Goal: Task Accomplishment & Management: Manage account settings

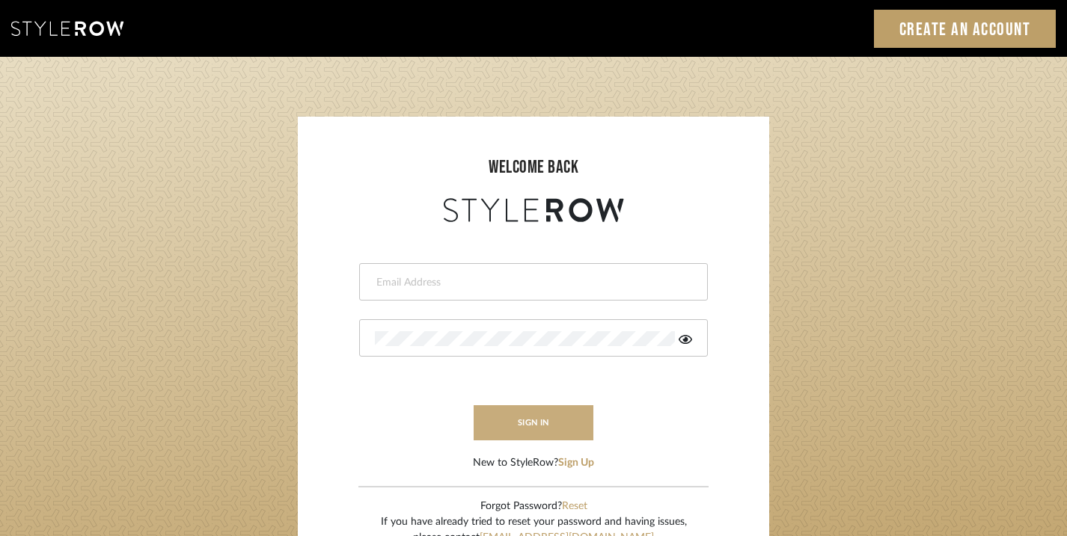
type input "emmakent04@gmail.com"
click at [515, 417] on button "sign in" at bounding box center [534, 422] width 120 height 35
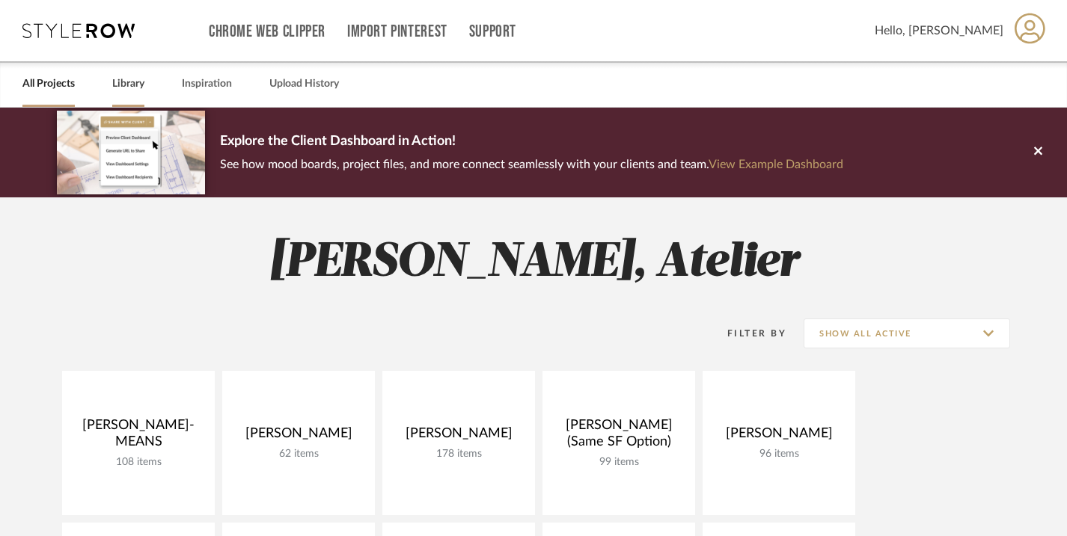
click at [135, 85] on link "Library" at bounding box center [128, 84] width 32 height 20
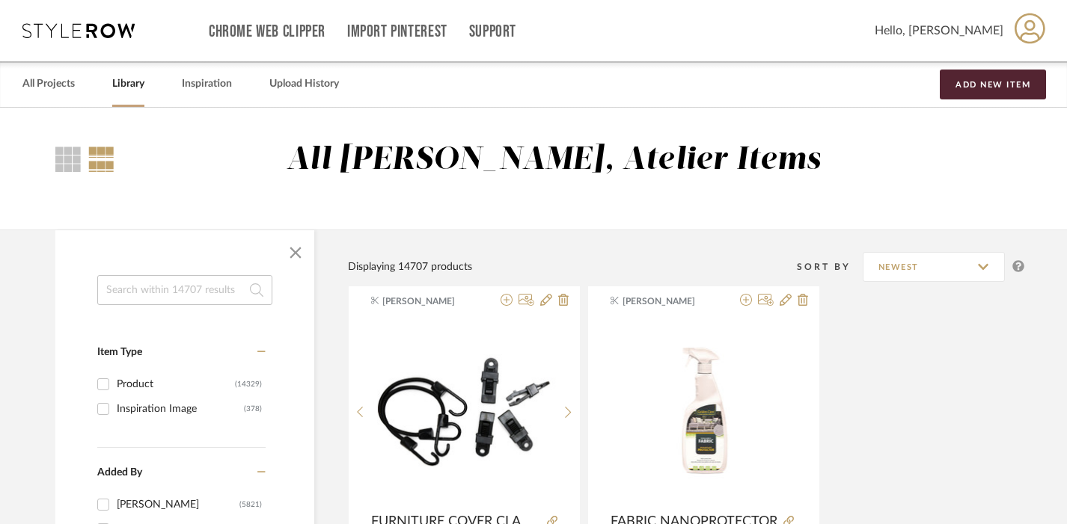
click at [180, 279] on input at bounding box center [184, 290] width 175 height 30
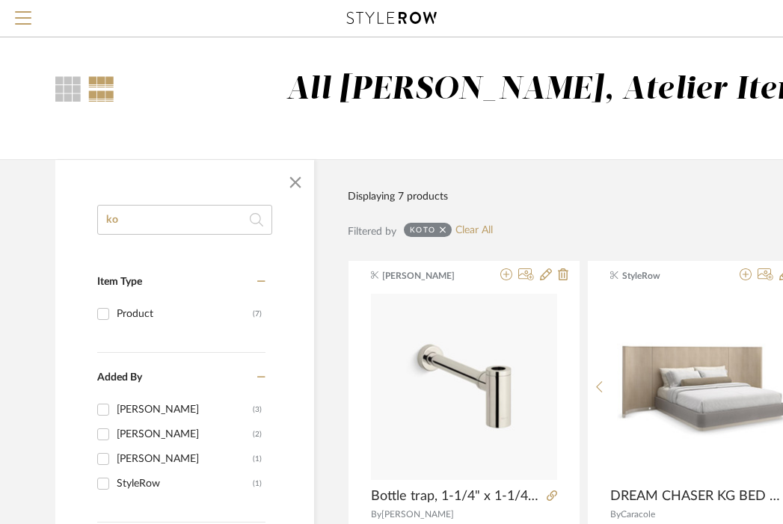
type input "k"
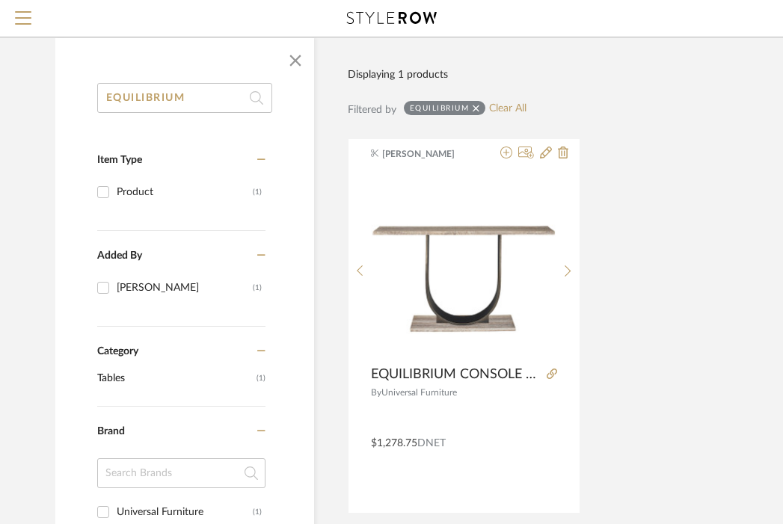
scroll to position [126, 0]
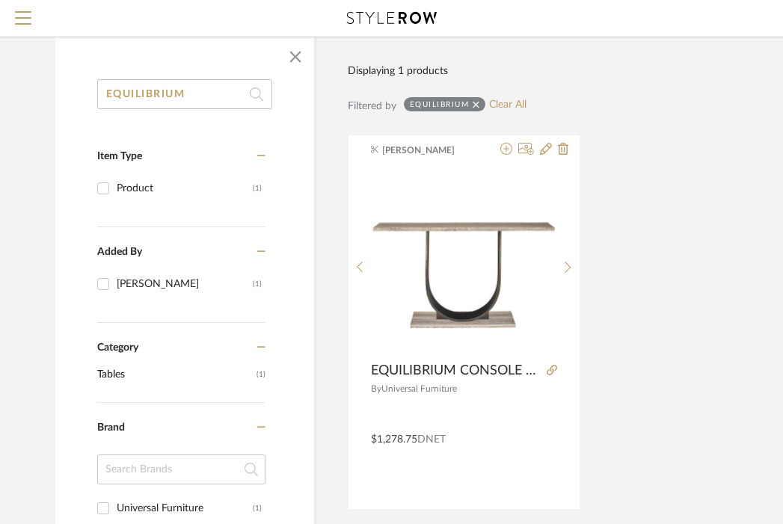
type input "EQUILIBRIUM"
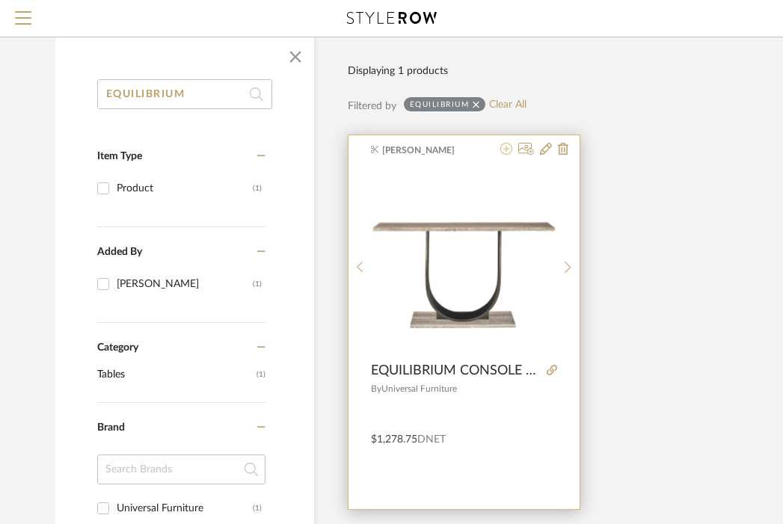
click at [506, 148] on icon at bounding box center [506, 149] width 12 height 12
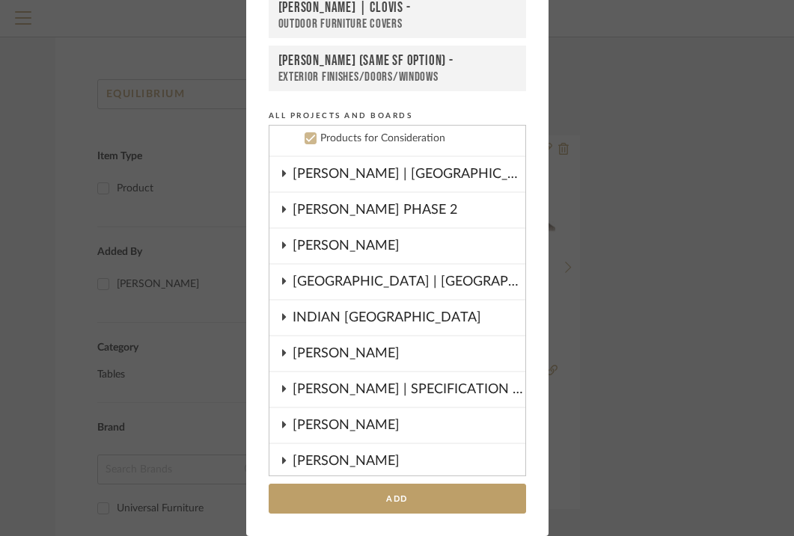
scroll to position [917, 0]
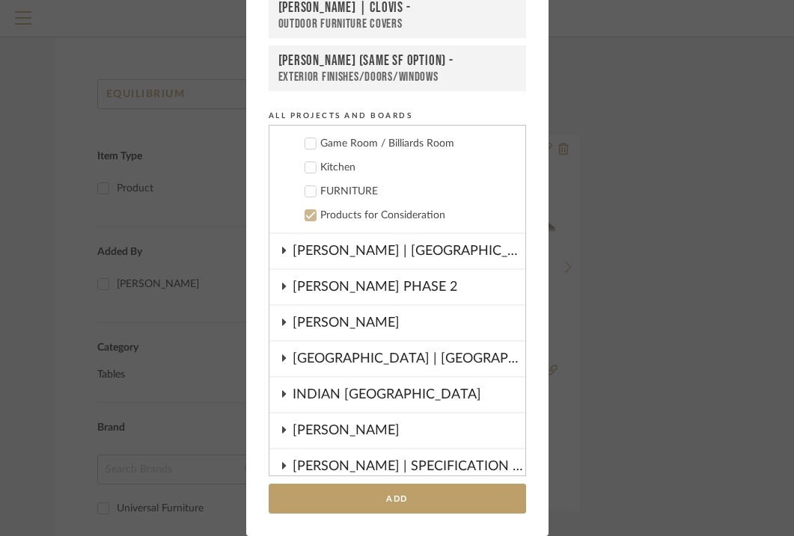
click at [356, 187] on div "FURNITURE" at bounding box center [416, 192] width 193 height 13
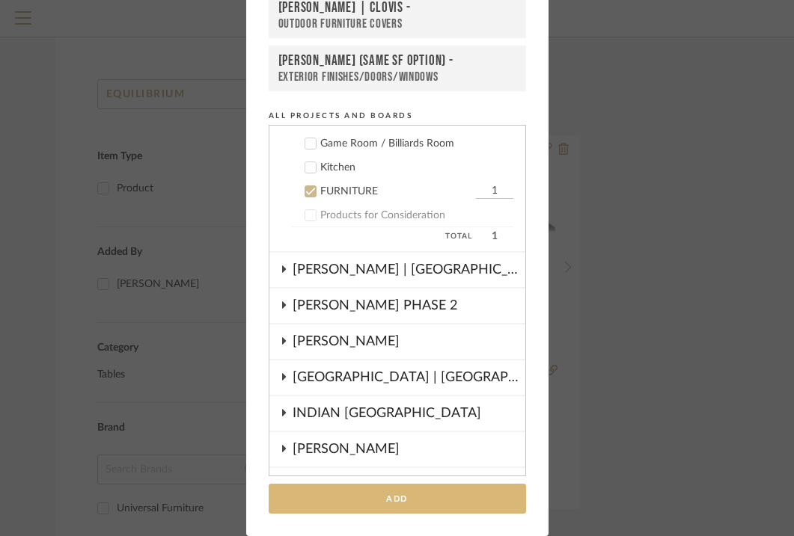
click at [382, 490] on button "Add" at bounding box center [397, 499] width 257 height 31
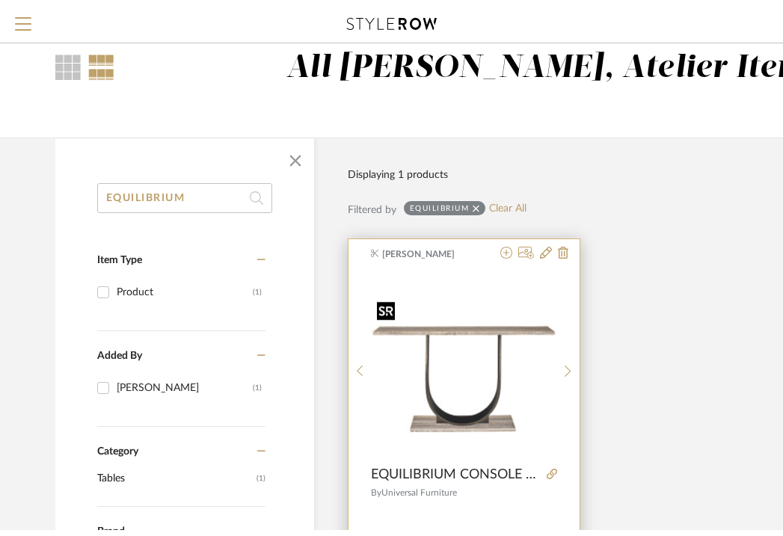
scroll to position [0, 0]
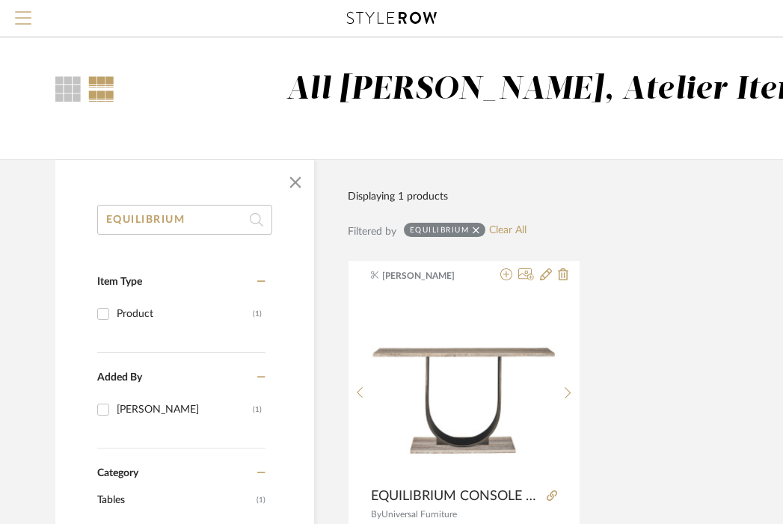
click at [19, 15] on span "Menu" at bounding box center [23, 22] width 16 height 22
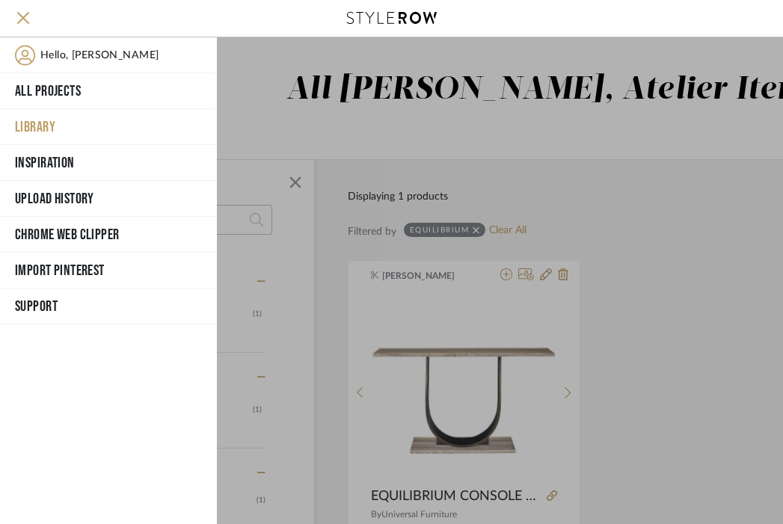
click at [470, 180] on div at bounding box center [500, 280] width 566 height 487
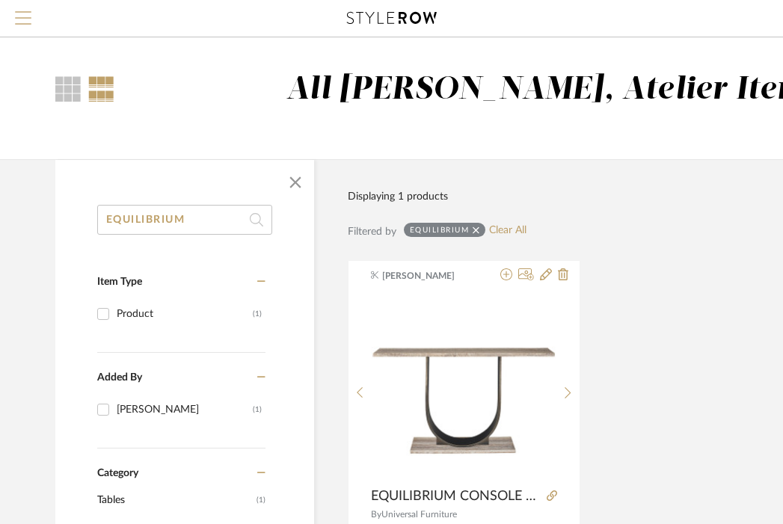
click at [15, 15] on span "Menu" at bounding box center [23, 22] width 16 height 22
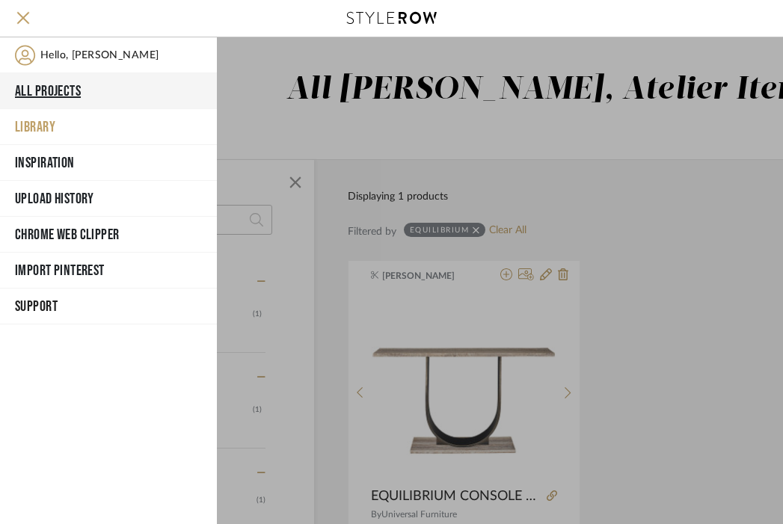
click at [67, 84] on button "All Projects" at bounding box center [108, 91] width 217 height 36
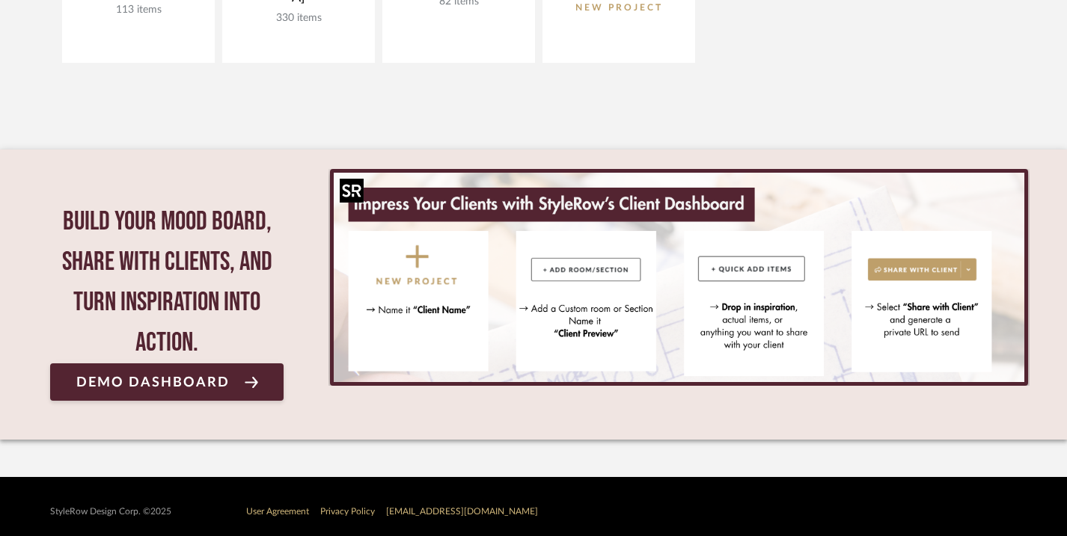
scroll to position [984, 0]
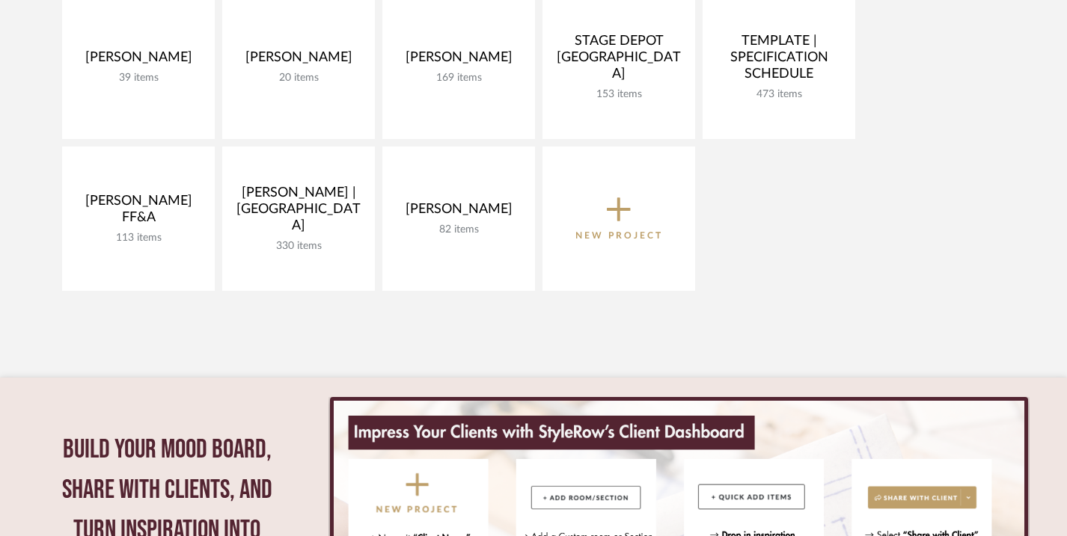
click at [609, 223] on icon at bounding box center [619, 209] width 24 height 31
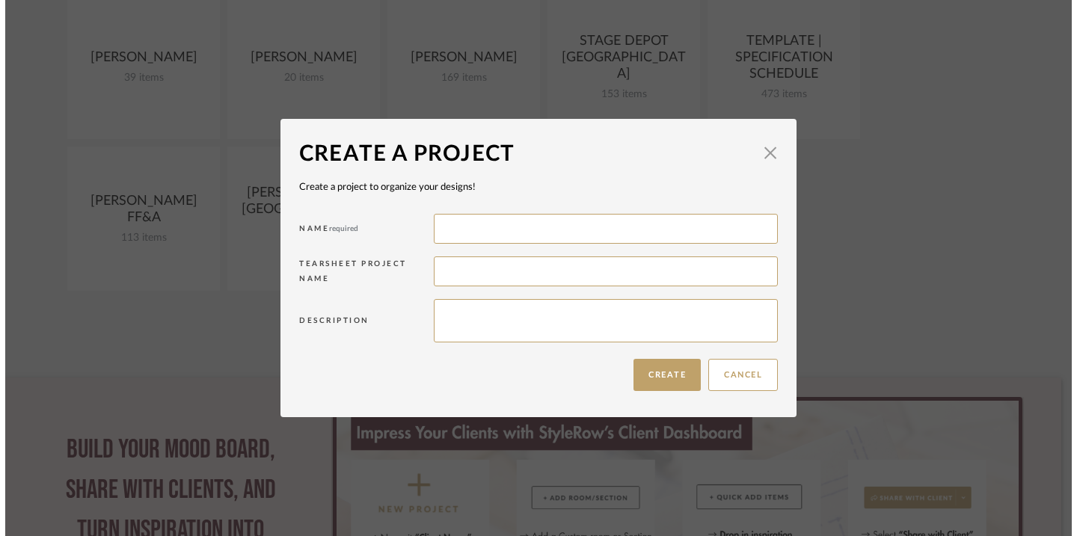
scroll to position [0, 0]
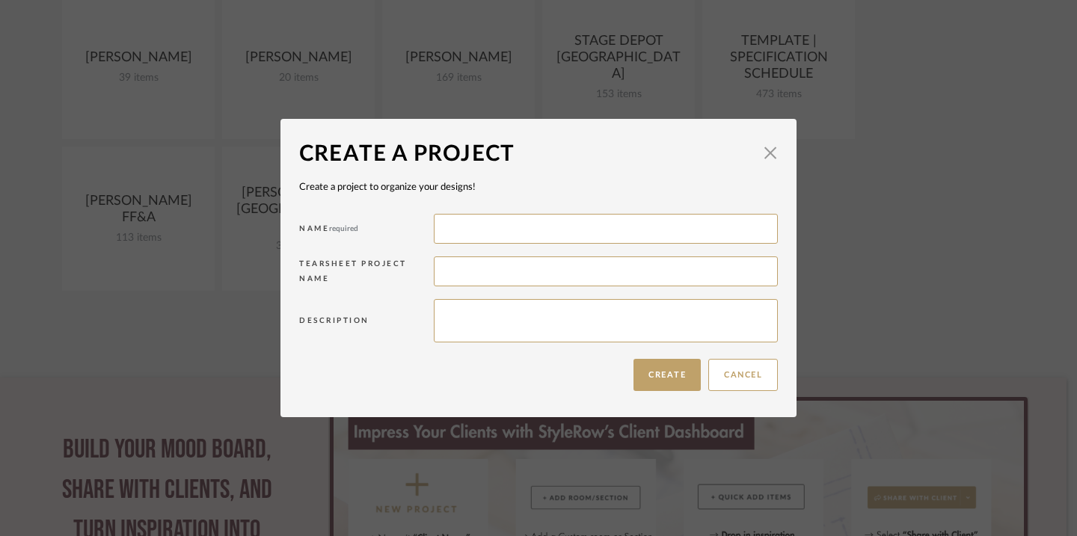
click at [609, 223] on input at bounding box center [606, 229] width 344 height 30
type input "[PERSON_NAME]"
click at [661, 371] on button "Create" at bounding box center [667, 375] width 67 height 32
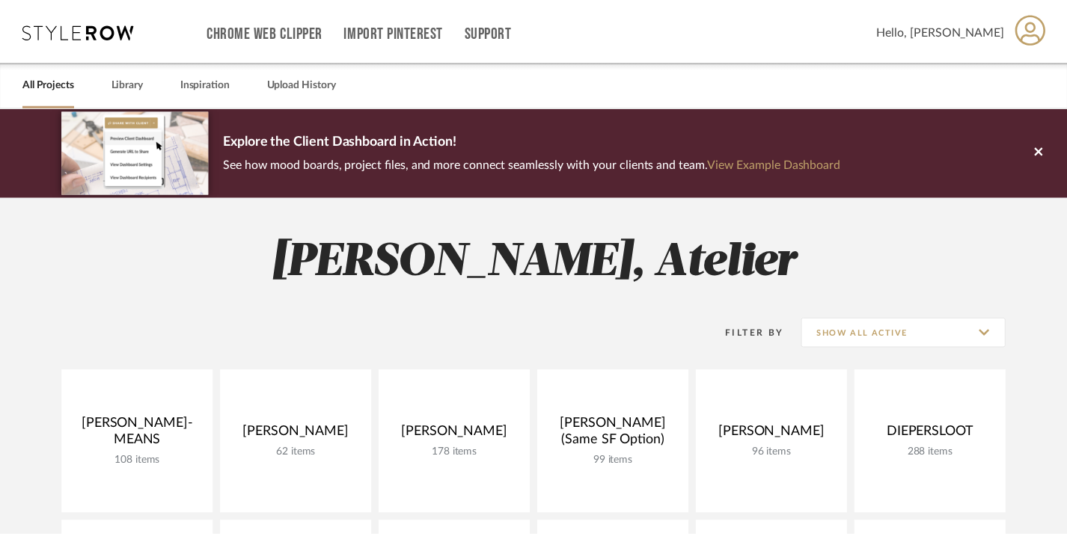
scroll to position [984, 0]
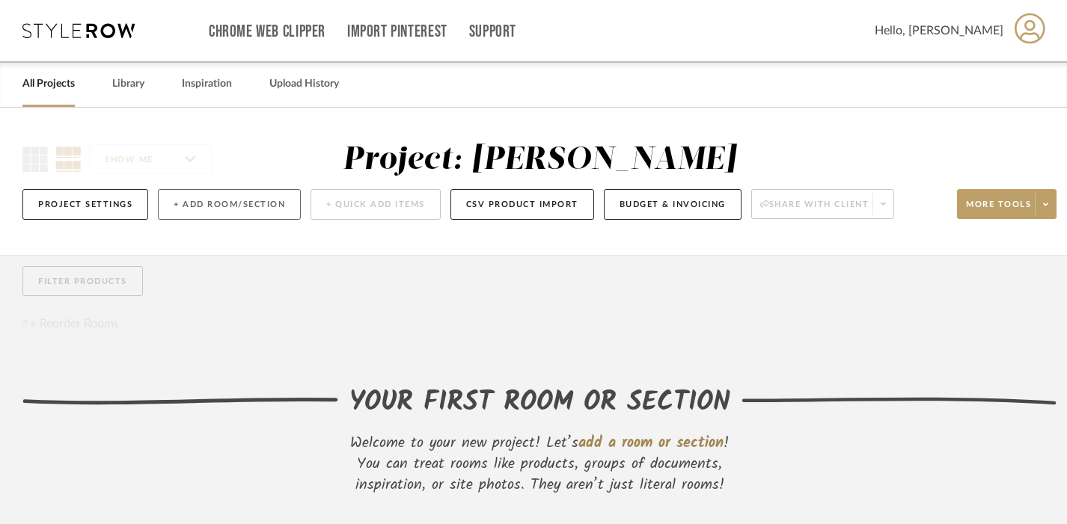
click at [239, 213] on button "+ Add Room/Section" at bounding box center [229, 204] width 143 height 31
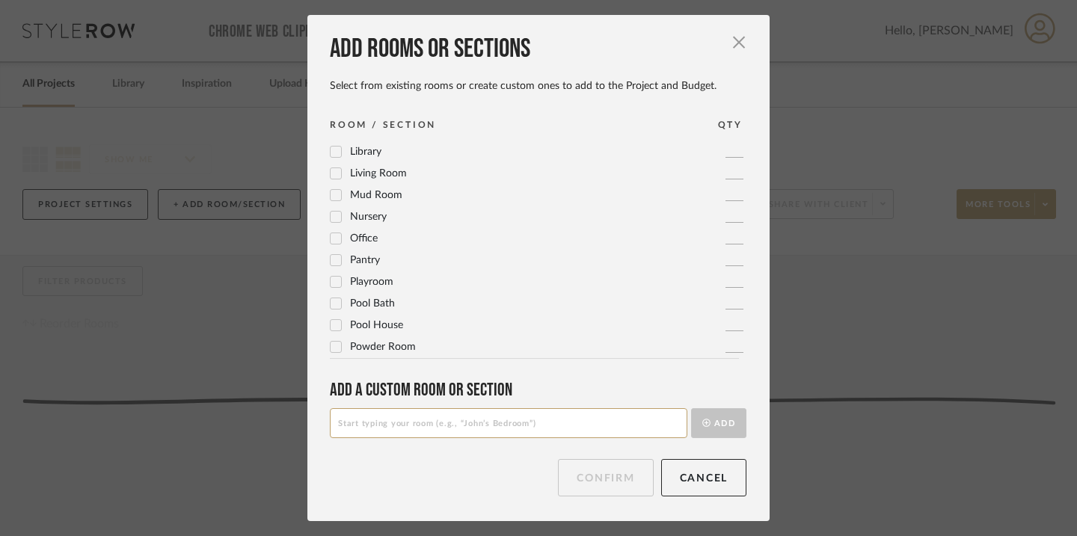
scroll to position [449, 0]
click at [363, 241] on span "Pantry" at bounding box center [365, 244] width 30 height 10
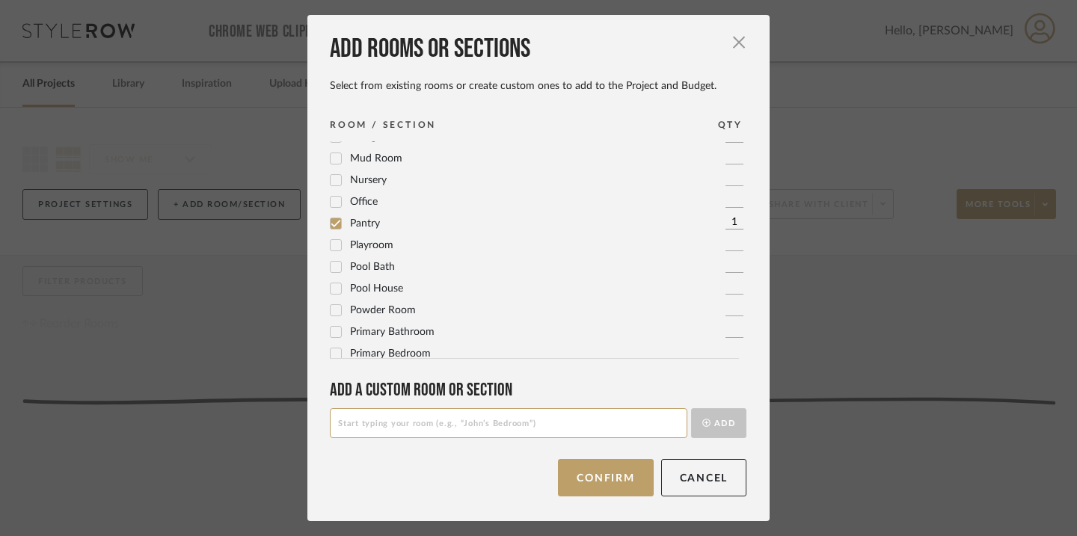
scroll to position [499, 0]
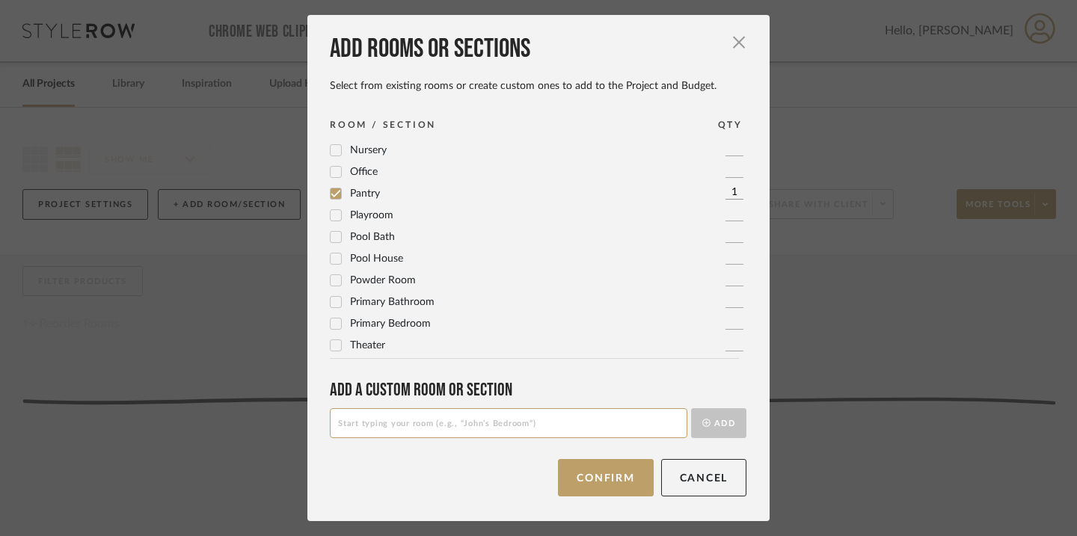
click at [364, 431] on input at bounding box center [509, 423] width 358 height 30
type input "FLOORING"
click at [705, 426] on button "Add" at bounding box center [718, 423] width 55 height 30
click at [447, 428] on input at bounding box center [509, 423] width 358 height 30
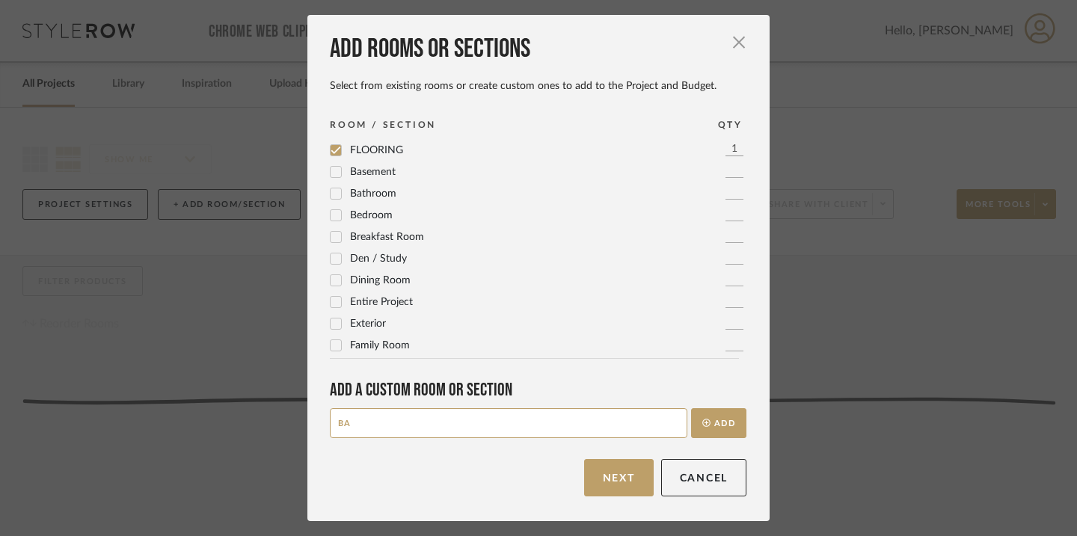
type input "B"
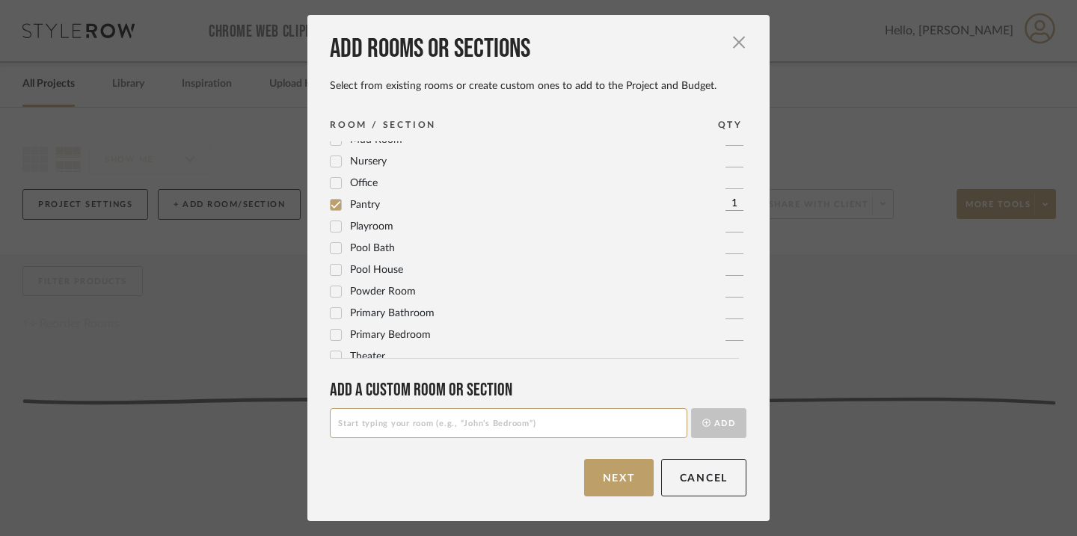
scroll to position [521, 0]
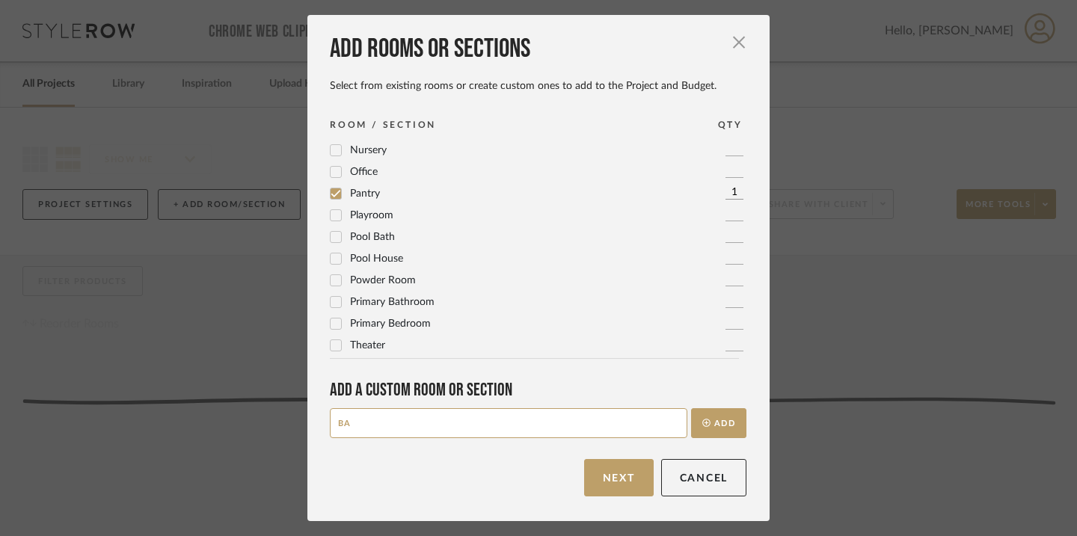
type input "B"
type input "M"
type input "BASEBOARD"
click at [724, 416] on button "Add" at bounding box center [718, 423] width 55 height 30
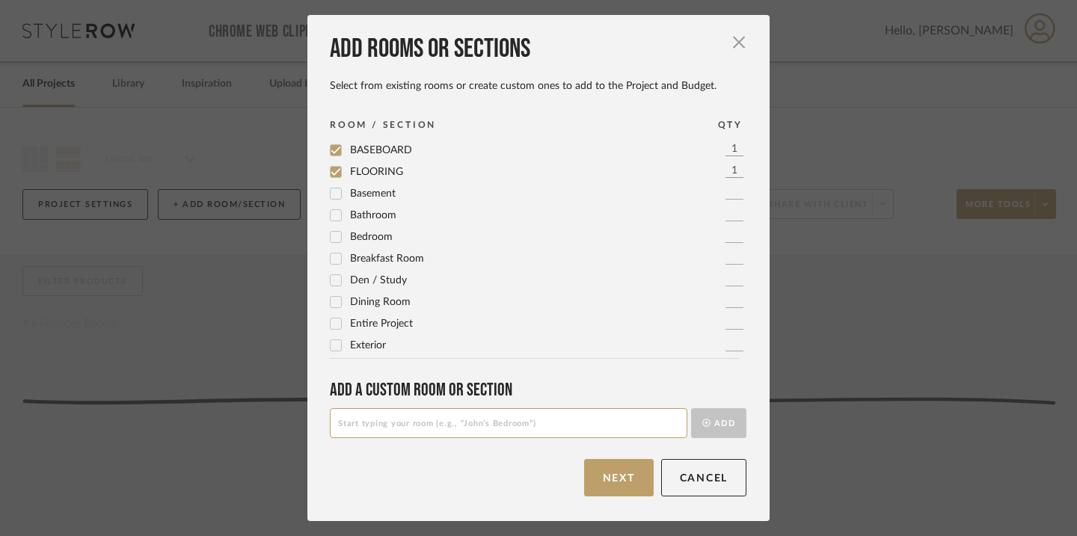
click at [488, 420] on input at bounding box center [509, 423] width 358 height 30
type input "D"
click at [359, 301] on span "Dining Room" at bounding box center [380, 302] width 61 height 10
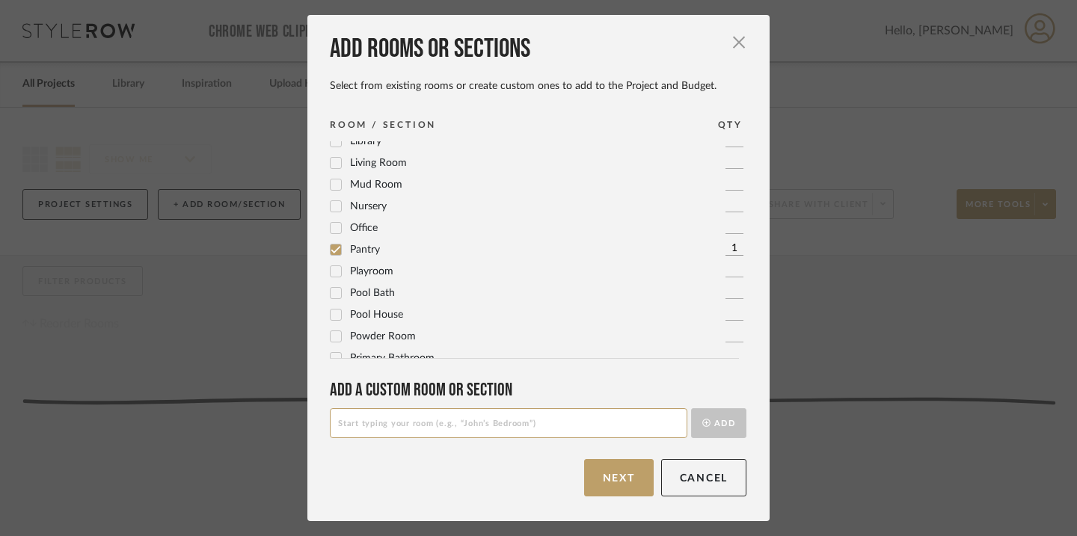
scroll to position [542, 0]
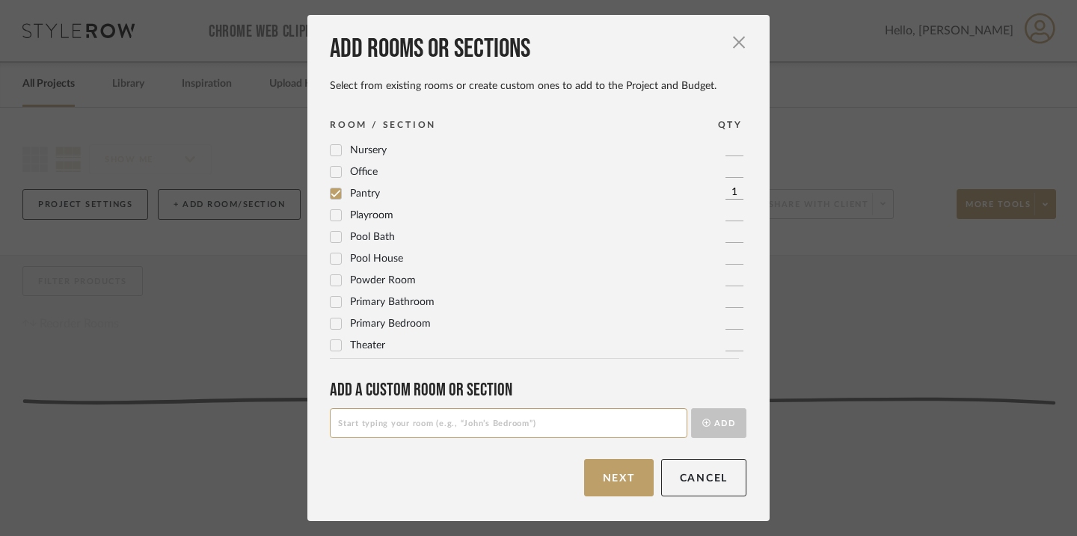
click at [396, 299] on span "Primary Bathroom" at bounding box center [392, 302] width 85 height 10
click at [412, 426] on input at bounding box center [509, 423] width 358 height 30
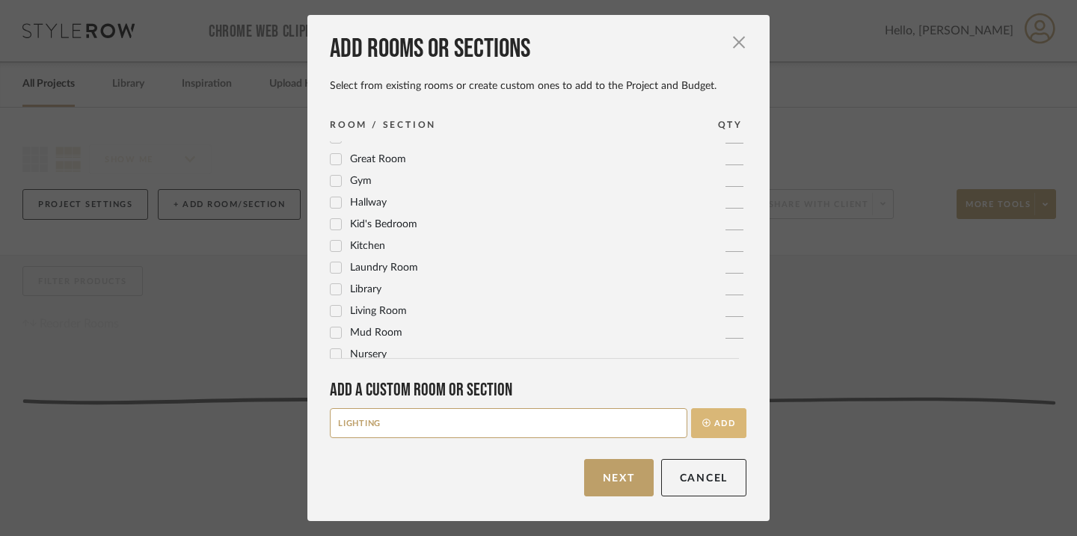
type input "LIGHTING"
click at [727, 423] on button "Add" at bounding box center [718, 423] width 55 height 30
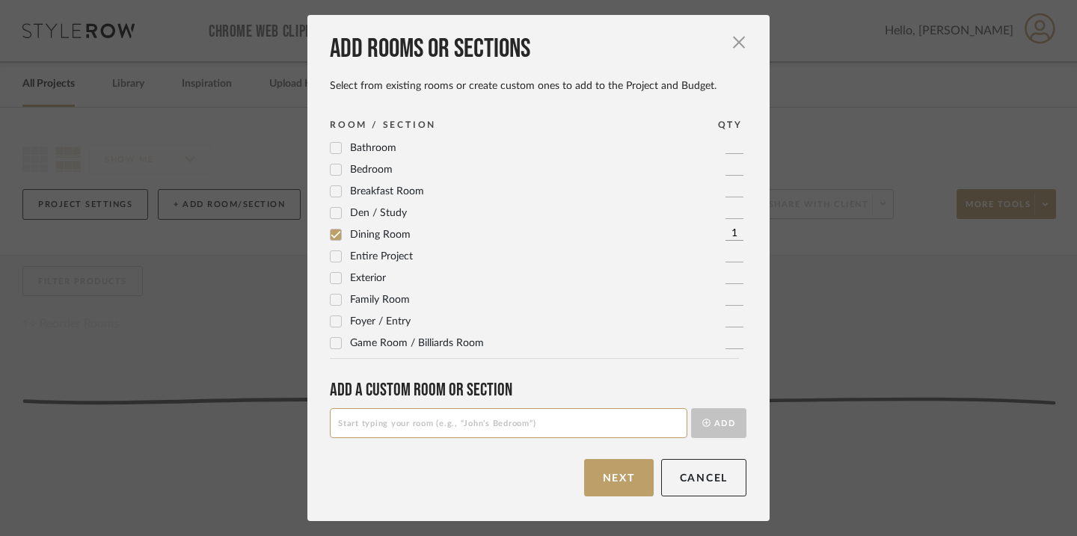
scroll to position [0, 0]
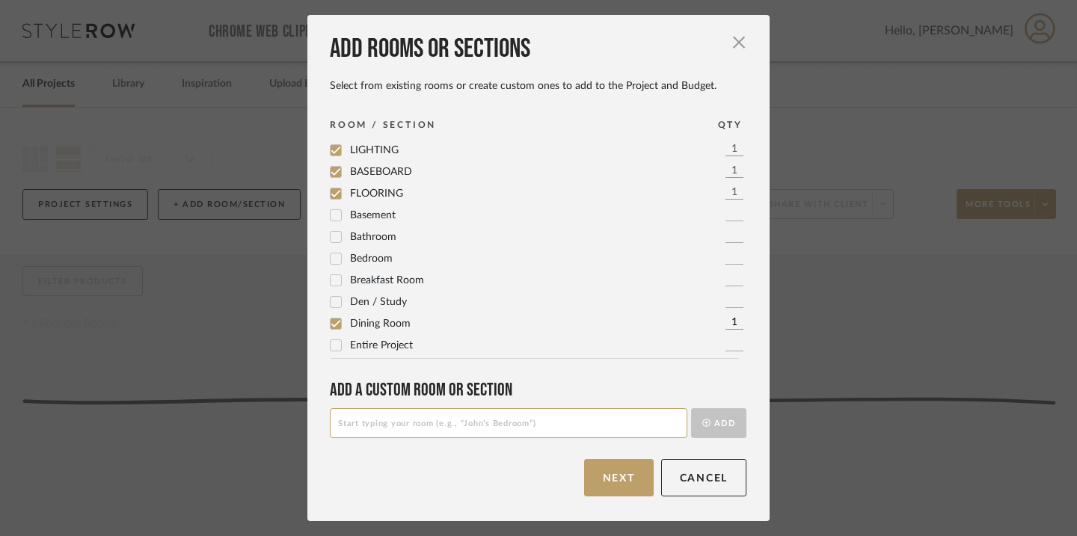
click at [373, 426] on input at bounding box center [509, 423] width 358 height 30
type input "ELECTRICAL"
click at [724, 418] on button "Add" at bounding box center [718, 423] width 55 height 30
click at [614, 475] on button "Next" at bounding box center [619, 477] width 70 height 37
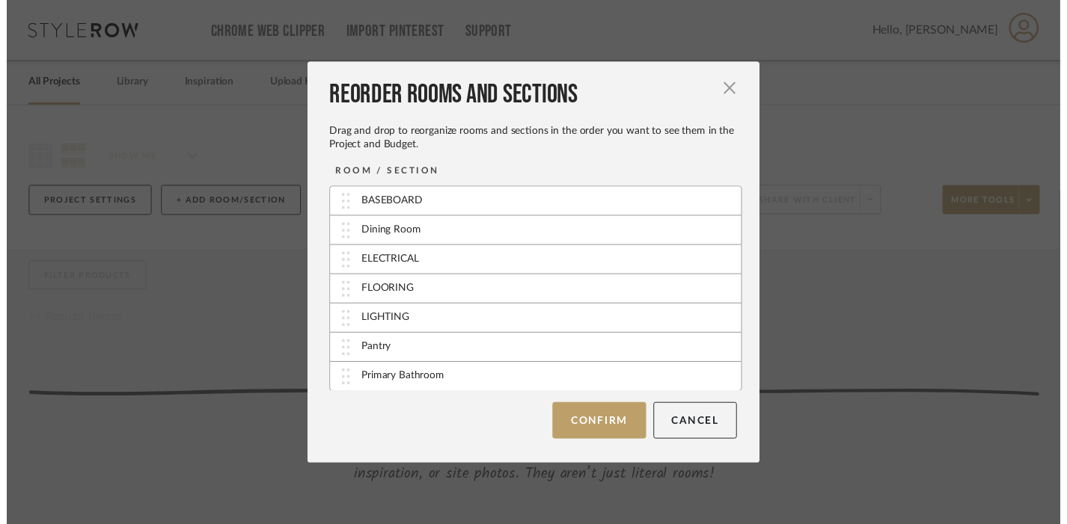
scroll to position [1, 0]
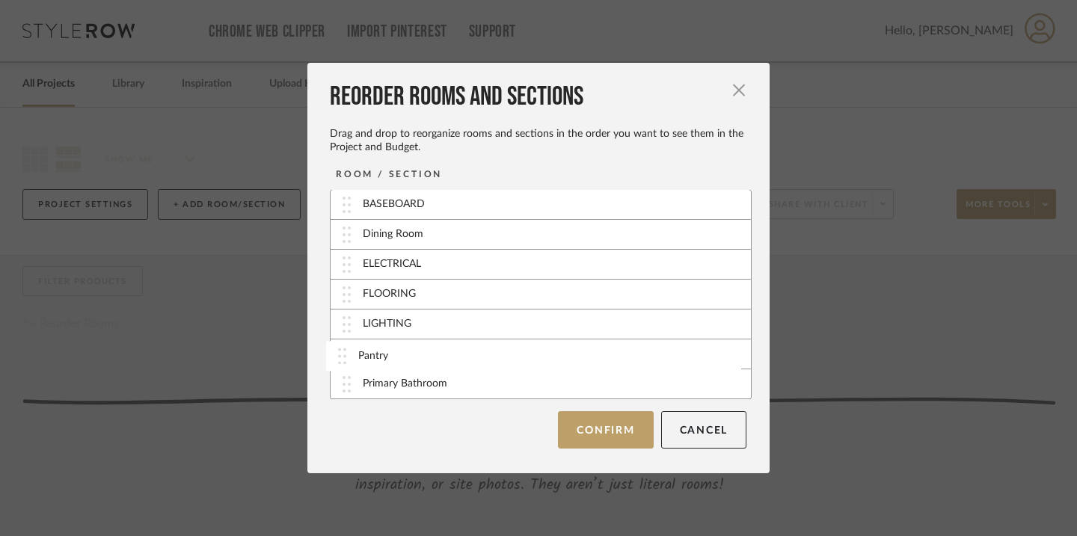
click at [450, 357] on div "Pantry" at bounding box center [541, 355] width 420 height 30
click at [570, 442] on button "Confirm" at bounding box center [605, 429] width 95 height 37
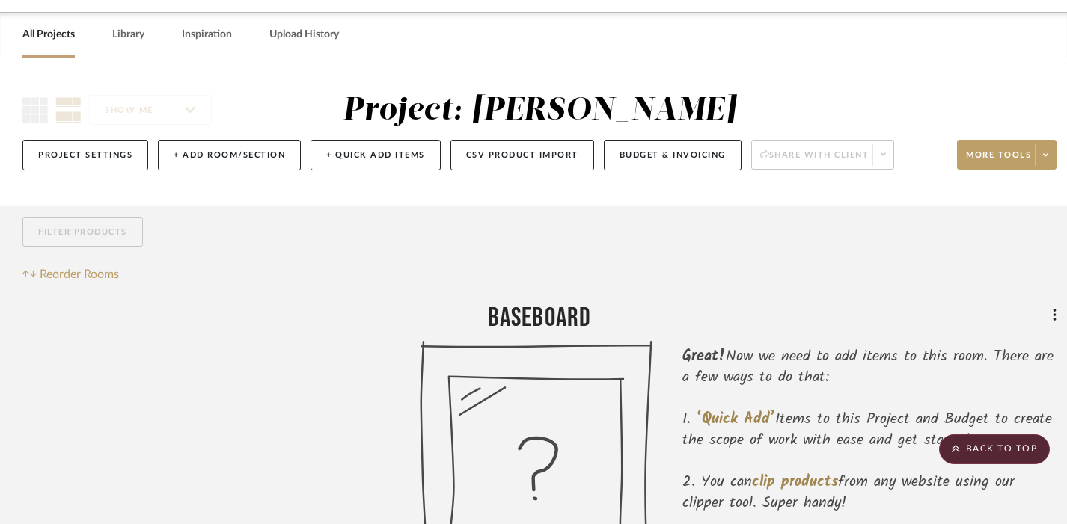
scroll to position [0, 0]
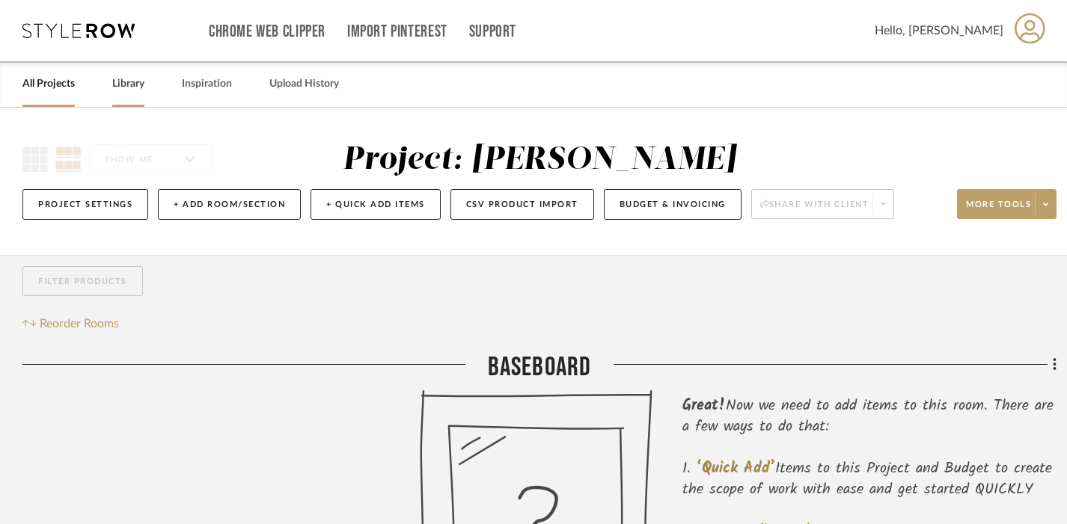
click at [125, 77] on link "Library" at bounding box center [128, 84] width 32 height 20
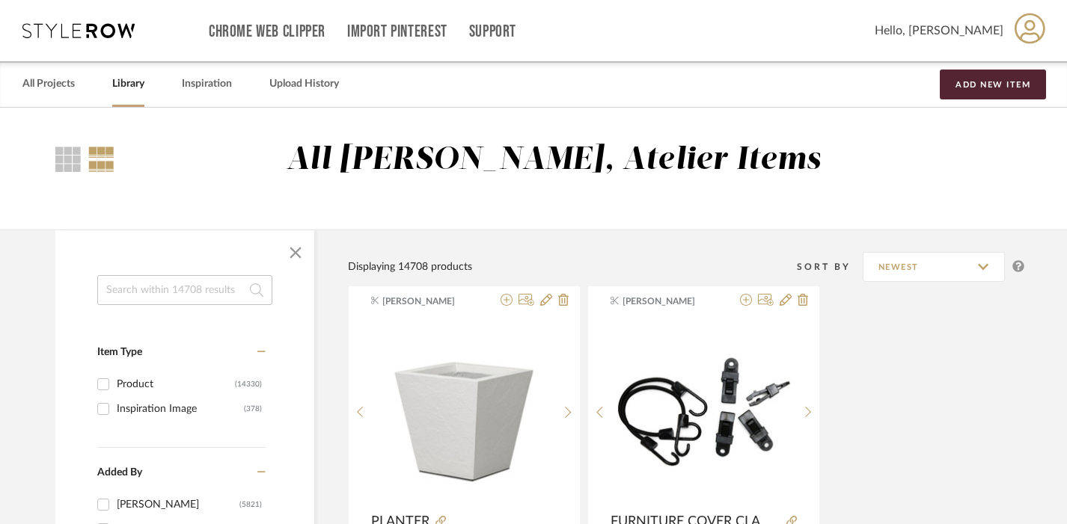
click at [189, 290] on input at bounding box center [184, 290] width 175 height 30
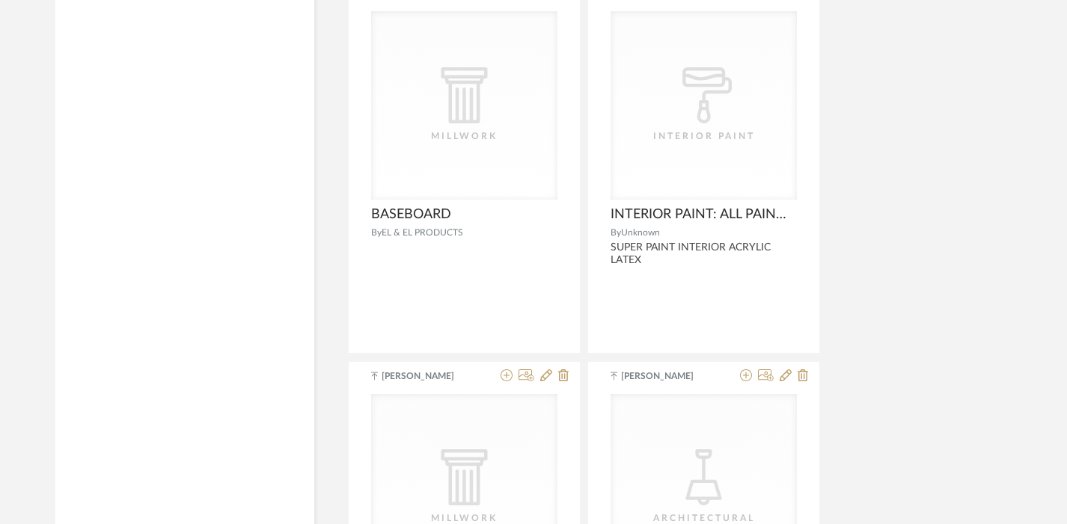
scroll to position [6843, 0]
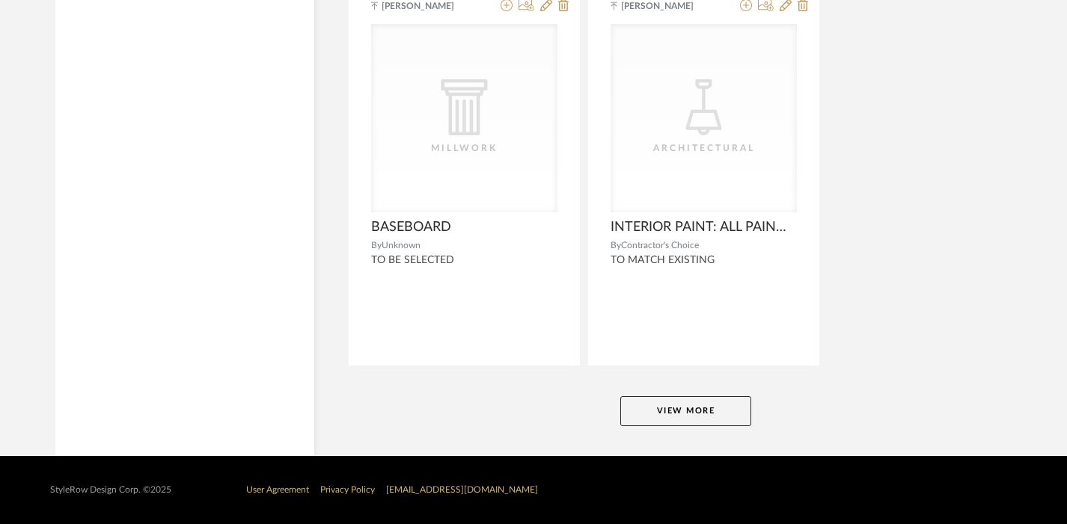
click at [678, 409] on button "View More" at bounding box center [685, 411] width 131 height 30
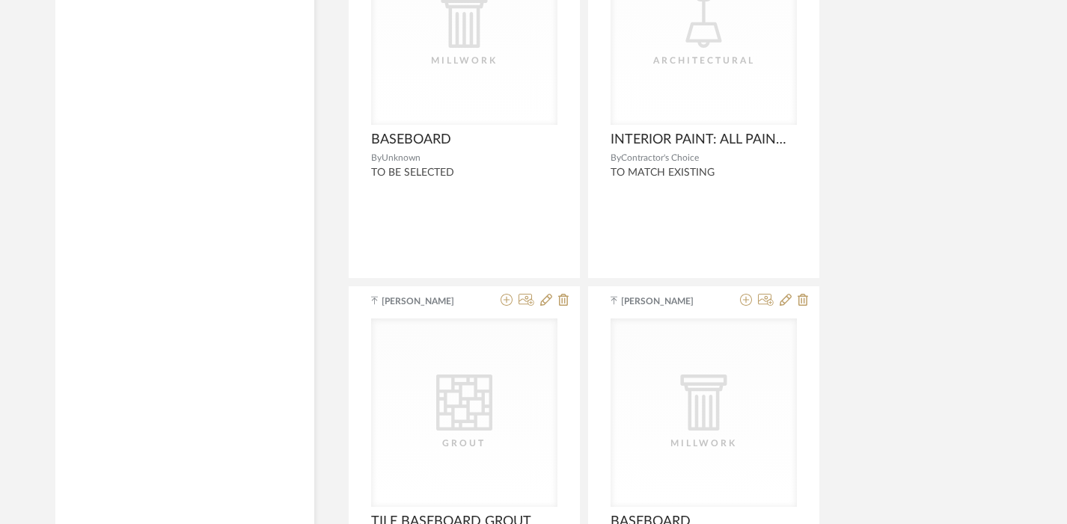
scroll to position [6938, 0]
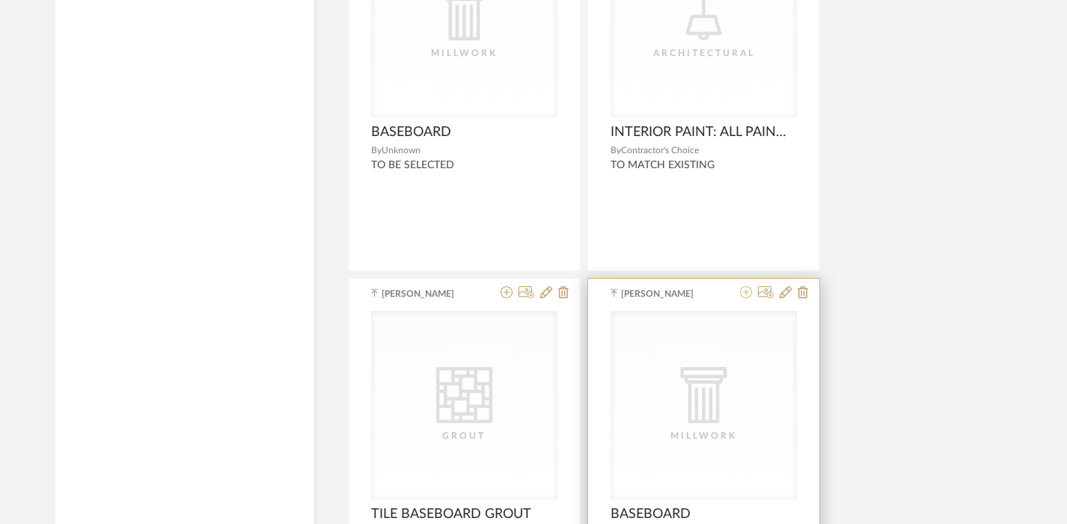
click at [745, 295] on icon at bounding box center [746, 293] width 12 height 12
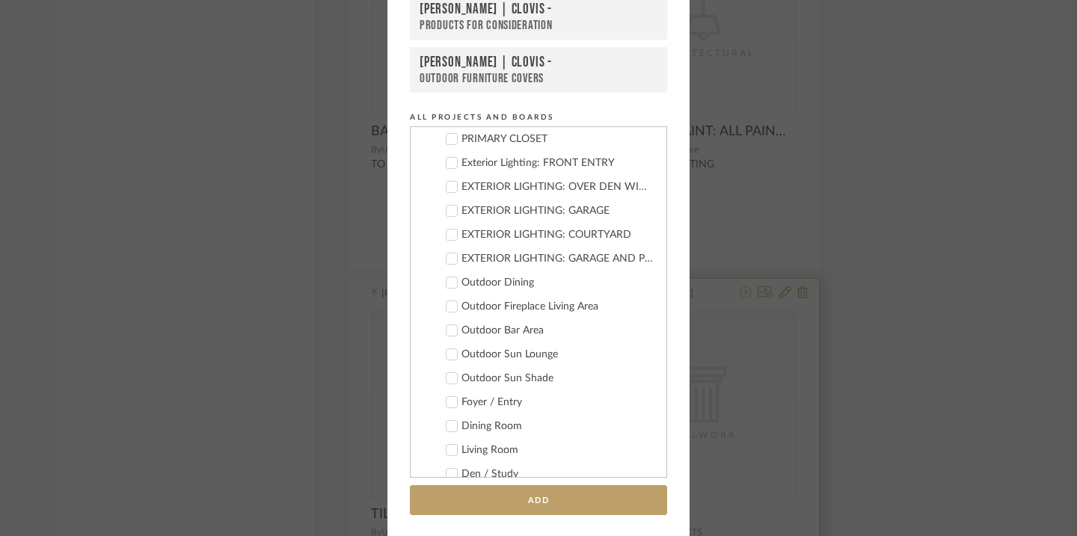
scroll to position [139, 0]
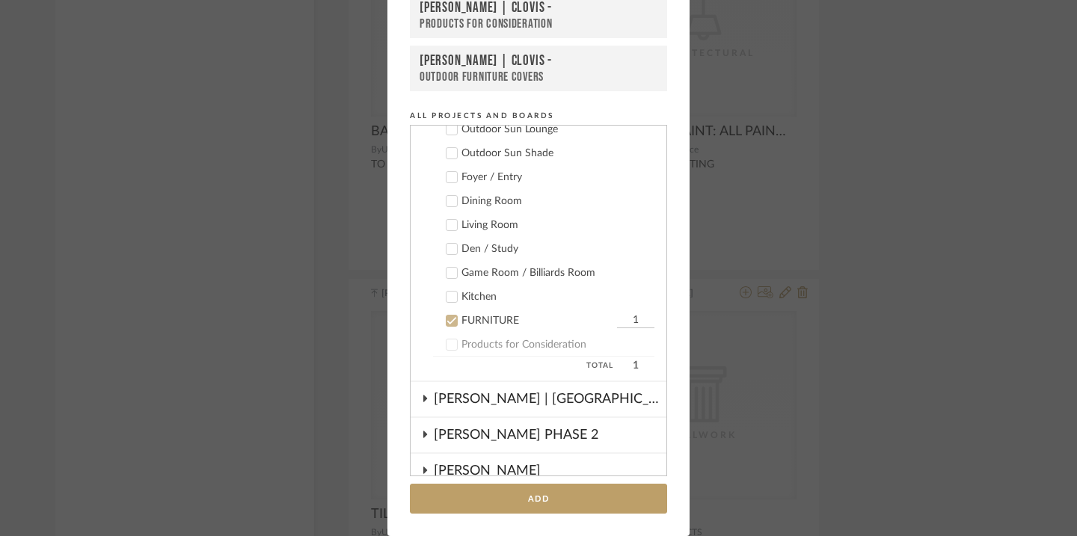
click at [491, 319] on div "FURNITURE" at bounding box center [538, 321] width 152 height 13
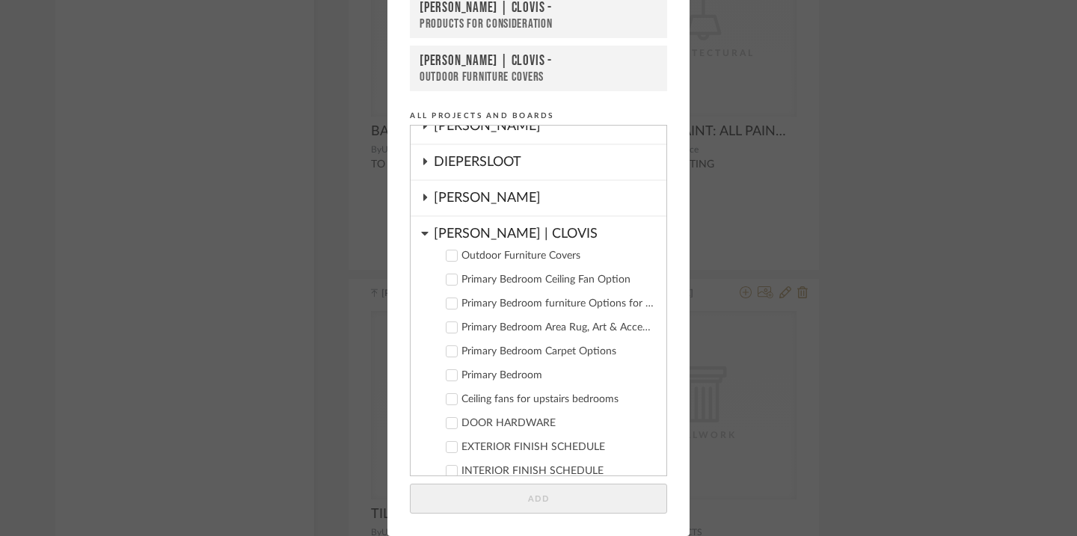
scroll to position [191, 0]
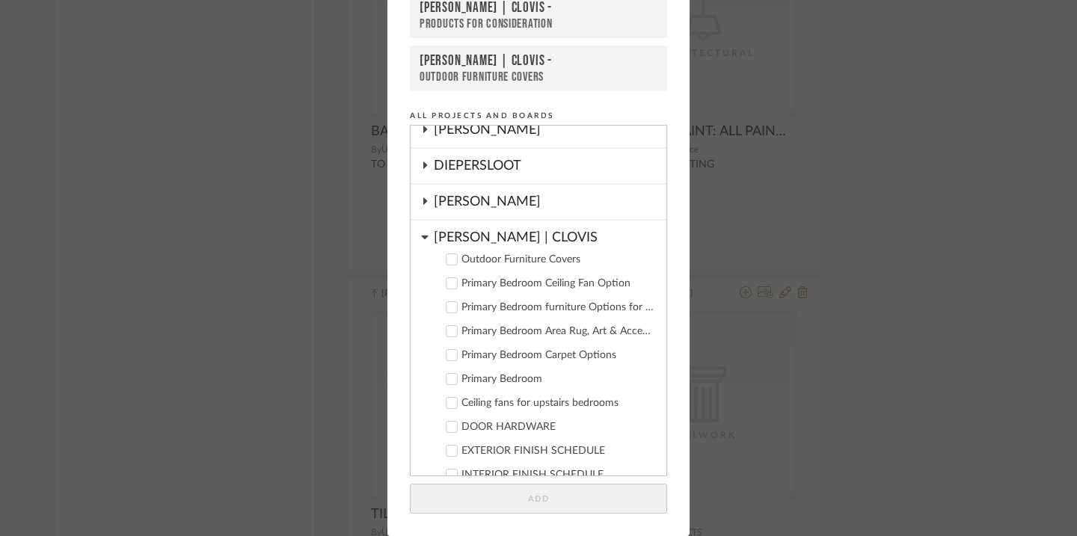
click at [489, 231] on div "[PERSON_NAME] | CLOVIS" at bounding box center [550, 234] width 233 height 26
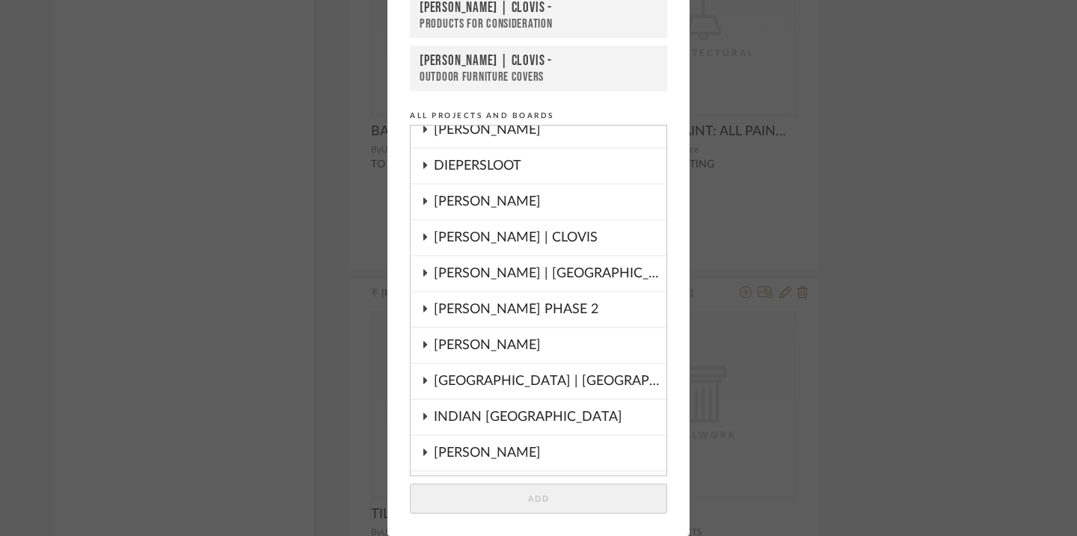
click at [459, 205] on div "[PERSON_NAME]" at bounding box center [550, 202] width 233 height 34
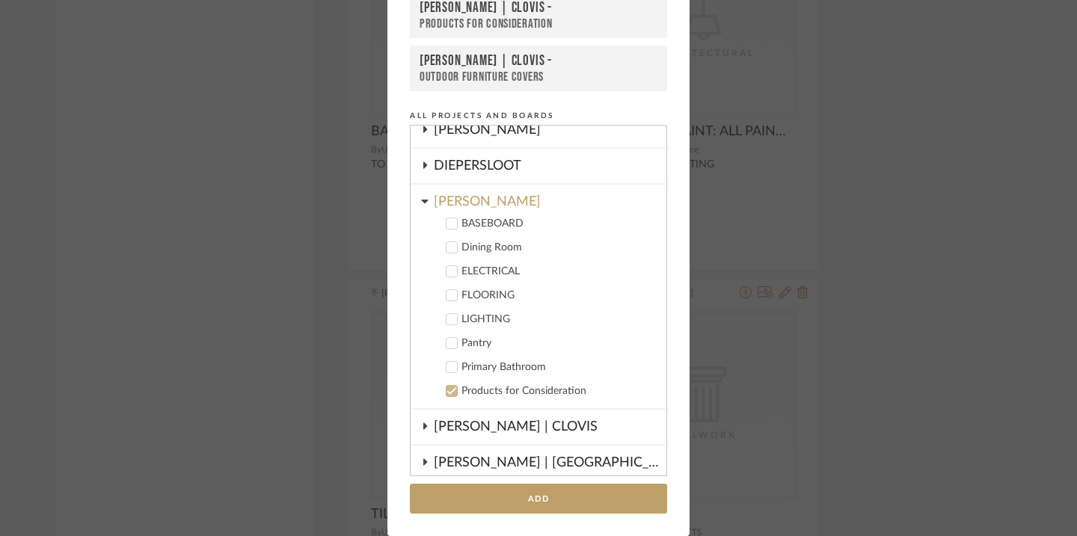
click at [477, 222] on div "BASEBOARD" at bounding box center [558, 224] width 193 height 13
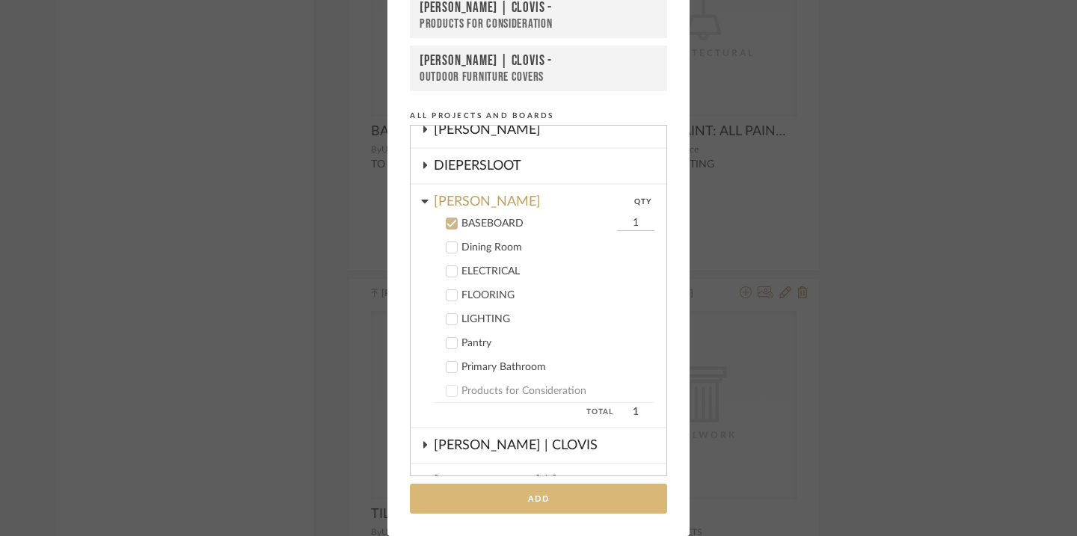
click at [524, 500] on button "Add" at bounding box center [538, 499] width 257 height 31
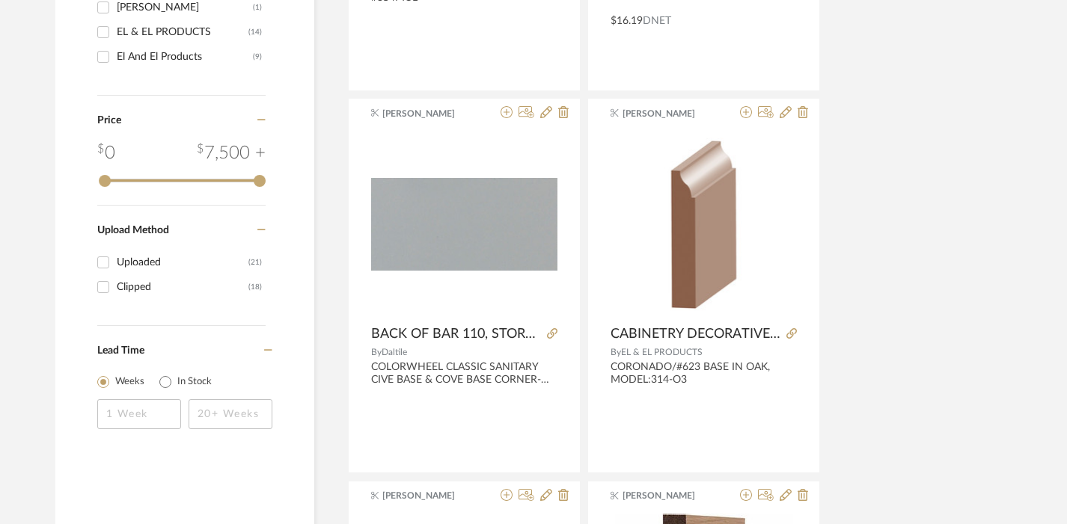
scroll to position [0, 0]
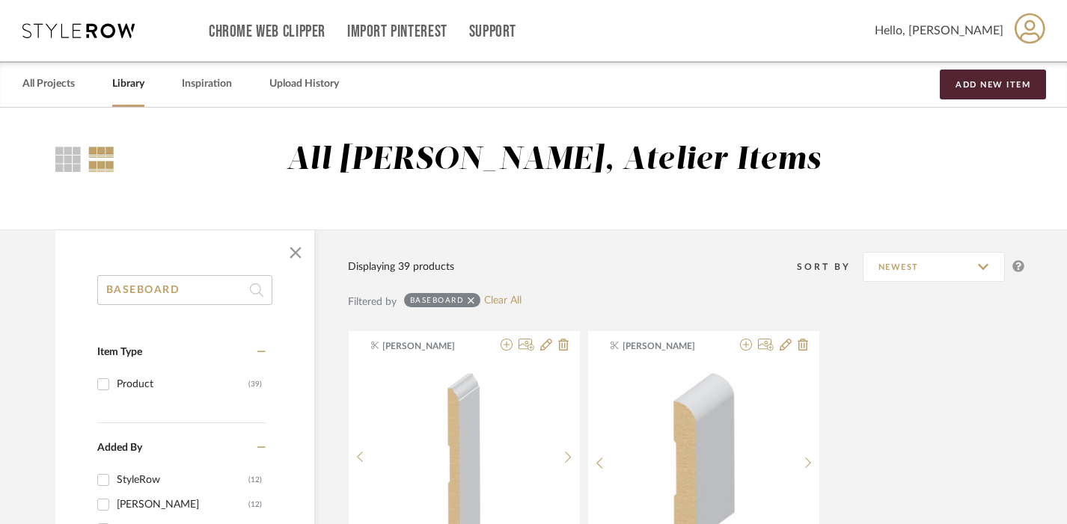
click at [227, 298] on input "BASEBOARD" at bounding box center [184, 290] width 175 height 30
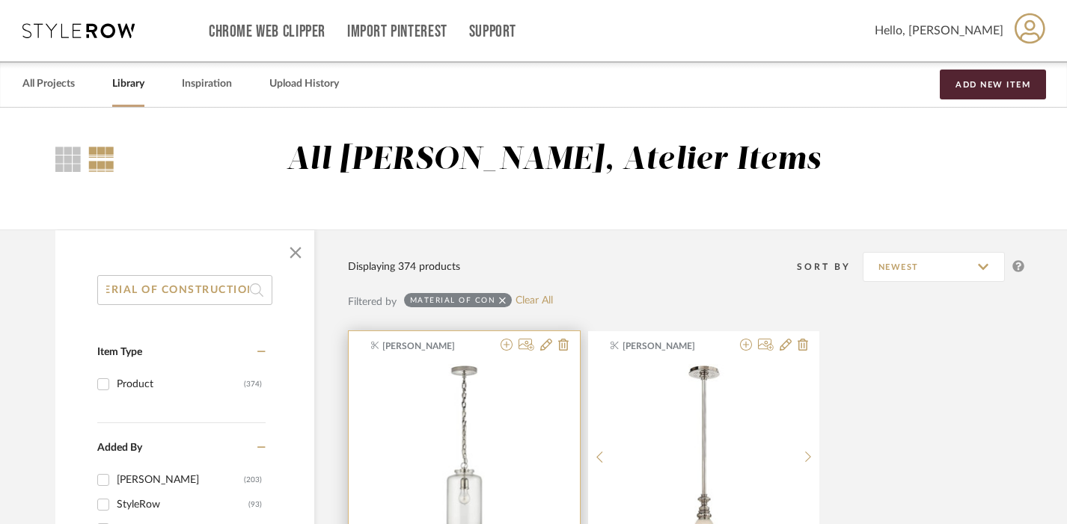
scroll to position [0, 37]
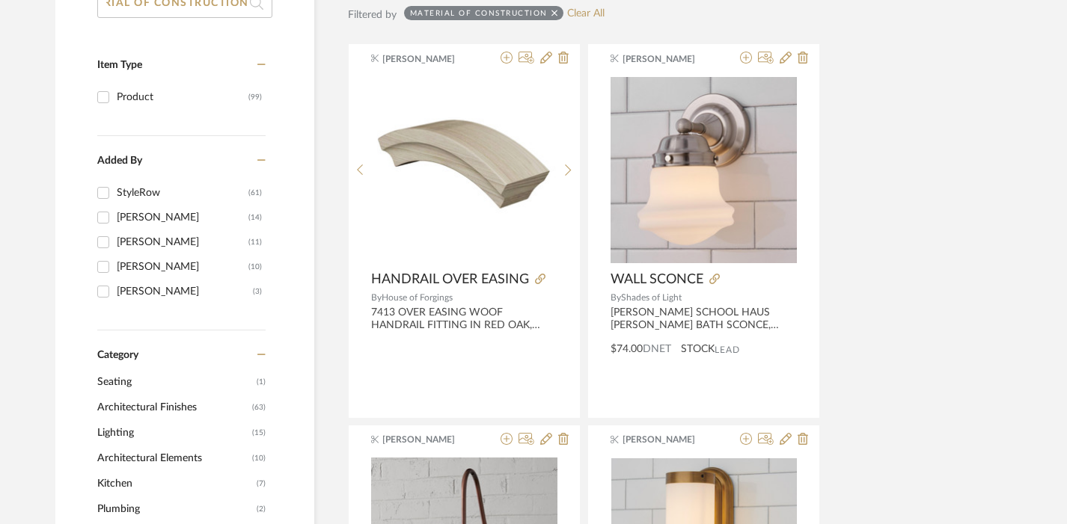
scroll to position [289, 0]
type input "MATERIAL OF CONSTRUCTION"
click at [144, 244] on div "[PERSON_NAME]" at bounding box center [183, 241] width 132 height 24
click at [115, 244] on input "Emma Kent (11)" at bounding box center [103, 241] width 24 height 24
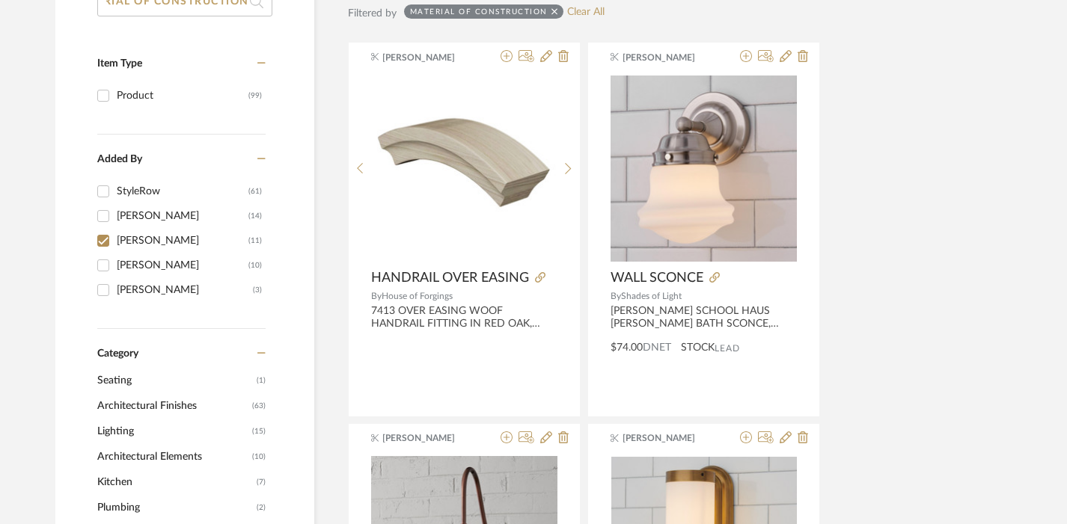
checkbox input "true"
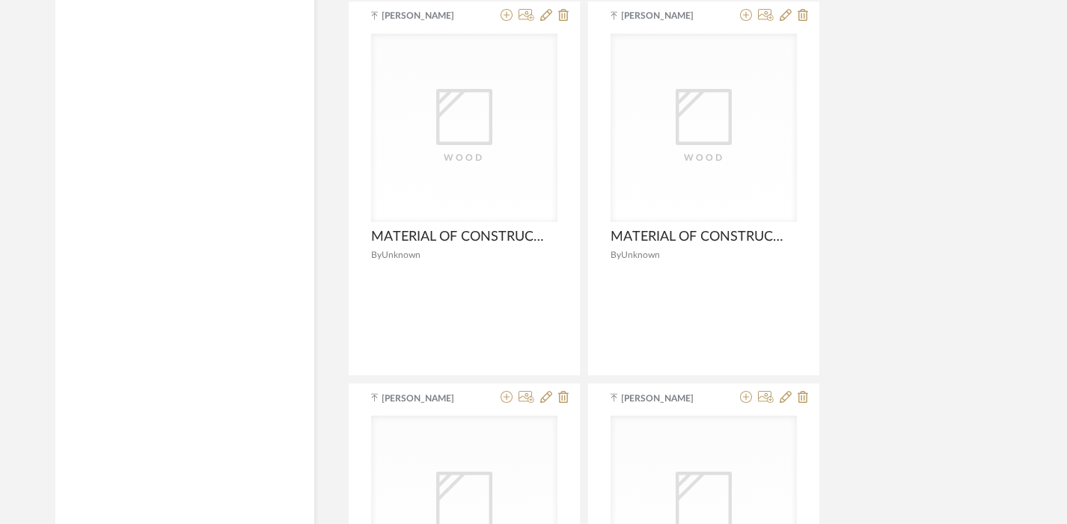
scroll to position [1478, 0]
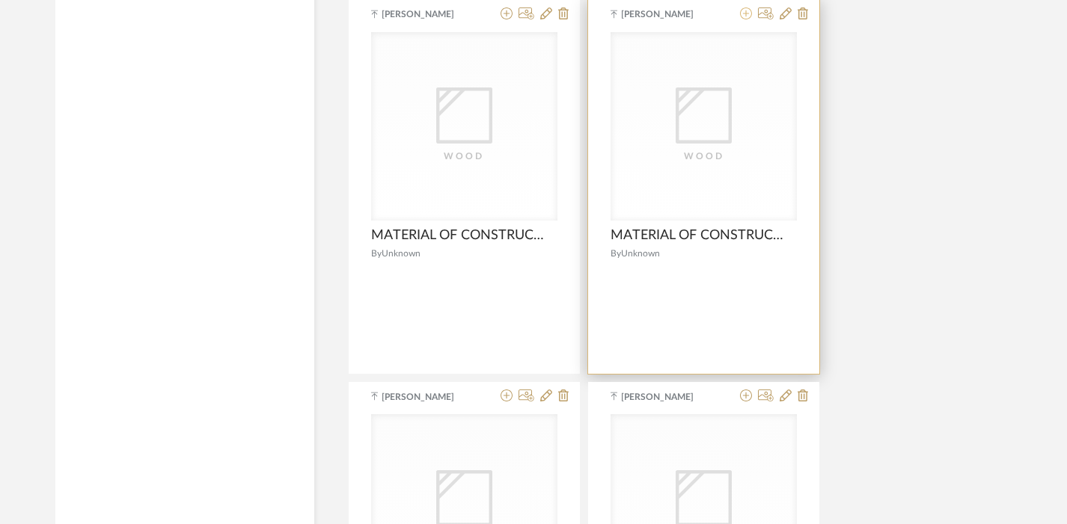
click at [744, 18] on icon at bounding box center [746, 13] width 12 height 12
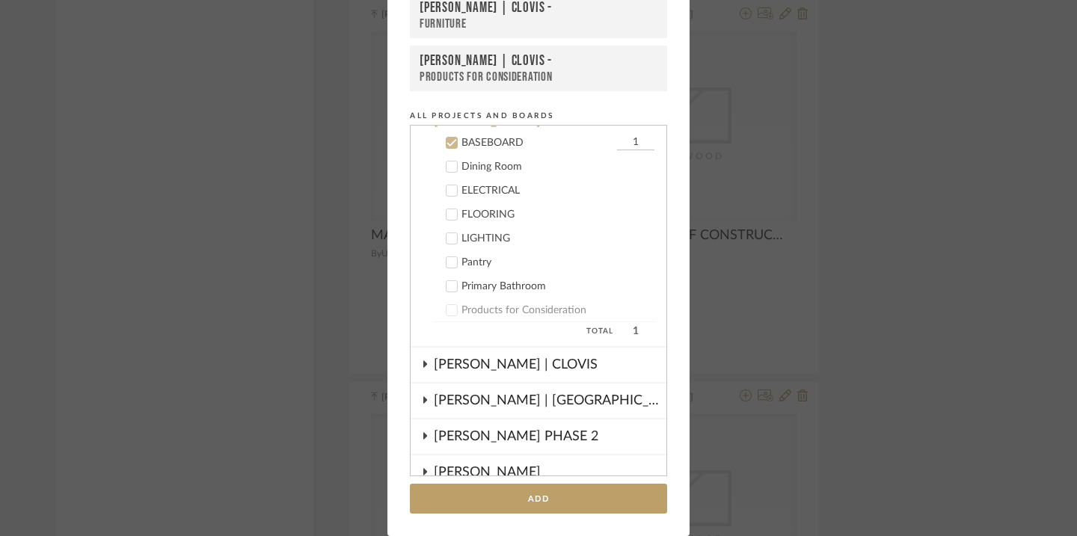
scroll to position [276, 0]
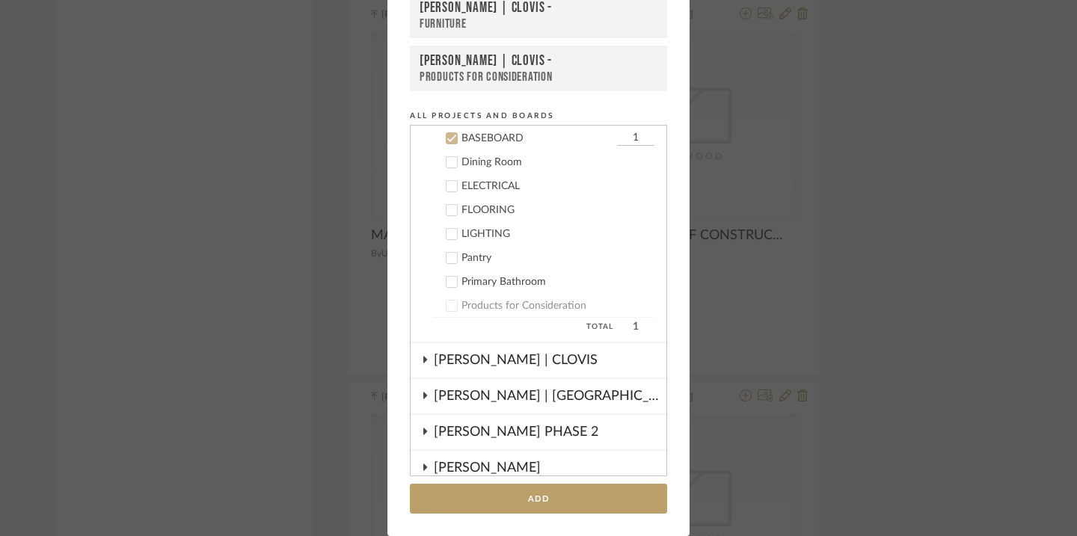
click at [496, 142] on div "BASEBOARD" at bounding box center [538, 138] width 152 height 13
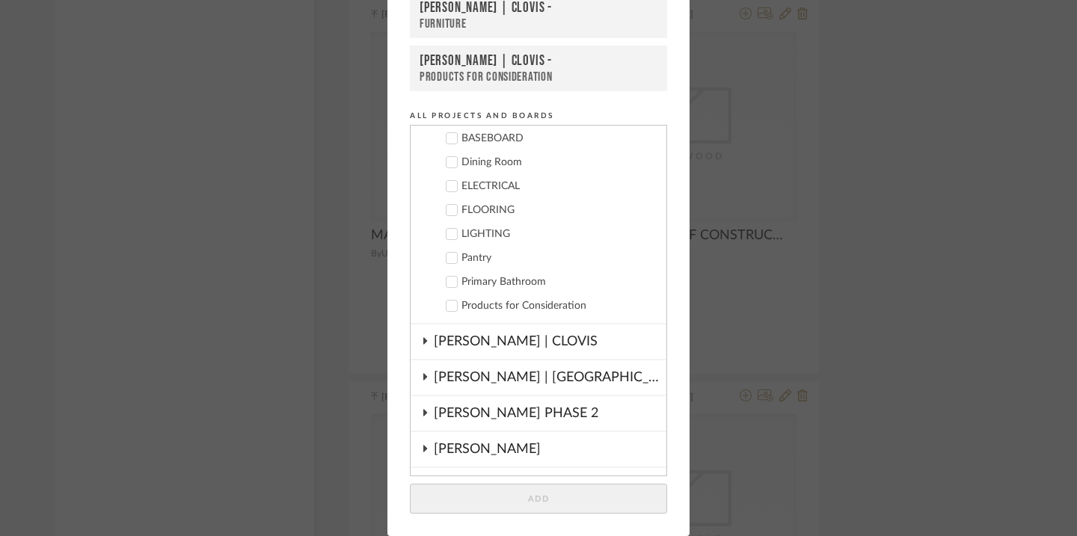
click at [468, 260] on div "Pantry" at bounding box center [558, 258] width 193 height 13
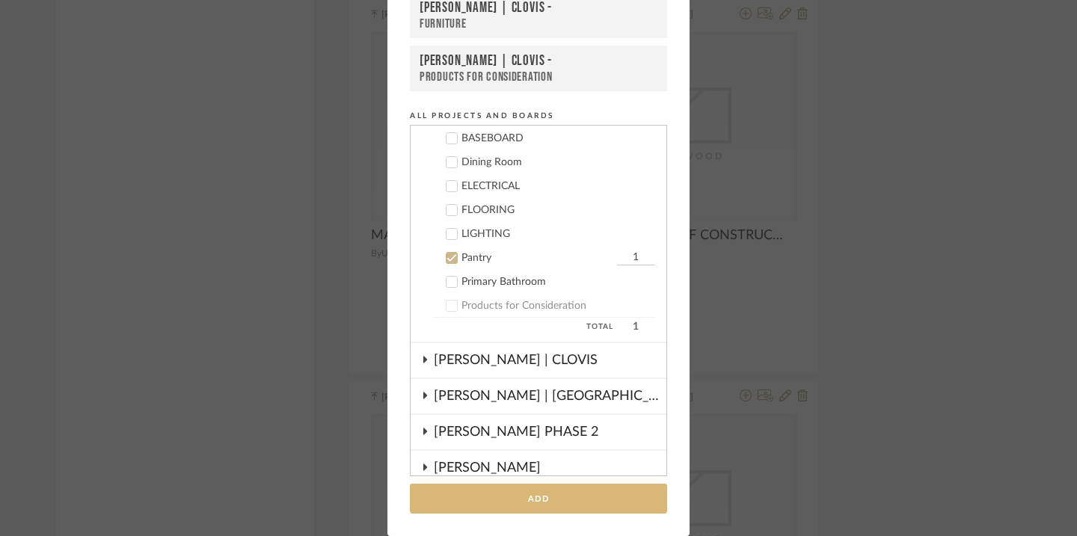
click at [518, 494] on button "Add" at bounding box center [538, 499] width 257 height 31
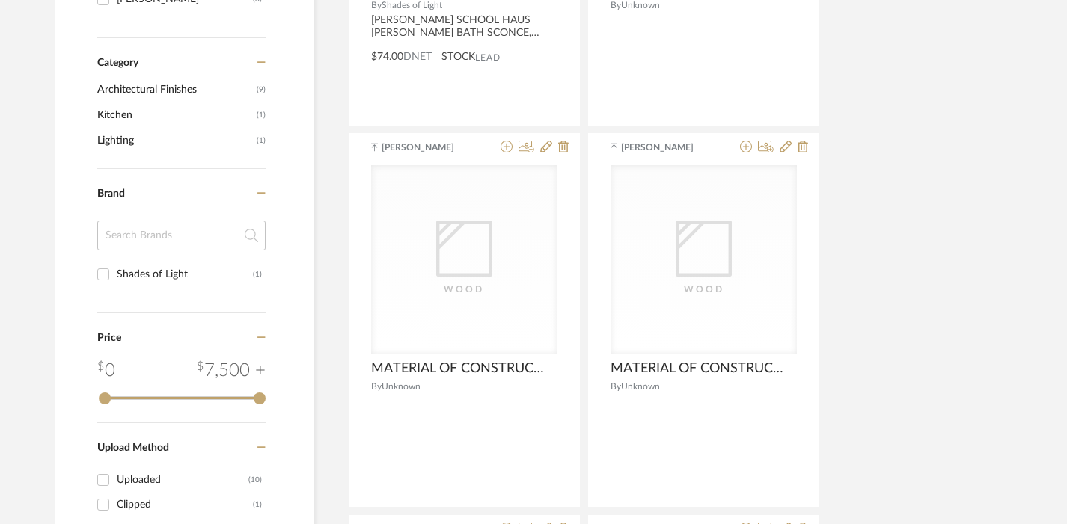
scroll to position [0, 0]
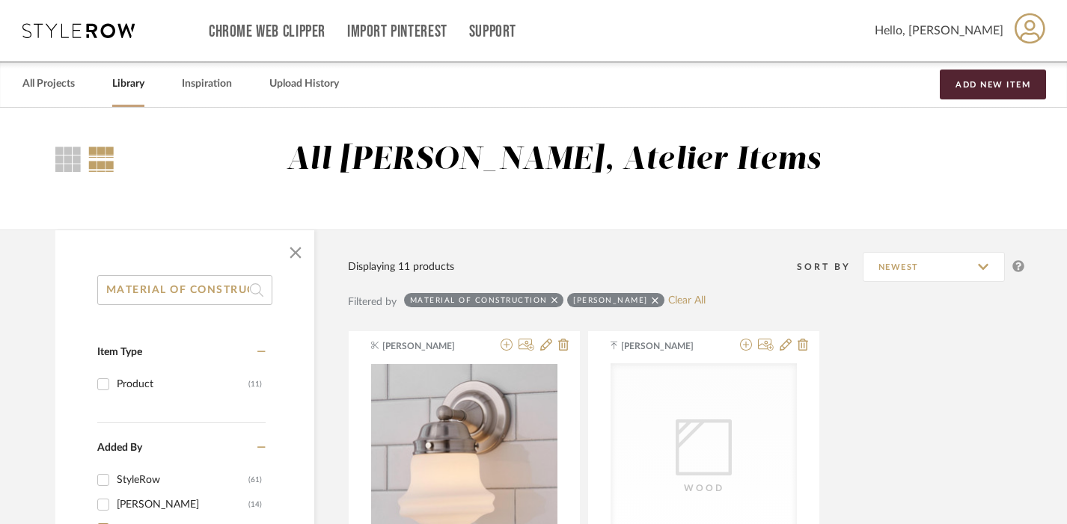
click at [157, 292] on input "MATERIAL OF CONSTRUCTION" at bounding box center [184, 290] width 175 height 30
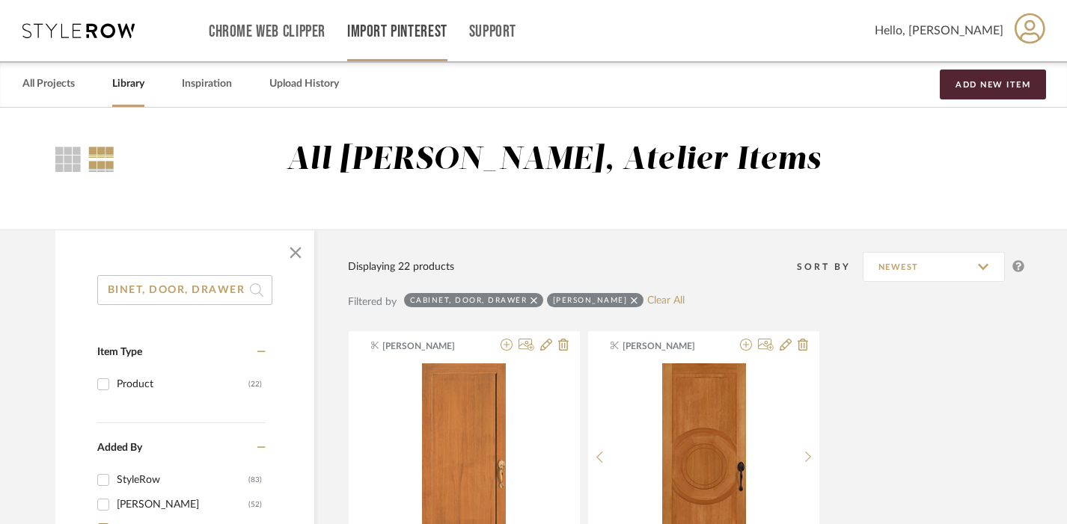
scroll to position [0, 21]
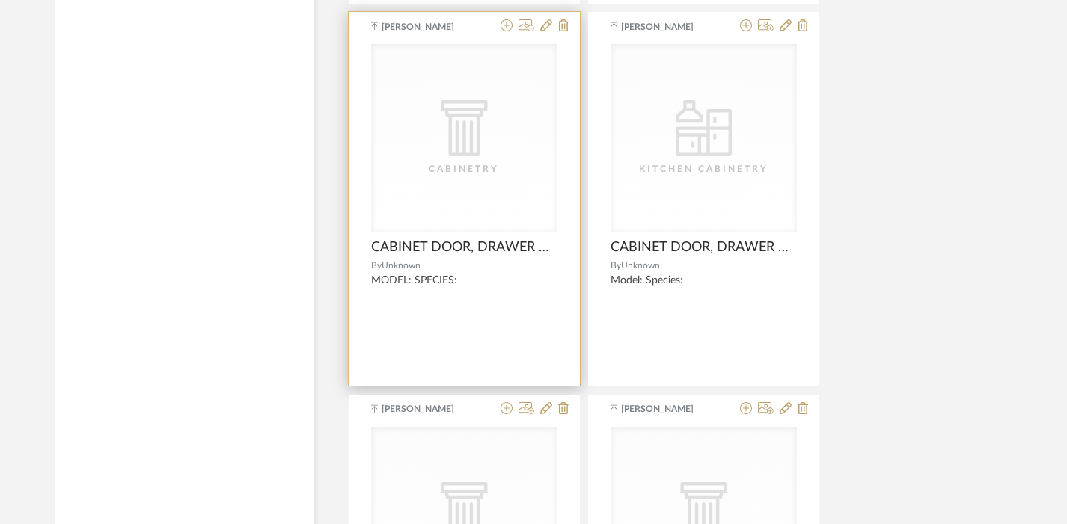
scroll to position [4137, 0]
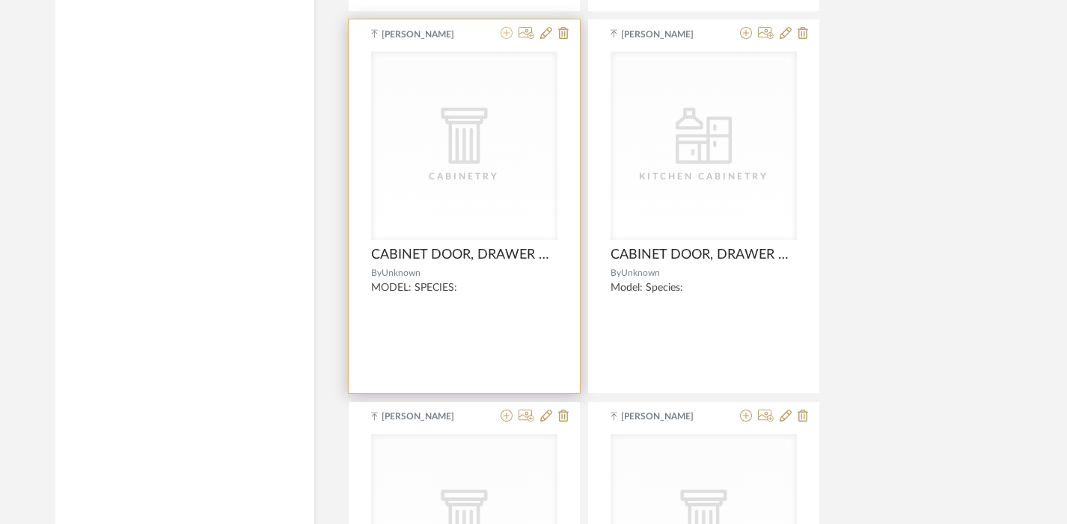
click at [508, 34] on icon at bounding box center [506, 33] width 12 height 12
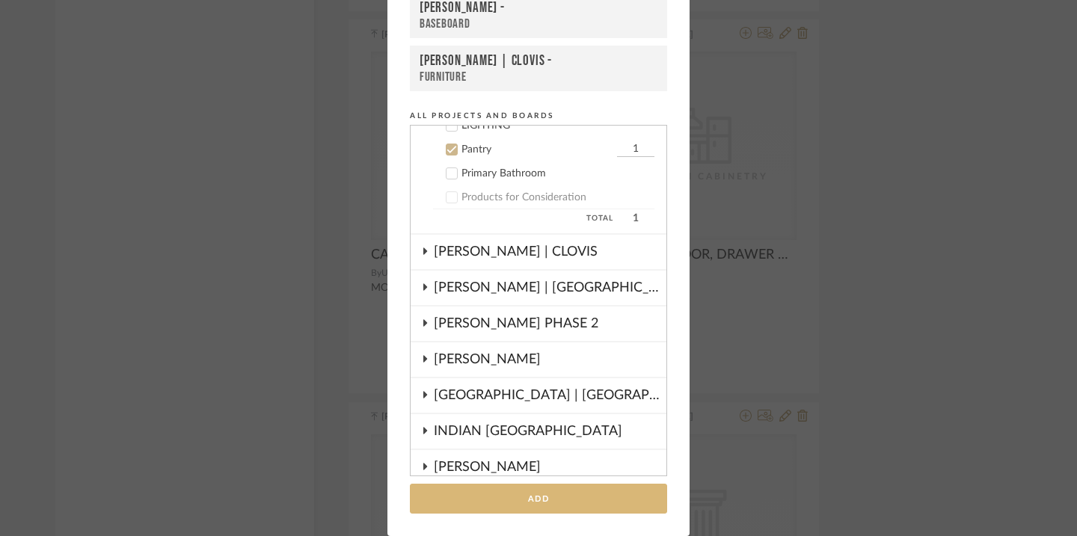
scroll to position [396, 0]
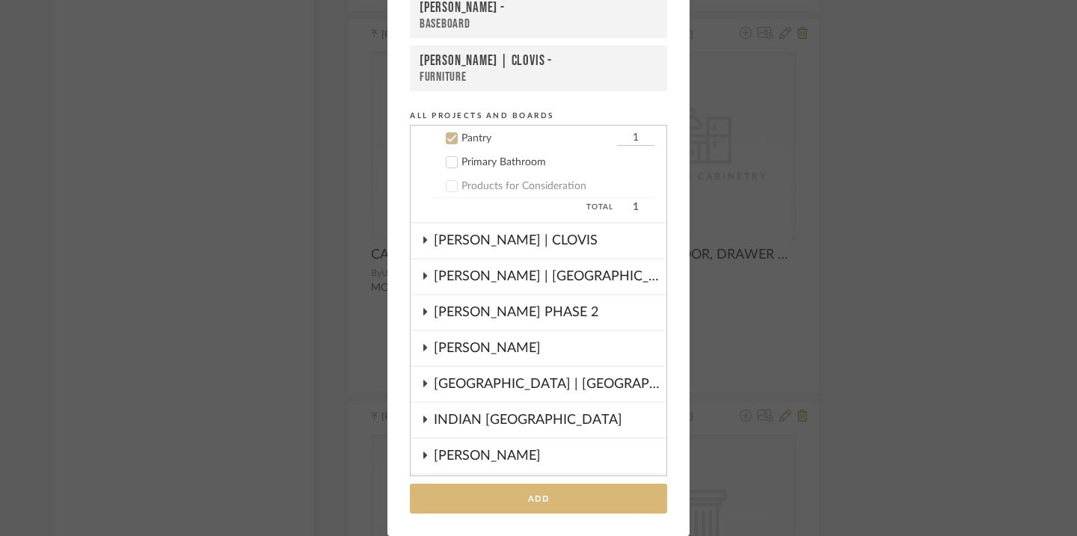
click at [556, 500] on button "Add" at bounding box center [538, 499] width 257 height 31
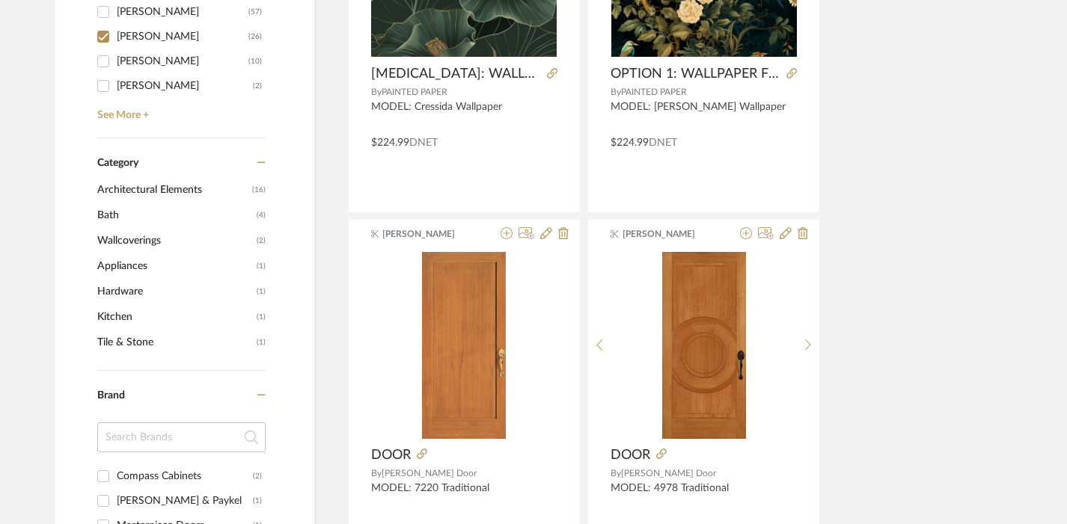
scroll to position [0, 0]
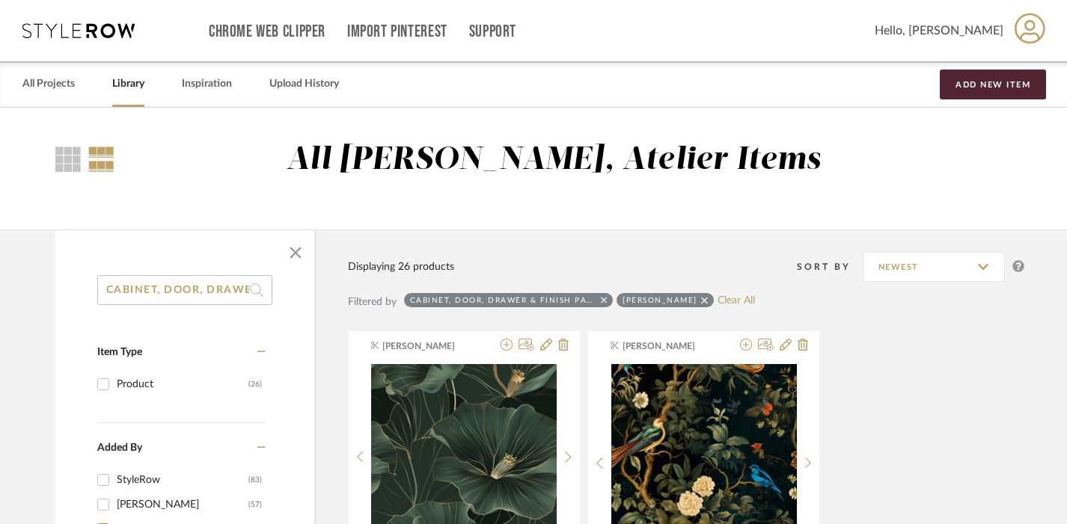
click at [228, 292] on input "CABINET, DOOR, DRAWER & FINISH PANEL" at bounding box center [184, 290] width 175 height 30
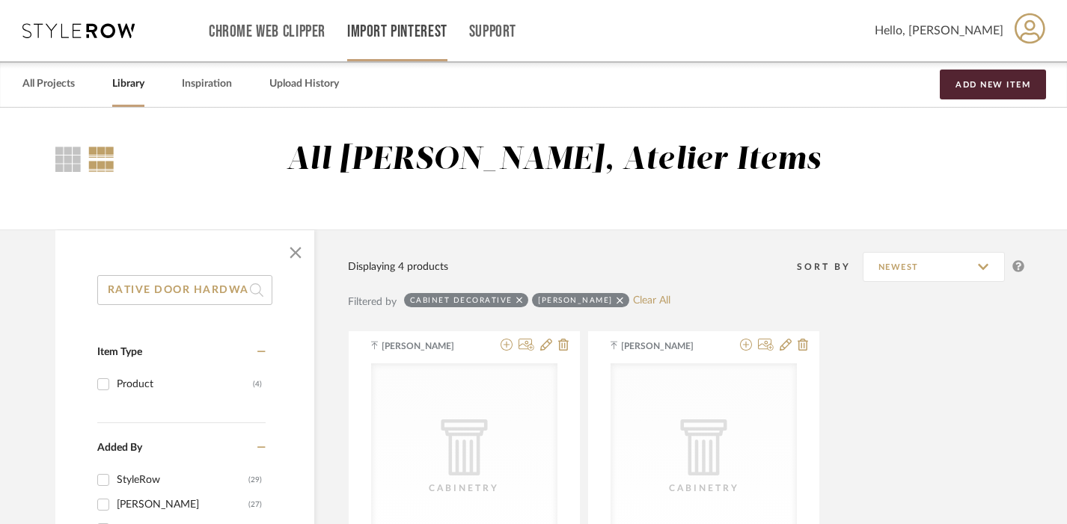
scroll to position [0, 102]
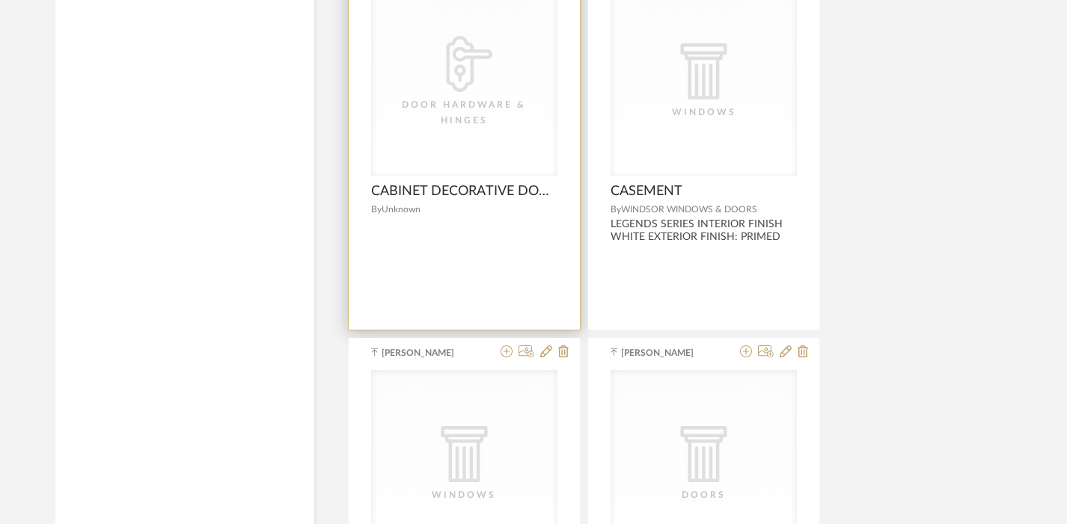
scroll to position [3621, 0]
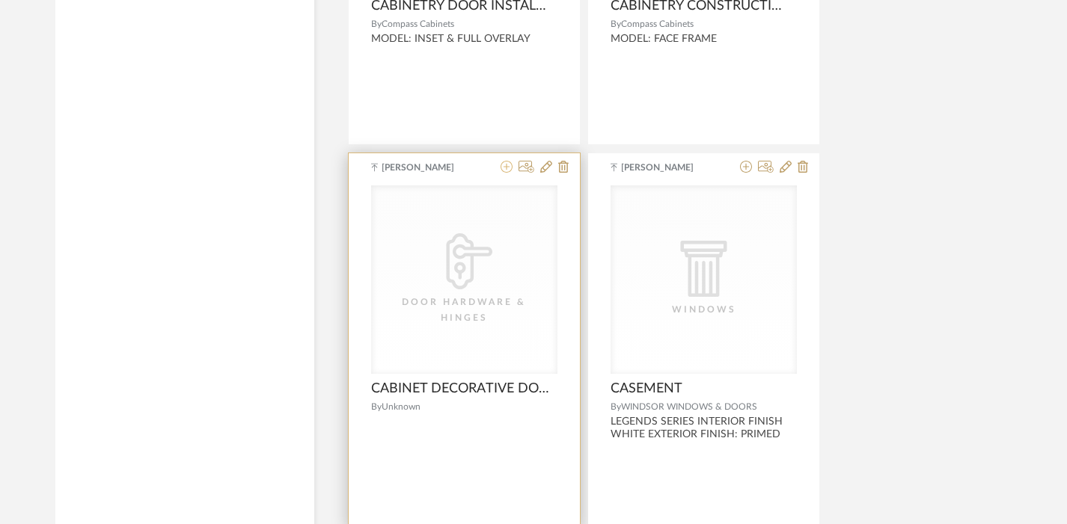
click at [507, 166] on icon at bounding box center [506, 167] width 12 height 12
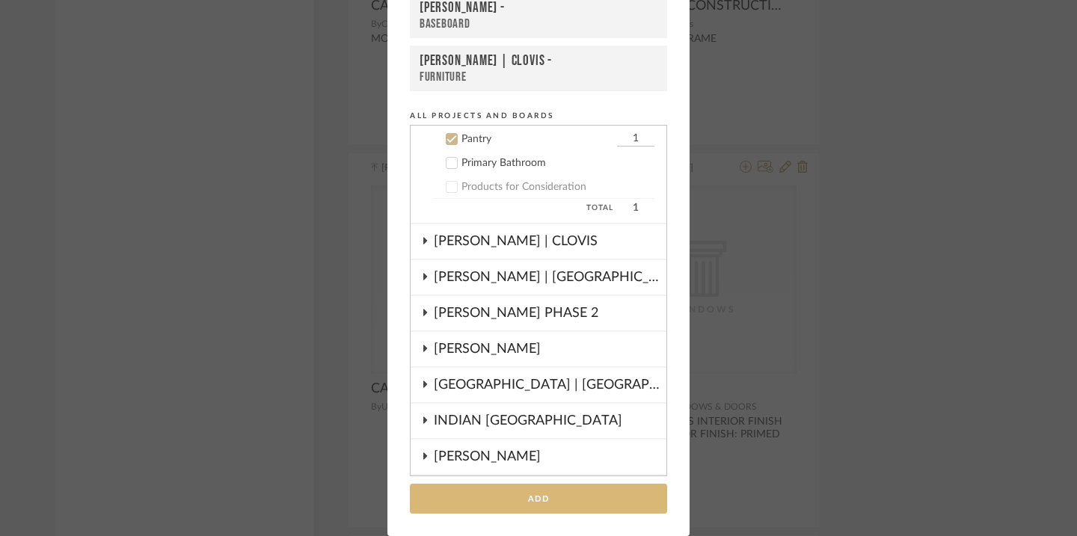
scroll to position [396, 0]
click at [497, 493] on button "Add" at bounding box center [538, 499] width 257 height 31
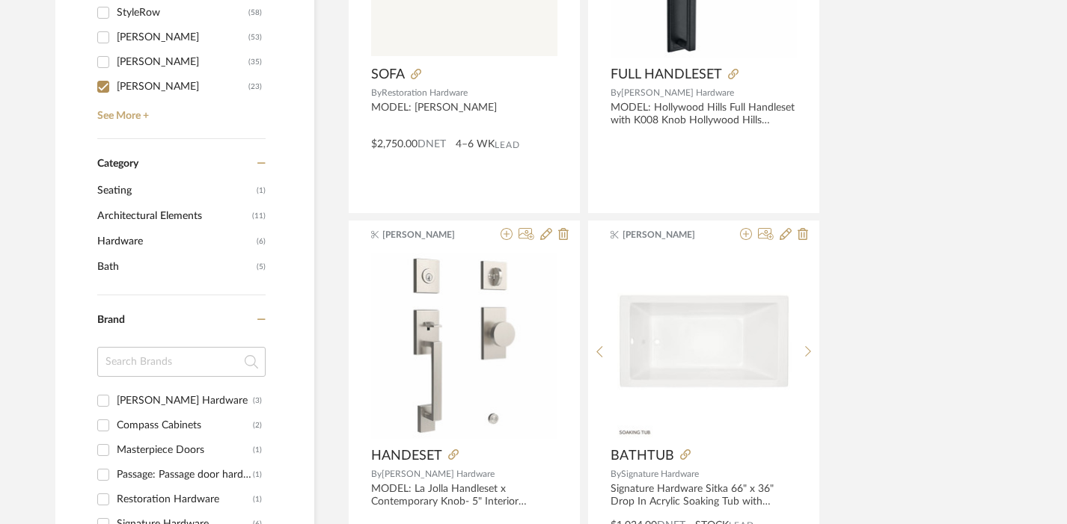
scroll to position [0, 0]
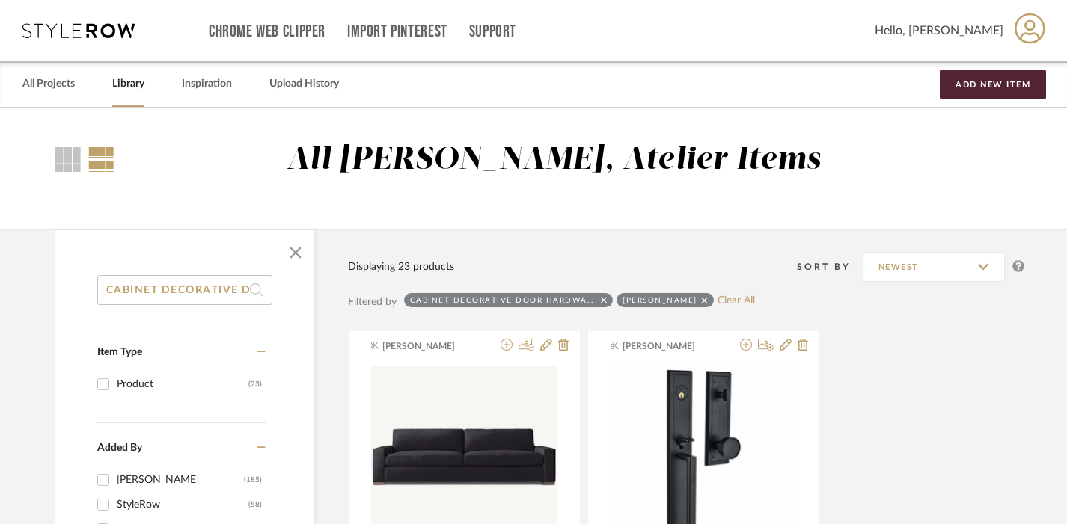
click at [224, 285] on input "CABINET DECORATIVE DOOR HARDWARE" at bounding box center [184, 290] width 175 height 30
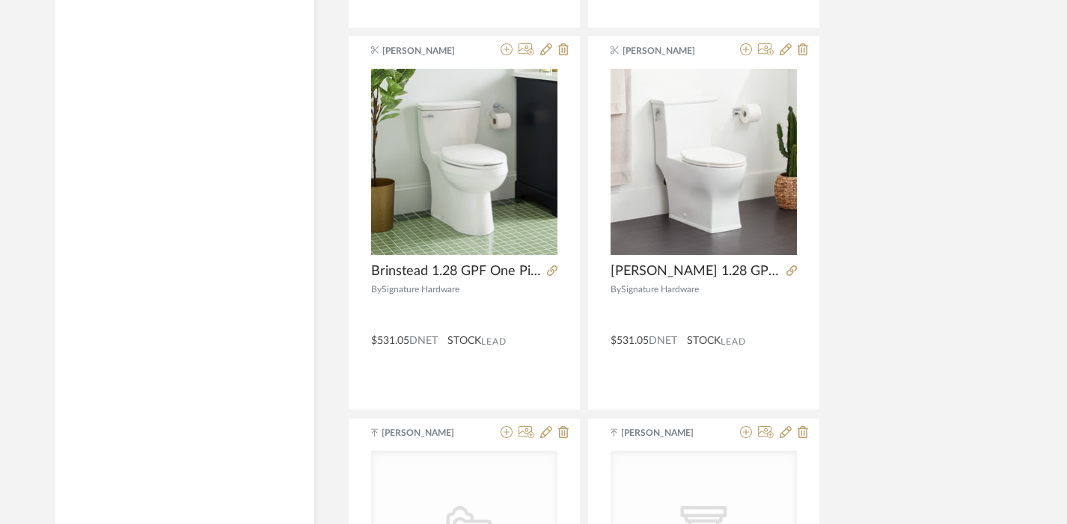
scroll to position [2575, 0]
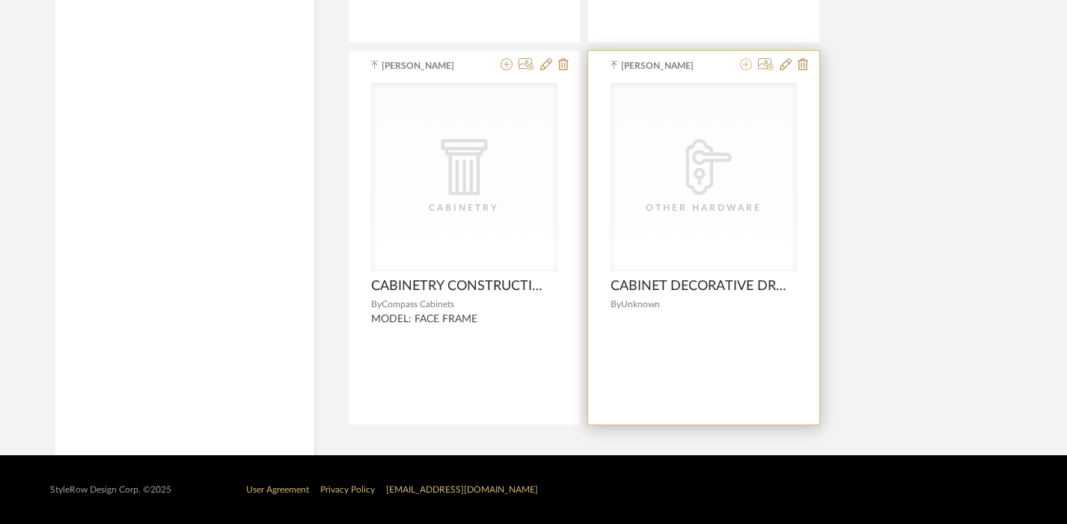
click at [749, 70] on icon at bounding box center [746, 64] width 12 height 12
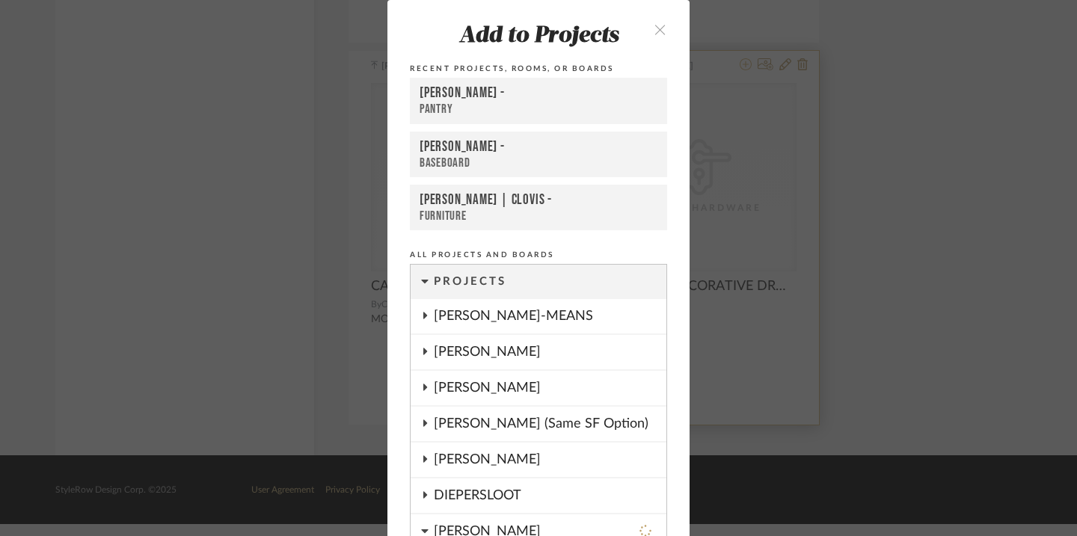
scroll to position [102, 0]
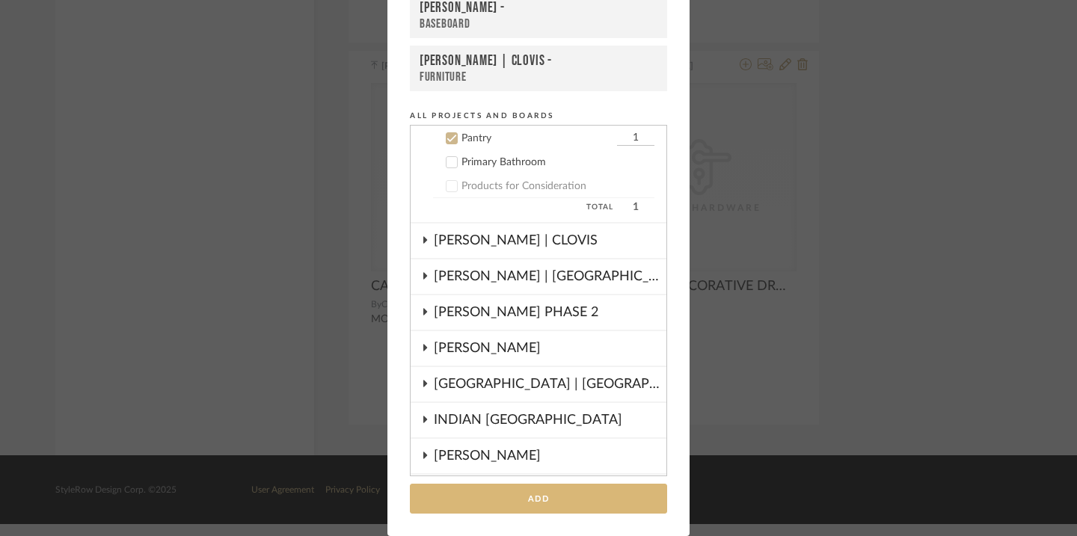
click at [554, 501] on button "Add" at bounding box center [538, 499] width 257 height 31
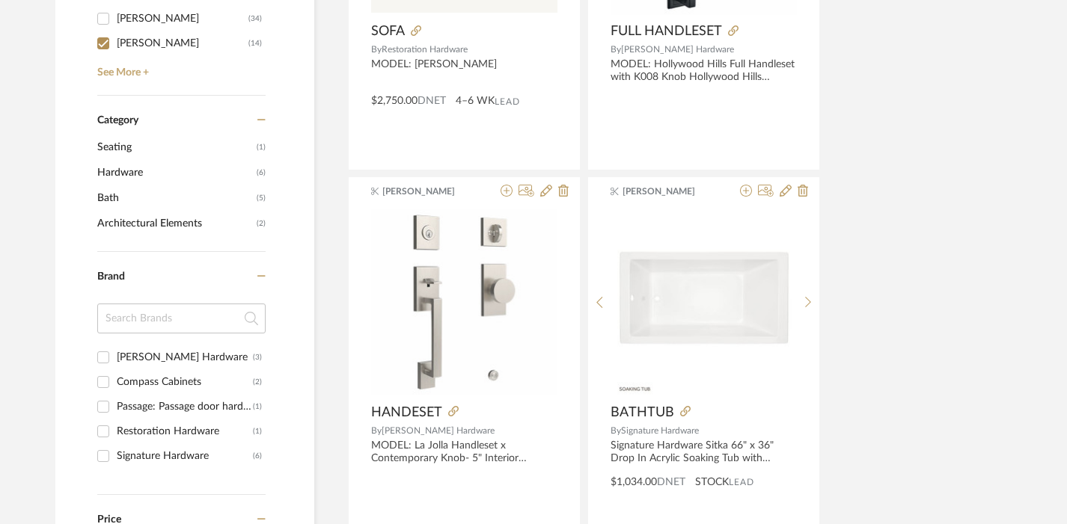
scroll to position [0, 0]
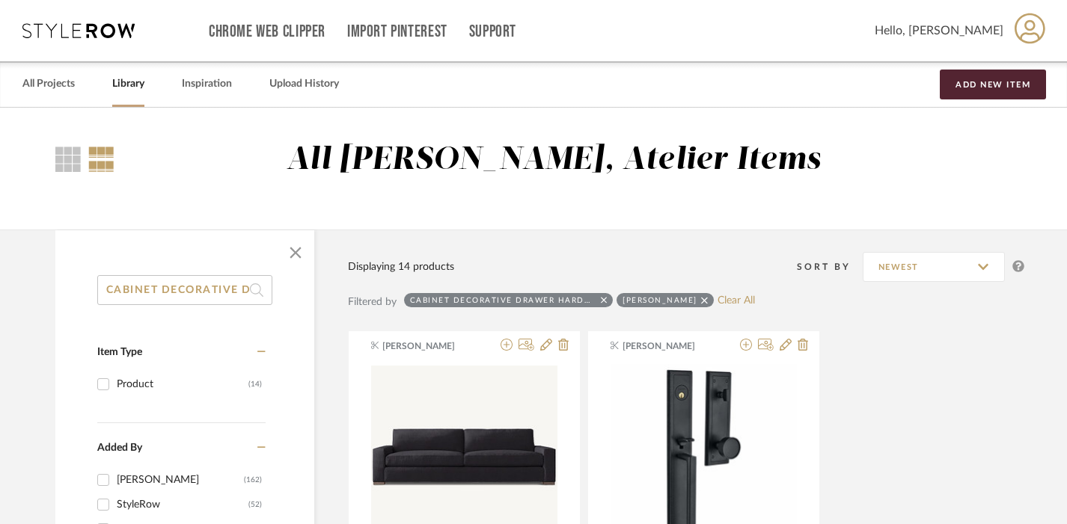
click at [180, 290] on input "CABINET DECORATIVE DRAWER HARDWARE" at bounding box center [184, 290] width 175 height 30
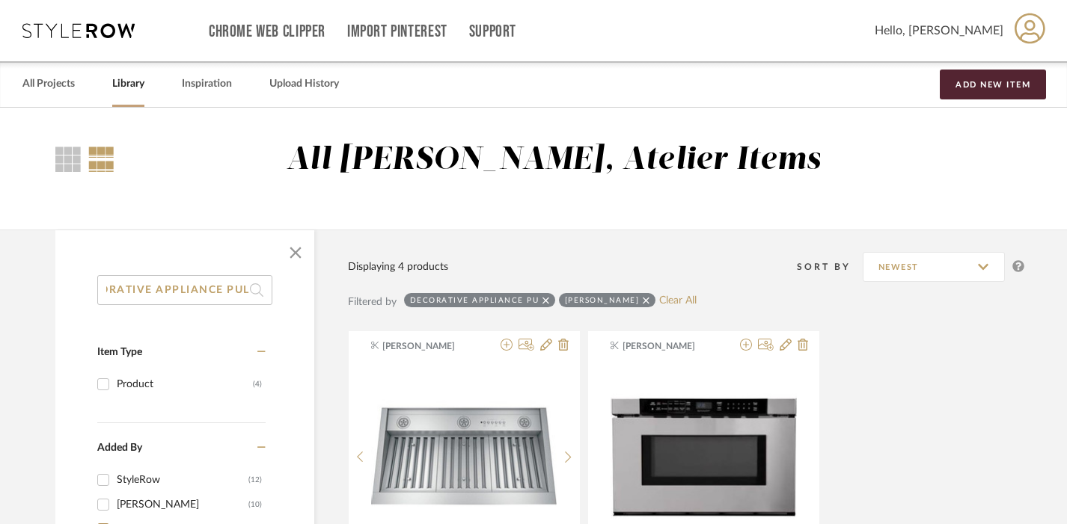
scroll to position [0, 37]
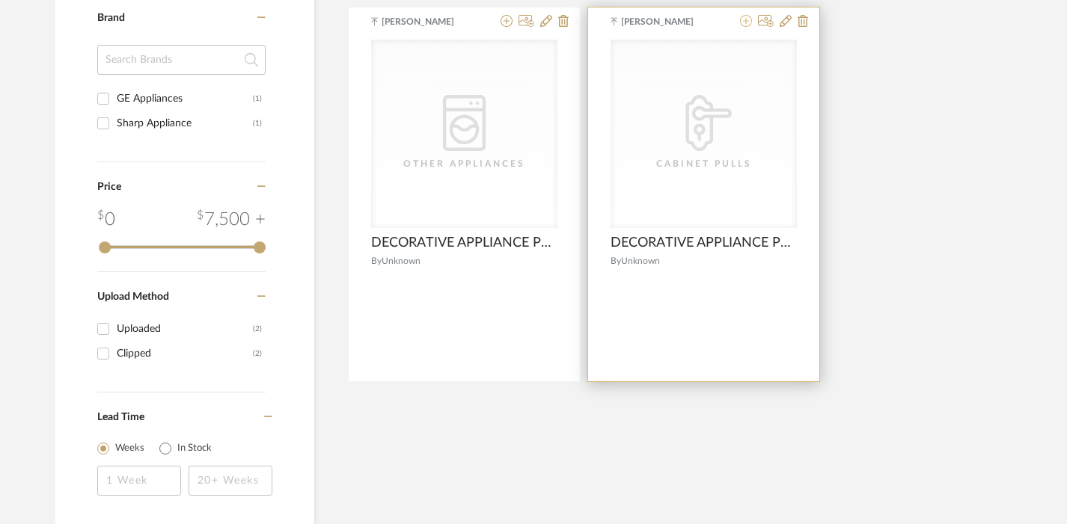
click at [748, 23] on icon at bounding box center [746, 21] width 12 height 12
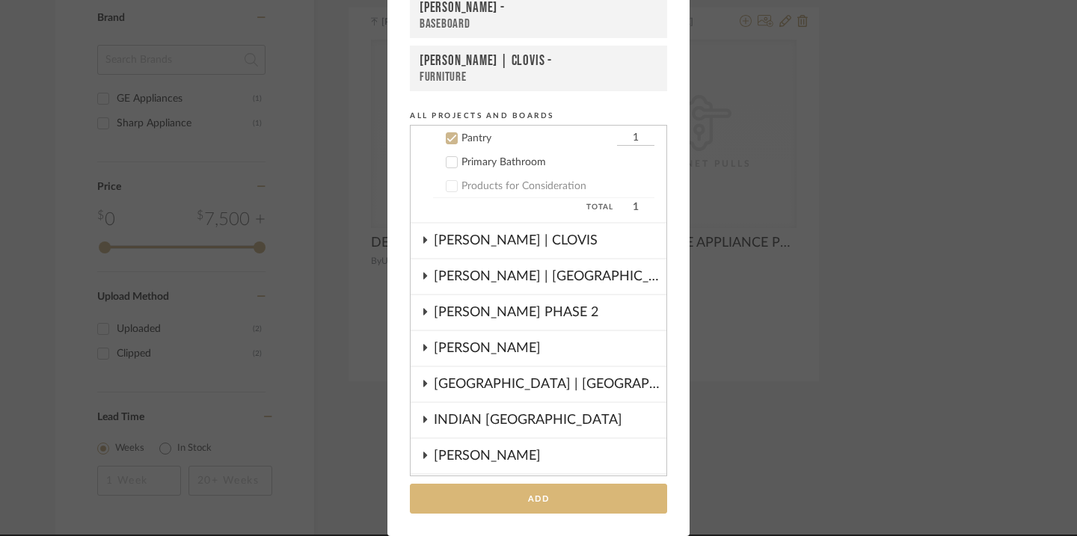
click at [503, 484] on button "Add" at bounding box center [538, 499] width 257 height 31
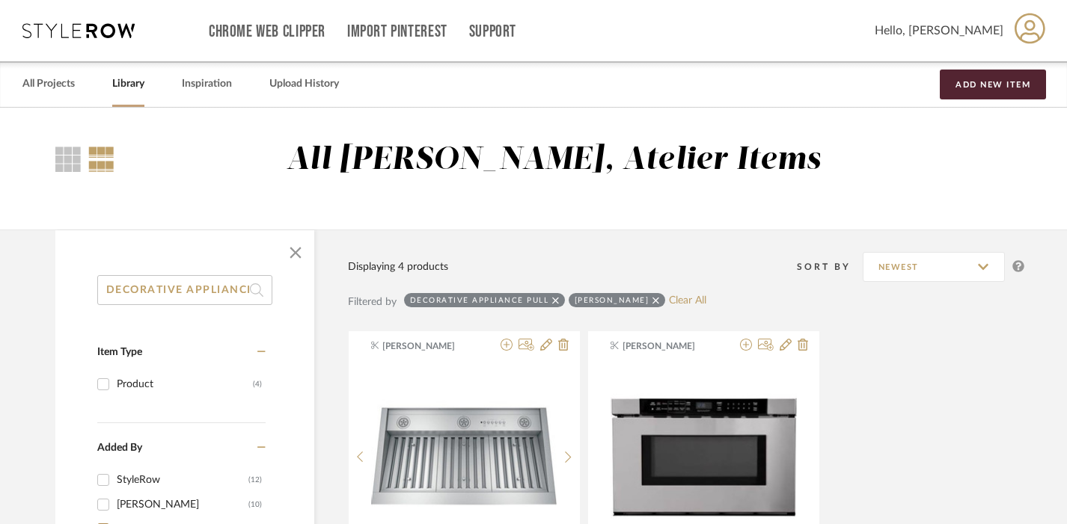
click at [200, 282] on input "DECORATIVE APPLIANCE PULL" at bounding box center [184, 290] width 175 height 30
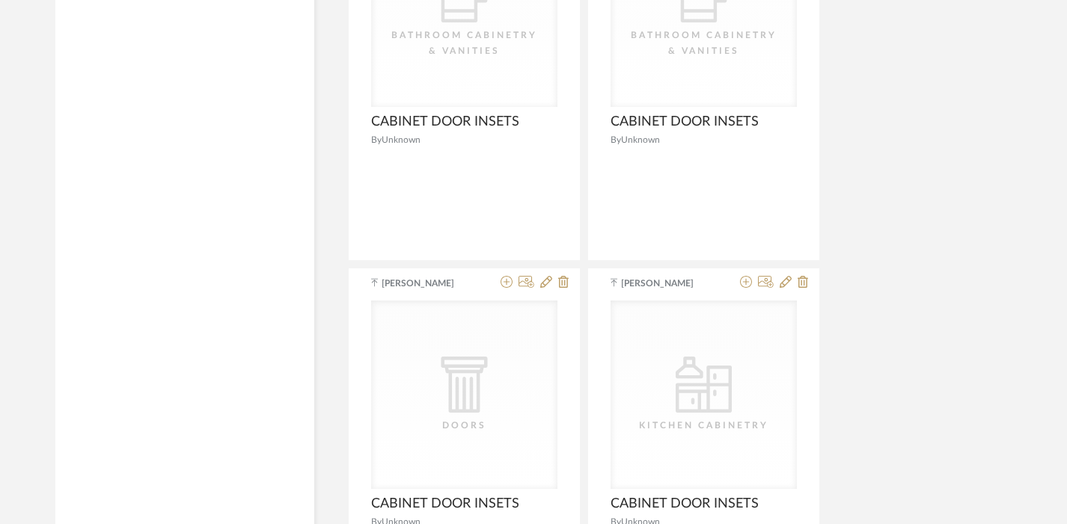
scroll to position [3189, 0]
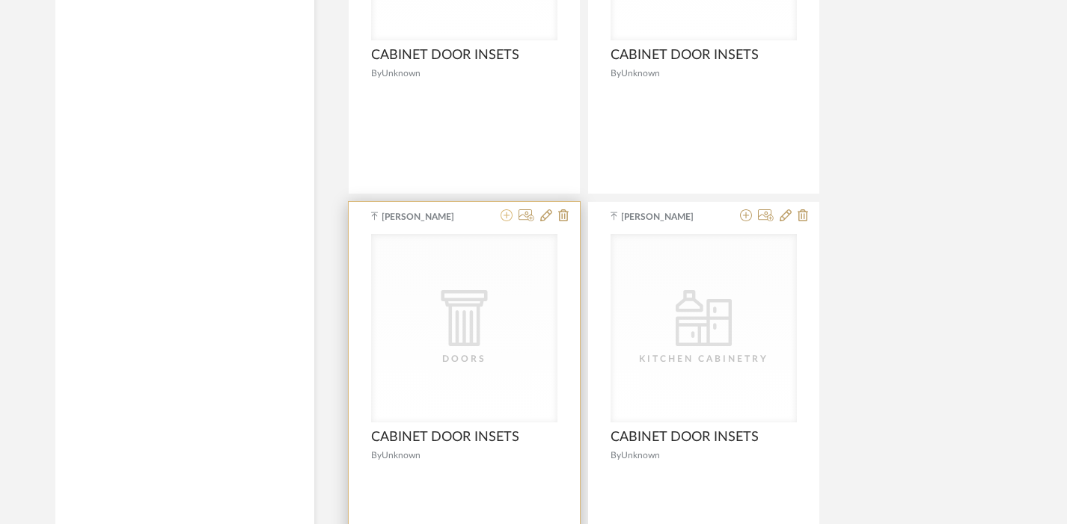
click at [507, 218] on icon at bounding box center [506, 215] width 12 height 12
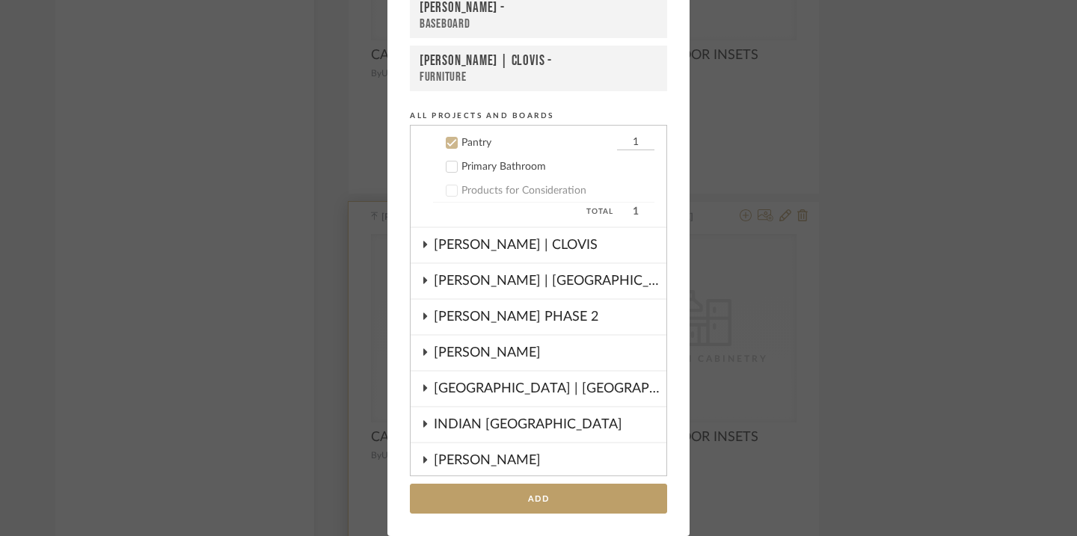
scroll to position [396, 0]
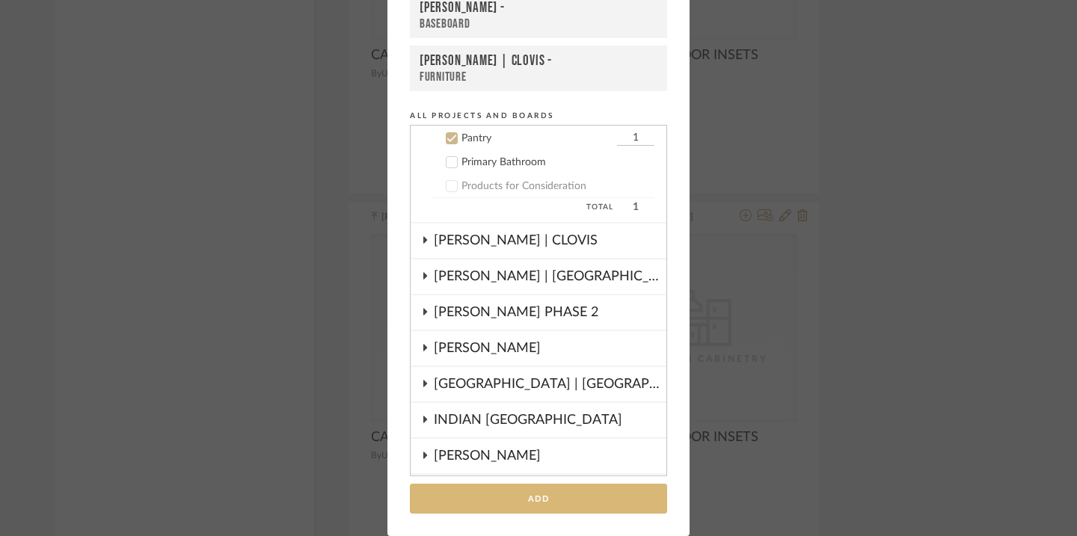
click at [493, 494] on button "Add" at bounding box center [538, 499] width 257 height 31
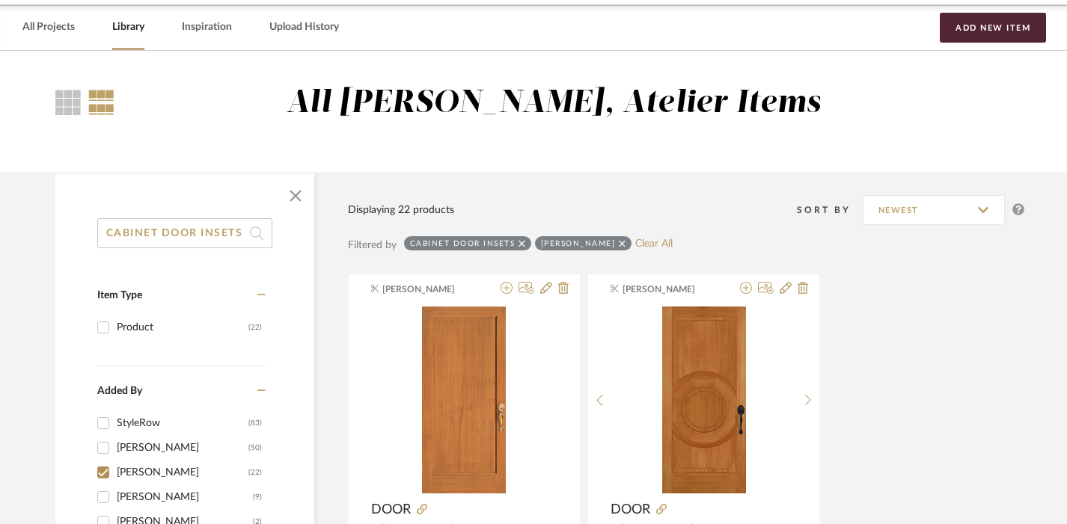
scroll to position [0, 0]
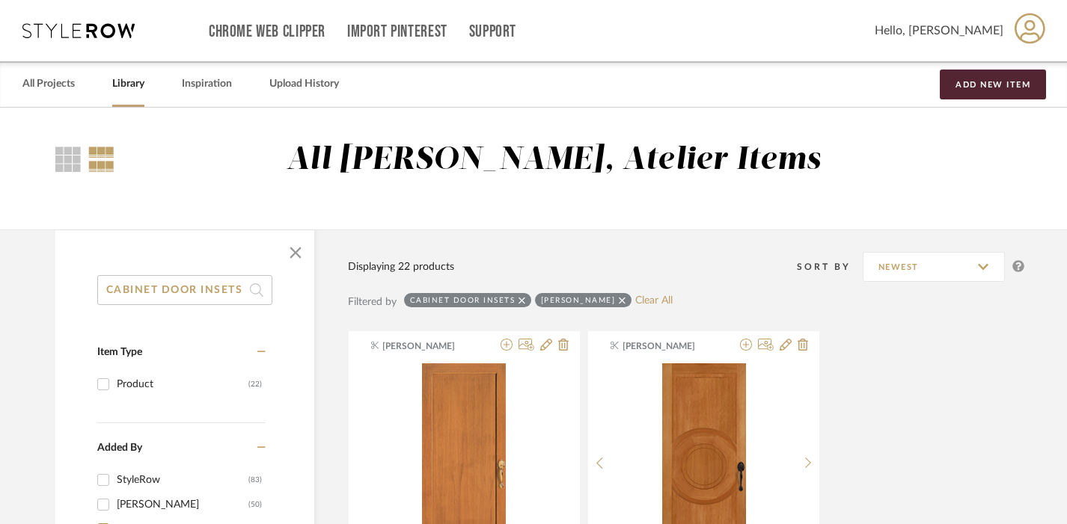
click at [194, 286] on input "CABINET DOOR INSETS" at bounding box center [184, 290] width 175 height 30
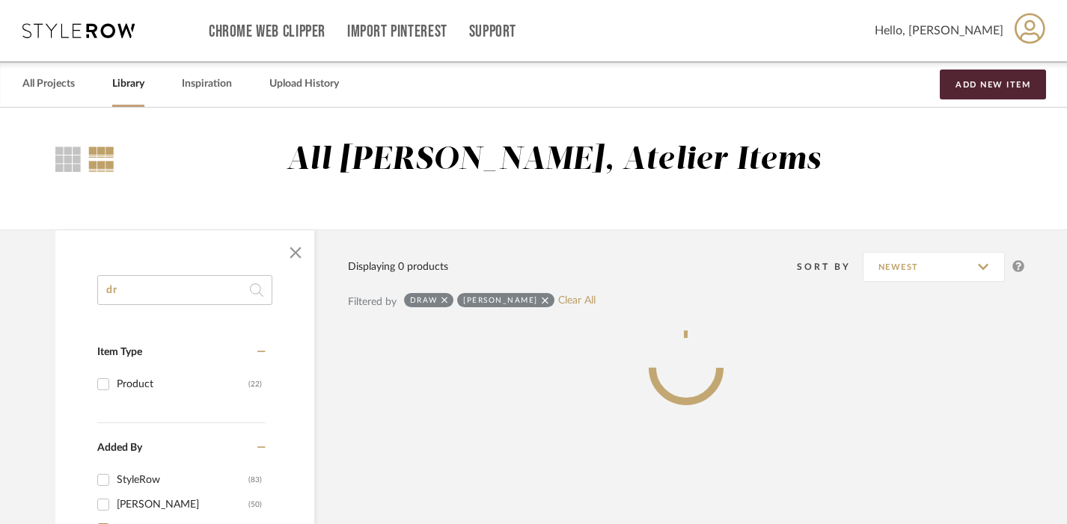
type input "d"
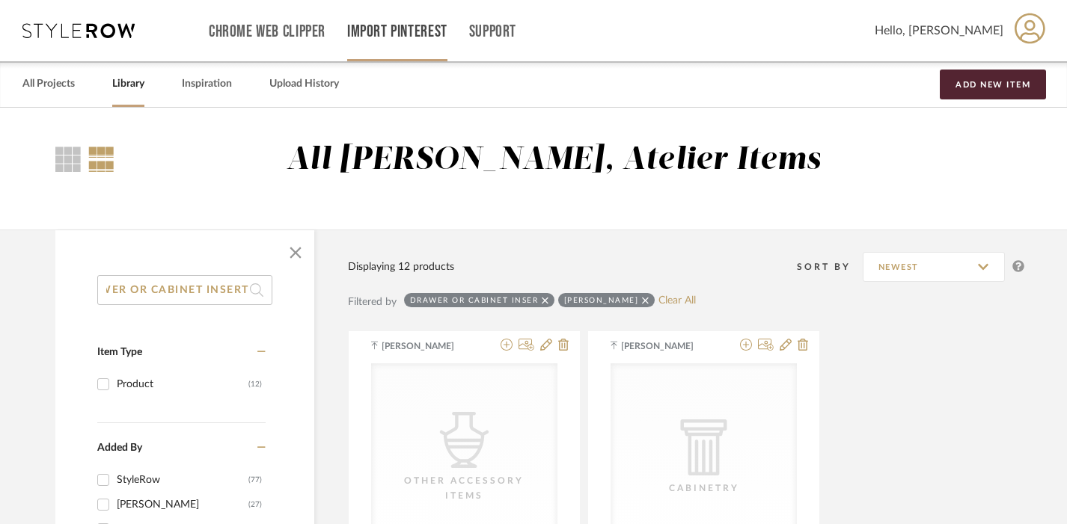
scroll to position [0, 39]
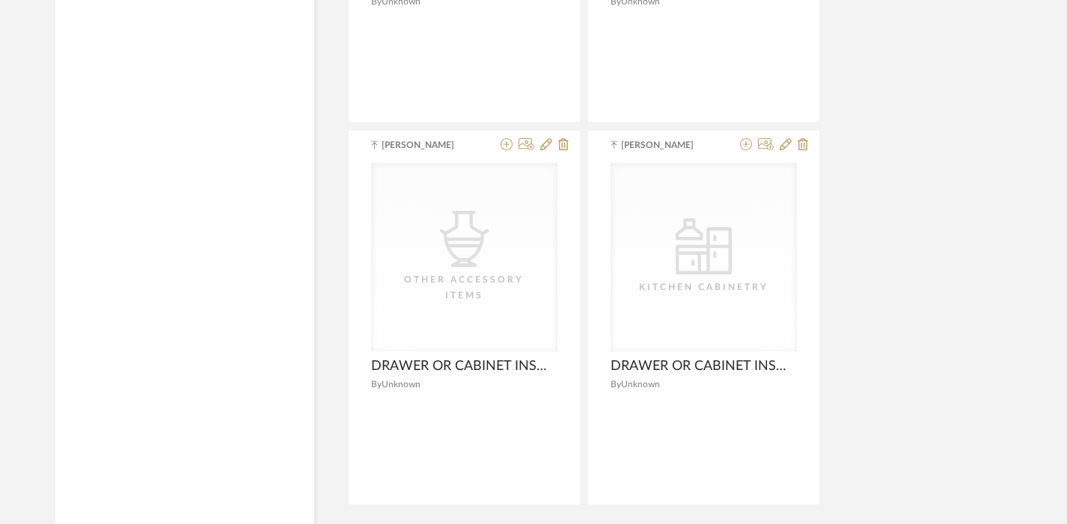
scroll to position [2114, 0]
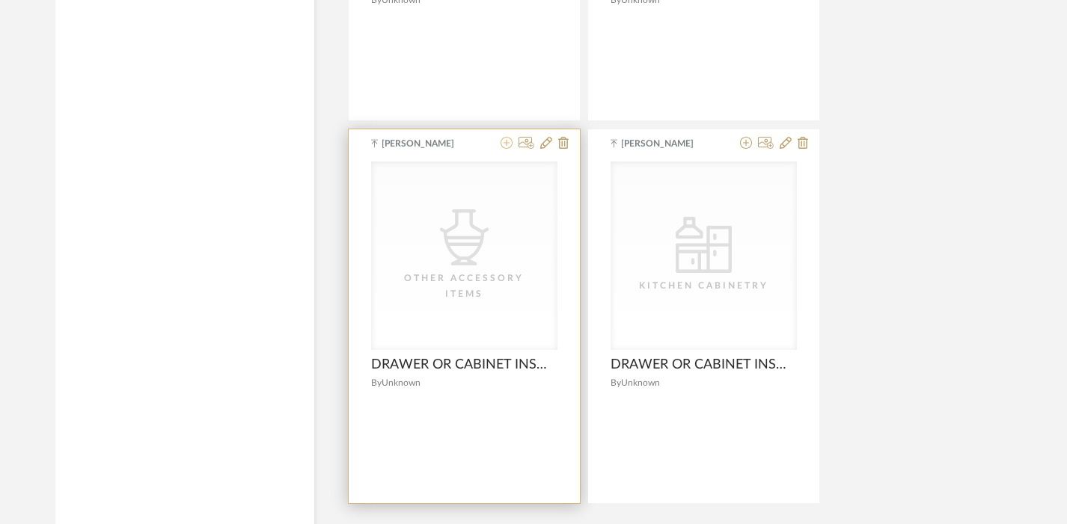
click at [504, 141] on icon at bounding box center [506, 143] width 12 height 12
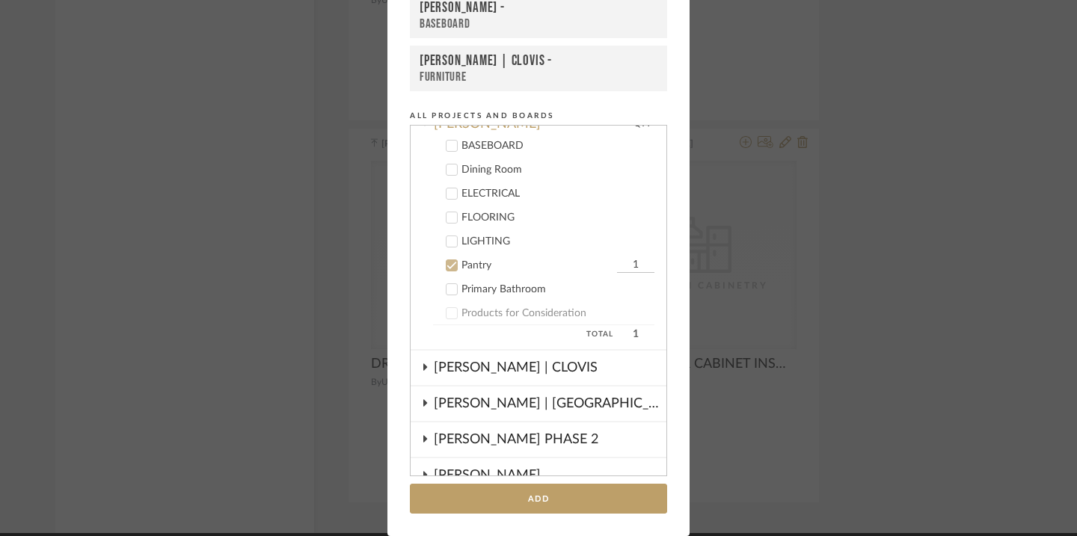
scroll to position [266, 0]
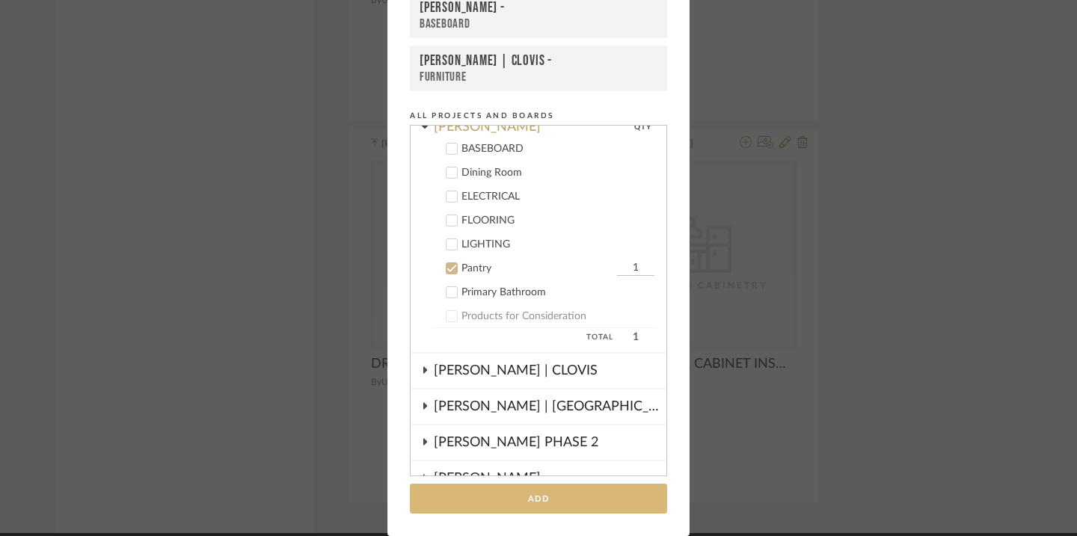
click at [518, 490] on button "Add" at bounding box center [538, 499] width 257 height 31
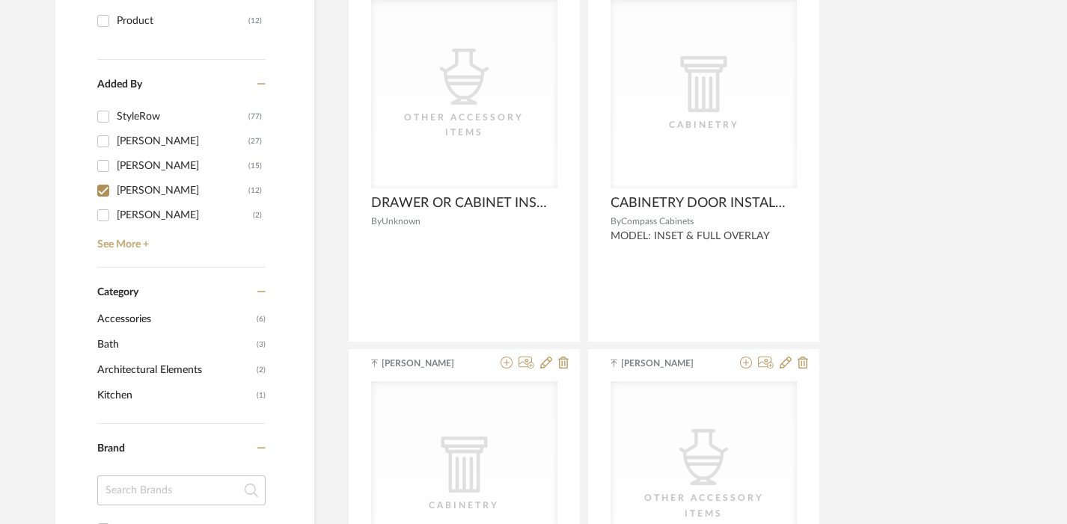
scroll to position [0, 0]
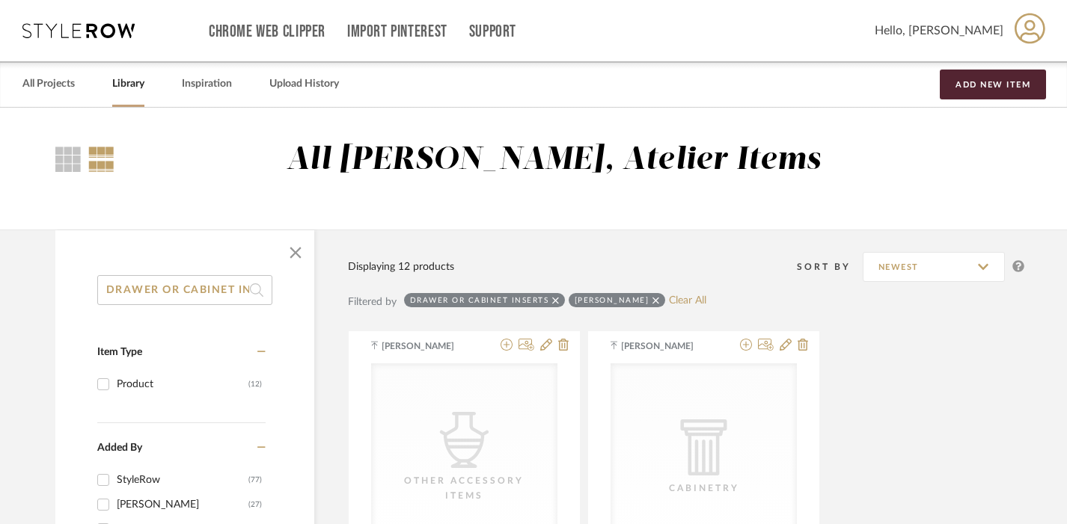
click at [207, 290] on input "DRAWER OR CABINET INSERTS" at bounding box center [184, 290] width 175 height 30
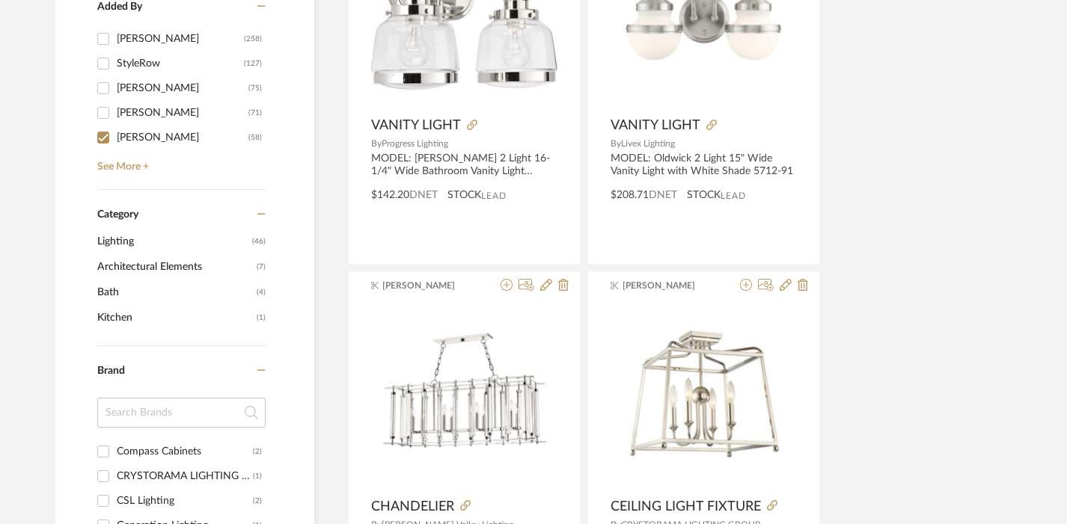
scroll to position [474, 0]
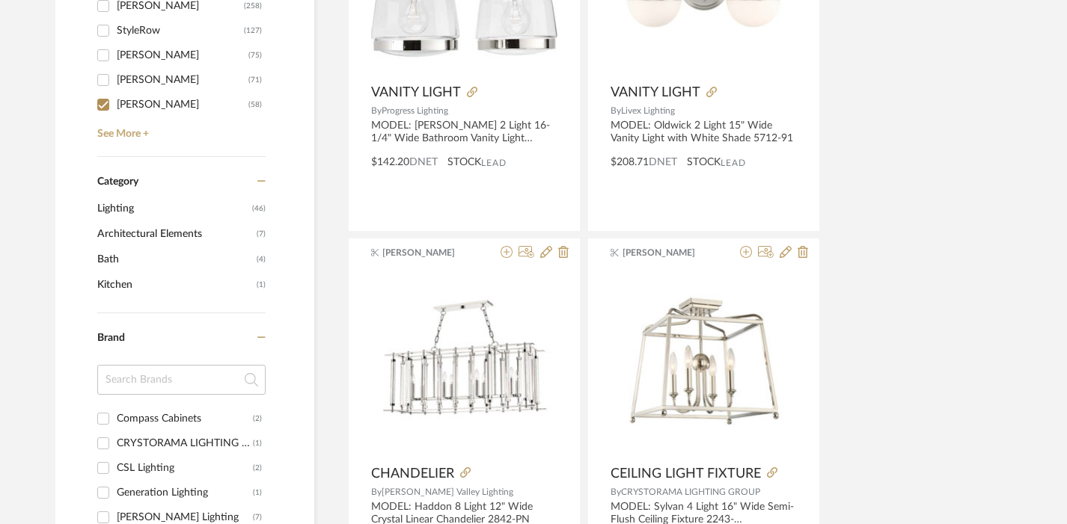
click at [210, 284] on span "Kitchen" at bounding box center [175, 284] width 156 height 25
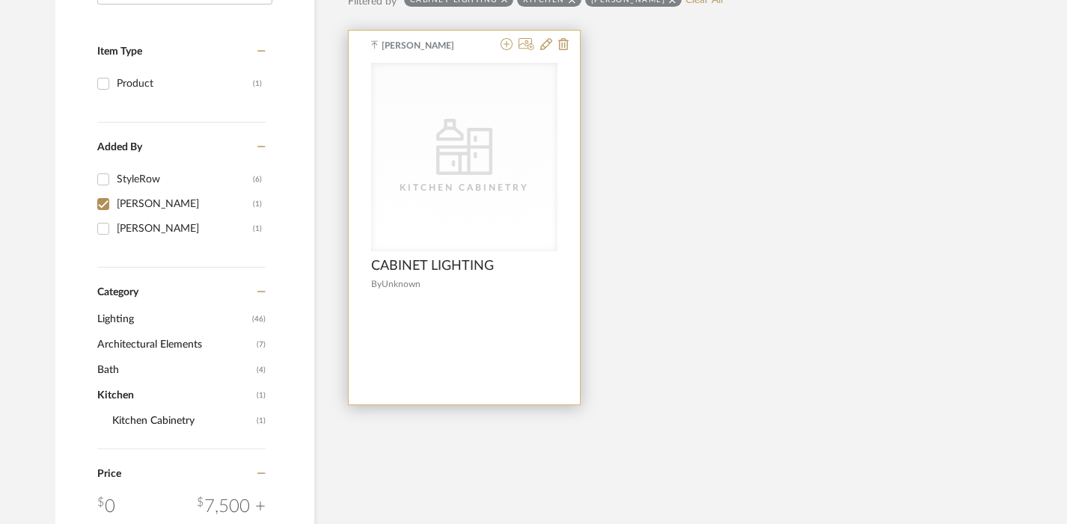
scroll to position [317, 0]
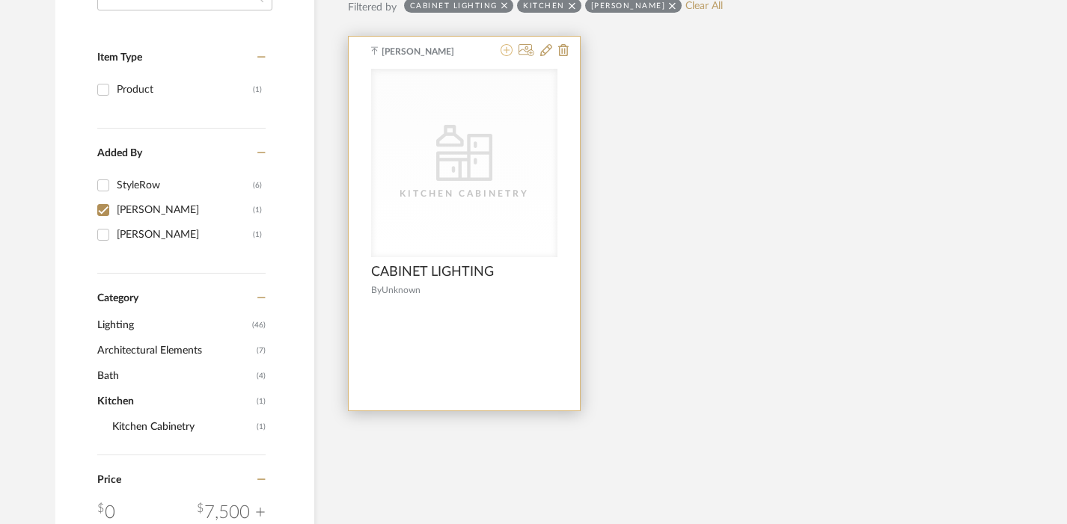
click at [505, 53] on icon at bounding box center [506, 50] width 12 height 12
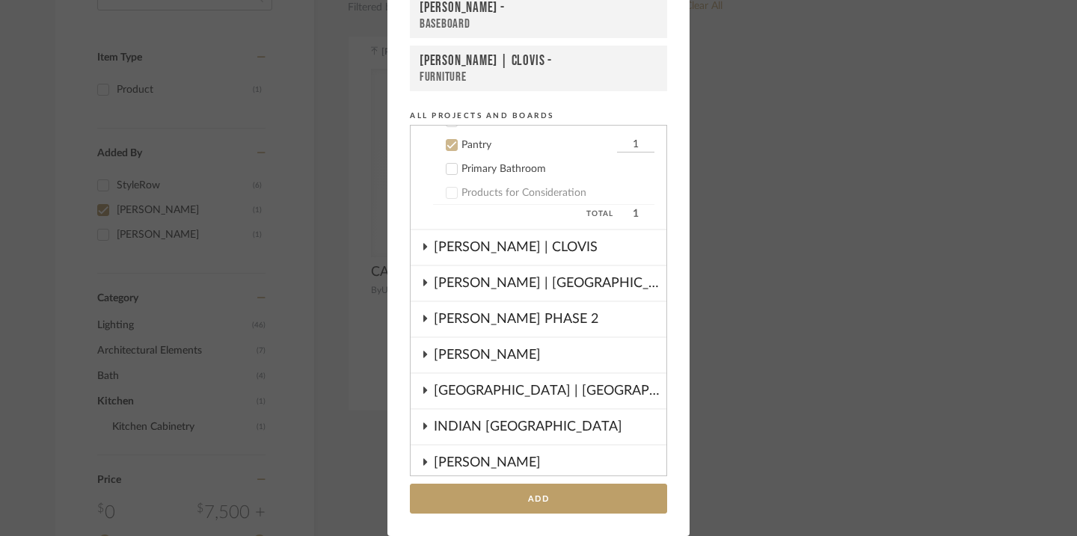
scroll to position [396, 0]
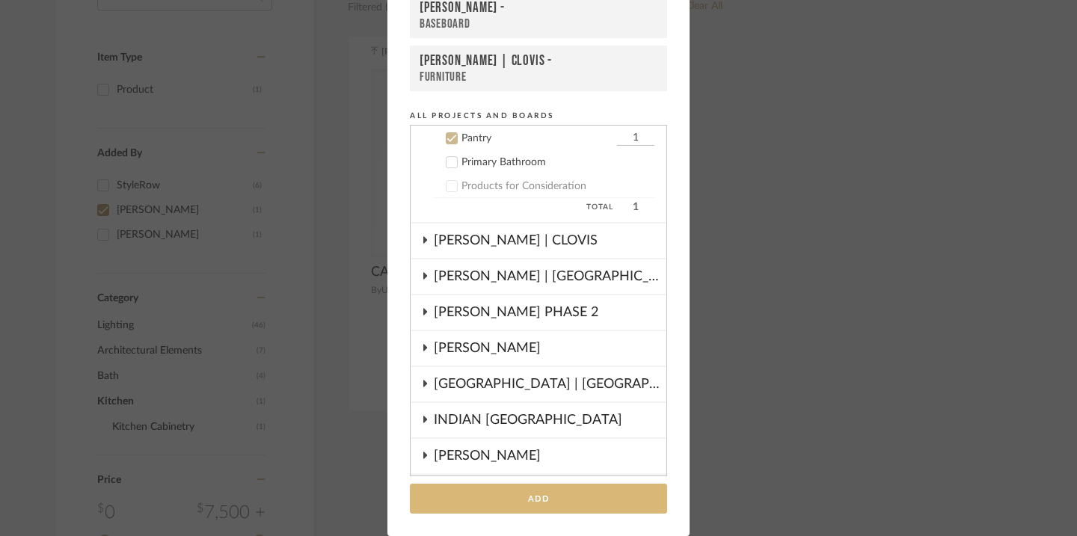
click at [509, 484] on button "Add" at bounding box center [538, 499] width 257 height 31
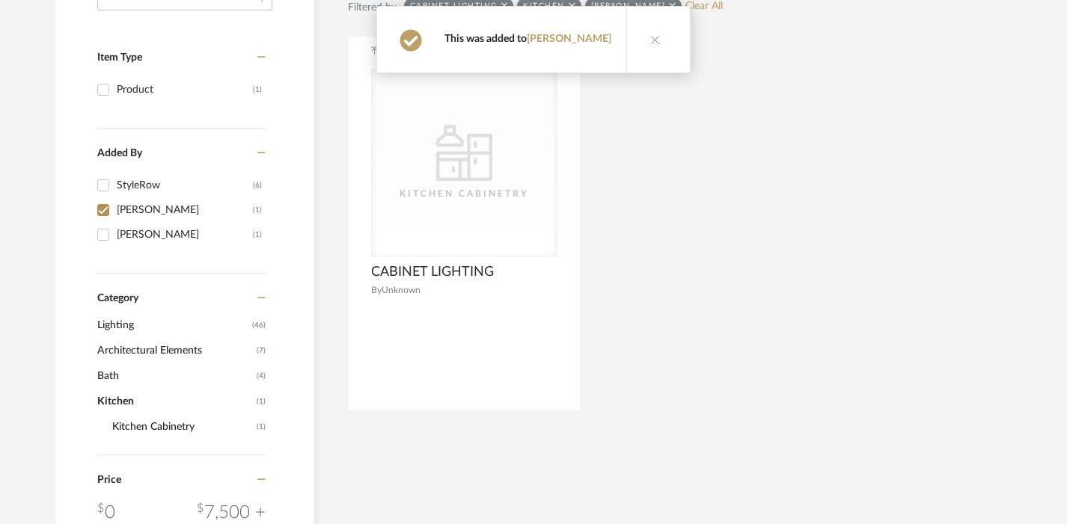
scroll to position [0, 0]
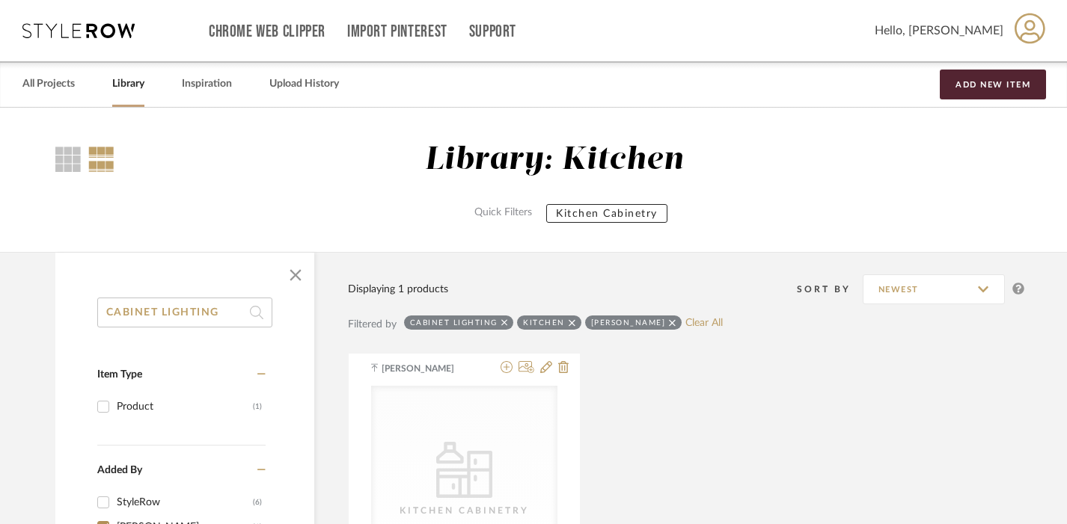
click at [569, 321] on icon at bounding box center [572, 322] width 7 height 7
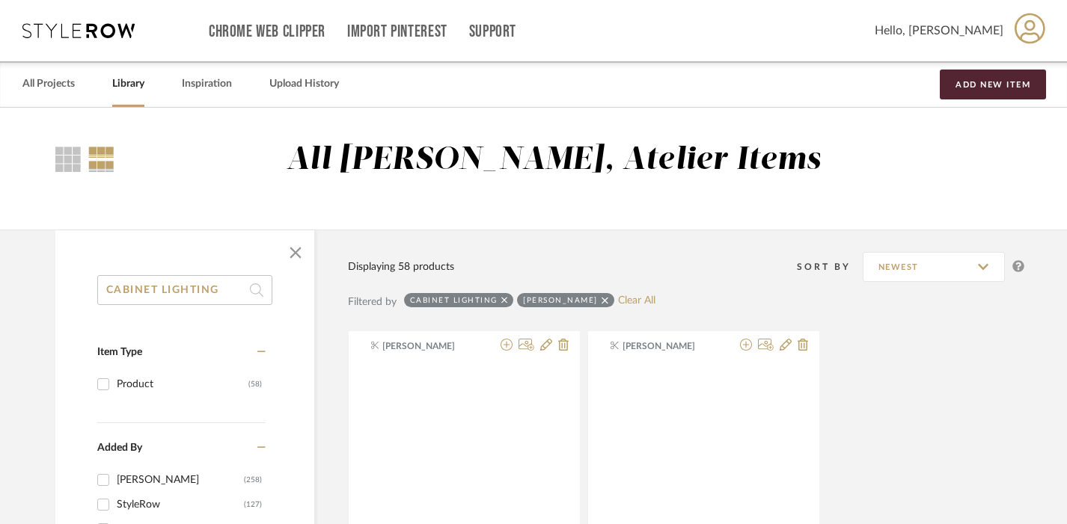
click at [165, 278] on input "CABINET LIGHTING" at bounding box center [184, 290] width 175 height 30
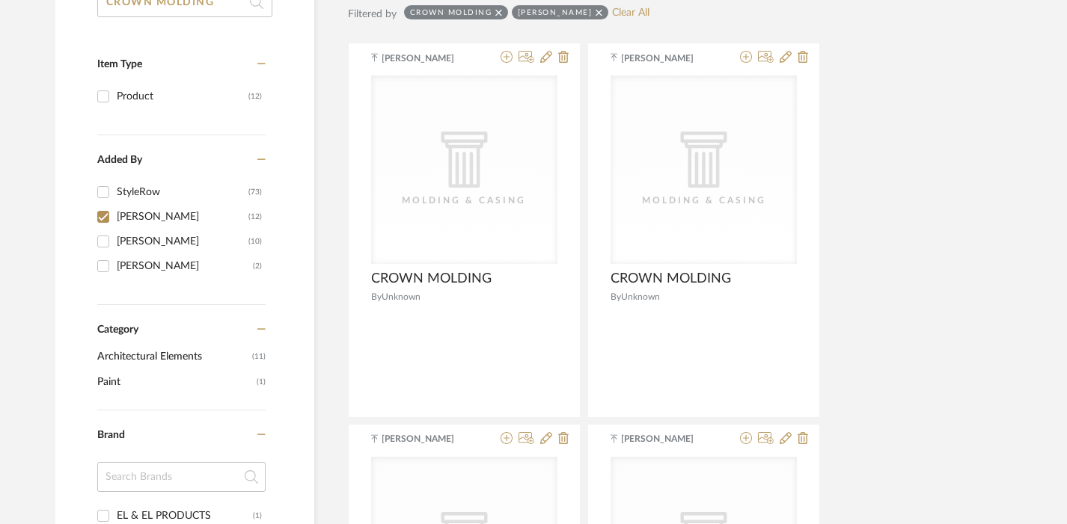
scroll to position [289, 0]
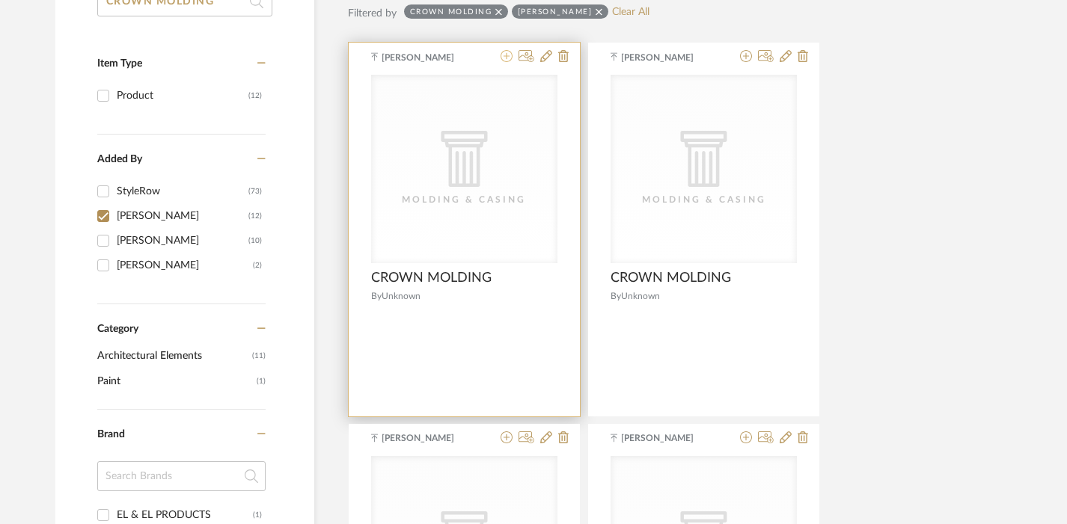
click at [503, 58] on icon at bounding box center [506, 56] width 12 height 12
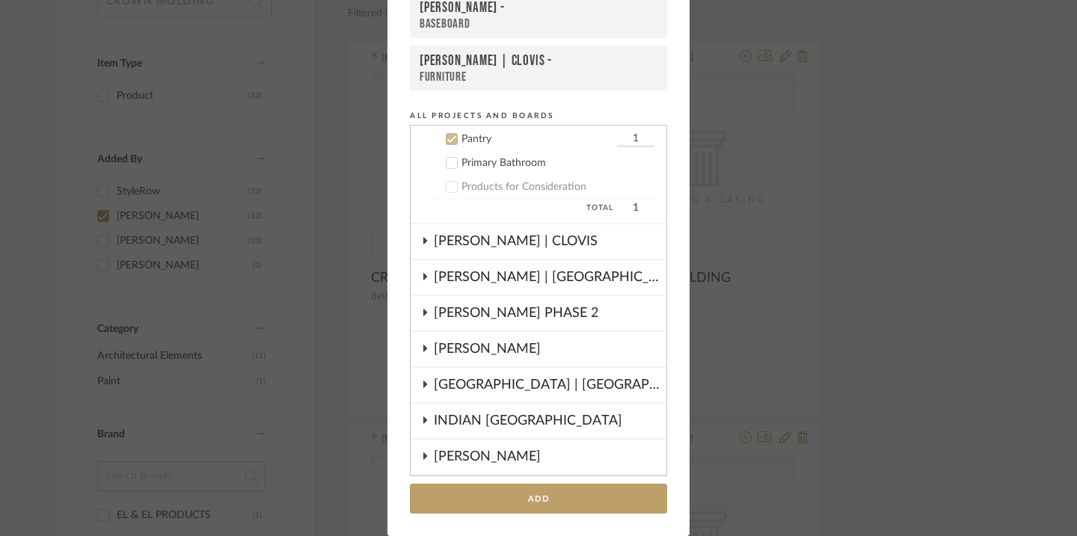
scroll to position [396, 0]
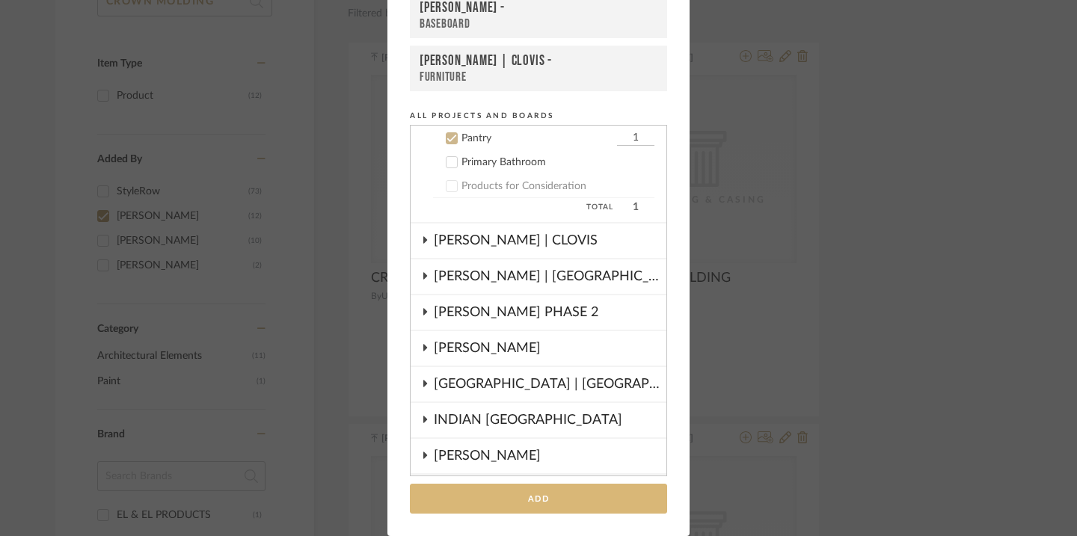
click at [553, 493] on button "Add" at bounding box center [538, 499] width 257 height 31
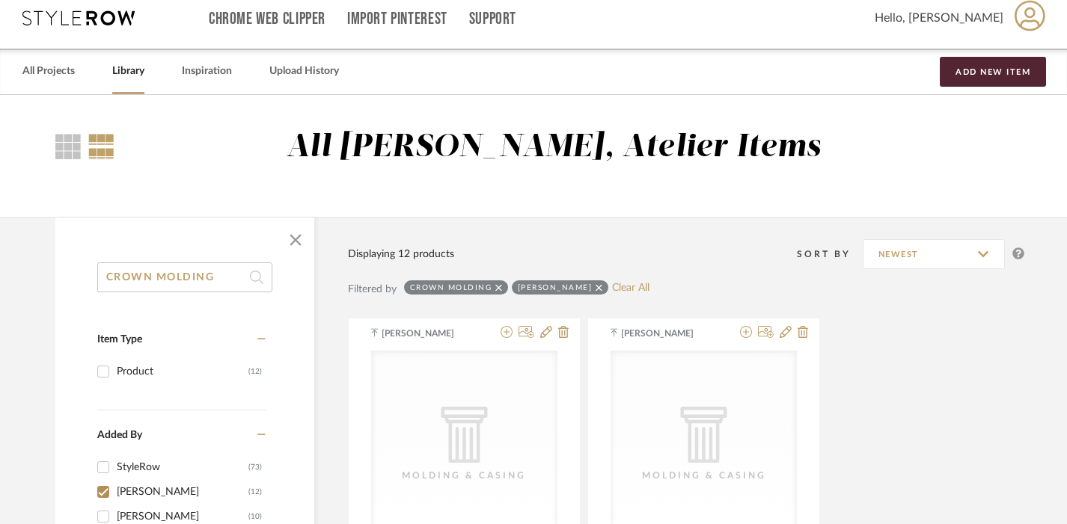
scroll to position [0, 0]
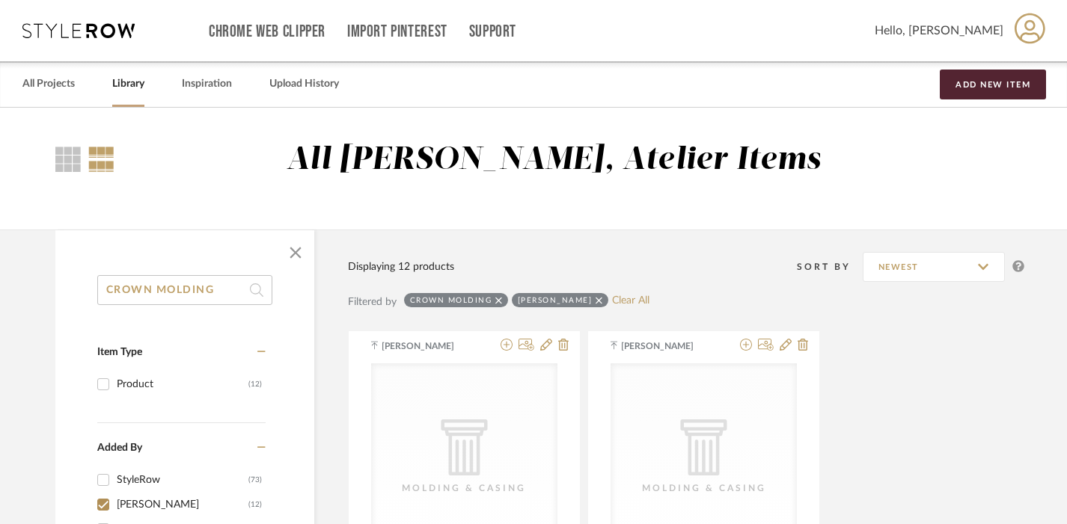
click at [184, 293] on input "CROWN MOLDING" at bounding box center [184, 290] width 175 height 30
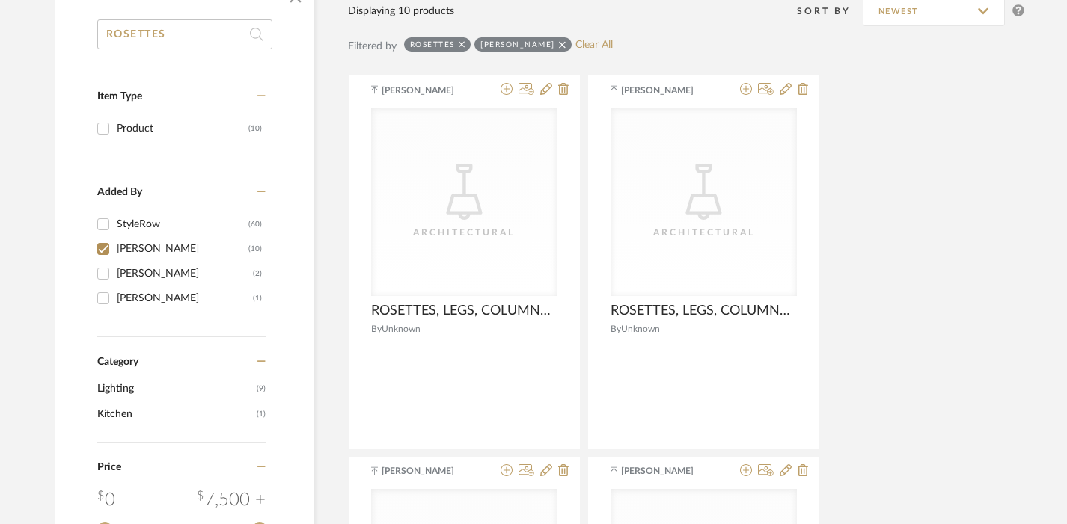
scroll to position [259, 0]
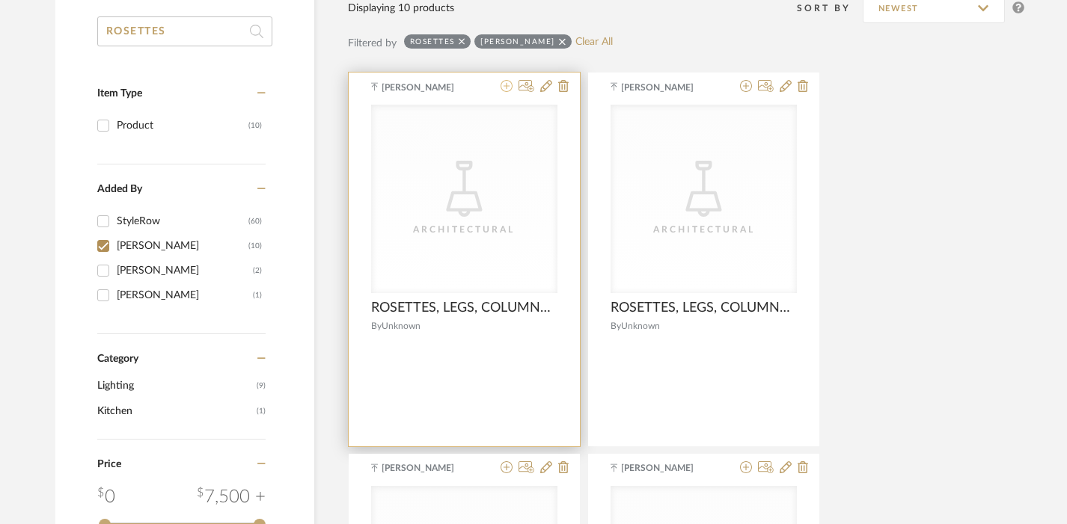
click at [500, 88] on icon at bounding box center [506, 86] width 12 height 12
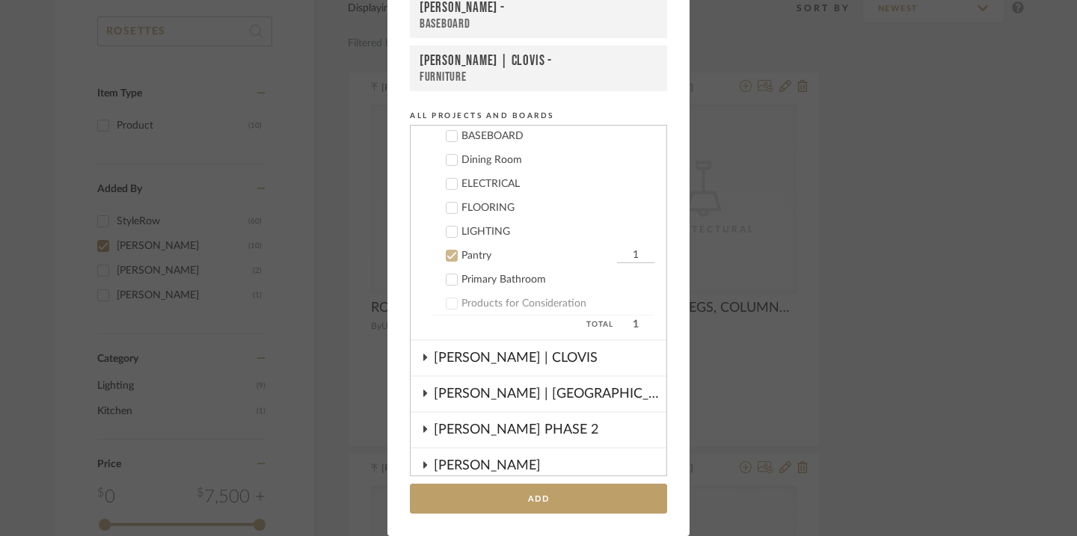
scroll to position [247, 0]
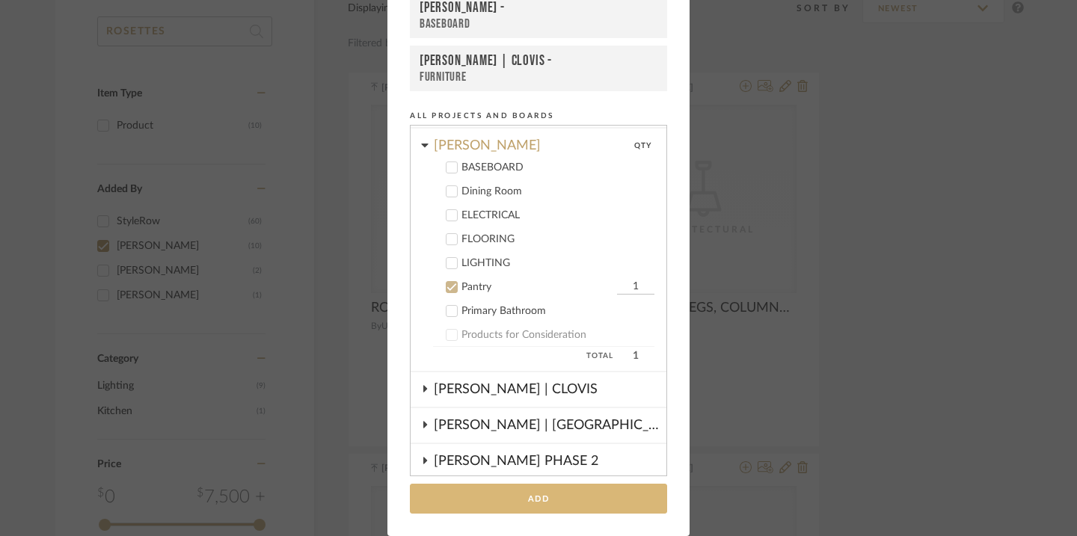
click at [524, 499] on button "Add" at bounding box center [538, 499] width 257 height 31
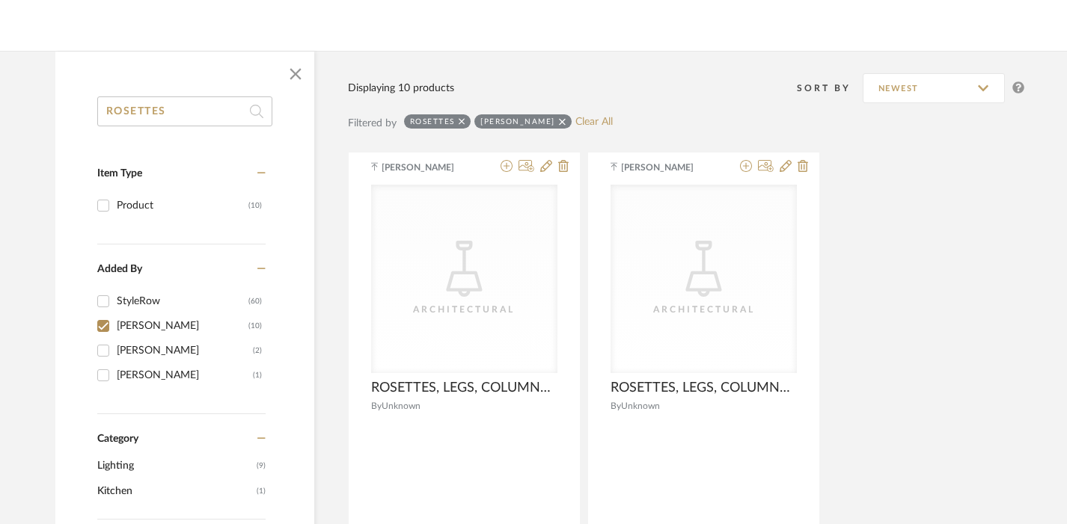
scroll to position [165, 0]
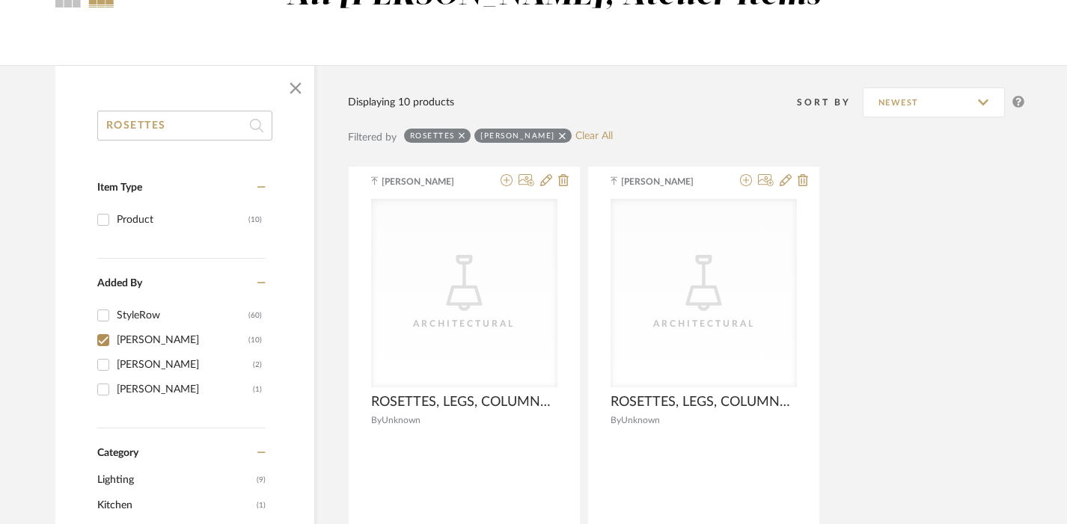
click at [192, 131] on input "ROSETTES" at bounding box center [184, 126] width 175 height 30
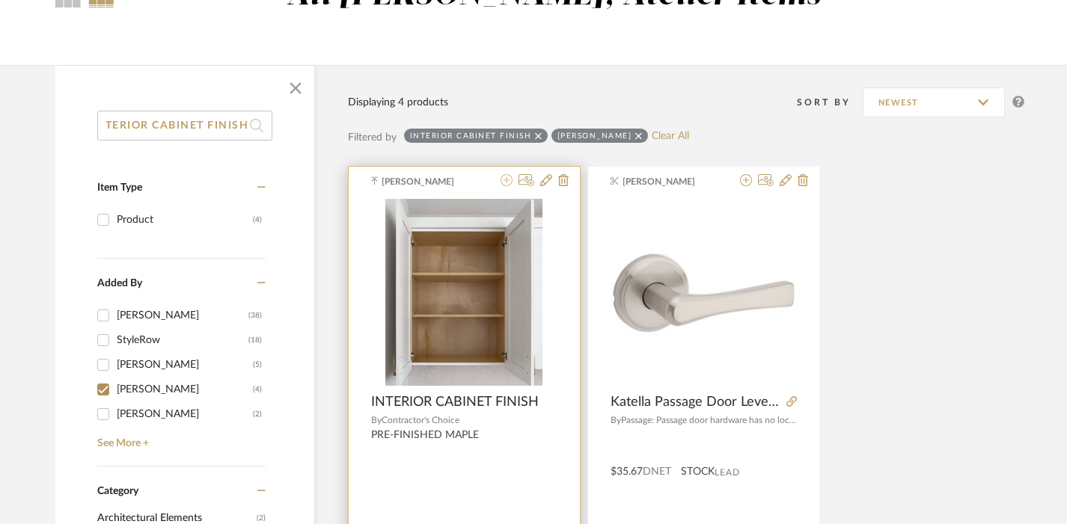
click at [506, 180] on icon at bounding box center [506, 180] width 12 height 12
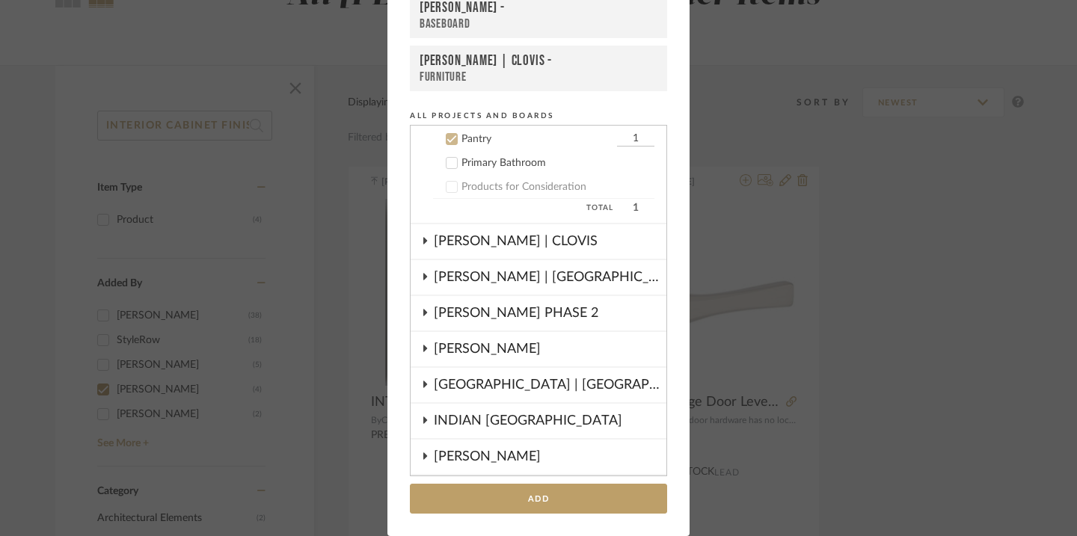
scroll to position [396, 0]
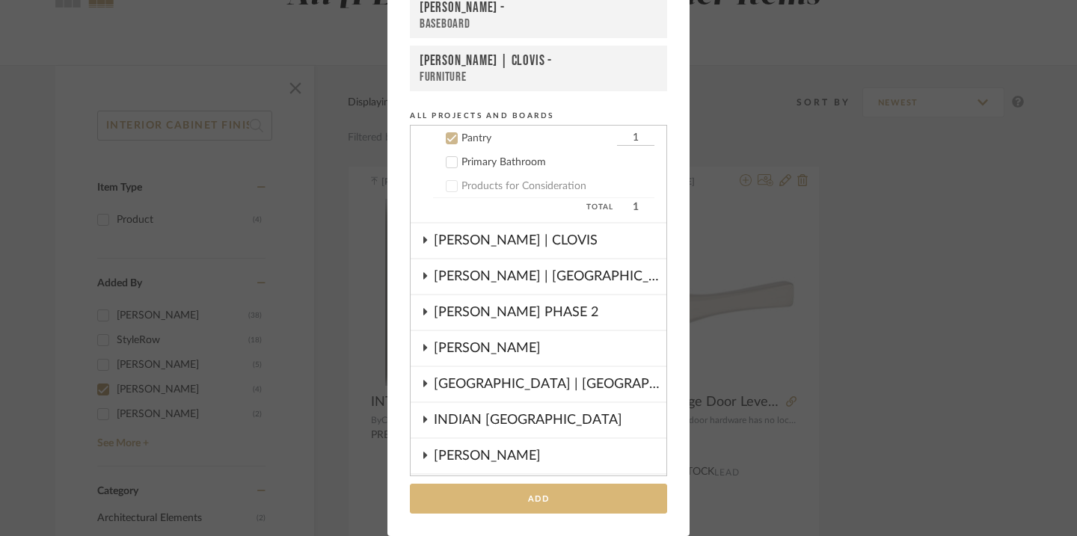
click at [494, 497] on button "Add" at bounding box center [538, 499] width 257 height 31
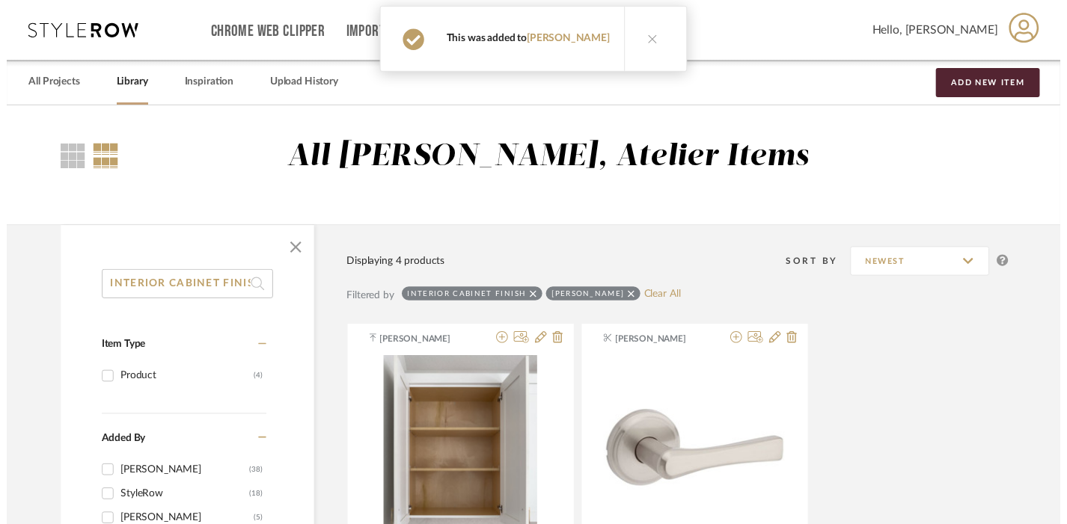
scroll to position [165, 0]
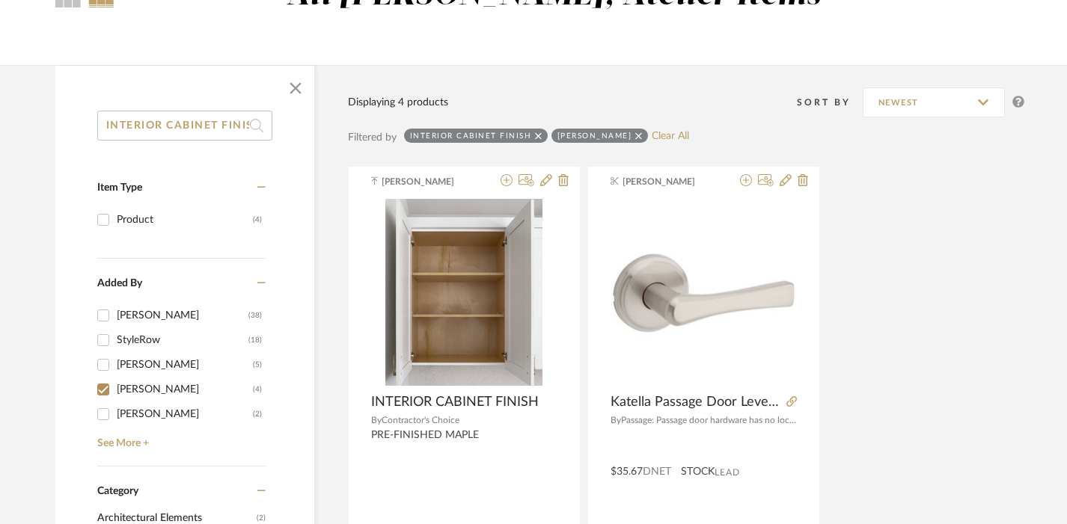
click at [228, 124] on input "INTERIOR CABINET FINISH" at bounding box center [184, 126] width 175 height 30
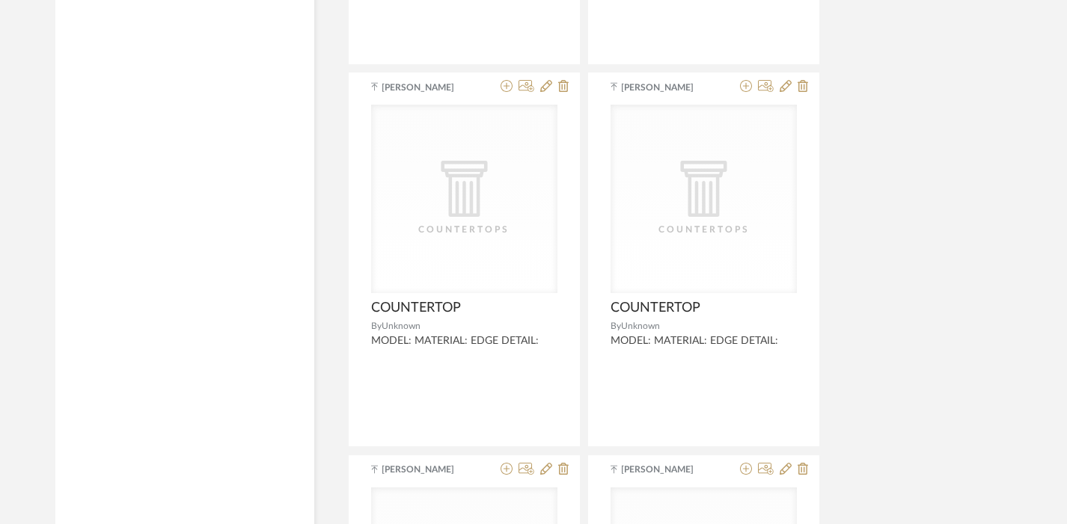
scroll to position [2548, 0]
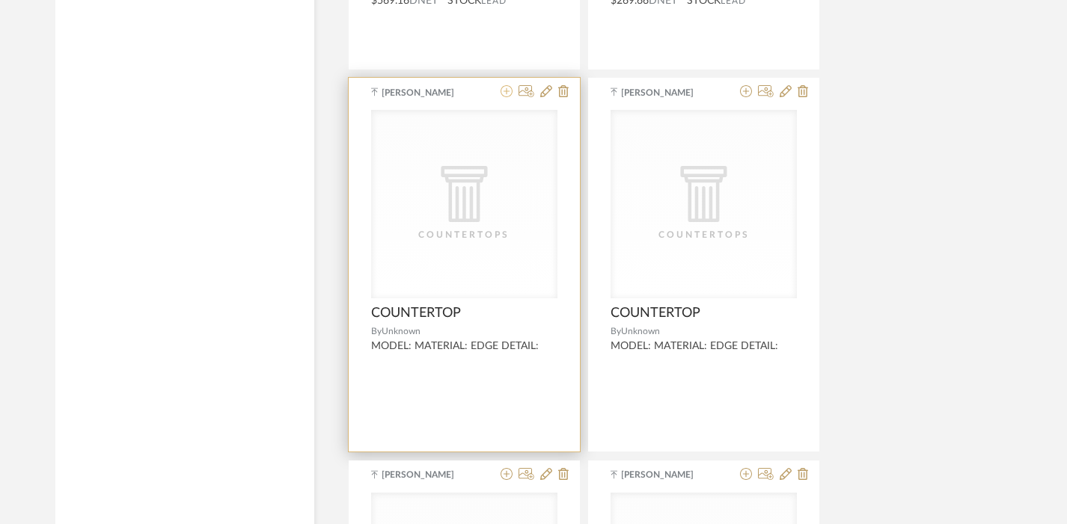
click at [503, 91] on icon at bounding box center [506, 91] width 12 height 12
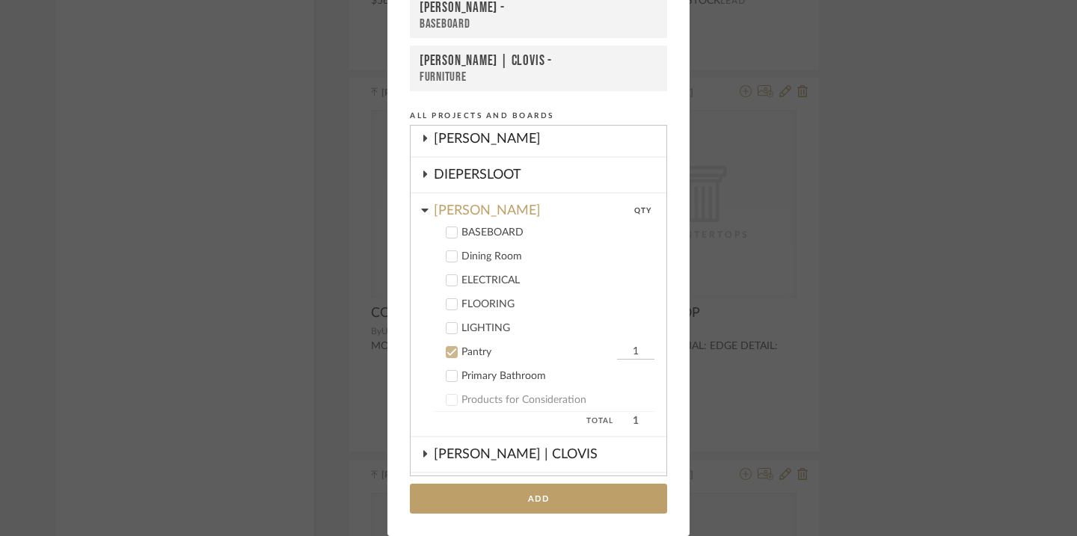
scroll to position [168, 0]
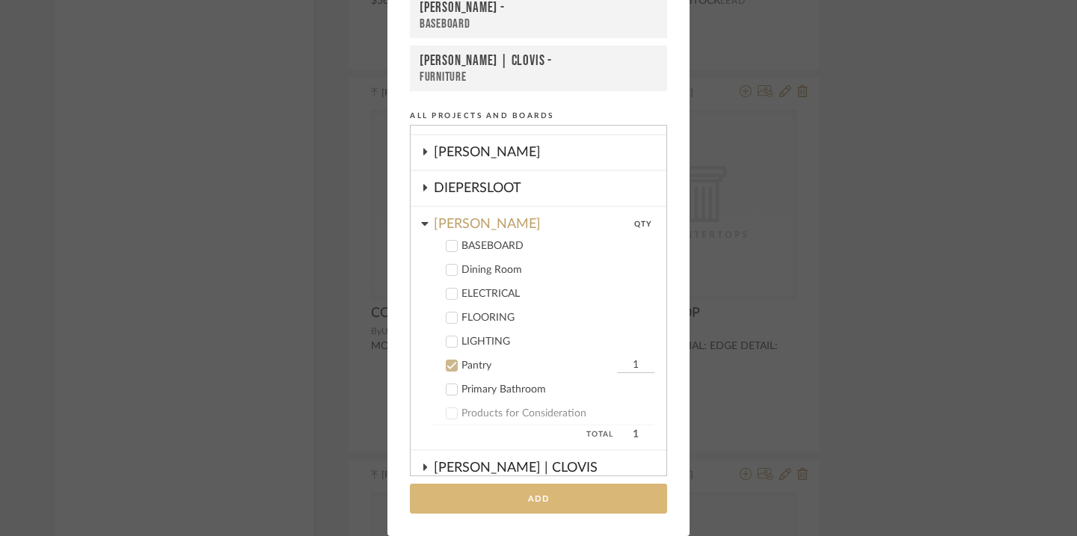
click at [514, 496] on button "Add" at bounding box center [538, 499] width 257 height 31
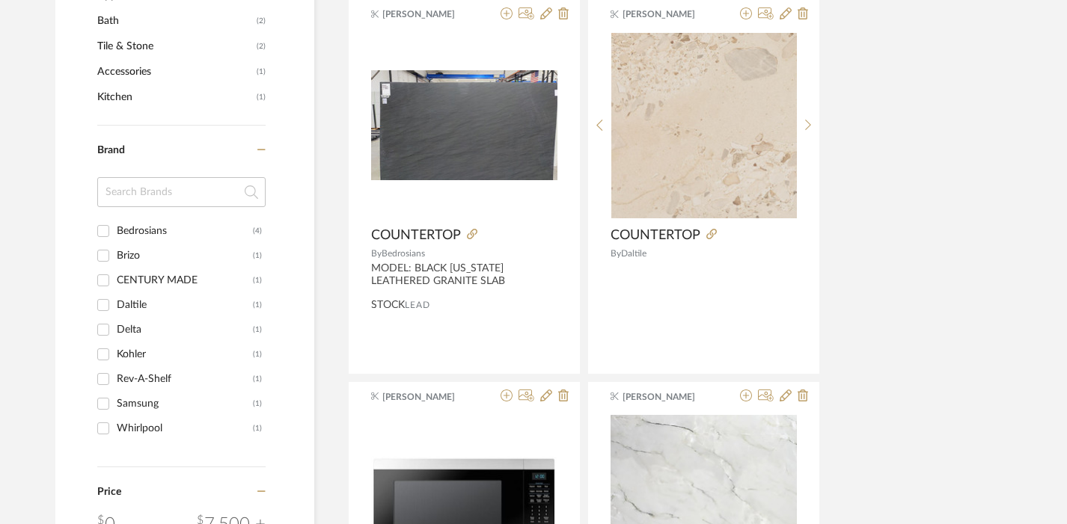
scroll to position [0, 0]
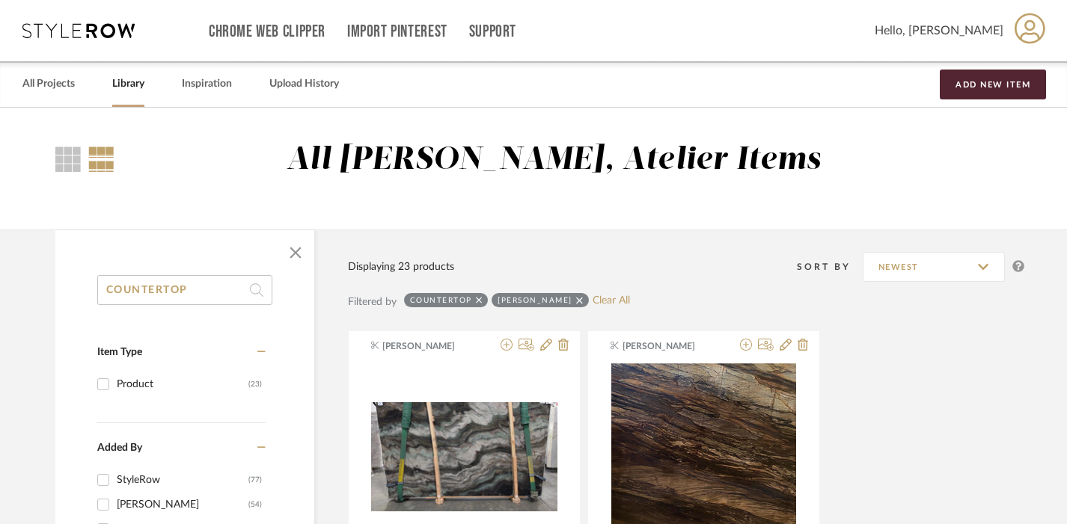
click at [165, 285] on input "COUNTERTOP" at bounding box center [184, 290] width 175 height 30
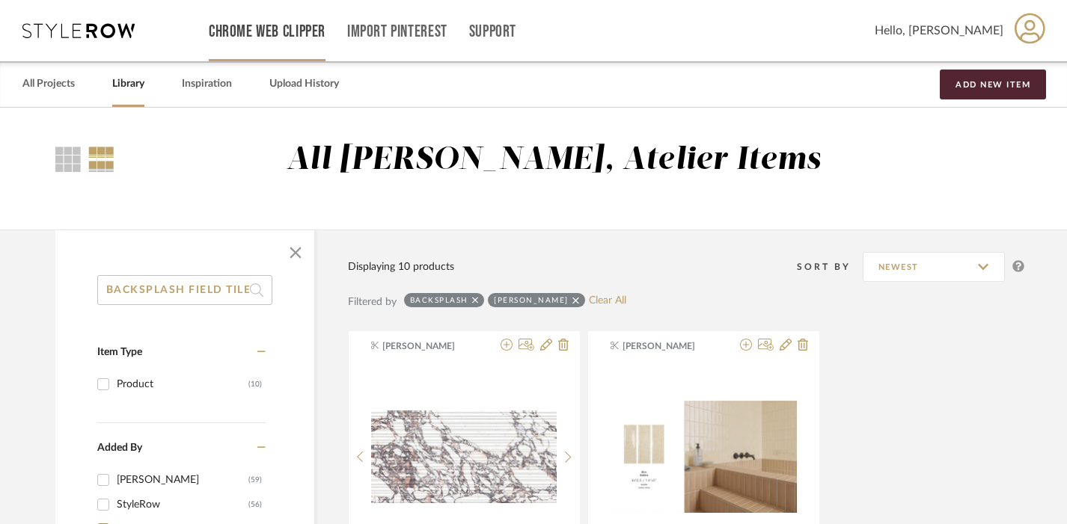
scroll to position [0, 1]
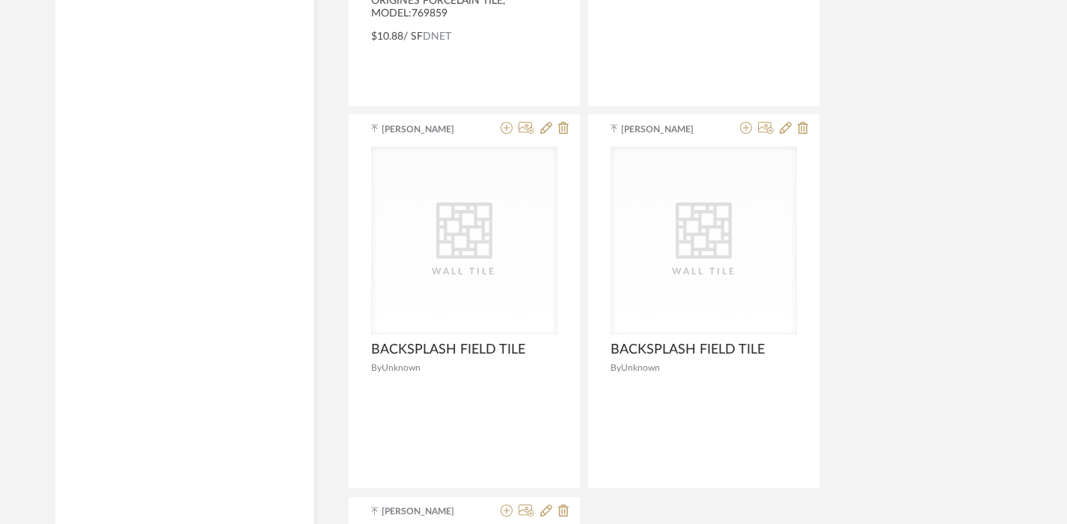
scroll to position [2493, 0]
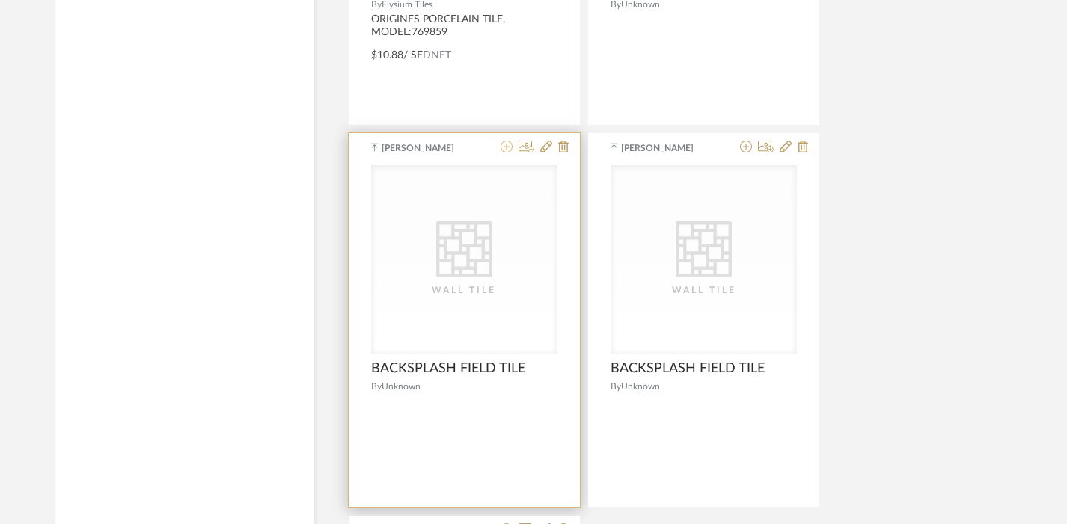
click at [503, 153] on icon at bounding box center [506, 147] width 12 height 12
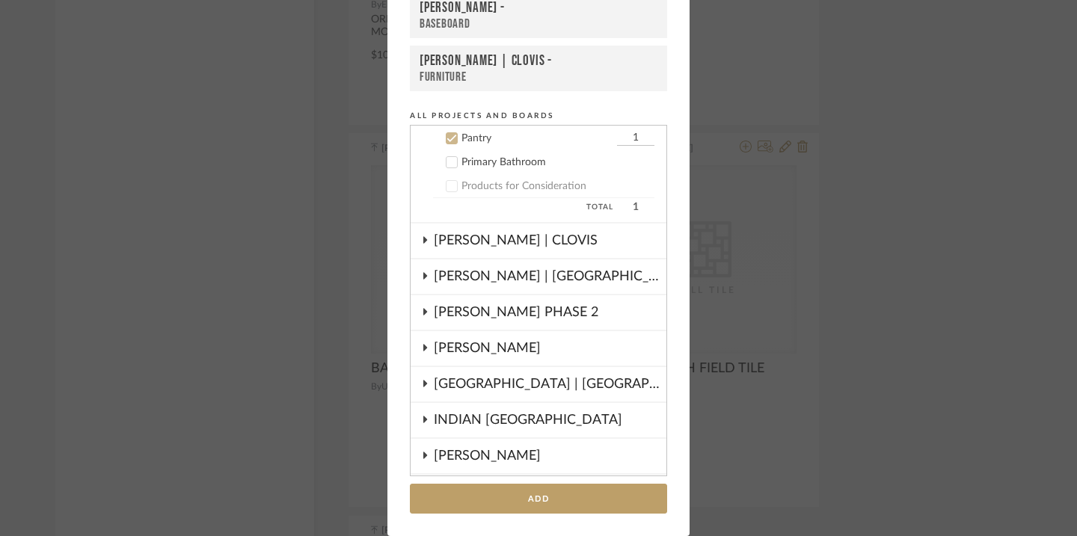
scroll to position [245, 0]
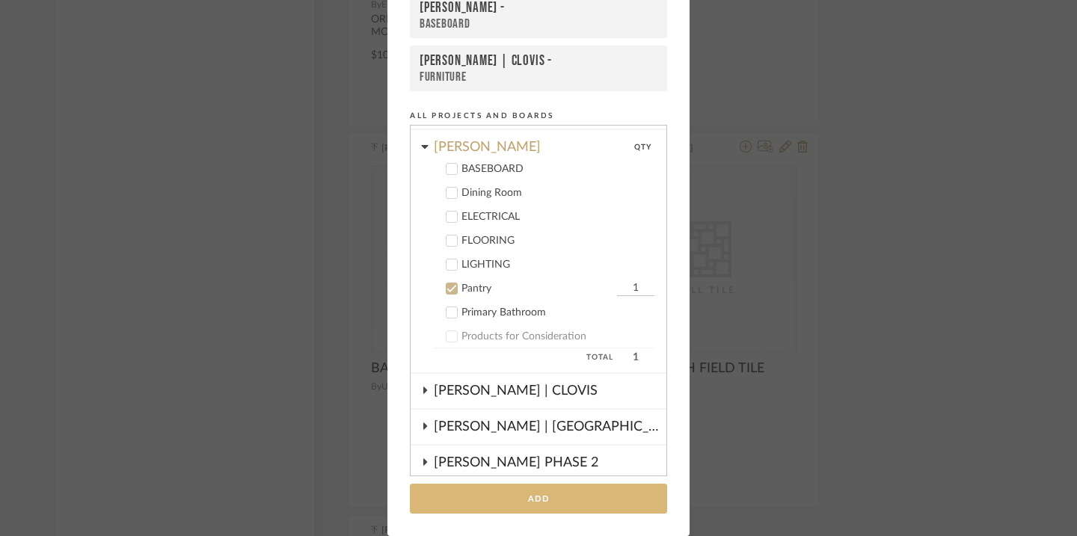
click at [520, 506] on button "Add" at bounding box center [538, 499] width 257 height 31
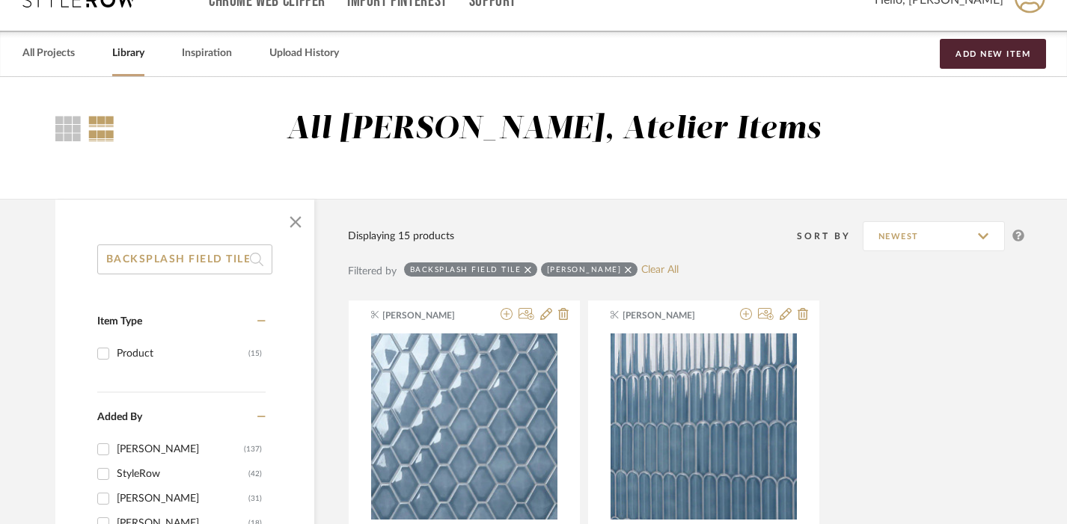
scroll to position [0, 0]
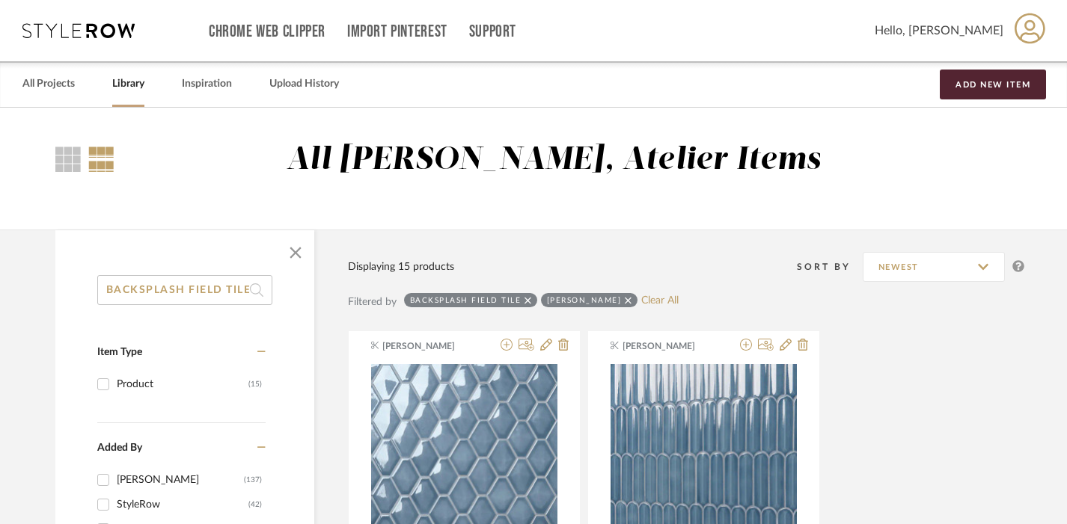
click at [218, 284] on input "BACKSPLASH FIELD TILE" at bounding box center [184, 290] width 175 height 30
click at [230, 287] on input "BACKSPLASH FIELD TILE" at bounding box center [184, 290] width 175 height 30
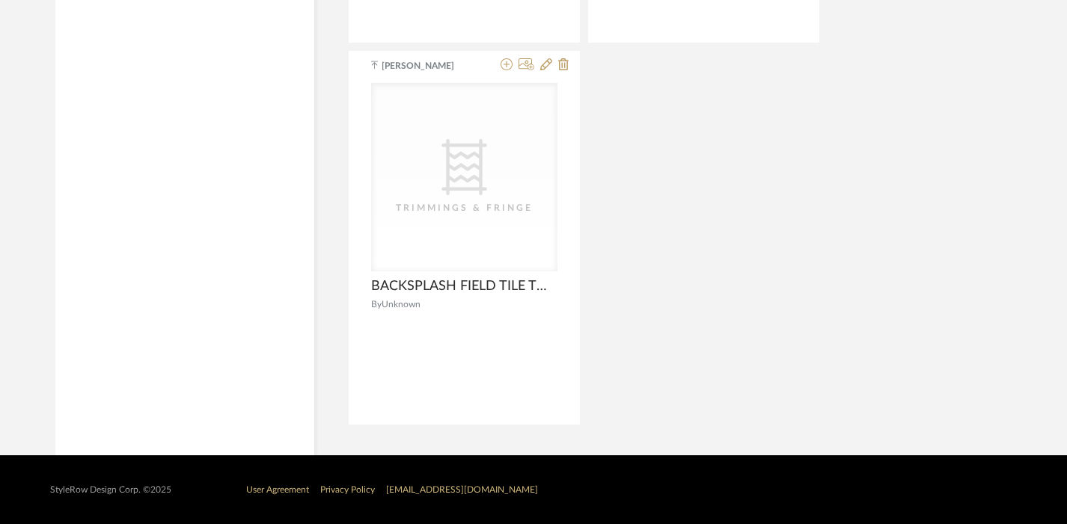
scroll to position [3336, 0]
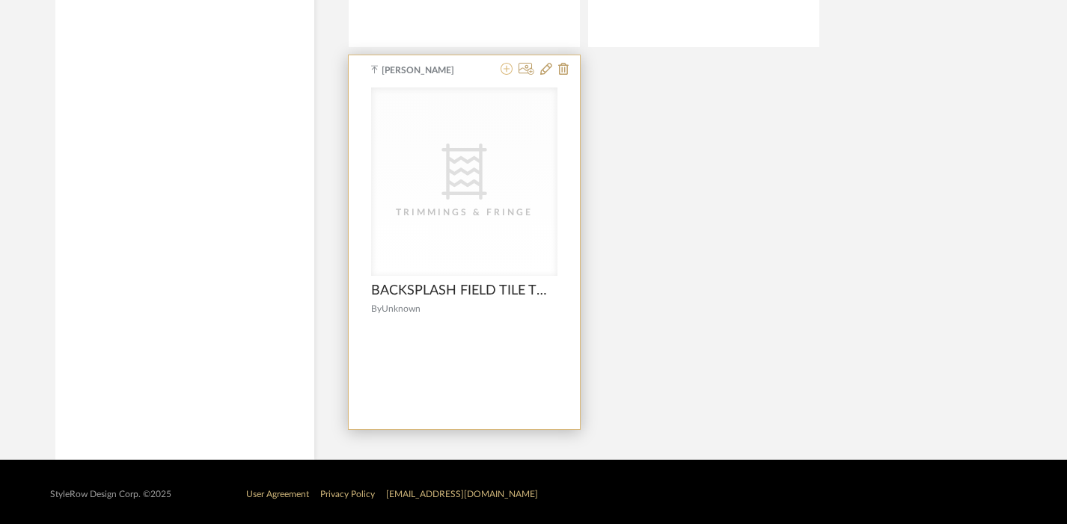
click at [505, 71] on icon at bounding box center [506, 69] width 12 height 12
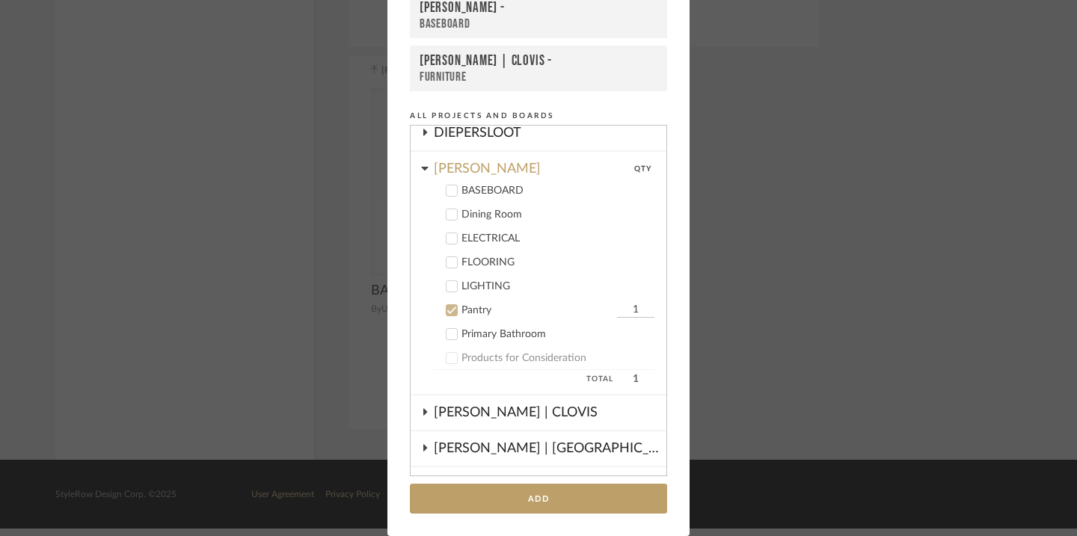
scroll to position [217, 0]
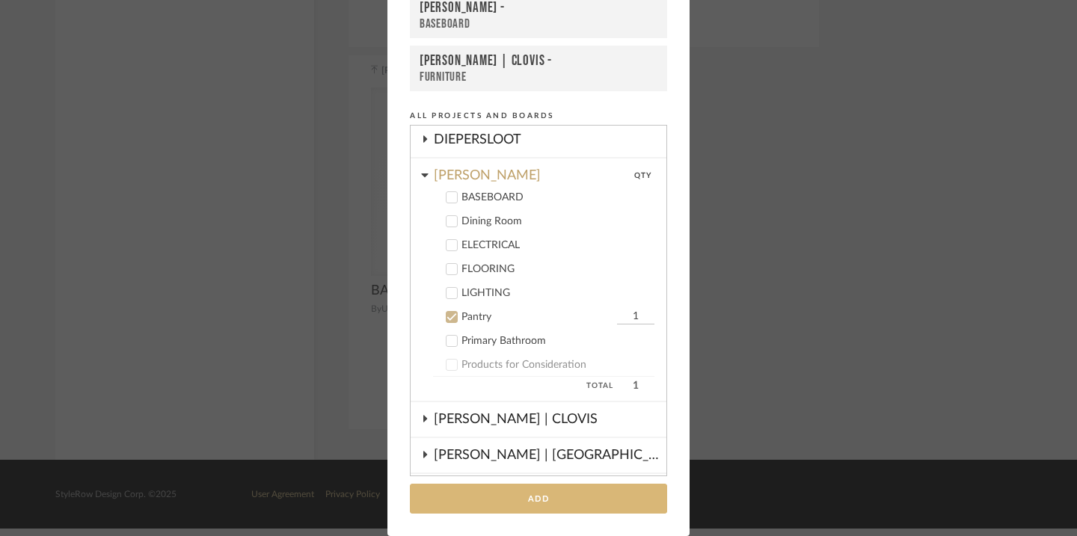
click at [506, 498] on button "Add" at bounding box center [538, 499] width 257 height 31
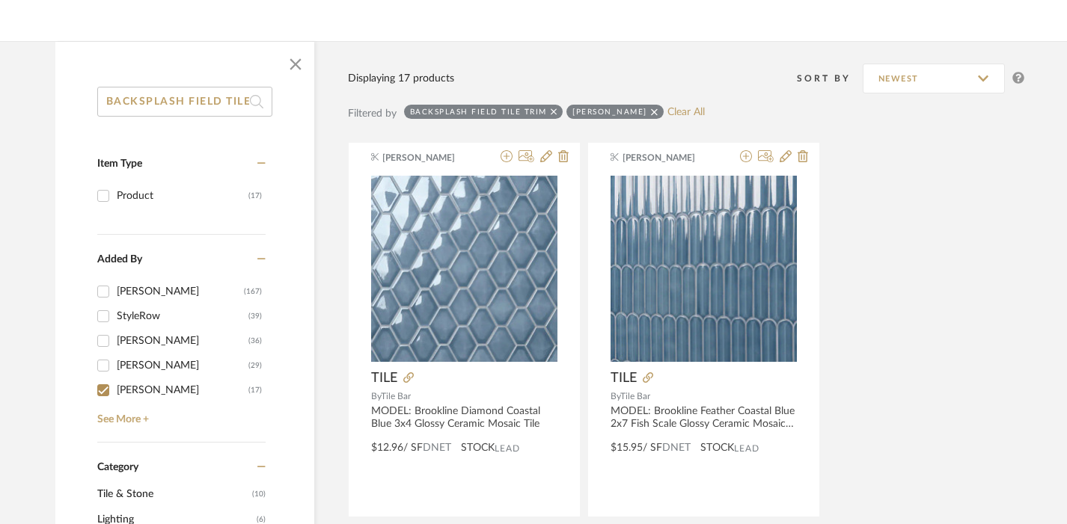
scroll to position [0, 35]
drag, startPoint x: 189, startPoint y: 102, endPoint x: 440, endPoint y: 111, distance: 251.5
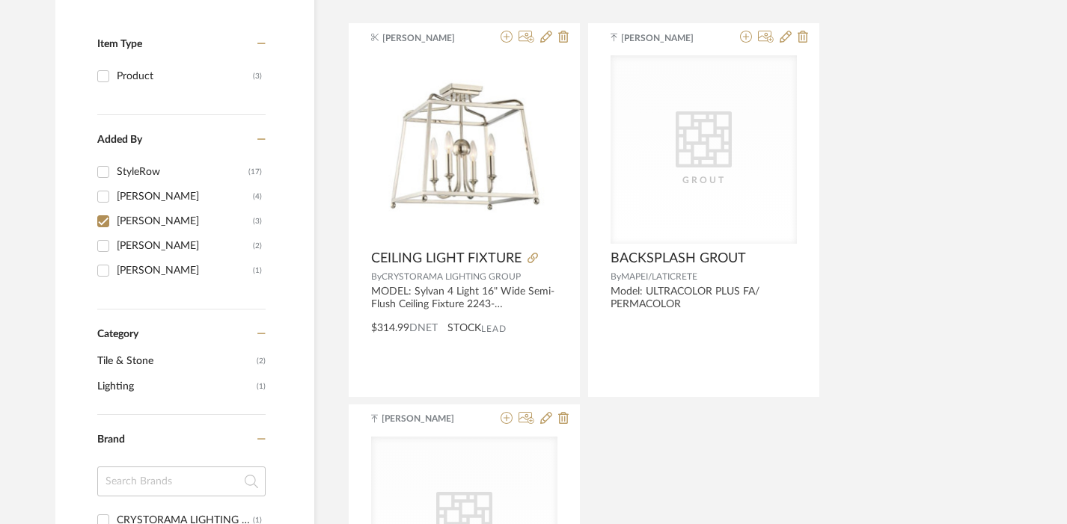
scroll to position [287, 0]
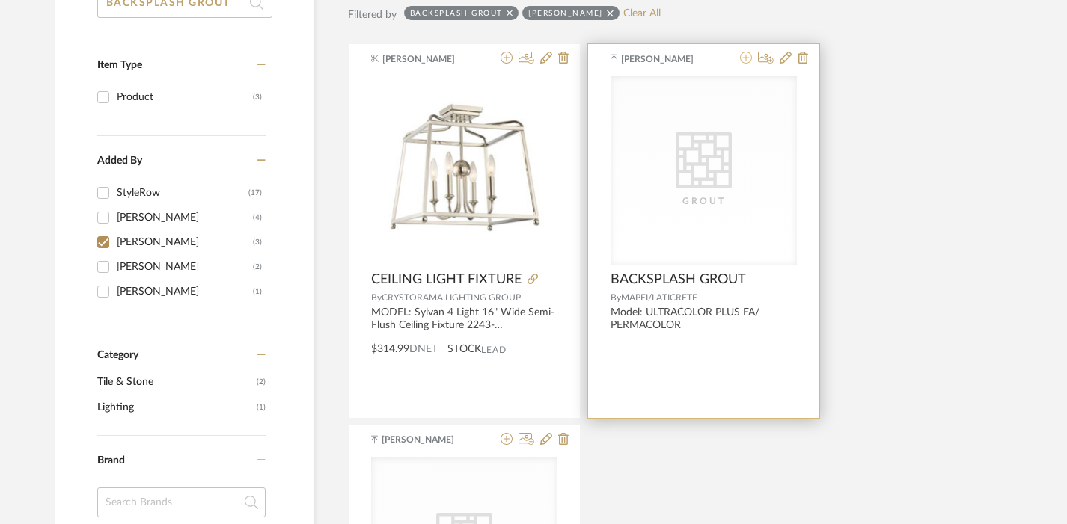
click at [744, 59] on icon at bounding box center [746, 58] width 12 height 12
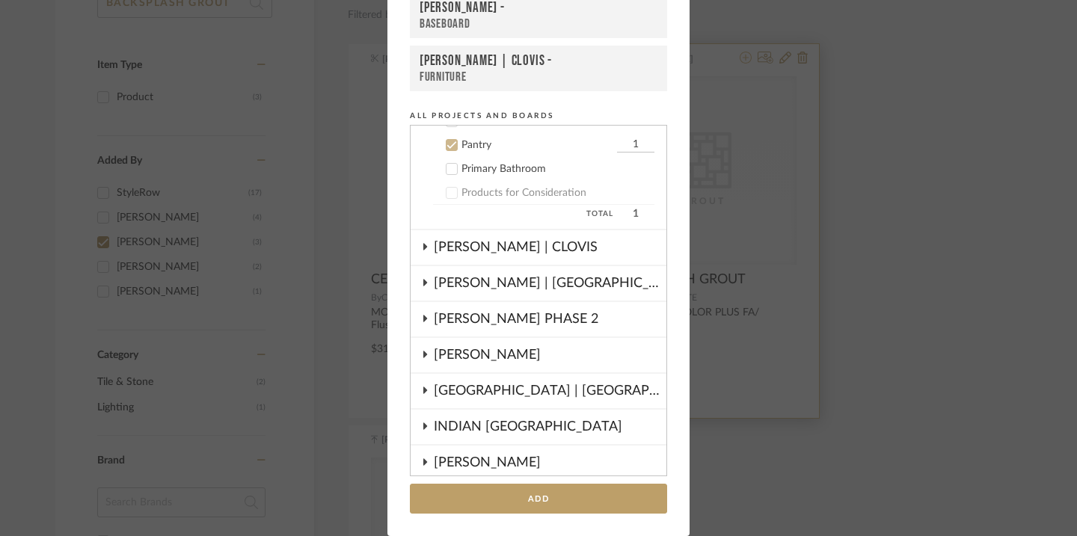
scroll to position [396, 0]
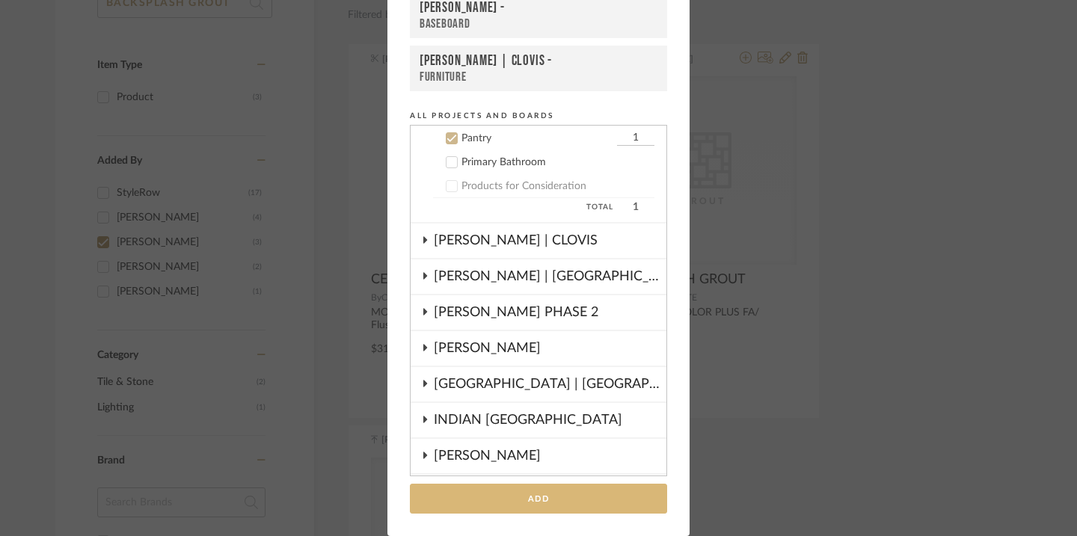
click at [549, 499] on button "Add" at bounding box center [538, 499] width 257 height 31
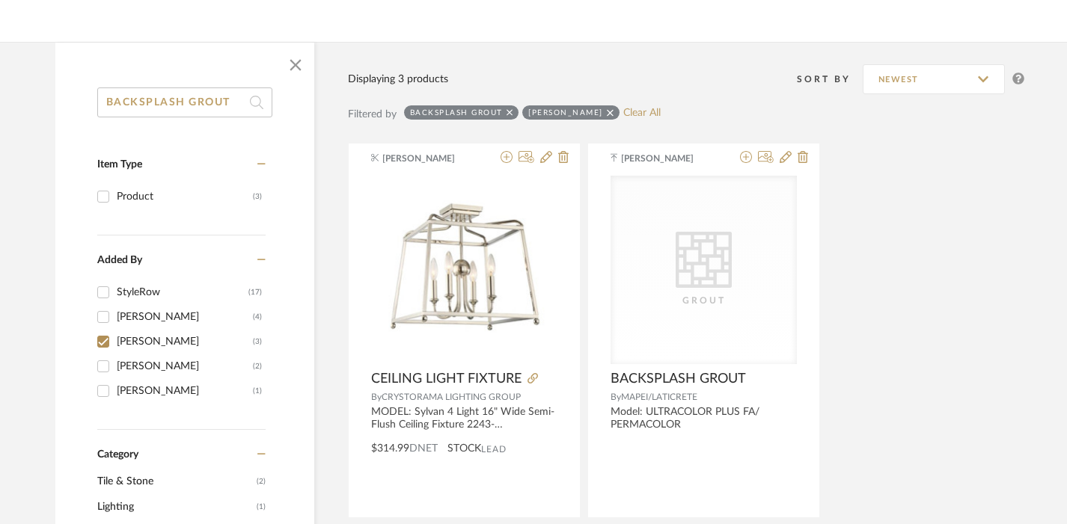
scroll to position [183, 0]
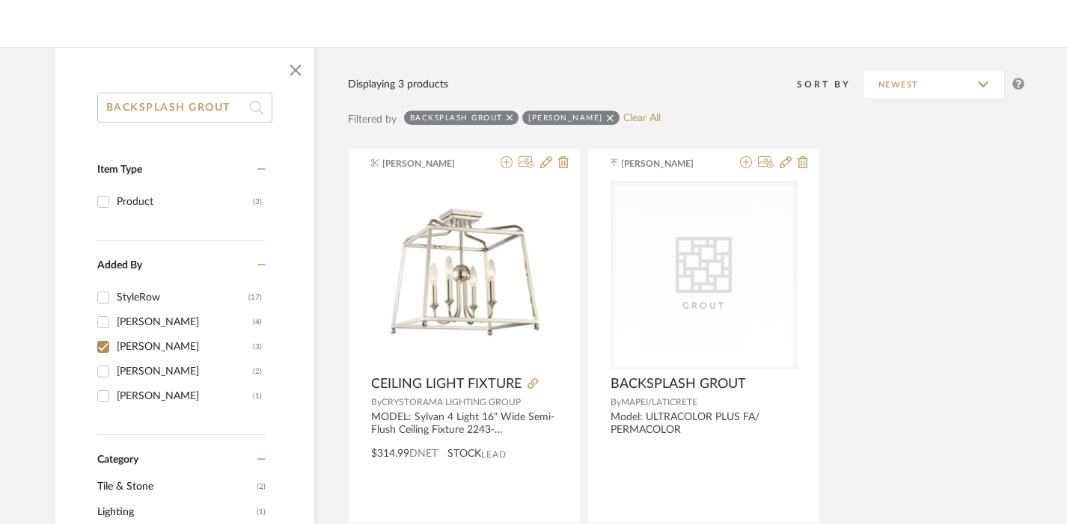
click at [189, 100] on input "BACKSPLASH GROUT" at bounding box center [184, 108] width 175 height 30
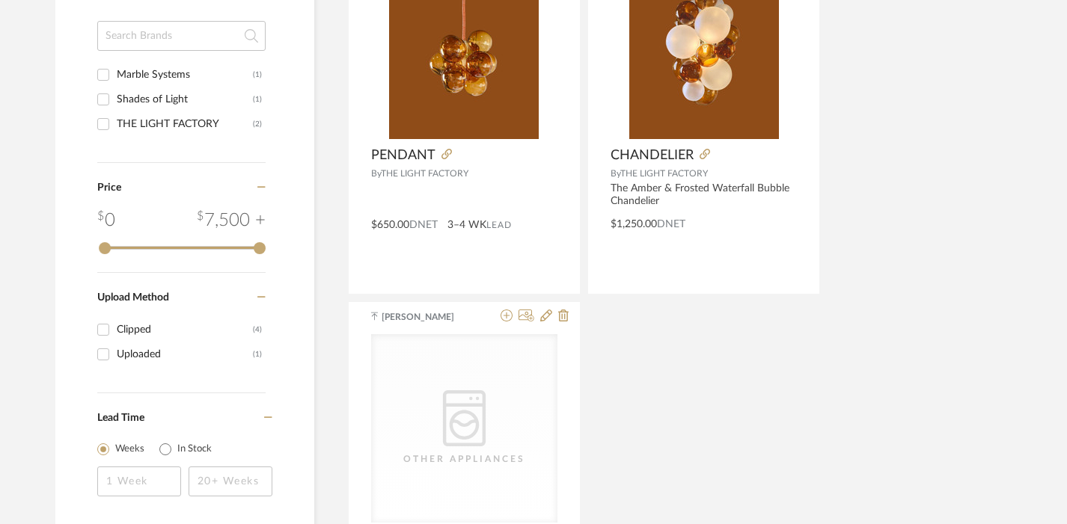
scroll to position [1044, 0]
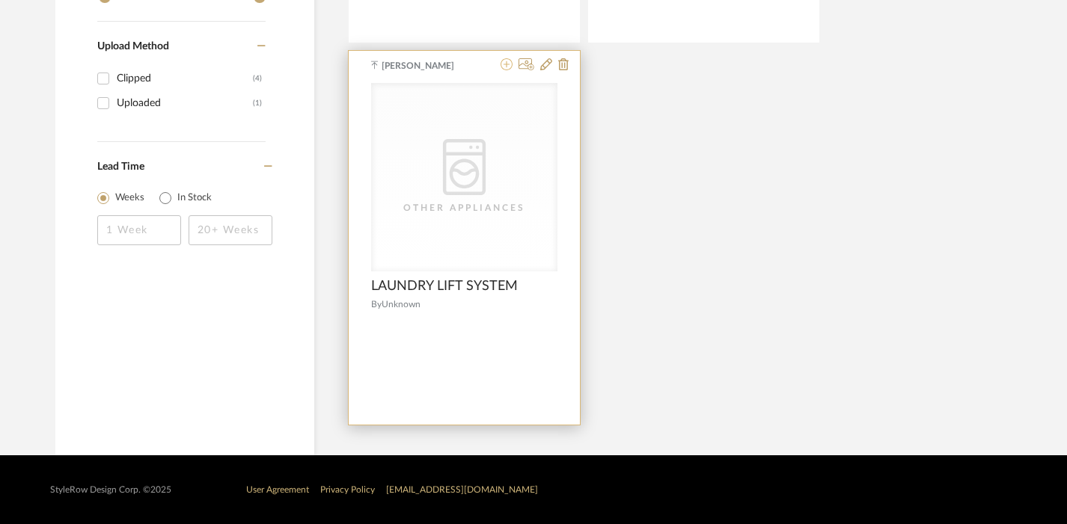
click at [504, 64] on icon at bounding box center [506, 64] width 12 height 12
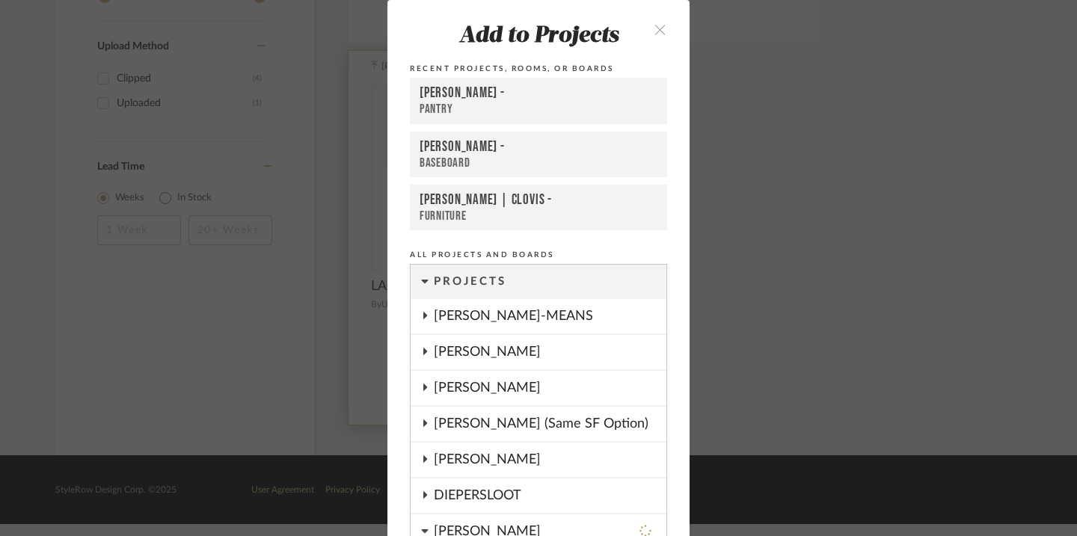
scroll to position [102, 0]
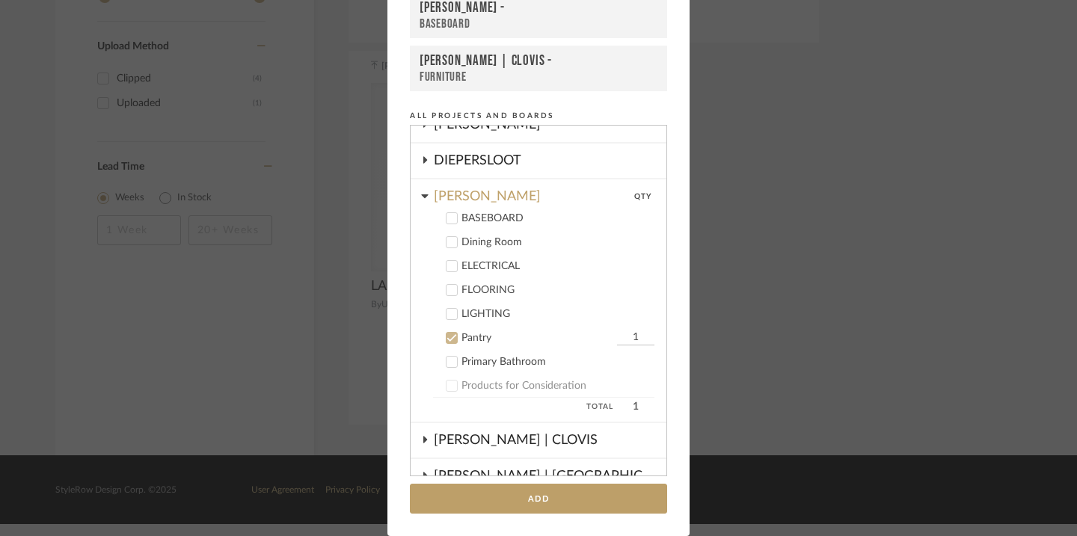
click at [480, 336] on div "Pantry" at bounding box center [538, 338] width 152 height 13
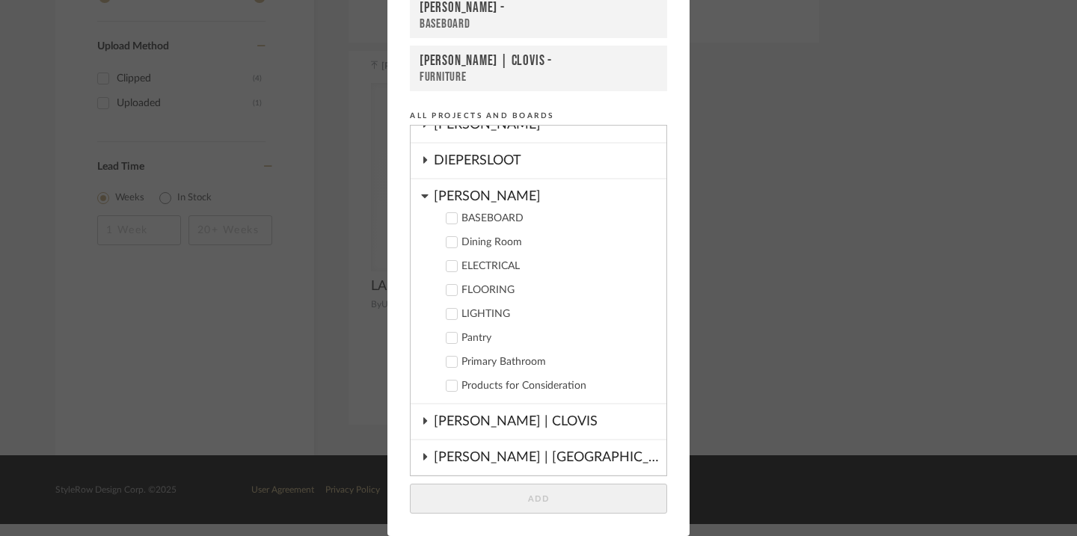
click at [224, 218] on div "Add to Projects Recent Projects, Rooms, or Boards DRAGT - Pantry DRAGT - BASEBO…" at bounding box center [538, 268] width 1077 height 536
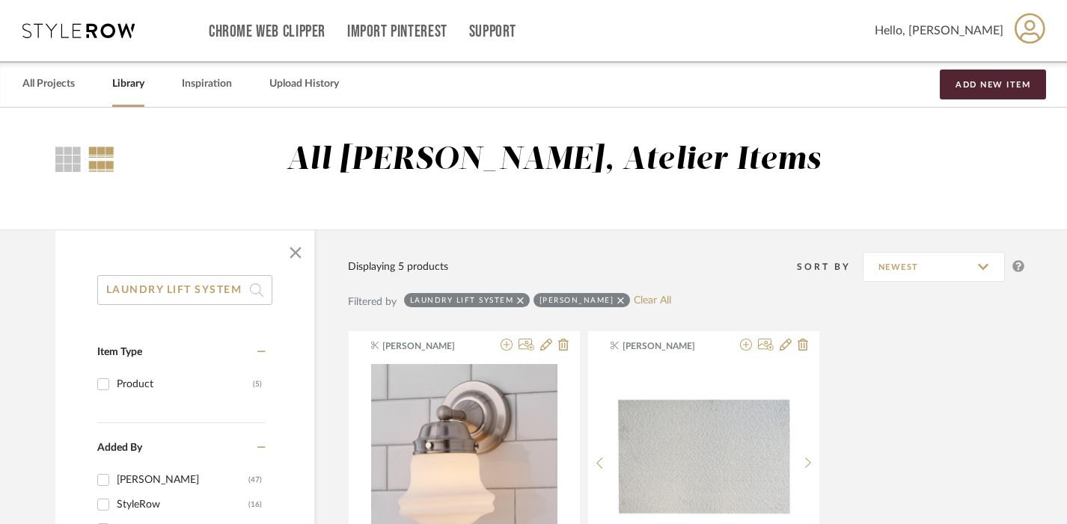
click at [194, 292] on input "LAUNDRY LIFT SYSTEM" at bounding box center [184, 290] width 175 height 30
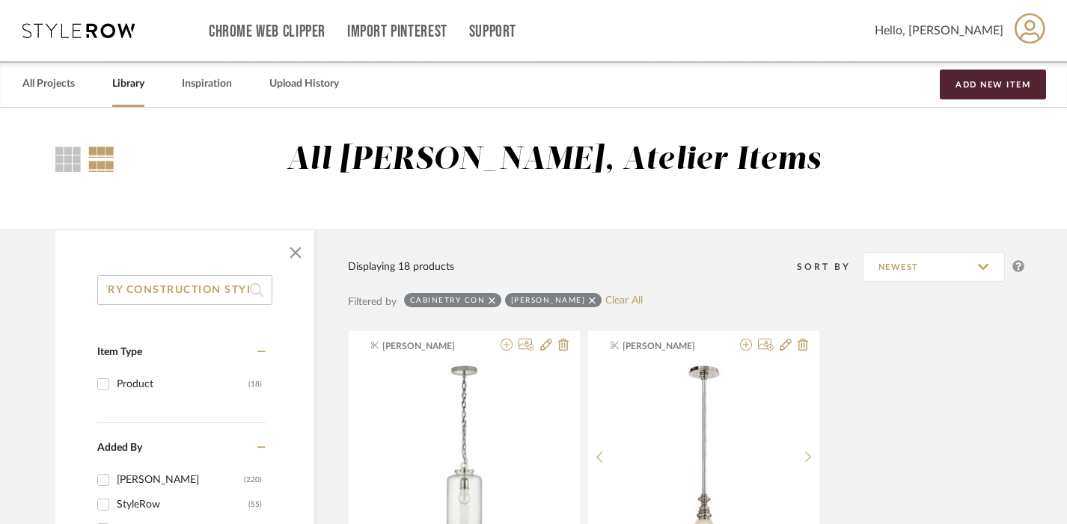
scroll to position [0, 64]
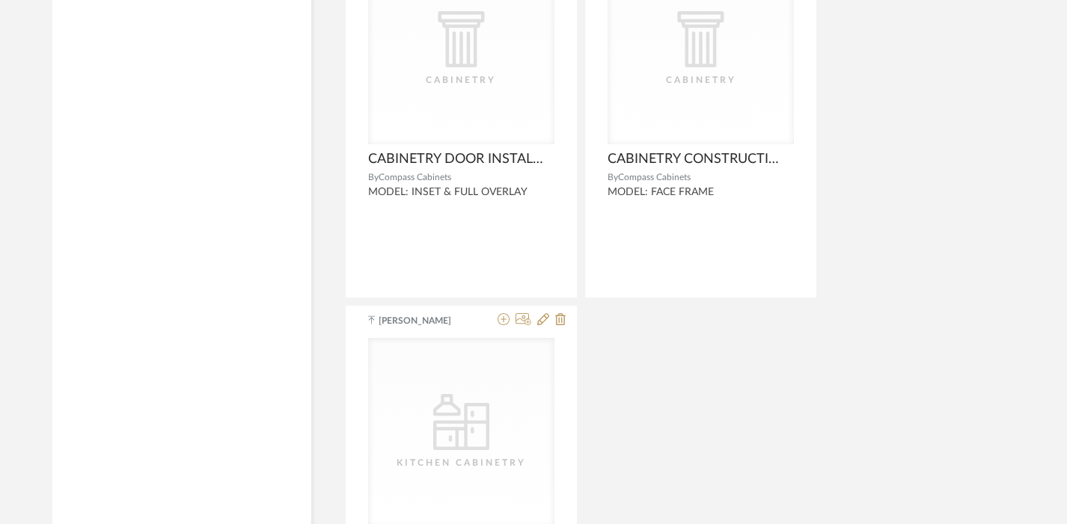
scroll to position [3670, 3]
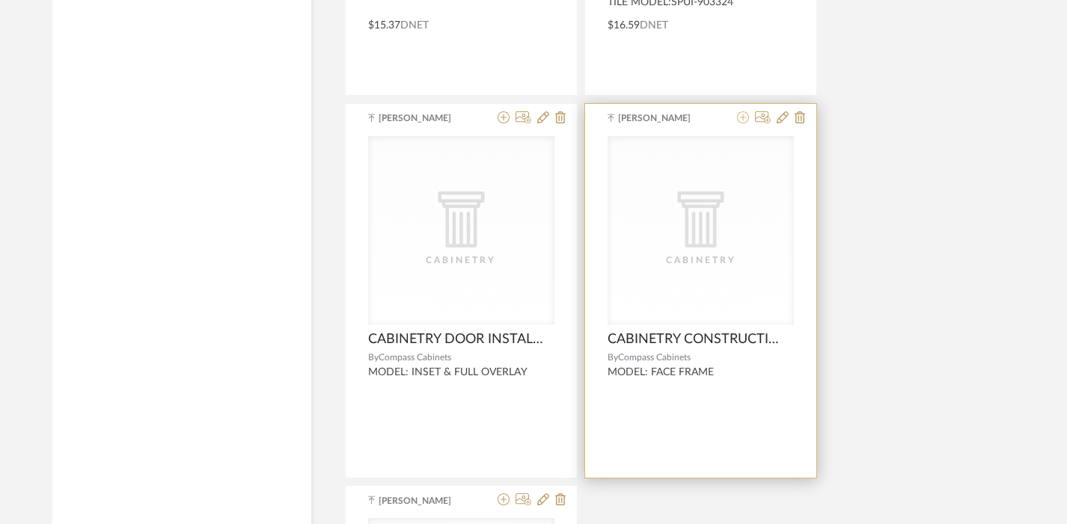
type input "CABINETRY CONSTRUCTION STYLE"
click at [749, 119] on icon at bounding box center [743, 117] width 12 height 12
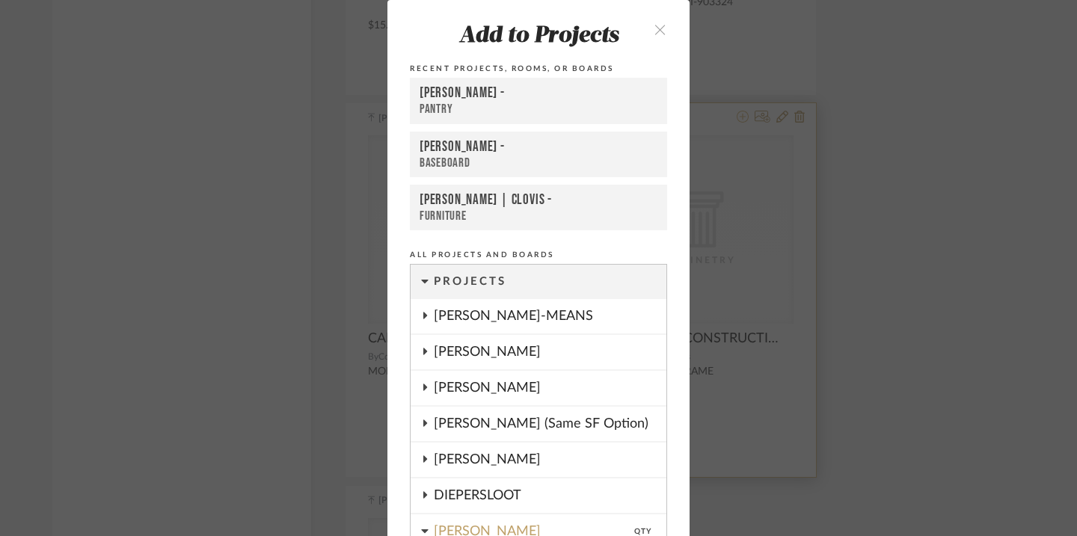
scroll to position [35, 0]
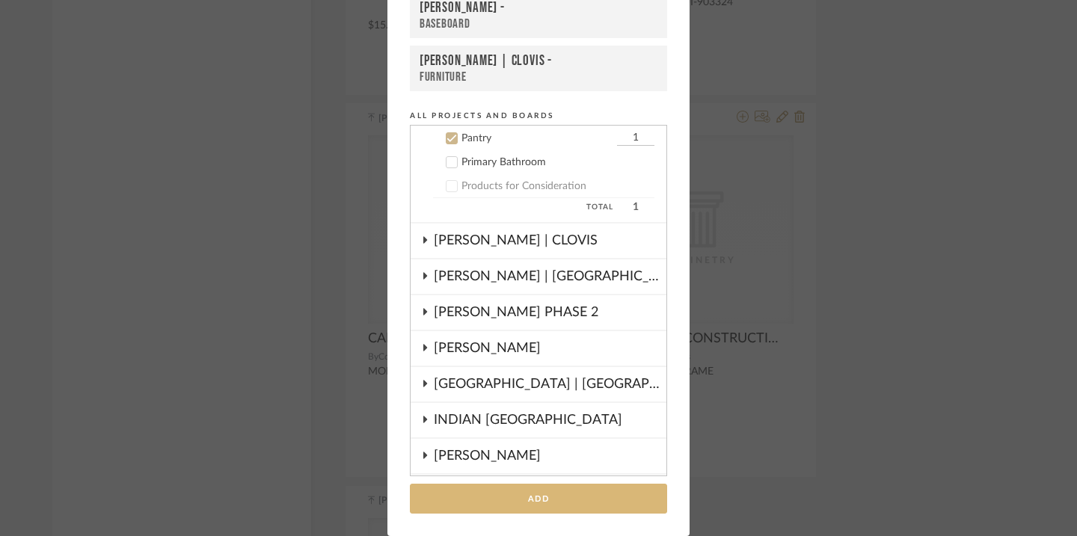
click at [549, 497] on button "Add" at bounding box center [538, 499] width 257 height 31
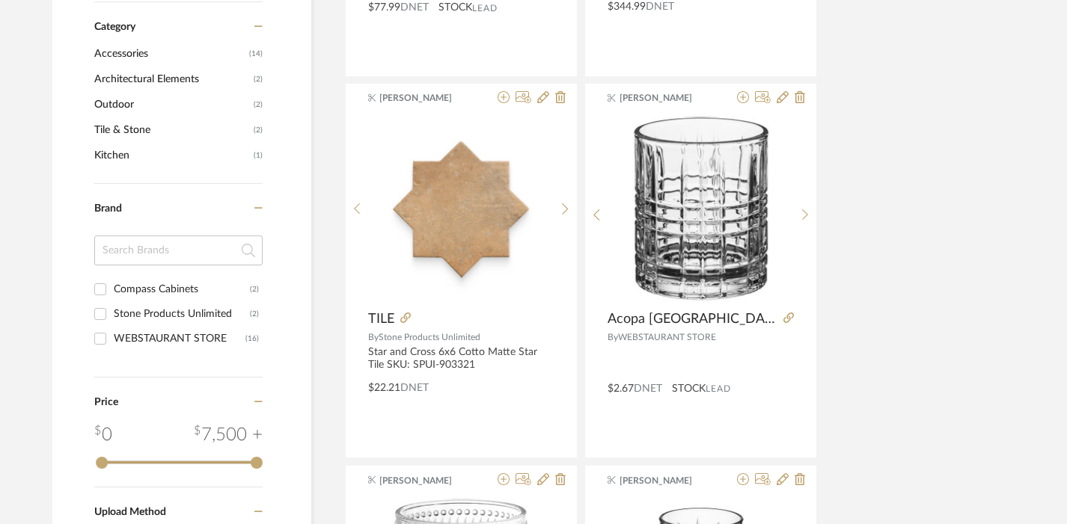
scroll to position [0, 3]
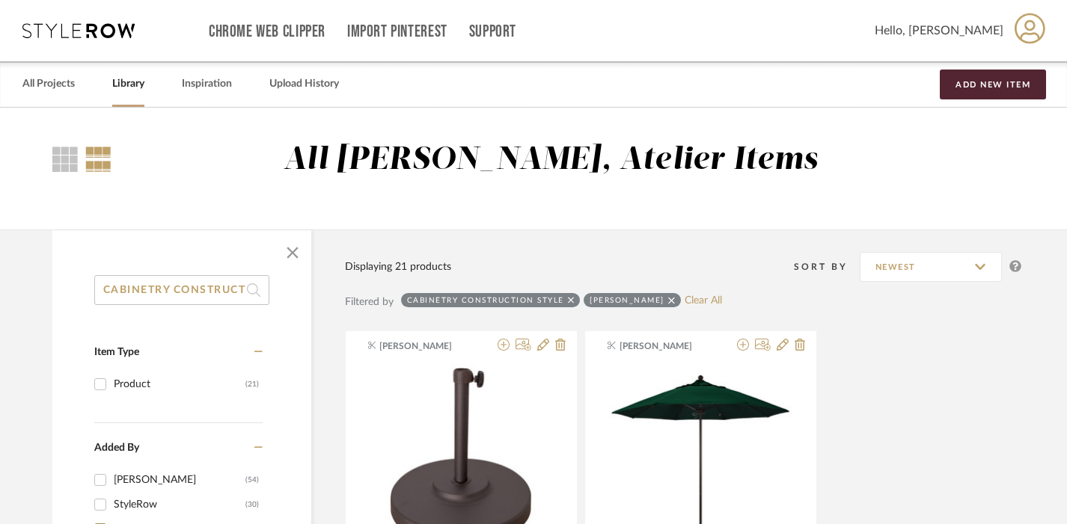
click at [668, 299] on icon at bounding box center [671, 300] width 7 height 10
checkbox input "false"
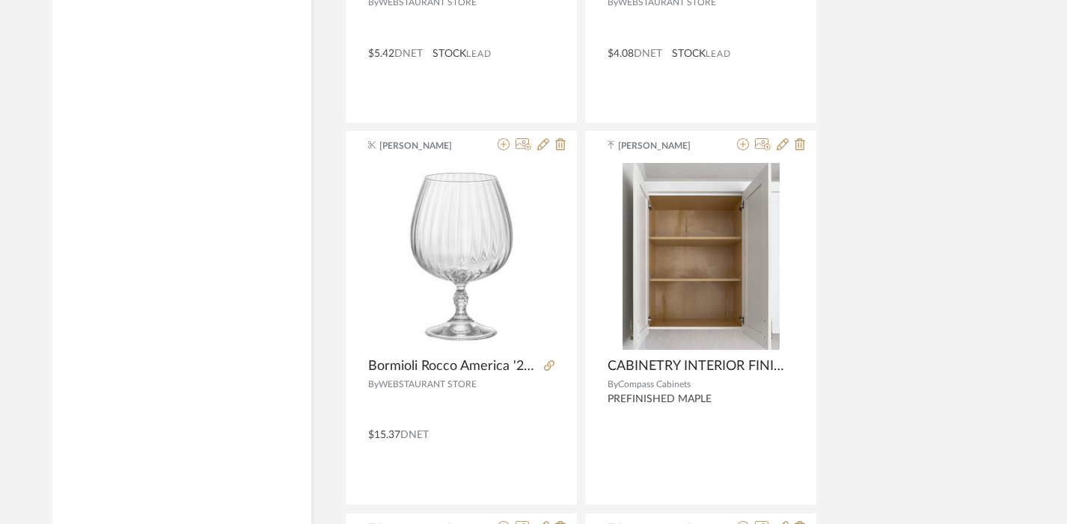
scroll to position [4839, 3]
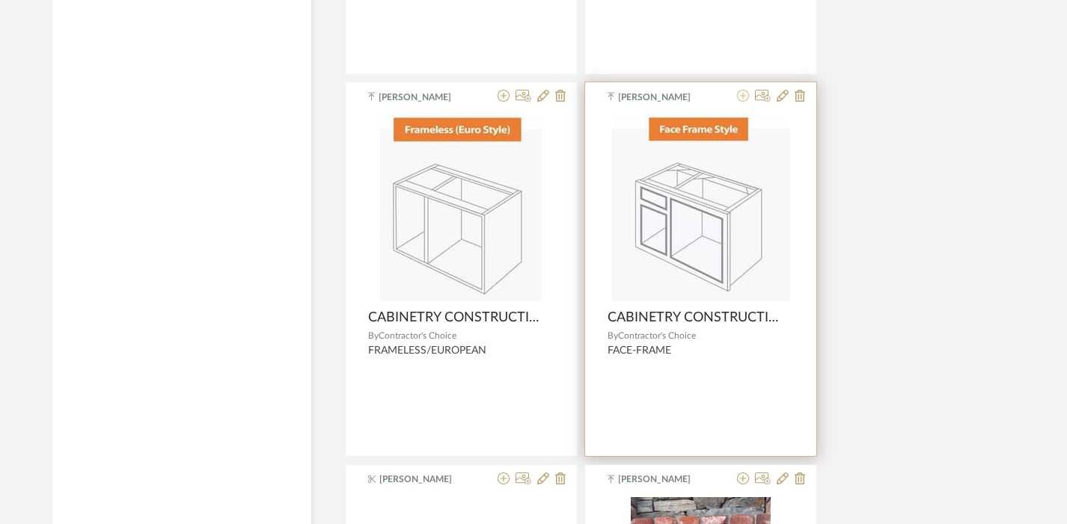
click at [740, 97] on icon at bounding box center [743, 96] width 12 height 12
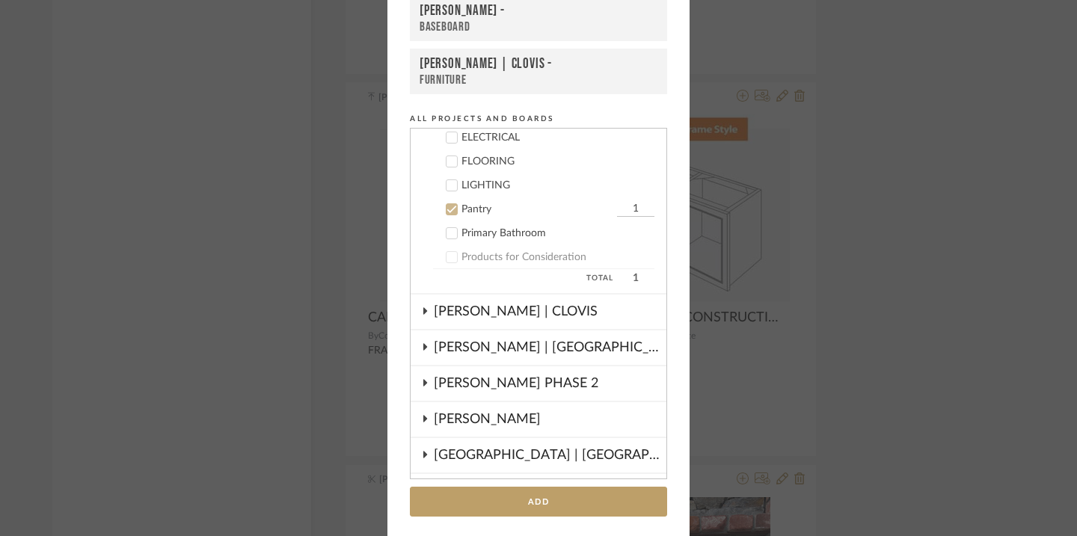
scroll to position [396, 0]
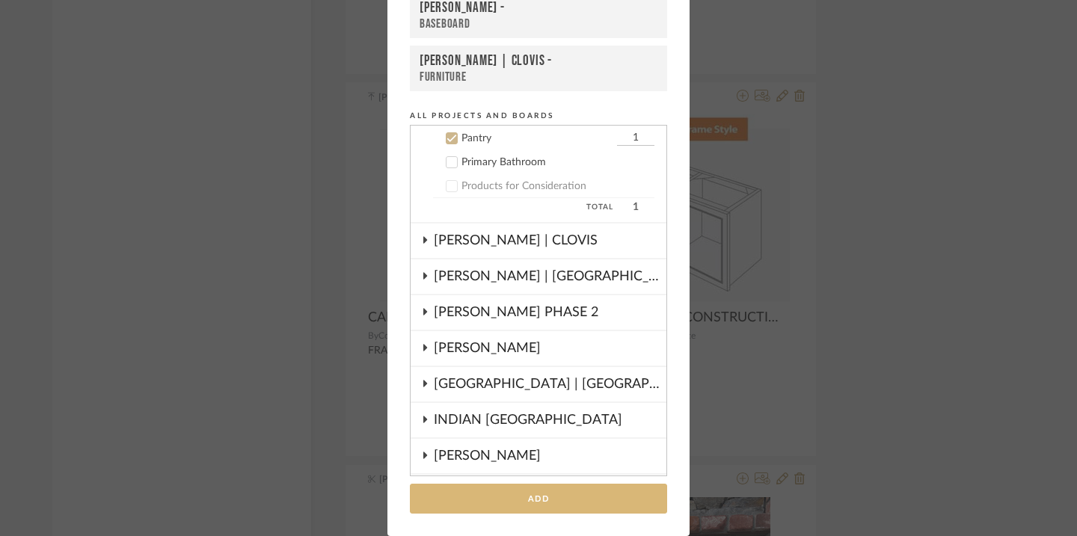
click at [536, 494] on button "Add" at bounding box center [538, 499] width 257 height 31
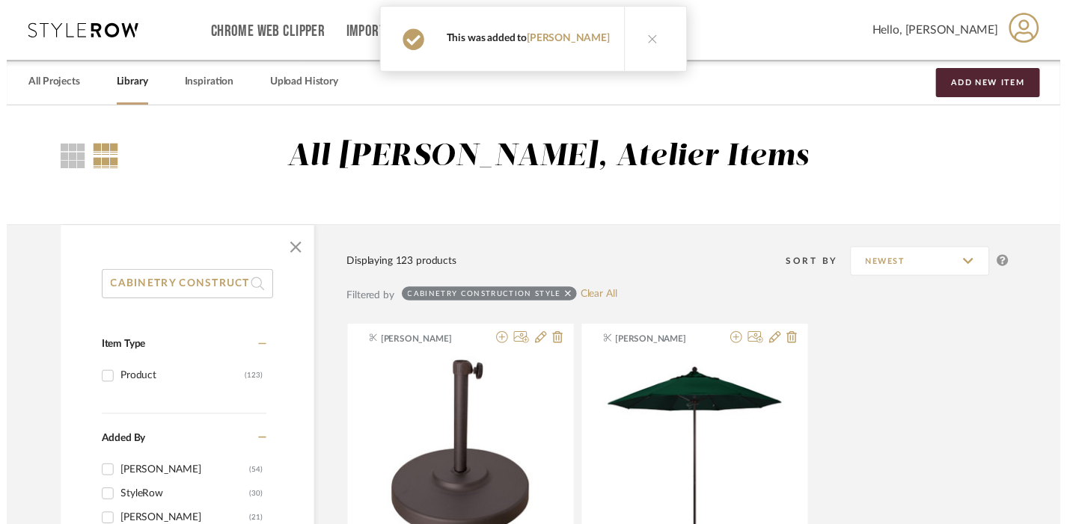
scroll to position [4839, 3]
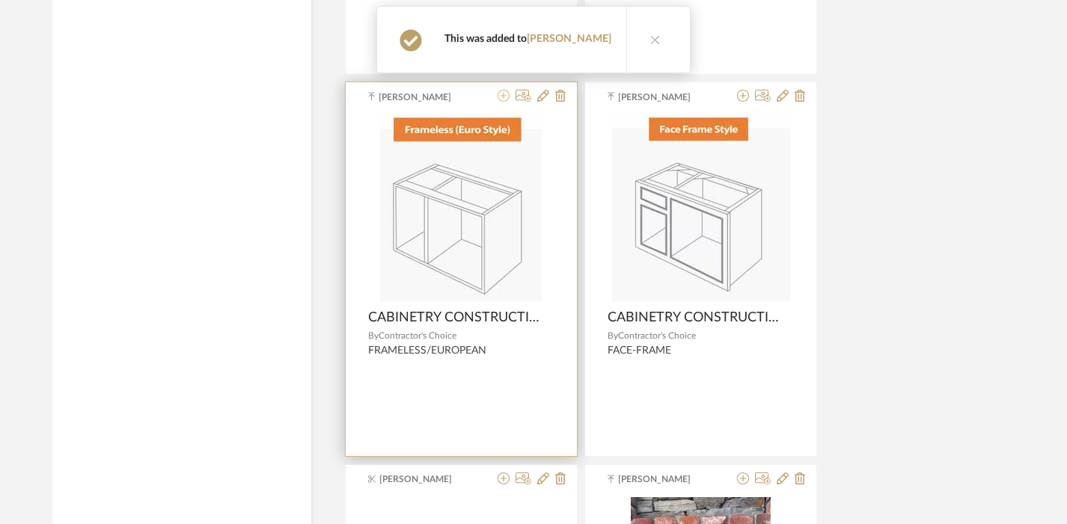
click at [500, 98] on icon at bounding box center [503, 96] width 12 height 12
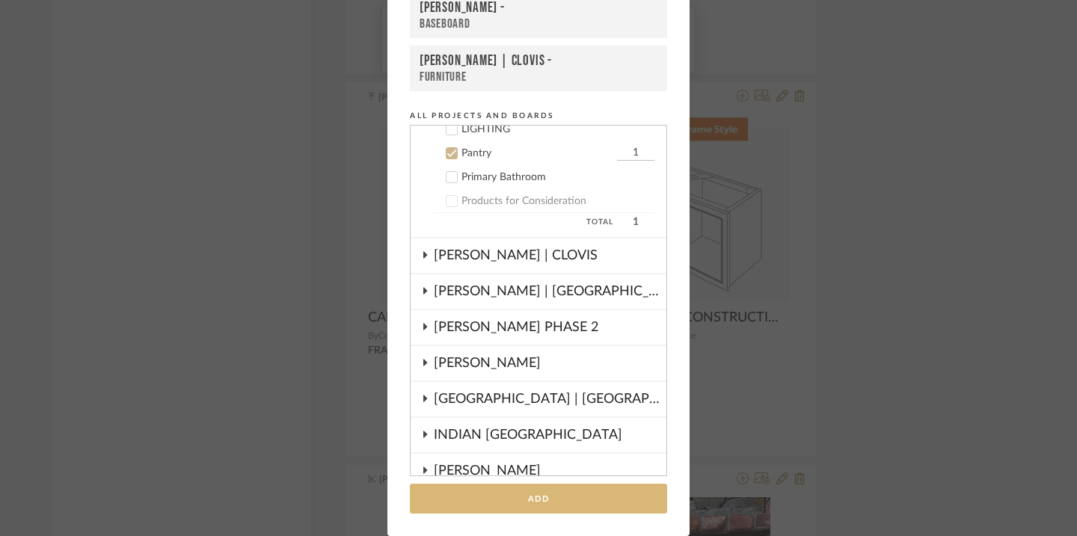
scroll to position [396, 0]
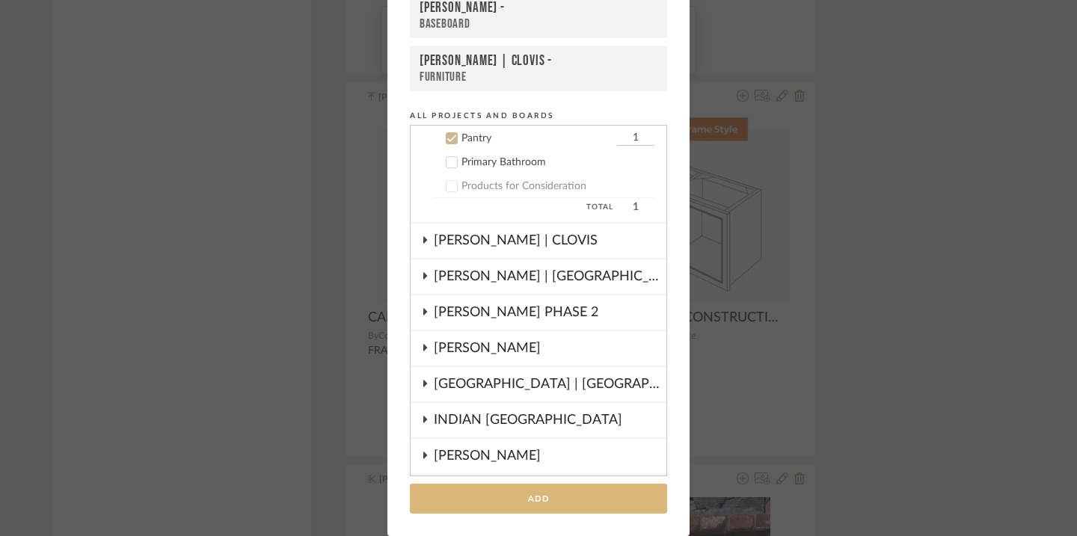
click at [518, 491] on button "Add" at bounding box center [538, 499] width 257 height 31
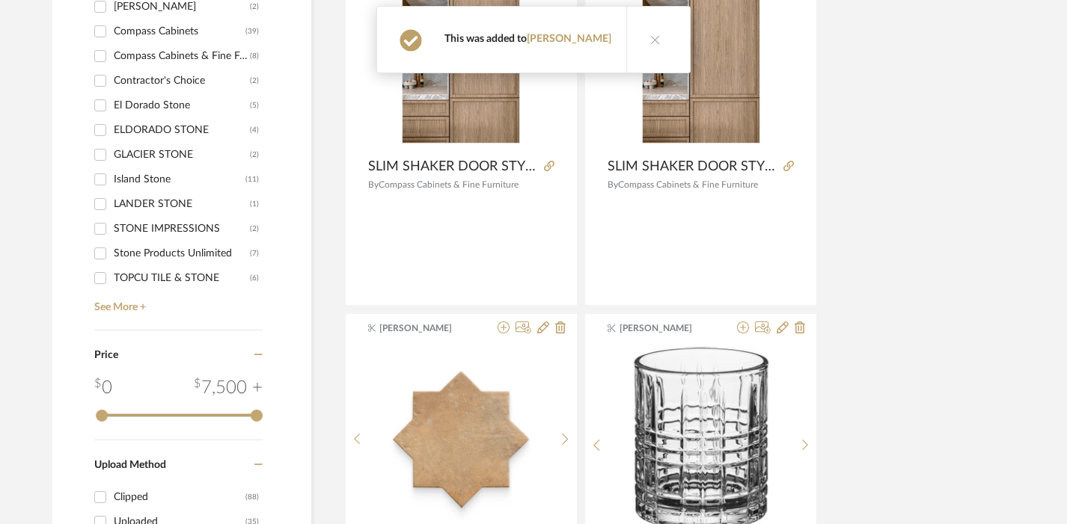
scroll to position [0, 3]
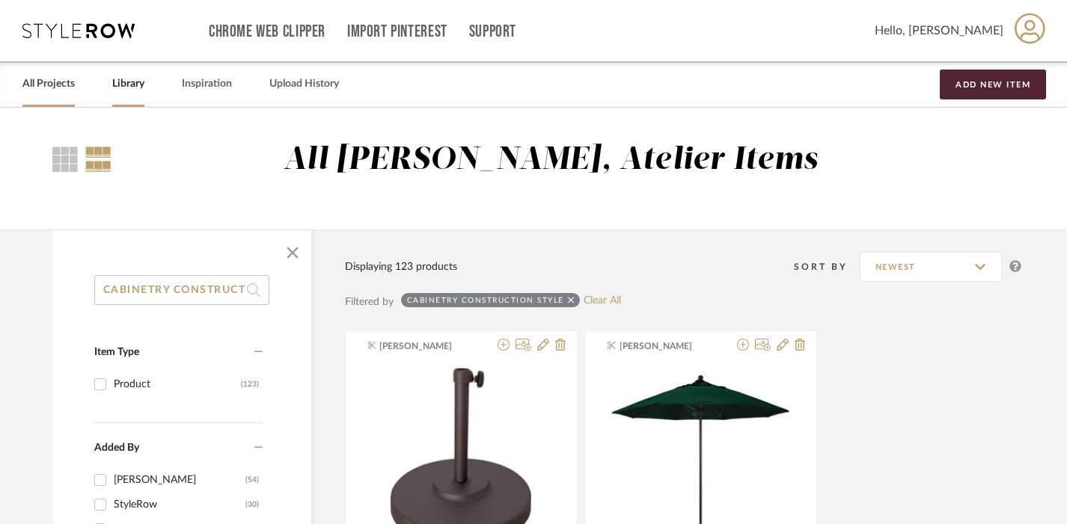
click at [40, 89] on link "All Projects" at bounding box center [48, 84] width 52 height 20
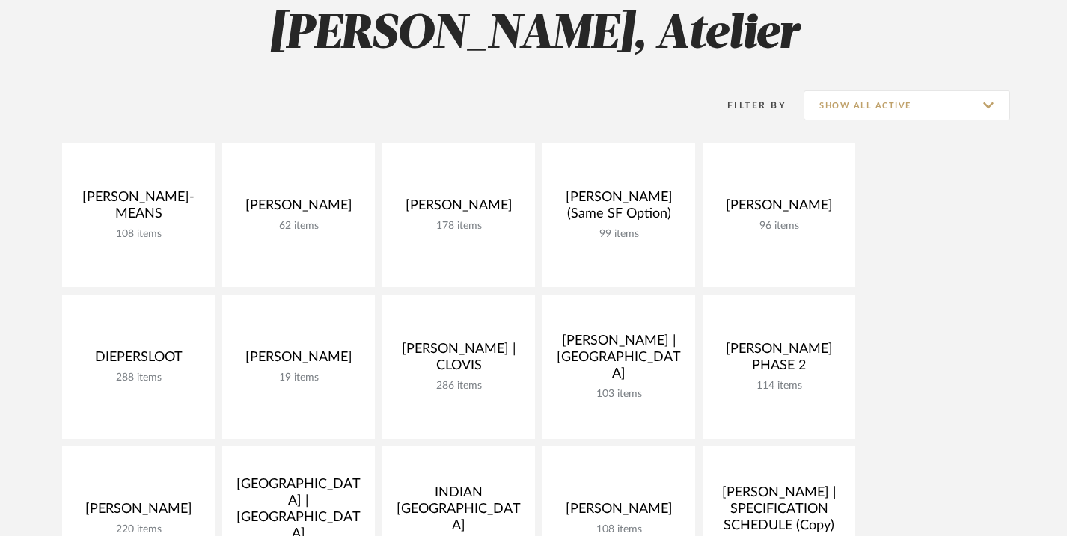
scroll to position [286, 0]
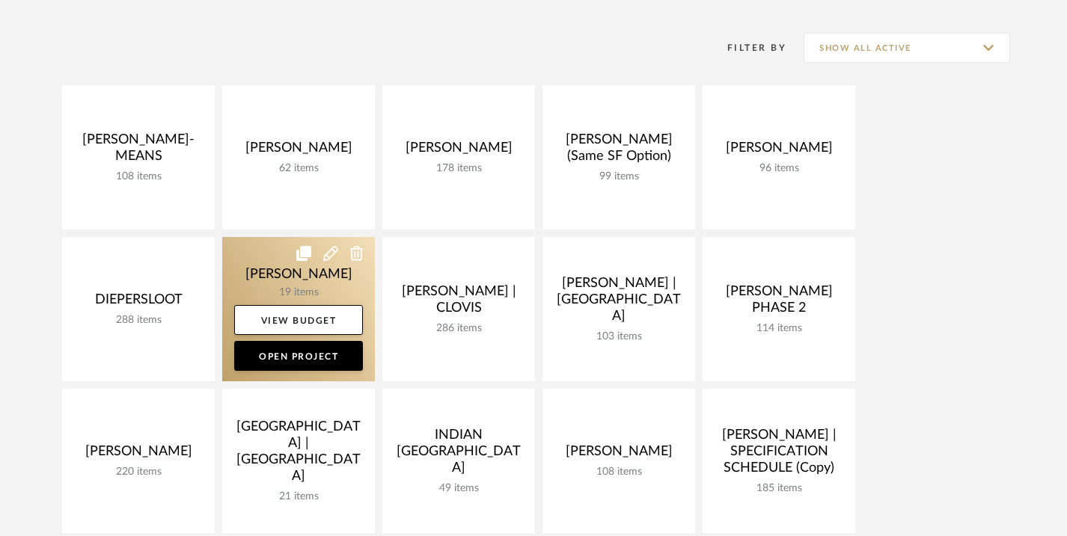
click at [282, 285] on link at bounding box center [298, 309] width 153 height 144
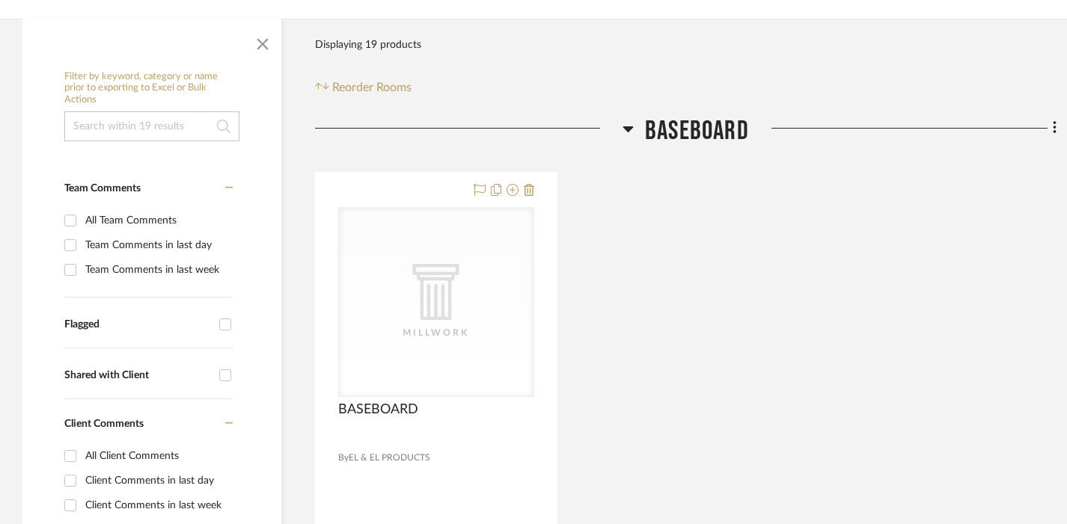
scroll to position [248, 0]
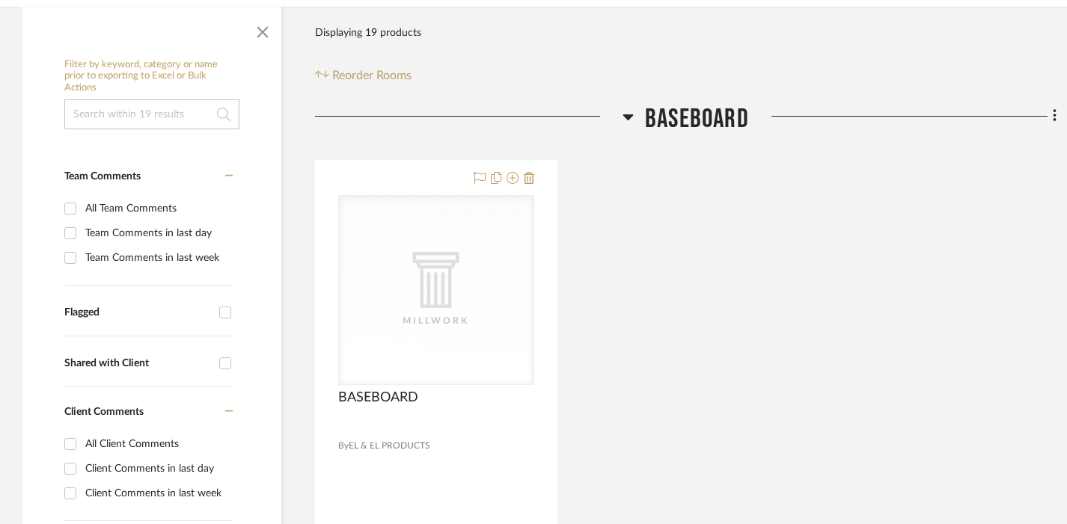
click at [678, 121] on span "BASEBOARD" at bounding box center [697, 119] width 104 height 32
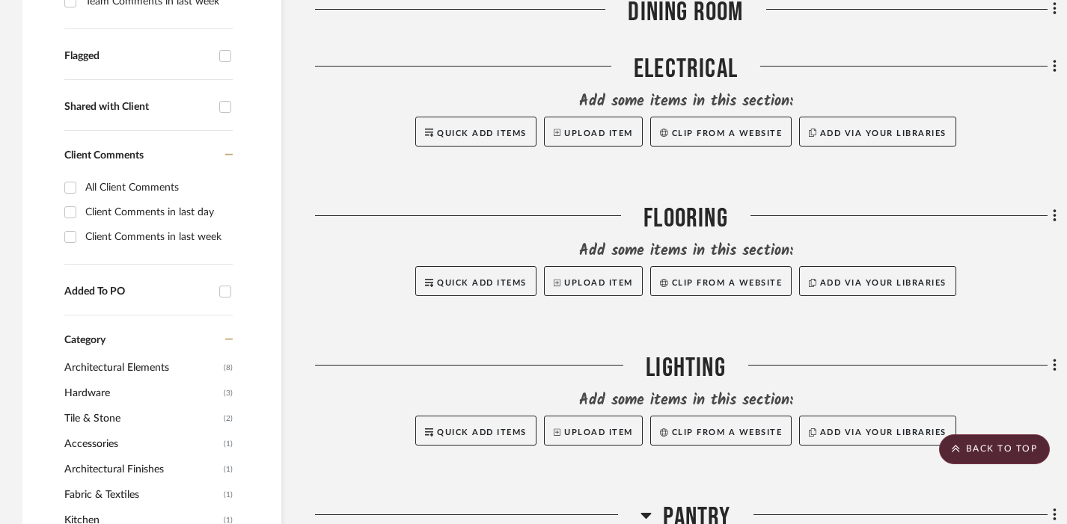
scroll to position [521, 0]
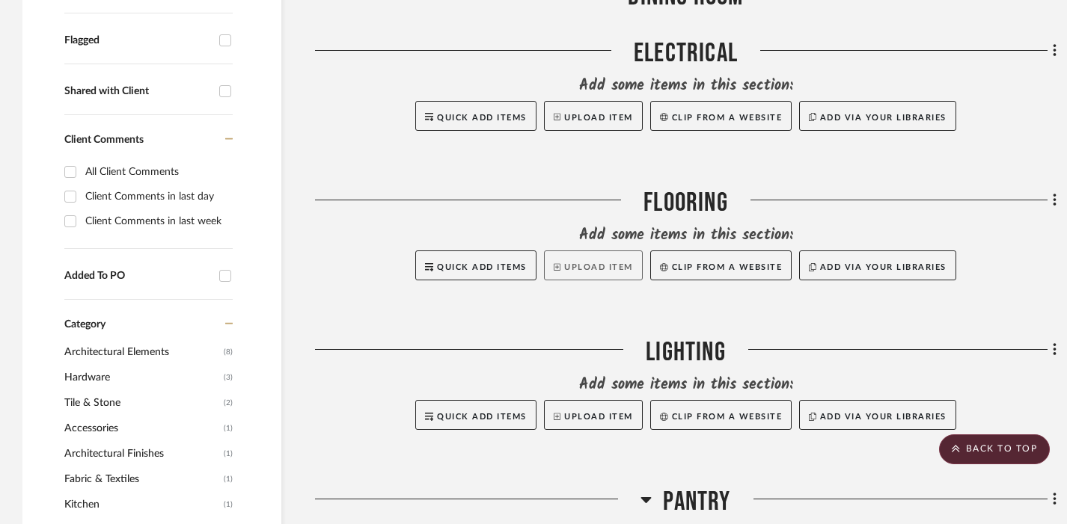
click at [594, 271] on button "Upload Item" at bounding box center [593, 266] width 99 height 30
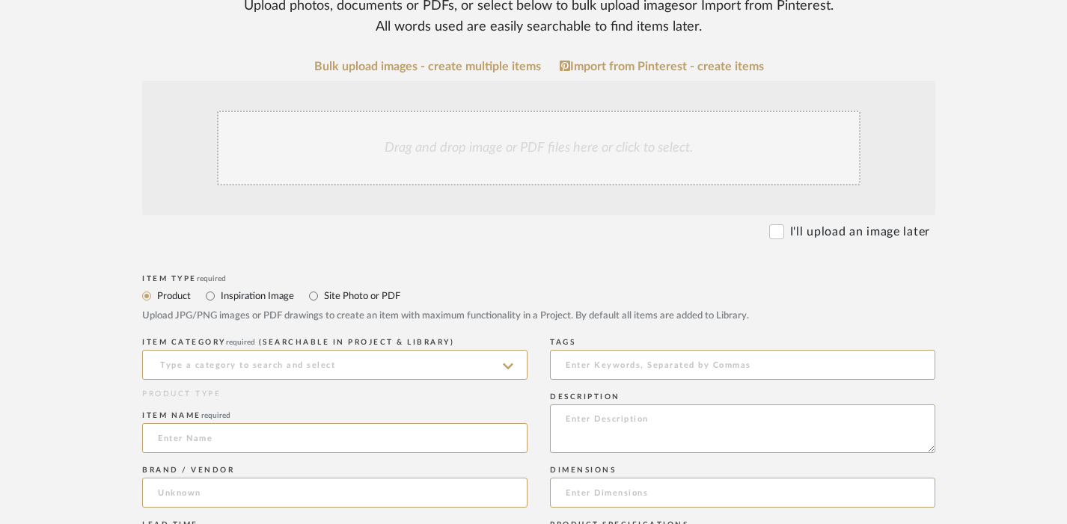
scroll to position [245, 0]
click at [307, 361] on input at bounding box center [334, 364] width 385 height 30
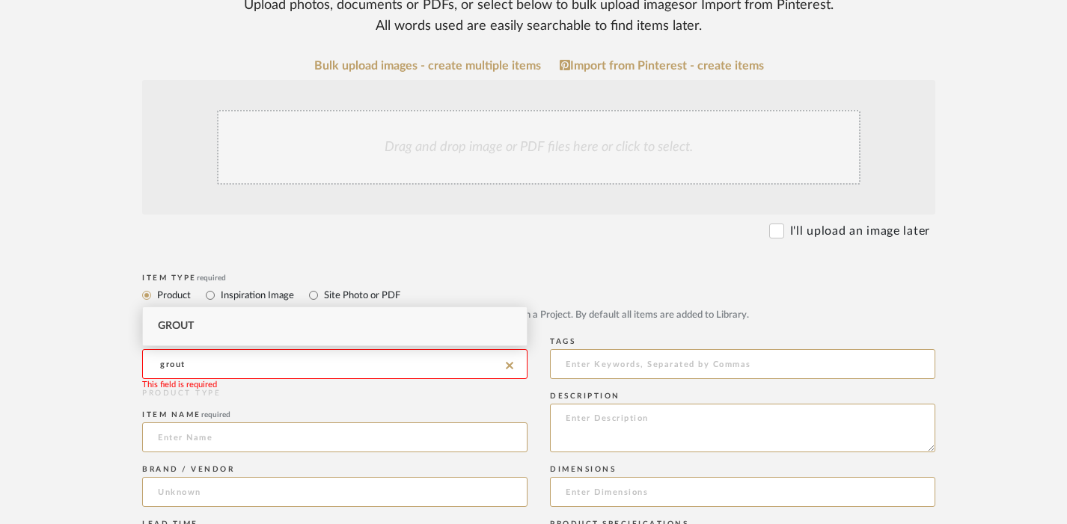
click at [206, 326] on div "Grout" at bounding box center [335, 326] width 384 height 38
type input "Grout"
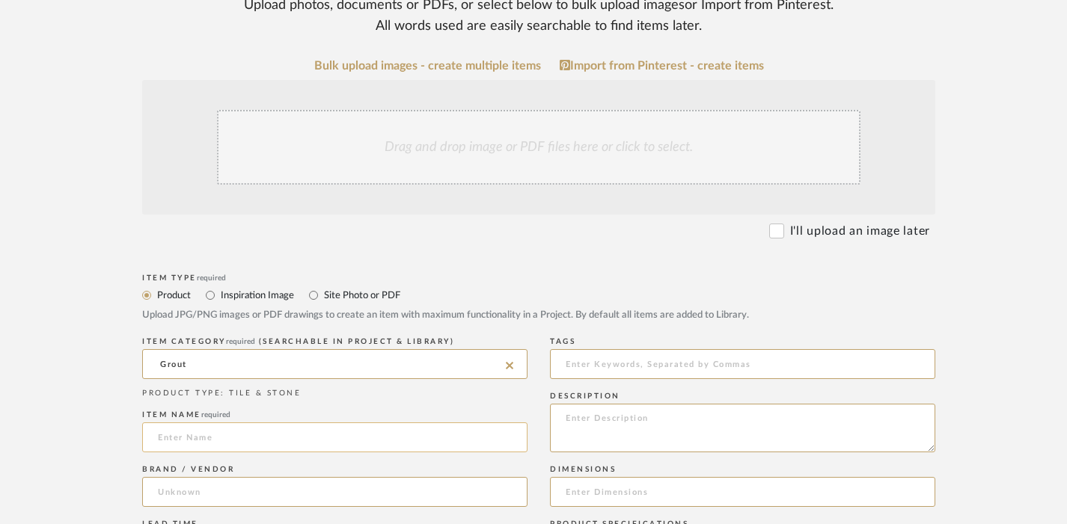
click at [205, 441] on input at bounding box center [334, 438] width 385 height 30
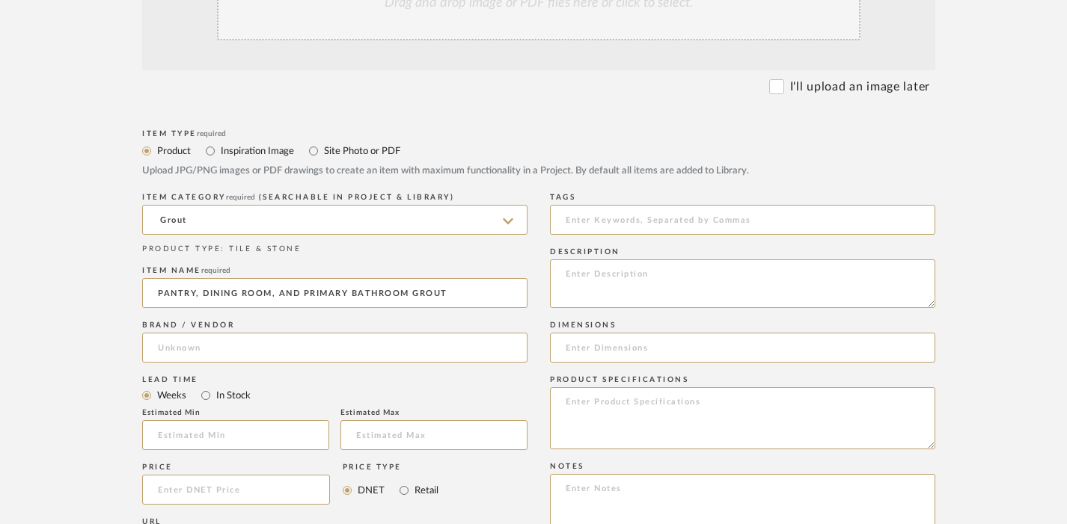
scroll to position [413, 0]
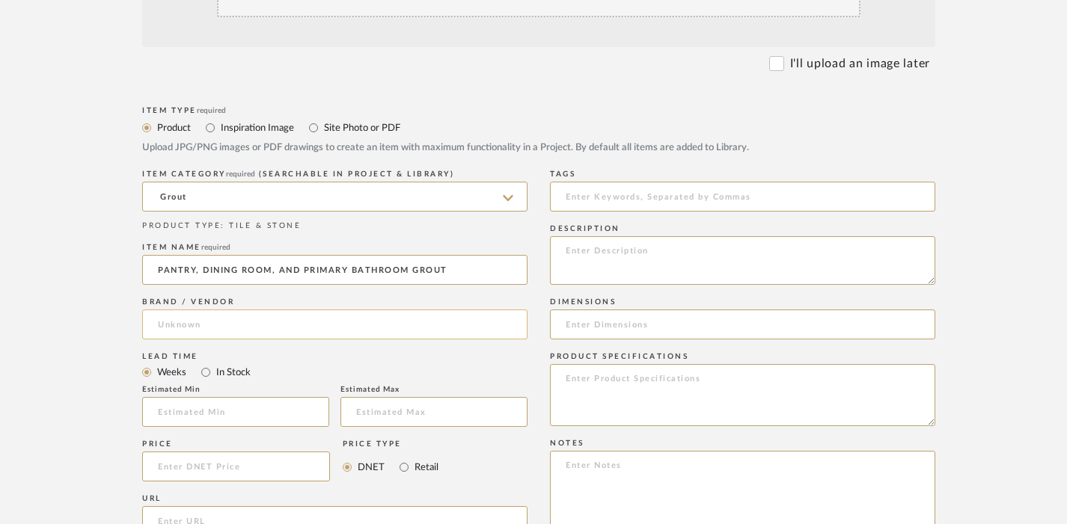
type input "PANTRY, DINING ROOM, AND PRIMARY BATHROOM GROUT"
click at [348, 327] on input at bounding box center [334, 325] width 385 height 30
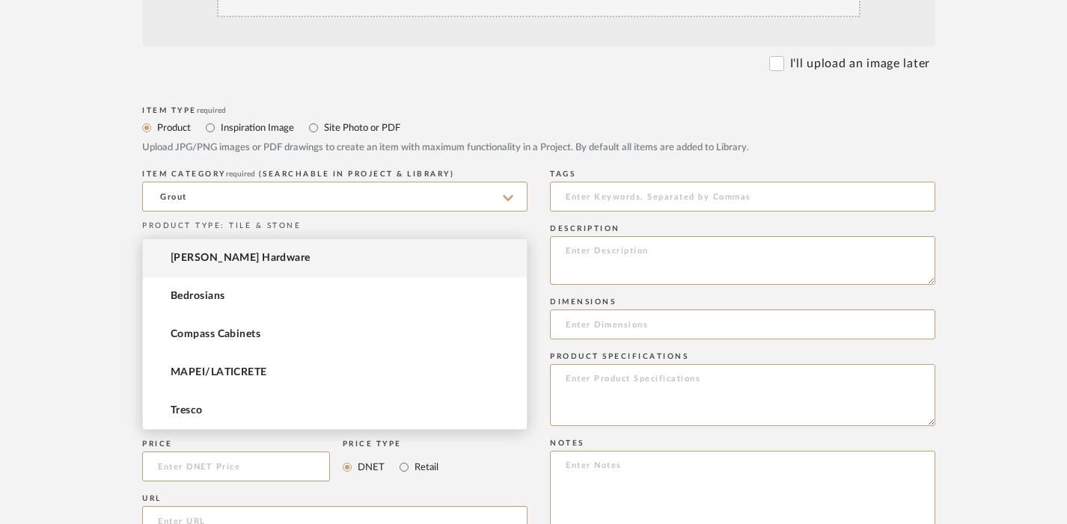
scroll to position [596, 0]
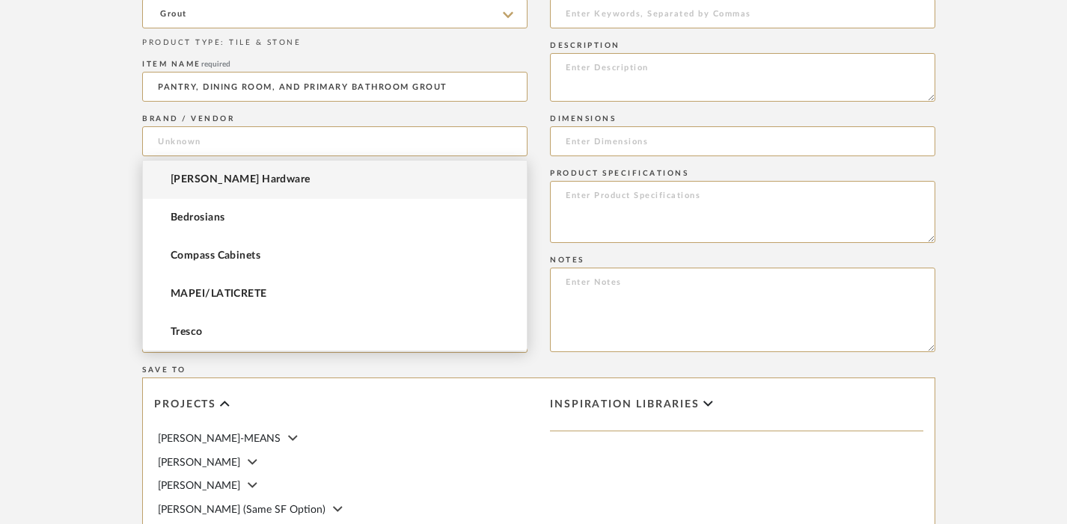
click at [966, 240] on form "Bulk upload images - create multiple items Import from Pinterest - create items…" at bounding box center [538, 250] width 953 height 1085
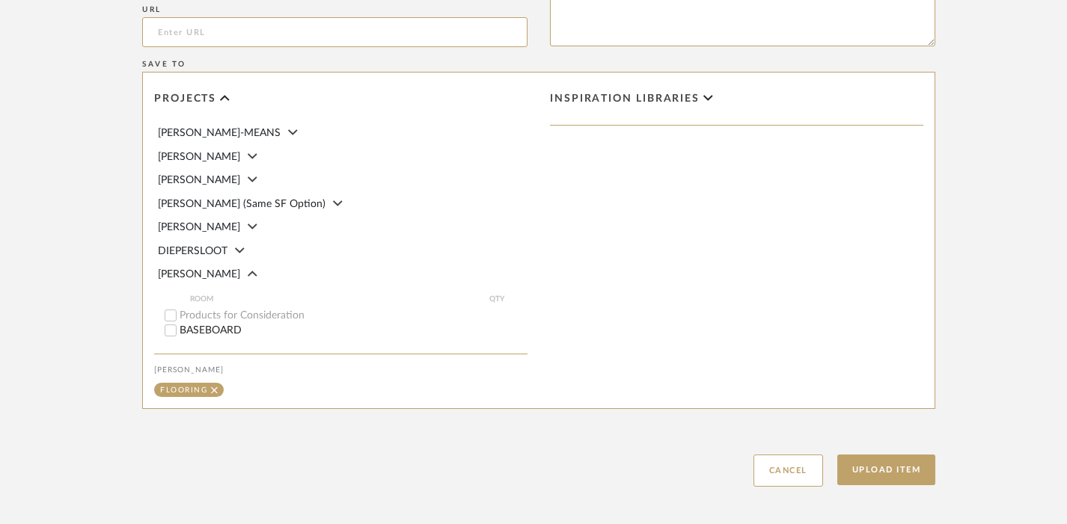
scroll to position [972, 0]
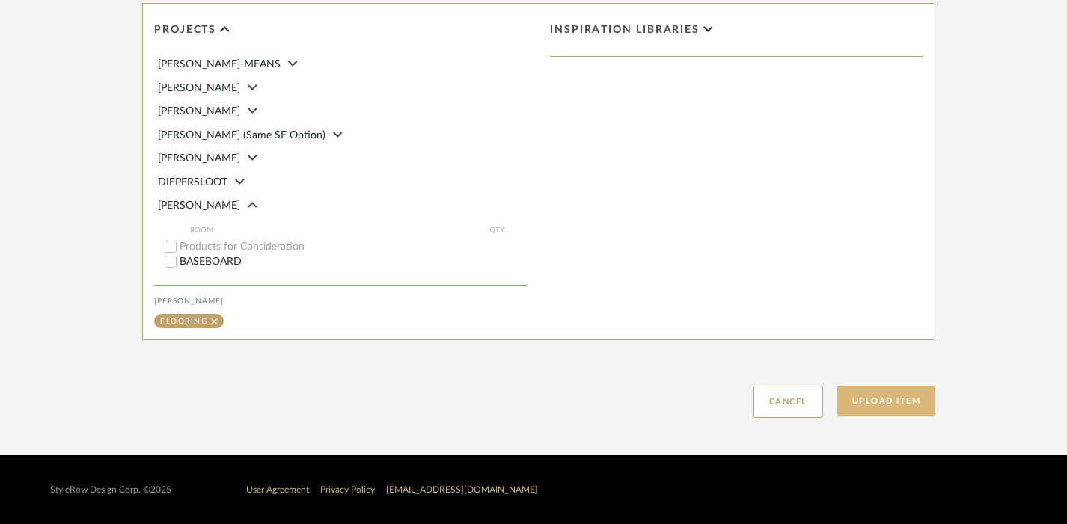
click at [891, 395] on button "Upload Item" at bounding box center [886, 401] width 99 height 31
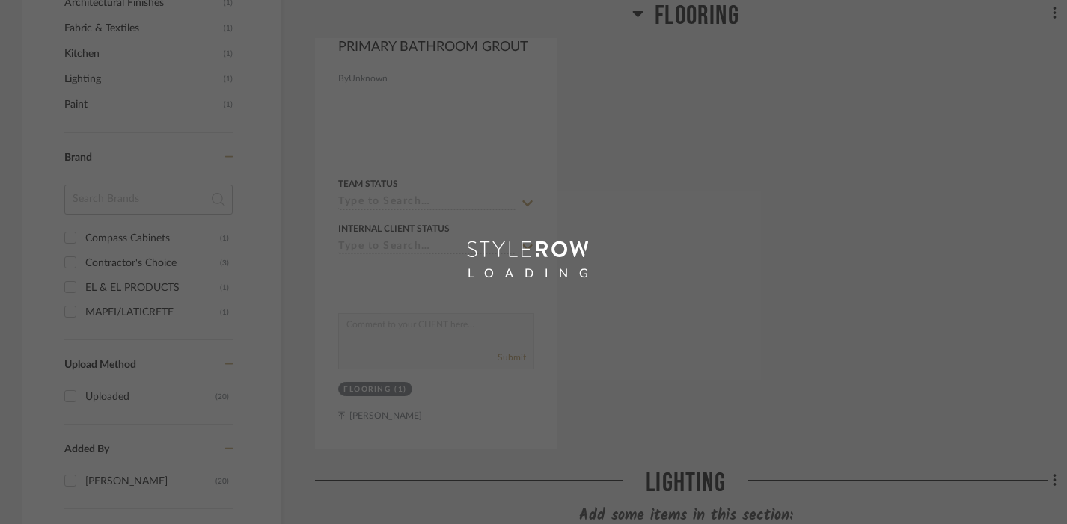
scroll to position [276, 0]
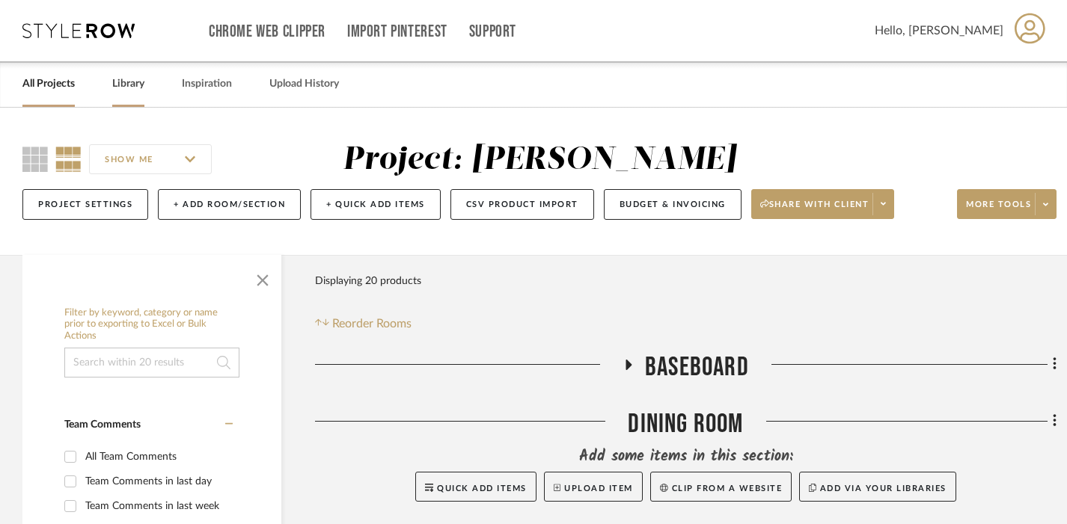
click at [131, 85] on link "Library" at bounding box center [128, 84] width 32 height 20
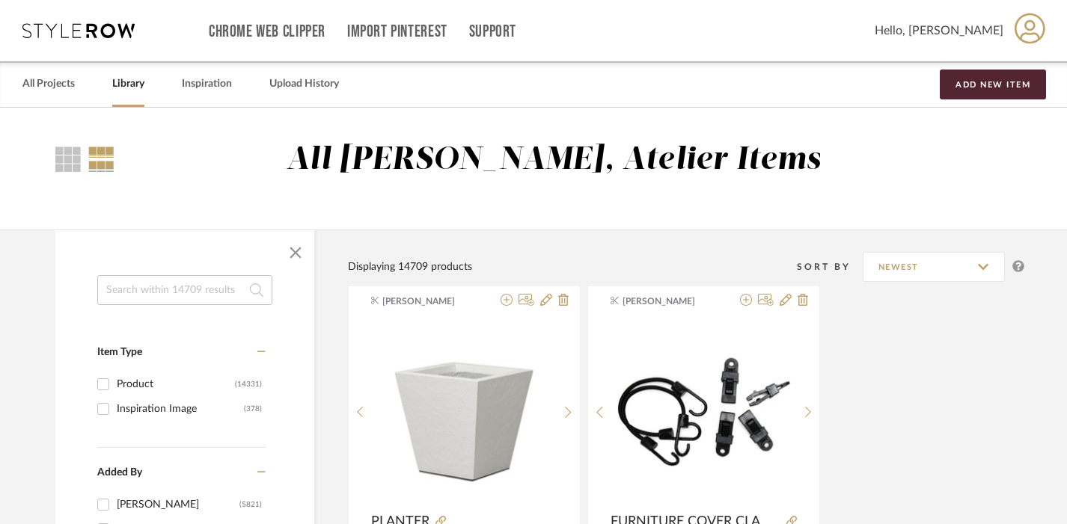
click at [192, 269] on div at bounding box center [184, 252] width 259 height 45
click at [182, 288] on input at bounding box center [184, 290] width 175 height 30
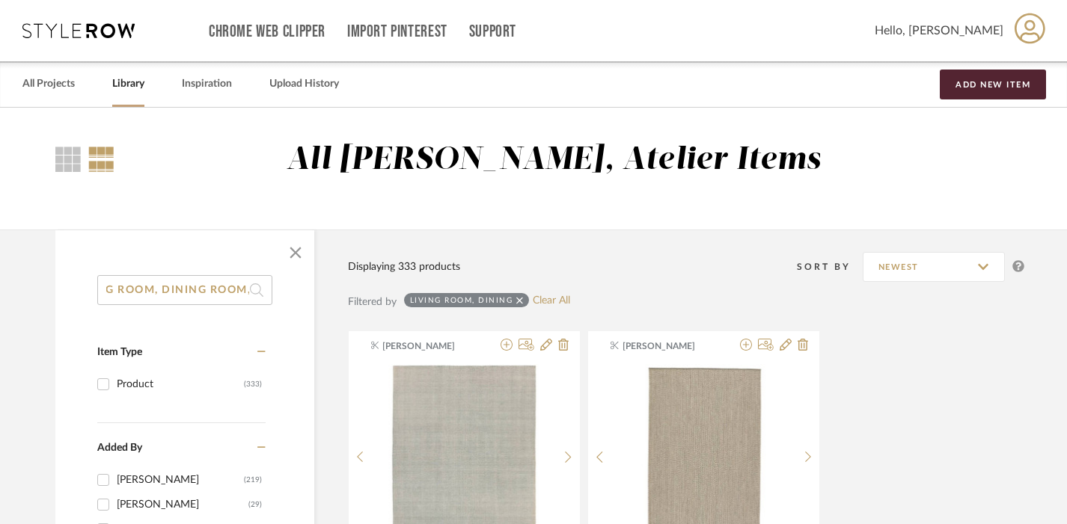
scroll to position [0, 40]
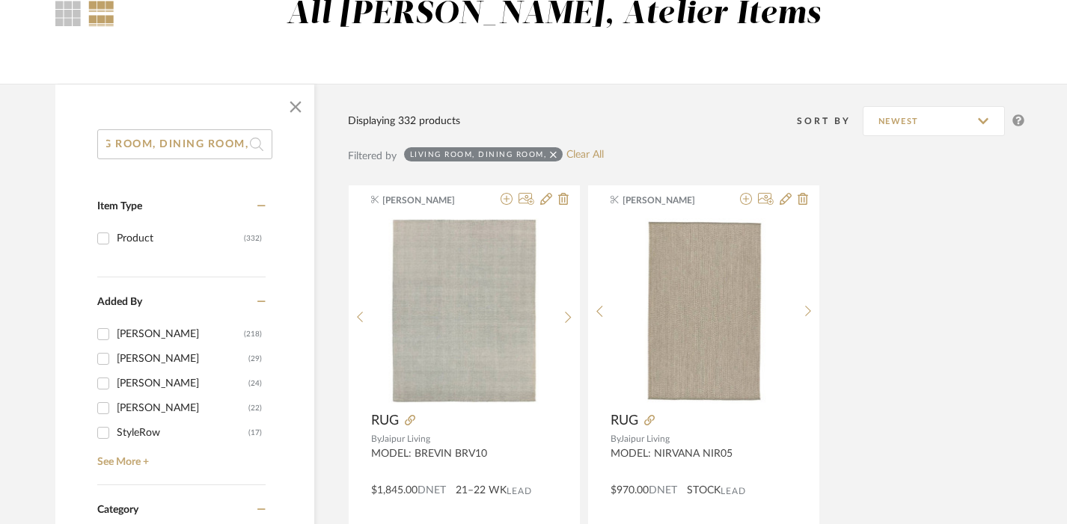
type input "LIVING ROOM, DINING ROOM,"
click at [132, 385] on div "[PERSON_NAME]" at bounding box center [183, 384] width 132 height 24
click at [115, 385] on input "Emma Kent (24)" at bounding box center [103, 384] width 24 height 24
checkbox input "true"
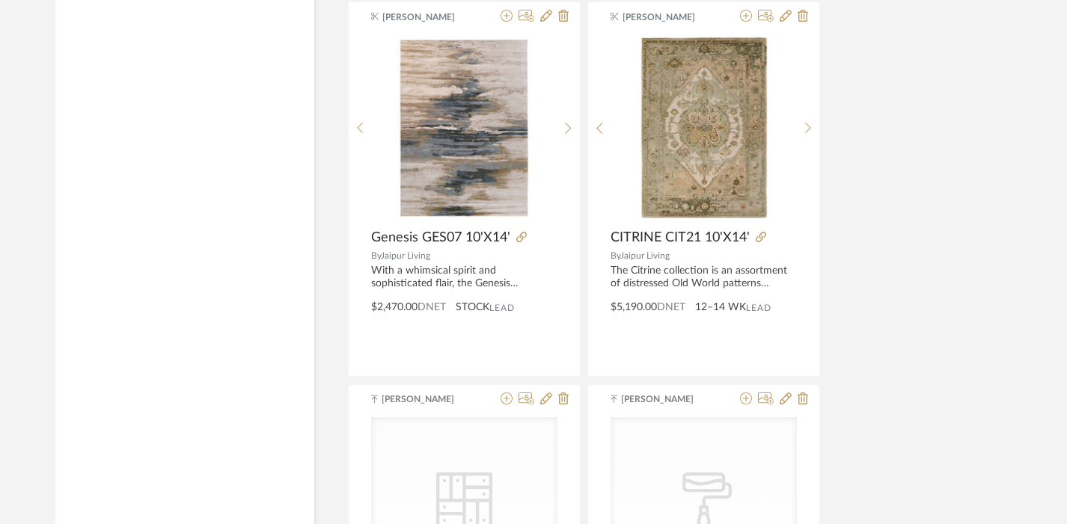
scroll to position [4488, 0]
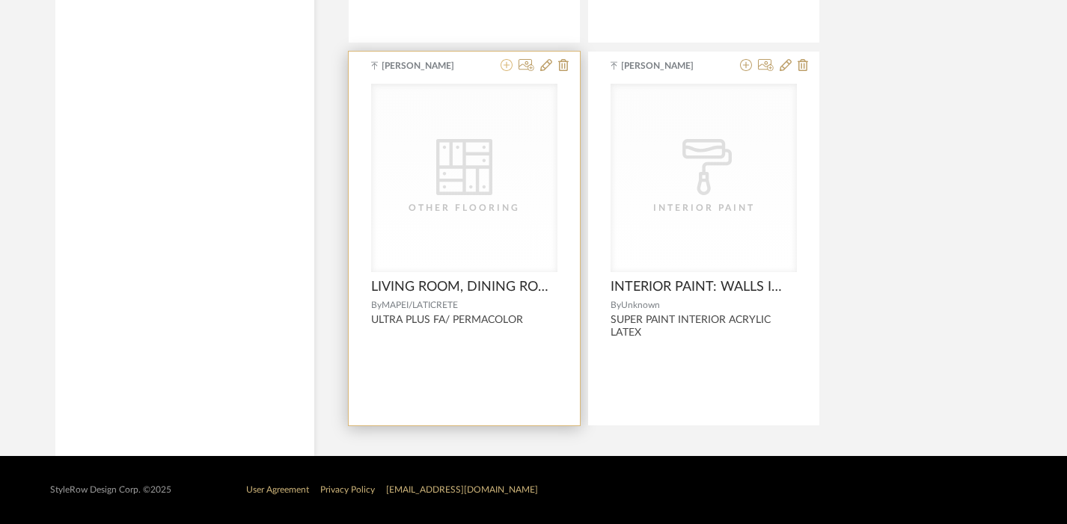
click at [502, 66] on icon at bounding box center [506, 65] width 12 height 12
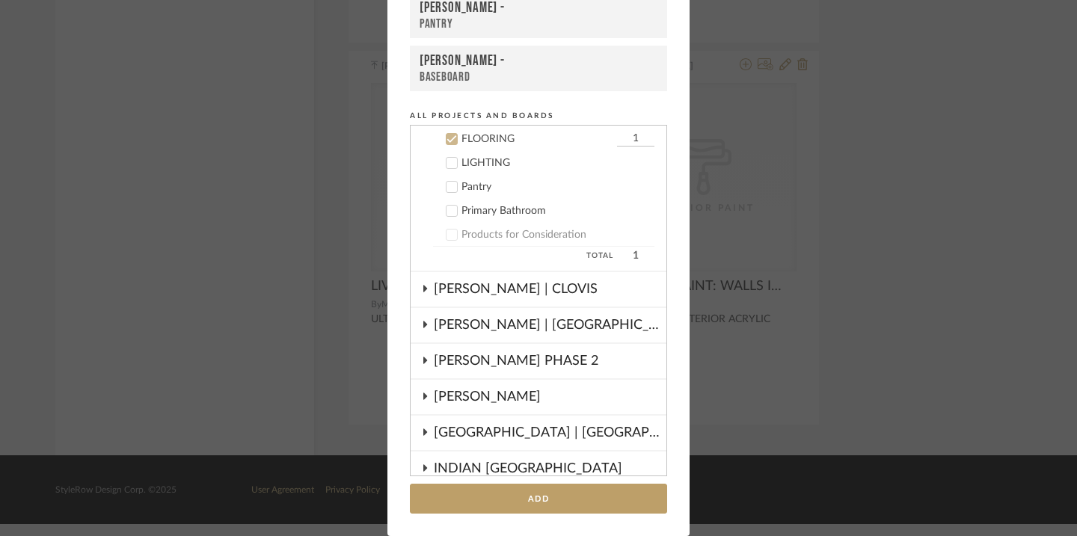
scroll to position [348, 0]
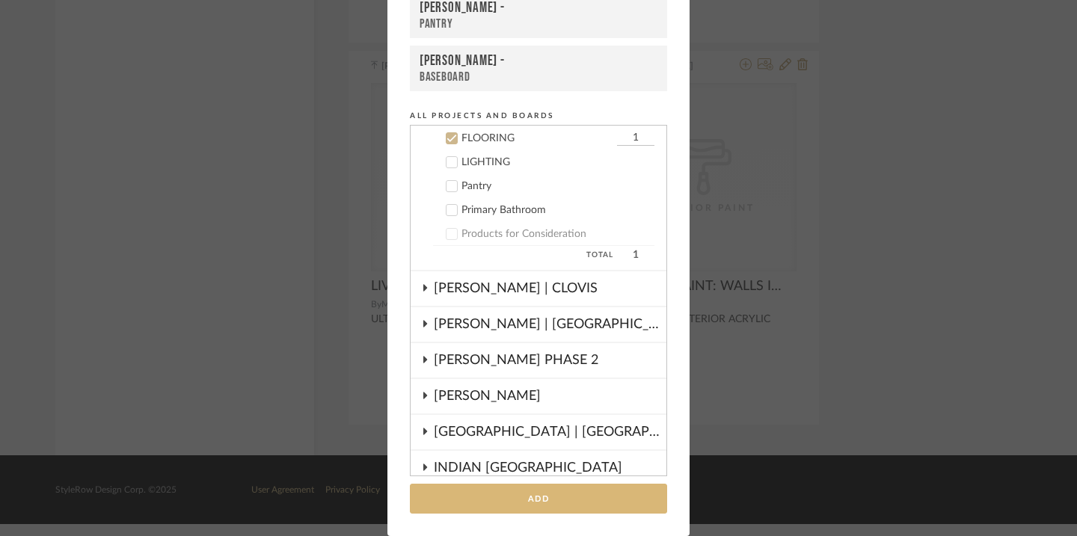
click at [530, 494] on button "Add" at bounding box center [538, 499] width 257 height 31
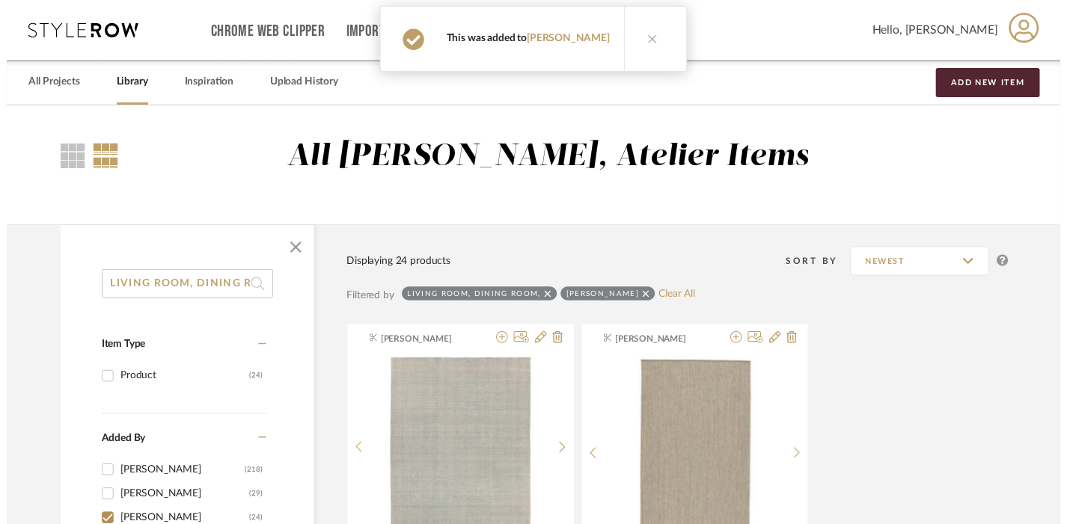
scroll to position [4488, 0]
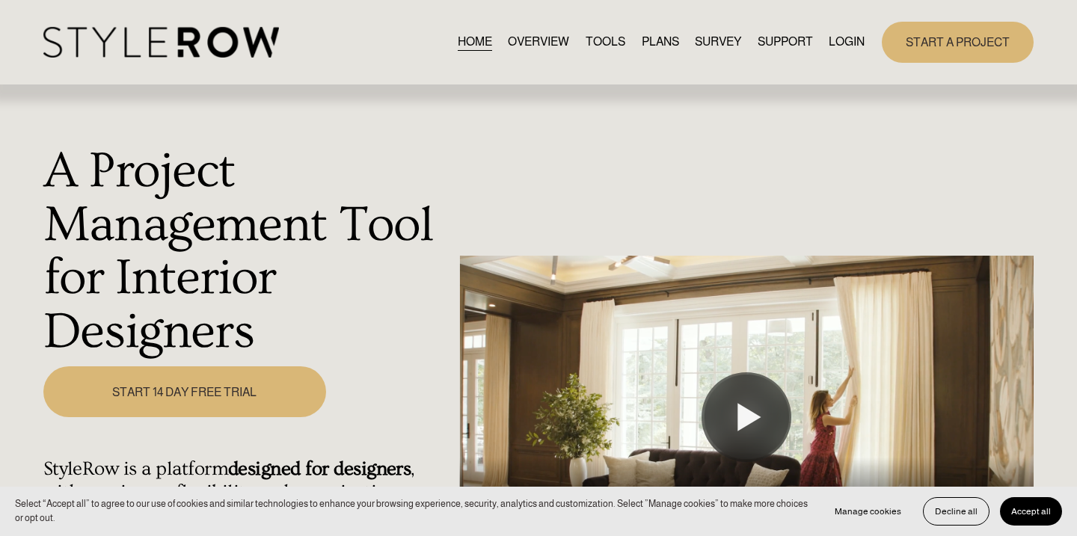
click at [845, 41] on link "LOGIN" at bounding box center [847, 42] width 36 height 20
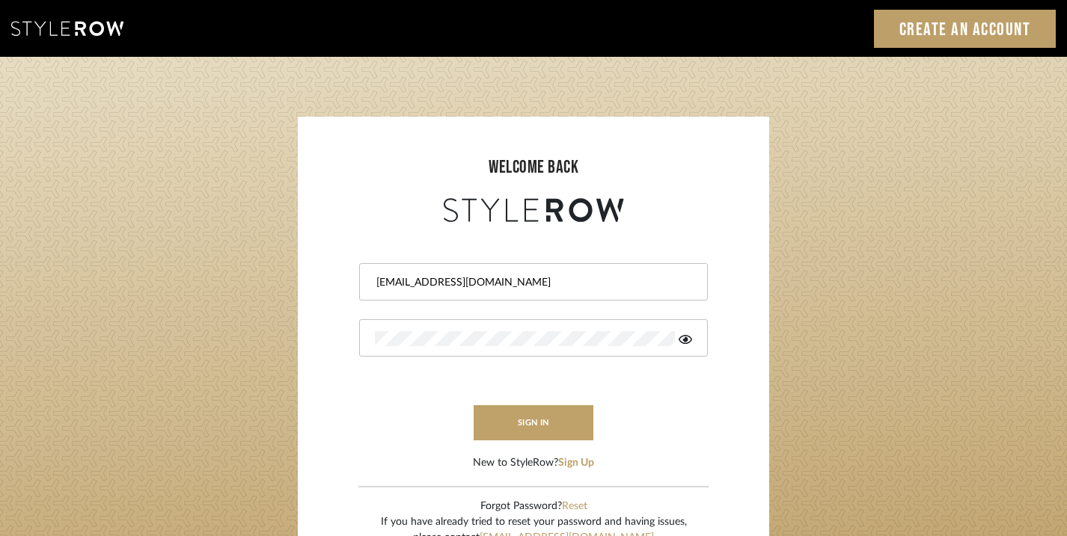
click at [523, 427] on button "sign in" at bounding box center [534, 422] width 120 height 35
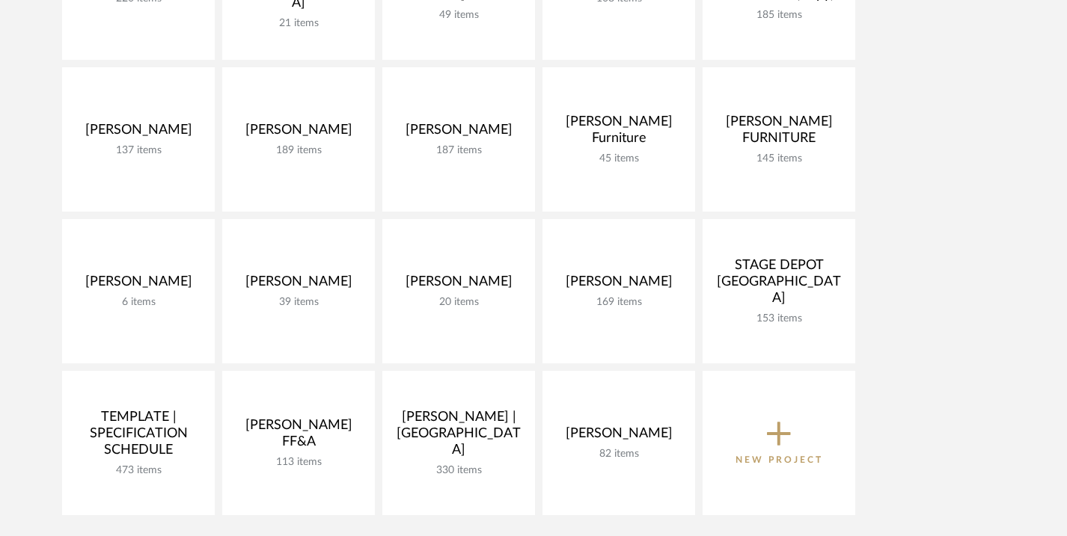
scroll to position [760, 0]
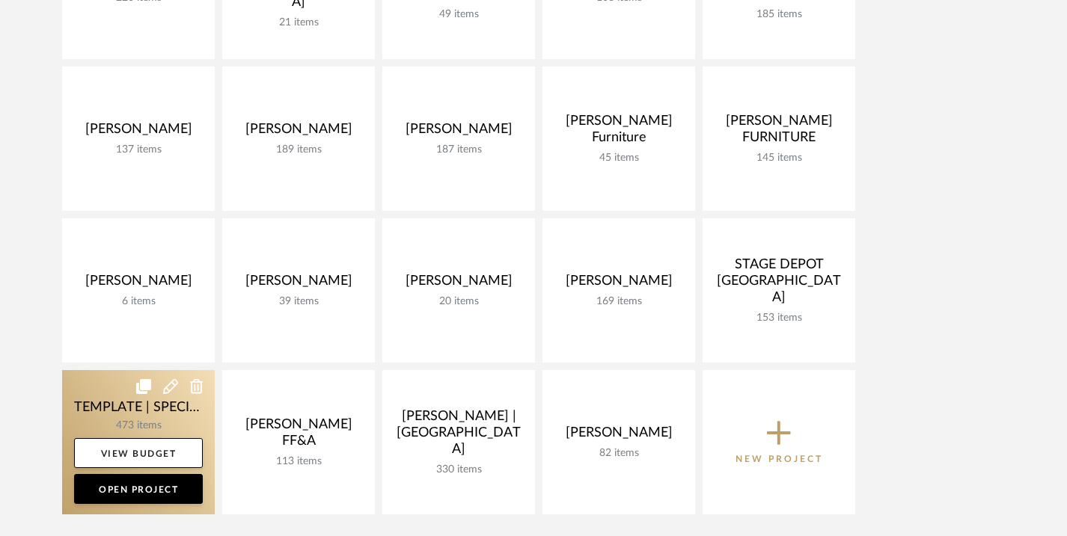
click at [115, 394] on link at bounding box center [138, 442] width 153 height 144
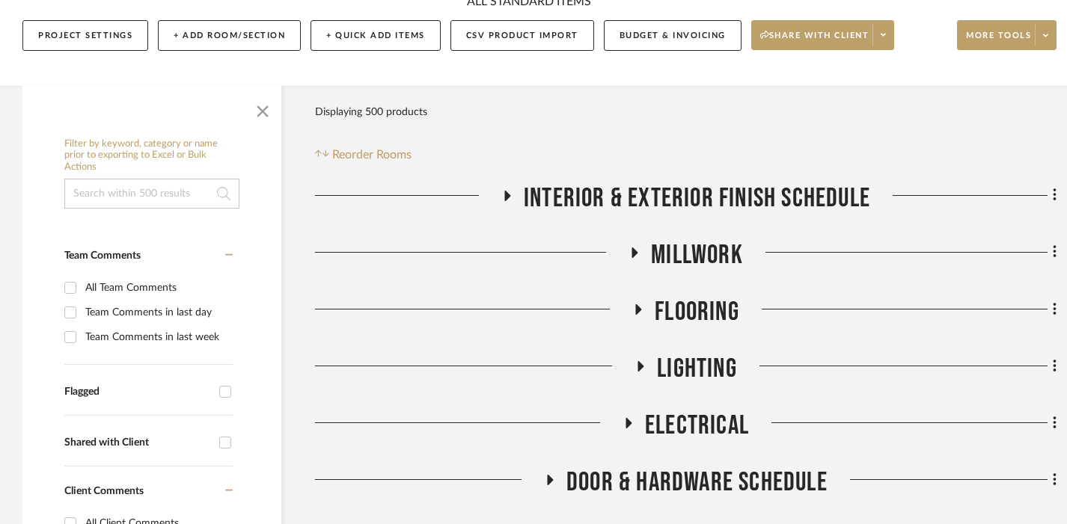
scroll to position [233, 10]
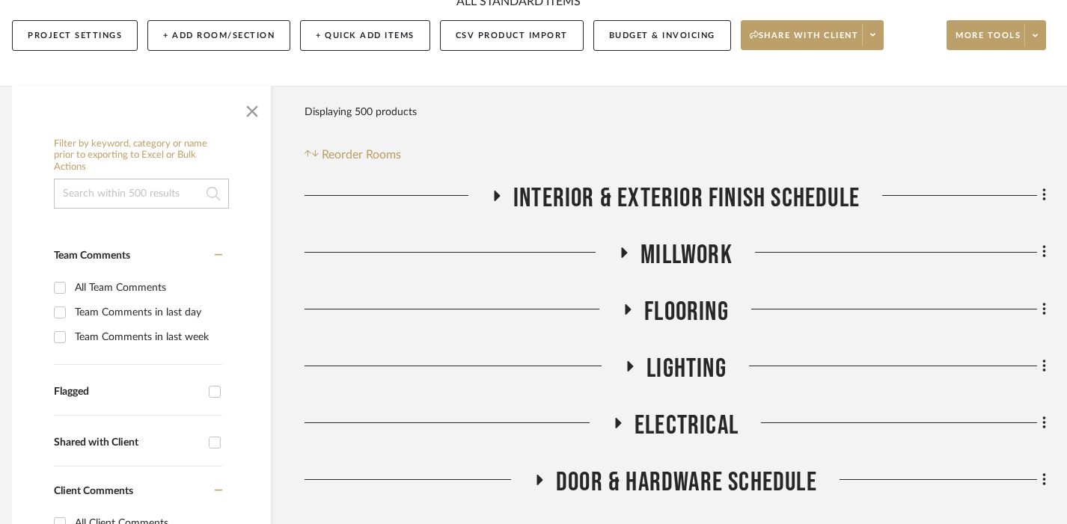
click at [697, 253] on span "Millwork" at bounding box center [686, 255] width 92 height 32
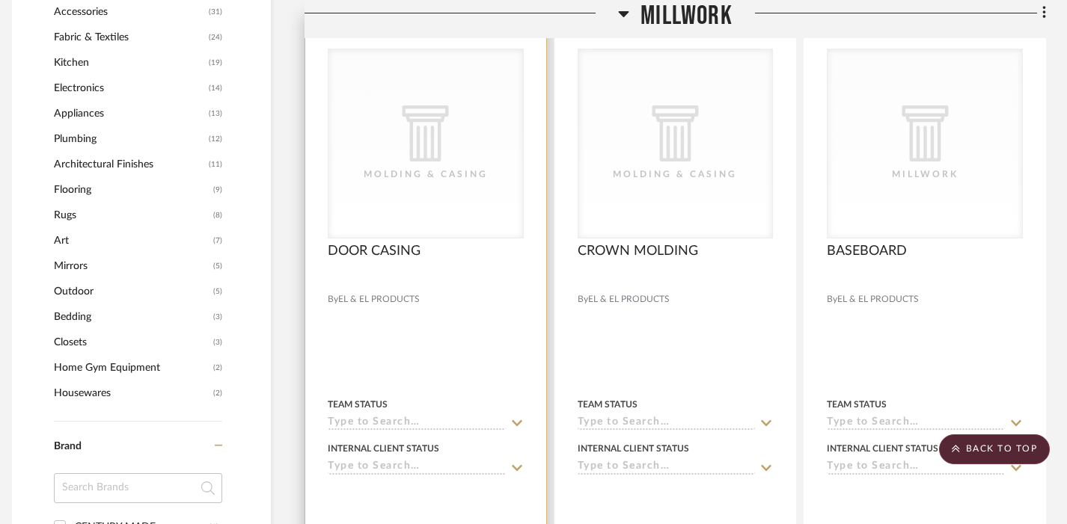
scroll to position [1101, 10]
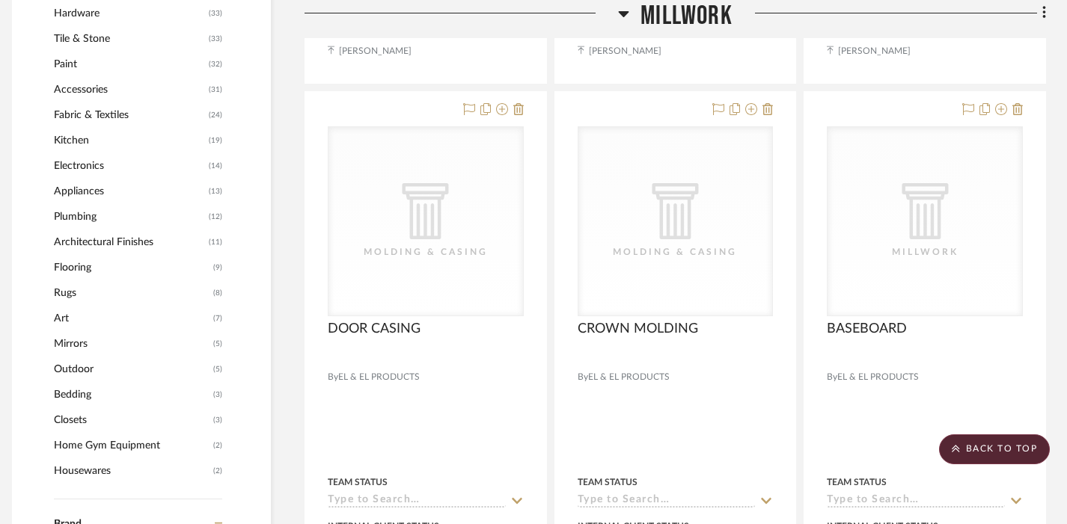
click at [646, 14] on span "Millwork" at bounding box center [686, 16] width 92 height 32
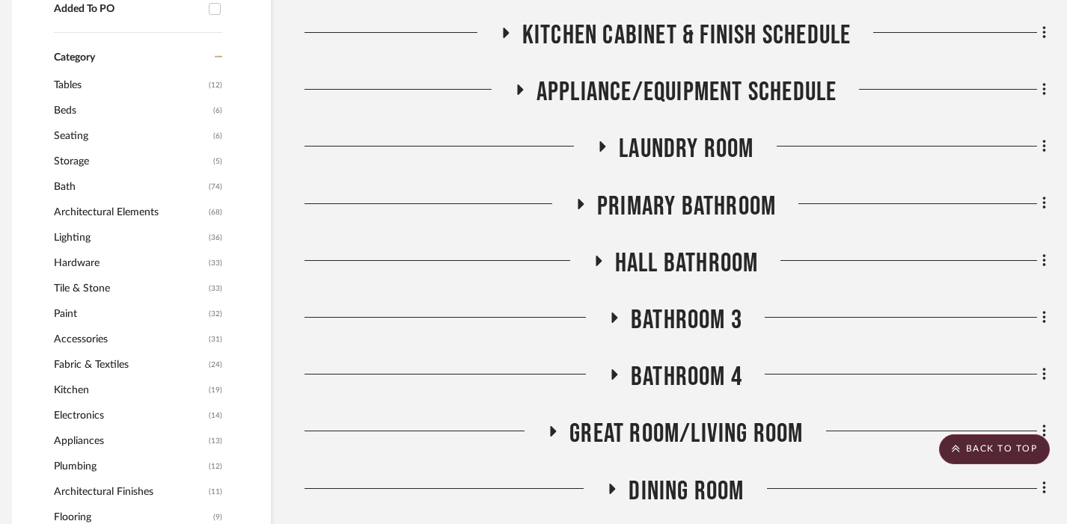
scroll to position [849, 10]
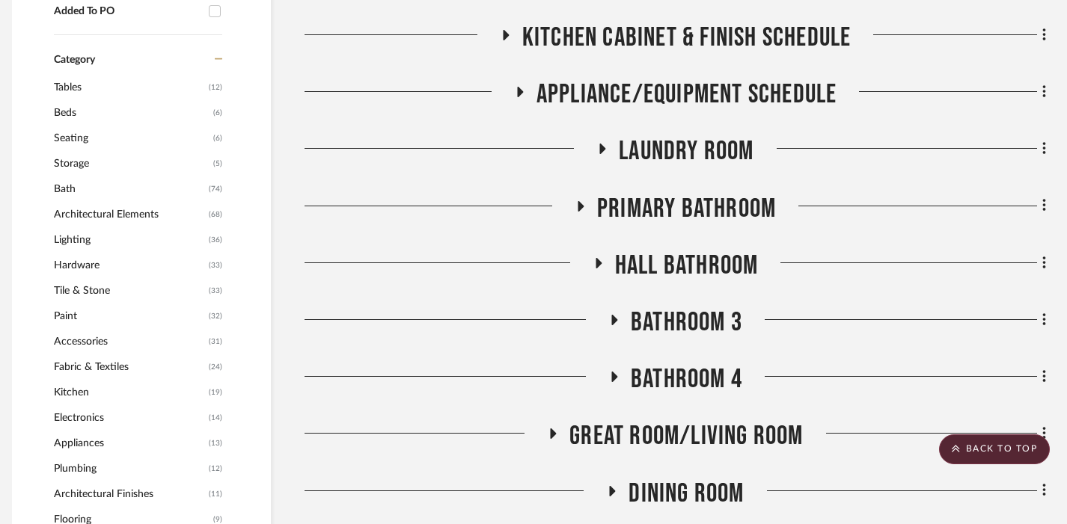
click at [670, 146] on span "Laundry Room" at bounding box center [686, 151] width 135 height 32
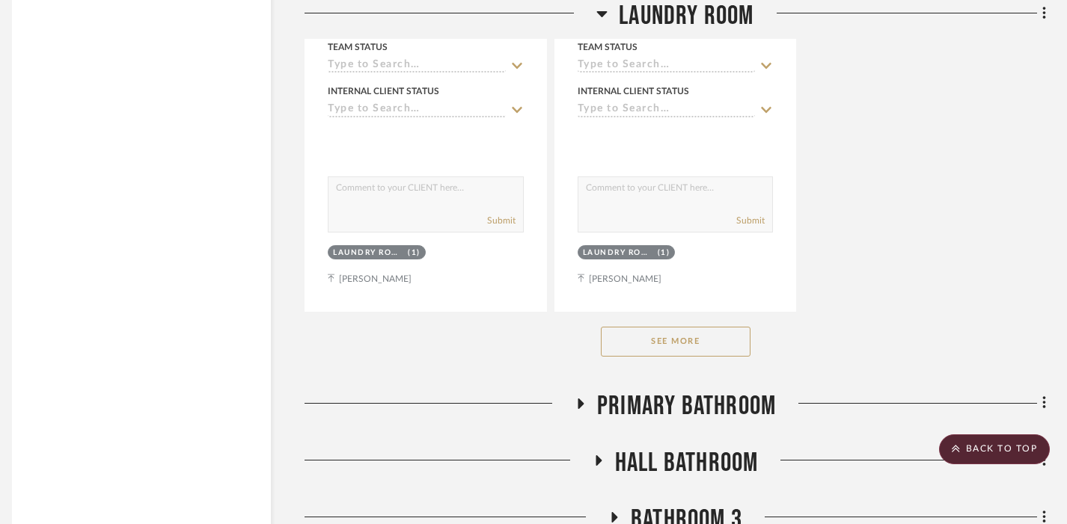
scroll to position [2719, 10]
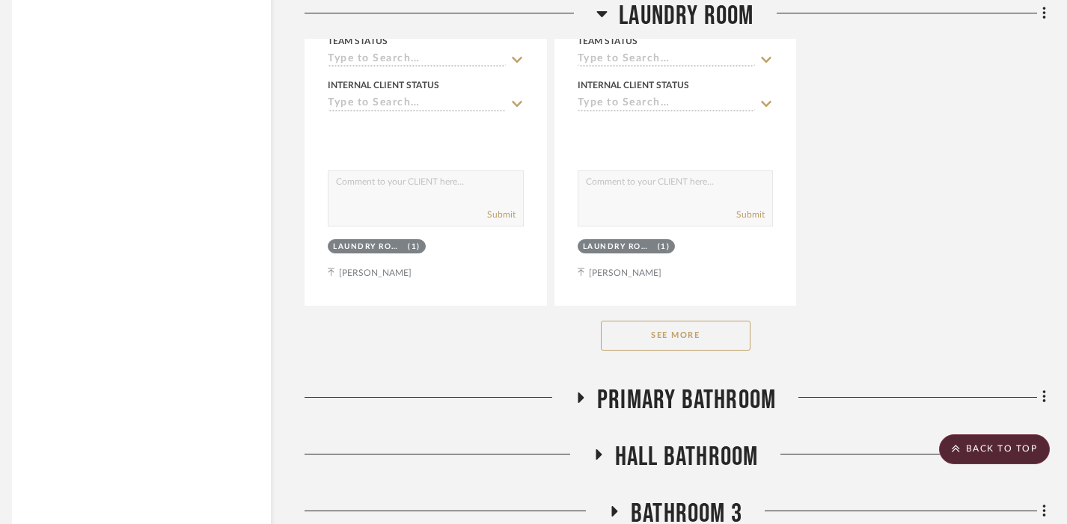
click at [684, 321] on button "See More" at bounding box center [676, 336] width 150 height 30
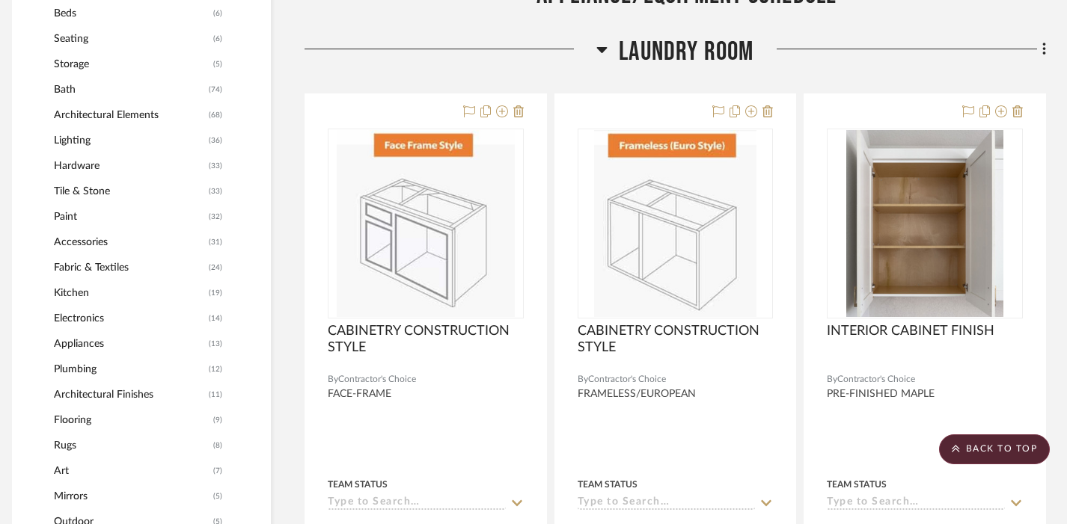
scroll to position [949, 10]
click at [643, 46] on span "Laundry Room" at bounding box center [686, 51] width 135 height 32
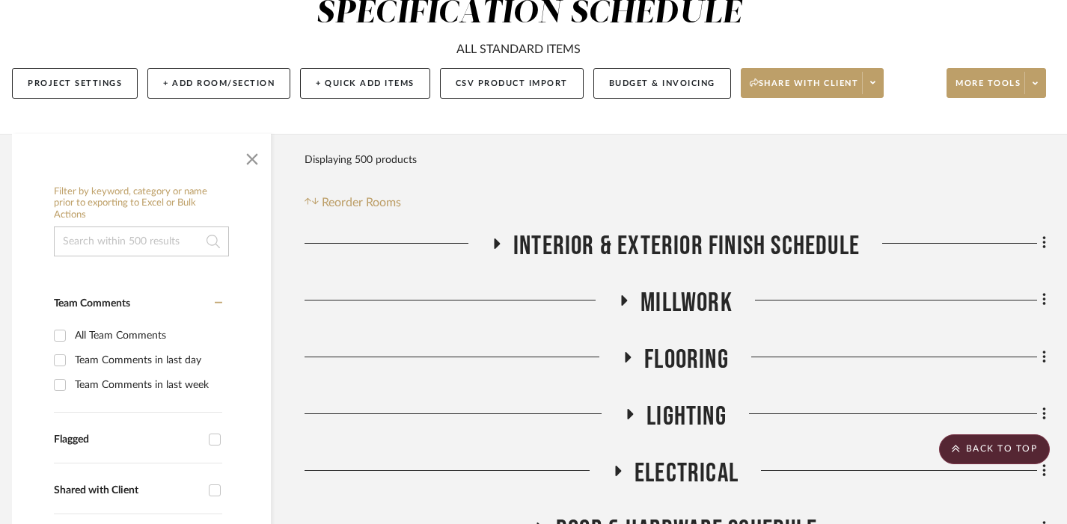
scroll to position [163, 10]
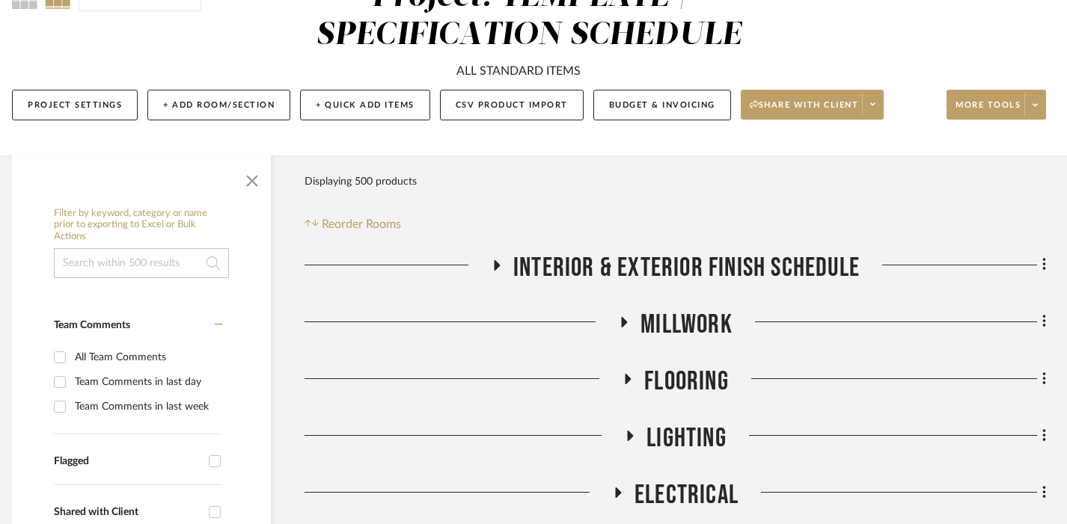
click at [664, 381] on span "Flooring" at bounding box center [686, 382] width 85 height 32
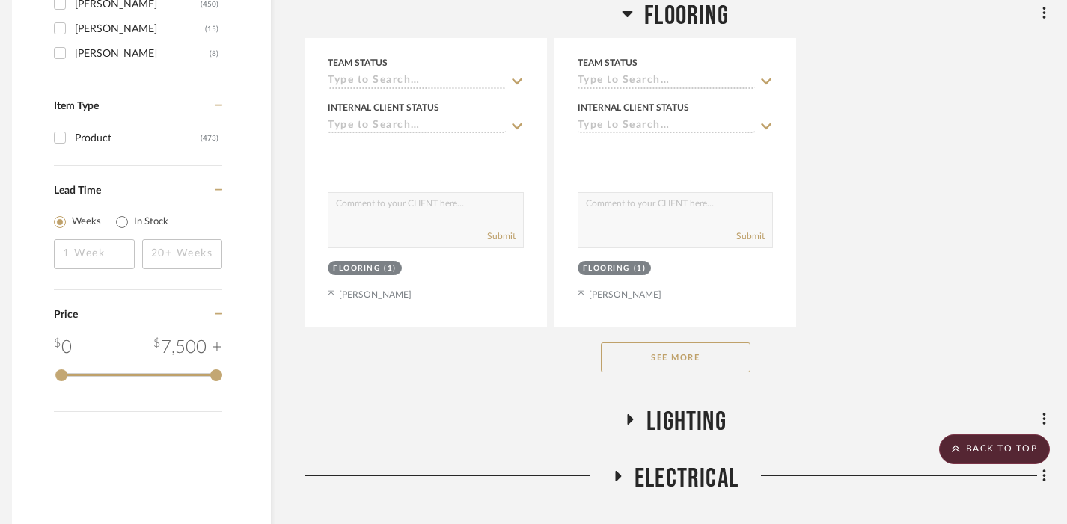
scroll to position [2253, 10]
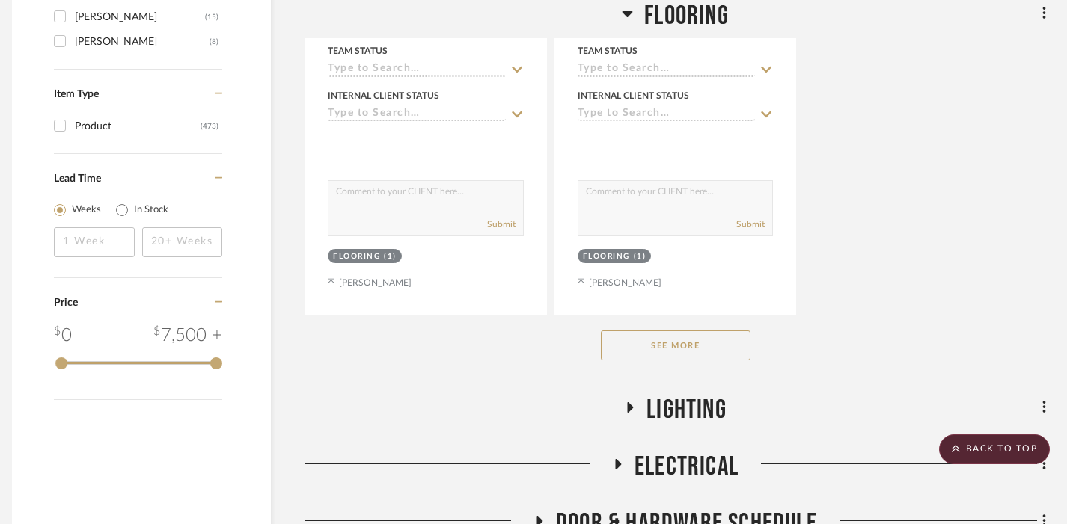
click at [663, 343] on button "See More" at bounding box center [676, 346] width 150 height 30
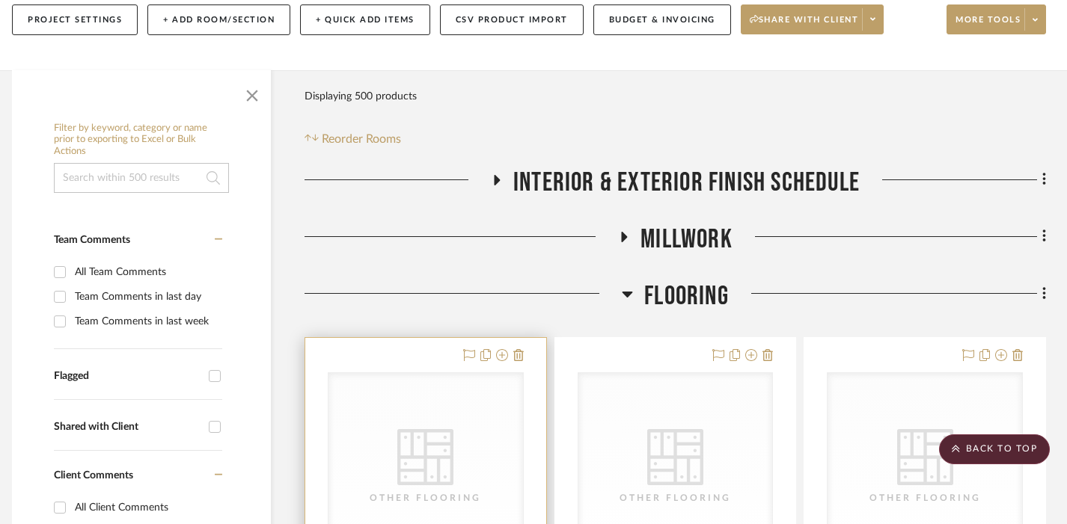
scroll to position [243, 10]
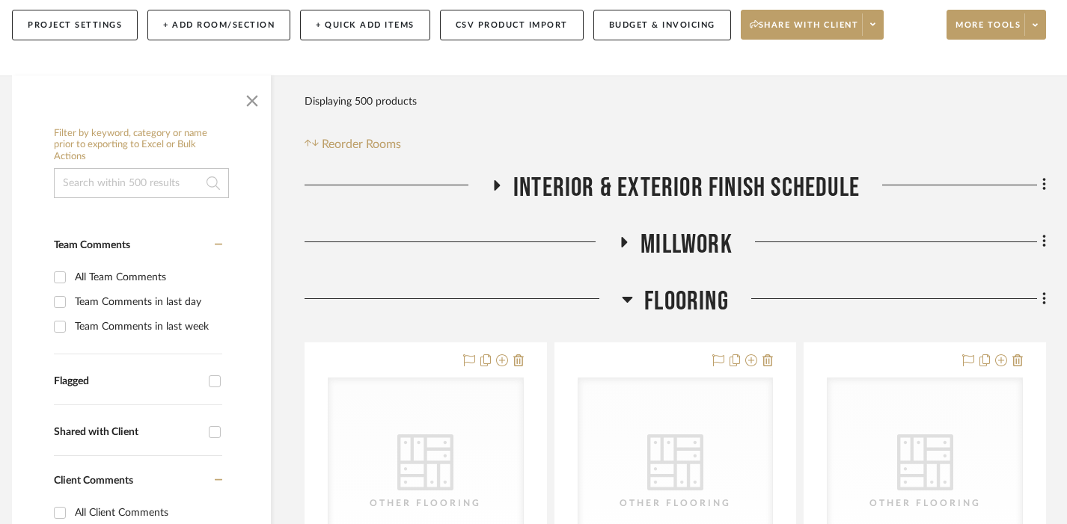
click at [664, 289] on span "Flooring" at bounding box center [686, 302] width 85 height 32
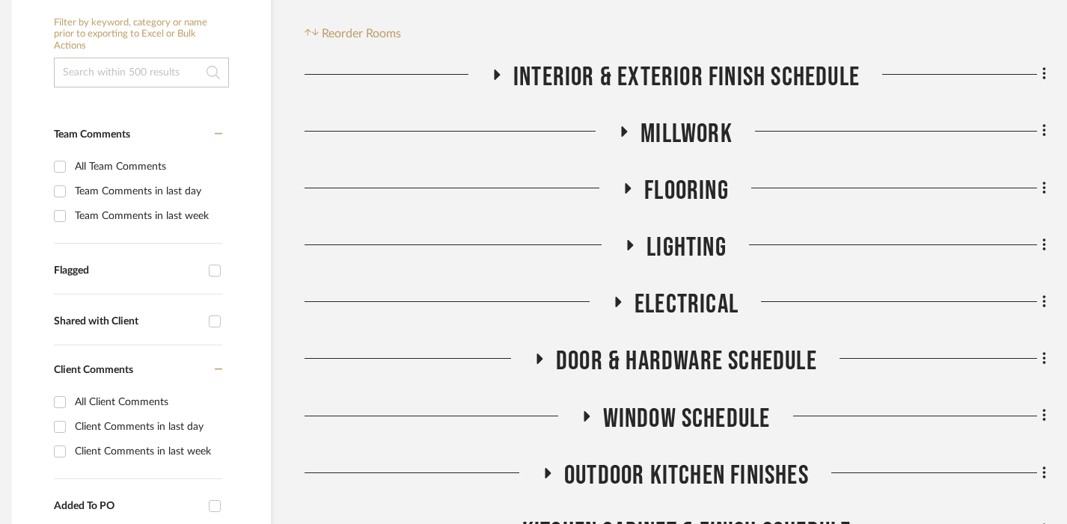
scroll to position [364, 10]
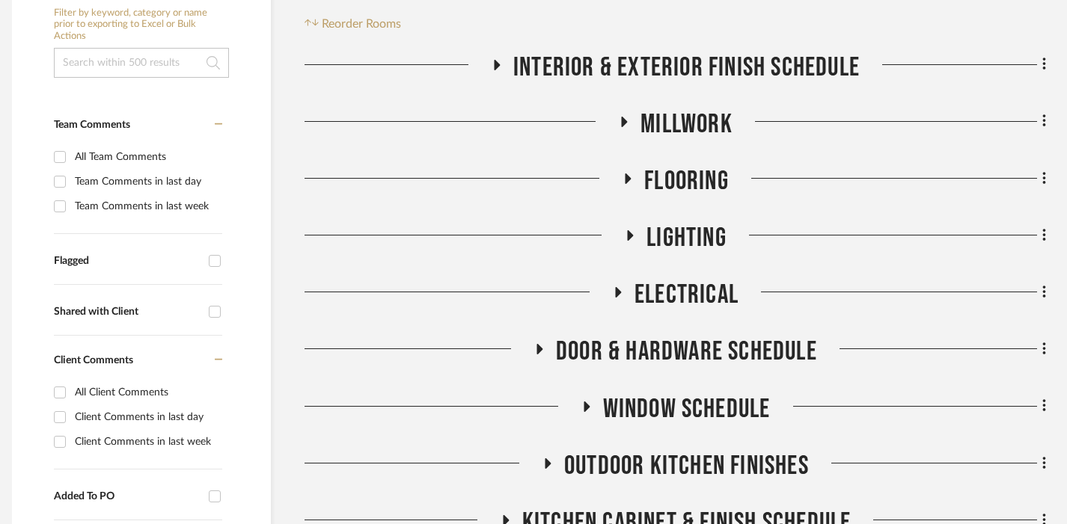
click at [652, 292] on span "Electrical" at bounding box center [686, 295] width 104 height 32
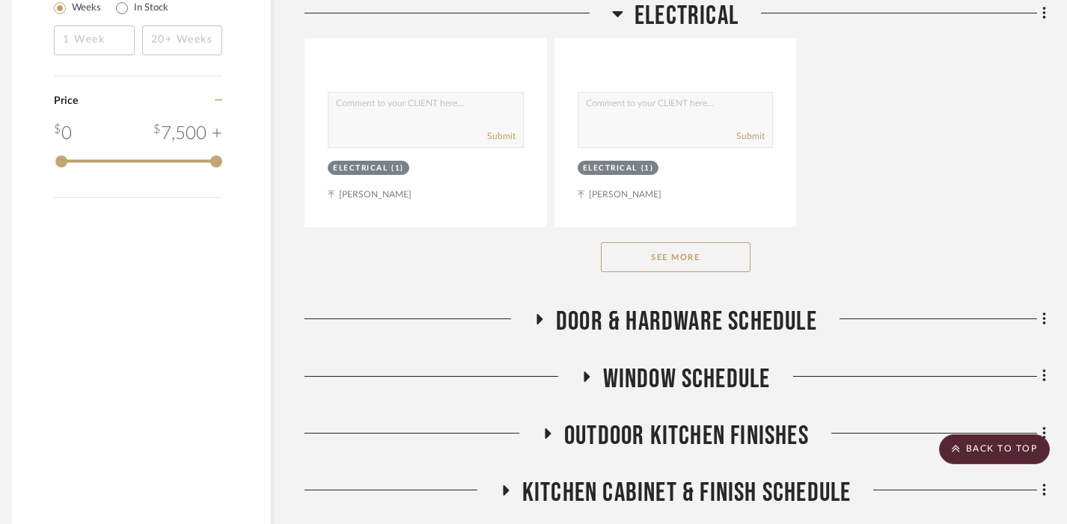
scroll to position [2454, 10]
click at [658, 246] on button "See More" at bounding box center [676, 258] width 150 height 30
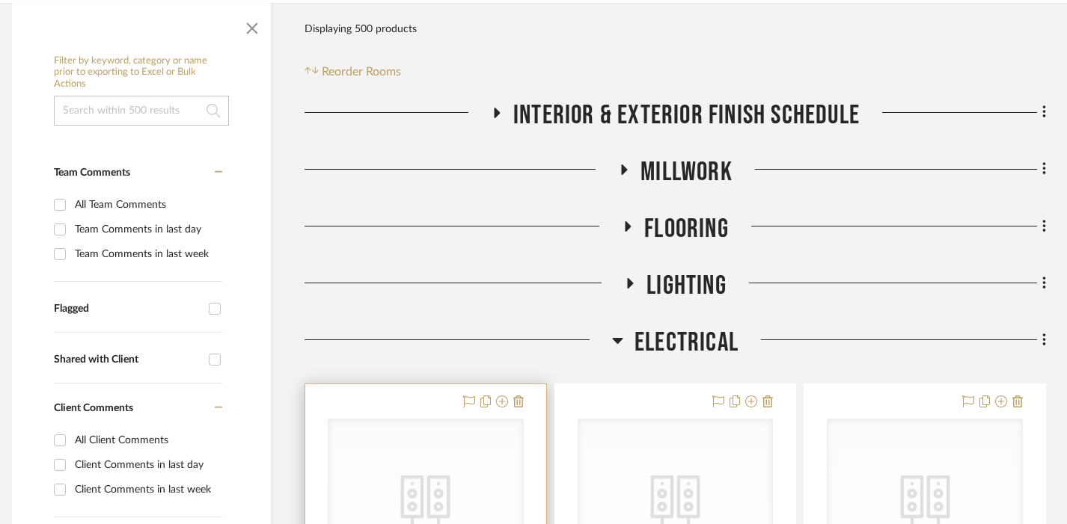
scroll to position [290, 10]
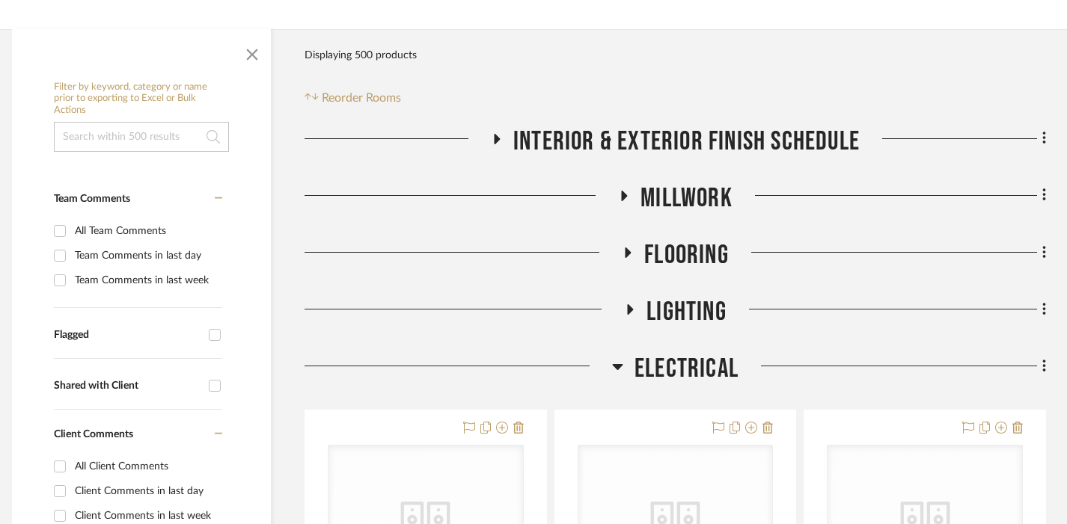
click at [682, 367] on span "Electrical" at bounding box center [686, 369] width 104 height 32
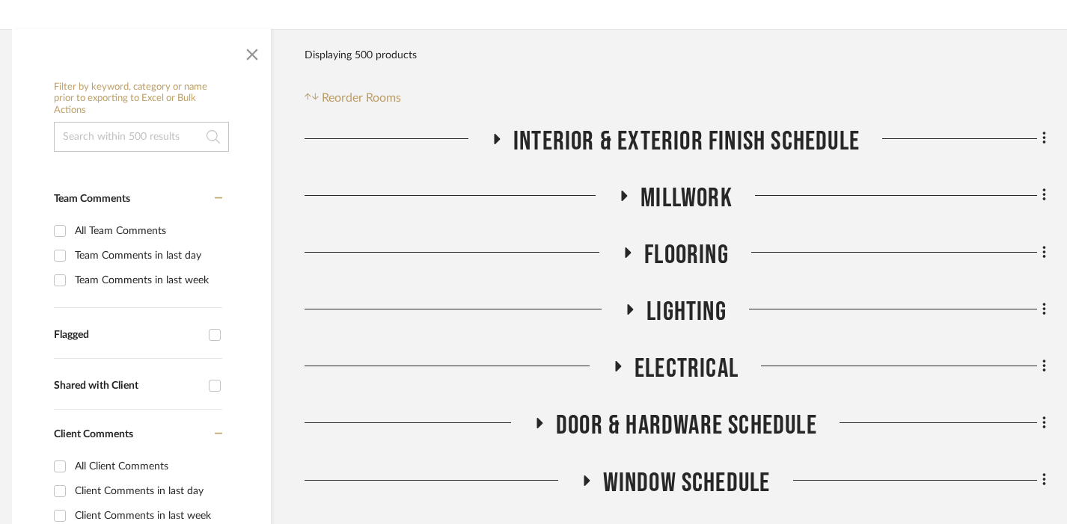
click at [663, 313] on span "Lighting" at bounding box center [686, 312] width 80 height 32
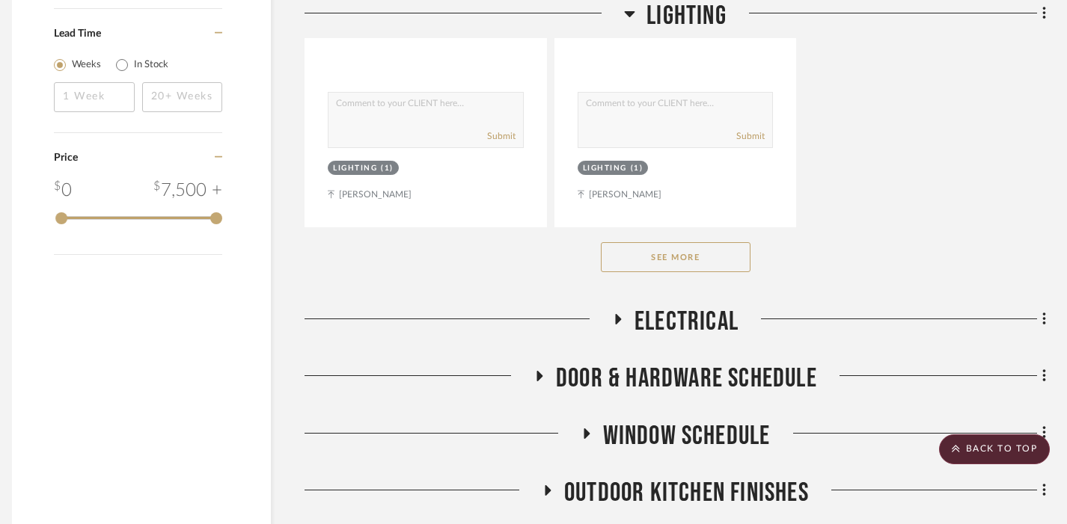
scroll to position [2399, 10]
click at [671, 257] on button "See More" at bounding box center [676, 257] width 150 height 30
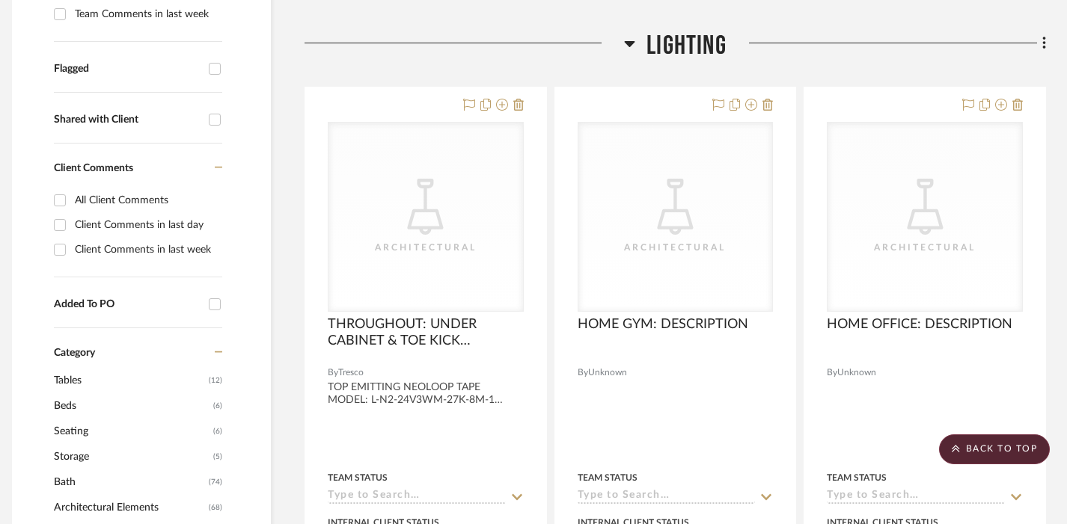
scroll to position [547, 10]
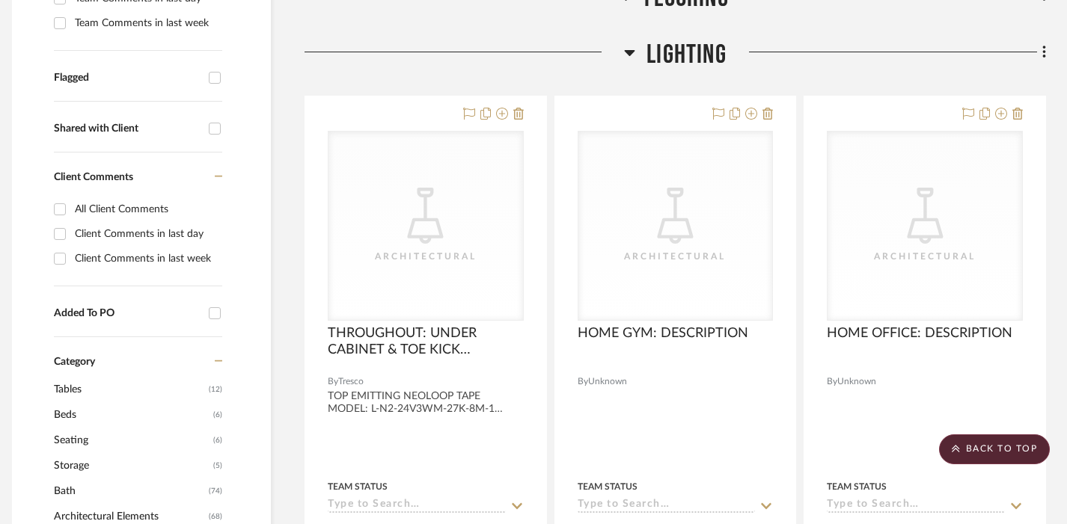
click at [667, 44] on span "Lighting" at bounding box center [686, 55] width 80 height 32
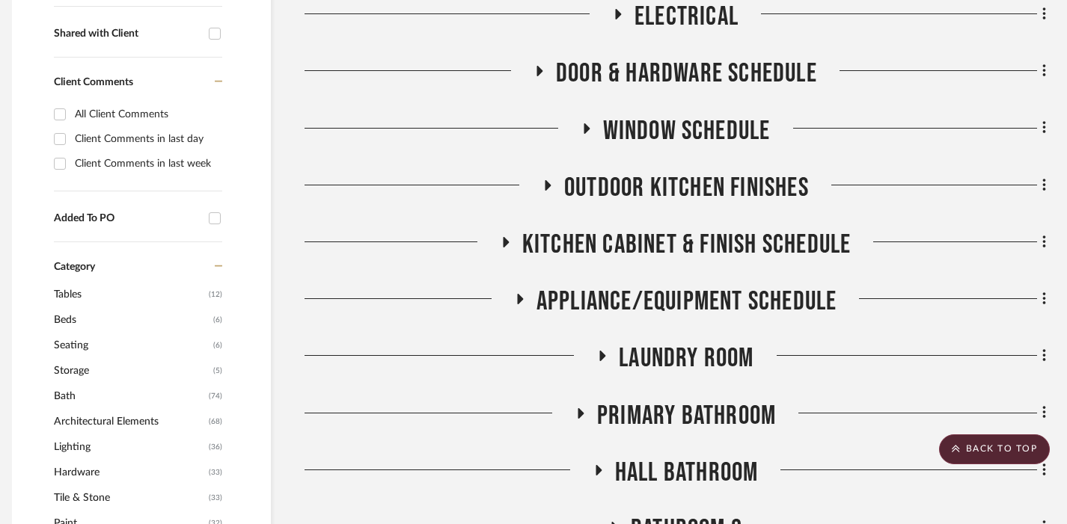
scroll to position [689, 10]
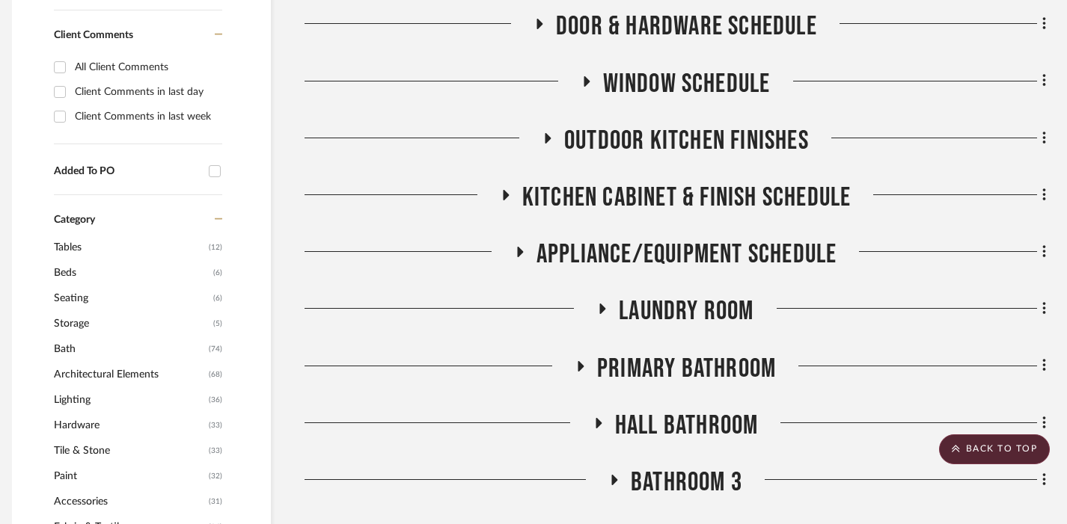
click at [640, 195] on span "Kitchen Cabinet & Finish Schedule" at bounding box center [686, 198] width 329 height 32
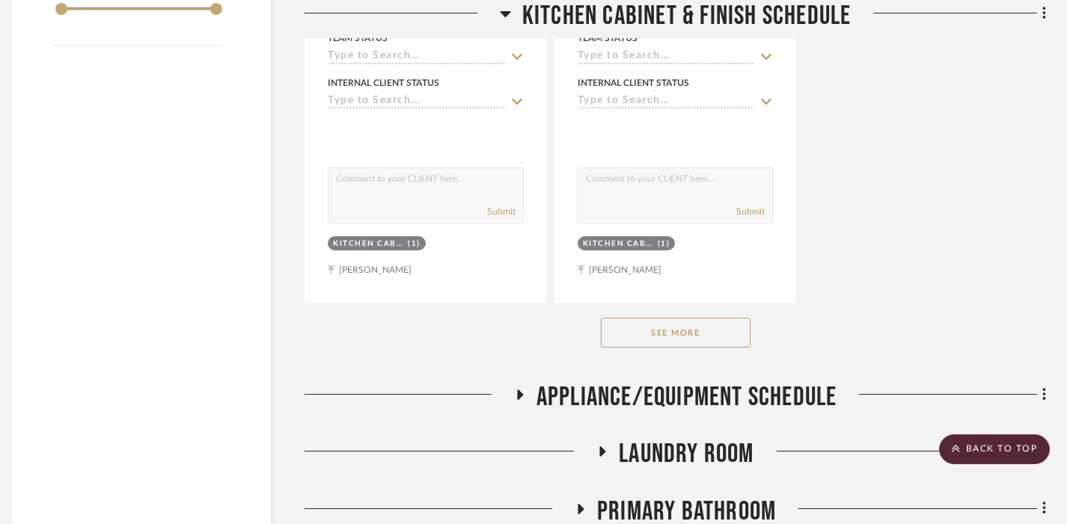
scroll to position [2614, 10]
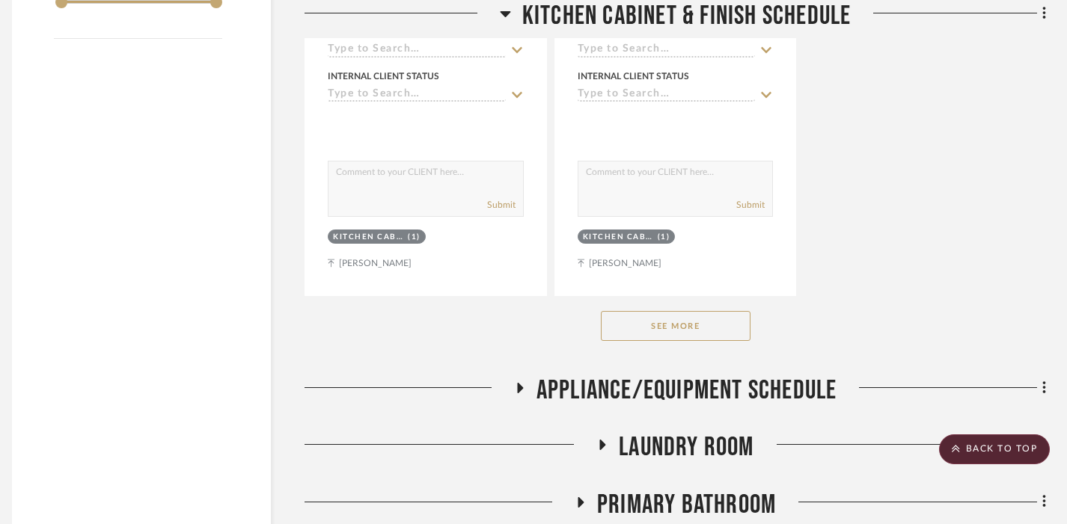
click at [633, 320] on button "See More" at bounding box center [676, 326] width 150 height 30
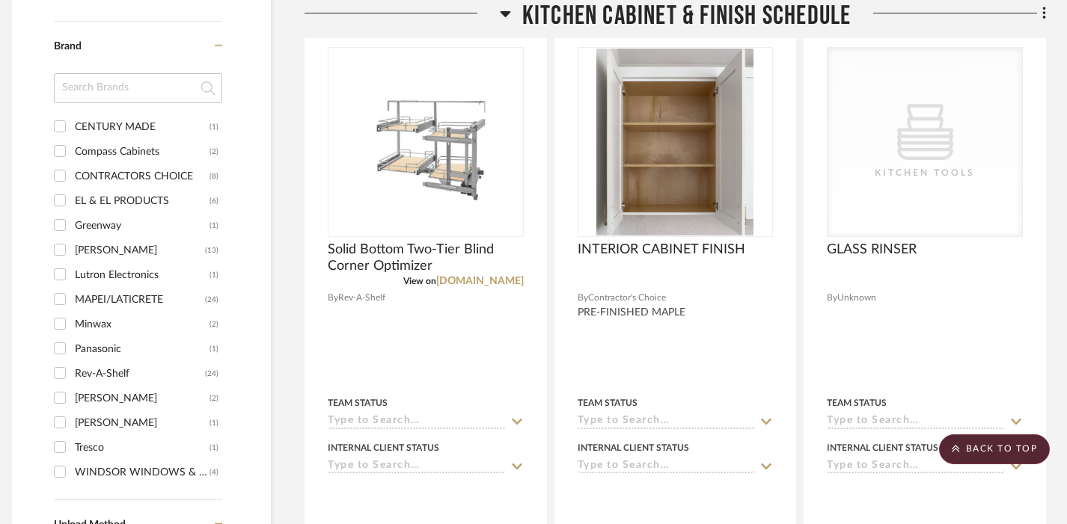
scroll to position [1578, 10]
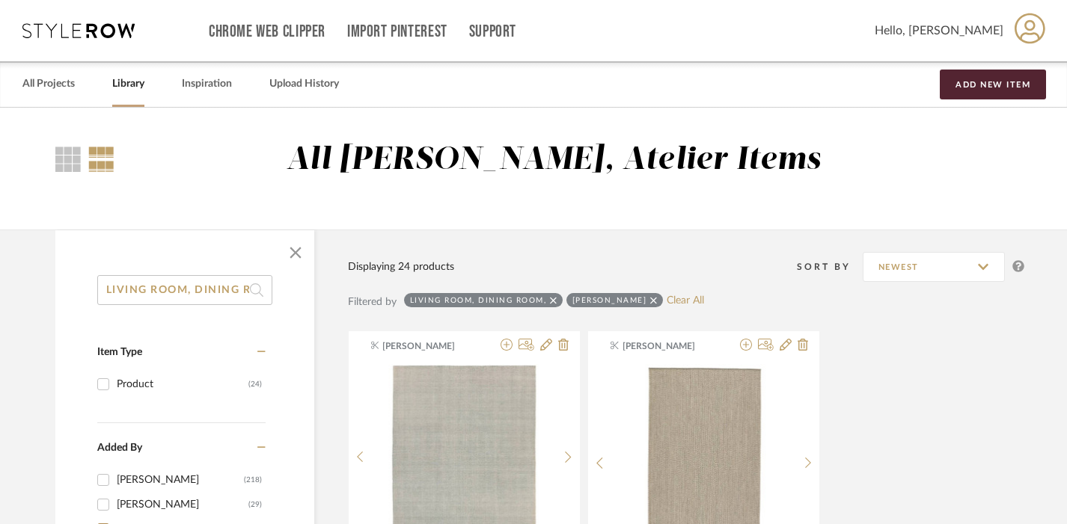
click at [214, 287] on input "LIVING ROOM, DINING ROOM," at bounding box center [184, 290] width 175 height 30
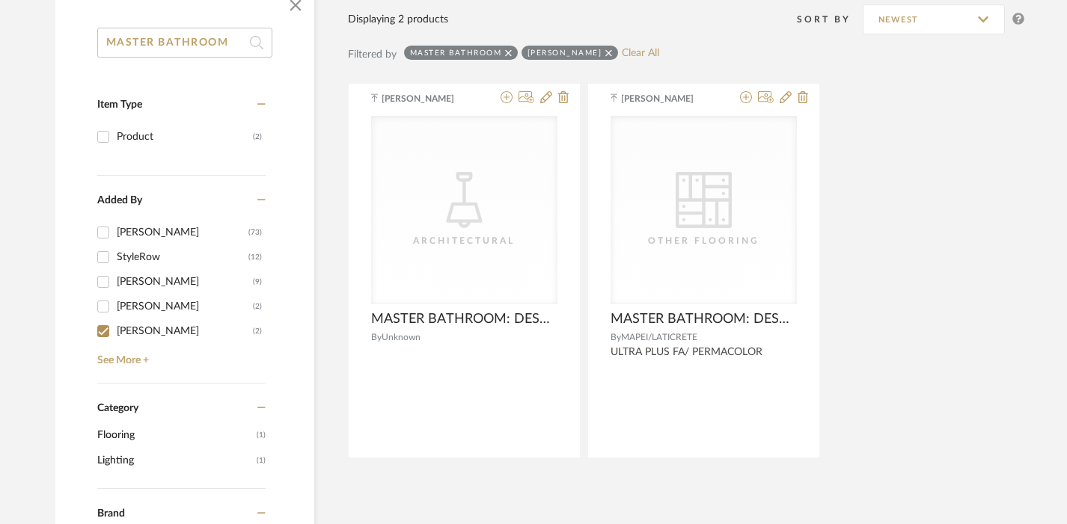
scroll to position [272, 0]
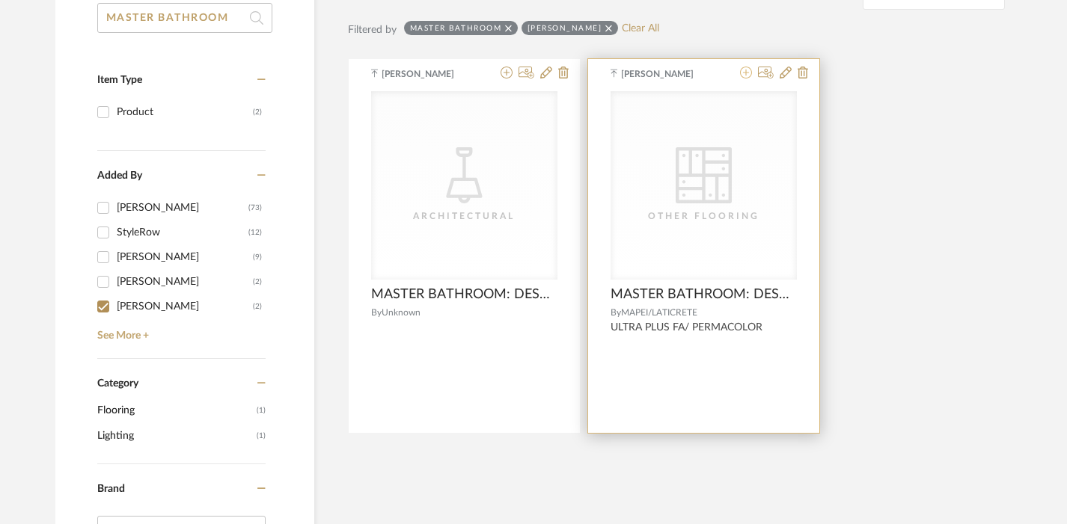
click at [748, 70] on icon at bounding box center [746, 73] width 12 height 12
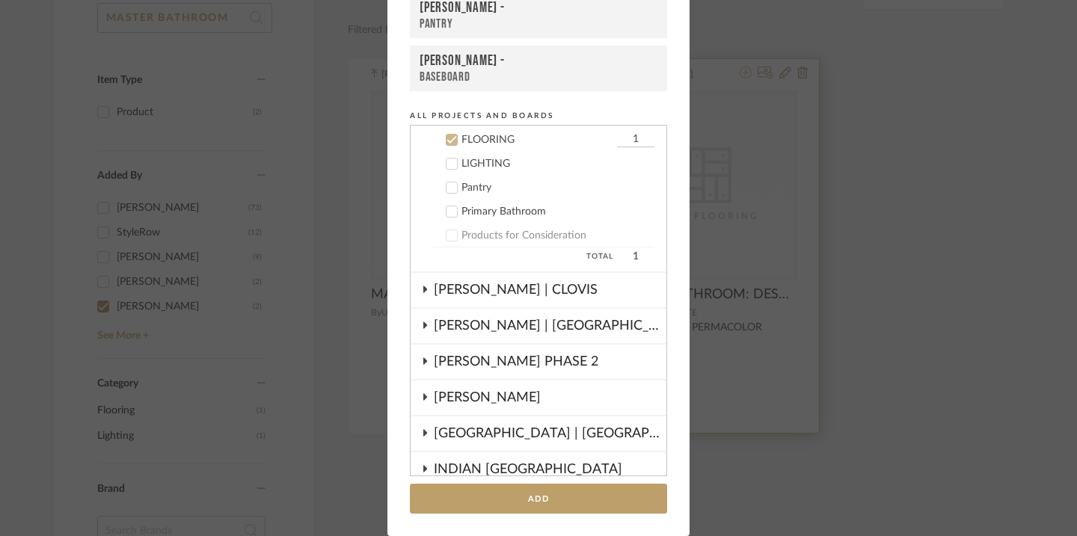
scroll to position [348, 0]
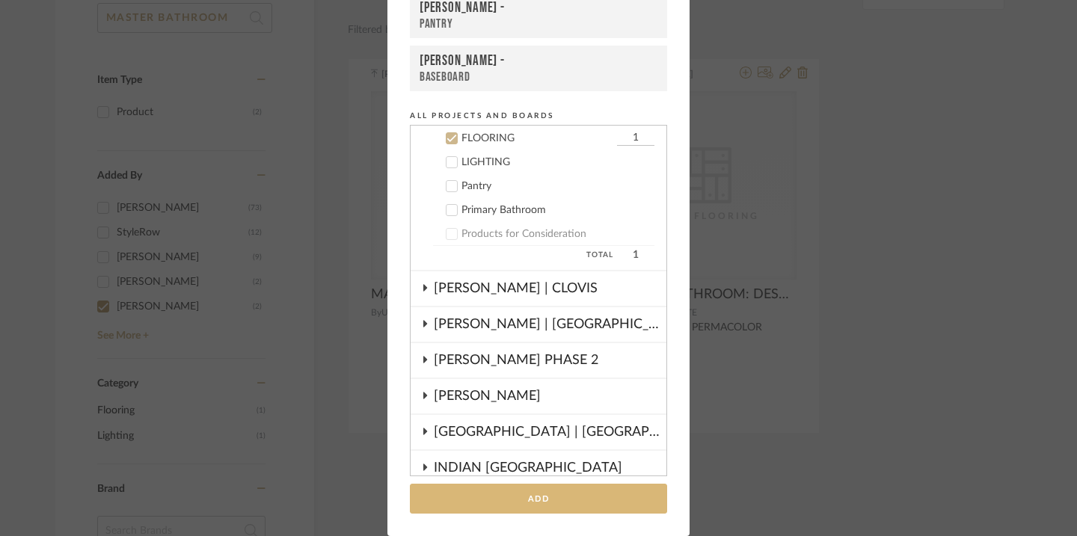
click at [541, 485] on button "Add" at bounding box center [538, 499] width 257 height 31
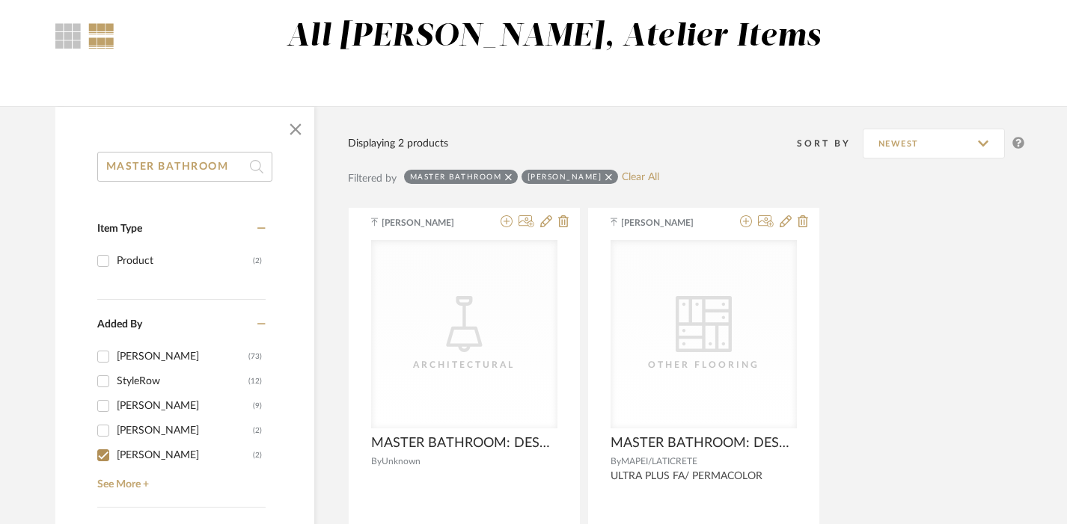
scroll to position [0, 0]
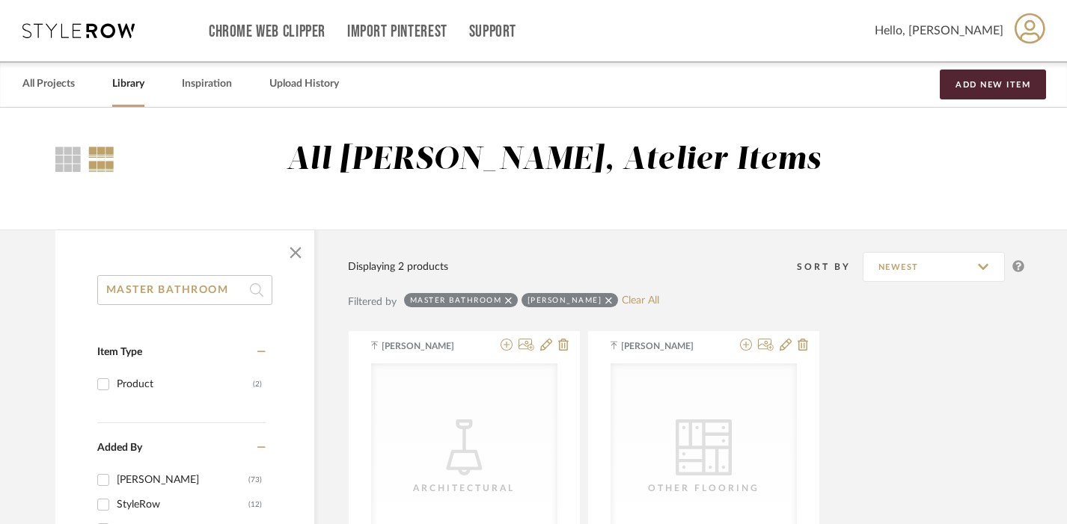
click at [186, 284] on input "MASTER BATHROOM" at bounding box center [184, 290] width 175 height 30
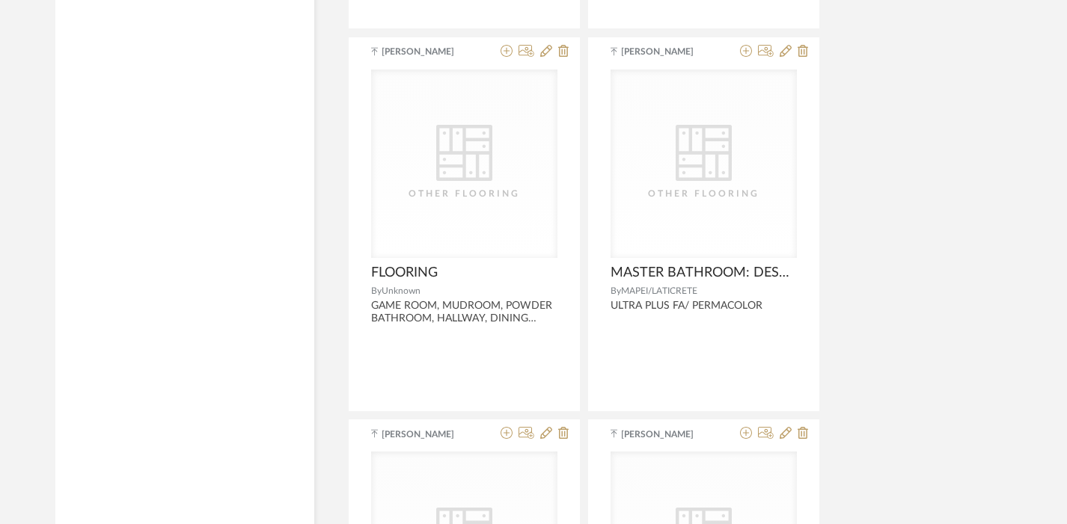
scroll to position [3738, 0]
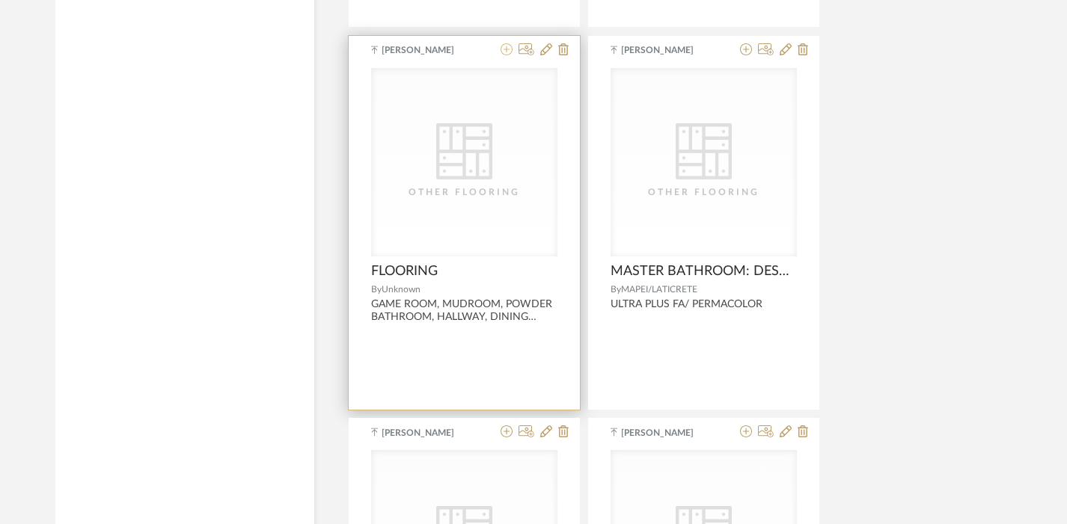
click at [507, 52] on icon at bounding box center [506, 49] width 12 height 12
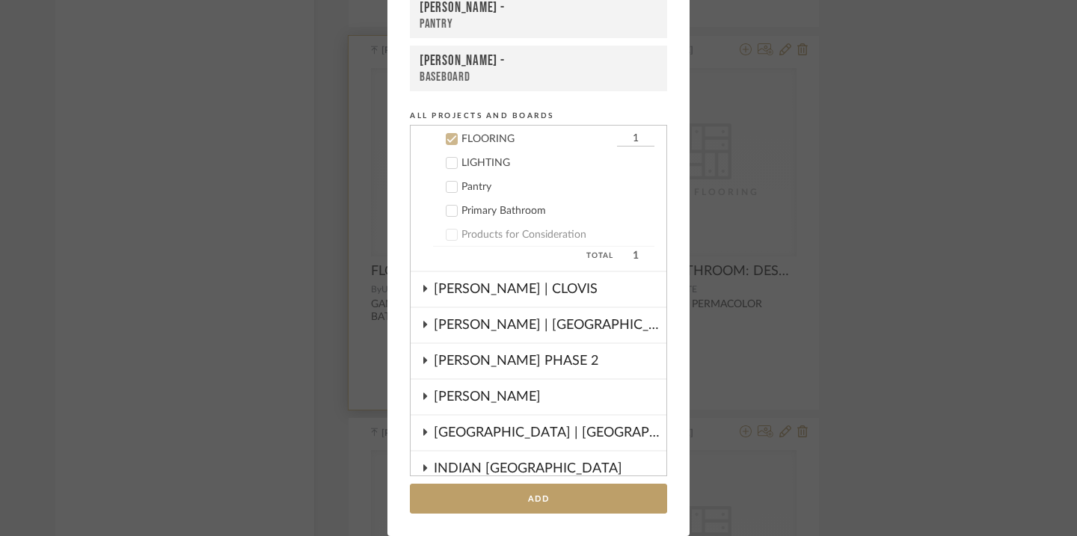
scroll to position [348, 0]
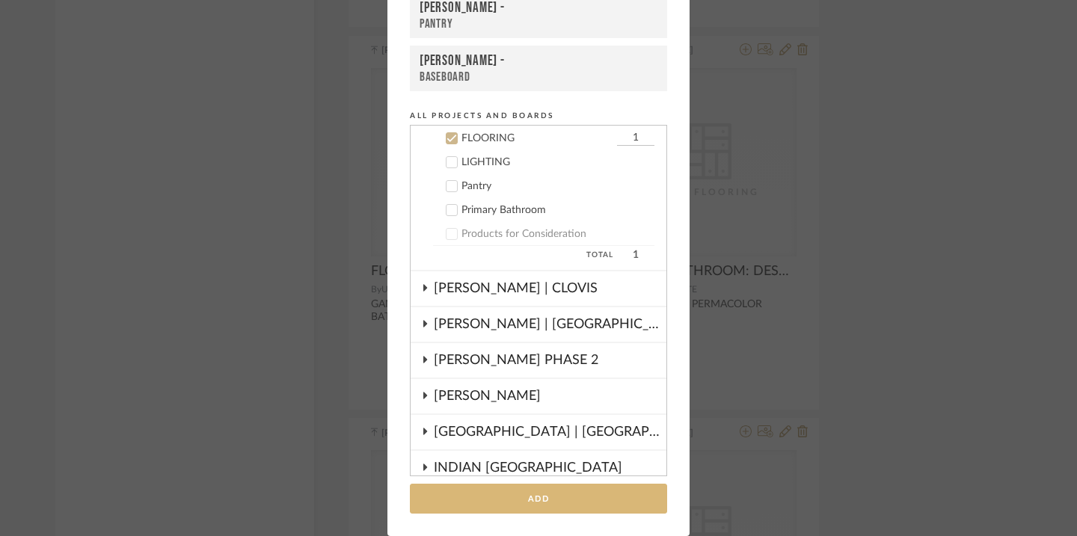
click at [490, 498] on button "Add" at bounding box center [538, 499] width 257 height 31
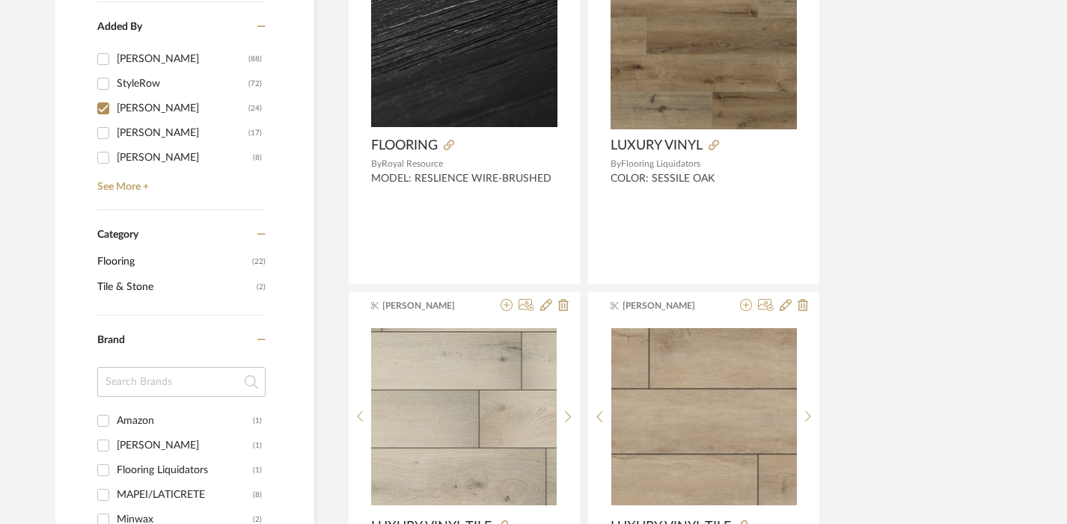
scroll to position [0, 0]
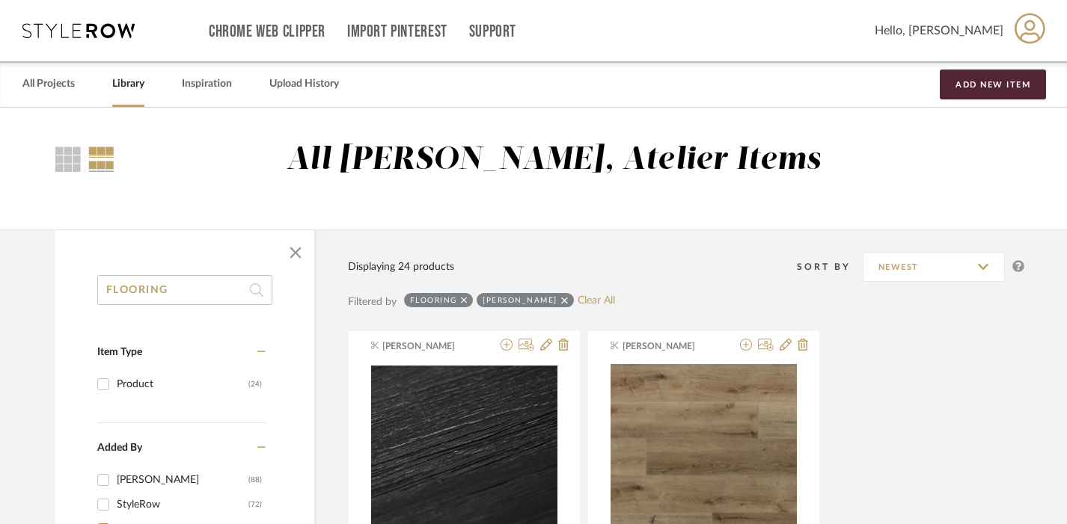
click at [167, 280] on input "FLOORING" at bounding box center [184, 290] width 175 height 30
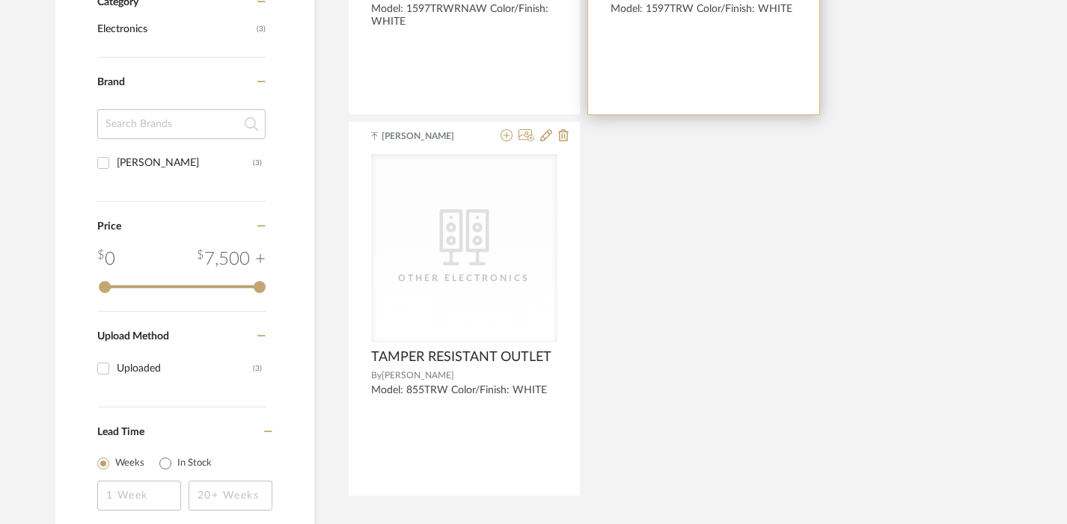
scroll to position [626, 0]
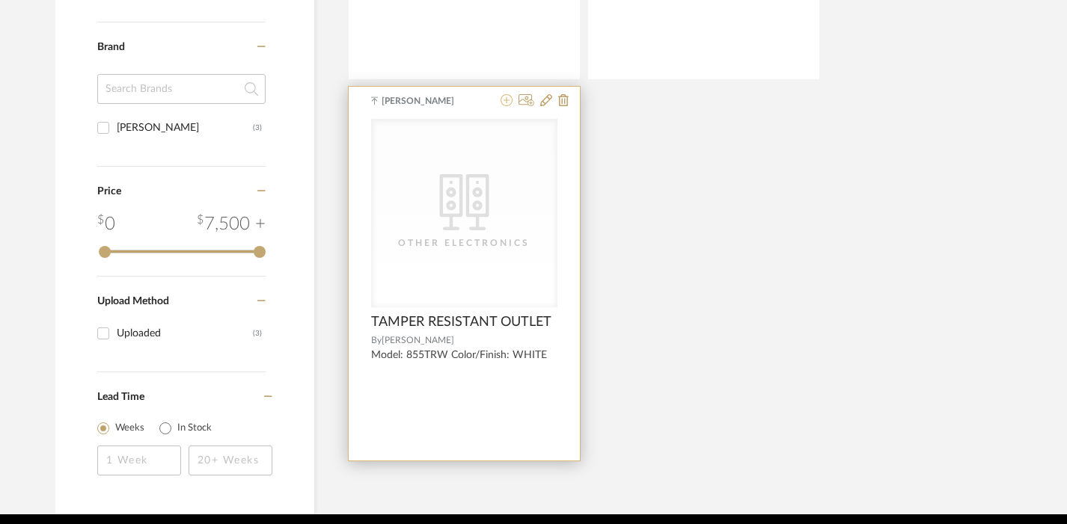
click at [511, 105] on icon at bounding box center [506, 100] width 12 height 12
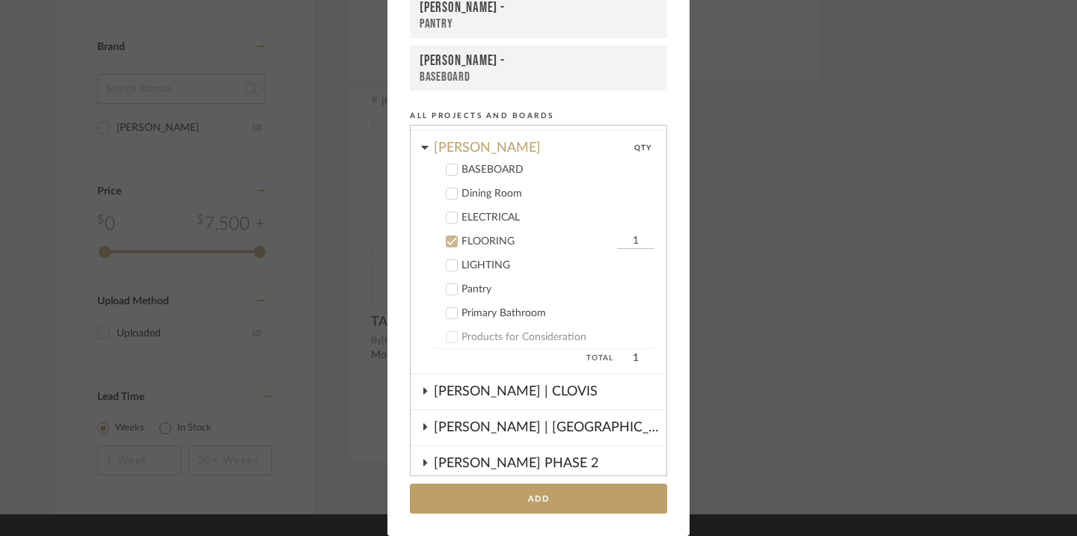
scroll to position [244, 0]
click at [485, 240] on div "FLOORING" at bounding box center [538, 242] width 152 height 13
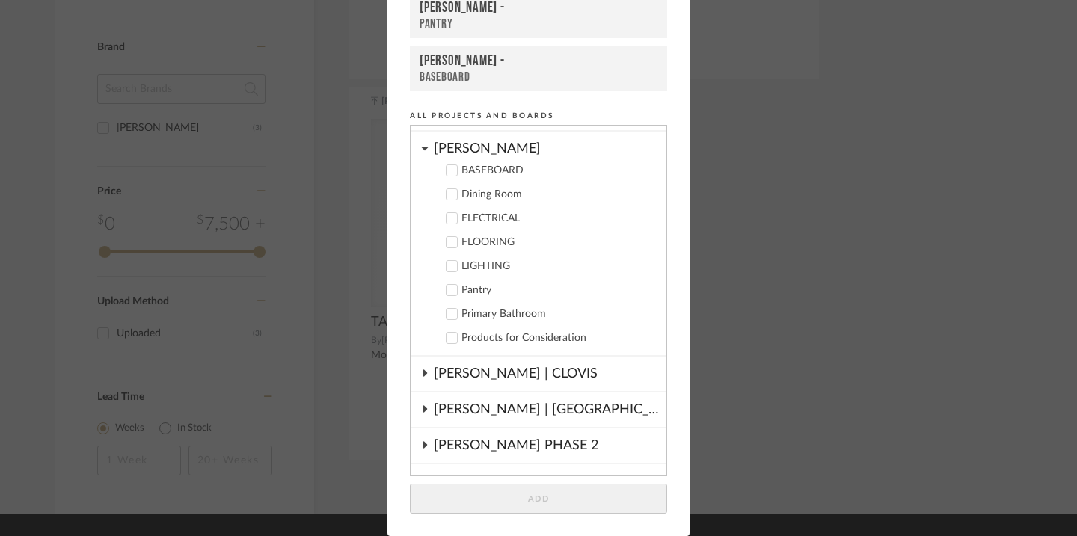
click at [484, 221] on div "ELECTRICAL" at bounding box center [558, 218] width 193 height 13
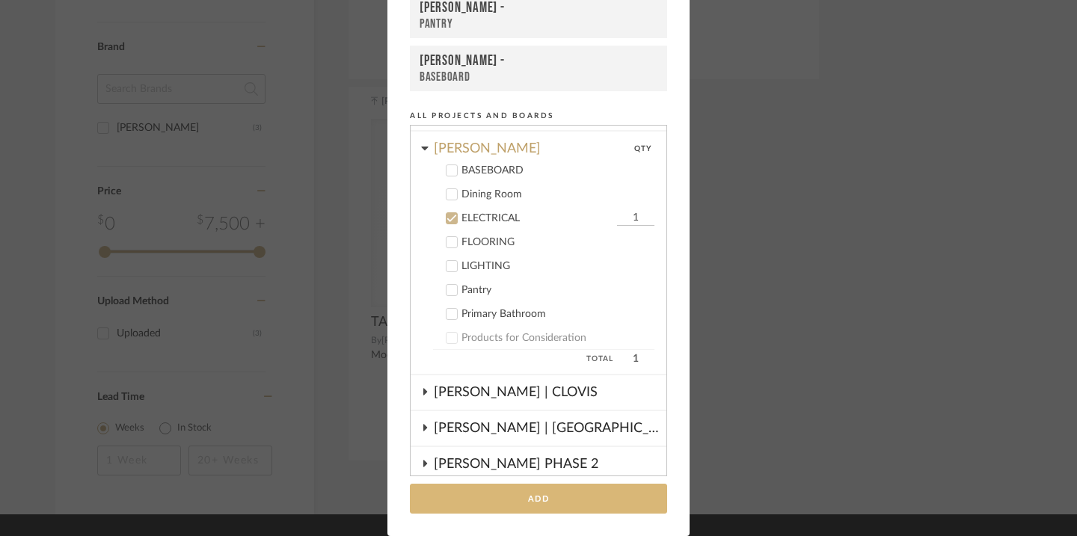
click at [480, 503] on button "Add" at bounding box center [538, 499] width 257 height 31
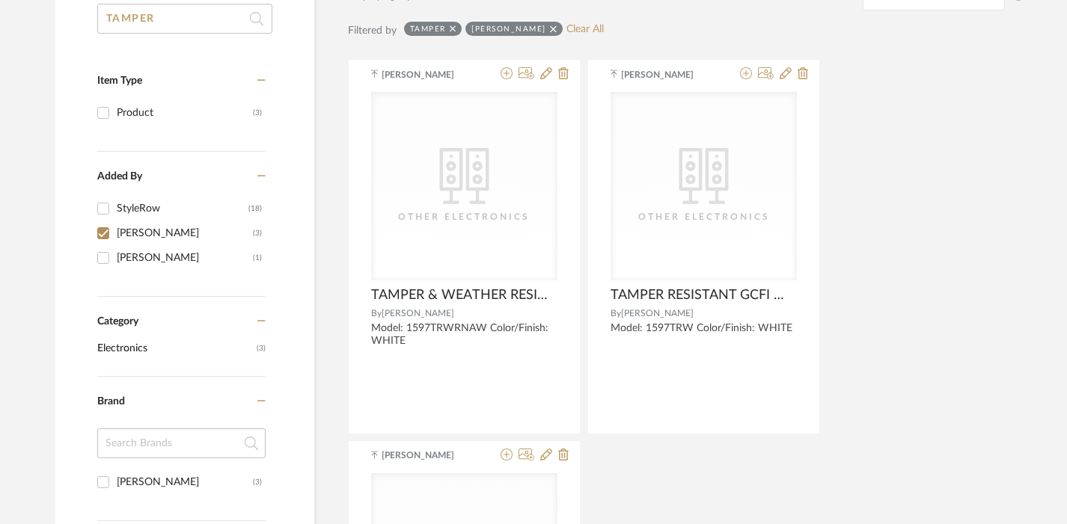
scroll to position [254, 0]
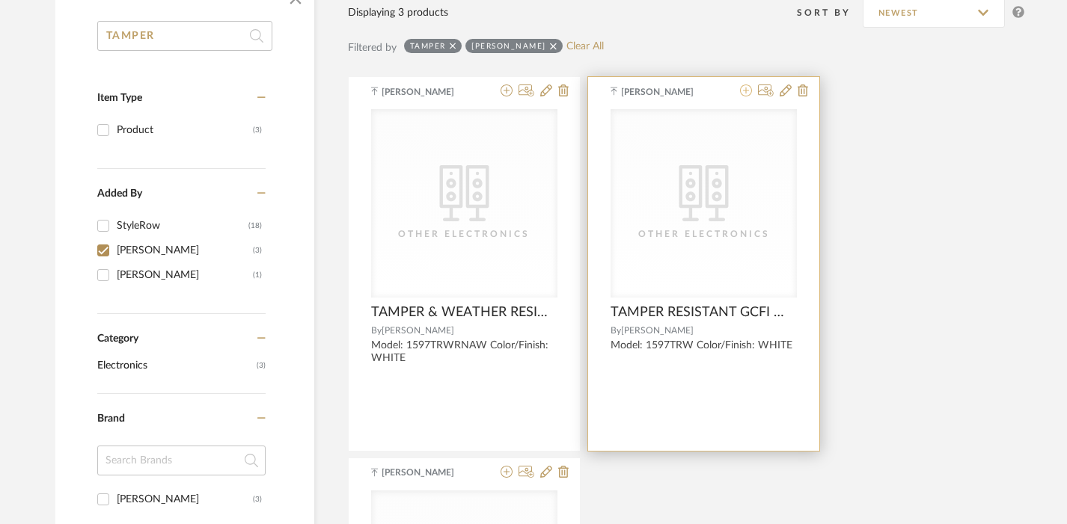
click at [746, 93] on icon at bounding box center [746, 91] width 12 height 12
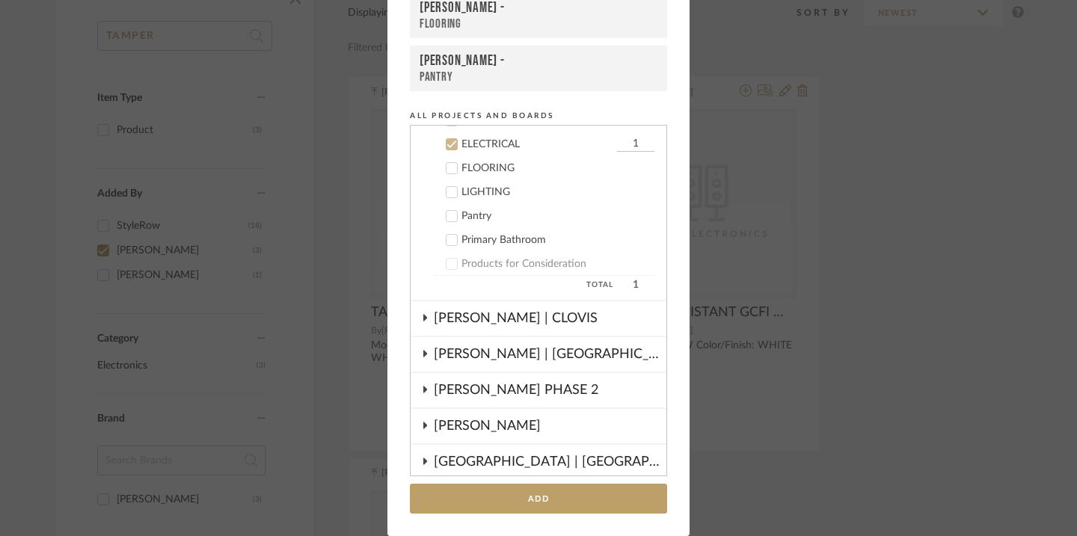
scroll to position [324, 0]
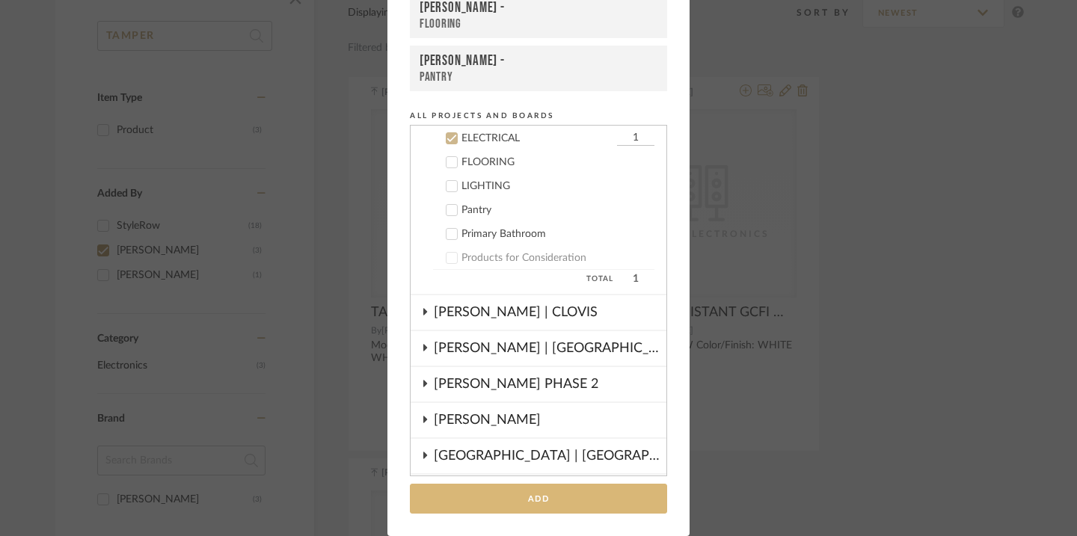
click at [514, 497] on button "Add" at bounding box center [538, 499] width 257 height 31
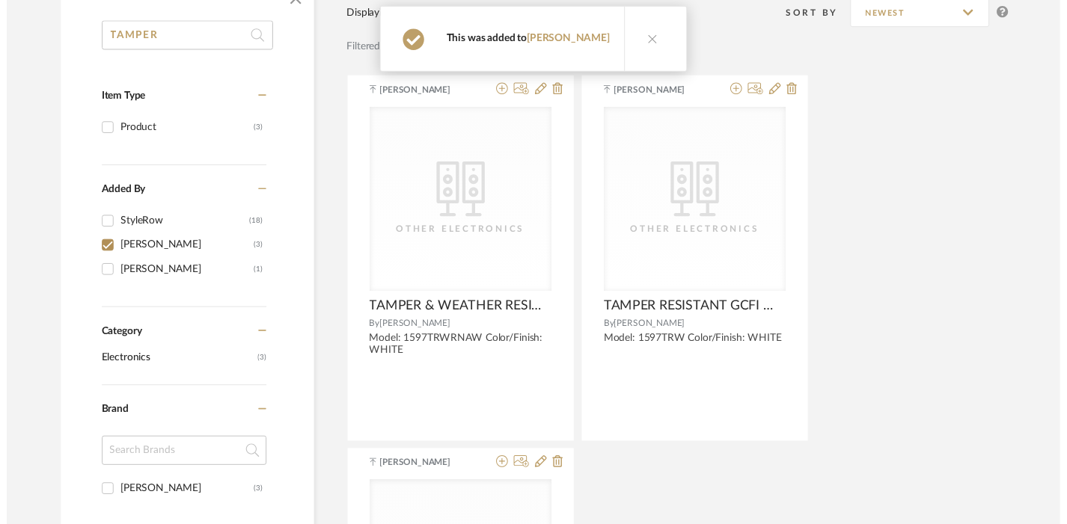
scroll to position [254, 0]
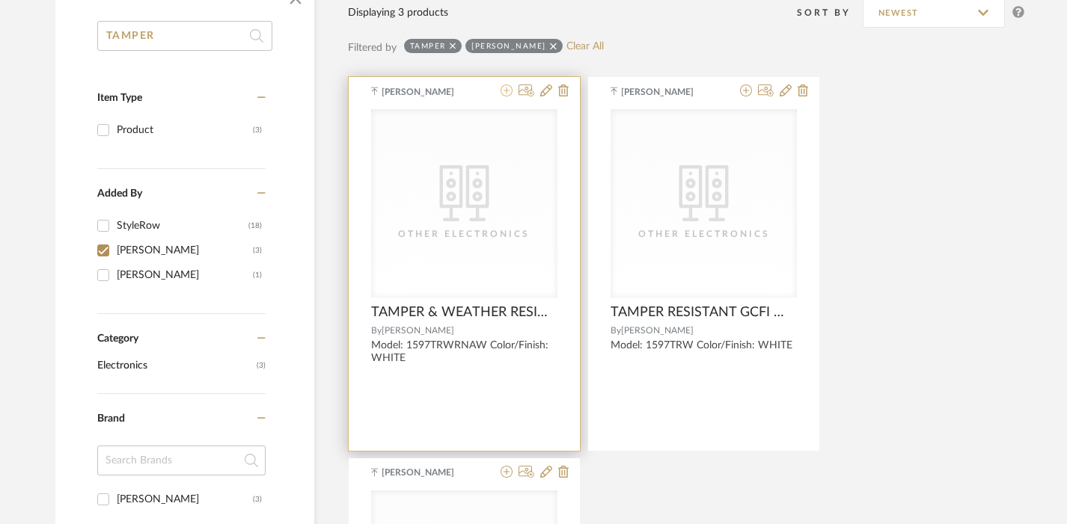
click at [500, 94] on icon at bounding box center [506, 91] width 12 height 12
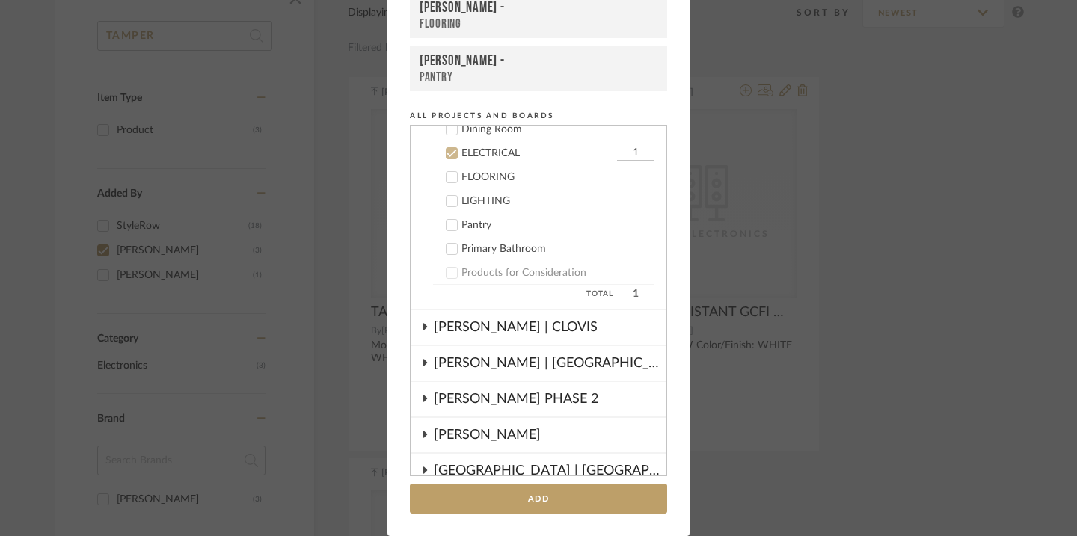
scroll to position [324, 0]
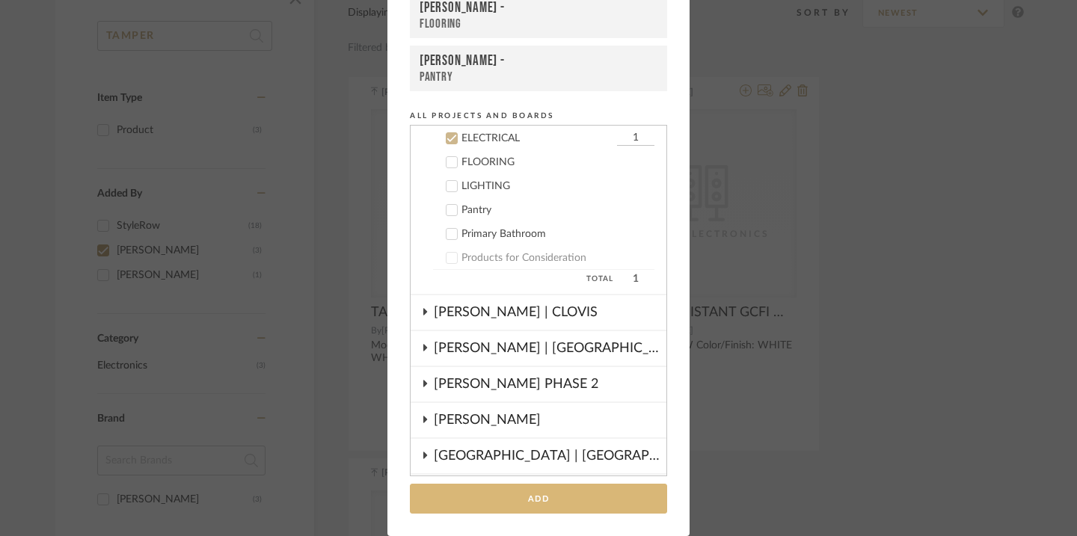
click at [515, 497] on button "Add" at bounding box center [538, 499] width 257 height 31
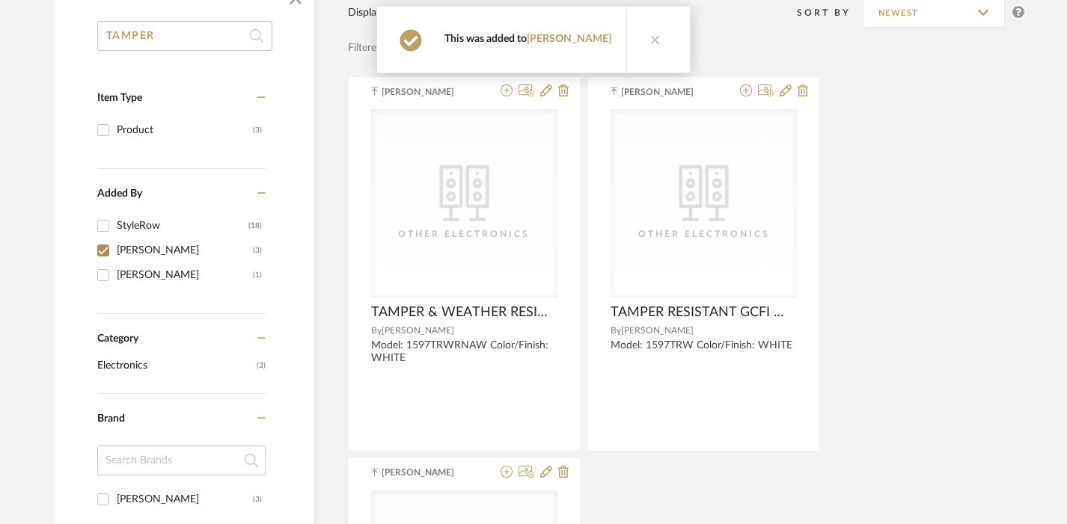
scroll to position [0, 0]
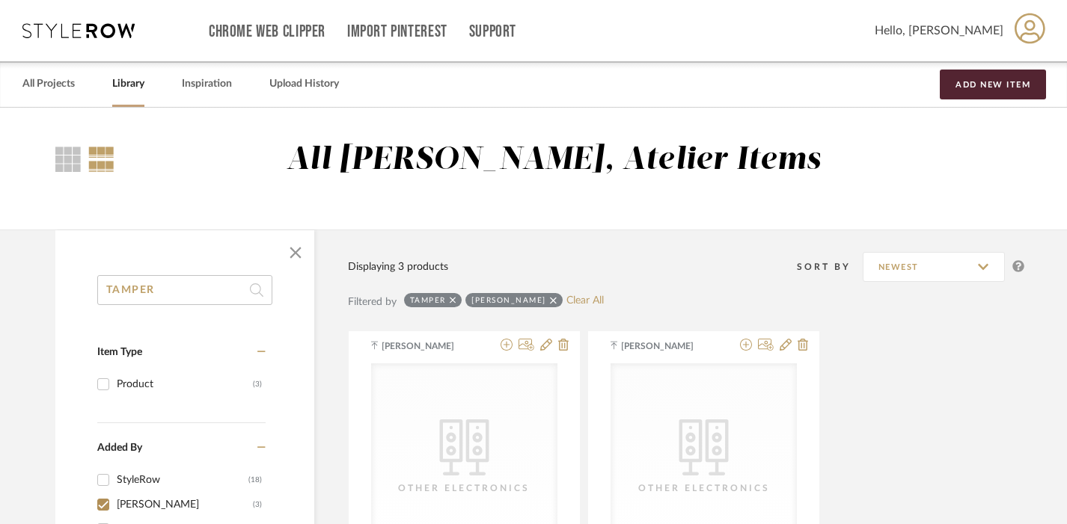
click at [157, 298] on input "TAMPER" at bounding box center [184, 290] width 175 height 30
click at [156, 298] on input "TAMPER" at bounding box center [184, 290] width 175 height 30
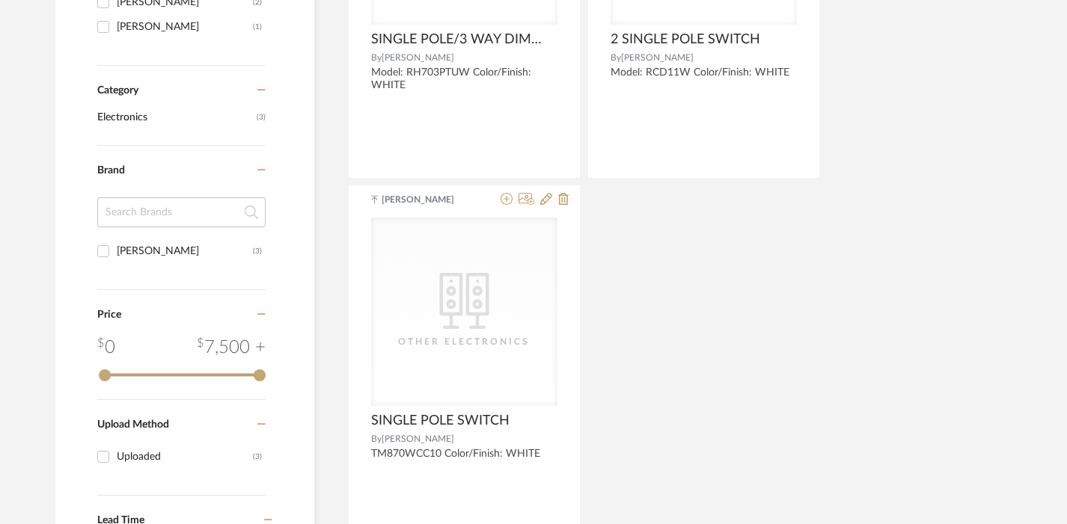
scroll to position [534, 0]
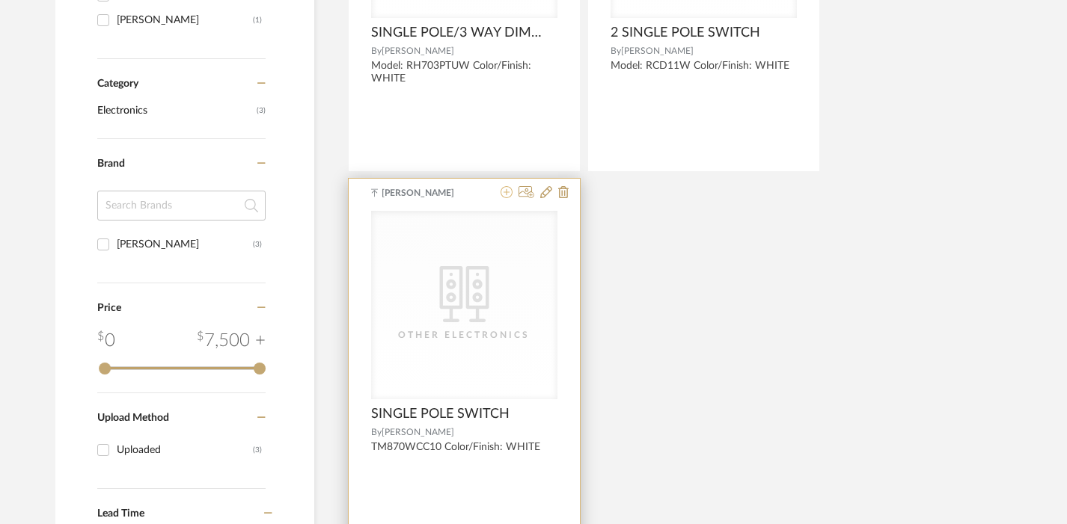
click at [500, 190] on icon at bounding box center [506, 192] width 12 height 12
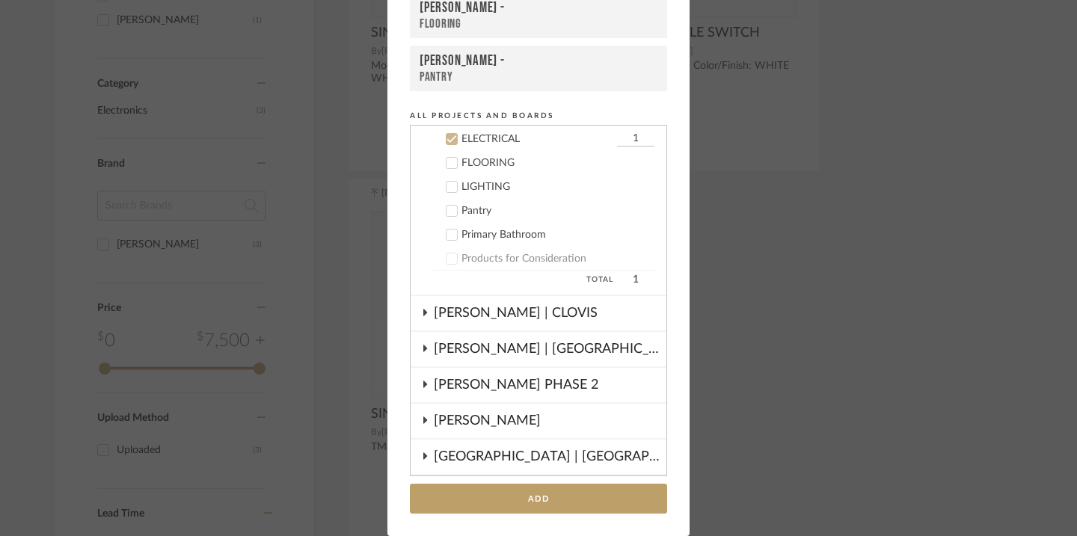
scroll to position [324, 0]
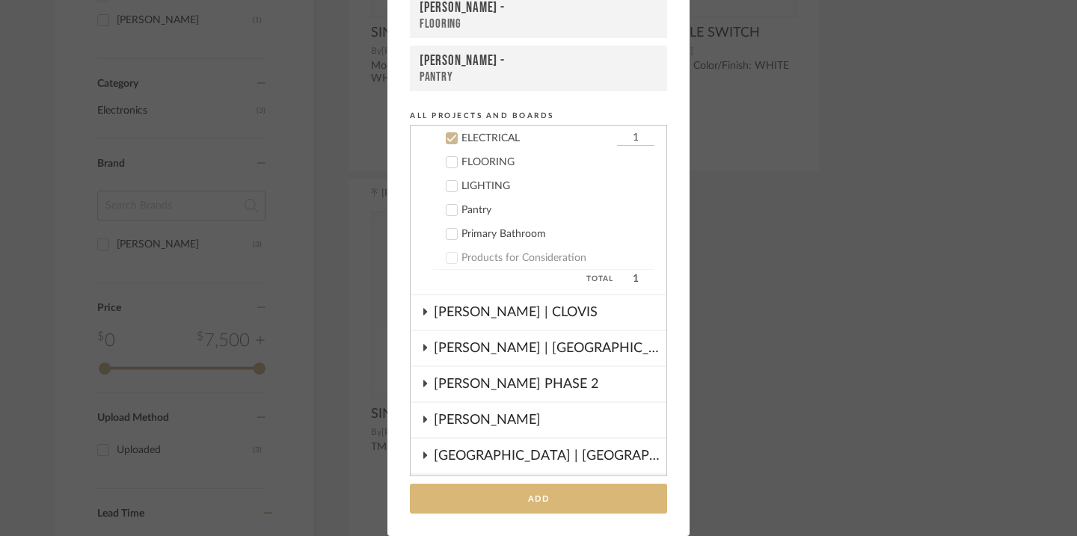
click at [522, 485] on button "Add" at bounding box center [538, 499] width 257 height 31
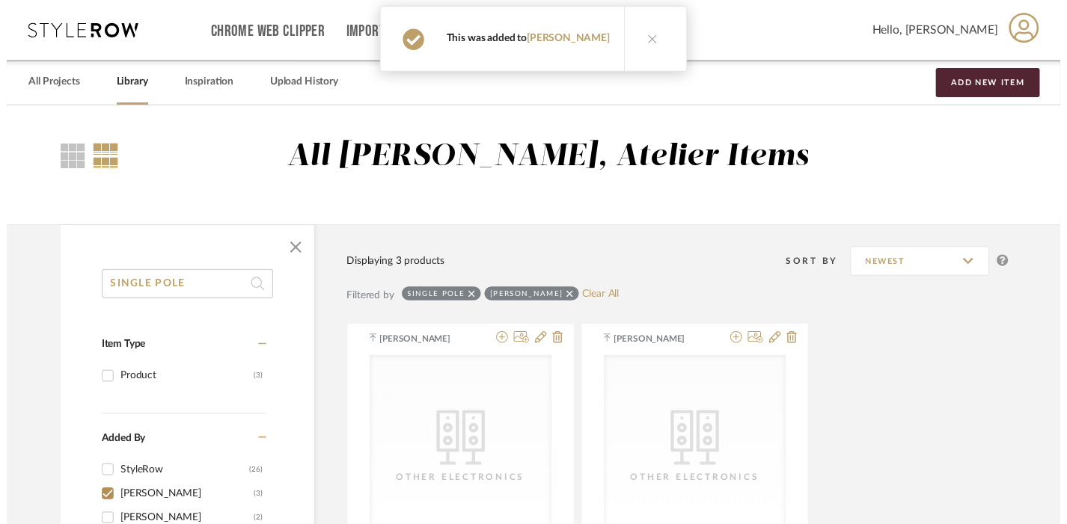
scroll to position [0, 0]
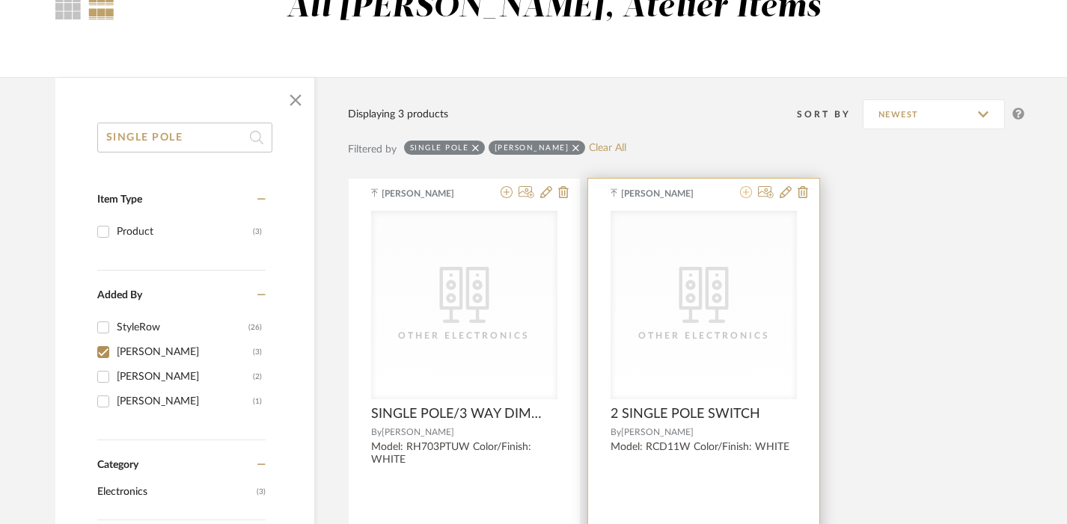
click at [744, 199] on fa-icon at bounding box center [746, 193] width 12 height 12
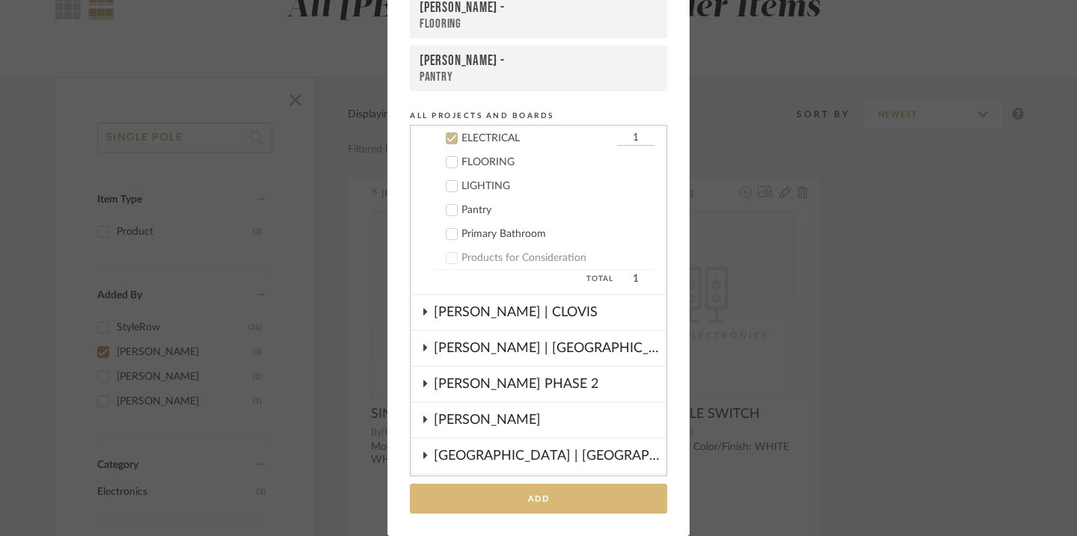
click at [545, 498] on button "Add" at bounding box center [538, 499] width 257 height 31
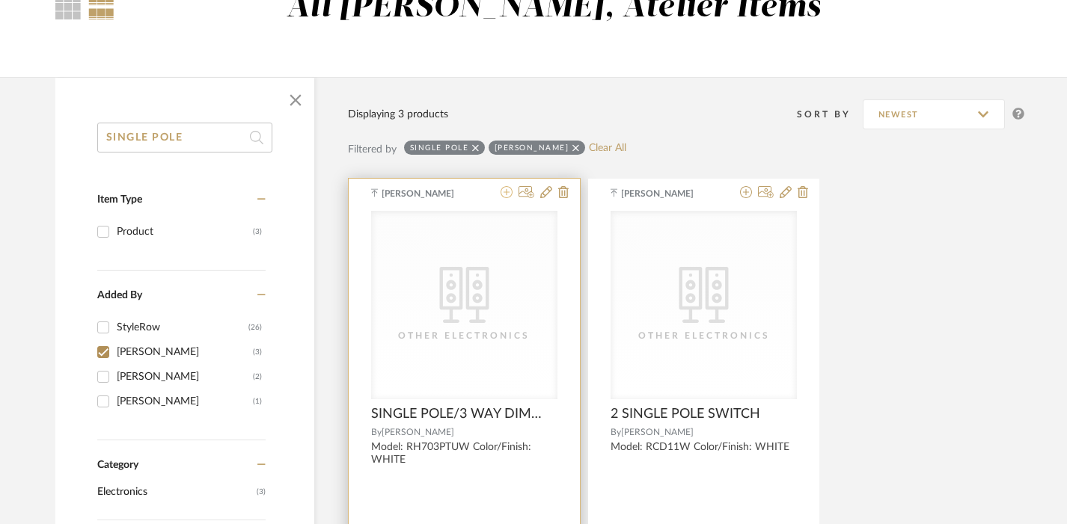
click at [508, 189] on icon at bounding box center [506, 192] width 12 height 12
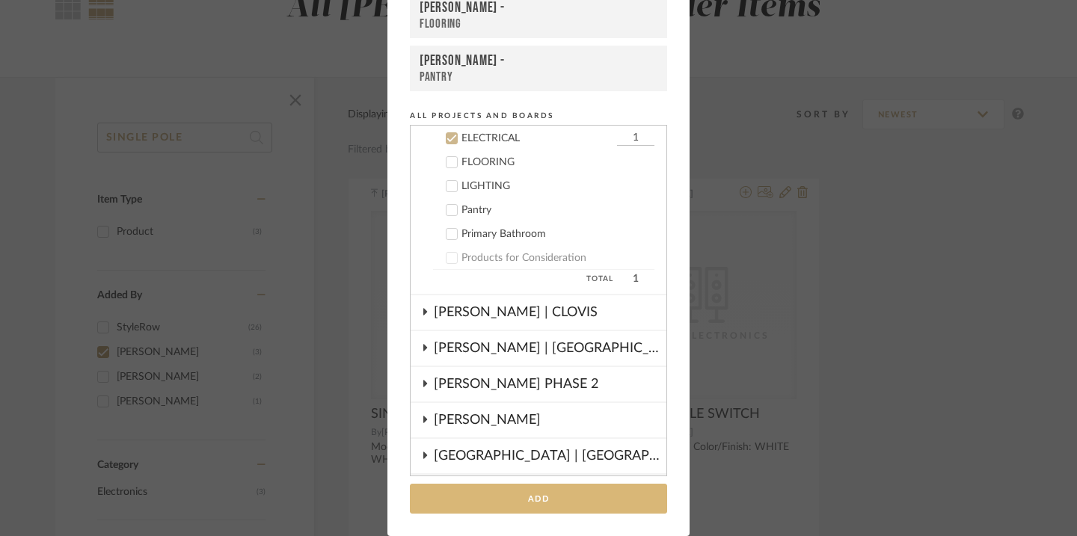
click at [553, 498] on button "Add" at bounding box center [538, 499] width 257 height 31
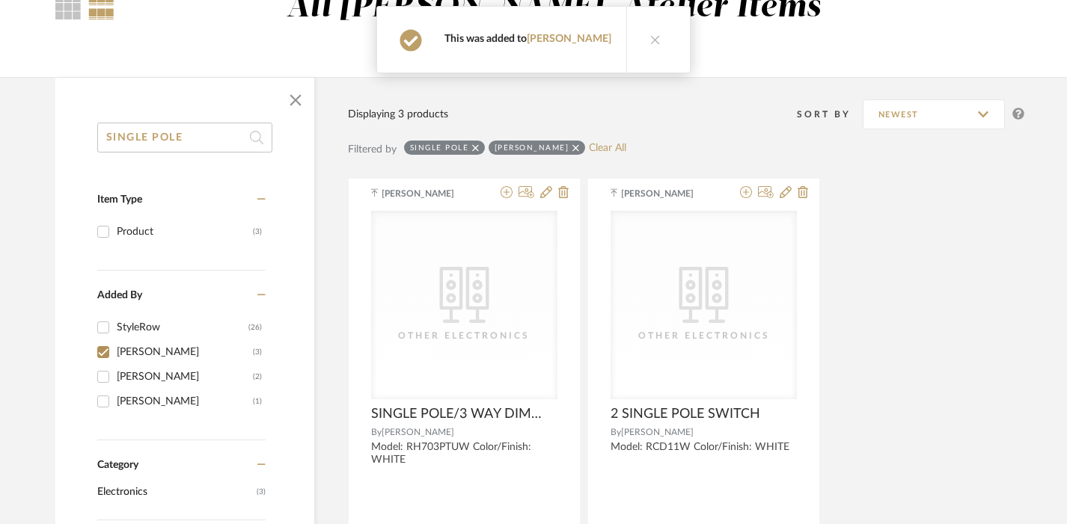
click at [171, 128] on input "SINGLE POLE" at bounding box center [184, 138] width 175 height 30
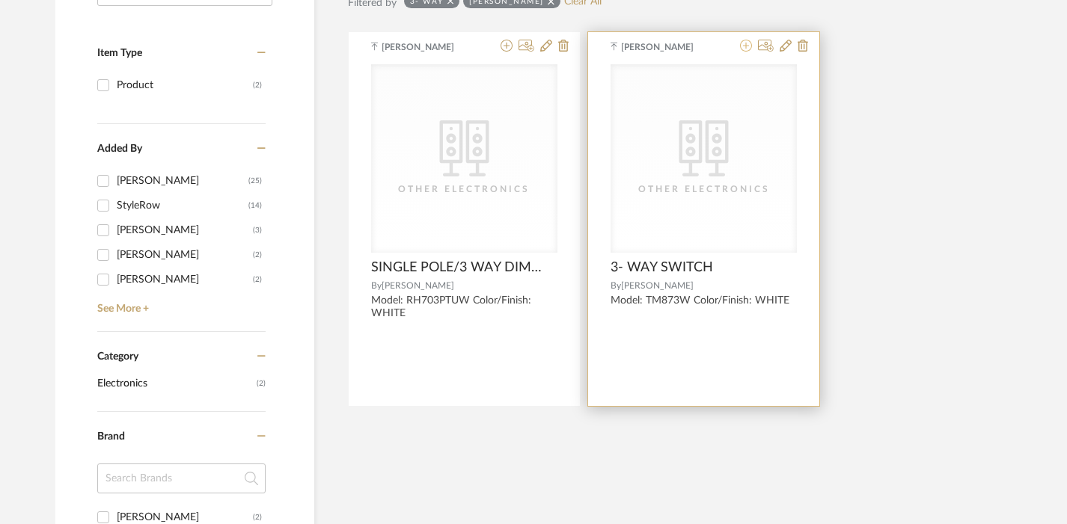
click at [747, 49] on icon at bounding box center [746, 46] width 12 height 12
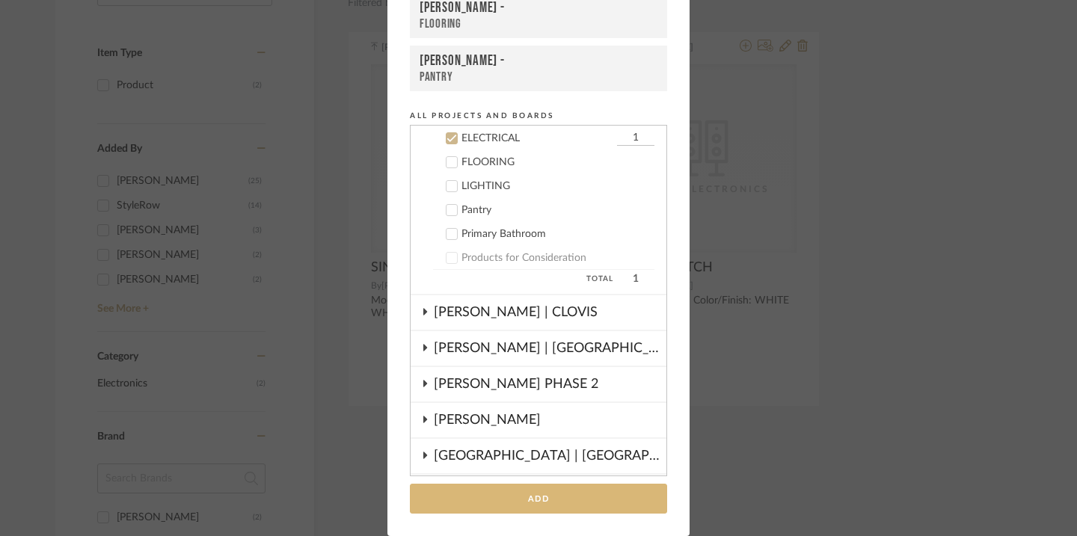
click at [557, 492] on button "Add" at bounding box center [538, 499] width 257 height 31
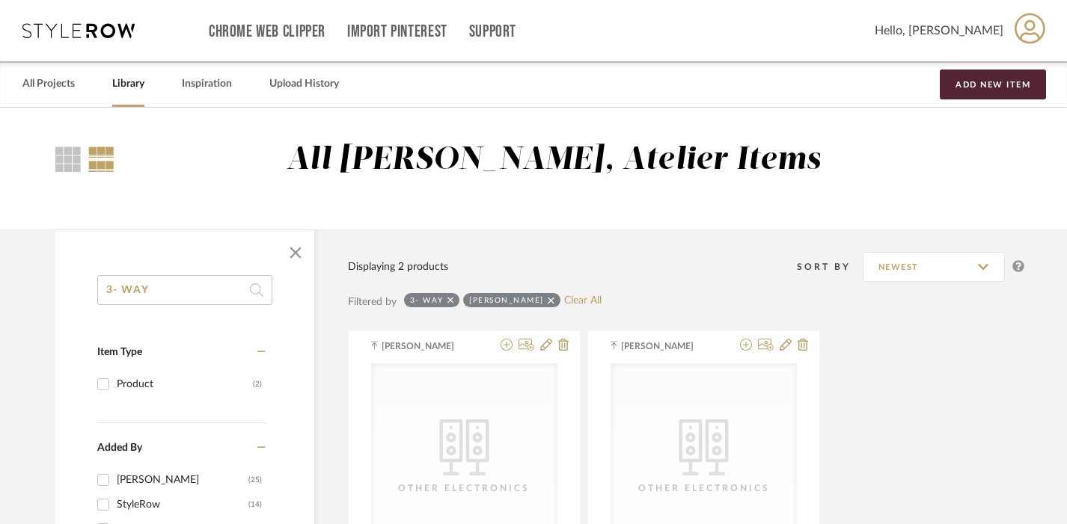
click at [154, 288] on input "3- WAY" at bounding box center [184, 290] width 175 height 30
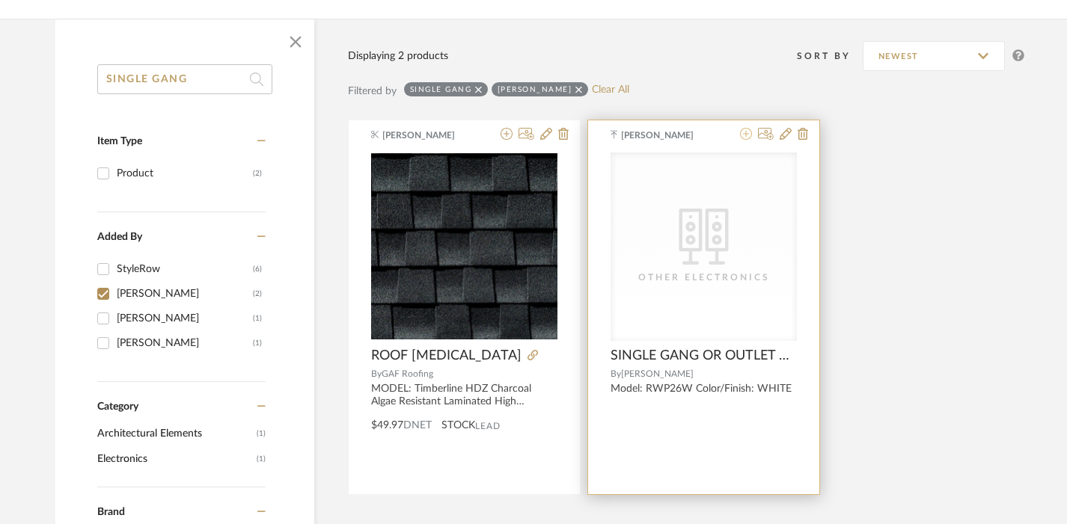
click at [744, 135] on icon at bounding box center [746, 134] width 12 height 12
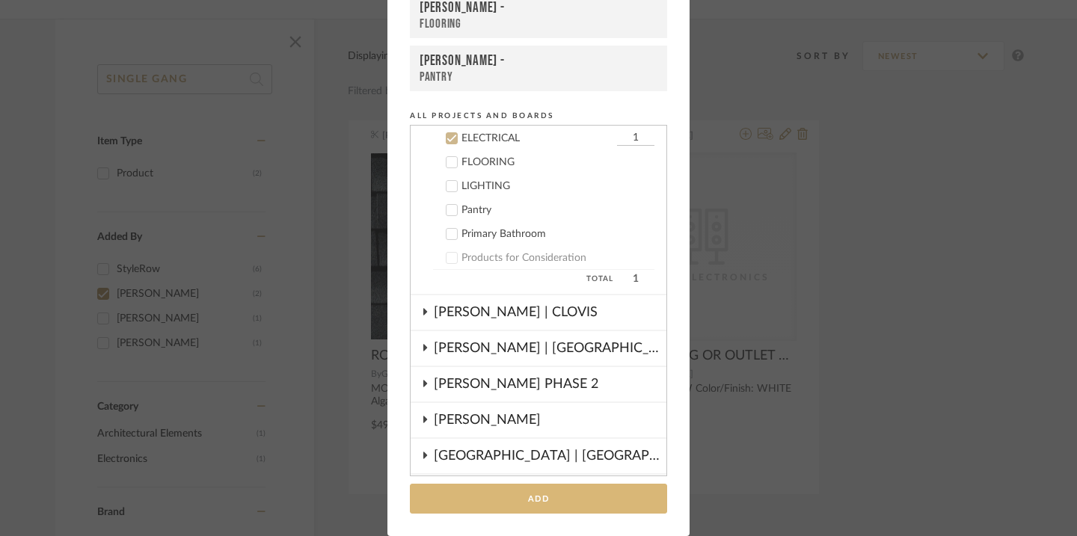
click at [538, 487] on button "Add" at bounding box center [538, 499] width 257 height 31
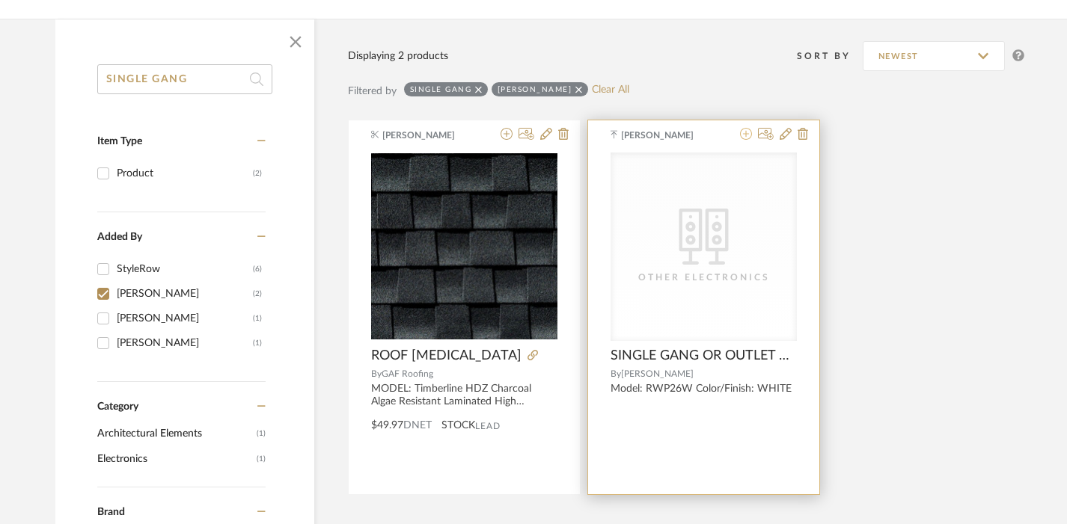
click at [744, 131] on icon at bounding box center [746, 134] width 12 height 12
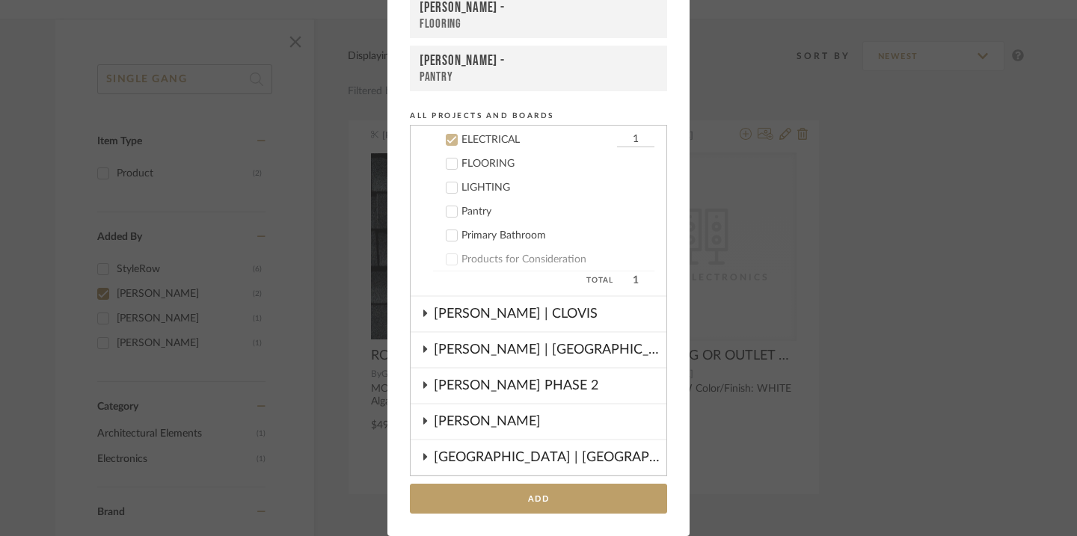
scroll to position [324, 0]
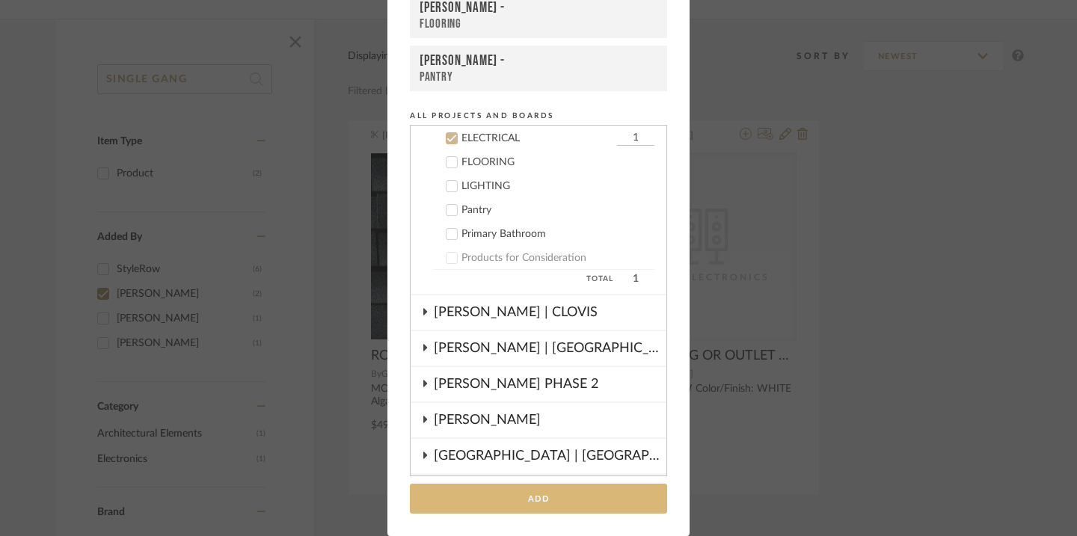
click at [527, 492] on button "Add" at bounding box center [538, 499] width 257 height 31
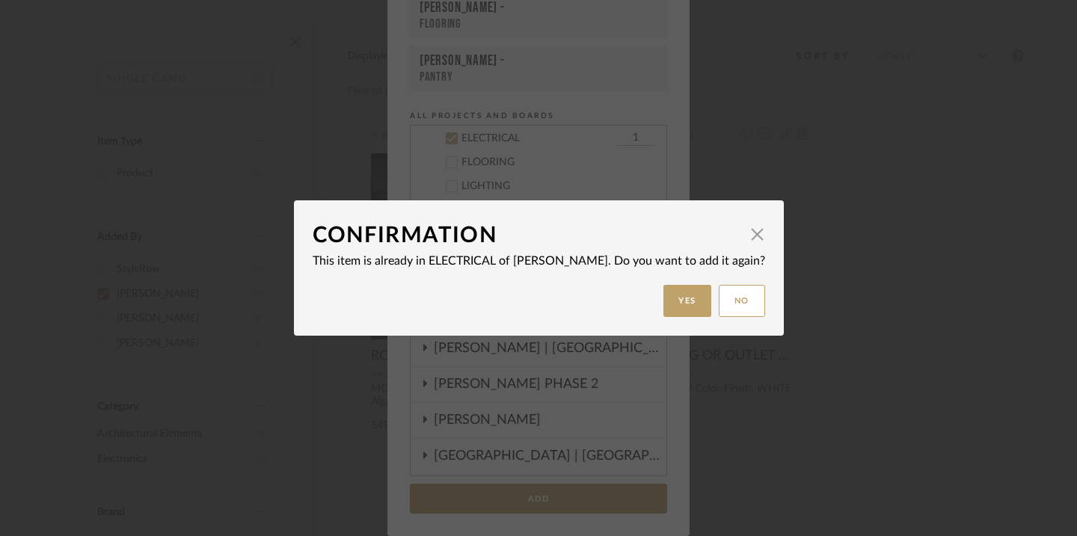
click at [711, 319] on dialog-content "Confirmation × This item is already in ELECTRICAL of [PERSON_NAME]. Do you want…" at bounding box center [539, 267] width 490 height 135
click at [719, 297] on button "No" at bounding box center [742, 301] width 46 height 32
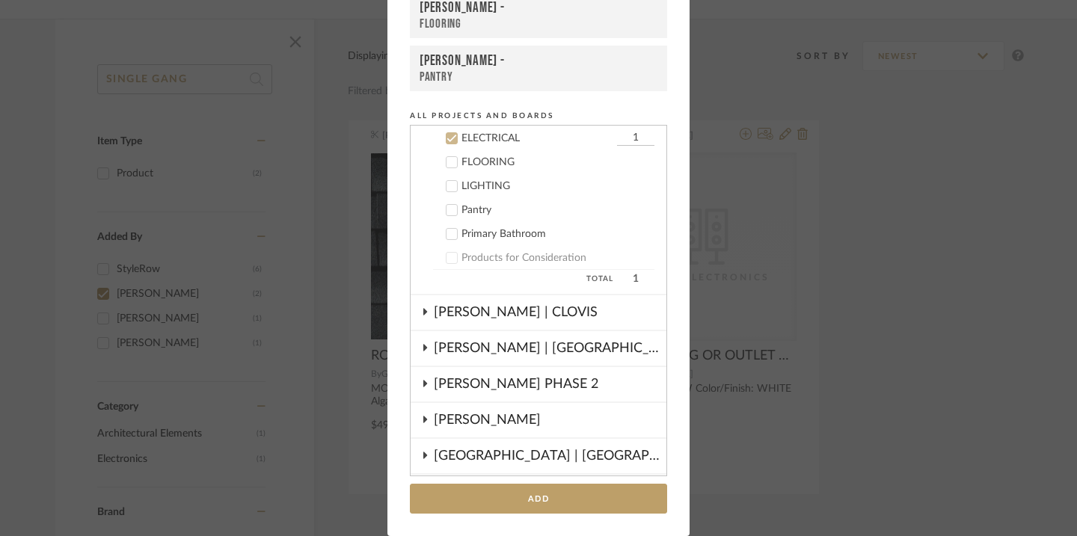
click at [732, 244] on div "Add to Projects Recent Projects, Rooms, or Boards [PERSON_NAME] - ELECTRICAL [P…" at bounding box center [538, 268] width 1077 height 536
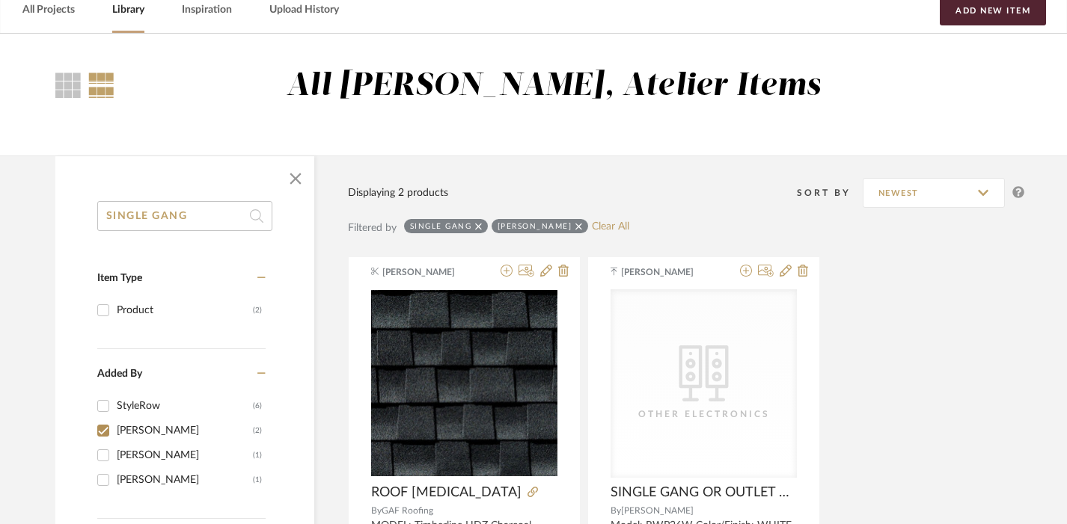
scroll to position [52, 0]
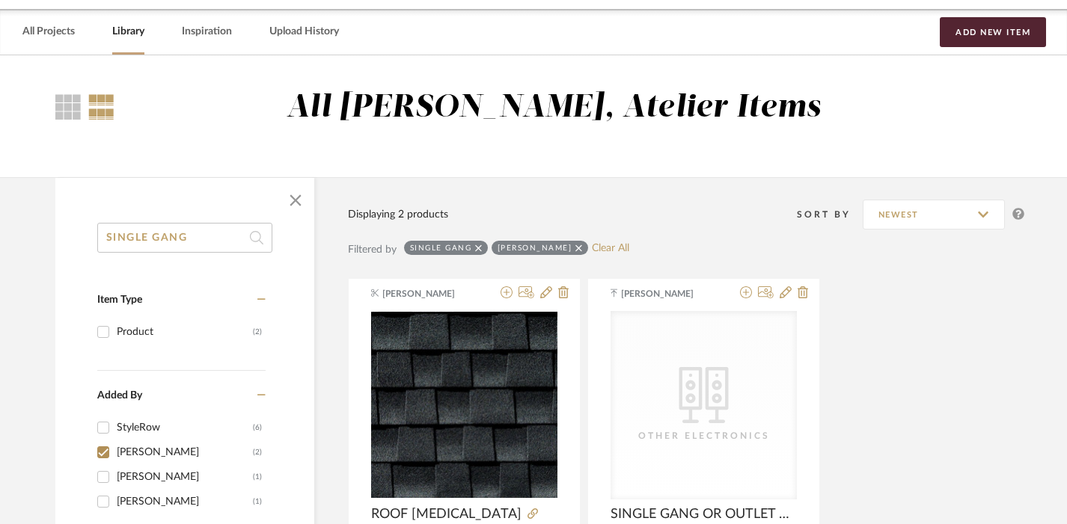
click at [213, 230] on input "SINGLE GANG" at bounding box center [184, 238] width 175 height 30
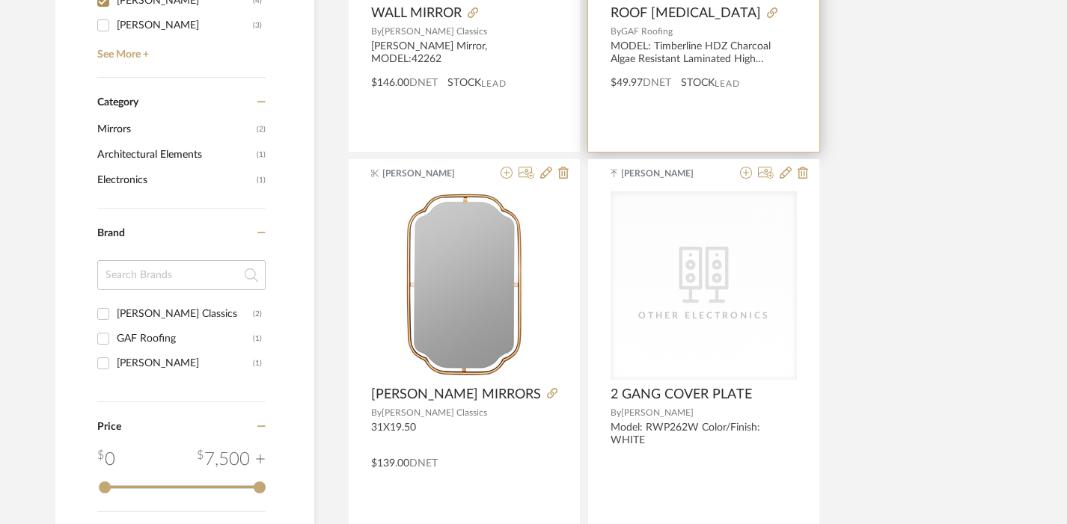
scroll to position [553, 0]
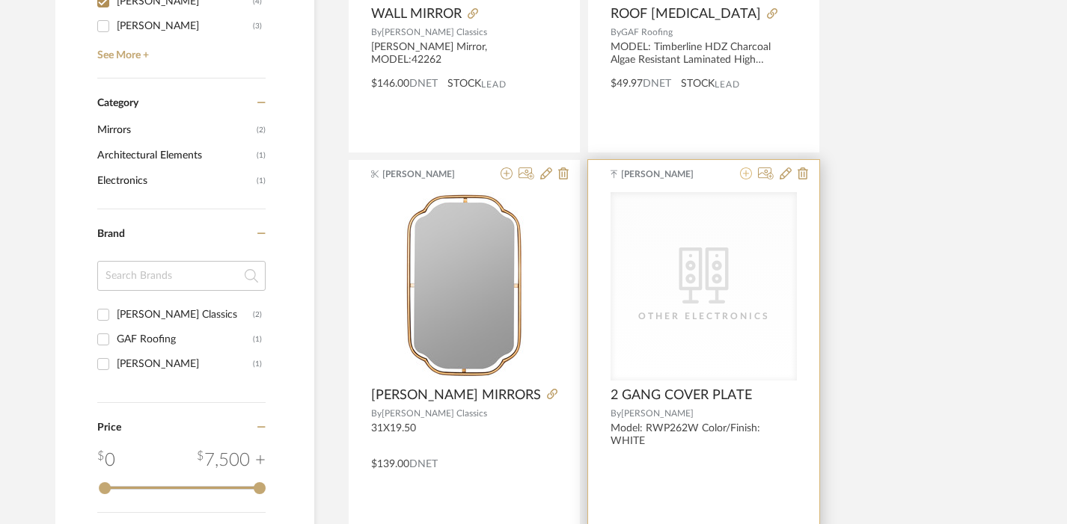
click at [750, 172] on icon at bounding box center [746, 174] width 12 height 12
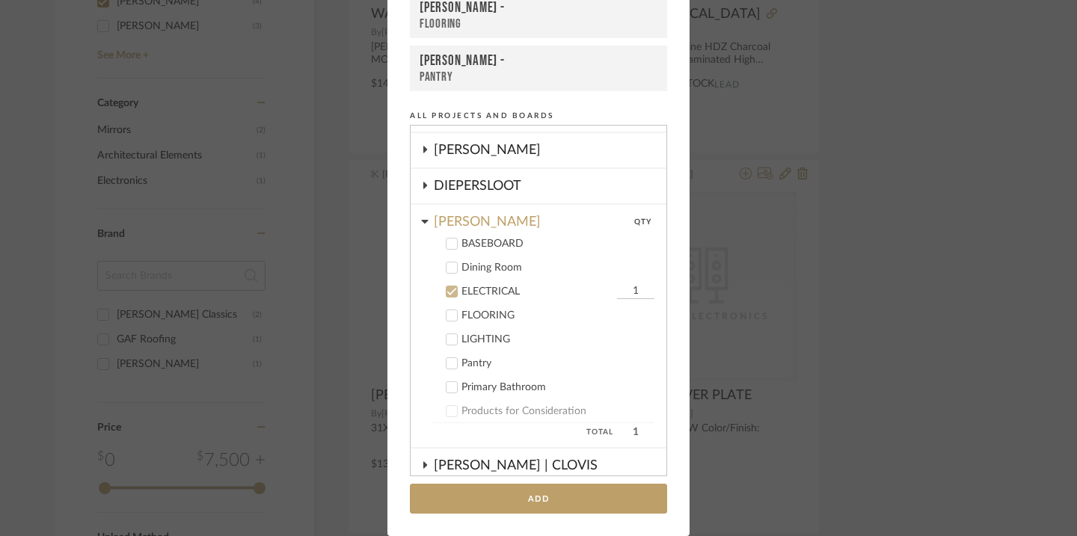
scroll to position [168, 0]
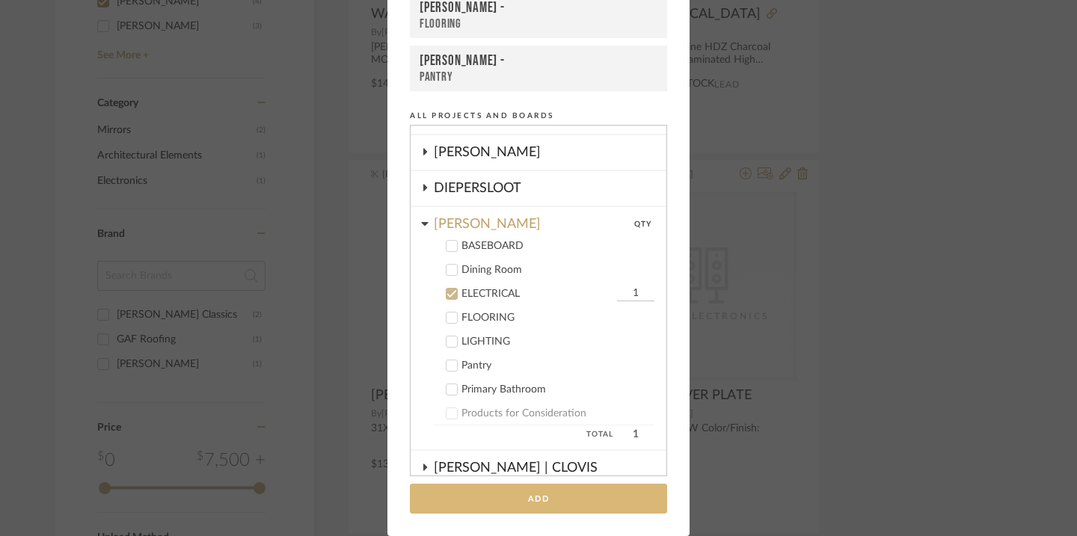
click at [479, 499] on button "Add" at bounding box center [538, 499] width 257 height 31
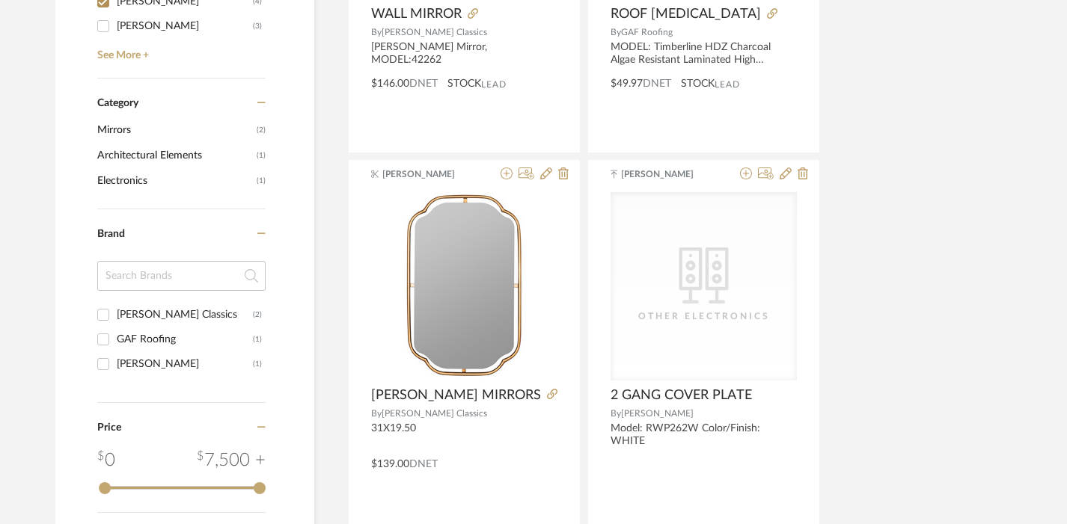
scroll to position [0, 0]
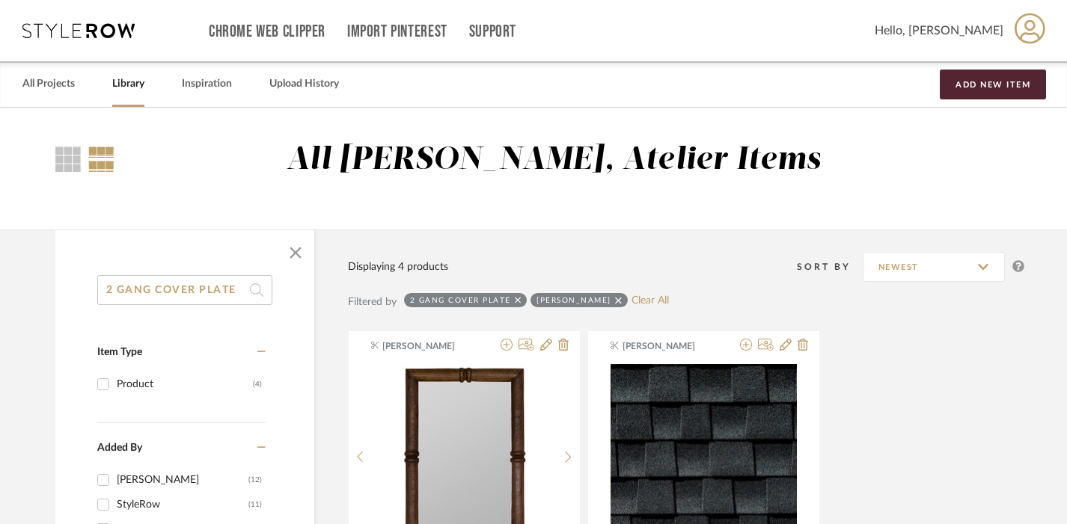
click at [114, 284] on input "2 GANG COVER PLATE" at bounding box center [184, 290] width 175 height 30
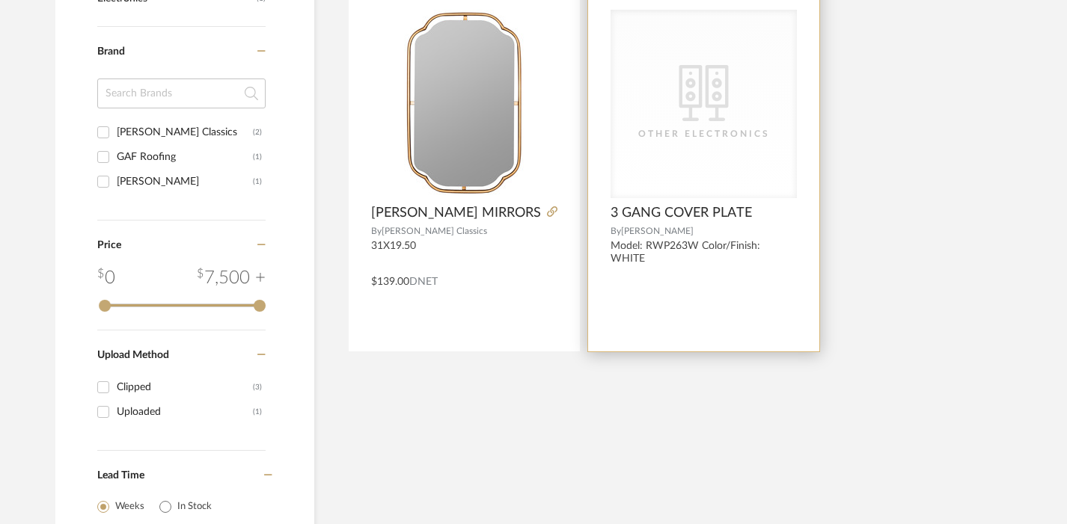
scroll to position [518, 0]
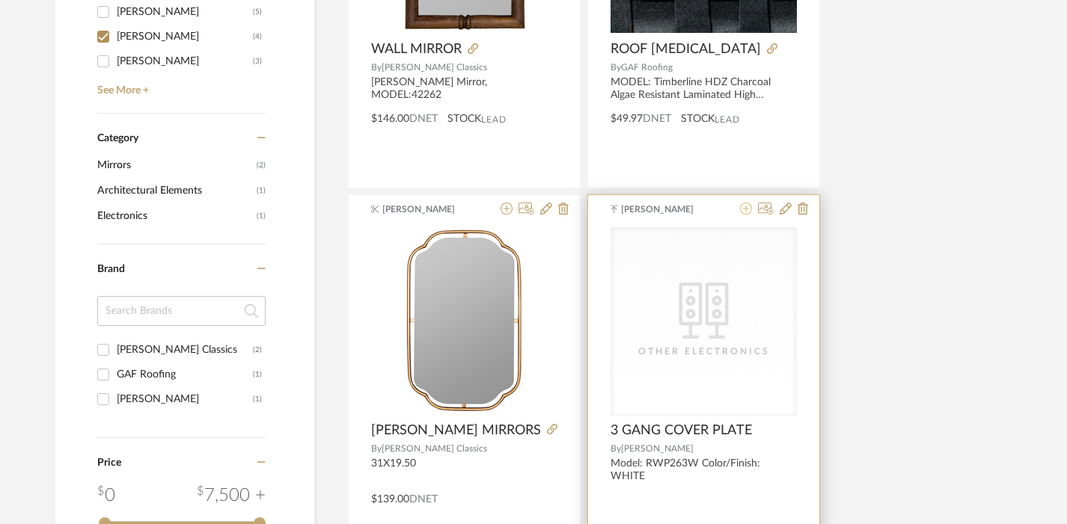
click at [747, 206] on icon at bounding box center [746, 209] width 12 height 12
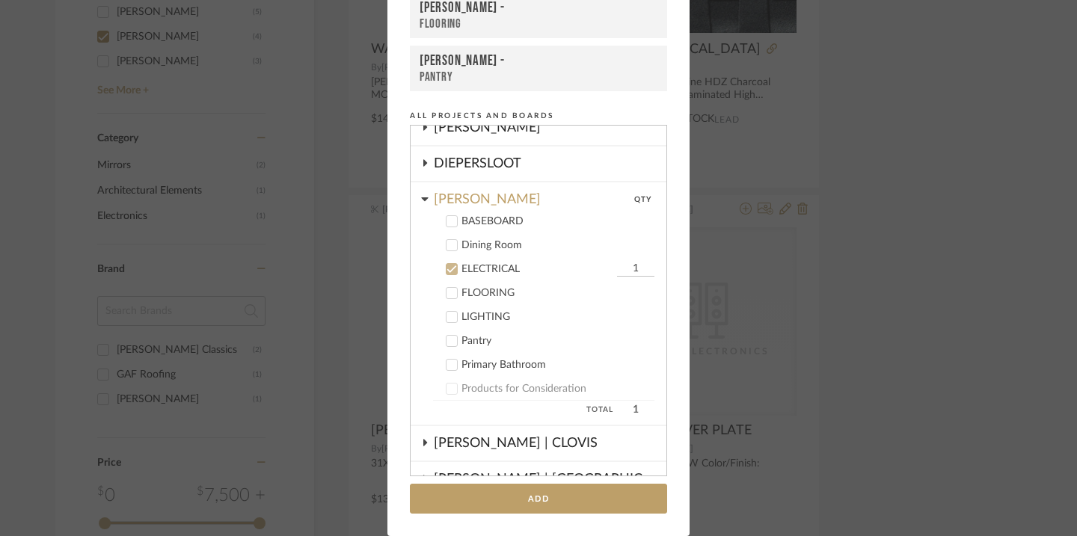
scroll to position [192, 0]
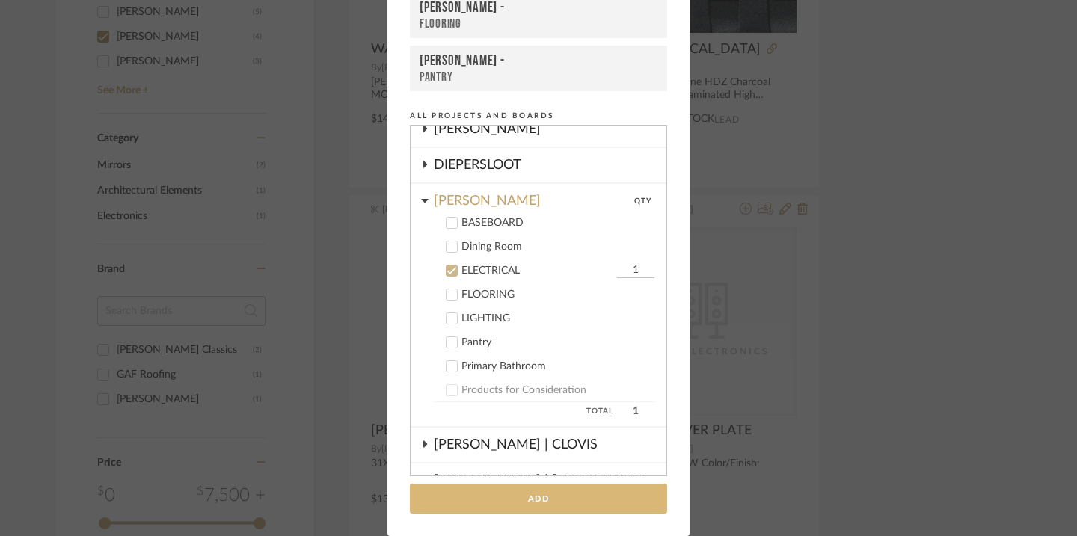
click at [521, 497] on button "Add" at bounding box center [538, 499] width 257 height 31
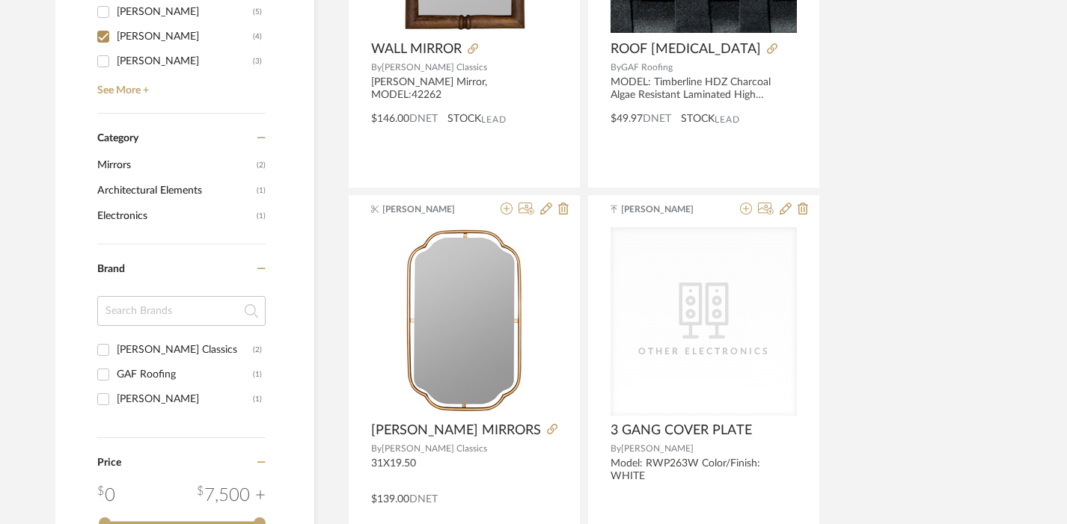
scroll to position [0, 0]
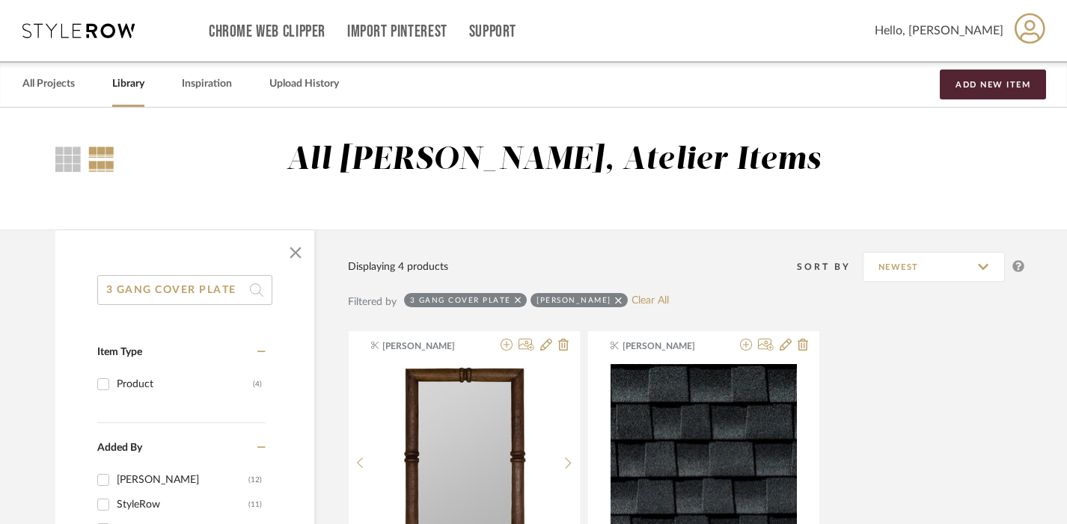
click at [109, 290] on input "3 GANG COVER PLATE" at bounding box center [184, 290] width 175 height 30
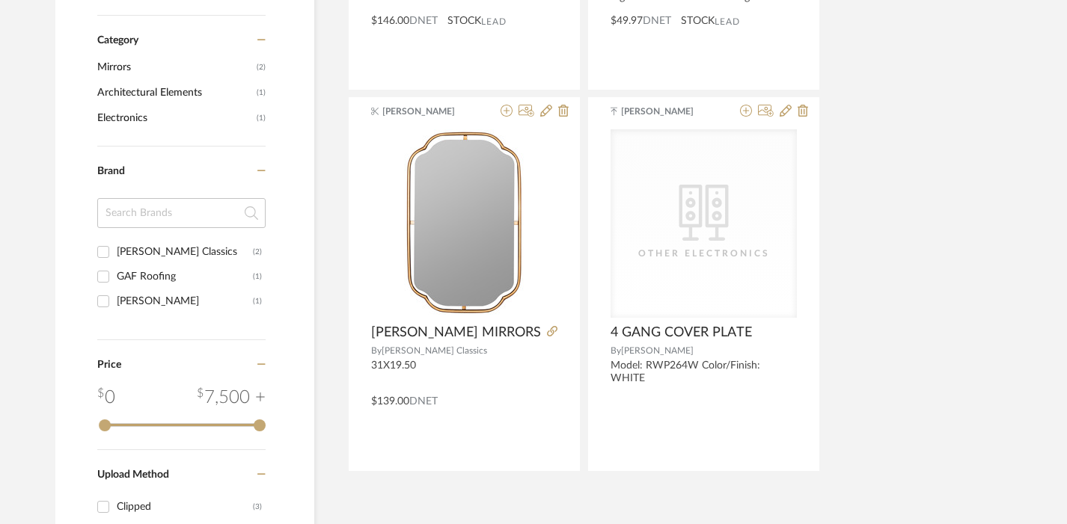
scroll to position [554, 0]
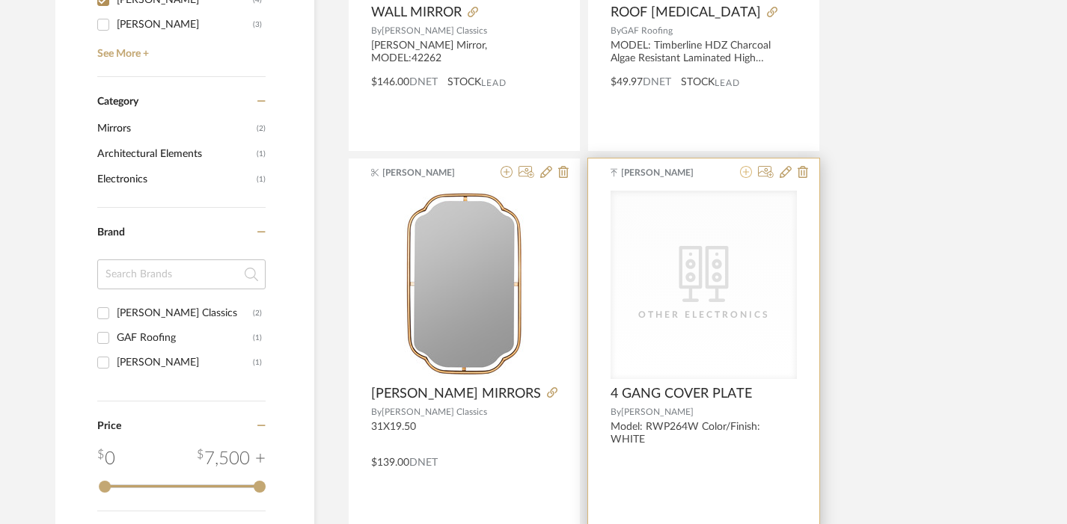
click at [748, 171] on icon at bounding box center [746, 172] width 12 height 12
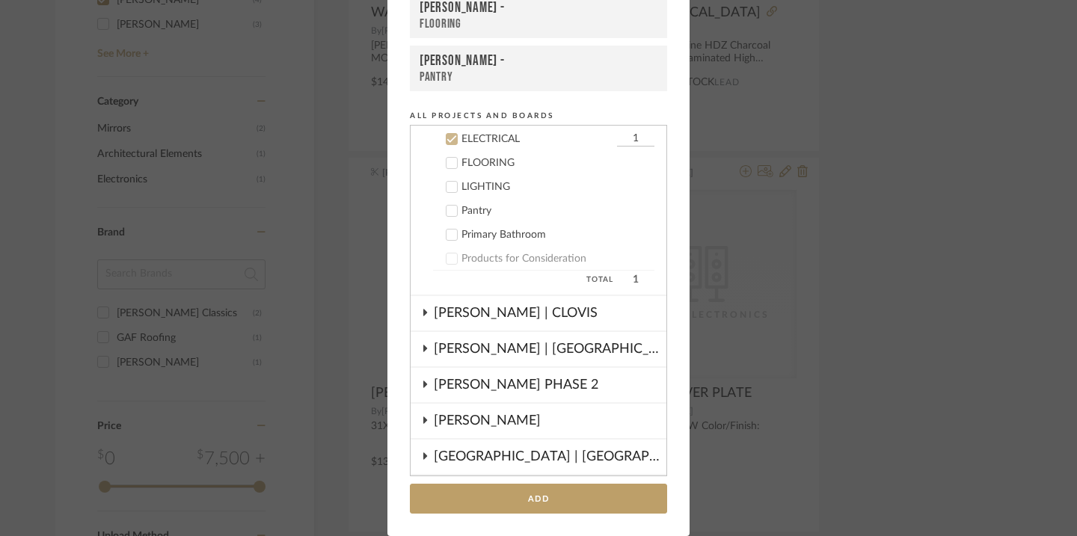
scroll to position [324, 0]
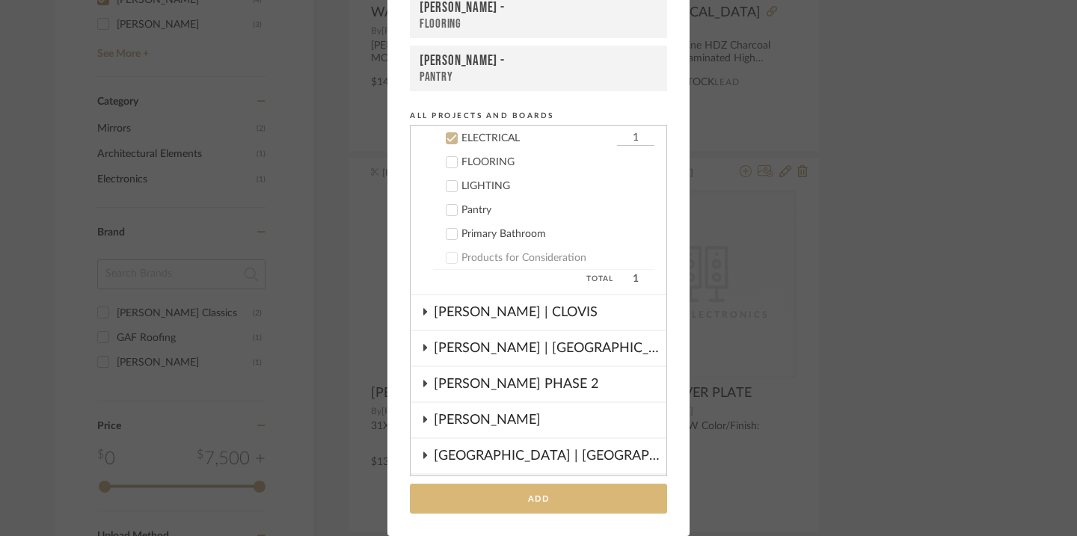
click at [506, 495] on button "Add" at bounding box center [538, 499] width 257 height 31
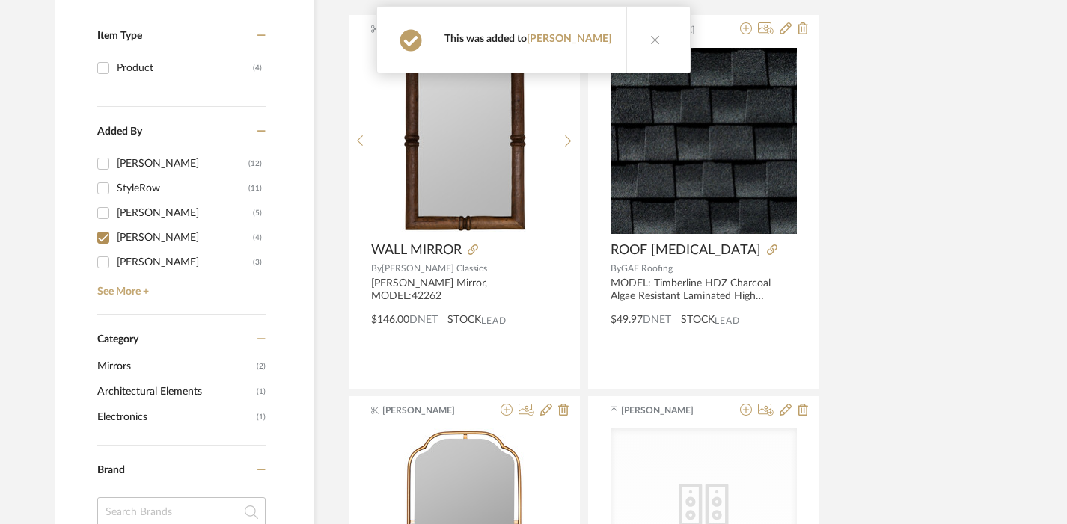
scroll to position [0, 0]
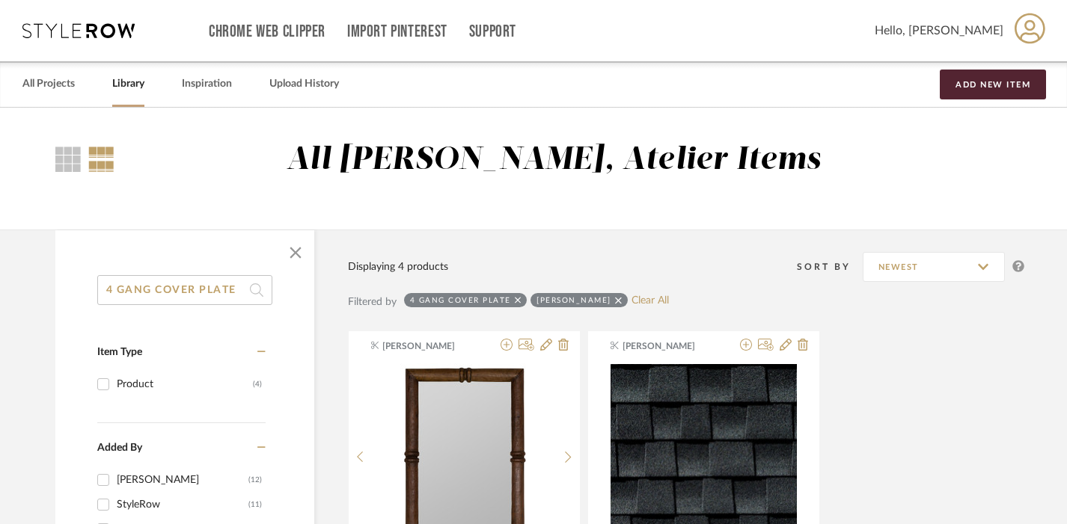
click at [111, 286] on input "4 GANG COVER PLATE" at bounding box center [184, 290] width 175 height 30
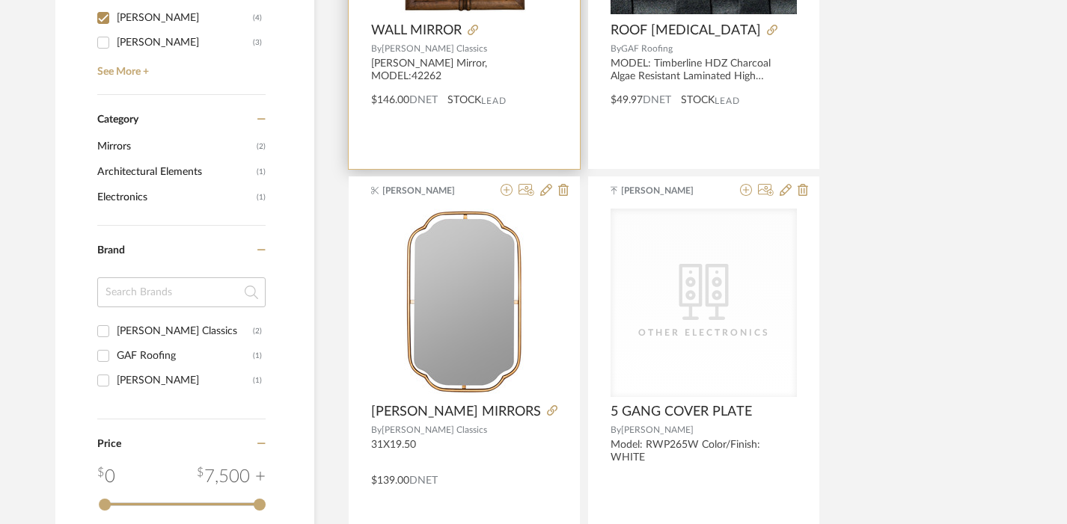
scroll to position [525, 0]
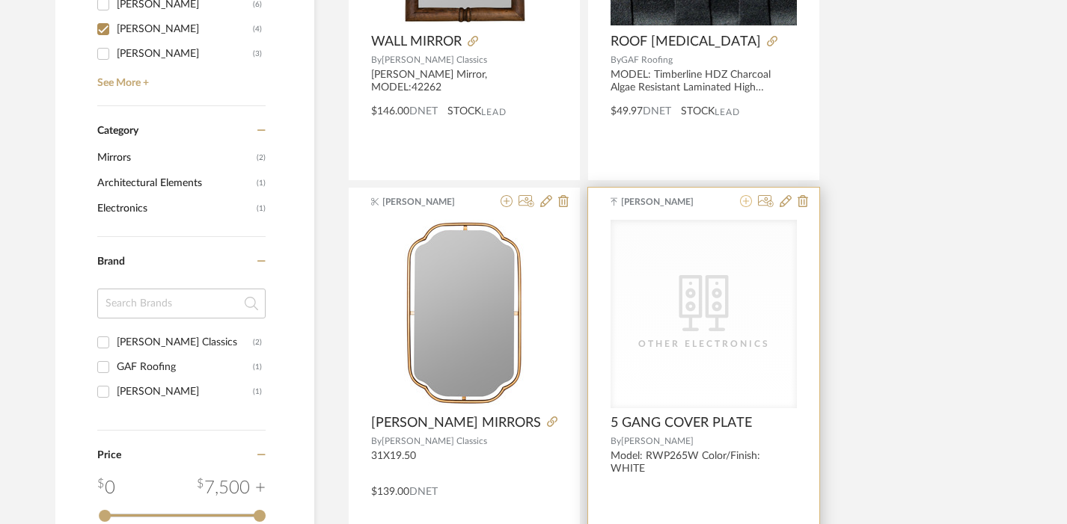
click at [746, 200] on icon at bounding box center [746, 201] width 12 height 12
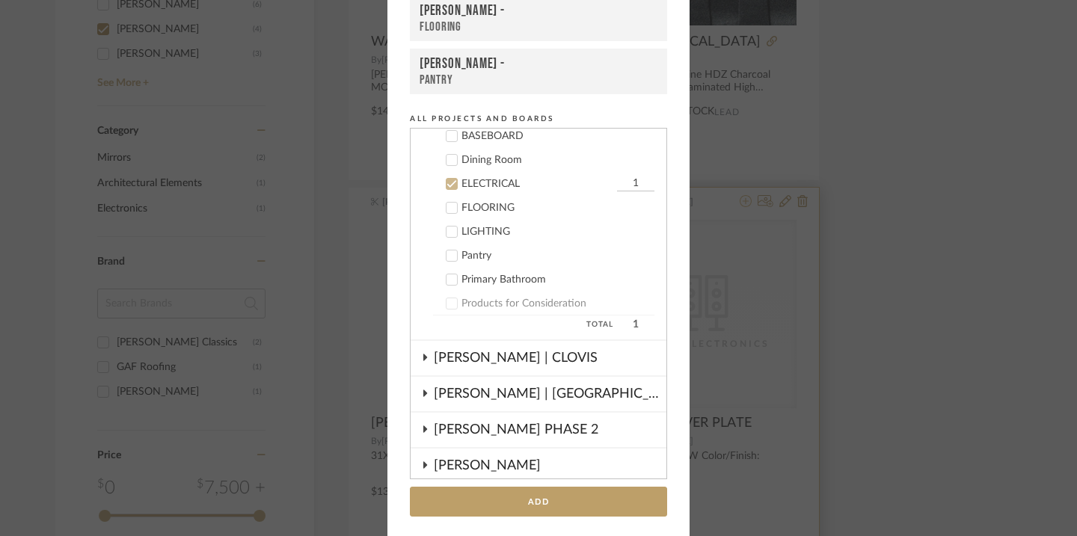
scroll to position [139, 0]
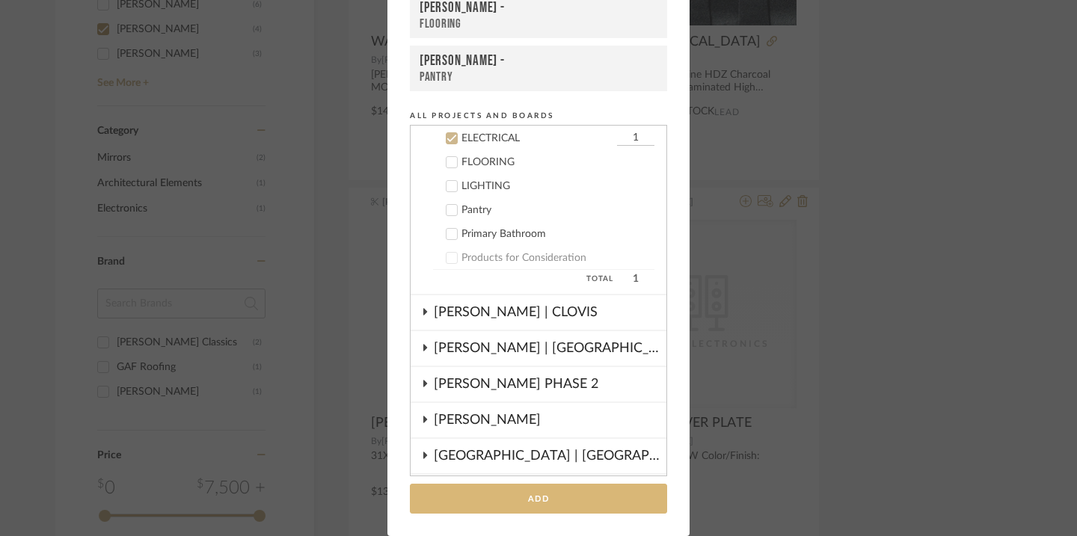
click at [578, 491] on button "Add" at bounding box center [538, 499] width 257 height 31
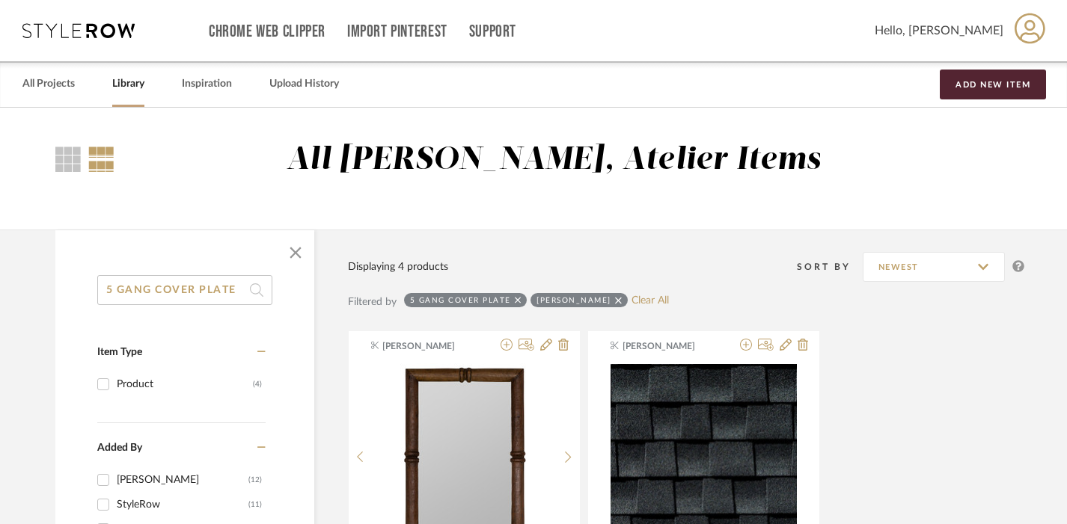
click at [114, 286] on input "5 GANG COVER PLATE" at bounding box center [184, 290] width 175 height 30
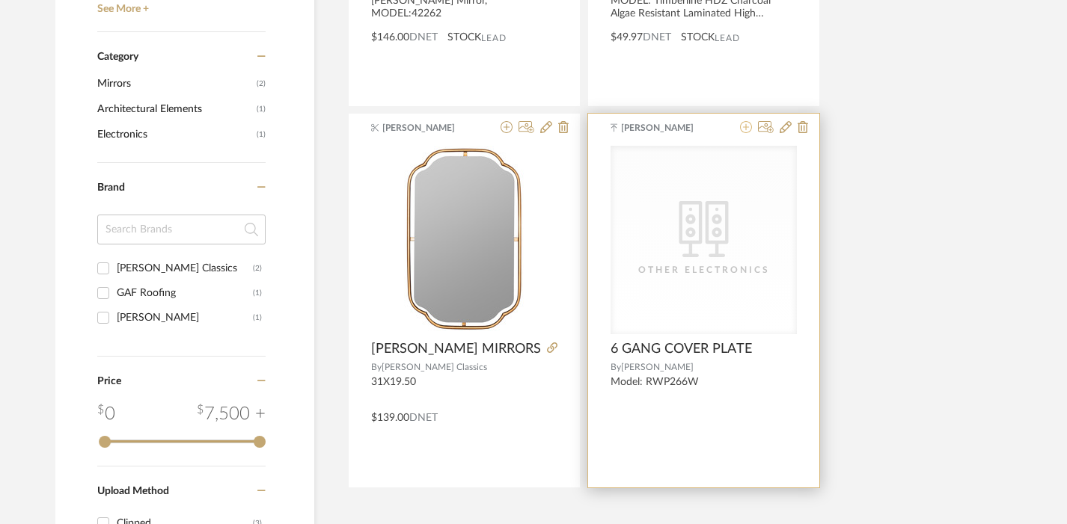
click at [746, 124] on icon at bounding box center [746, 127] width 12 height 12
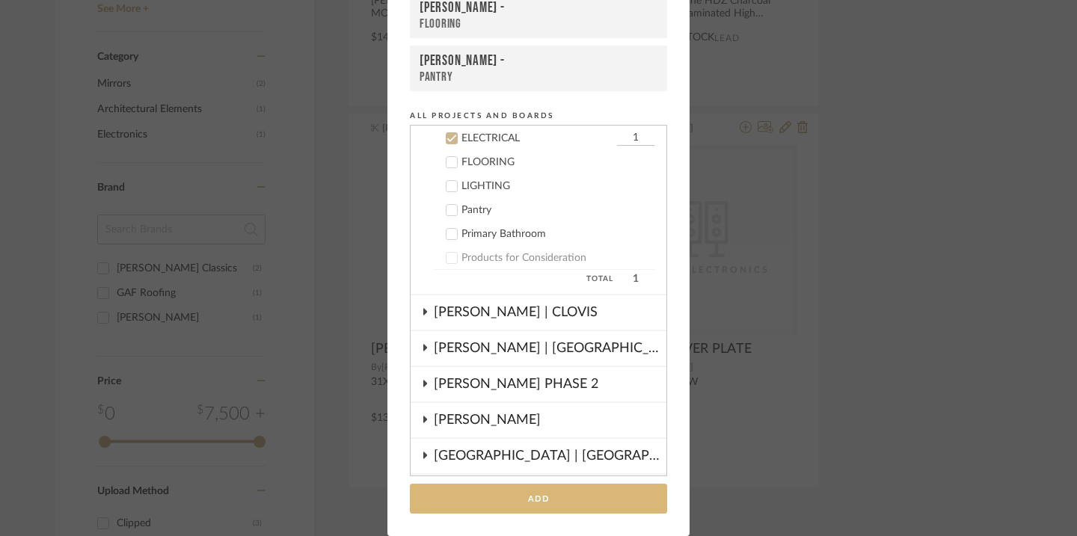
click at [550, 494] on button "Add" at bounding box center [538, 499] width 257 height 31
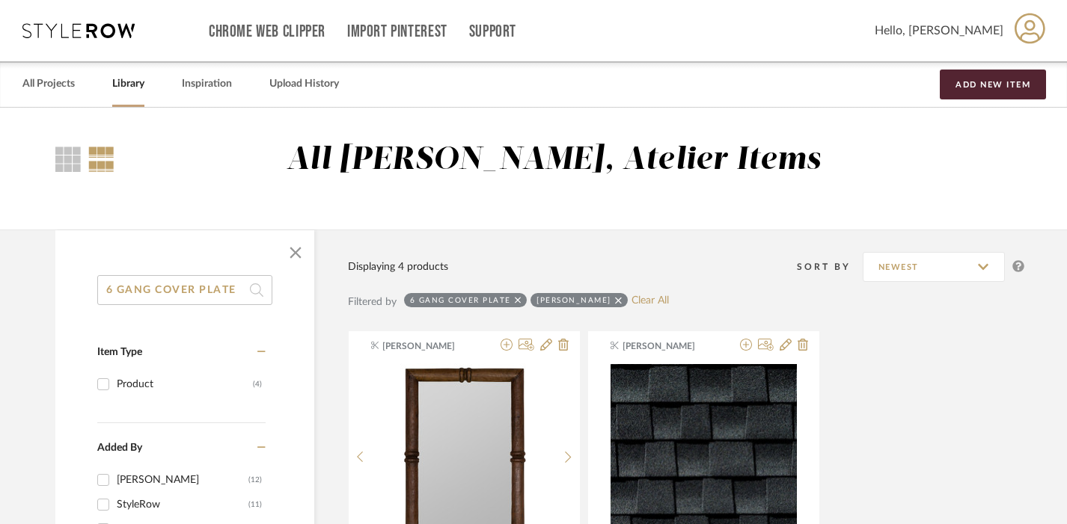
click at [156, 292] on input "6 GANG COVER PLATE" at bounding box center [184, 290] width 175 height 30
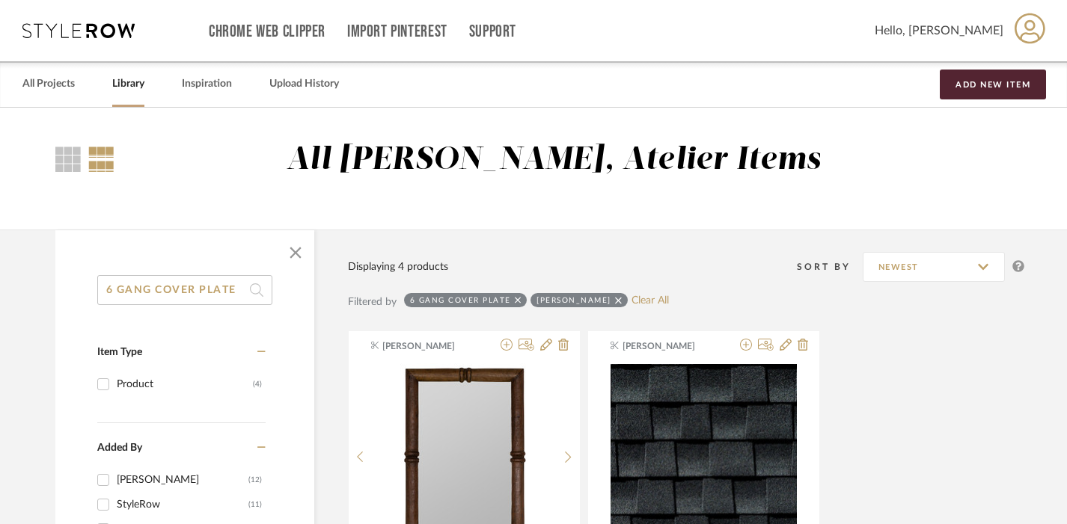
click at [156, 292] on input "6 GANG COVER PLATE" at bounding box center [184, 290] width 175 height 30
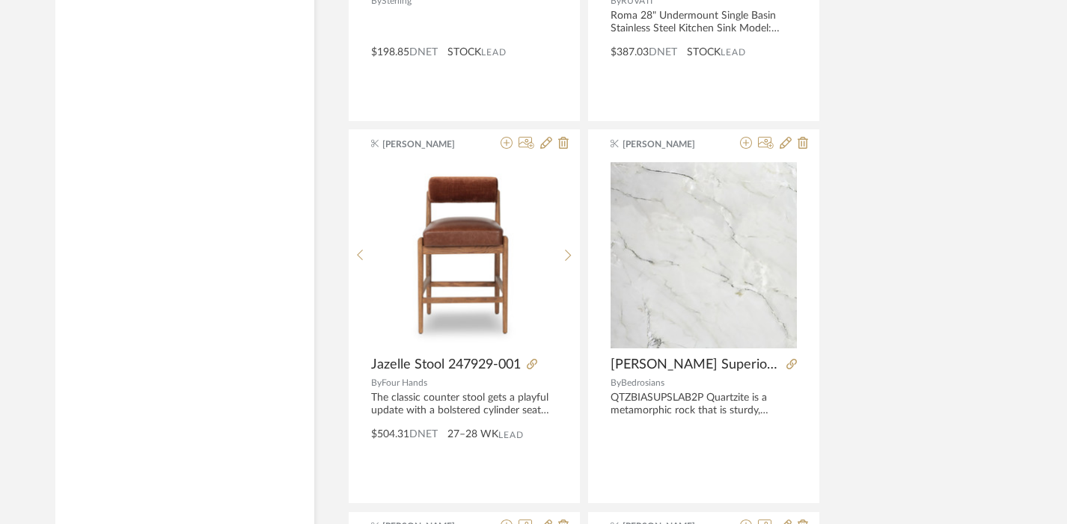
scroll to position [6843, 0]
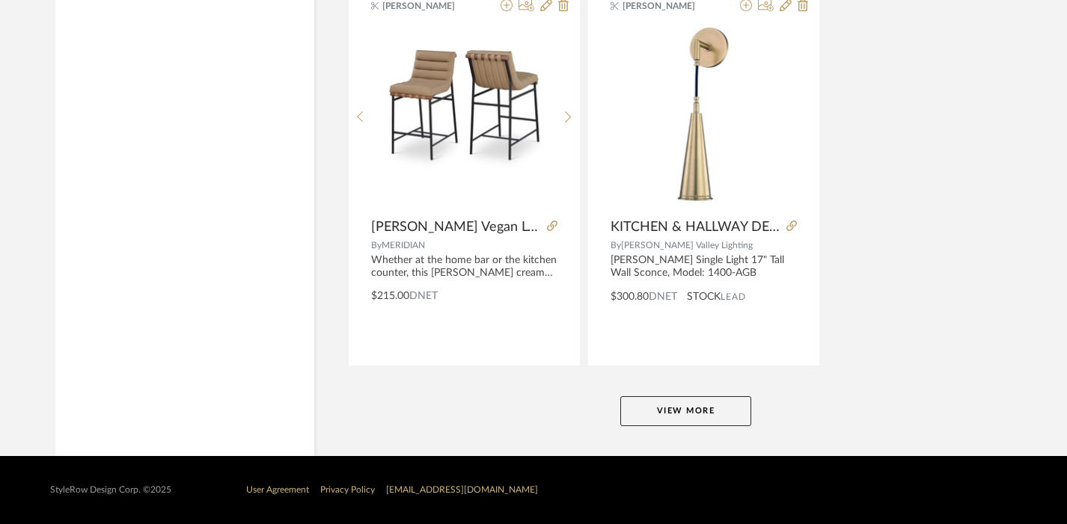
click at [688, 417] on button "View More" at bounding box center [685, 411] width 131 height 30
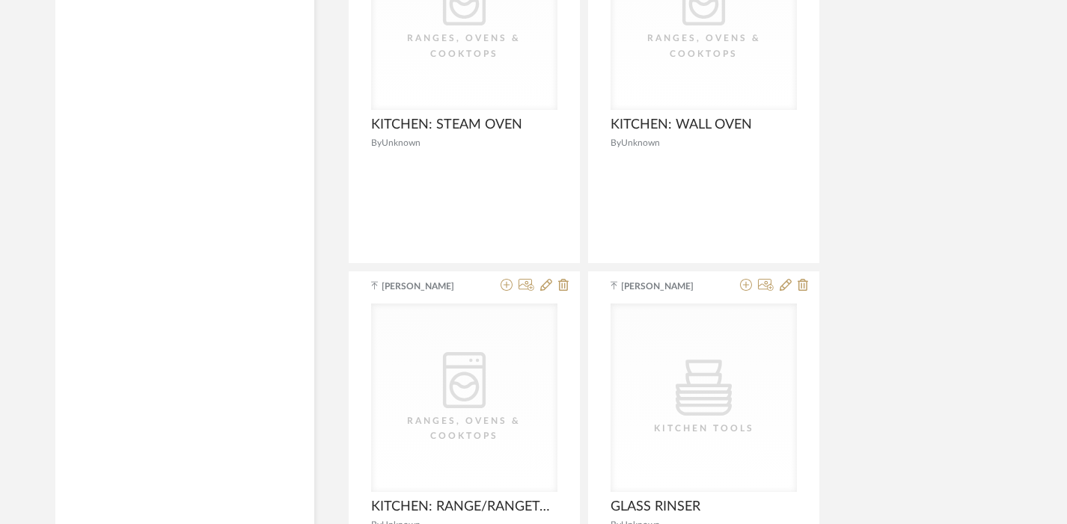
scroll to position [13731, 0]
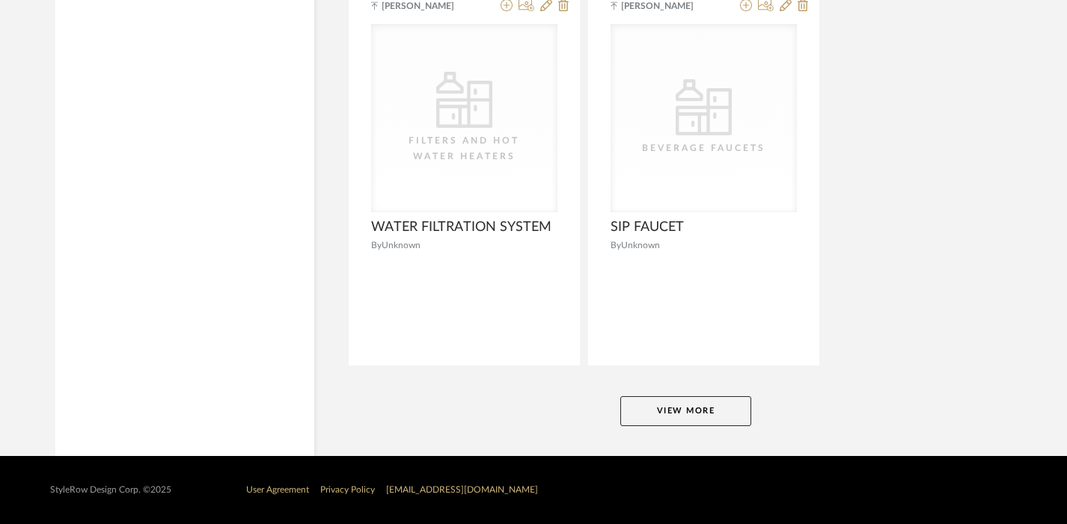
click at [694, 418] on button "View More" at bounding box center [685, 411] width 131 height 30
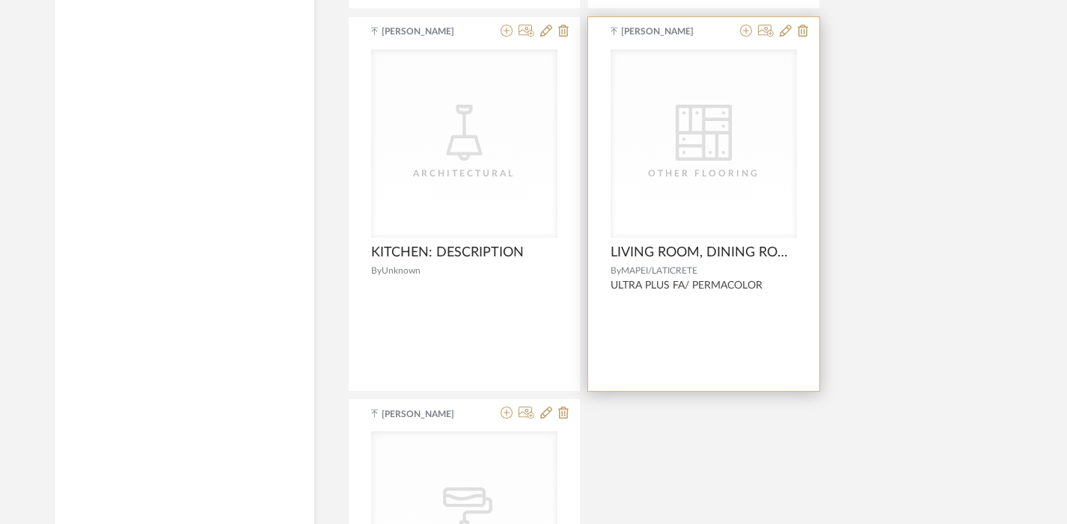
scroll to position [17533, 0]
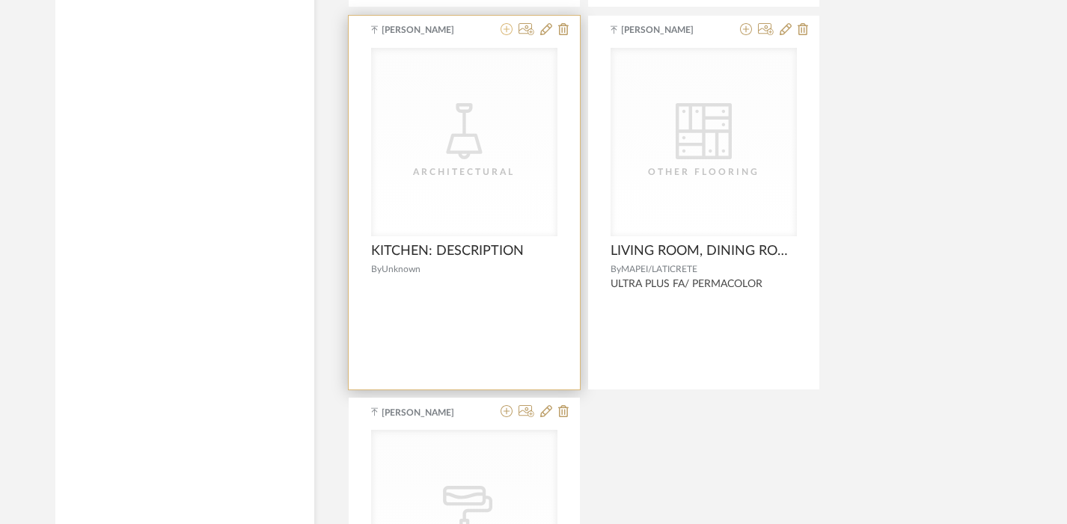
click at [506, 31] on icon at bounding box center [506, 29] width 12 height 12
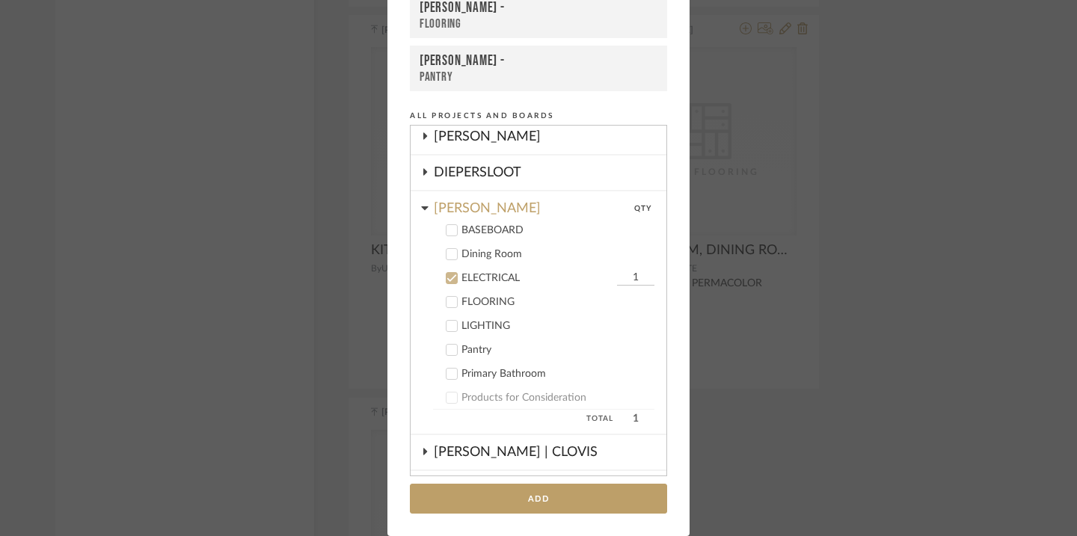
scroll to position [182, 0]
click at [487, 275] on div "ELECTRICAL" at bounding box center [538, 281] width 152 height 13
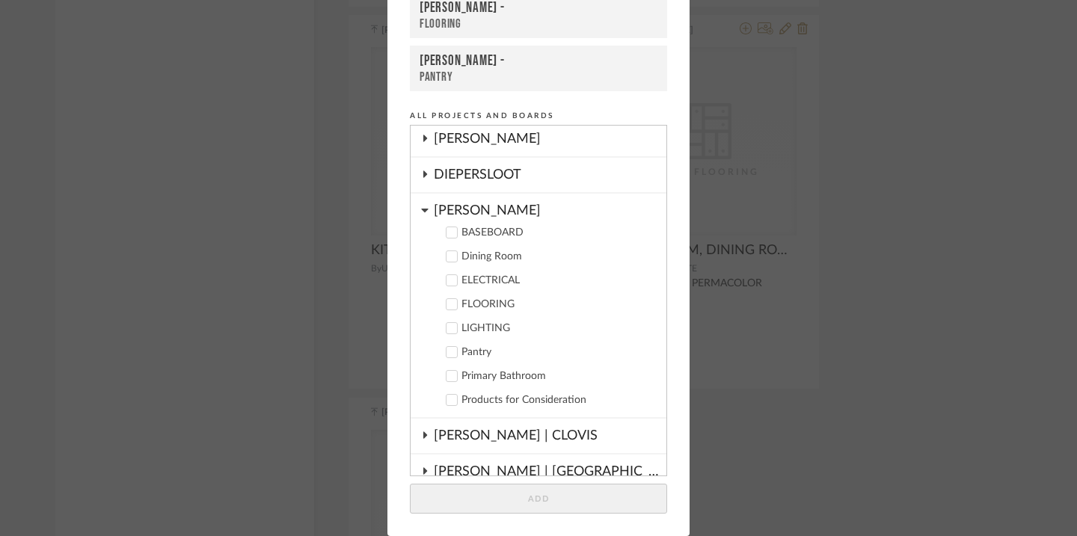
click at [472, 322] on div "LIGHTING" at bounding box center [558, 328] width 193 height 13
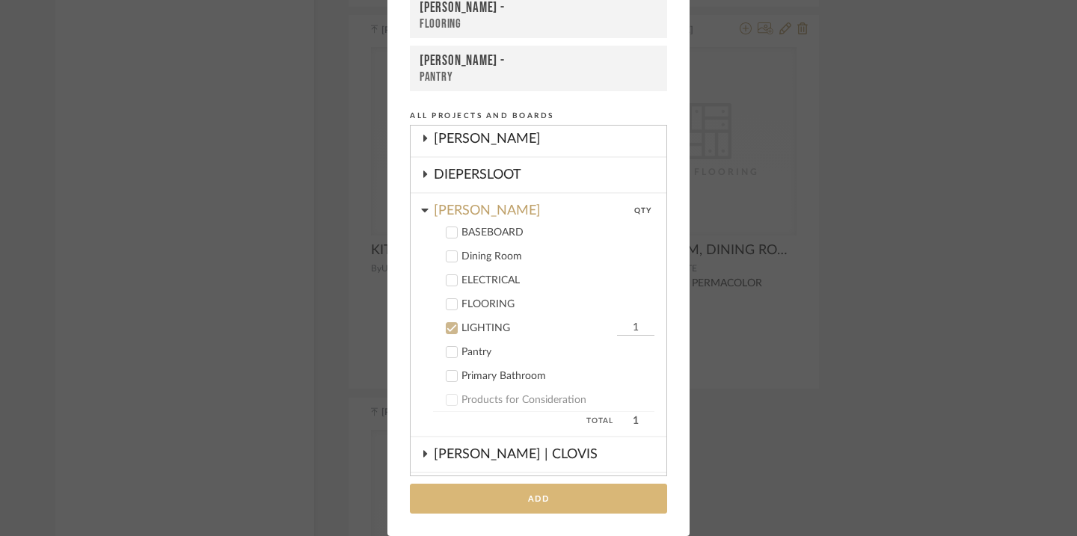
click at [530, 500] on button "Add" at bounding box center [538, 499] width 257 height 31
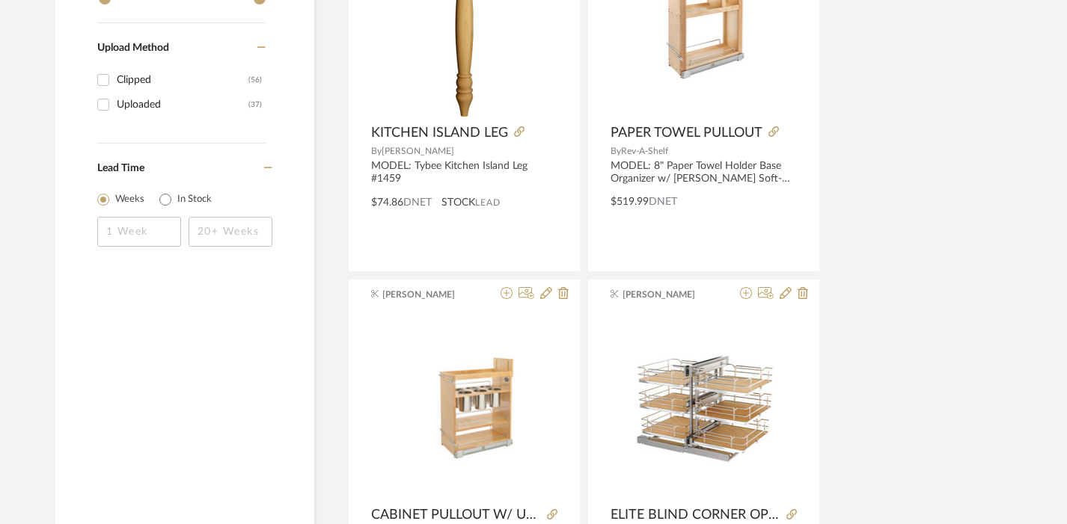
scroll to position [0, 0]
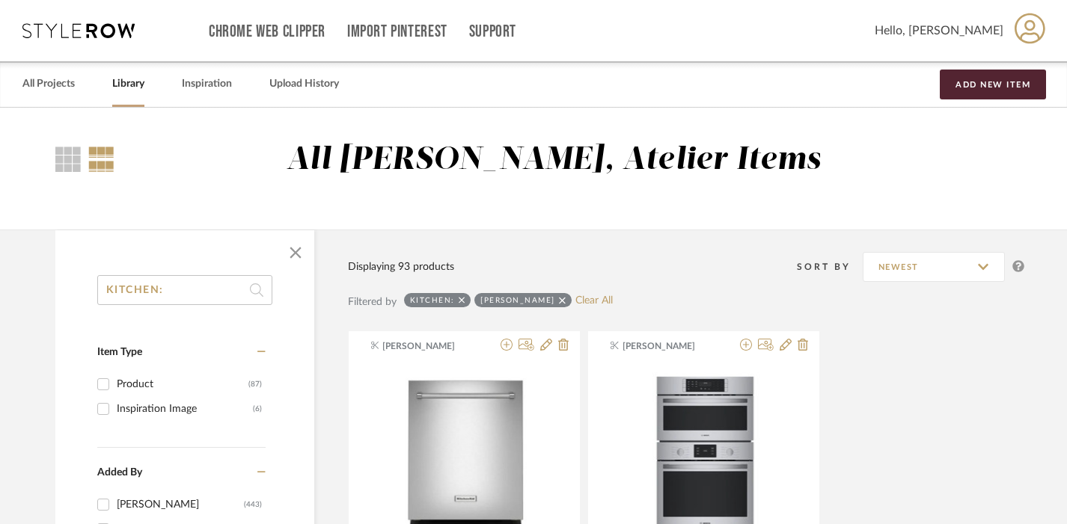
click at [168, 291] on input "KITCHEN:" at bounding box center [184, 290] width 175 height 30
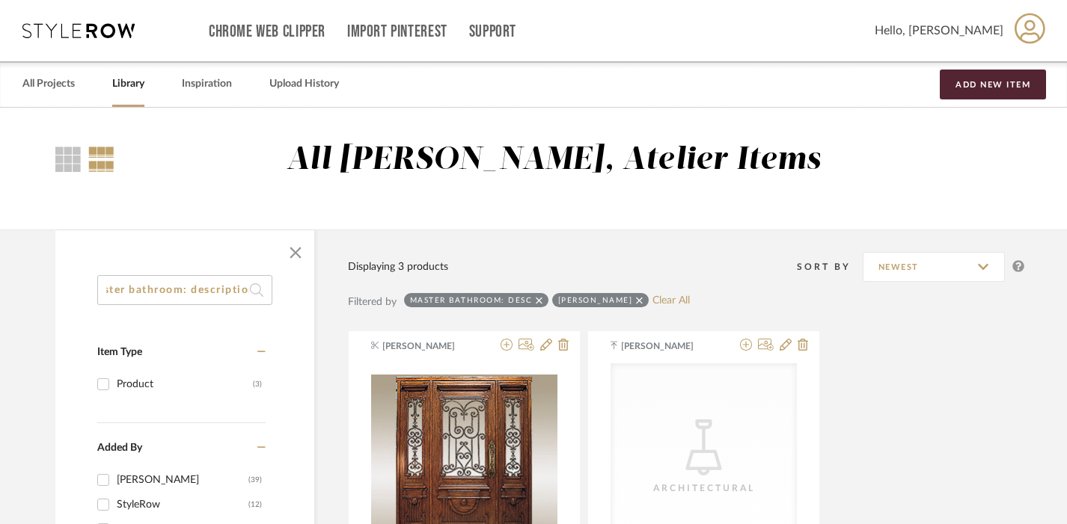
scroll to position [0, 25]
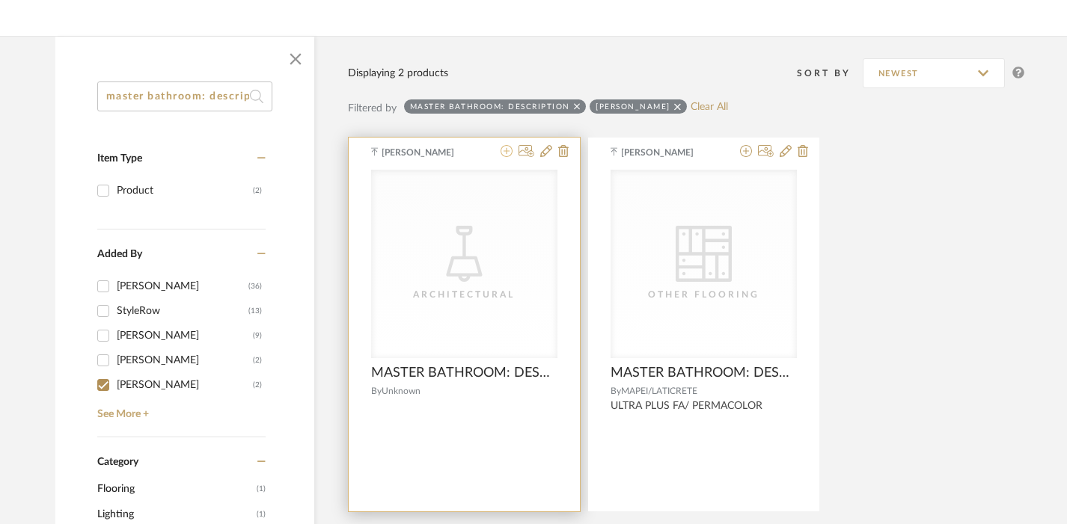
click at [506, 148] on icon at bounding box center [506, 151] width 12 height 12
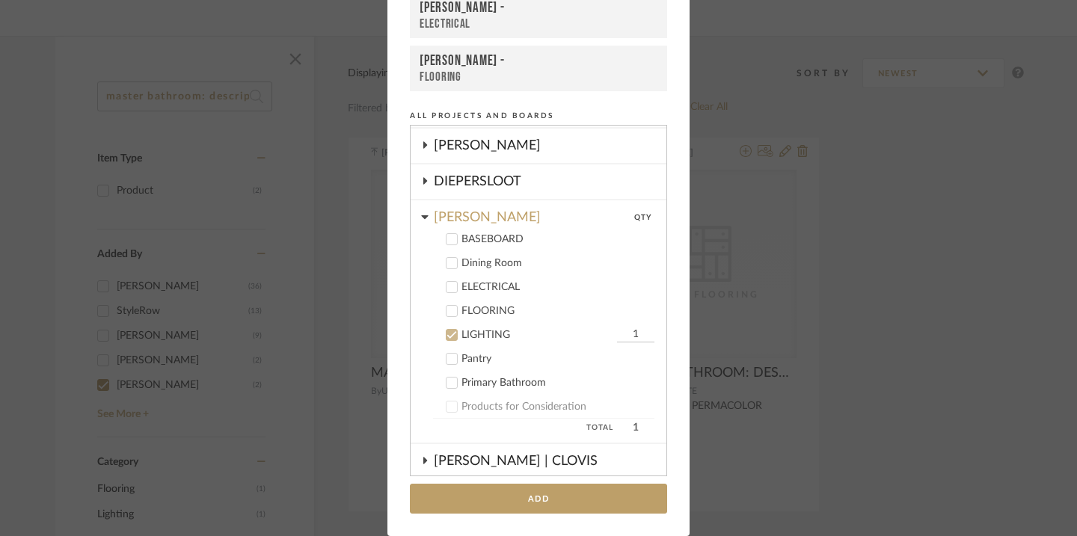
scroll to position [172, 0]
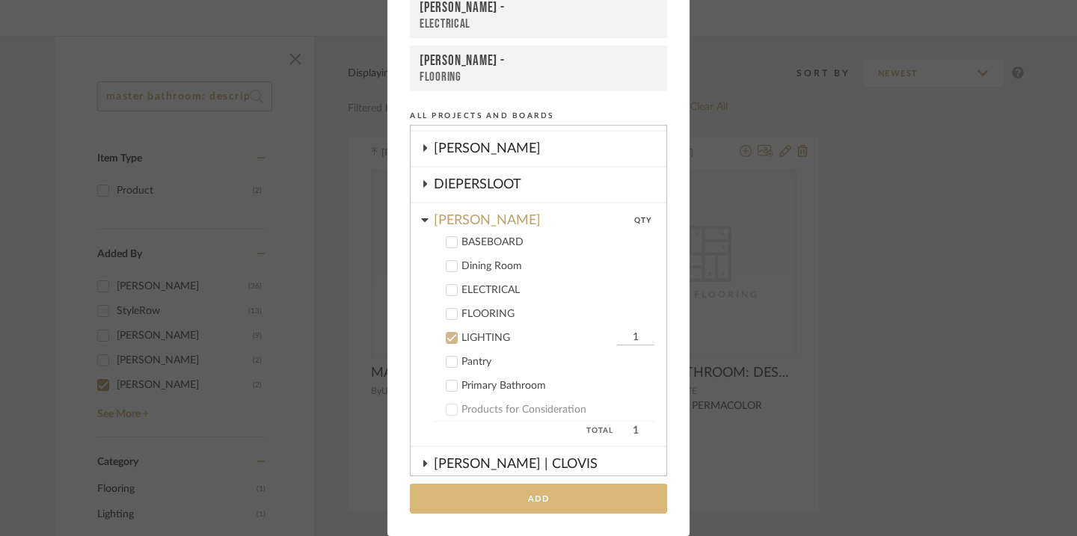
click at [477, 491] on button "Add" at bounding box center [538, 499] width 257 height 31
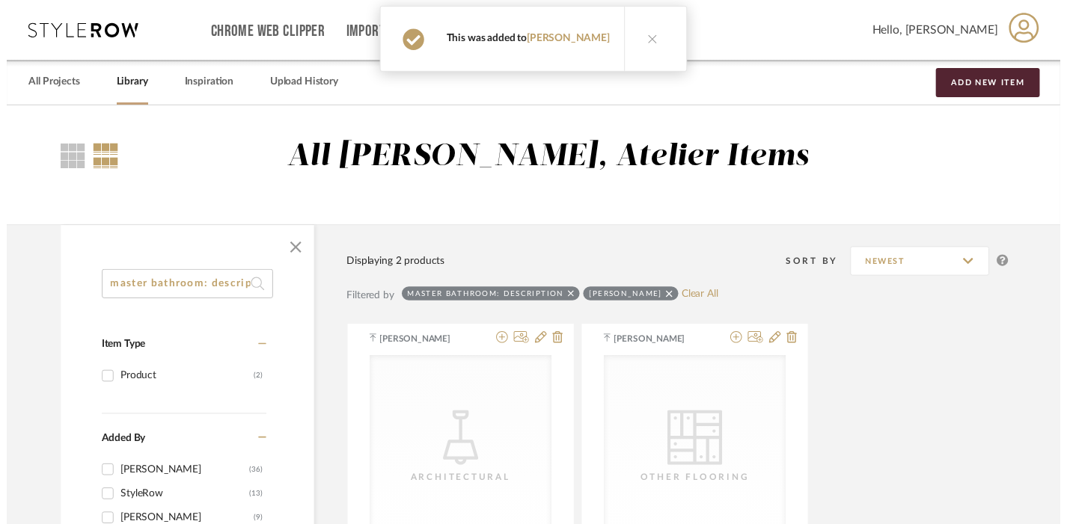
scroll to position [194, 0]
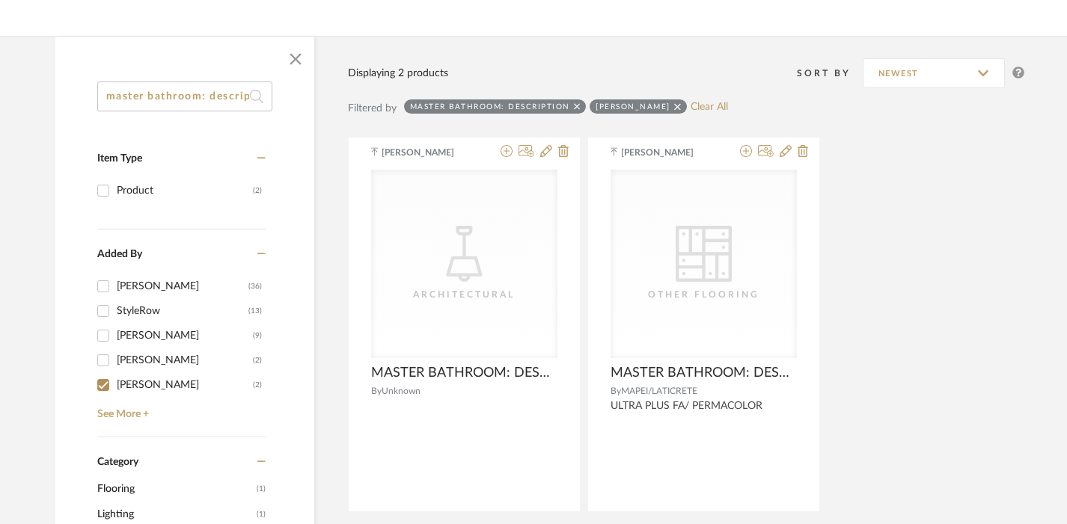
click at [161, 96] on input "master bathroom: description" at bounding box center [184, 97] width 175 height 30
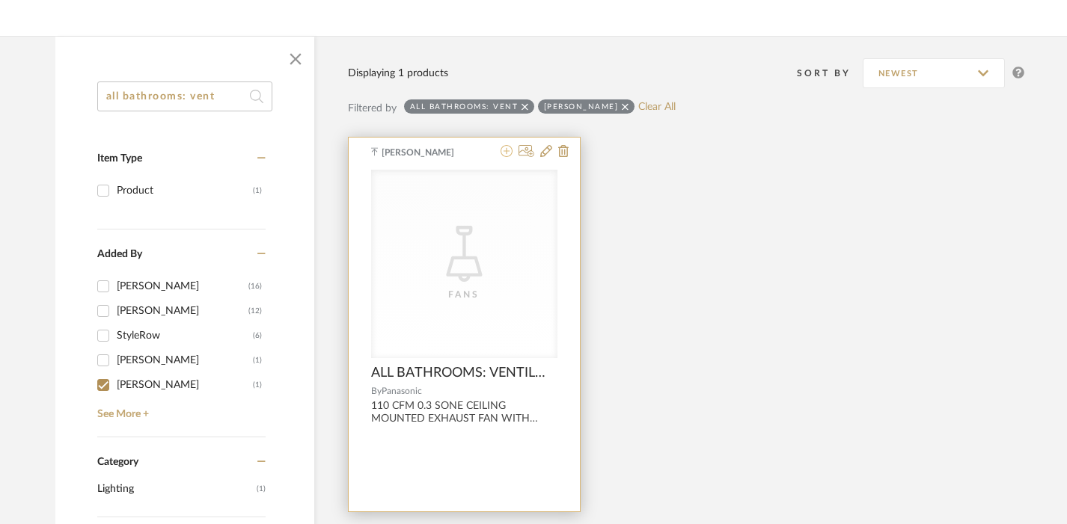
click at [505, 155] on icon at bounding box center [506, 151] width 12 height 12
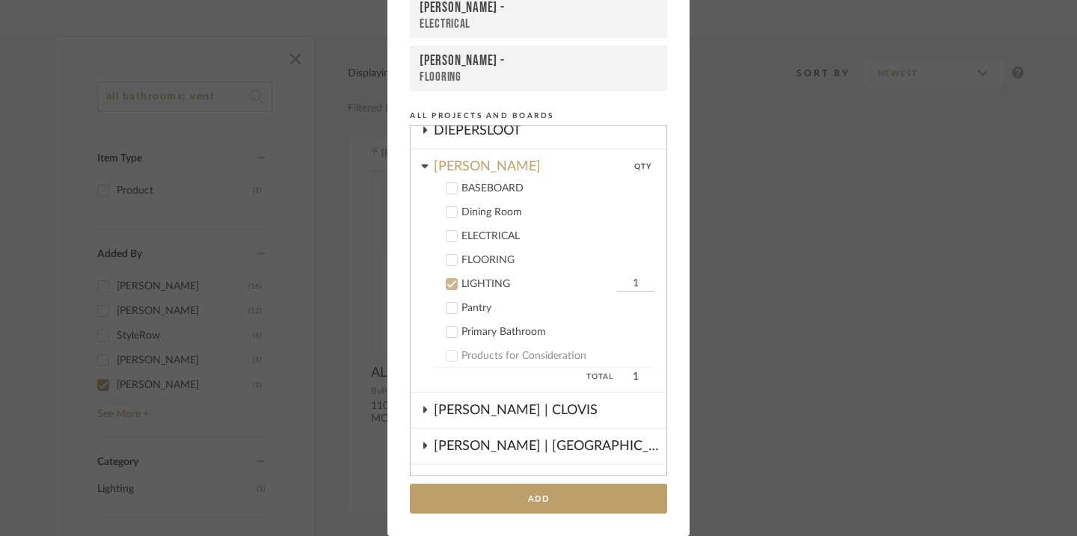
scroll to position [210, 0]
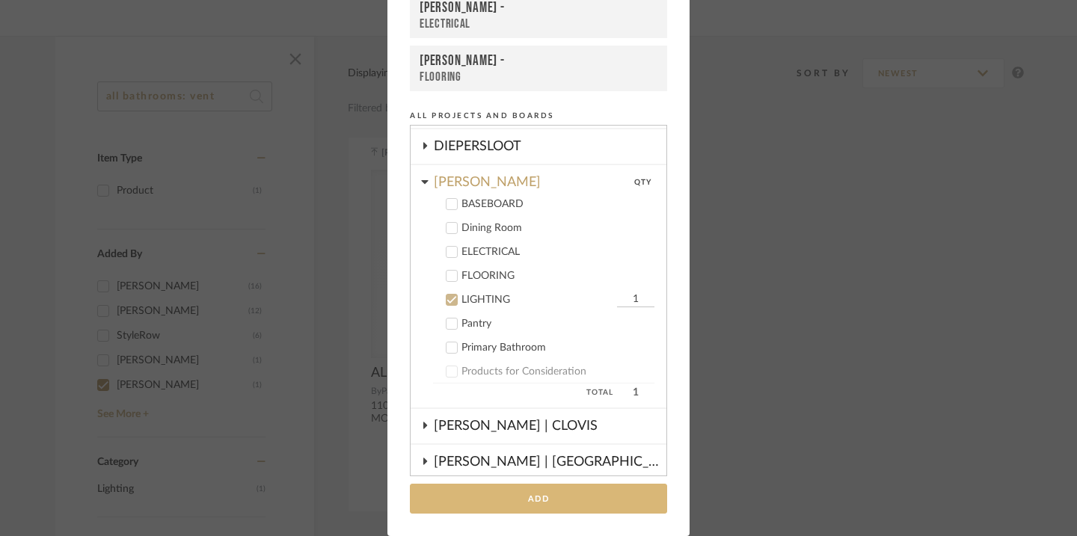
click at [501, 488] on button "Add" at bounding box center [538, 499] width 257 height 31
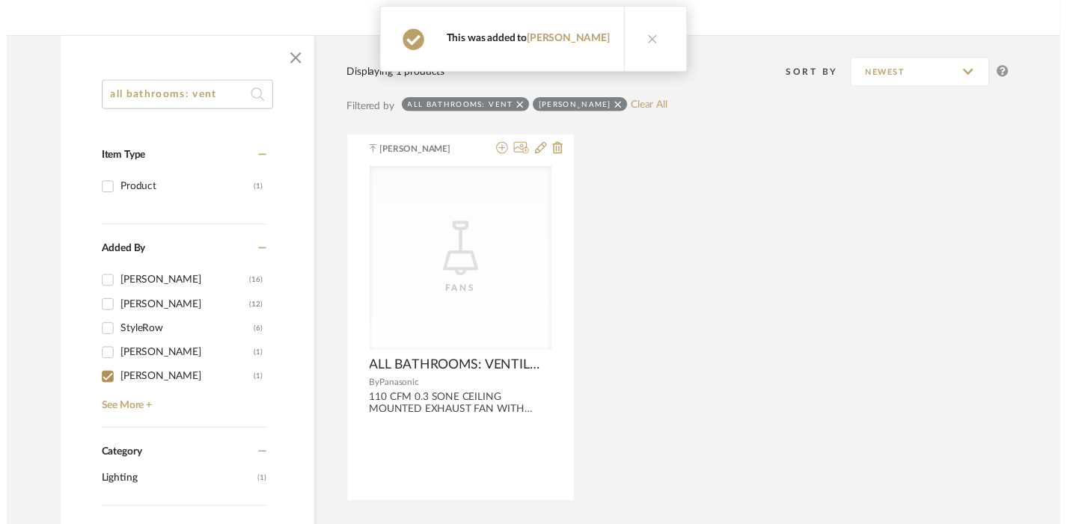
scroll to position [194, 0]
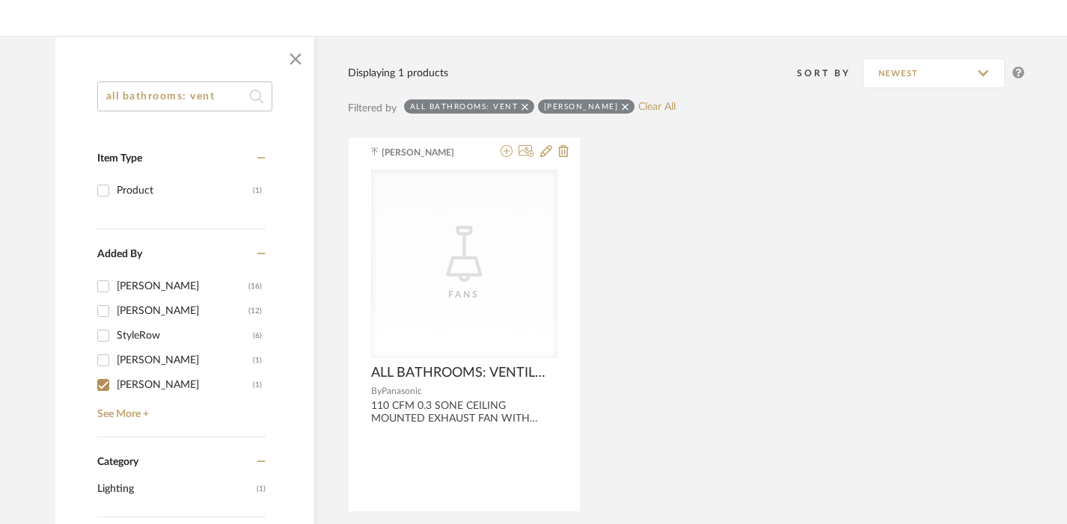
click at [215, 91] on input "all bathrooms: vent" at bounding box center [184, 97] width 175 height 30
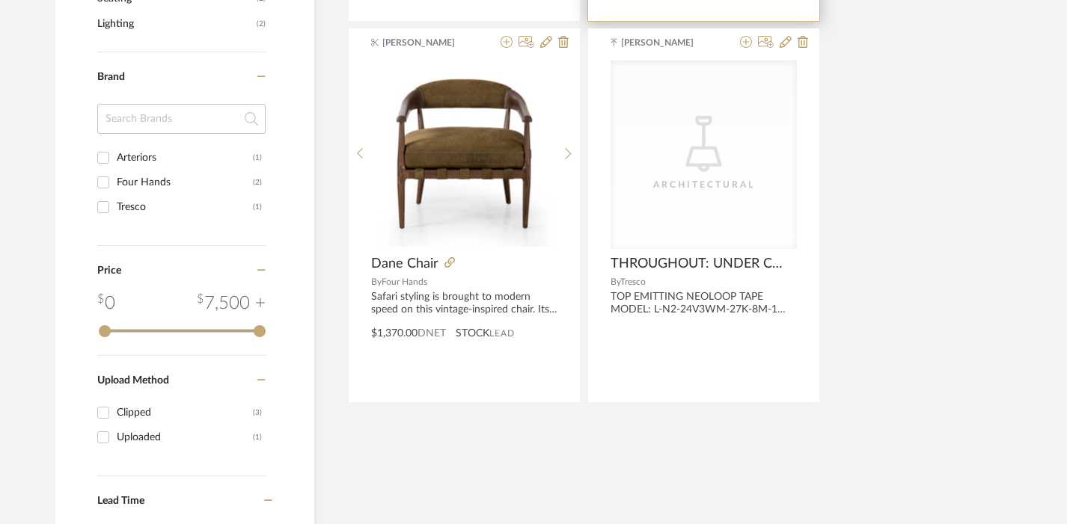
scroll to position [684, 0]
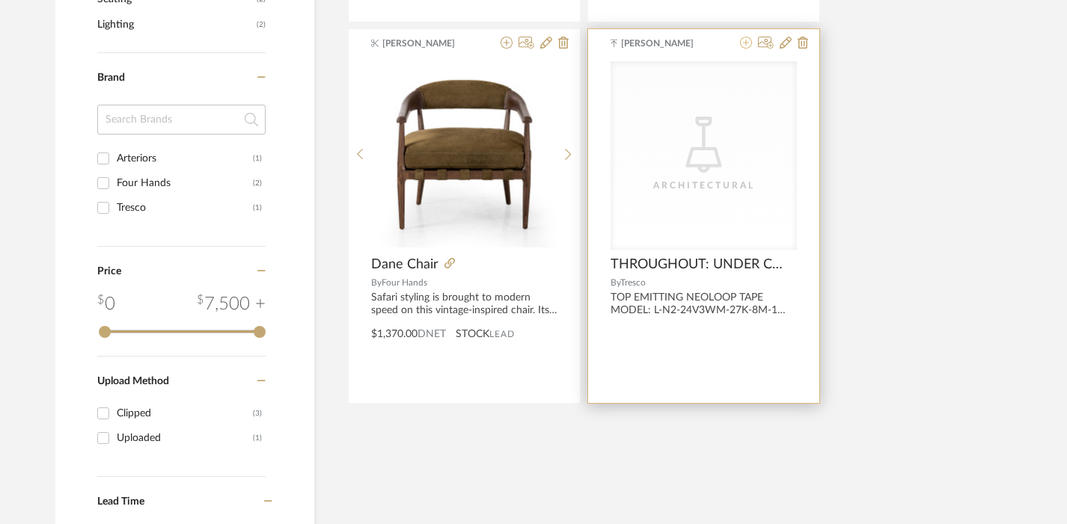
type input "throughout"
click at [747, 40] on icon at bounding box center [746, 43] width 12 height 12
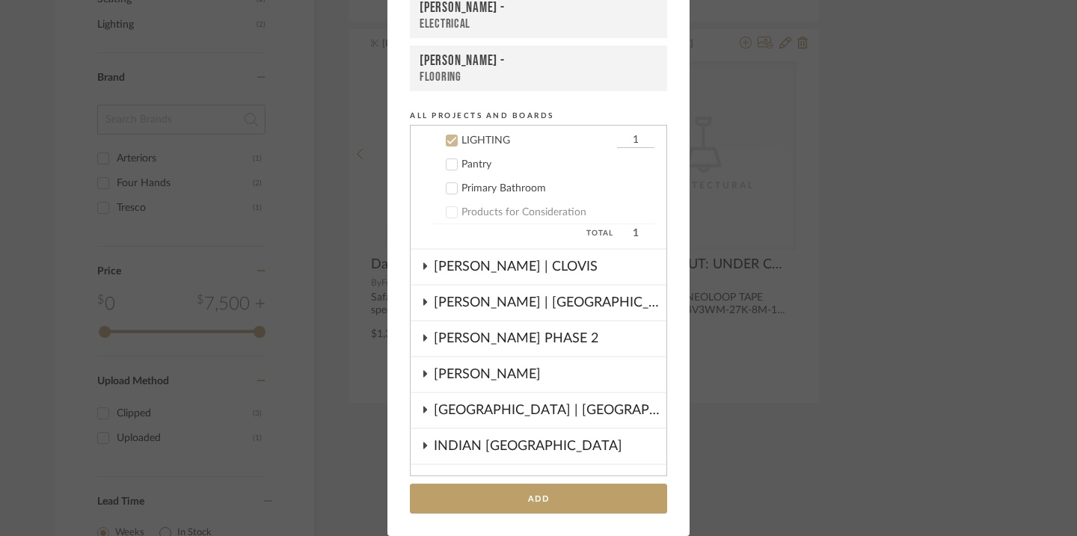
scroll to position [372, 0]
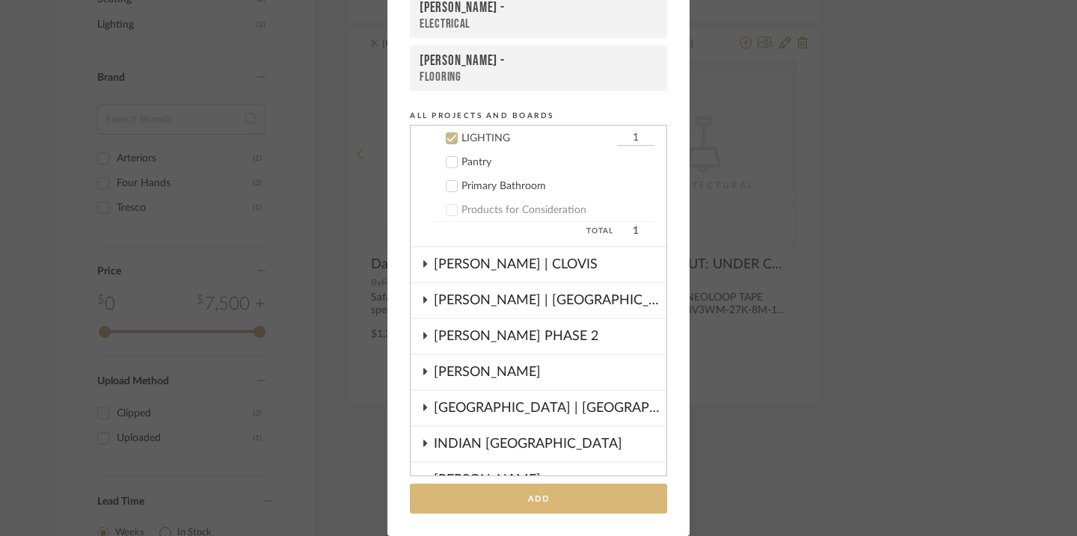
click at [531, 494] on button "Add" at bounding box center [538, 499] width 257 height 31
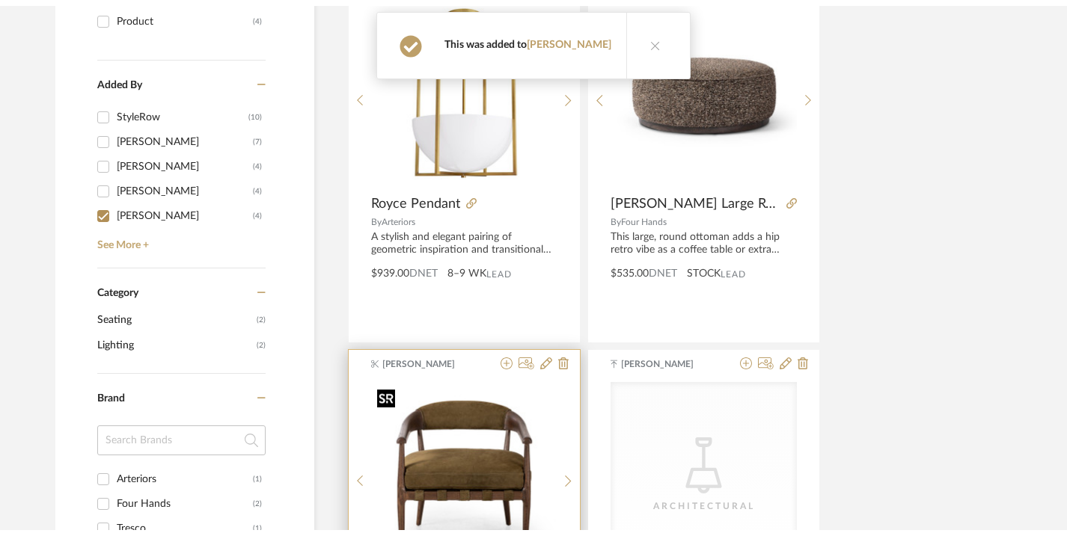
scroll to position [0, 0]
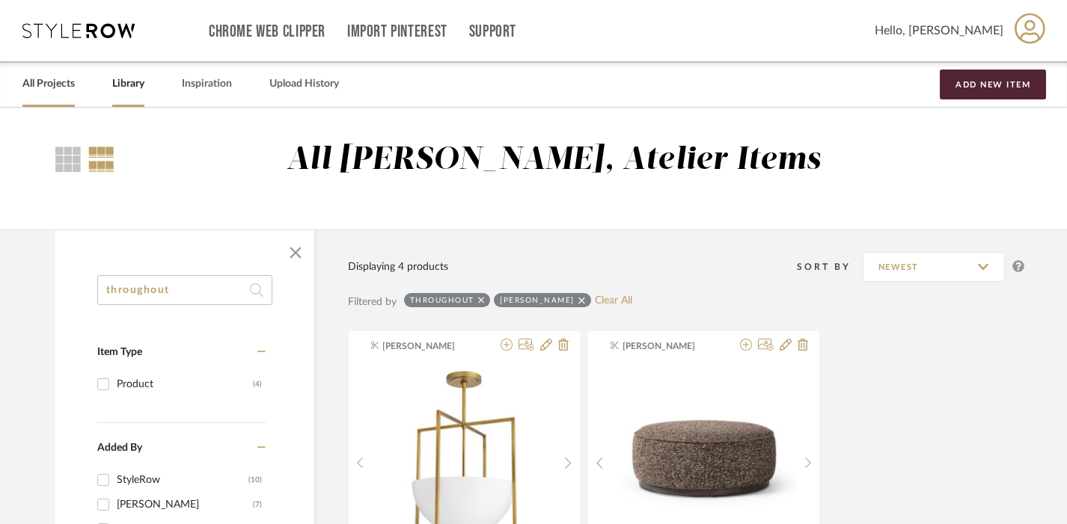
click at [43, 76] on link "All Projects" at bounding box center [48, 84] width 52 height 20
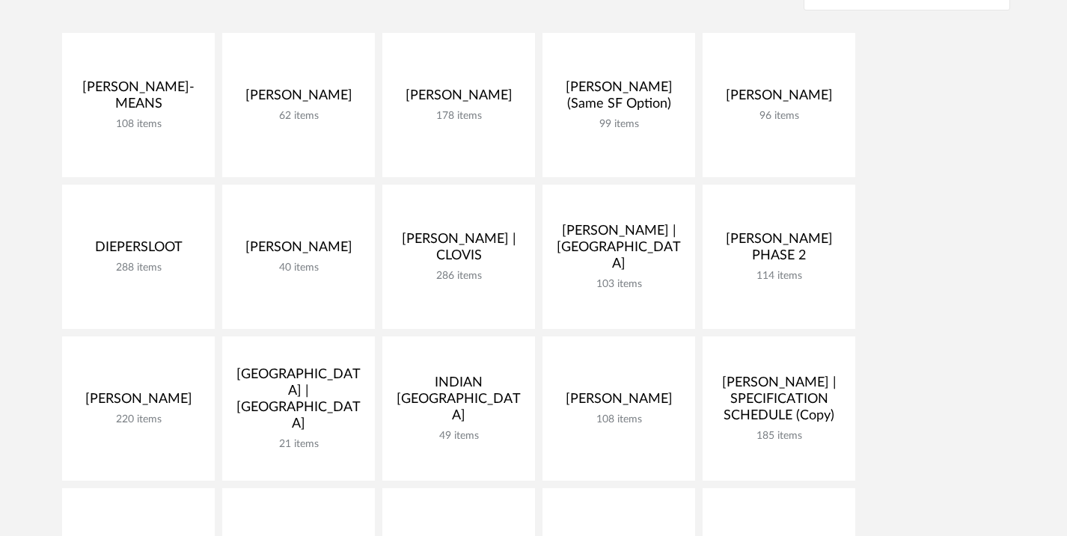
scroll to position [344, 0]
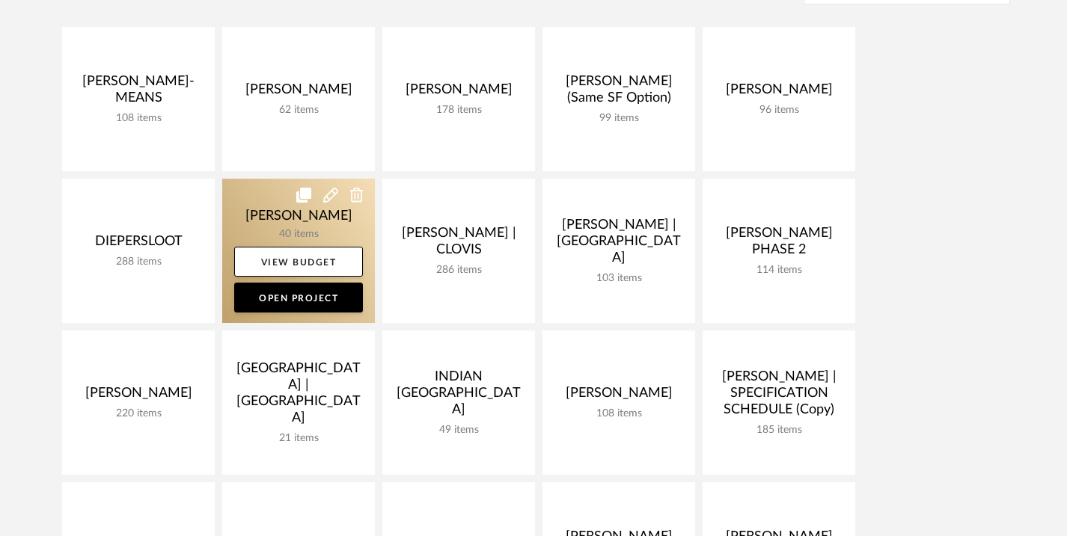
click at [245, 207] on link at bounding box center [298, 251] width 153 height 144
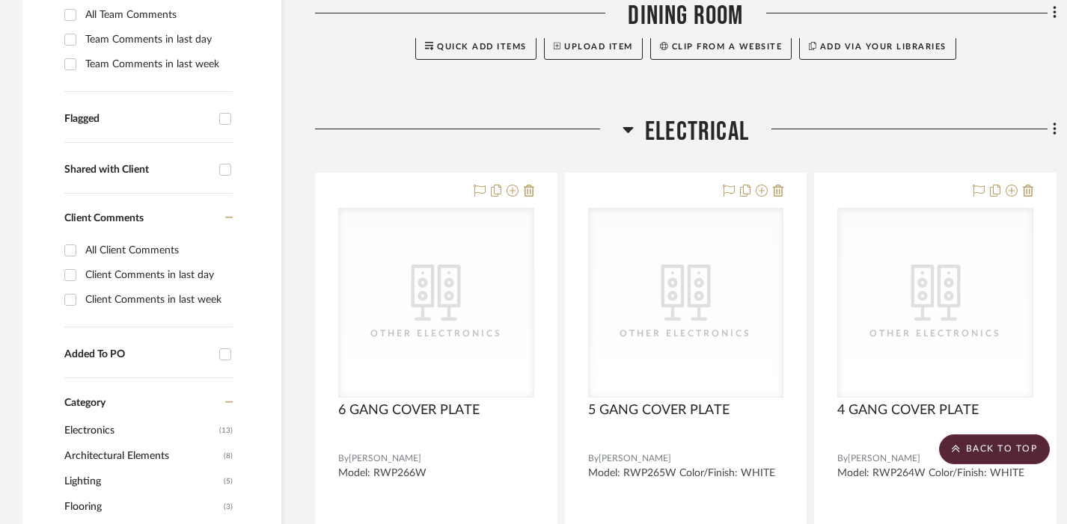
scroll to position [457, 0]
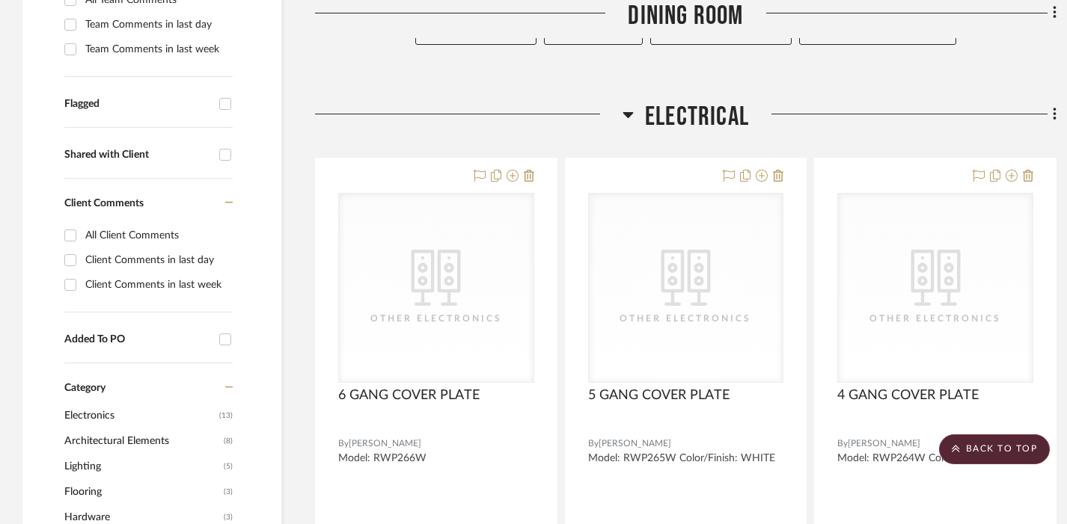
click at [693, 126] on span "ELECTRICAL" at bounding box center [697, 117] width 104 height 32
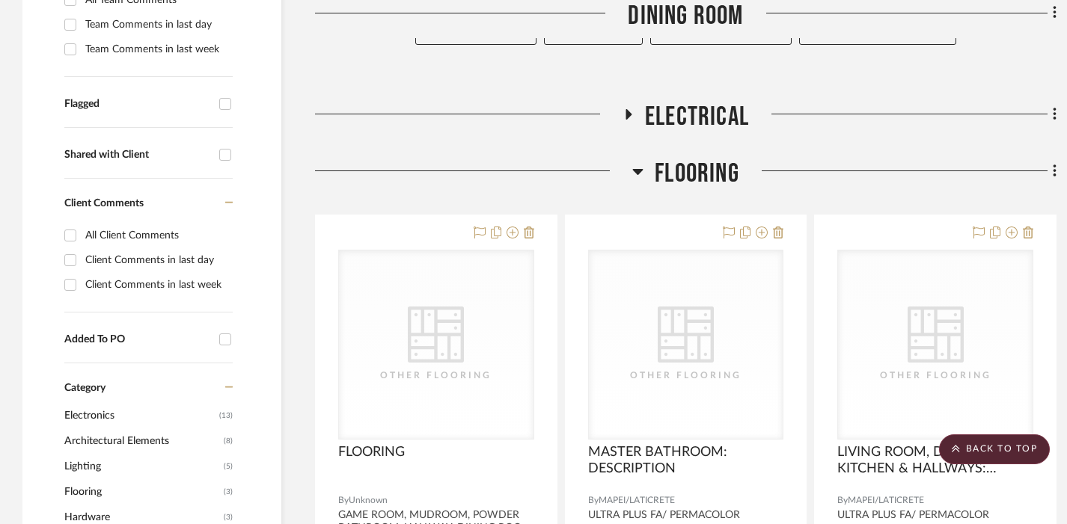
click at [686, 173] on span "FLOORING" at bounding box center [697, 174] width 85 height 32
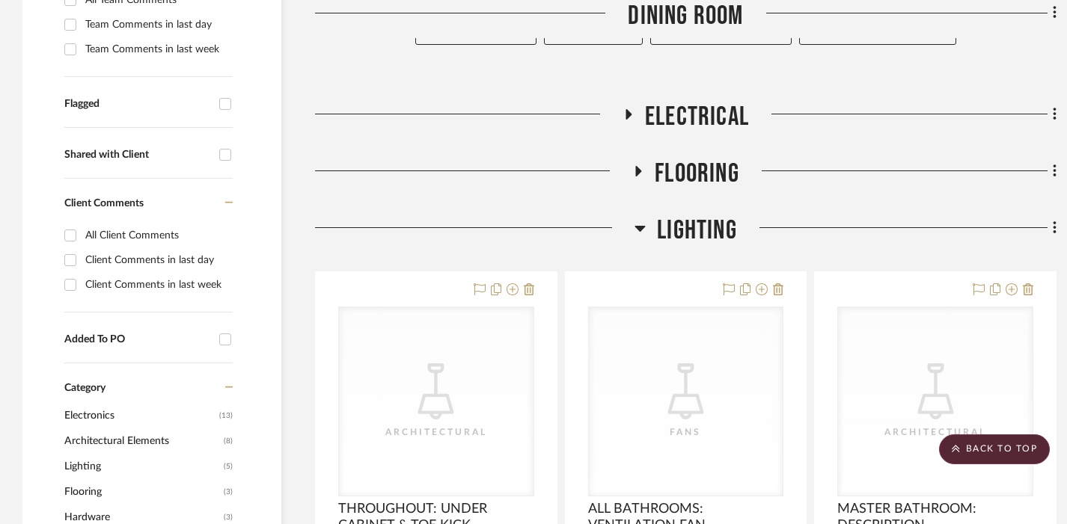
click at [683, 231] on span "LIGHTING" at bounding box center [697, 231] width 80 height 32
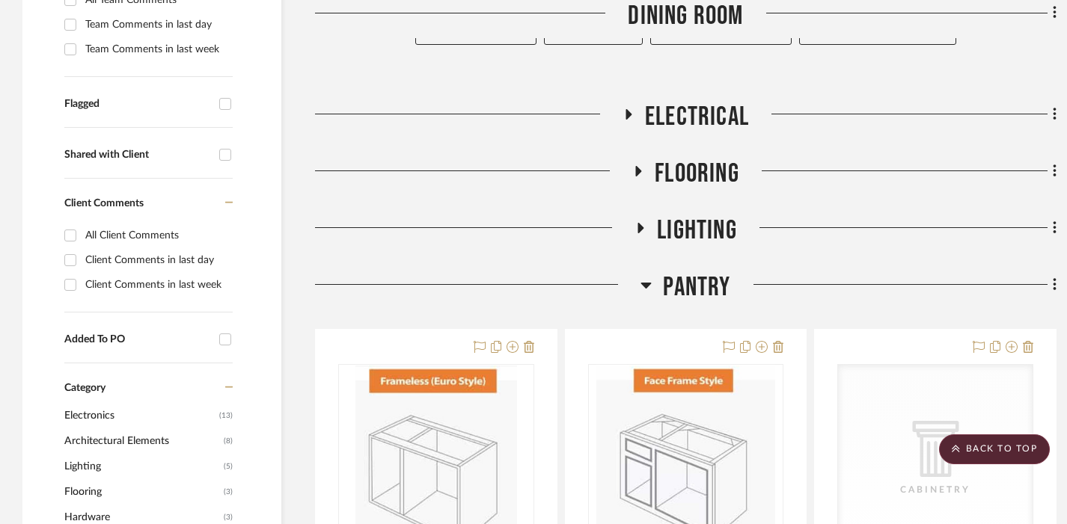
click at [684, 284] on span "Pantry" at bounding box center [696, 288] width 67 height 32
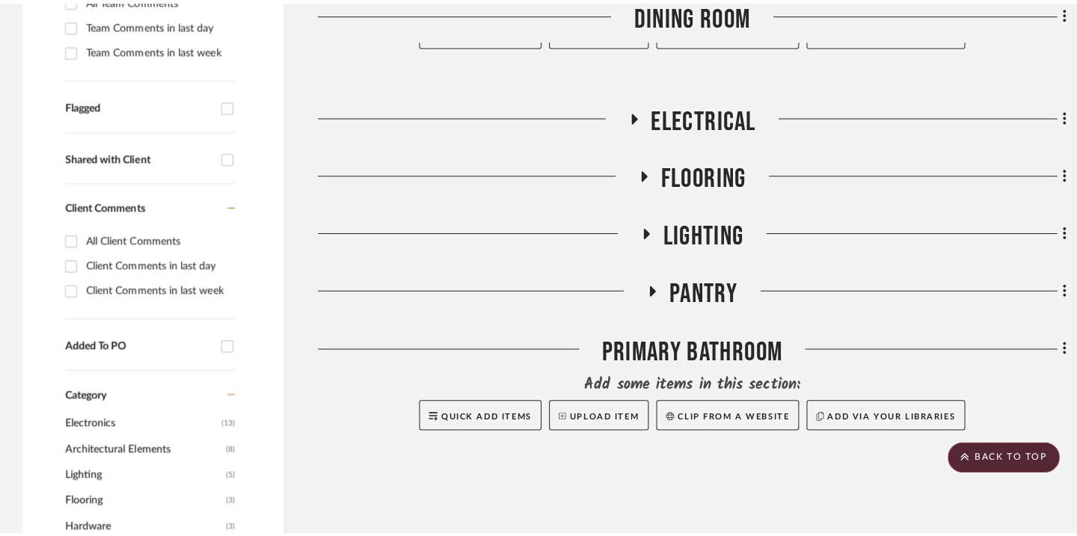
scroll to position [0, 0]
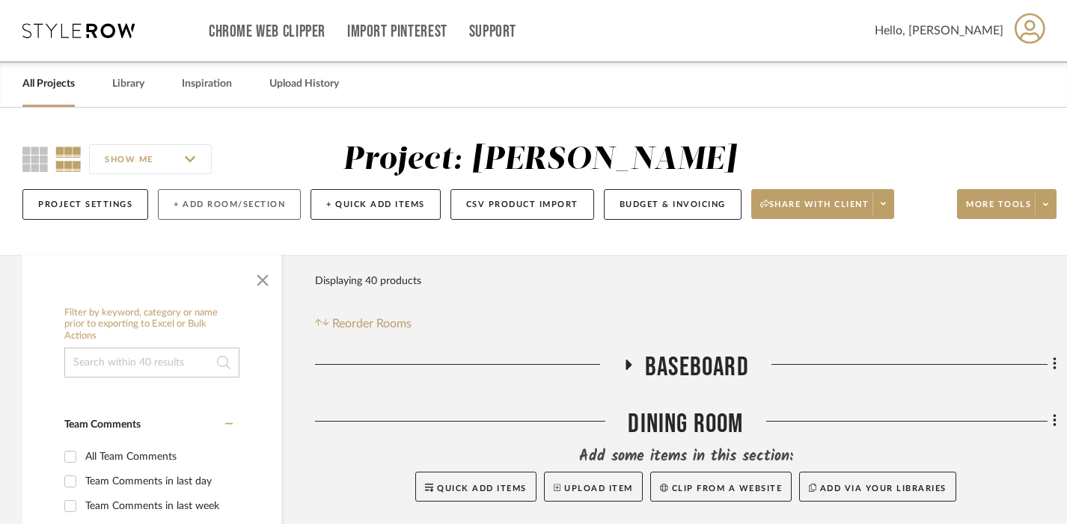
click at [256, 197] on button "+ Add Room/Section" at bounding box center [229, 204] width 143 height 31
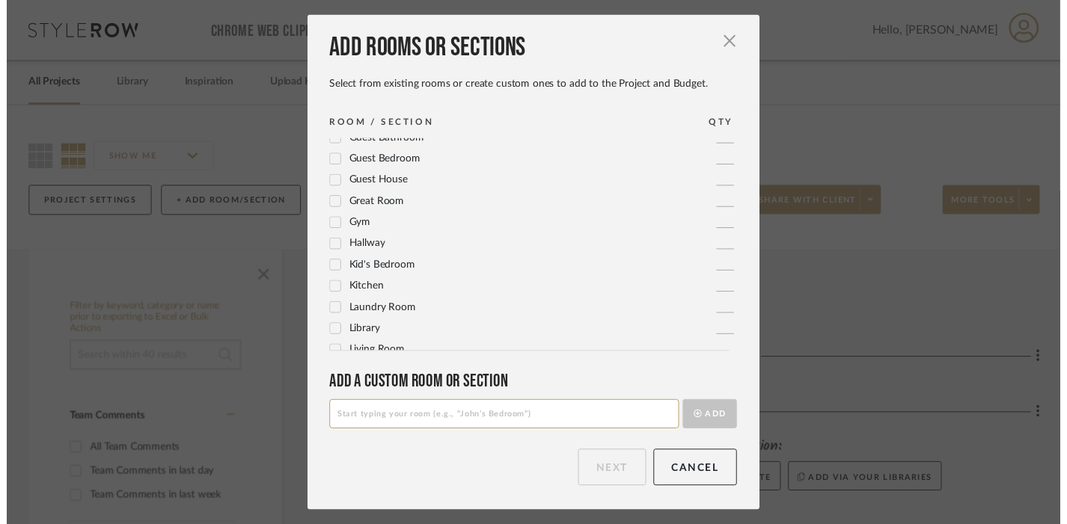
scroll to position [259, 0]
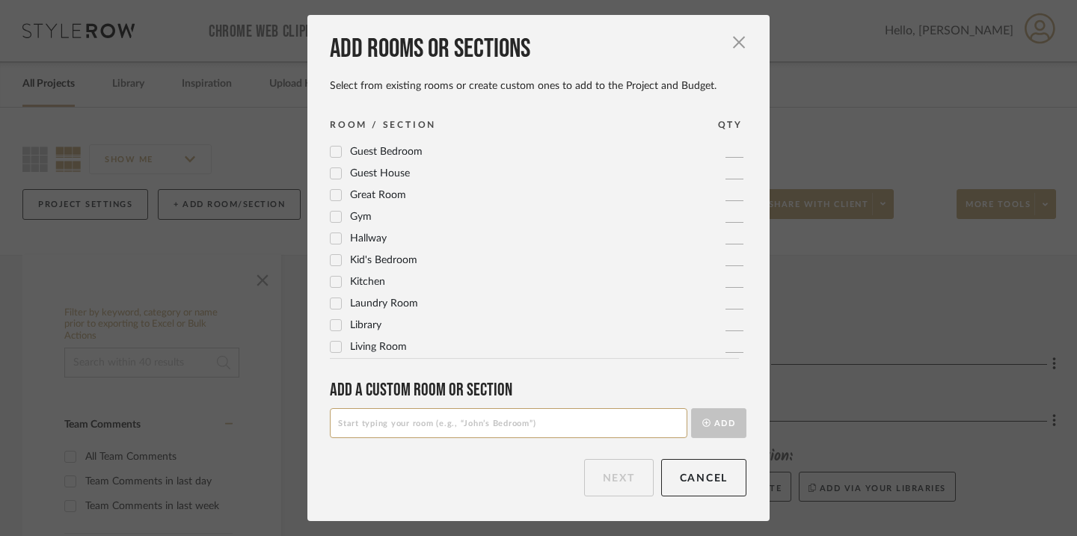
click at [361, 286] on span "Kitchen" at bounding box center [367, 282] width 35 height 10
click at [622, 468] on button "Next" at bounding box center [619, 477] width 70 height 37
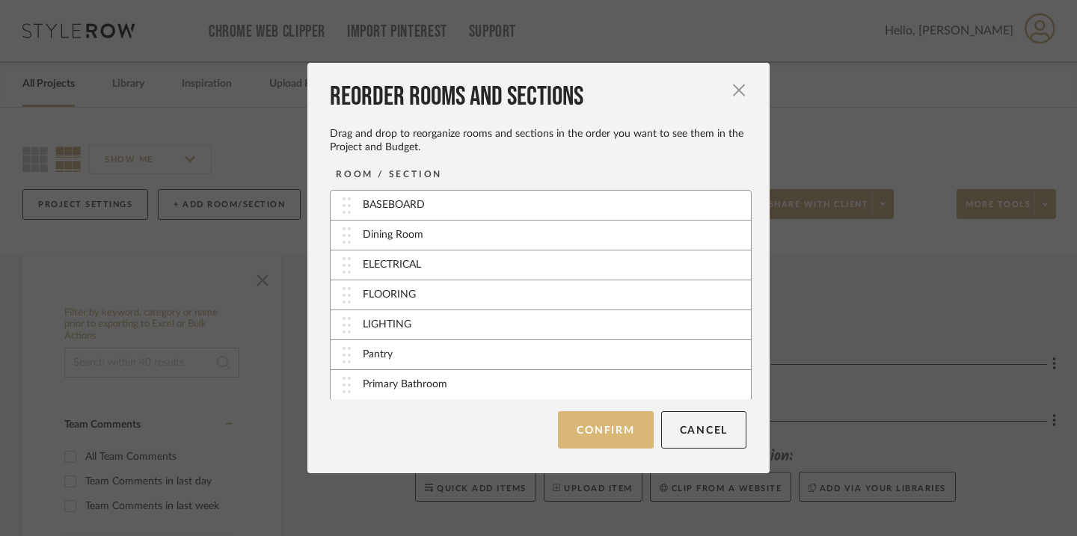
click at [606, 422] on button "Confirm" at bounding box center [605, 429] width 95 height 37
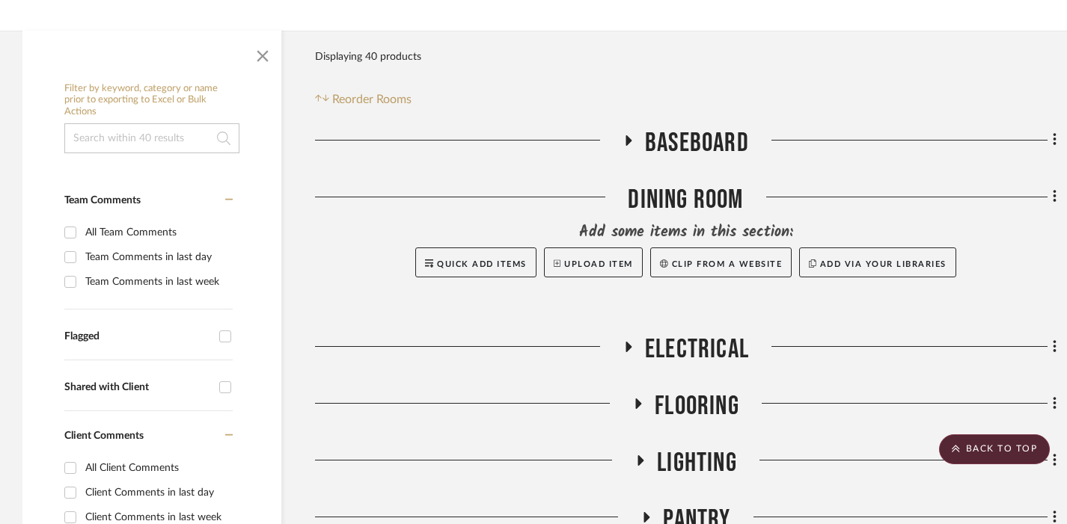
scroll to position [0, 0]
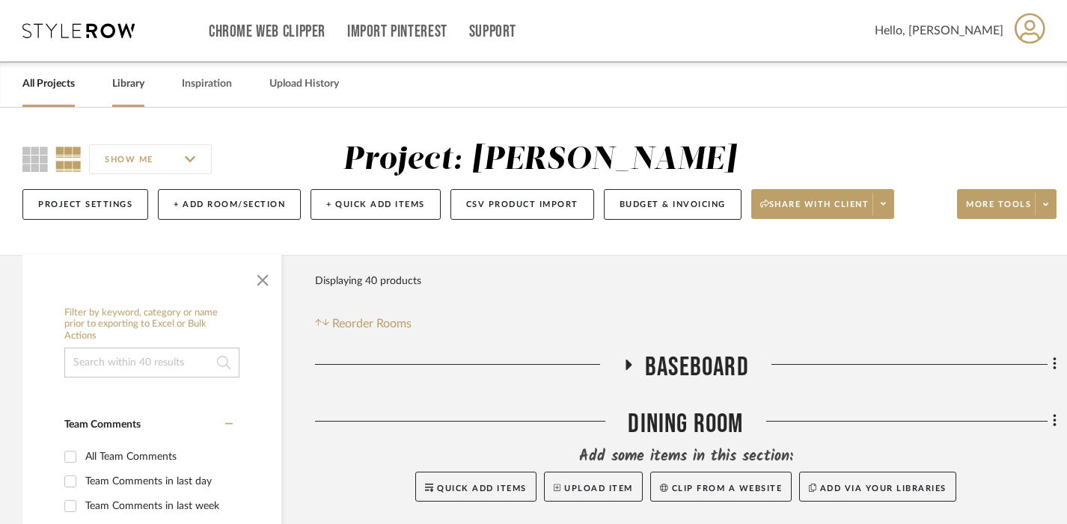
click at [132, 67] on div "Library" at bounding box center [128, 84] width 32 height 46
click at [133, 79] on link "Library" at bounding box center [128, 84] width 32 height 20
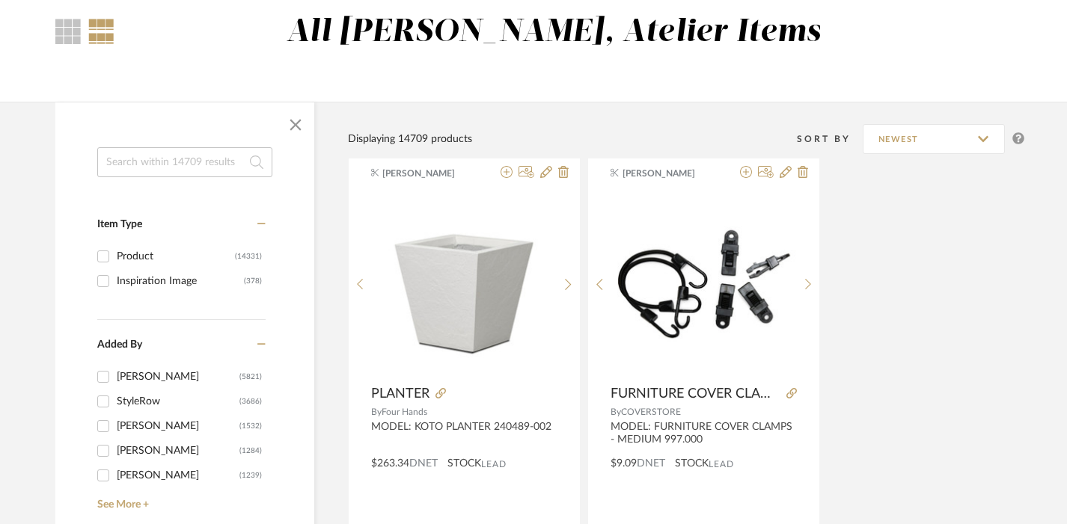
scroll to position [129, 0]
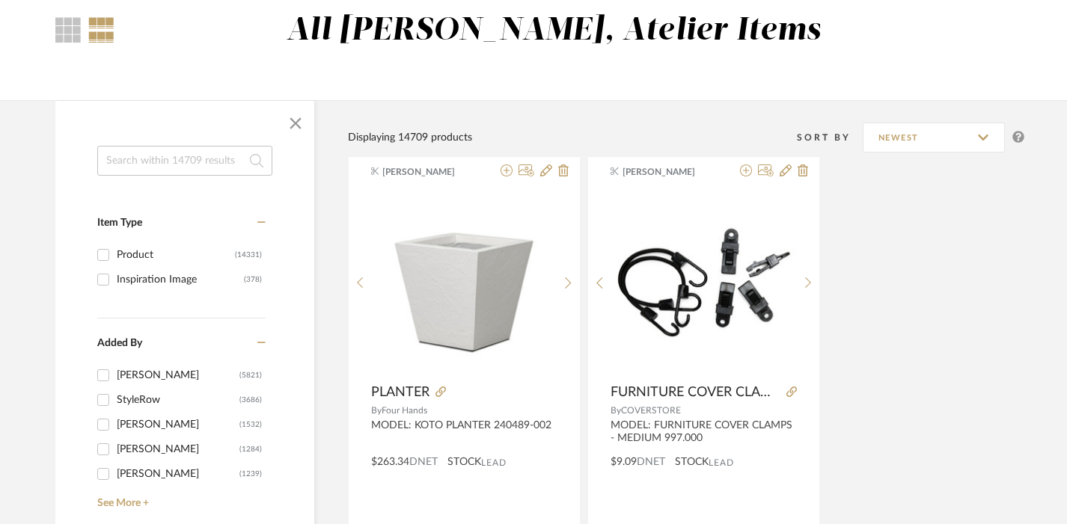
click at [146, 448] on div "[PERSON_NAME]" at bounding box center [178, 450] width 123 height 24
click at [115, 448] on input "[PERSON_NAME] (1284)" at bounding box center [103, 450] width 24 height 24
checkbox input "true"
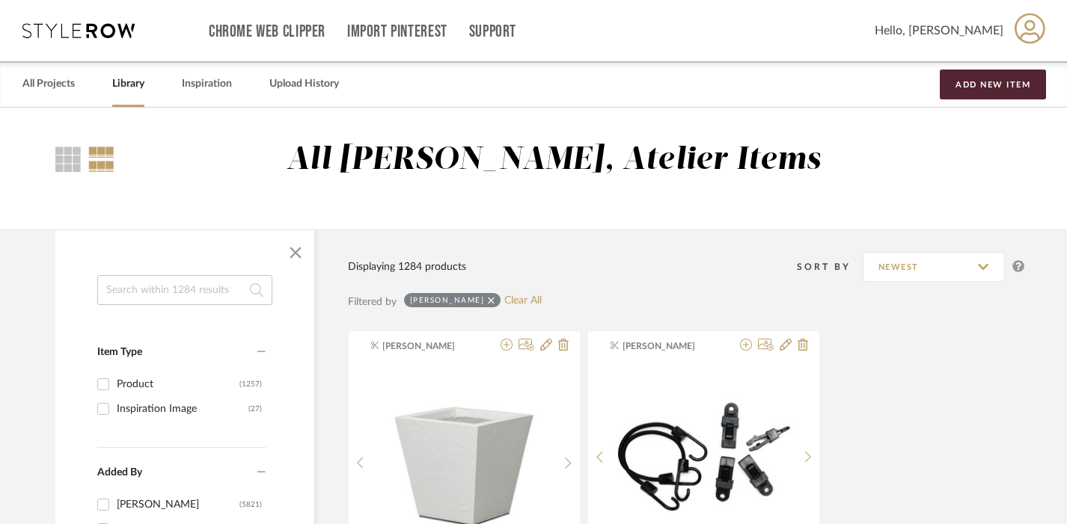
click at [175, 297] on input at bounding box center [184, 290] width 175 height 30
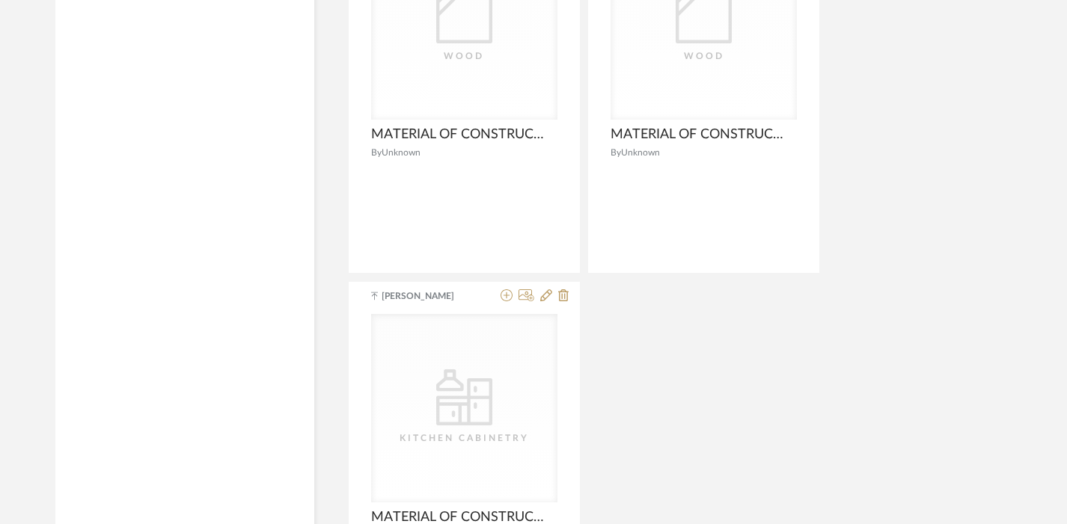
scroll to position [2048, 0]
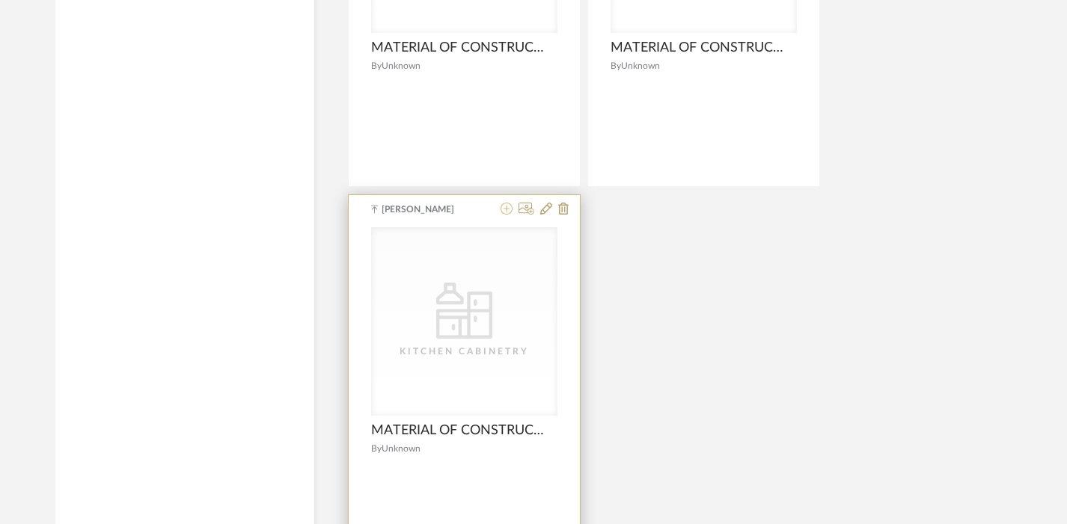
click at [506, 215] on icon at bounding box center [506, 209] width 12 height 12
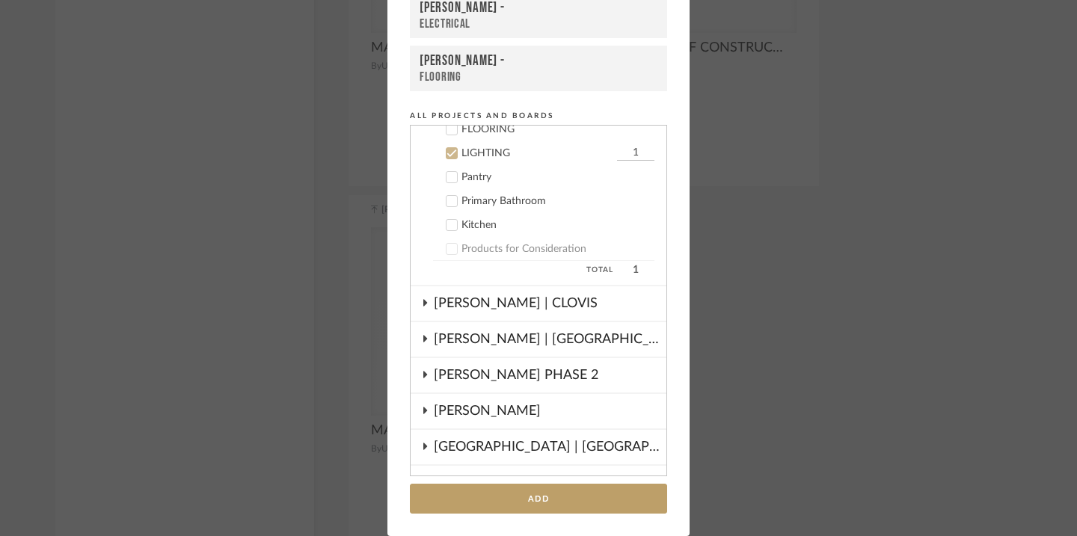
scroll to position [372, 0]
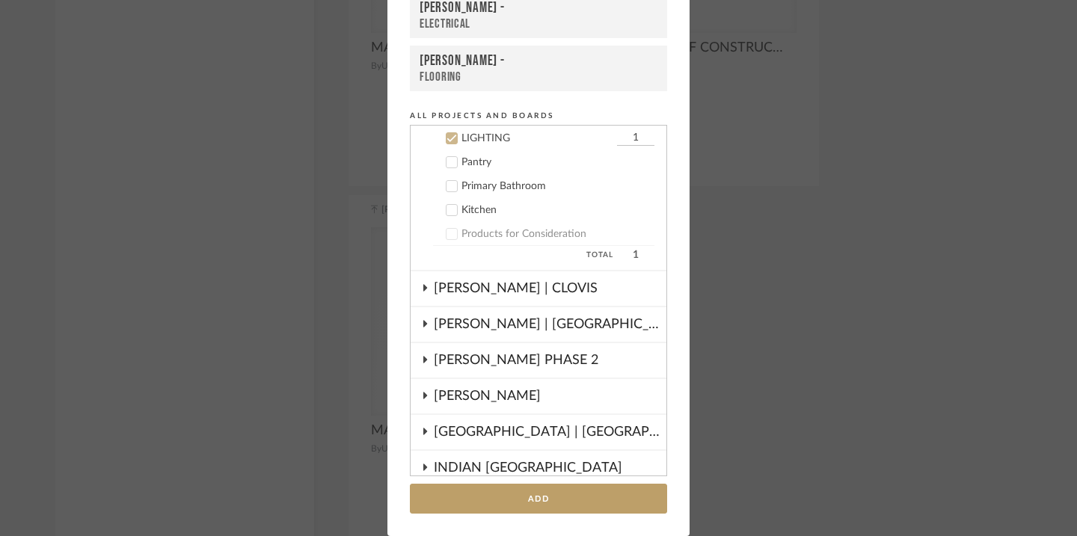
click at [462, 138] on div "LIGHTING" at bounding box center [538, 138] width 152 height 13
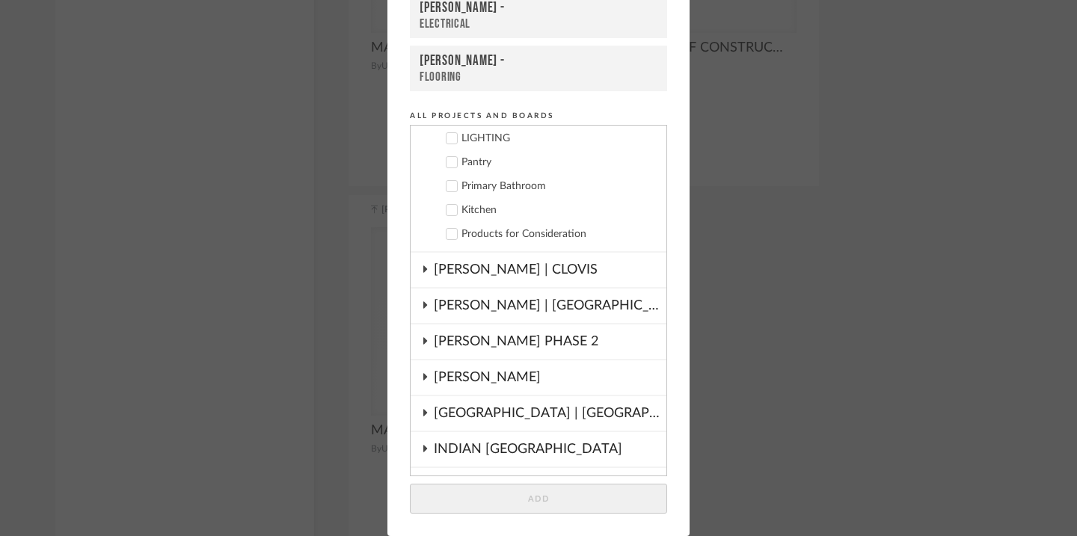
click at [462, 213] on div "Kitchen" at bounding box center [558, 210] width 193 height 13
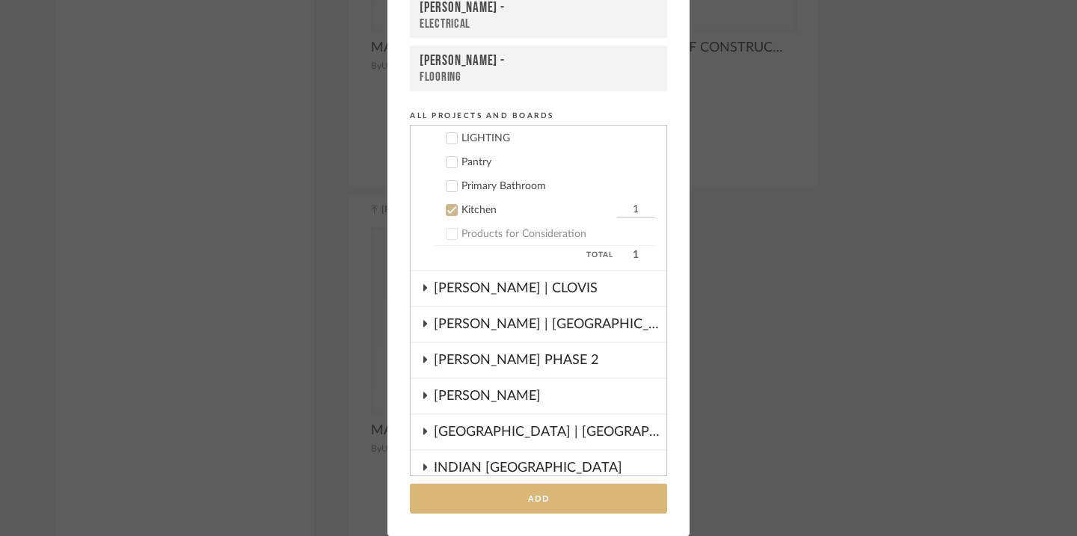
click at [518, 500] on button "Add" at bounding box center [538, 499] width 257 height 31
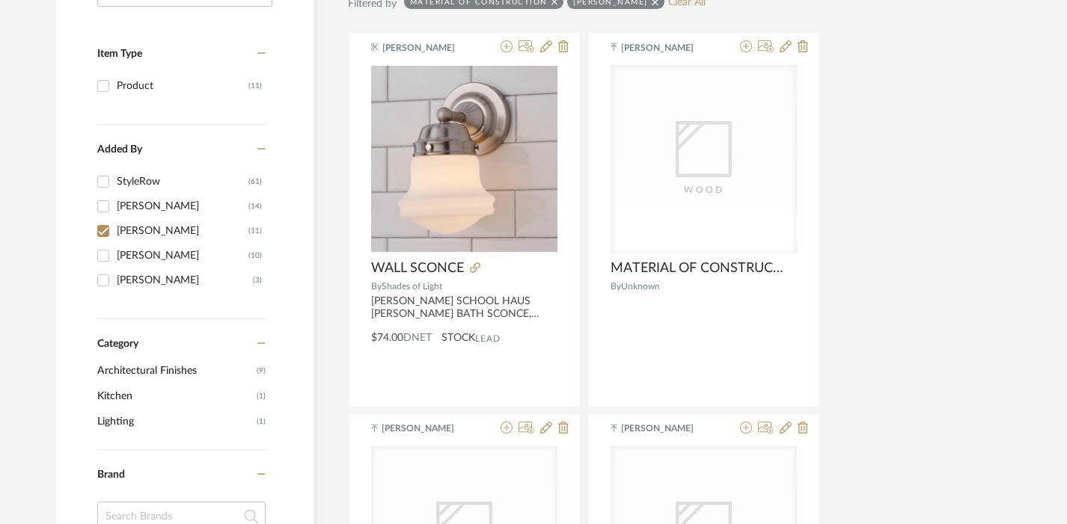
scroll to position [0, 0]
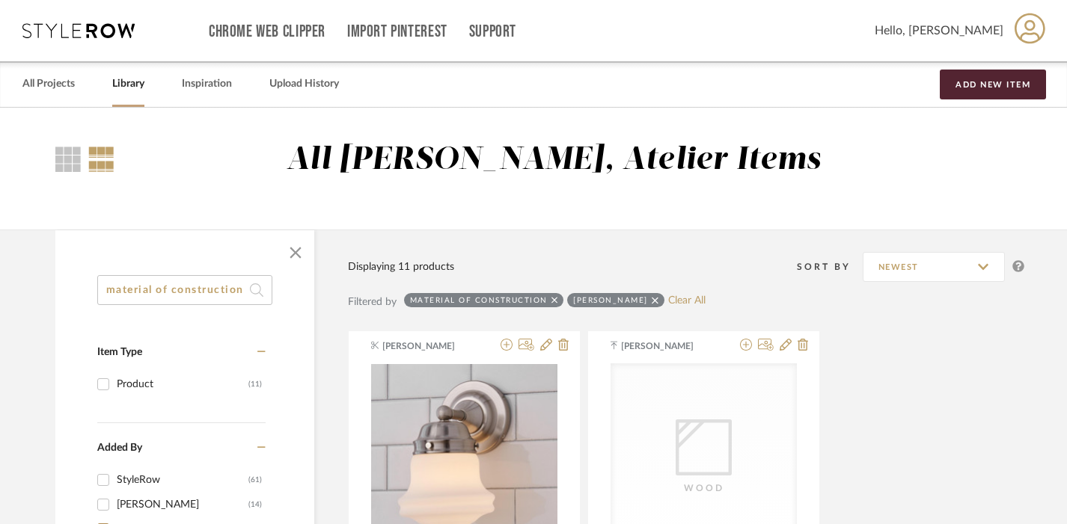
click at [186, 290] on input "material of construction" at bounding box center [184, 290] width 175 height 30
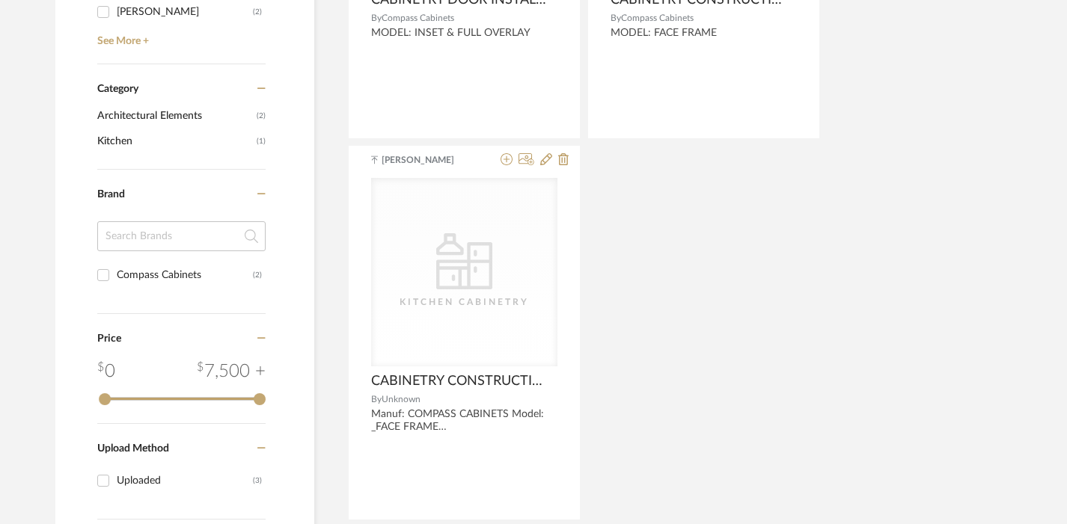
scroll to position [568, 0]
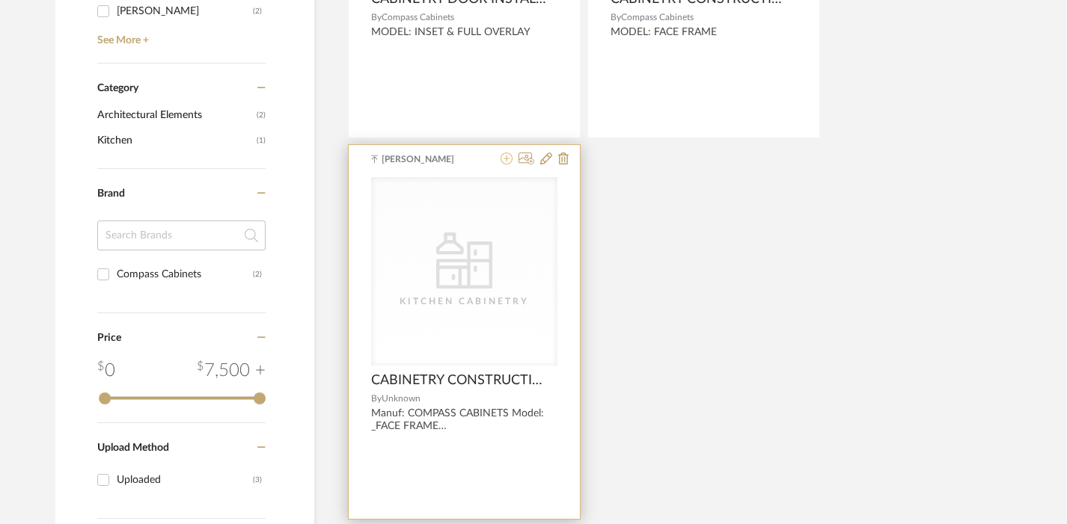
click at [504, 161] on icon at bounding box center [506, 159] width 12 height 12
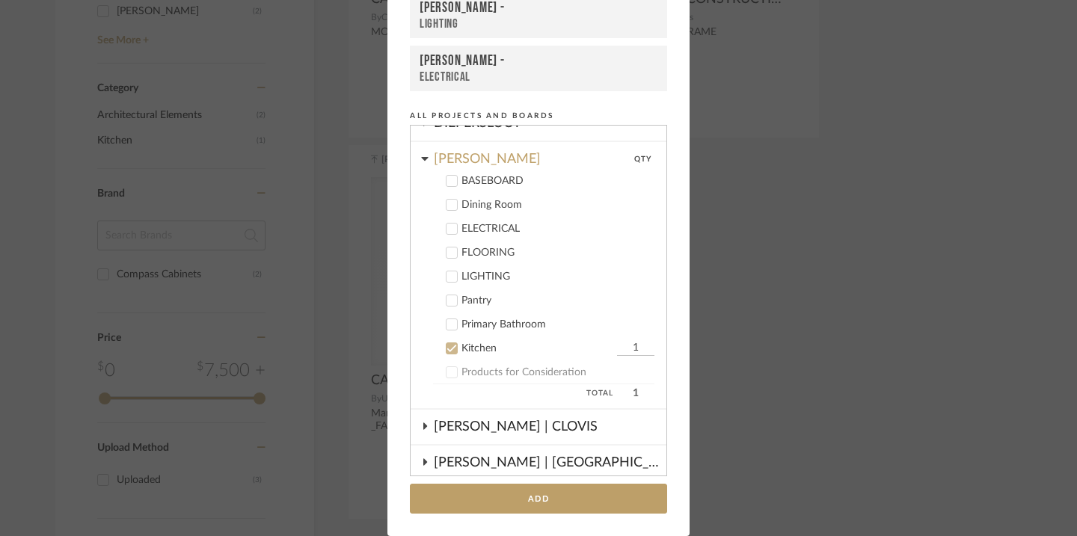
scroll to position [231, 0]
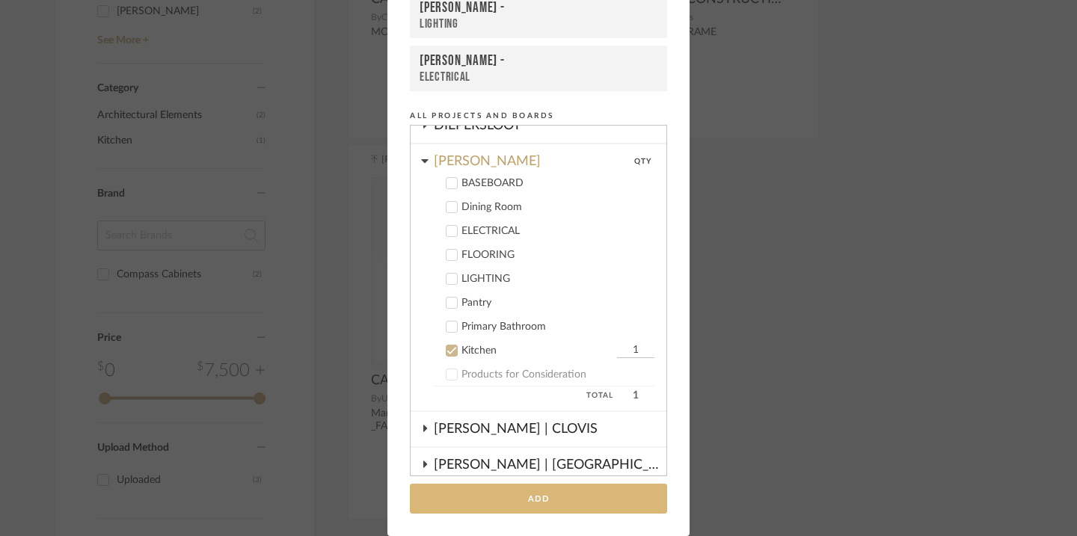
click at [521, 506] on button "Add" at bounding box center [538, 499] width 257 height 31
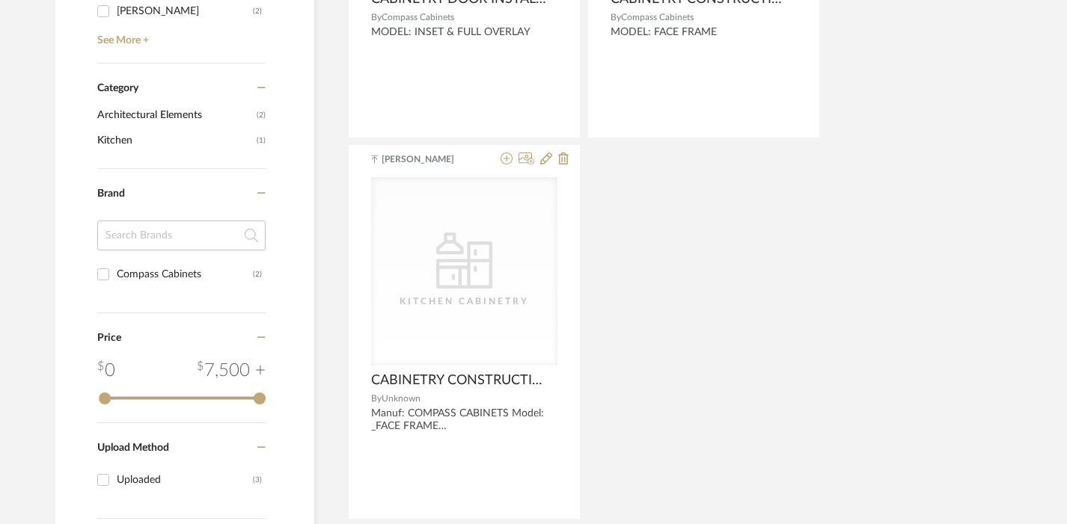
scroll to position [0, 0]
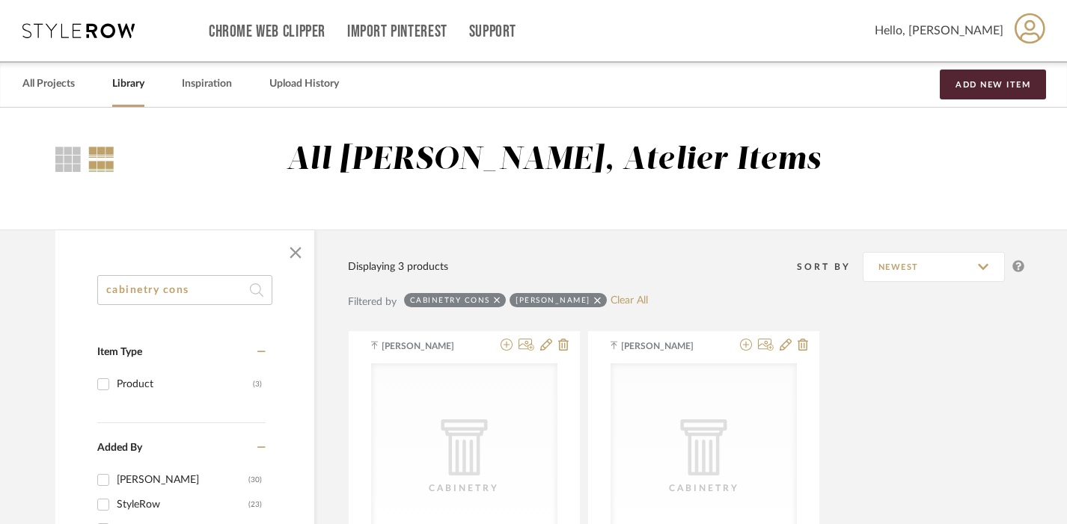
click at [198, 293] on input "cabinetry cons" at bounding box center [184, 290] width 175 height 30
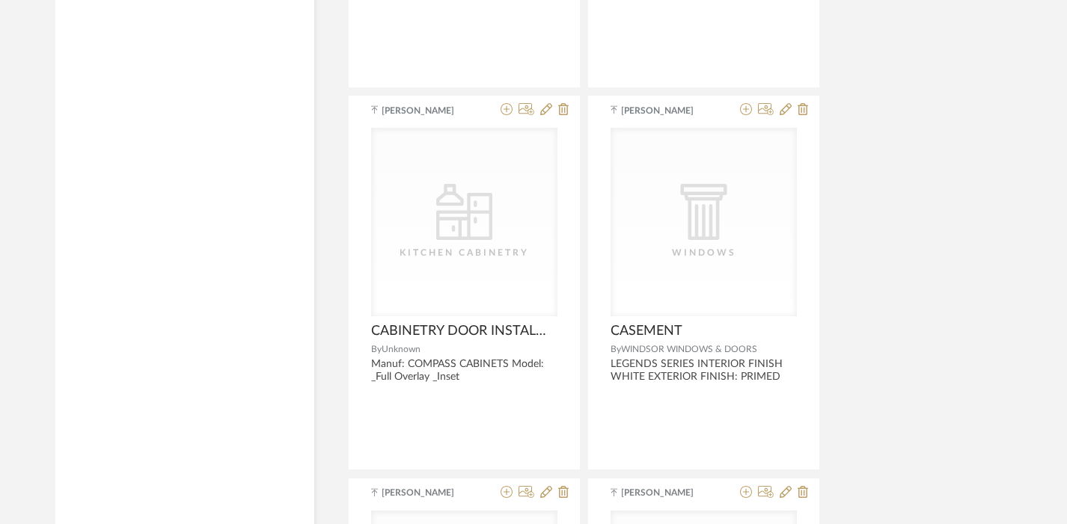
scroll to position [1762, 0]
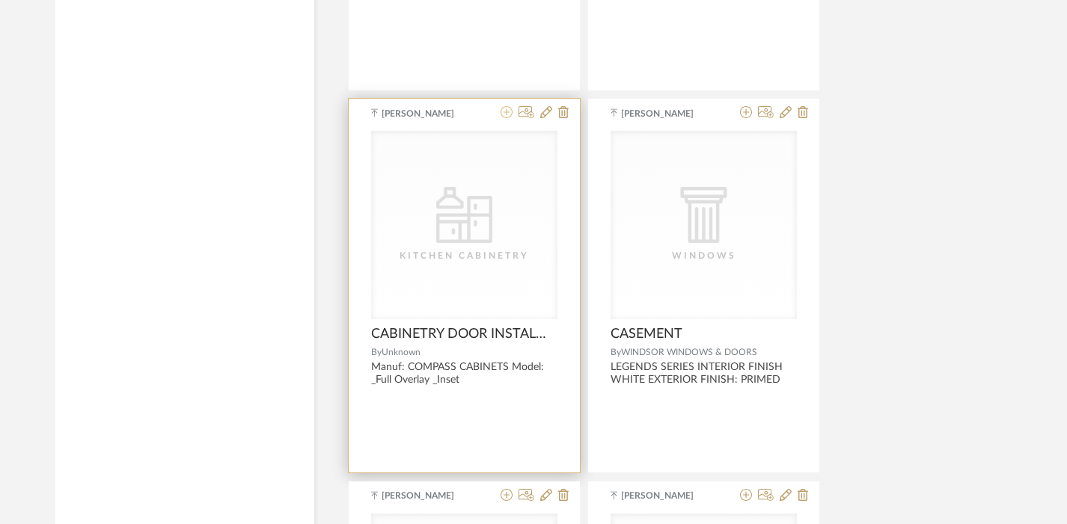
click at [502, 114] on icon at bounding box center [506, 112] width 12 height 12
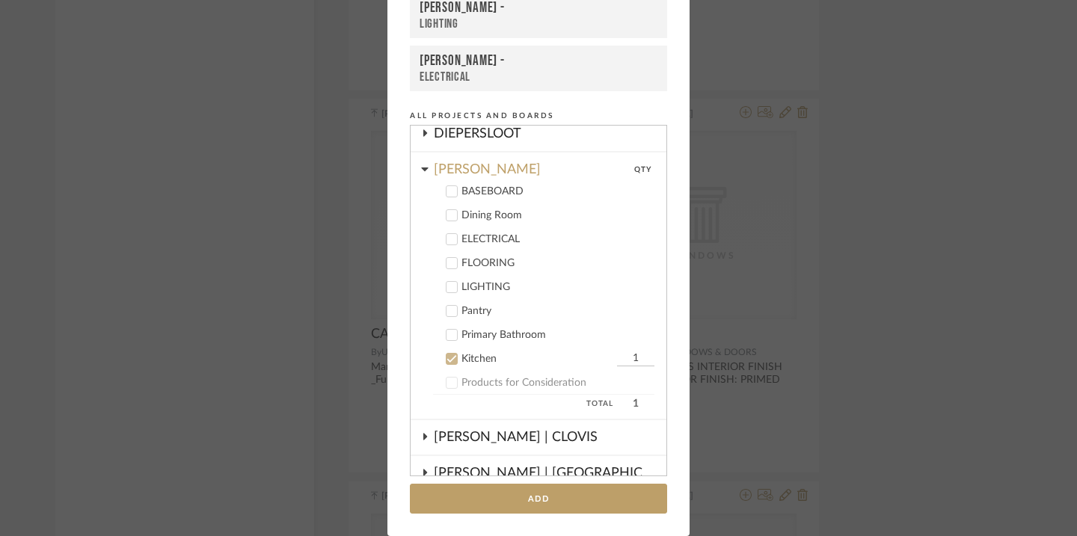
scroll to position [222, 0]
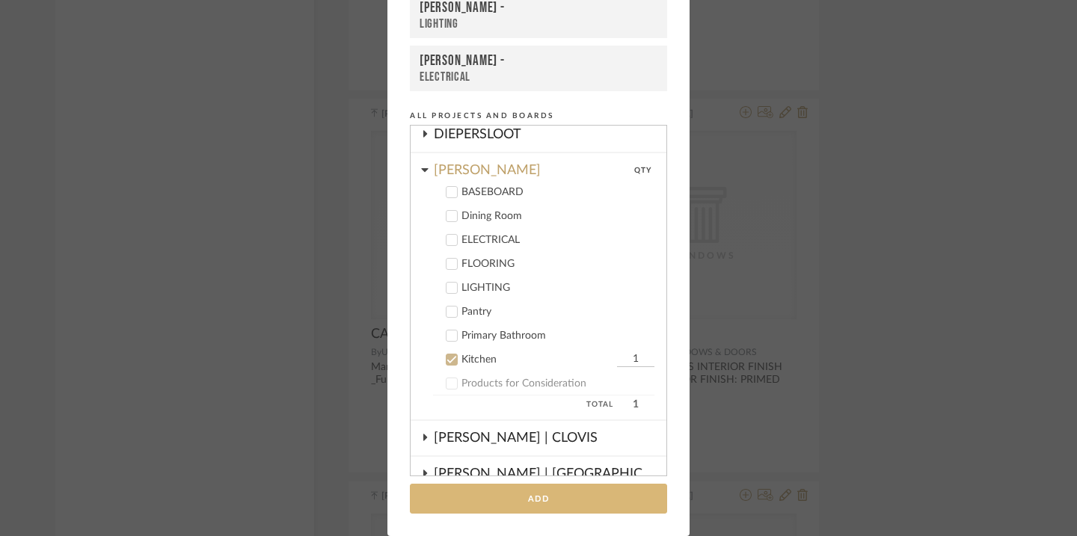
click at [571, 498] on button "Add" at bounding box center [538, 499] width 257 height 31
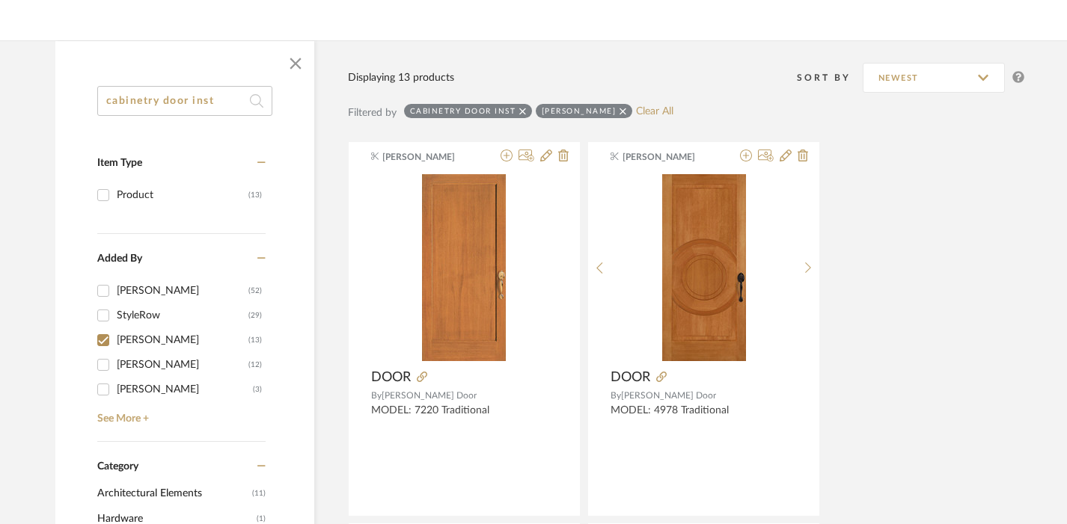
scroll to position [0, 0]
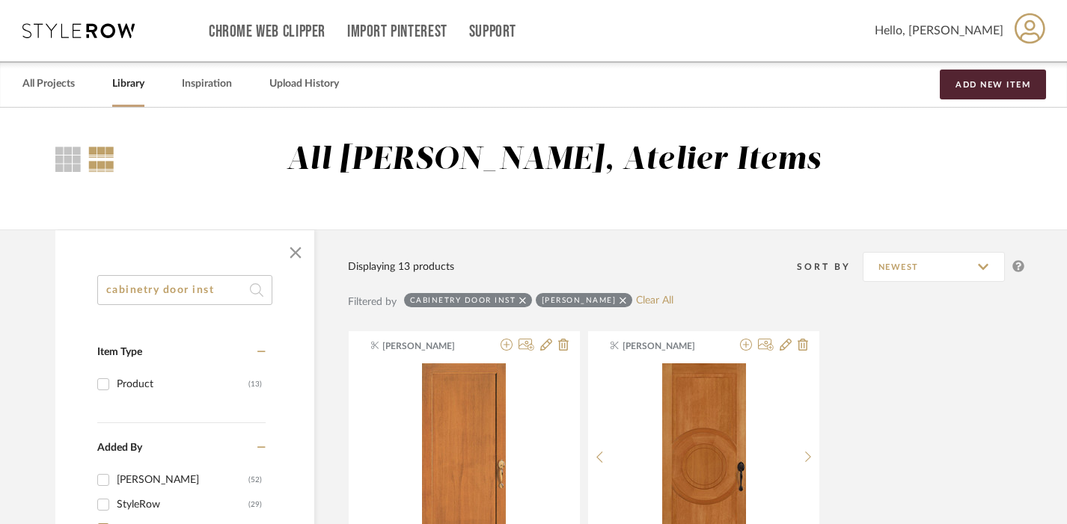
drag, startPoint x: 221, startPoint y: 298, endPoint x: 150, endPoint y: 292, distance: 72.1
click at [150, 292] on input "cabinetry door inst" at bounding box center [184, 290] width 175 height 30
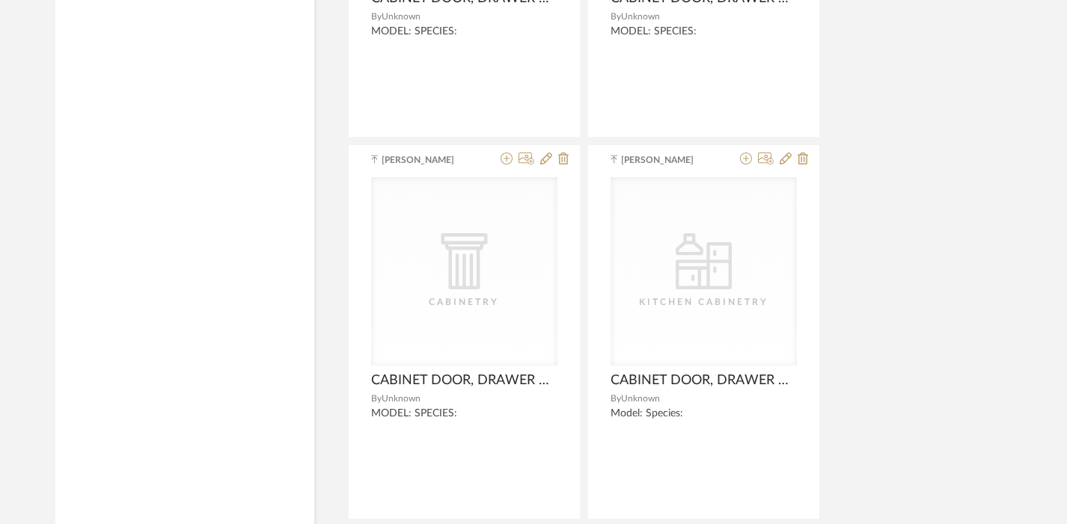
scroll to position [3306, 0]
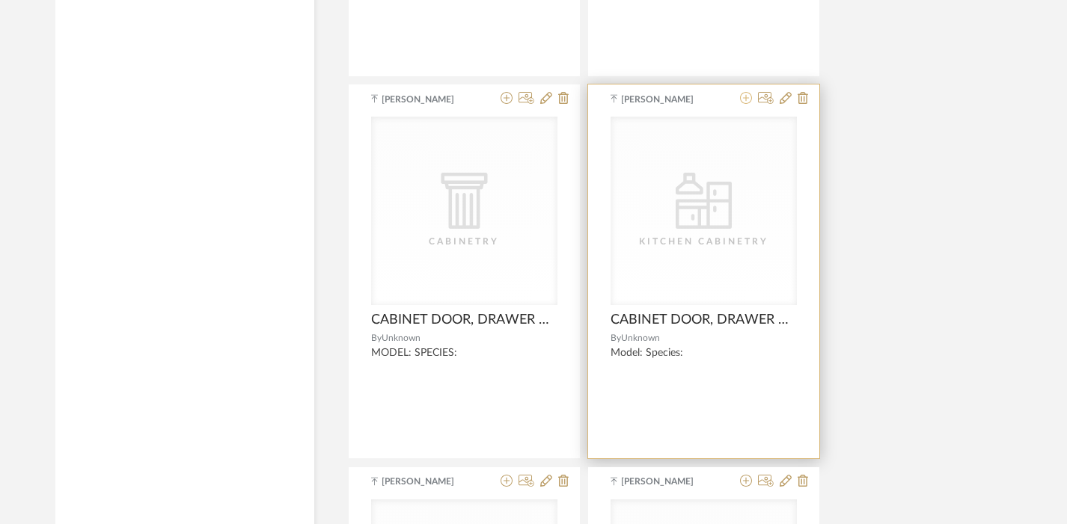
click at [746, 99] on icon at bounding box center [746, 98] width 12 height 12
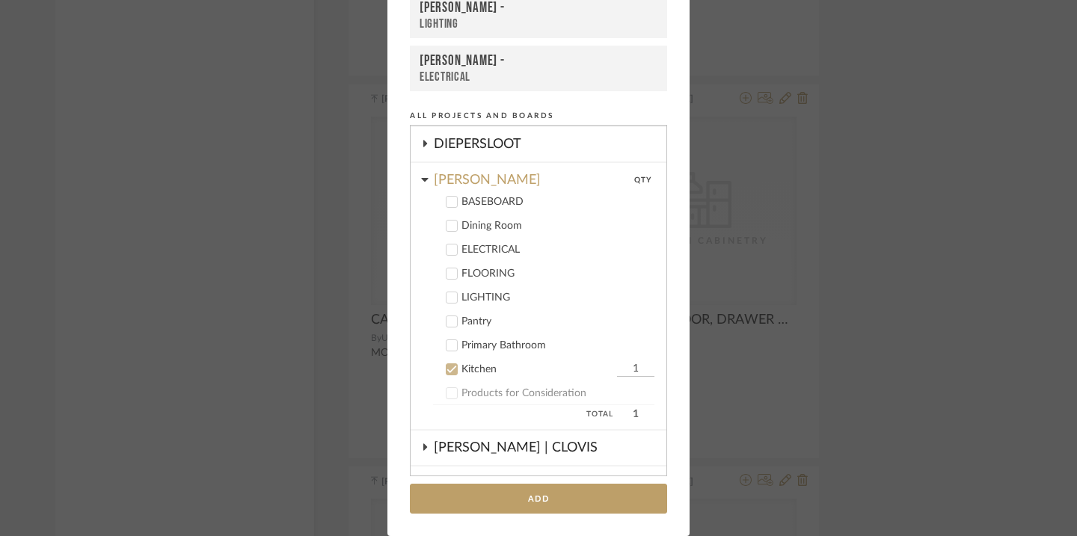
scroll to position [194, 0]
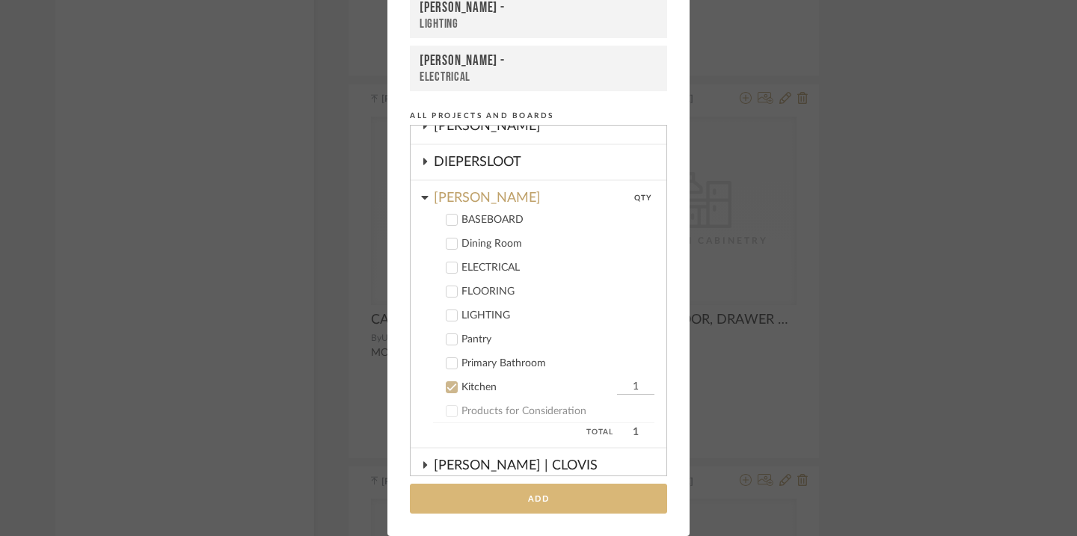
click at [481, 494] on button "Add" at bounding box center [538, 499] width 257 height 31
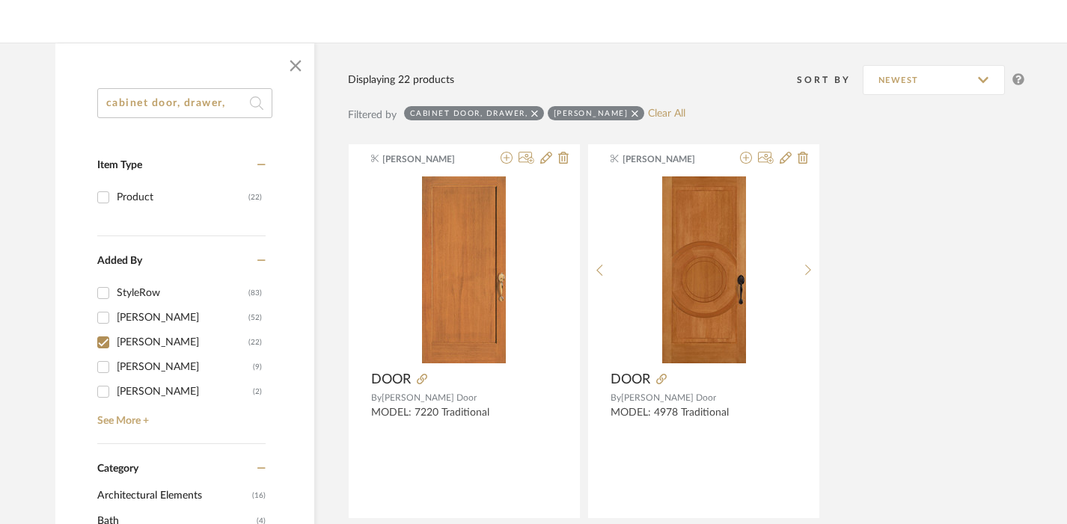
scroll to position [0, 0]
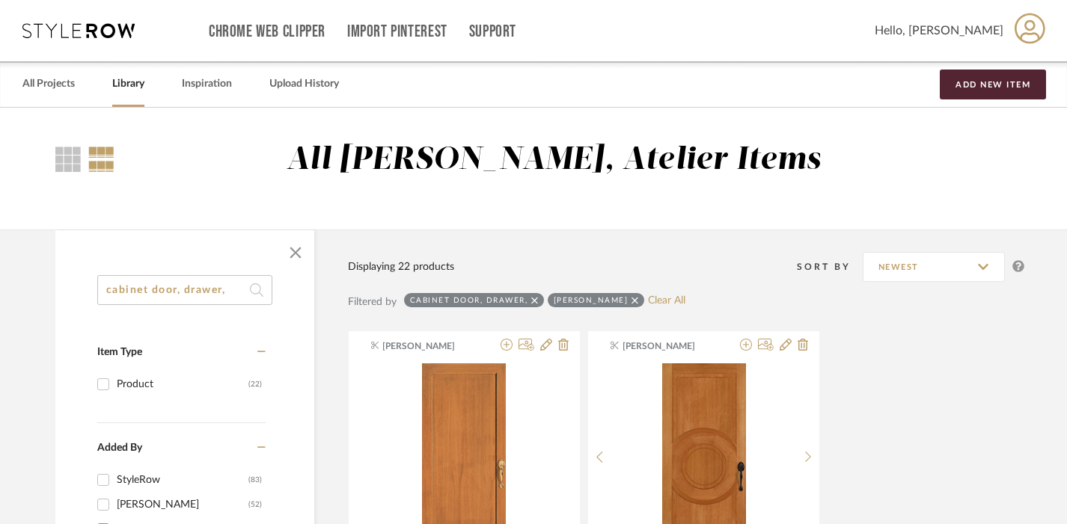
click at [190, 292] on input "cabinet door, drawer," at bounding box center [184, 290] width 175 height 30
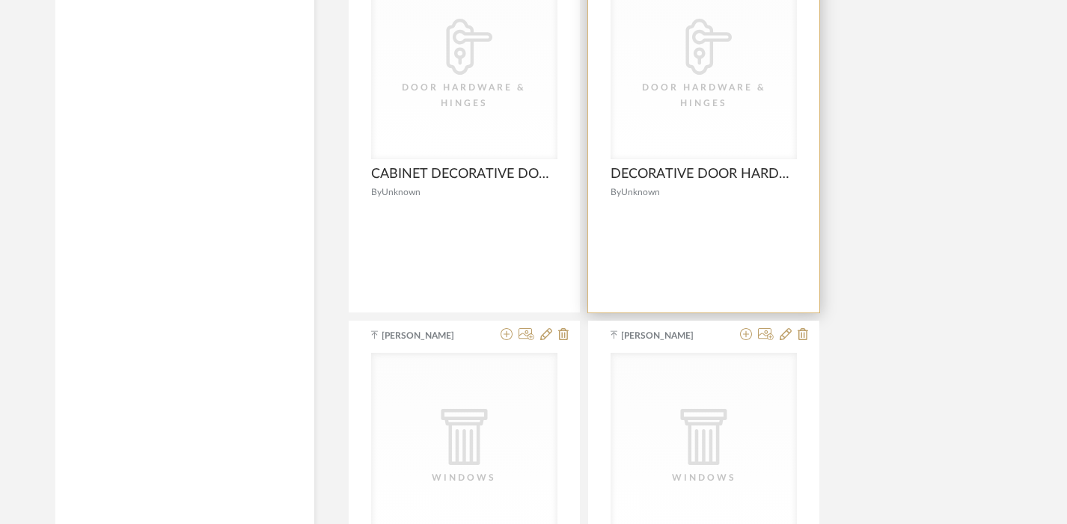
scroll to position [2943, 0]
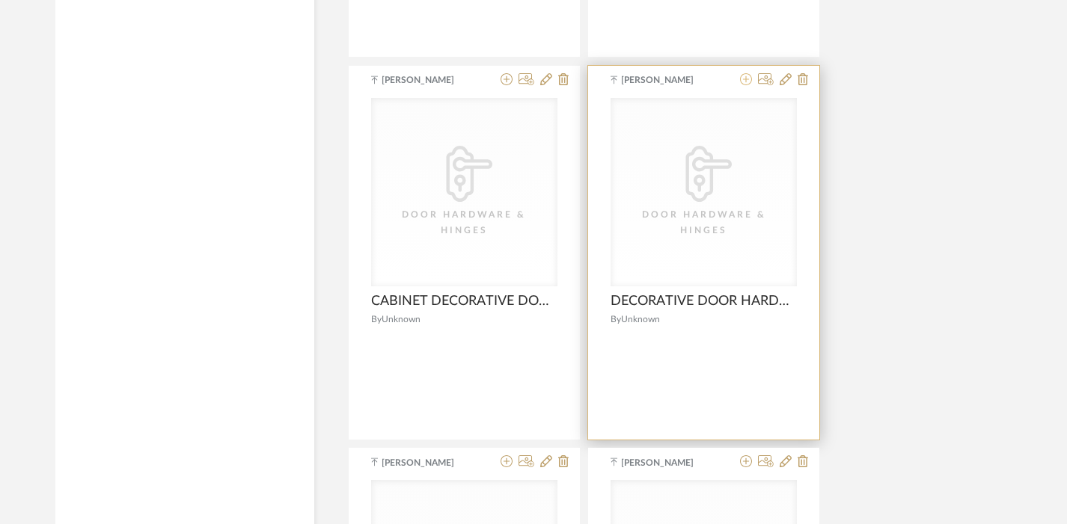
click at [746, 80] on icon at bounding box center [746, 79] width 12 height 12
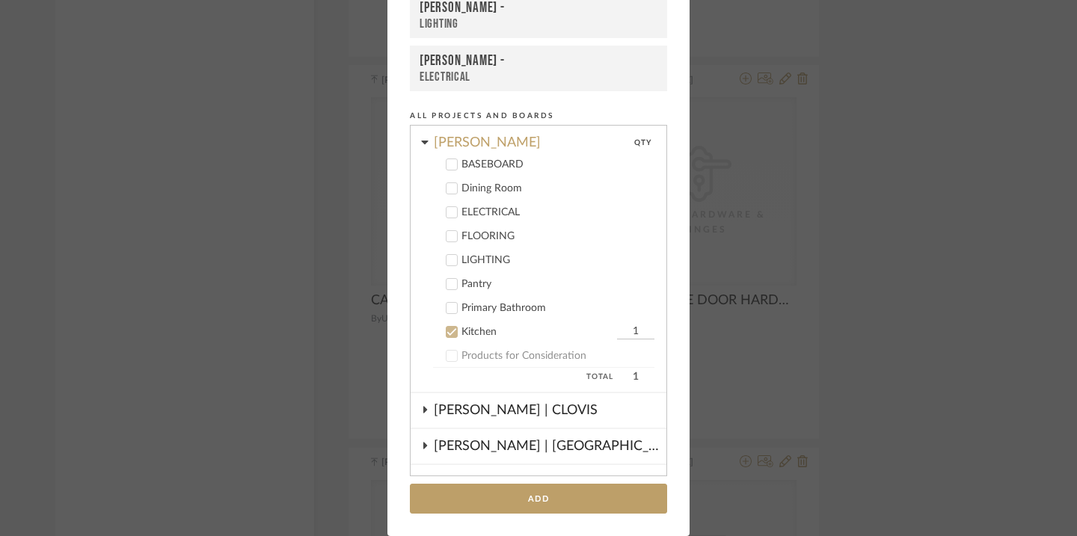
scroll to position [207, 0]
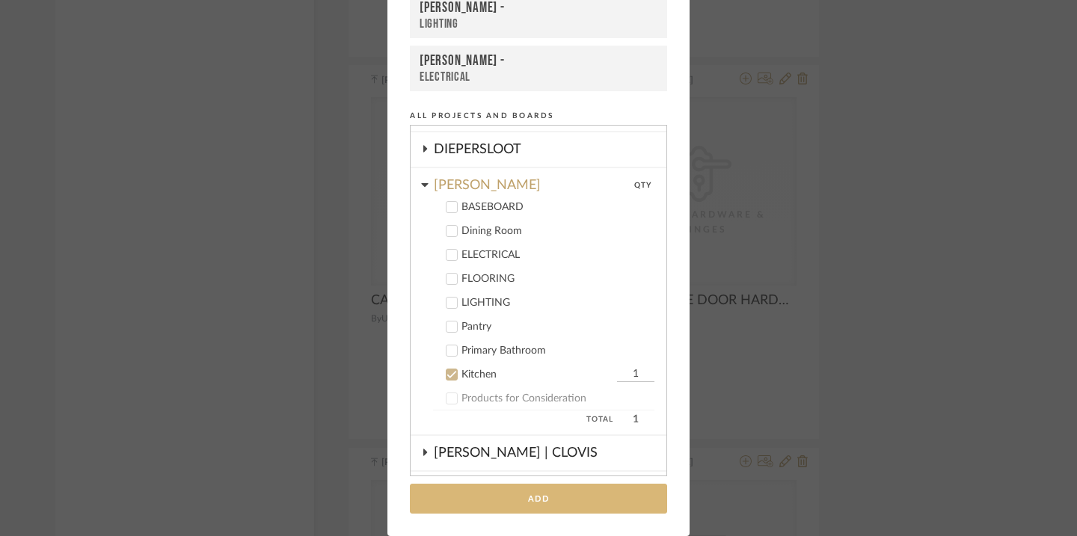
click at [544, 506] on button "Add" at bounding box center [538, 499] width 257 height 31
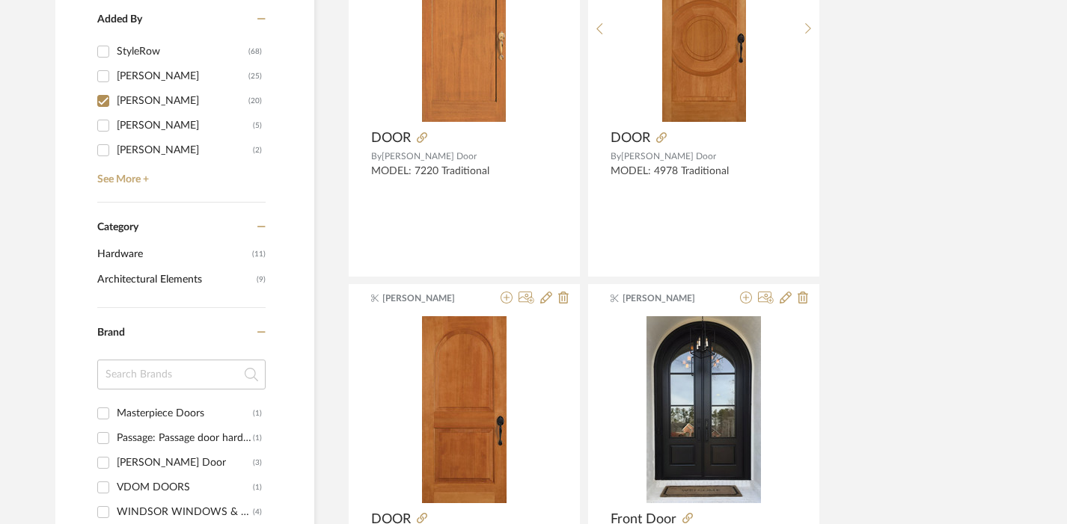
scroll to position [0, 0]
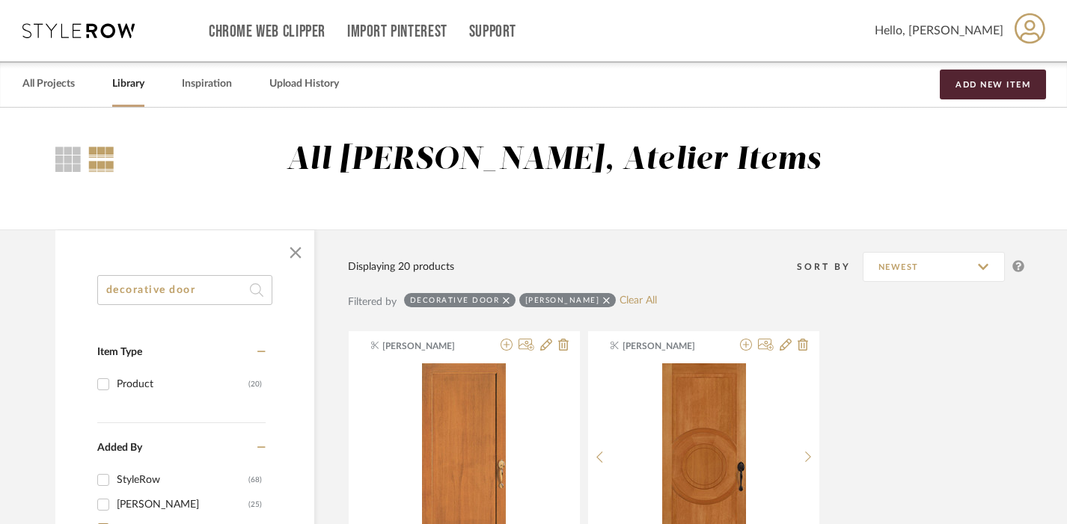
click at [192, 292] on input "decorative door" at bounding box center [184, 290] width 175 height 30
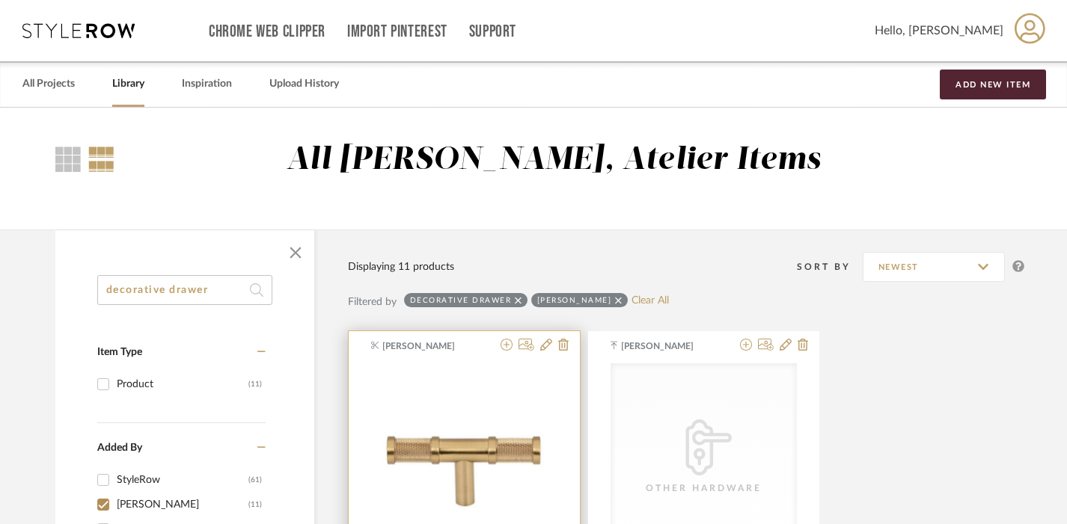
scroll to position [319, 0]
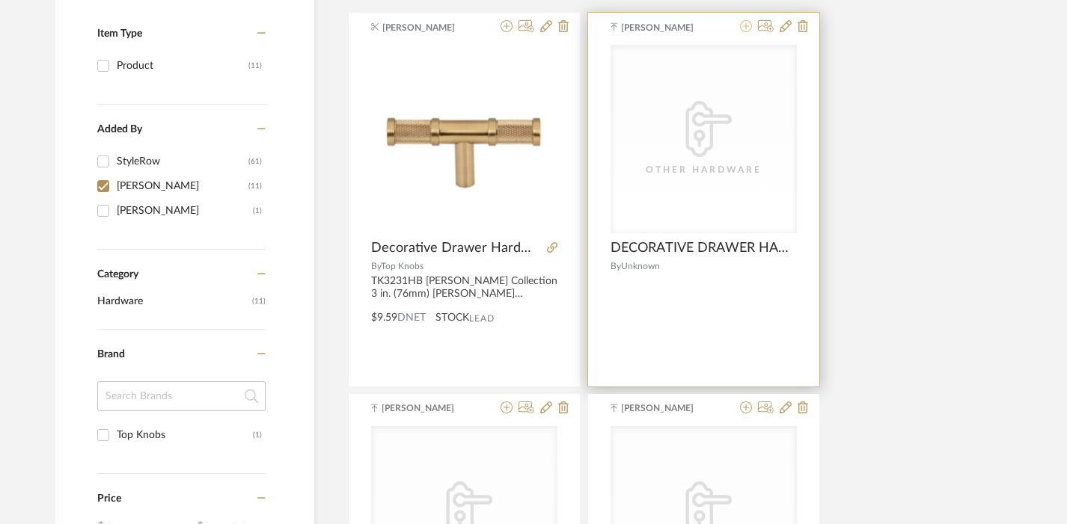
click at [747, 25] on icon at bounding box center [746, 26] width 12 height 12
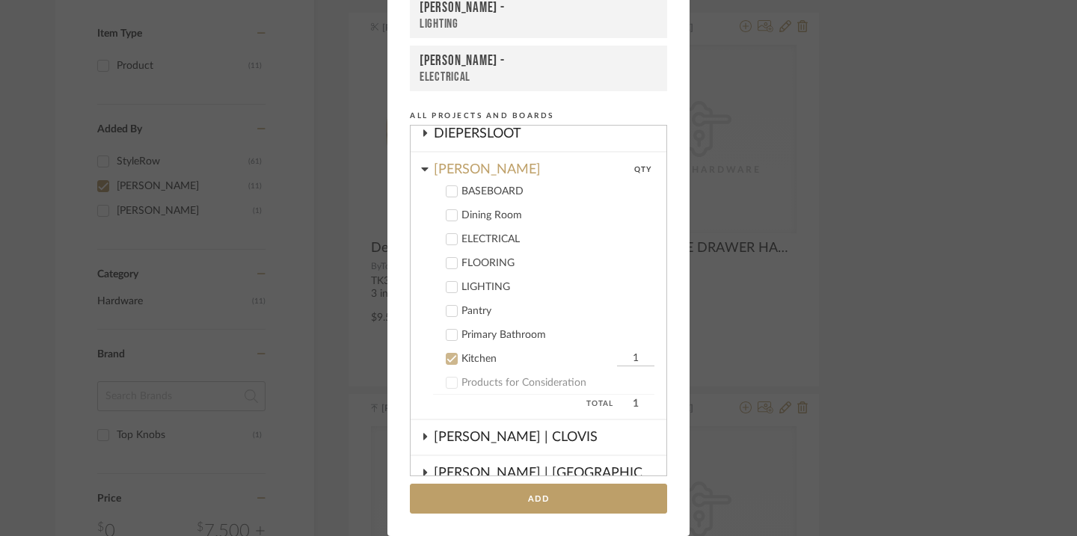
scroll to position [214, 0]
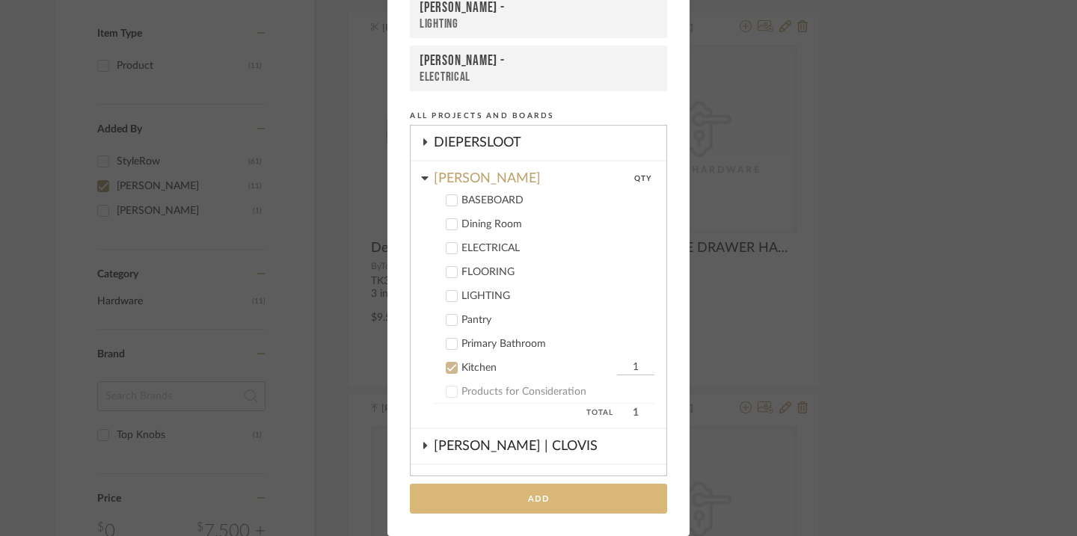
click at [528, 492] on button "Add" at bounding box center [538, 499] width 257 height 31
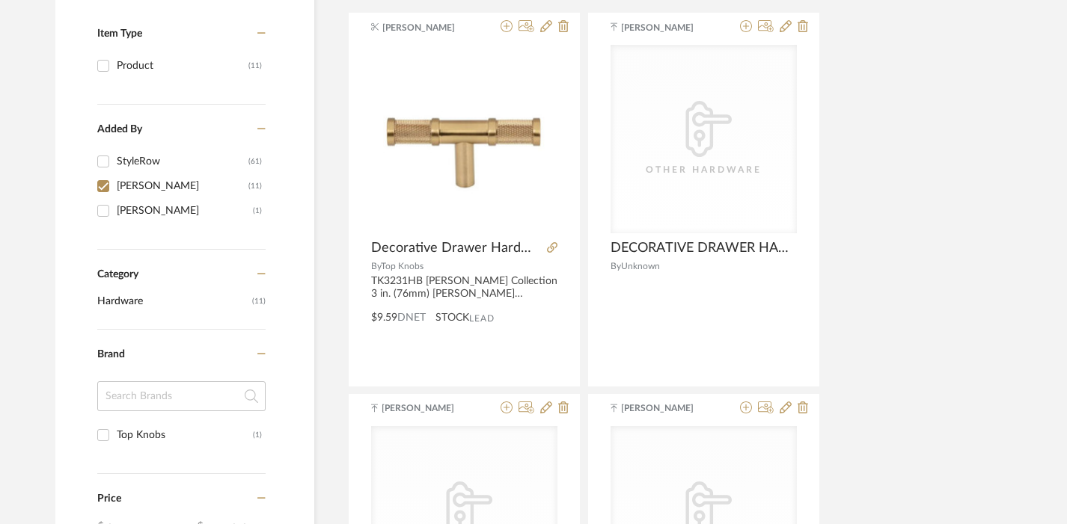
scroll to position [0, 0]
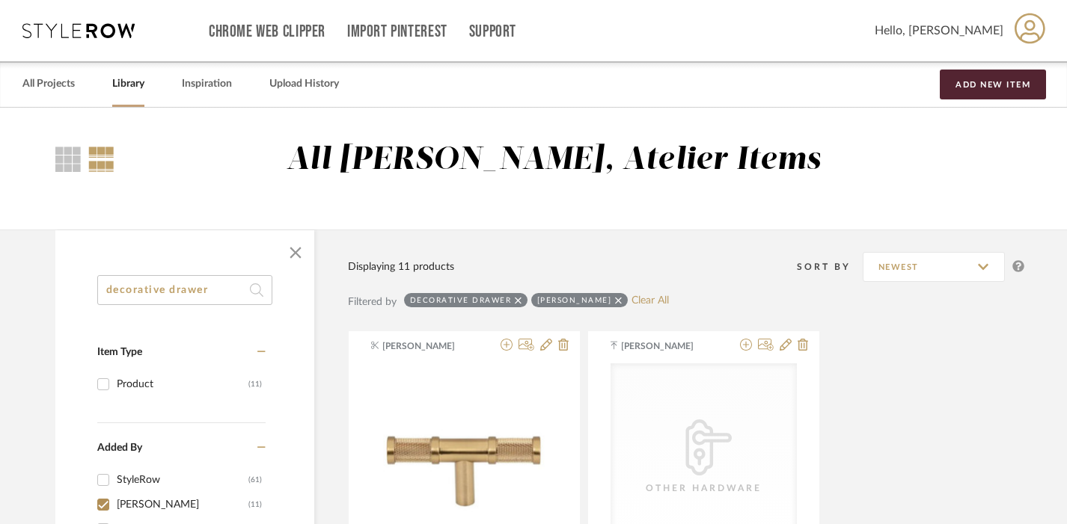
click at [210, 289] on input "decorative drawer" at bounding box center [184, 290] width 175 height 30
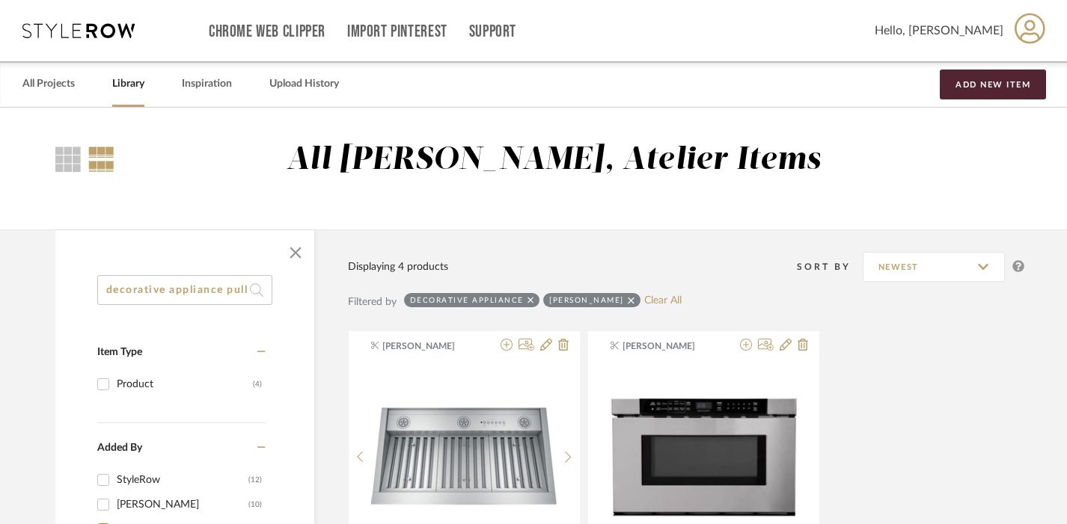
scroll to position [0, 1]
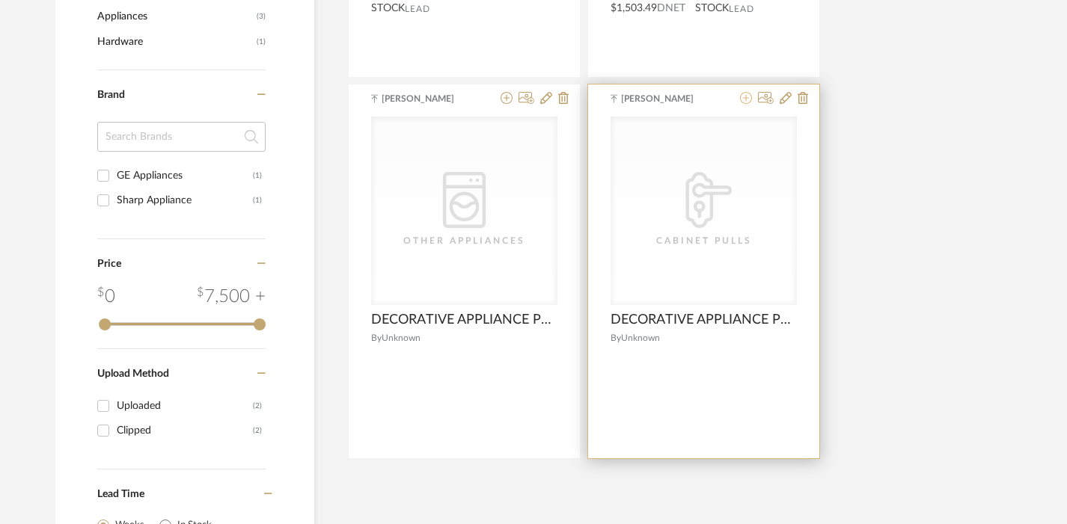
click at [746, 99] on icon at bounding box center [746, 98] width 12 height 12
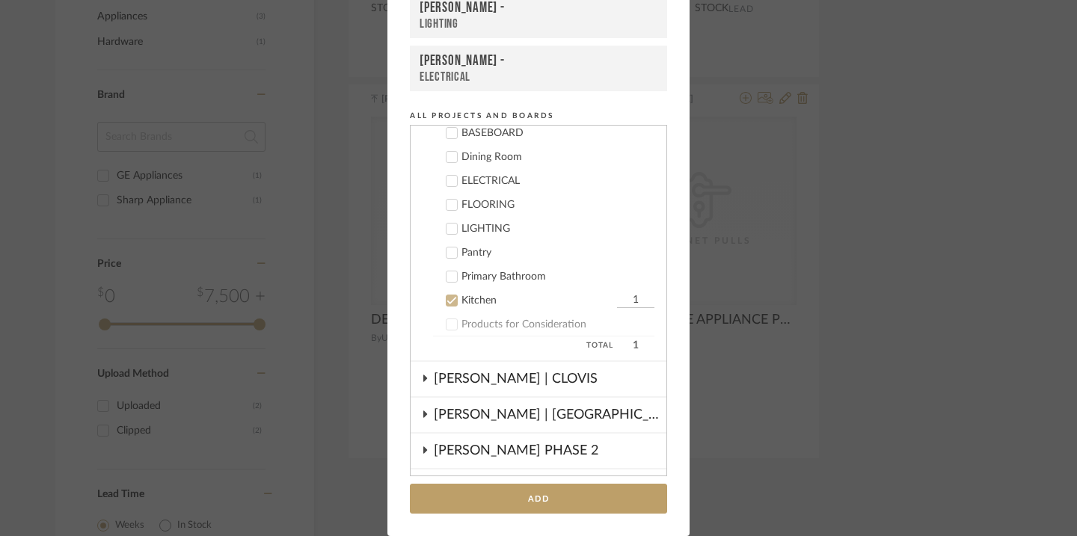
scroll to position [275, 0]
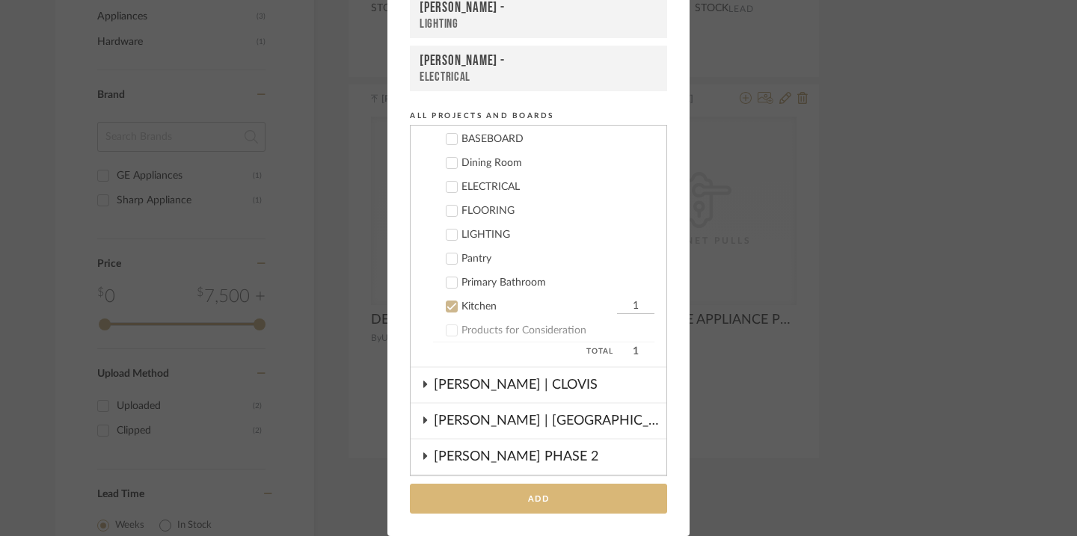
click at [521, 501] on button "Add" at bounding box center [538, 499] width 257 height 31
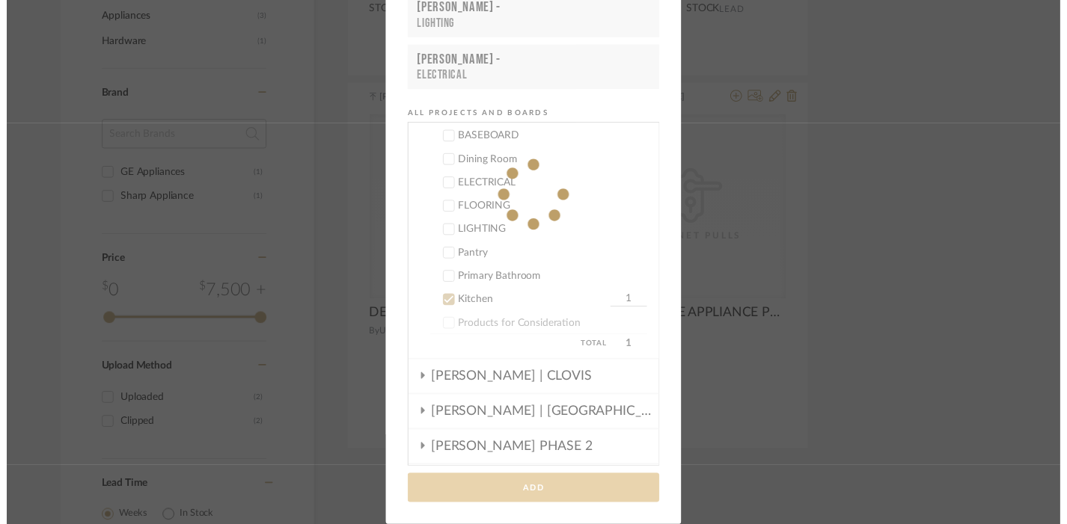
scroll to position [628, 0]
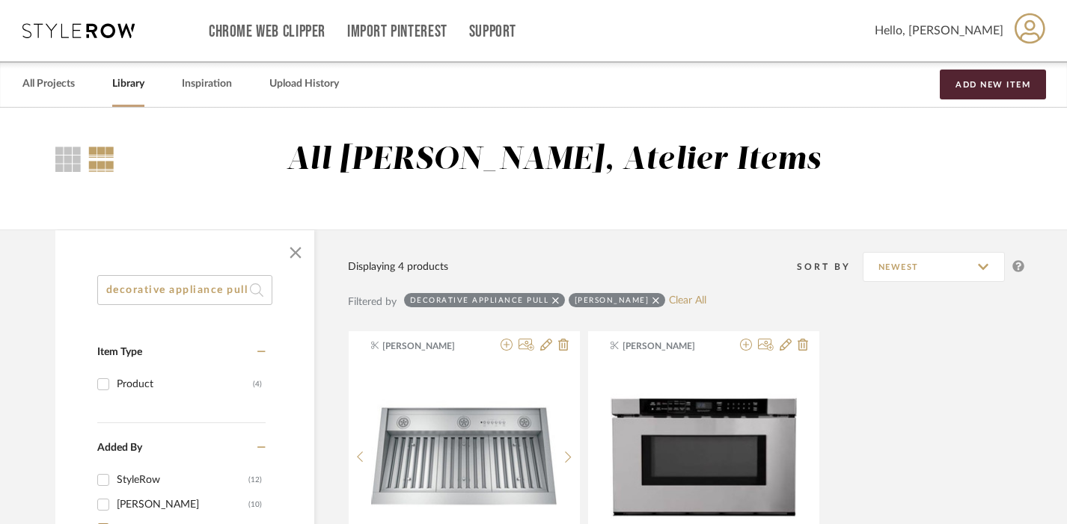
click at [184, 294] on input "decorative appliance pull" at bounding box center [184, 290] width 175 height 30
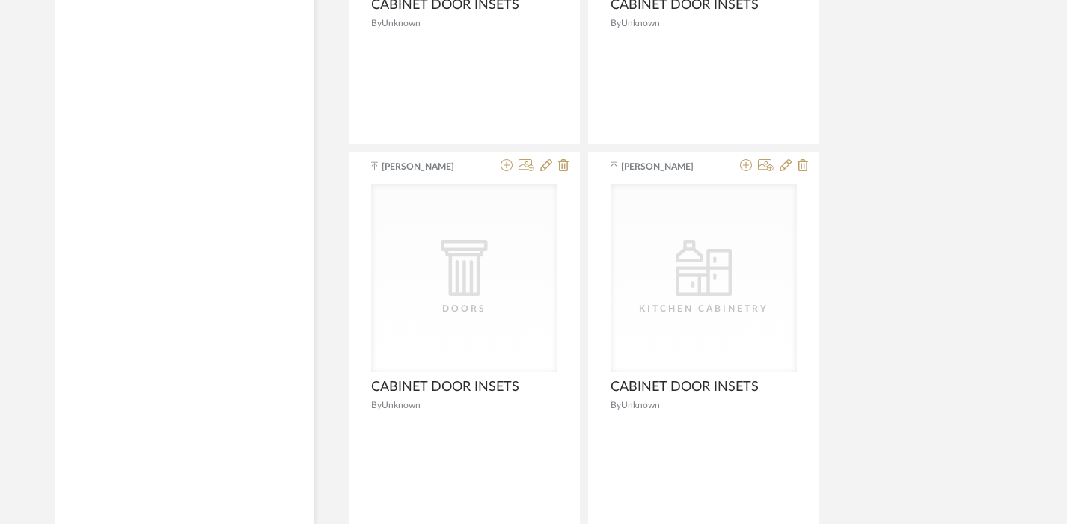
scroll to position [3238, 0]
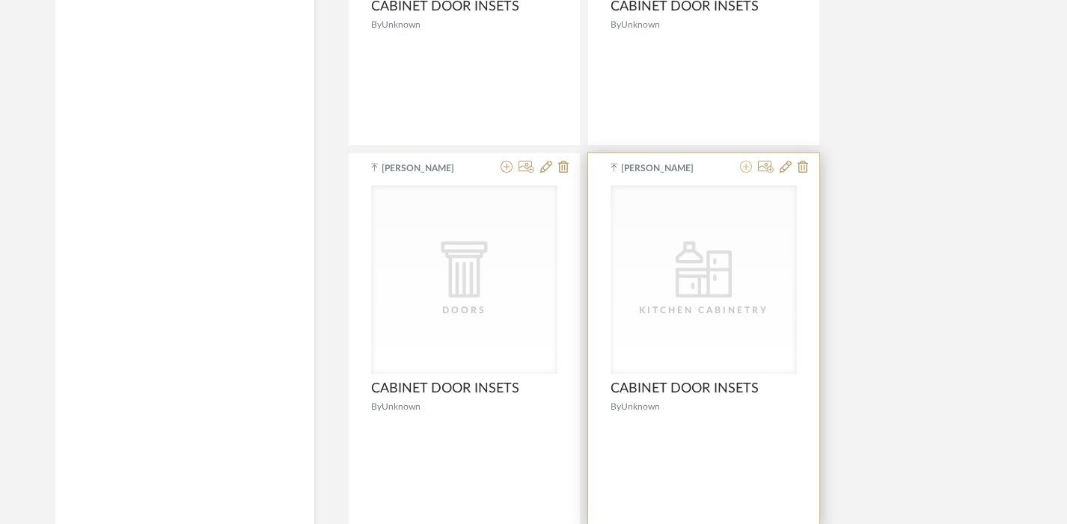
click at [744, 168] on icon at bounding box center [746, 167] width 12 height 12
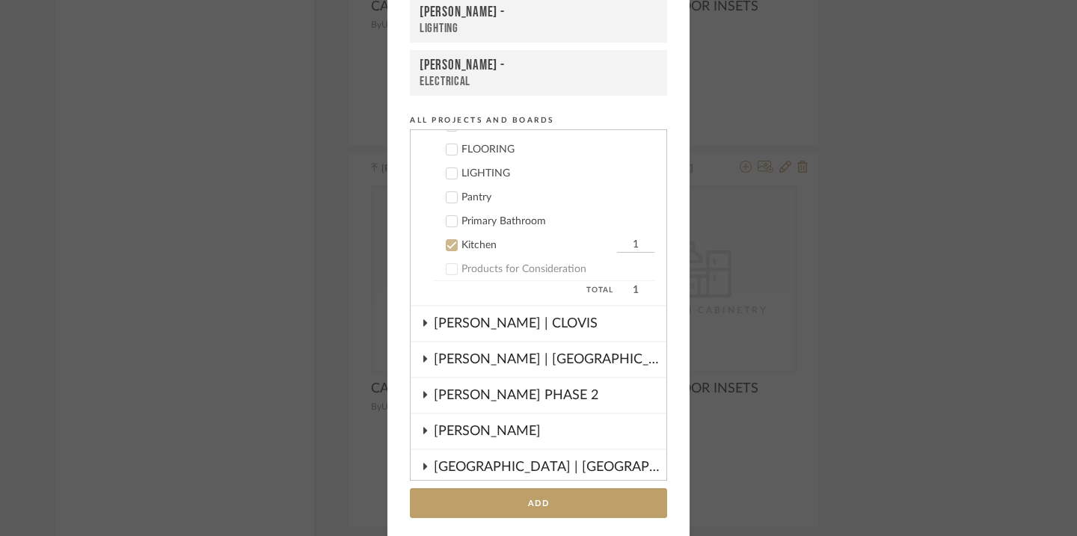
scroll to position [139, 0]
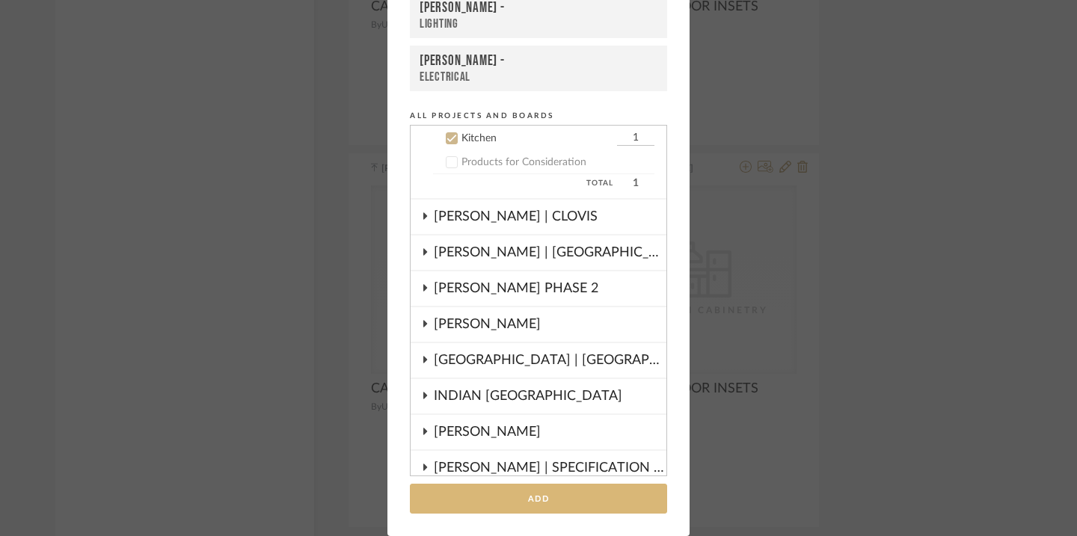
click at [606, 503] on button "Add" at bounding box center [538, 499] width 257 height 31
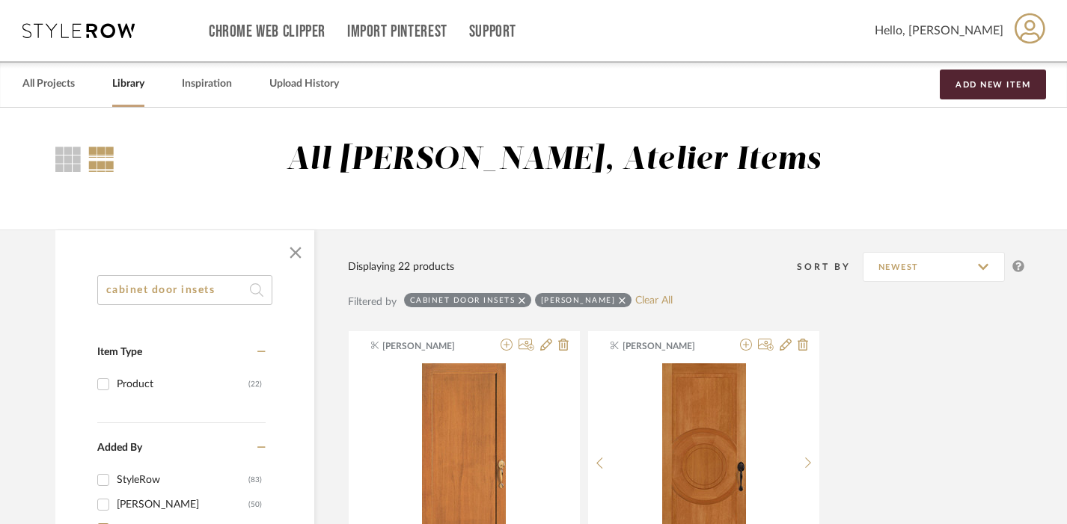
click at [186, 291] on input "cabinet door insets" at bounding box center [184, 290] width 175 height 30
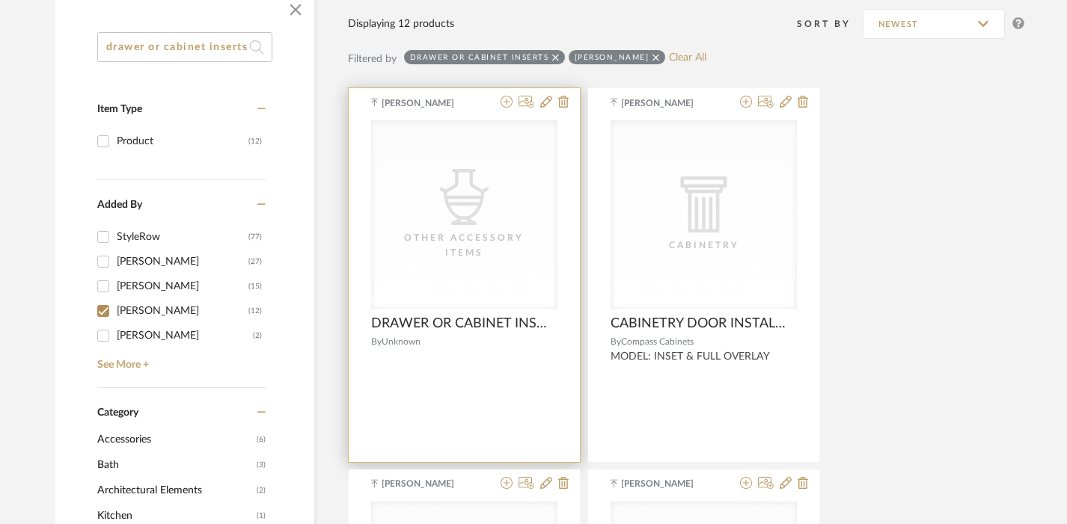
scroll to position [227, 0]
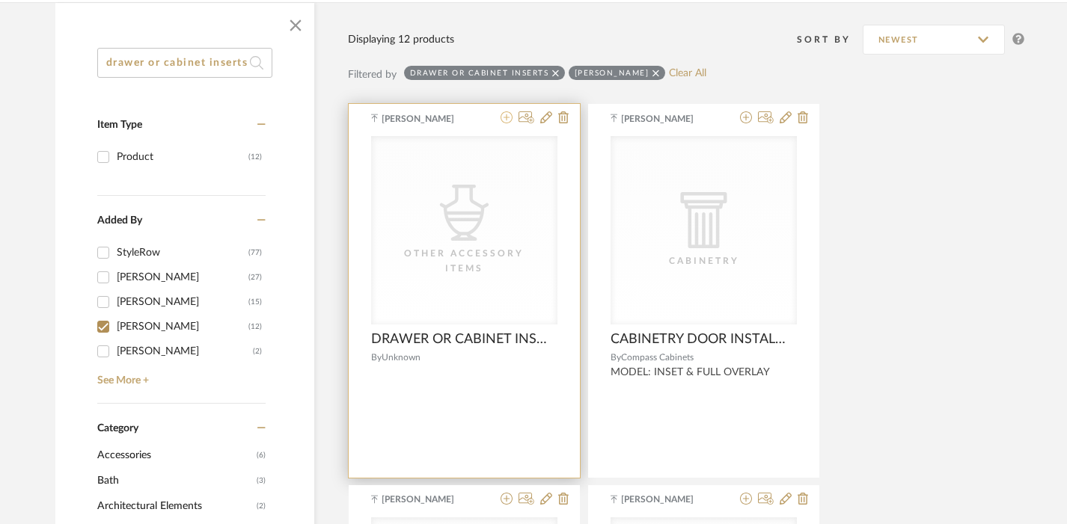
click at [506, 117] on icon at bounding box center [506, 117] width 12 height 12
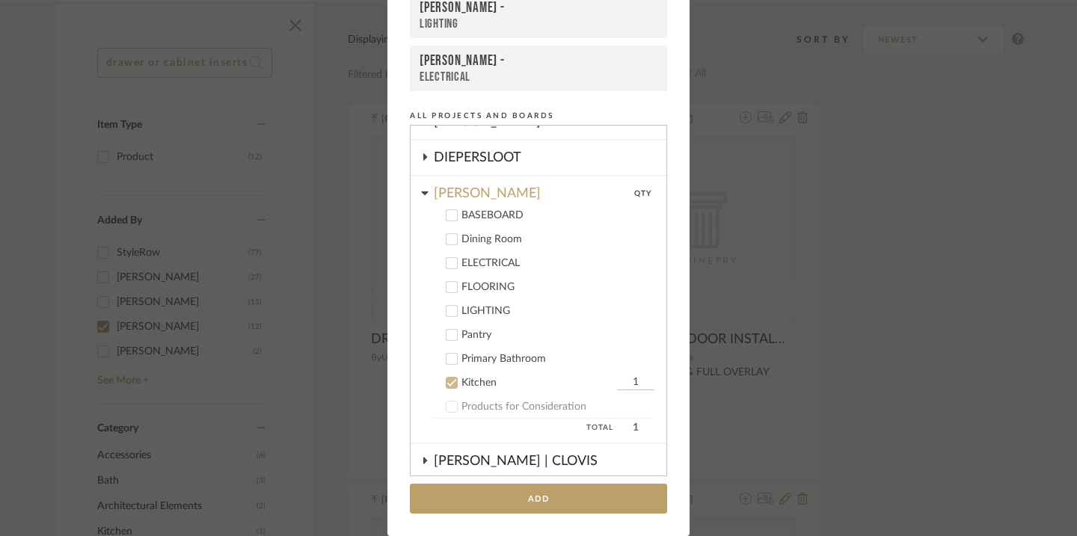
scroll to position [197, 0]
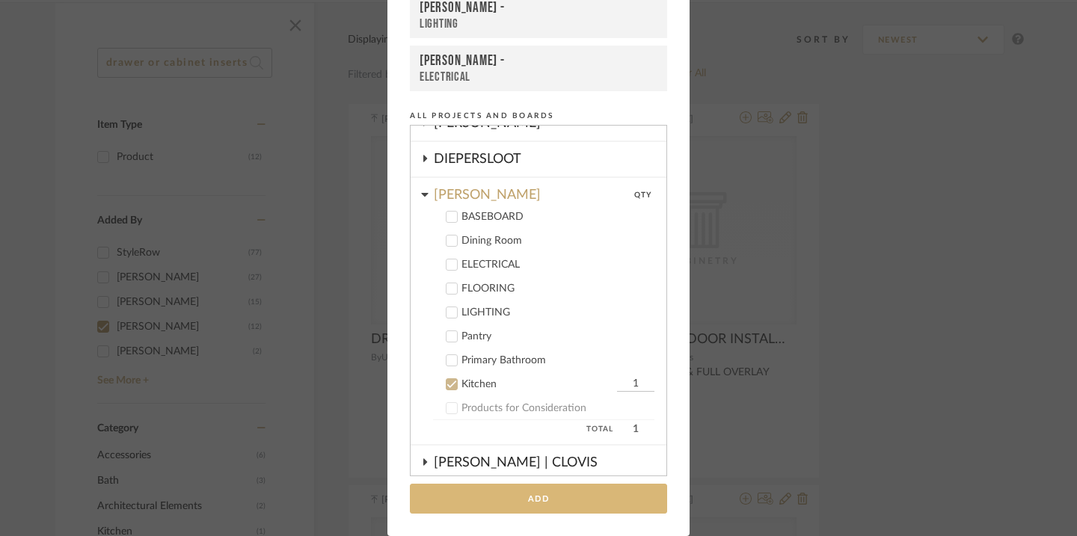
click at [523, 499] on button "Add" at bounding box center [538, 499] width 257 height 31
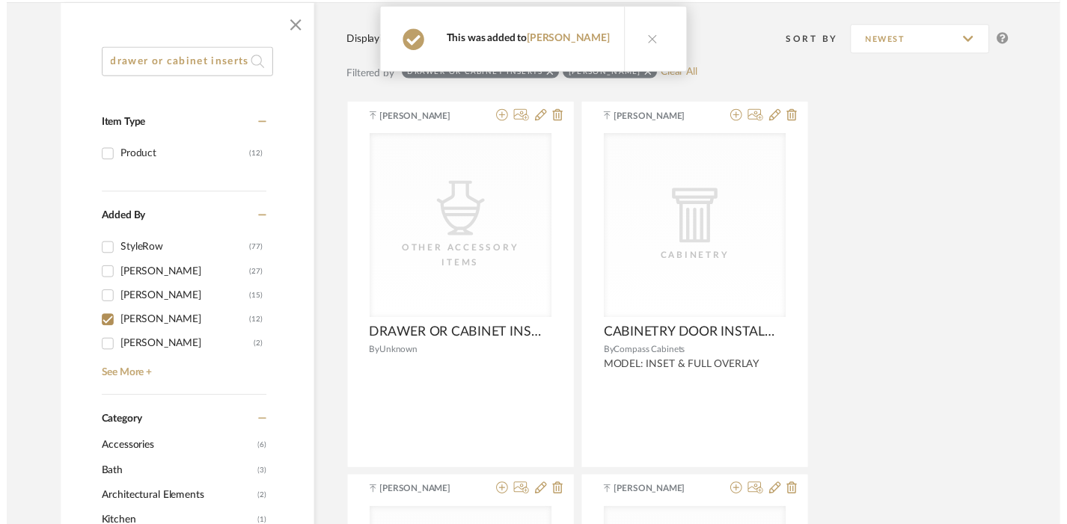
scroll to position [227, 0]
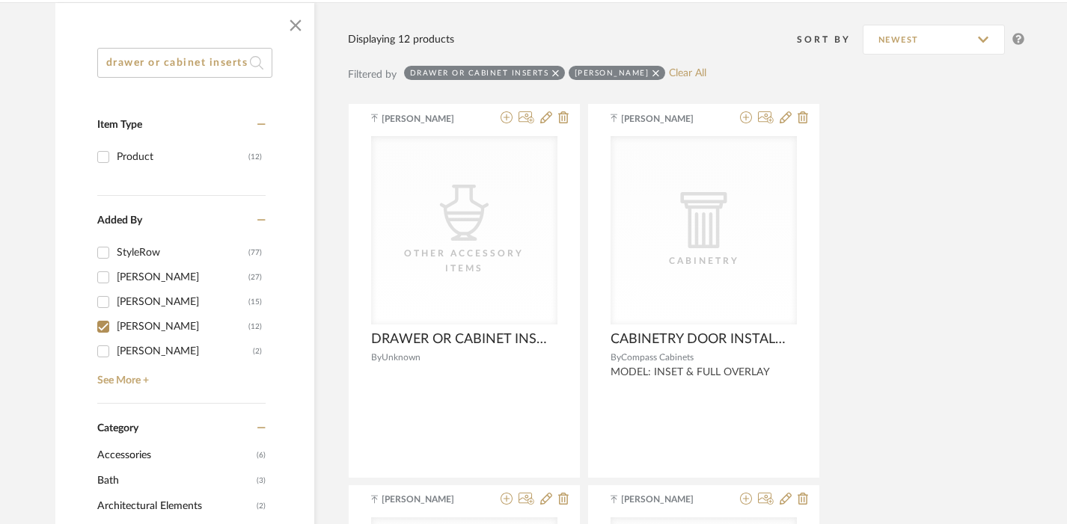
click at [167, 69] on input "drawer or cabinet inserts" at bounding box center [184, 63] width 175 height 30
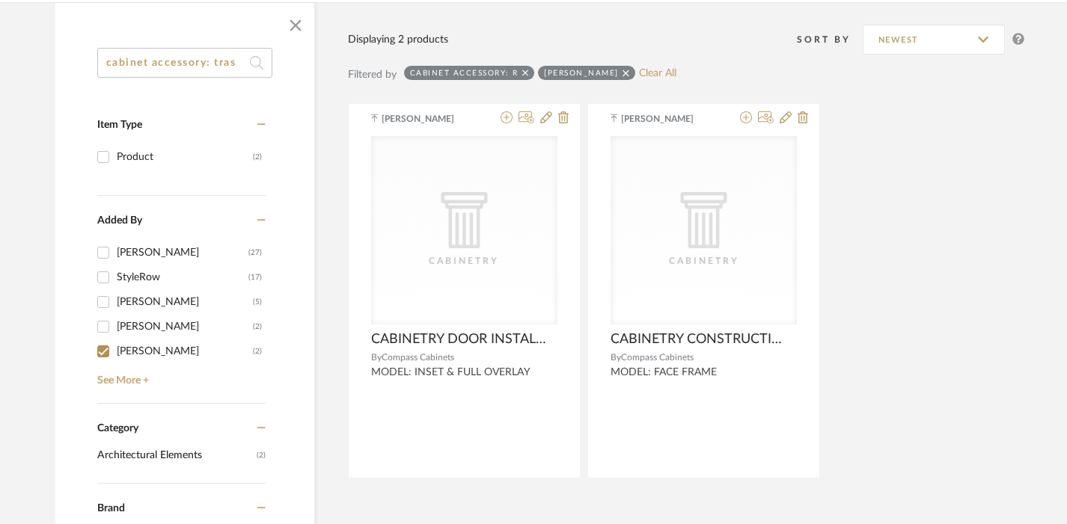
type input "cabinet accessory: trash"
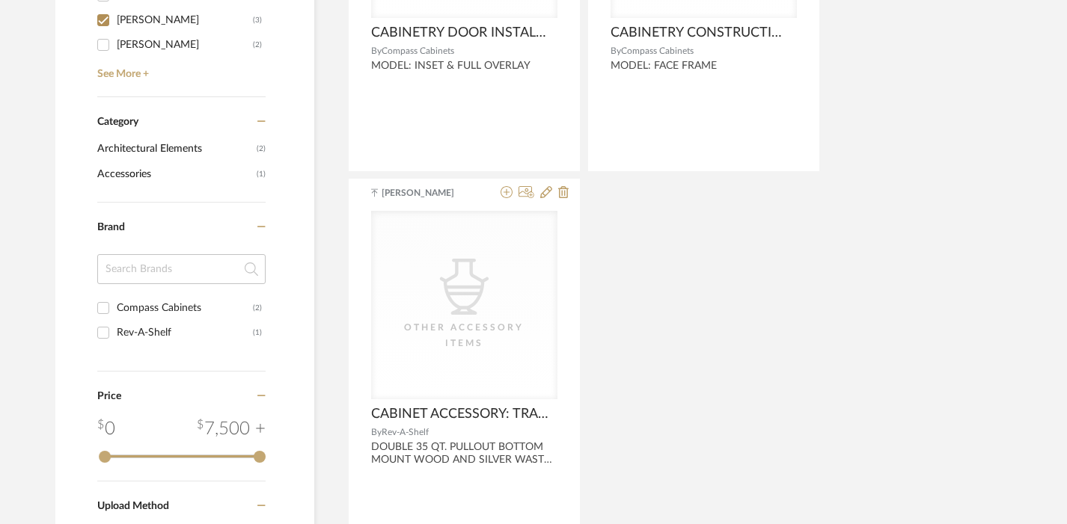
scroll to position [538, 0]
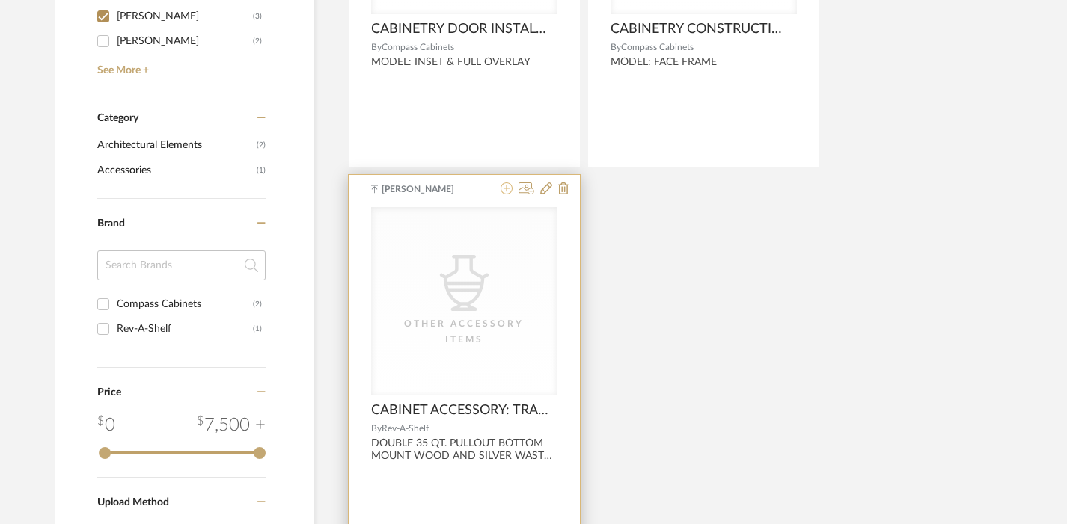
click at [509, 186] on icon at bounding box center [506, 189] width 12 height 12
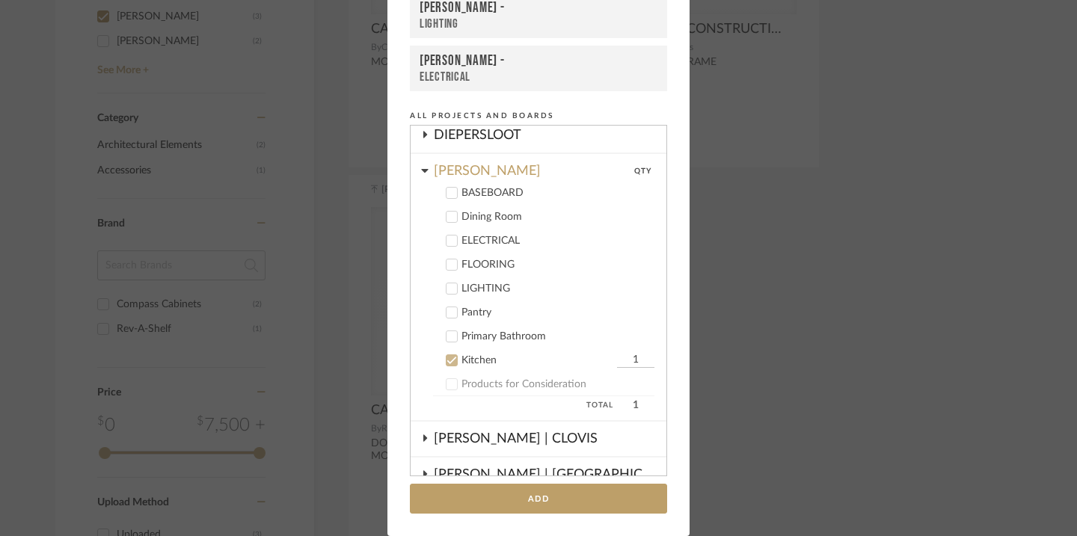
scroll to position [221, 0]
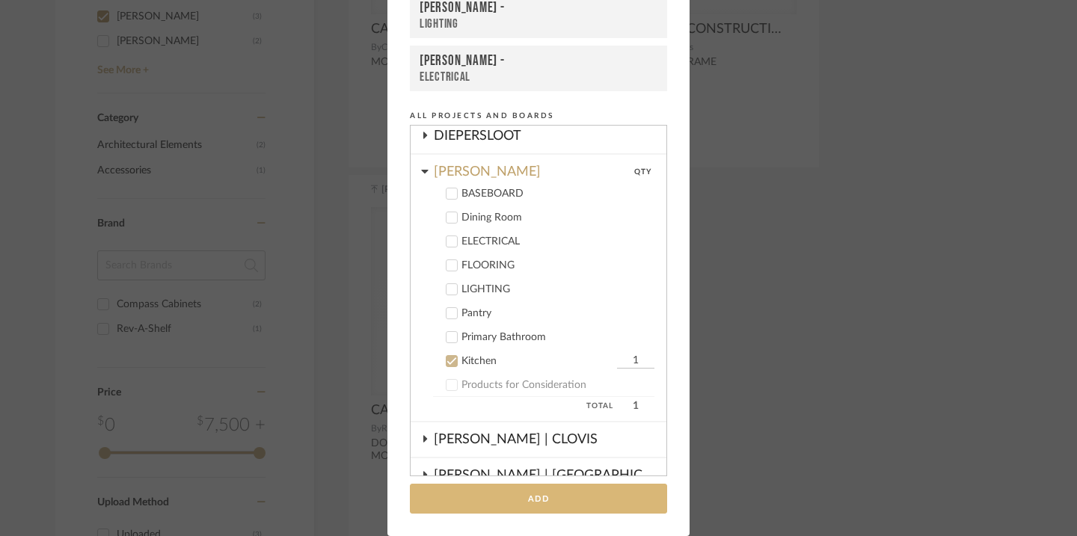
click at [478, 503] on button "Add" at bounding box center [538, 499] width 257 height 31
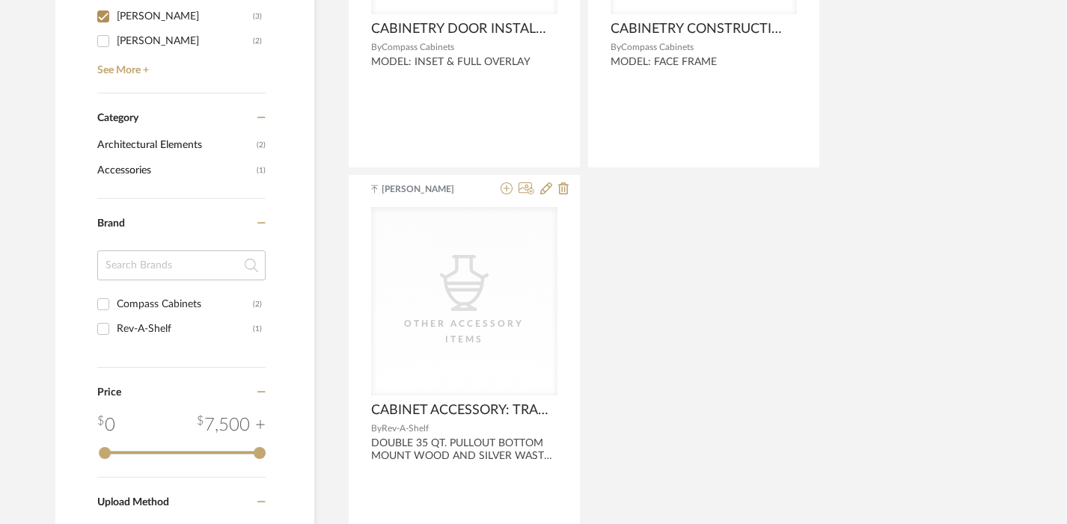
scroll to position [0, 0]
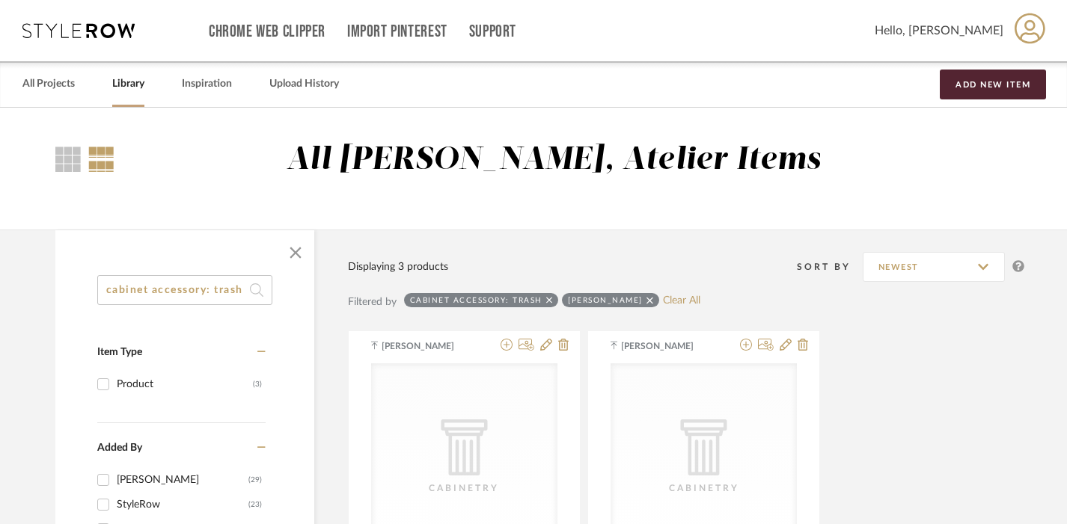
click at [233, 292] on input "cabinet accessory: trash" at bounding box center [184, 290] width 175 height 30
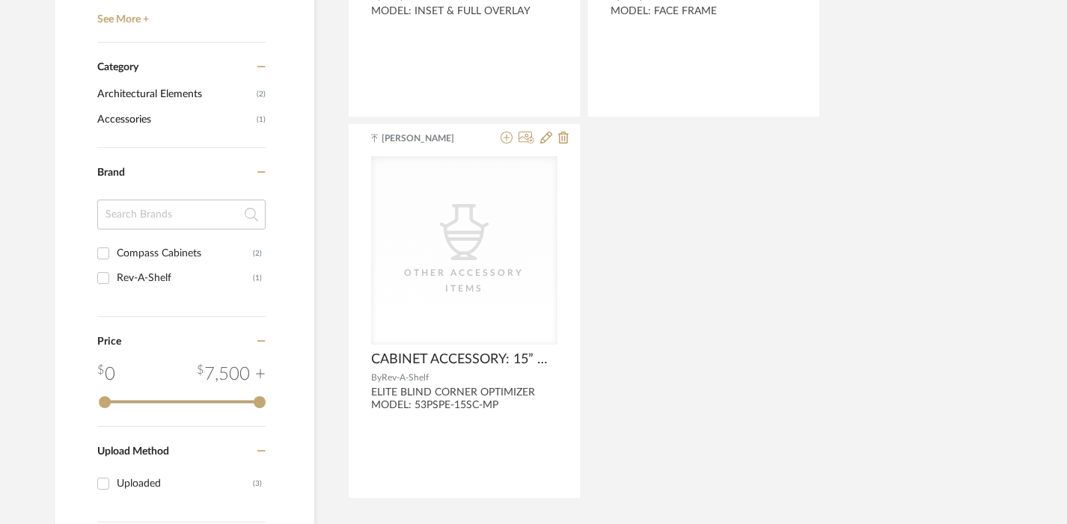
scroll to position [592, 0]
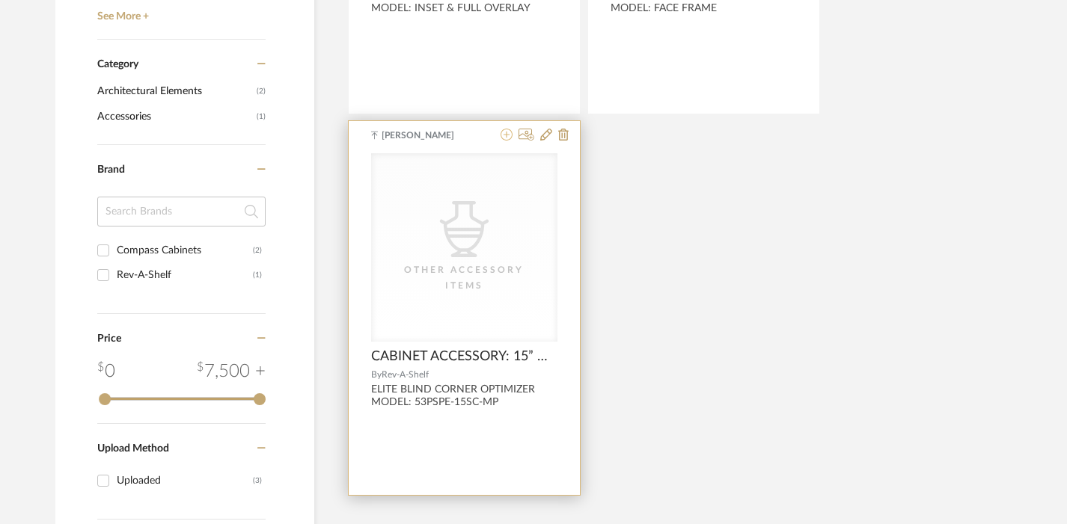
click at [507, 133] on icon at bounding box center [506, 135] width 12 height 12
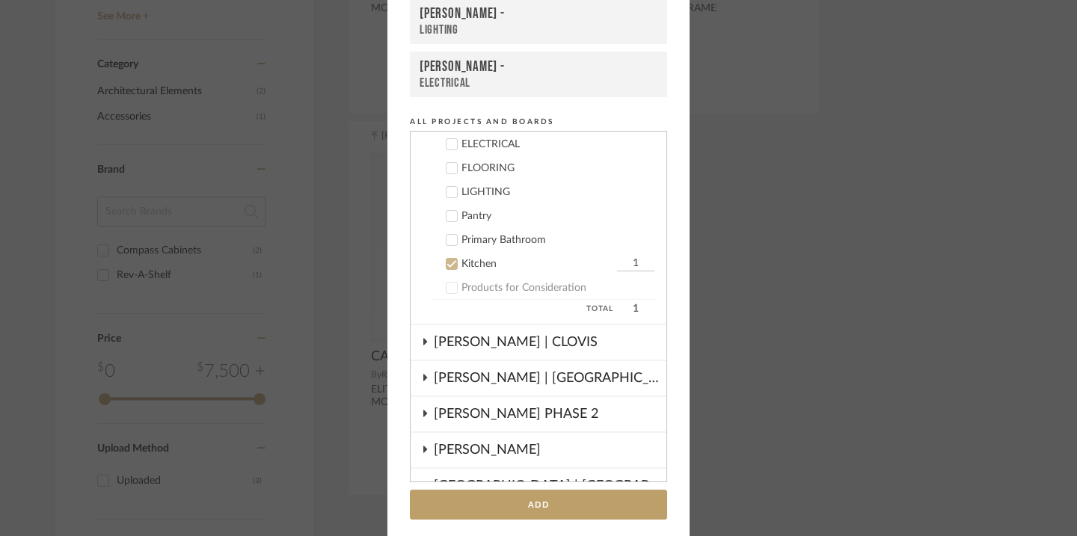
scroll to position [444, 0]
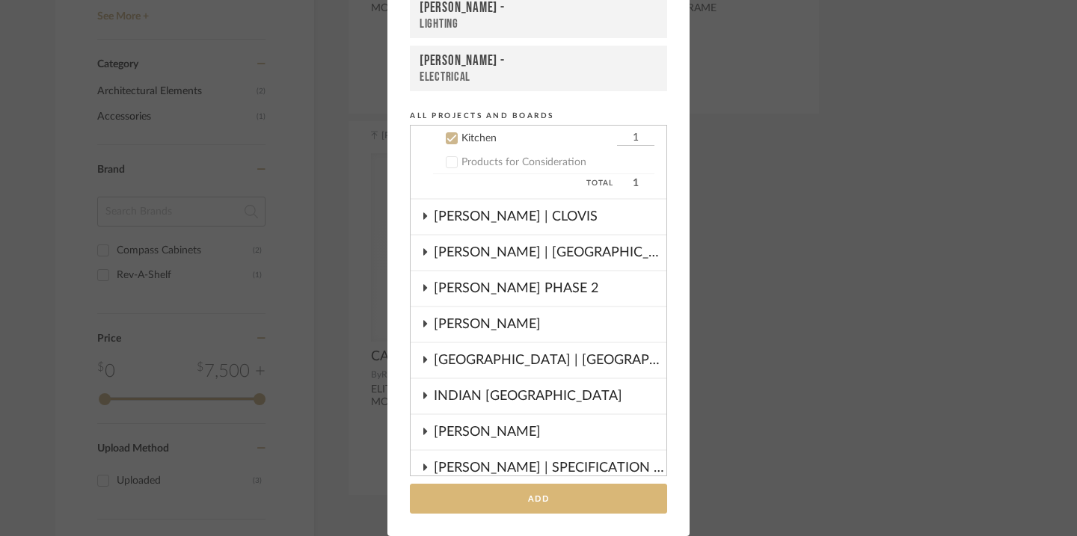
click at [594, 490] on button "Add" at bounding box center [538, 499] width 257 height 31
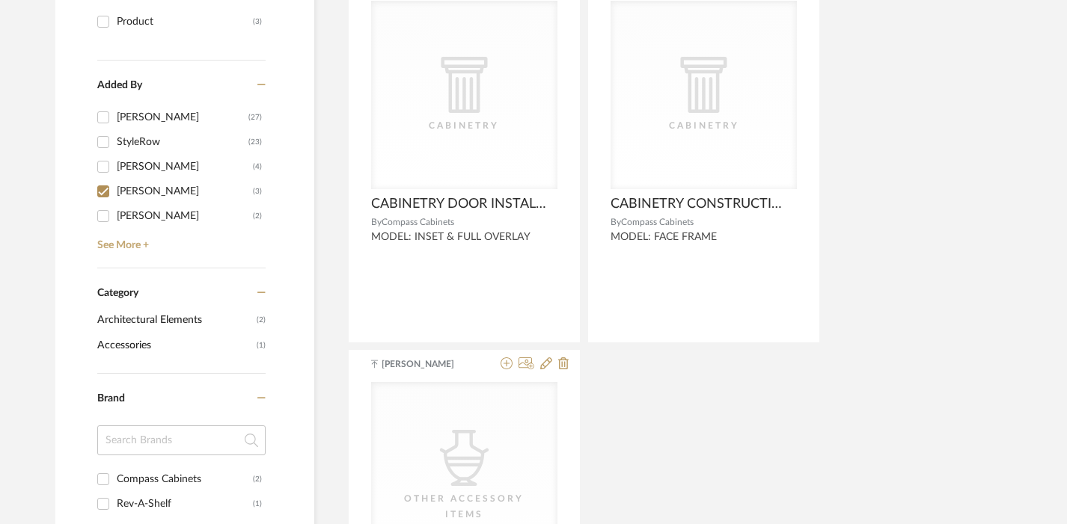
scroll to position [0, 0]
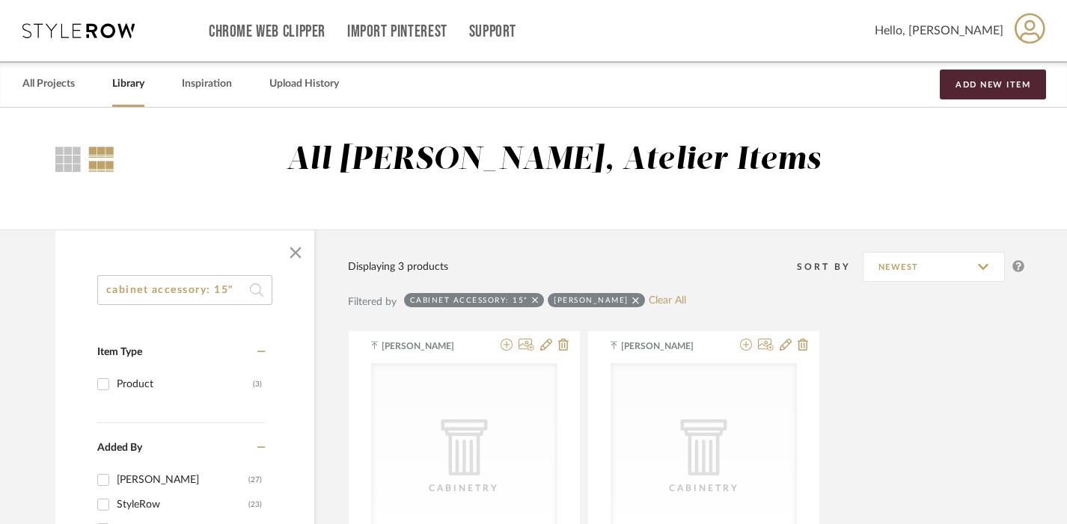
click at [227, 288] on input "cabinet accessory: 15"" at bounding box center [184, 290] width 175 height 30
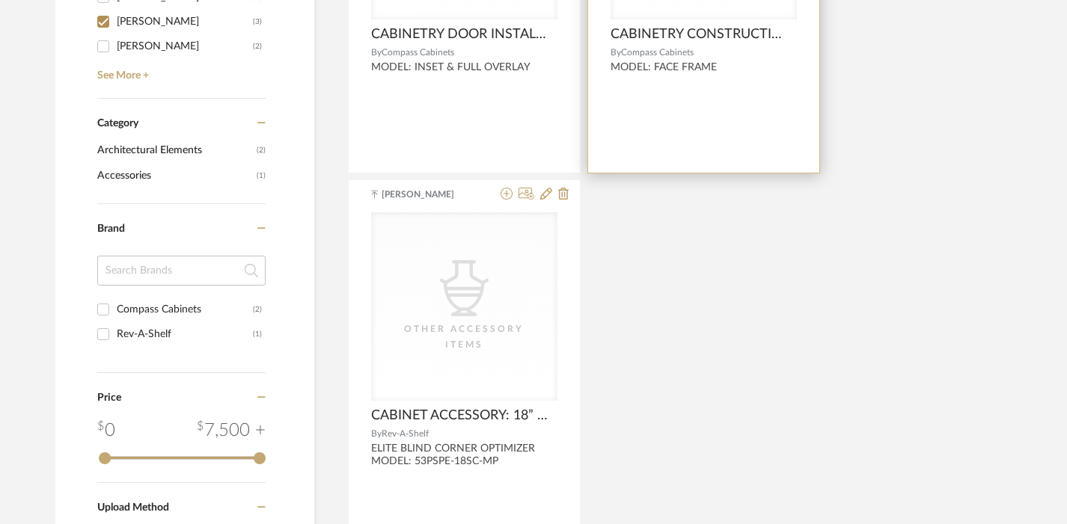
scroll to position [553, 0]
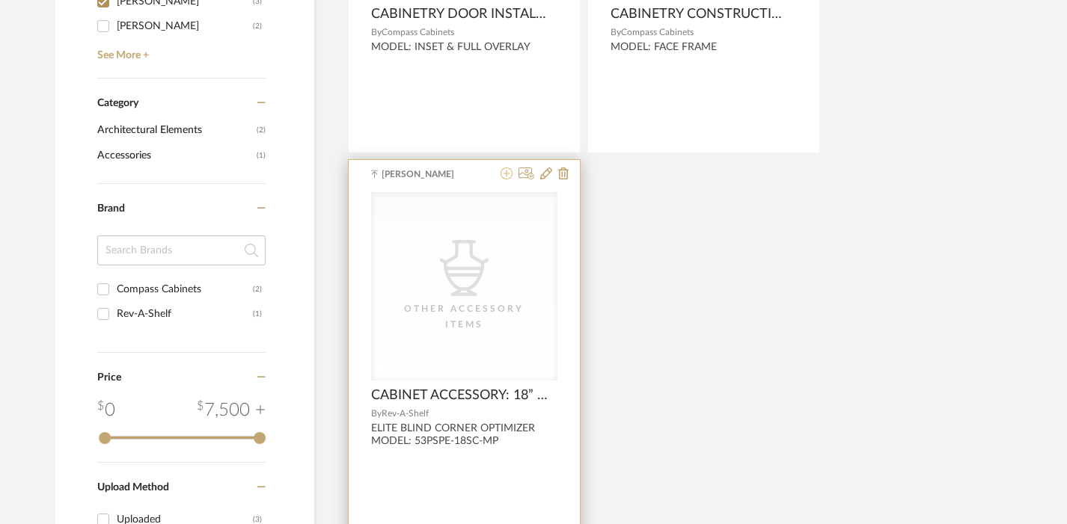
click at [505, 174] on icon at bounding box center [506, 174] width 12 height 12
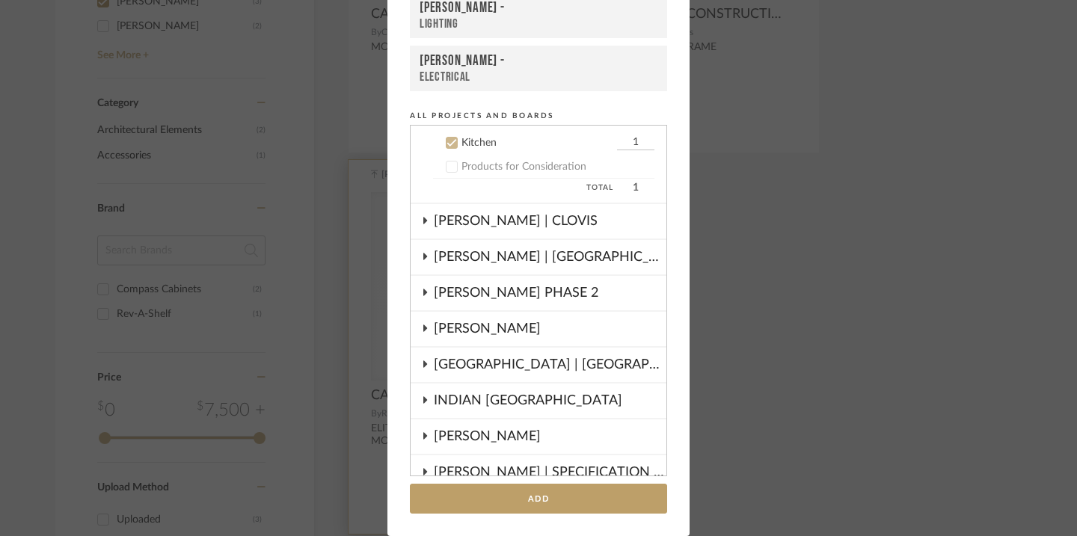
scroll to position [444, 0]
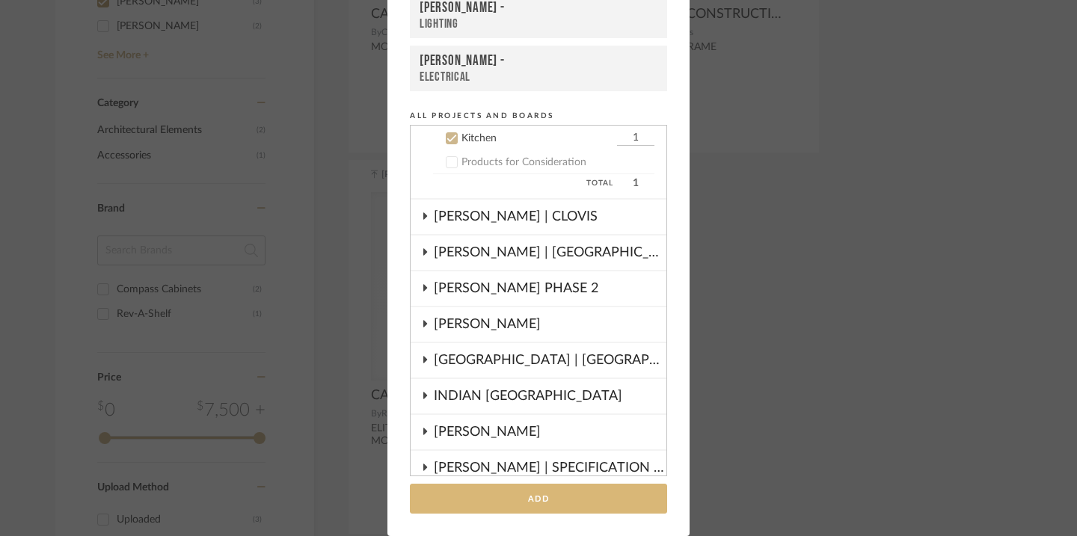
click at [537, 500] on button "Add" at bounding box center [538, 499] width 257 height 31
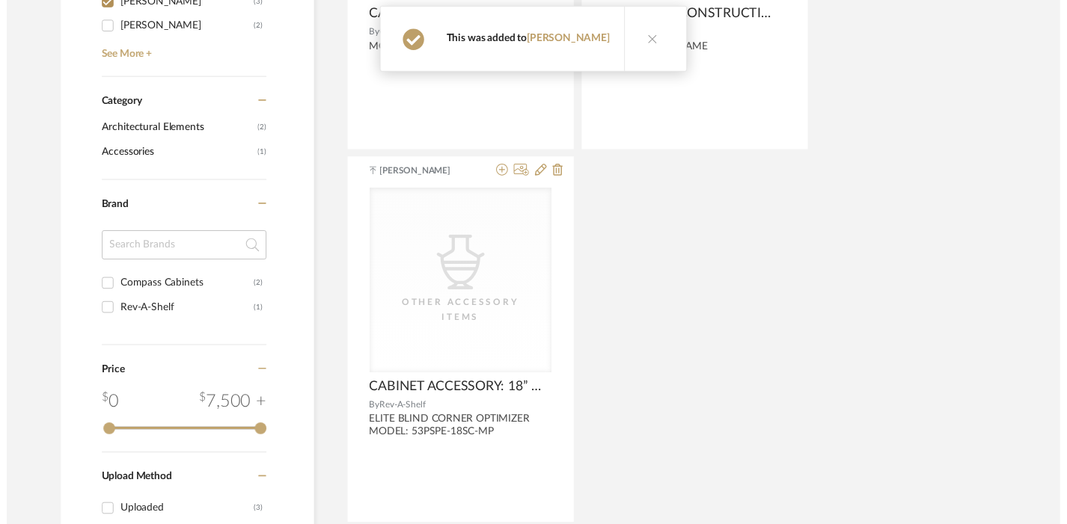
scroll to position [0, 0]
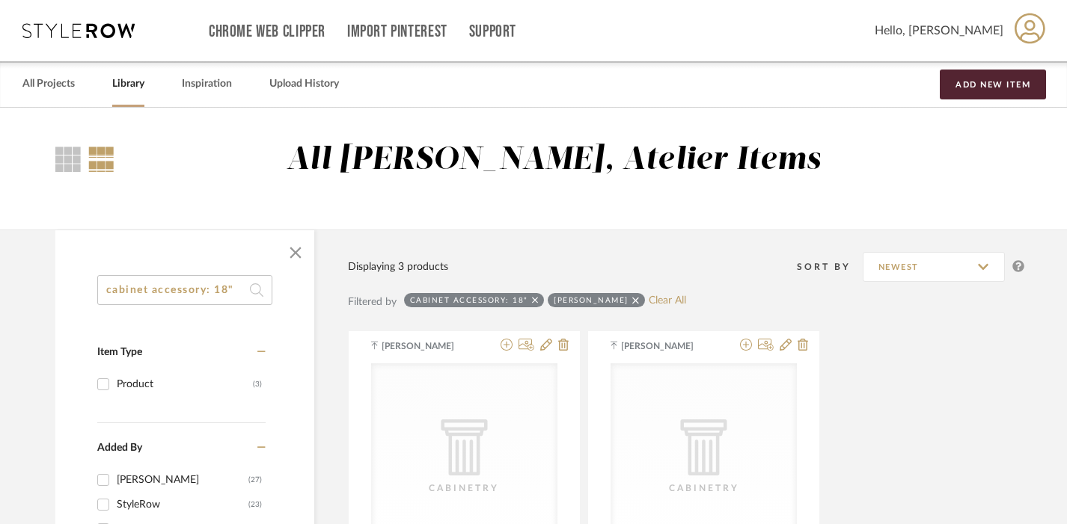
click at [239, 293] on input "cabinet accessory: 18"" at bounding box center [184, 290] width 175 height 30
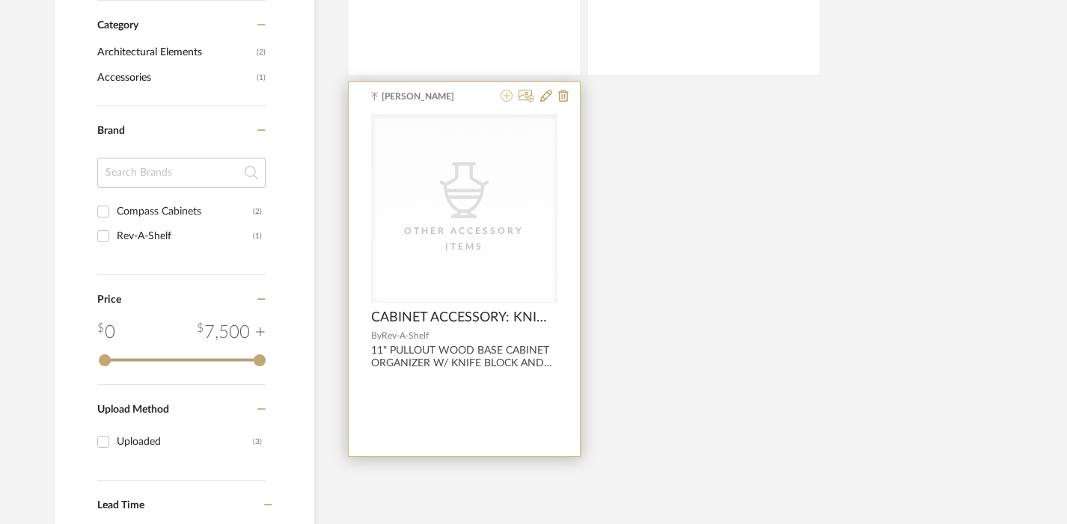
click at [506, 94] on icon at bounding box center [506, 96] width 12 height 12
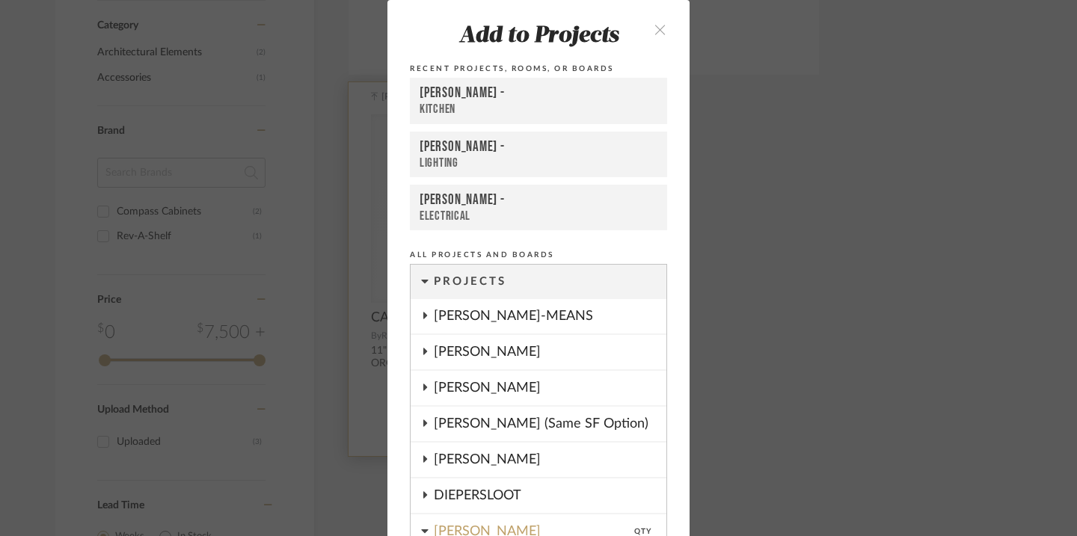
scroll to position [135, 0]
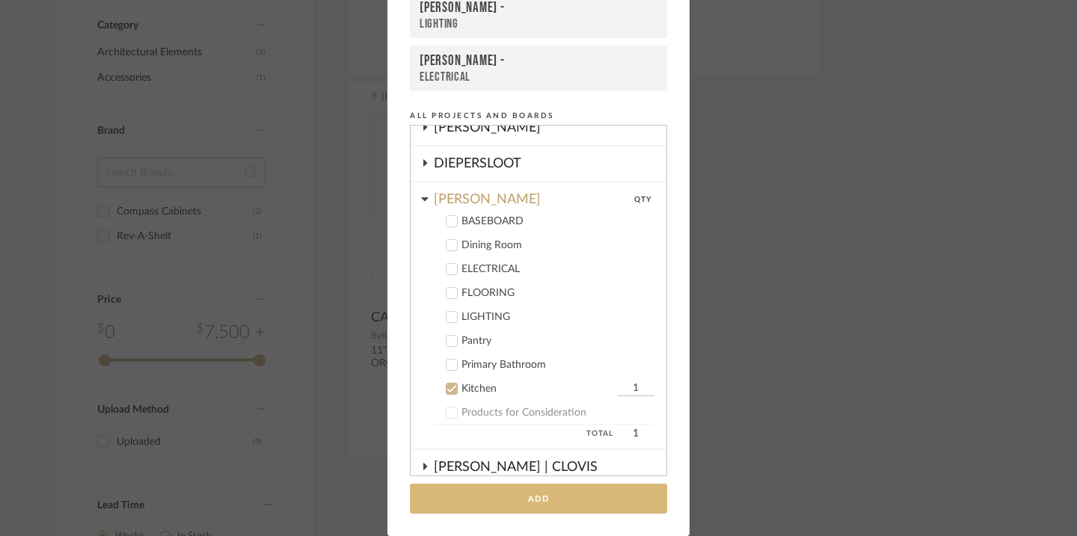
click at [526, 491] on button "Add" at bounding box center [538, 499] width 257 height 31
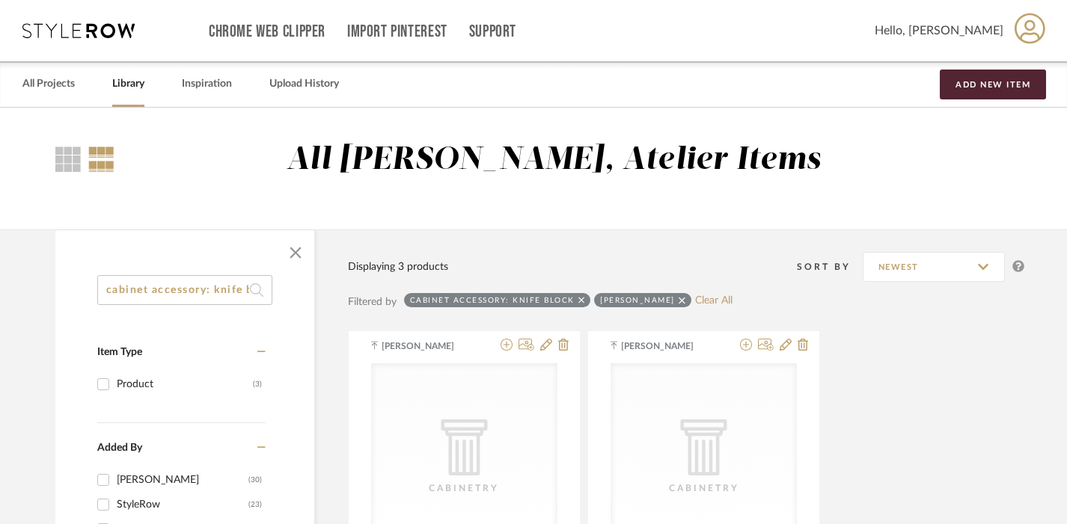
click at [230, 299] on input "cabinet accessory: knife block" at bounding box center [184, 290] width 175 height 30
click at [230, 293] on input "cabinet accessory: knife block" at bounding box center [184, 290] width 175 height 30
drag, startPoint x: 215, startPoint y: 290, endPoint x: 335, endPoint y: 290, distance: 119.7
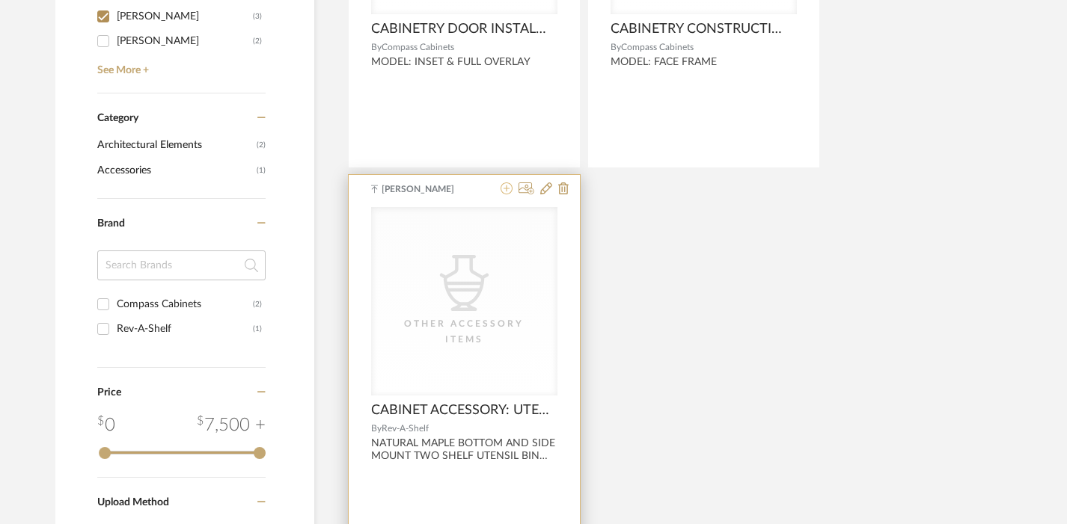
click at [506, 193] on icon at bounding box center [506, 189] width 12 height 12
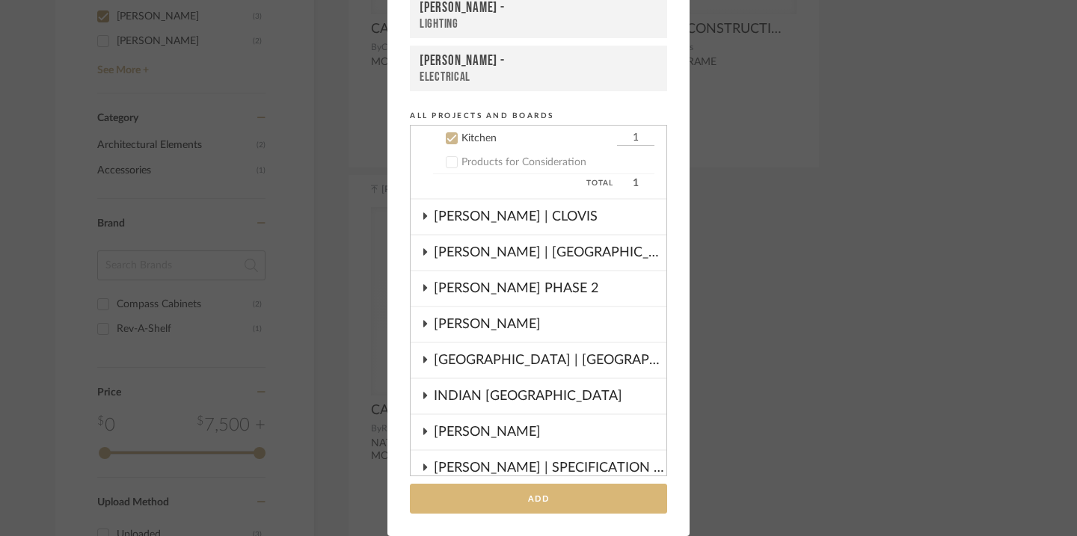
click at [525, 487] on button "Add" at bounding box center [538, 499] width 257 height 31
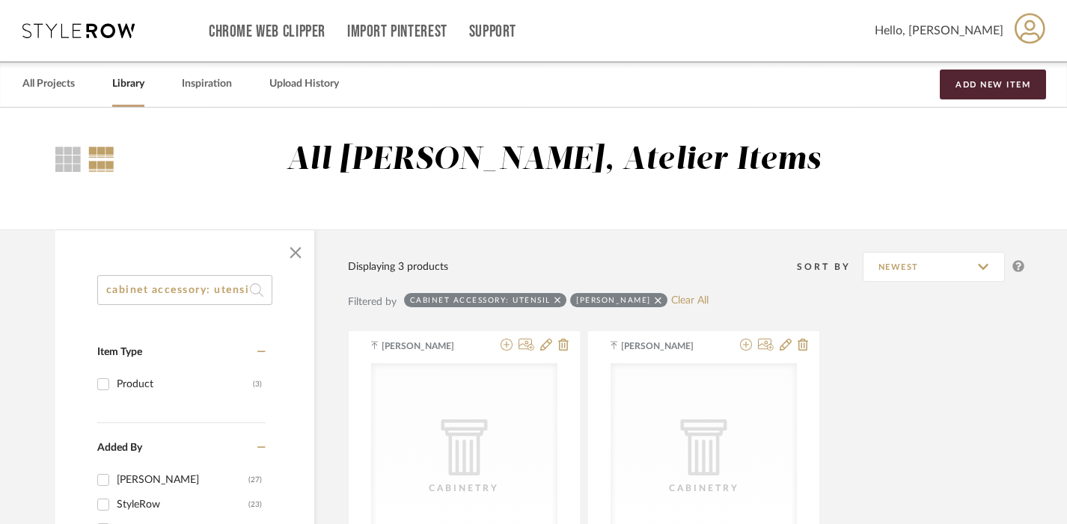
click at [223, 288] on input "cabinet accessory: utensil" at bounding box center [184, 290] width 175 height 30
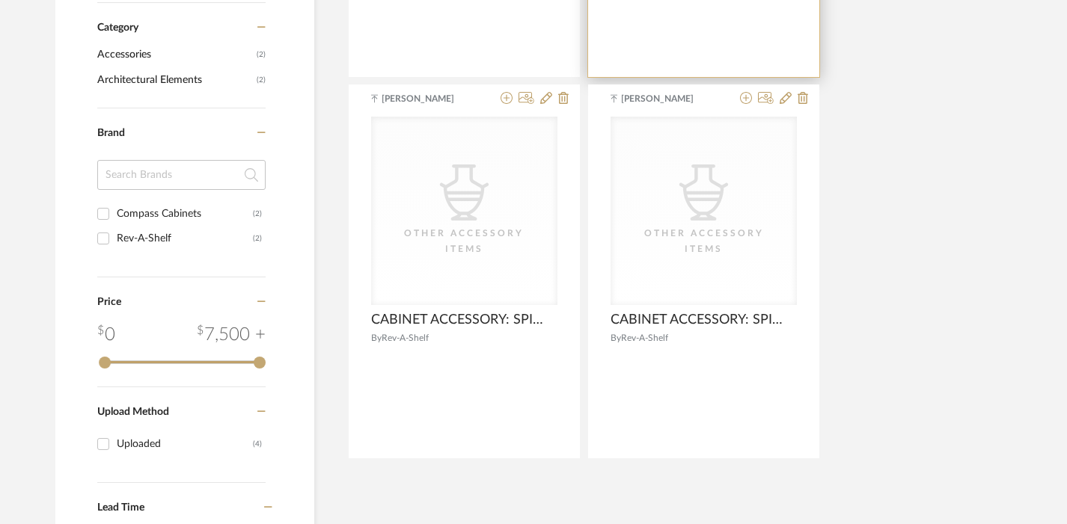
scroll to position [637, 0]
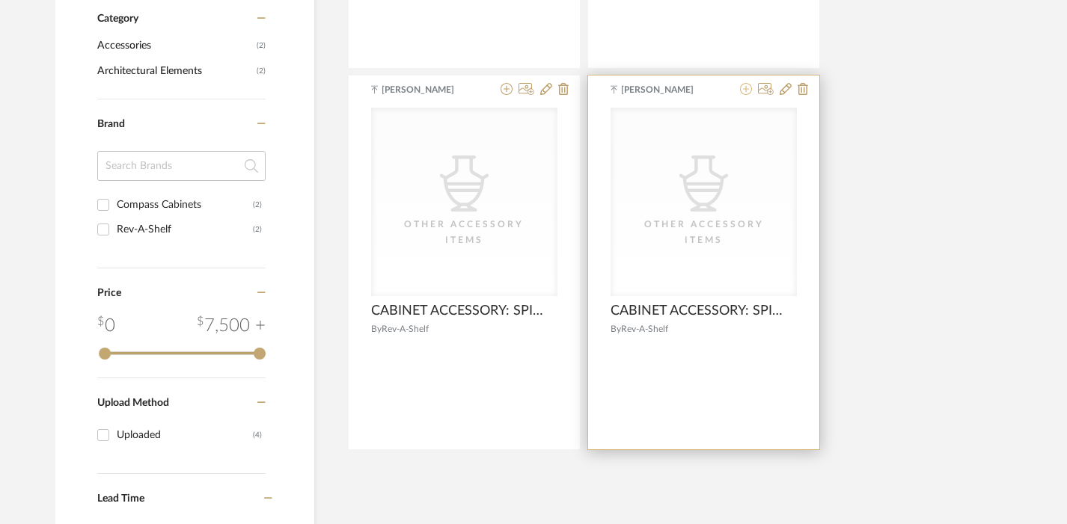
click at [745, 87] on icon at bounding box center [746, 89] width 12 height 12
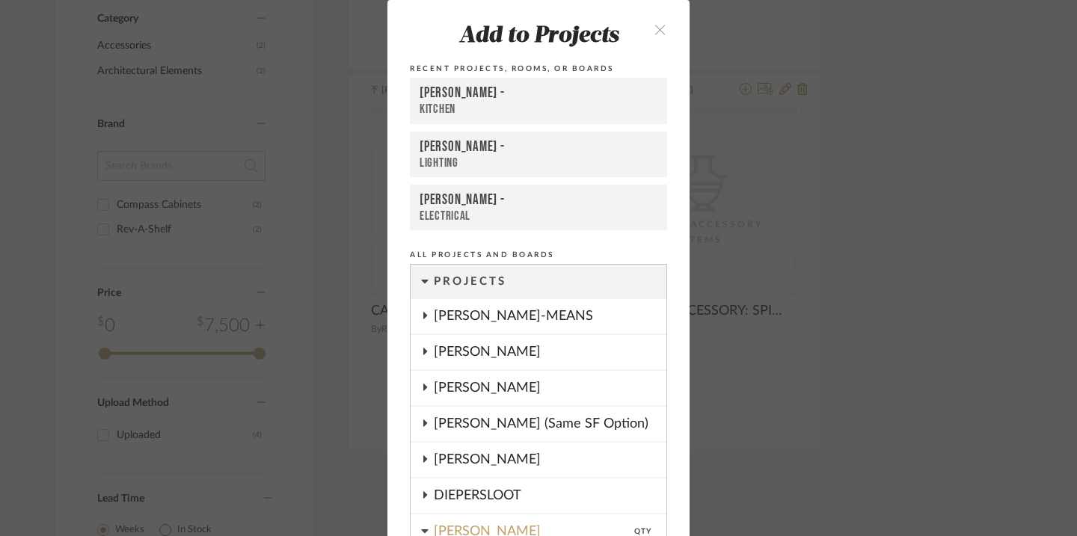
scroll to position [323, 0]
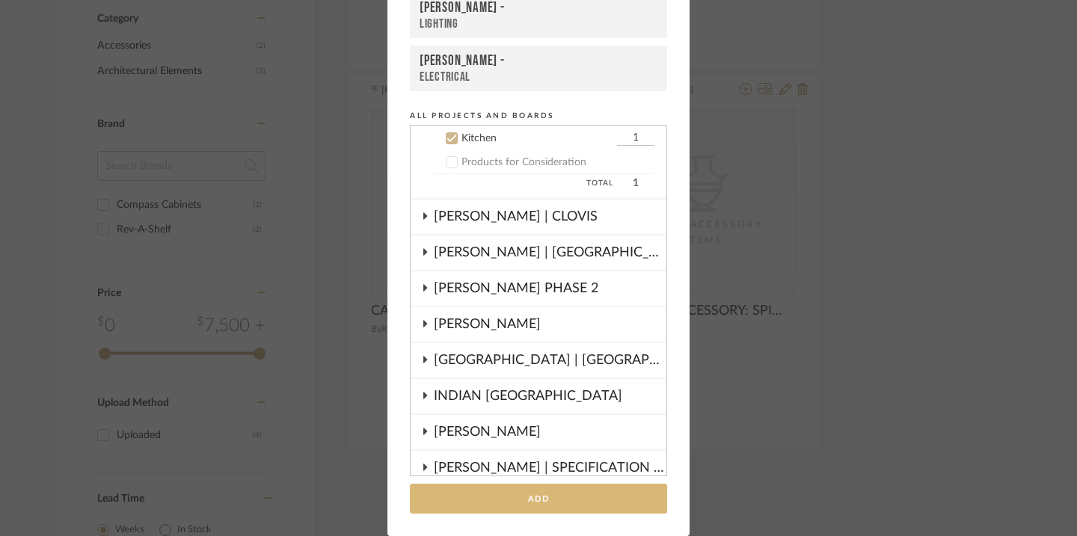
click at [456, 506] on button "Add" at bounding box center [538, 499] width 257 height 31
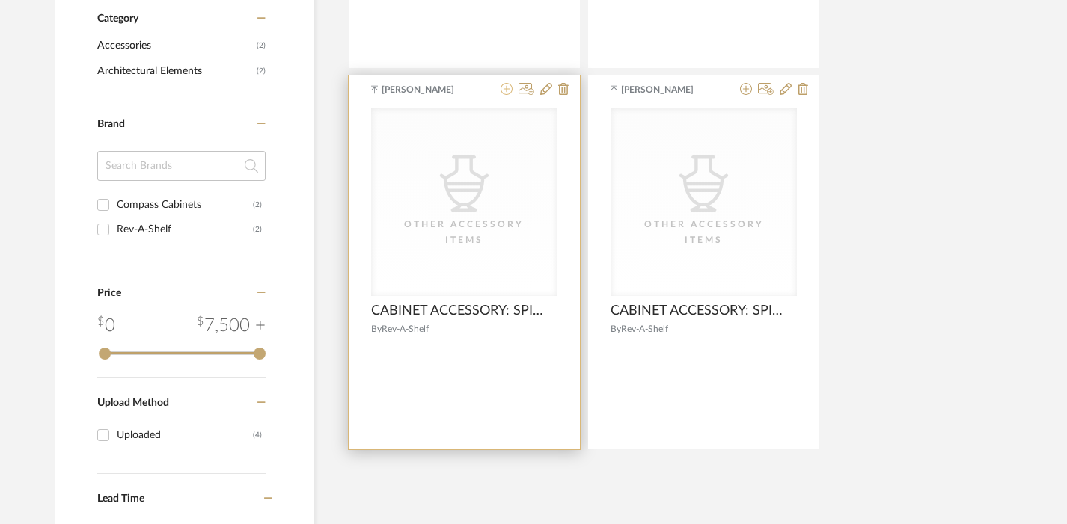
click at [506, 95] on icon at bounding box center [506, 89] width 12 height 12
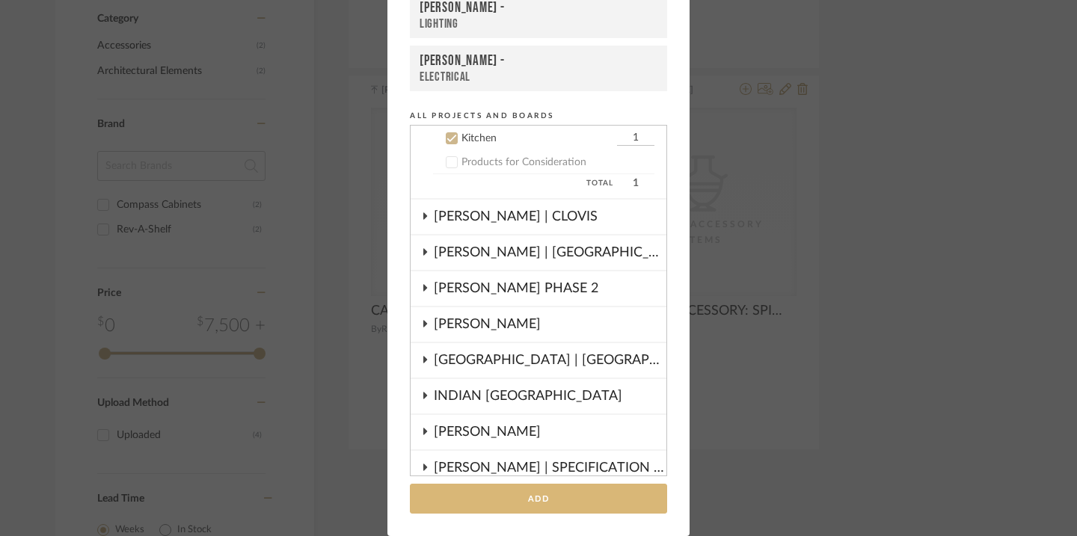
click at [475, 504] on button "Add" at bounding box center [538, 499] width 257 height 31
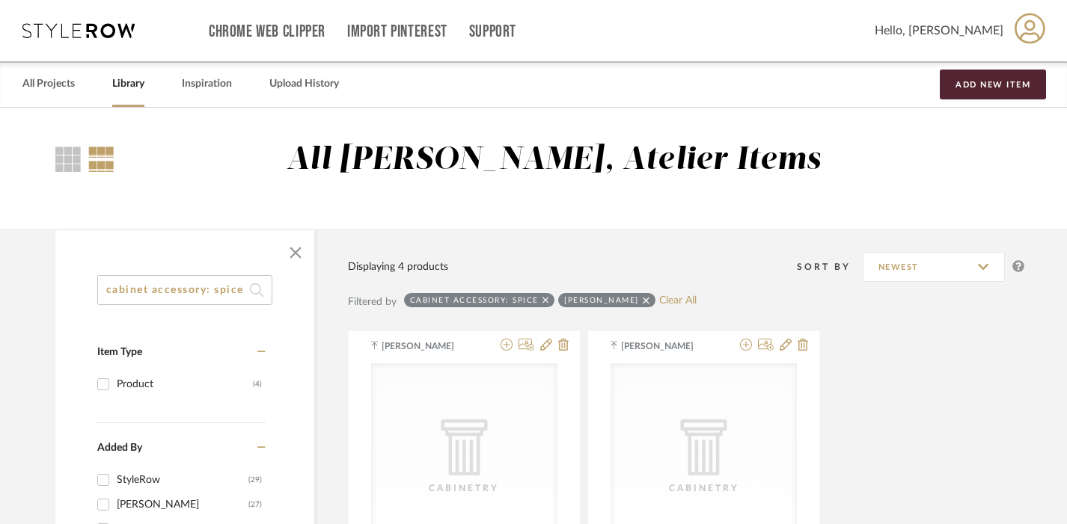
click at [187, 295] on input "cabinet accessory: spice" at bounding box center [184, 290] width 175 height 30
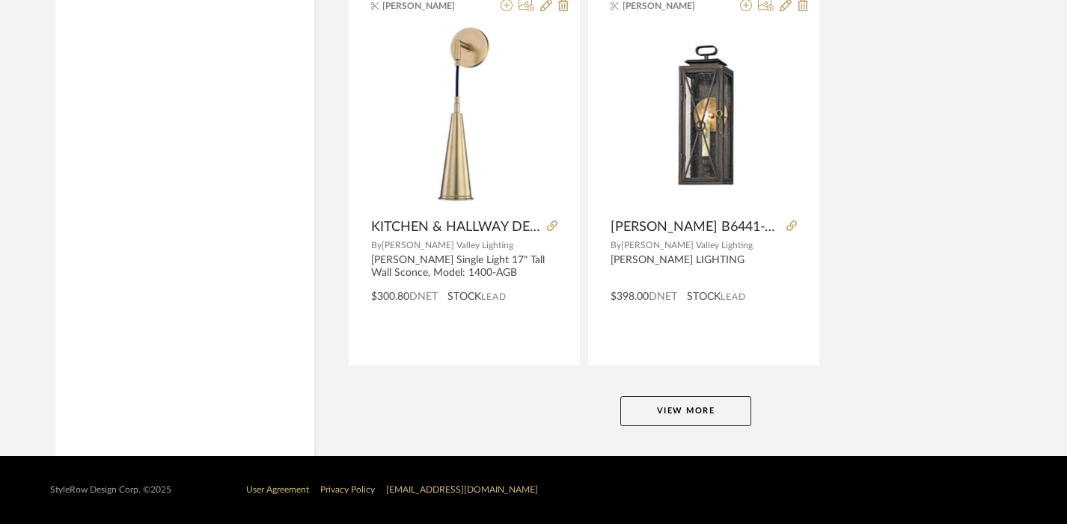
click at [699, 409] on button "View More" at bounding box center [685, 411] width 131 height 30
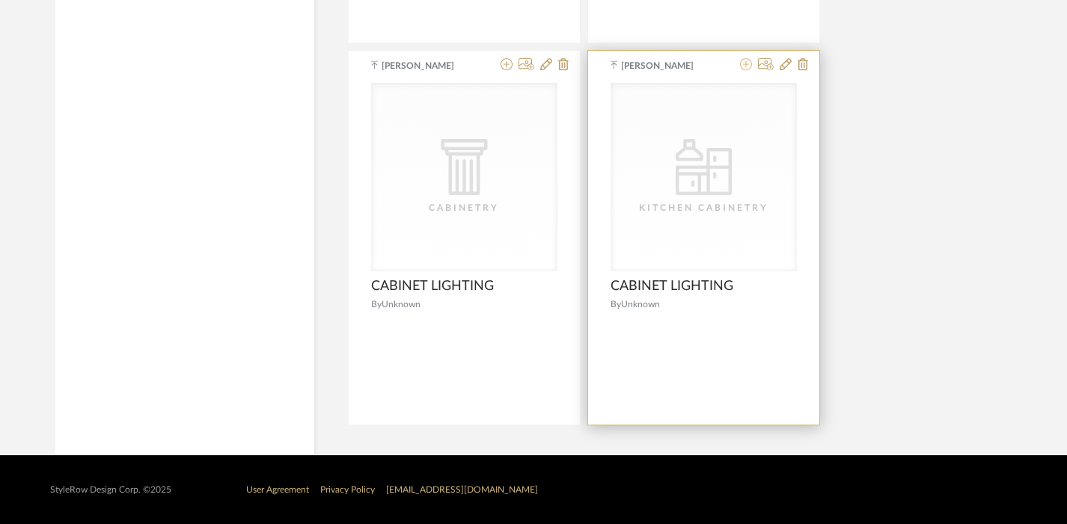
click at [743, 65] on icon at bounding box center [746, 64] width 12 height 12
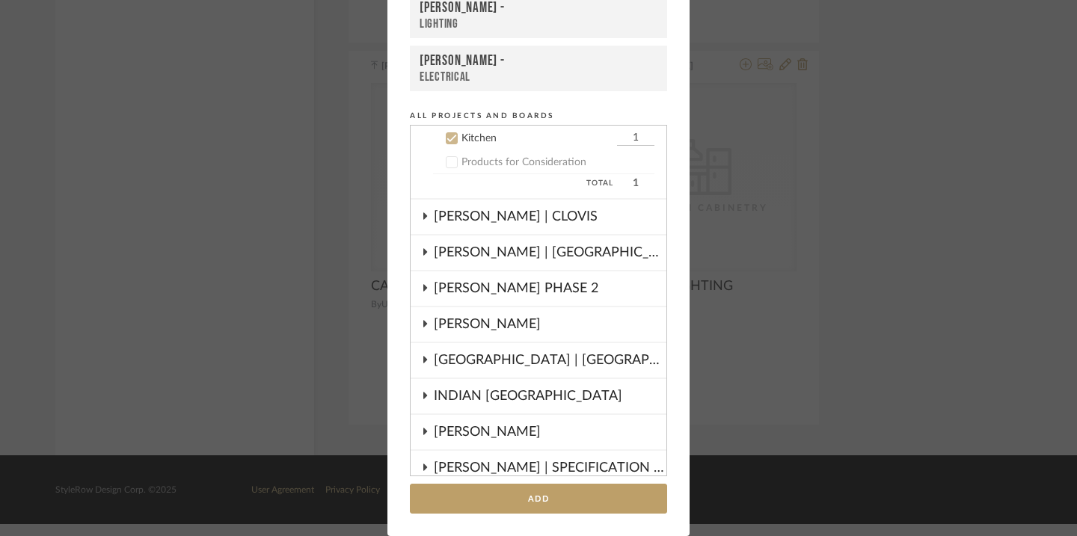
click at [543, 515] on add-to "Add to Projects Recent Projects, Rooms, or Boards DRAGT - Kitchen DRAGT - LIGHT…" at bounding box center [538, 199] width 302 height 676
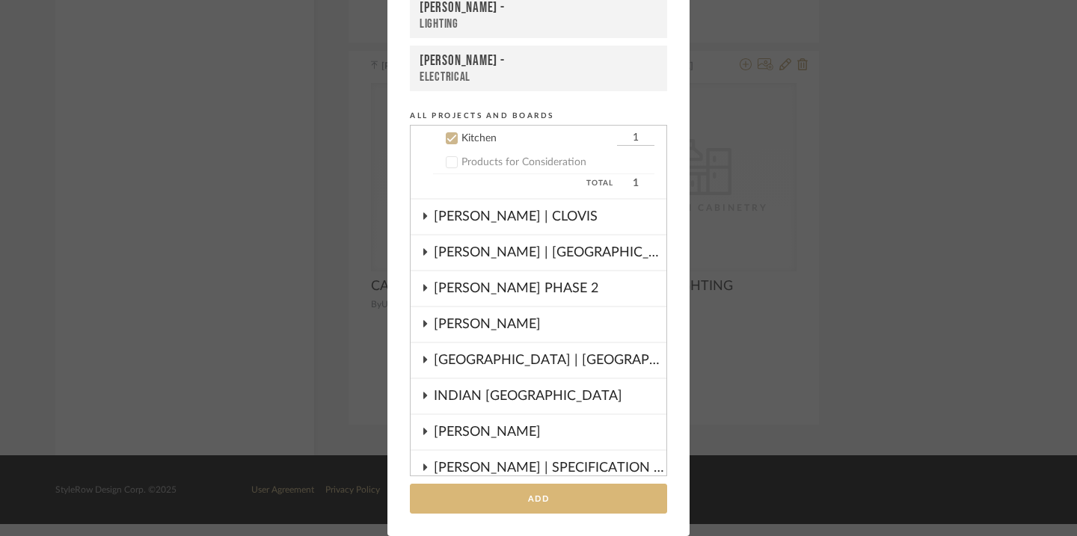
click at [536, 505] on button "Add" at bounding box center [538, 499] width 257 height 31
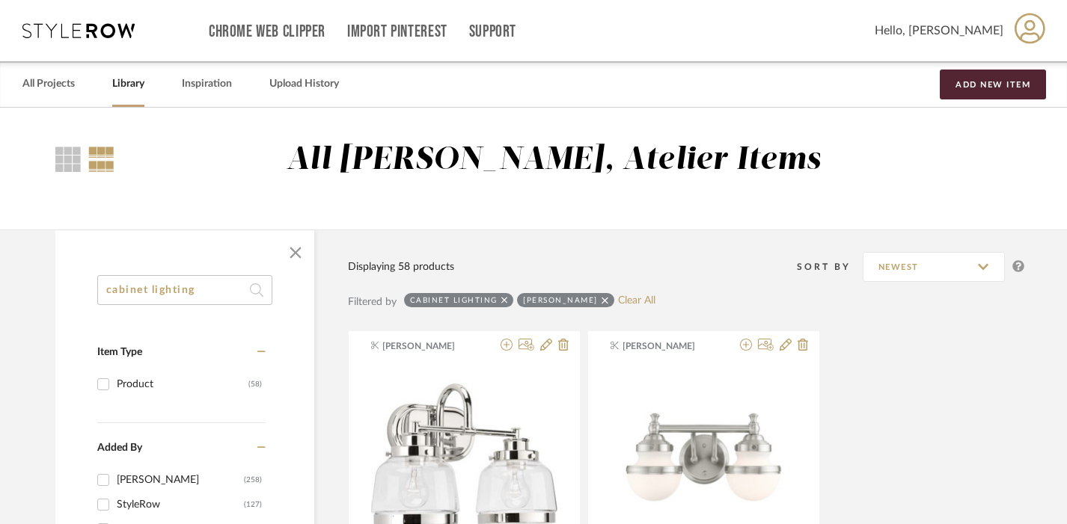
click at [196, 284] on input "cabinet lighting" at bounding box center [184, 290] width 175 height 30
click at [196, 286] on input "cabinet lighting" at bounding box center [184, 290] width 175 height 30
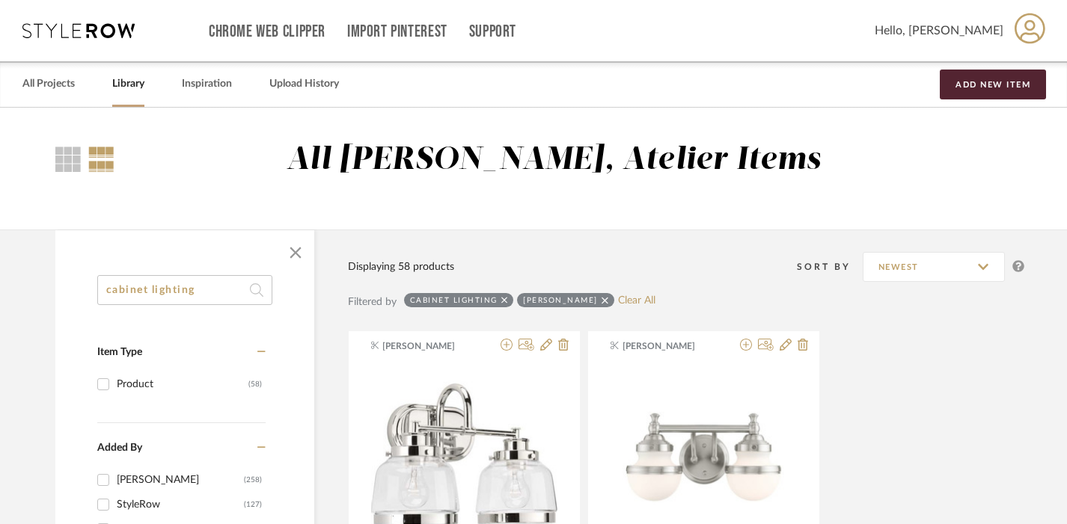
click at [196, 286] on input "cabinet lighting" at bounding box center [184, 290] width 175 height 30
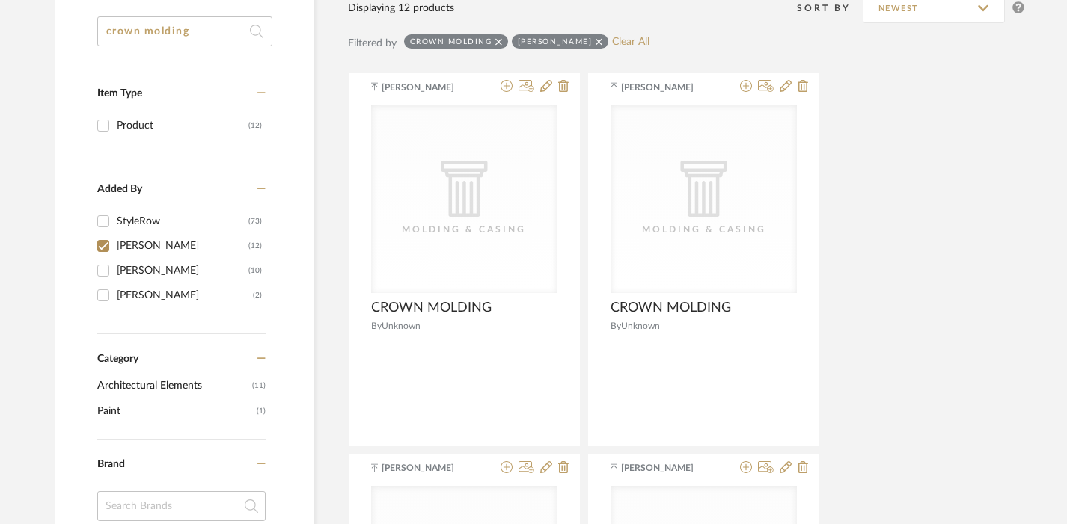
scroll to position [241, 0]
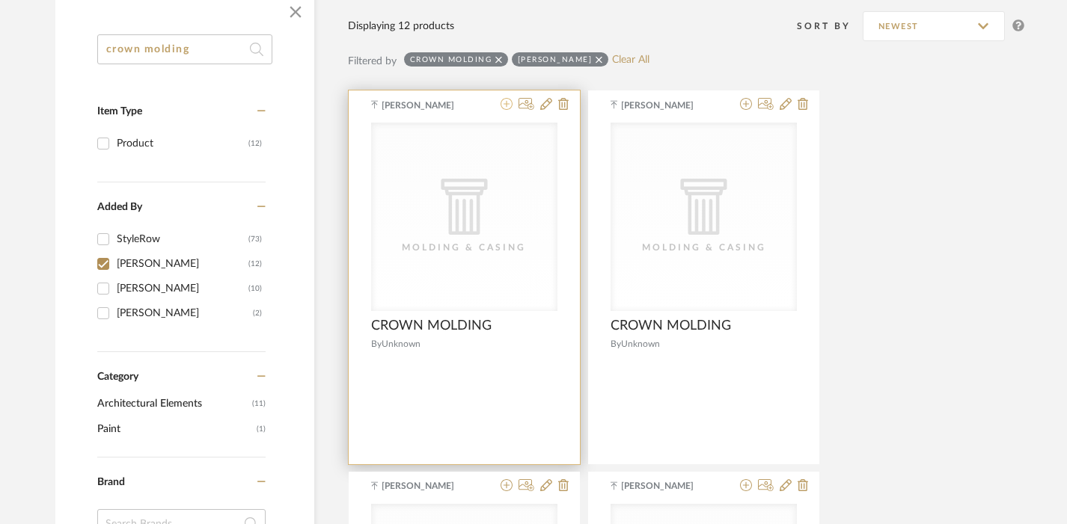
click at [504, 105] on icon at bounding box center [506, 104] width 12 height 12
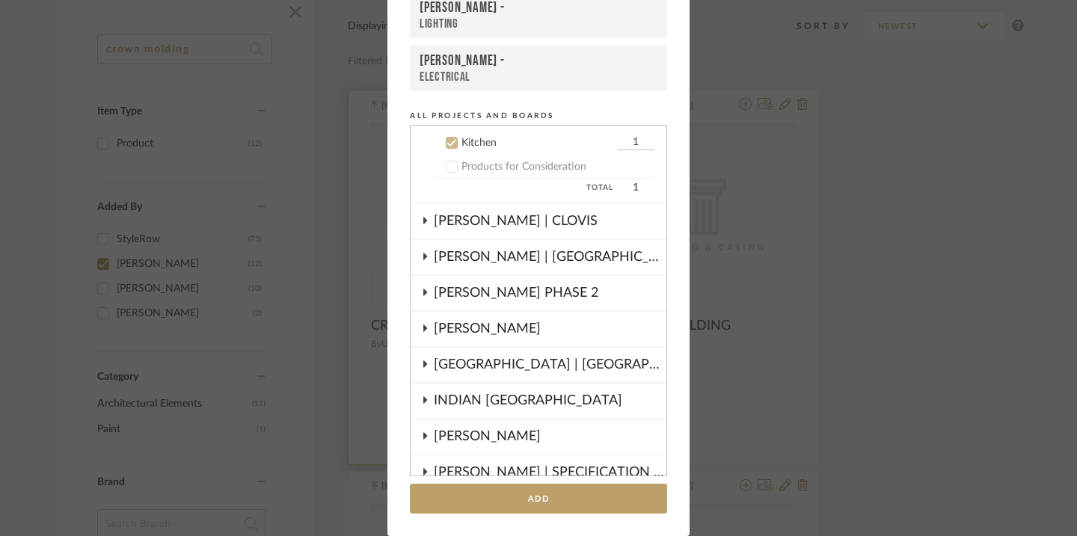
scroll to position [444, 0]
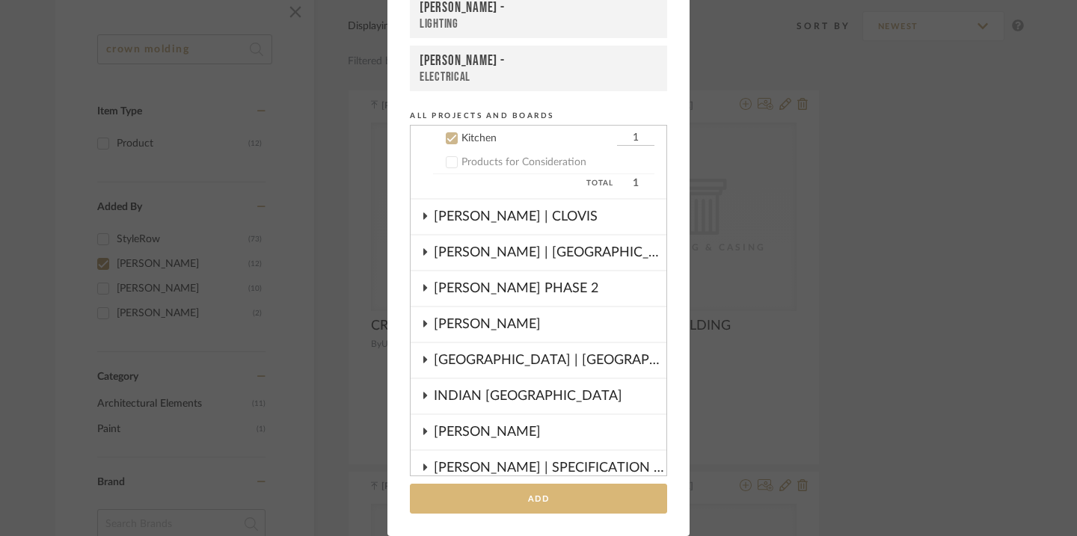
click at [513, 500] on button "Add" at bounding box center [538, 499] width 257 height 31
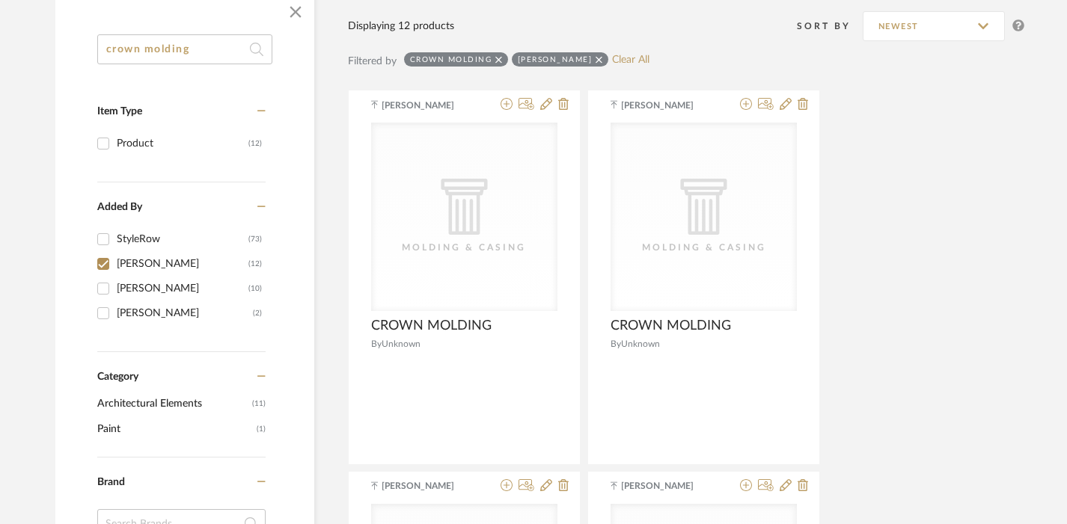
scroll to position [0, 0]
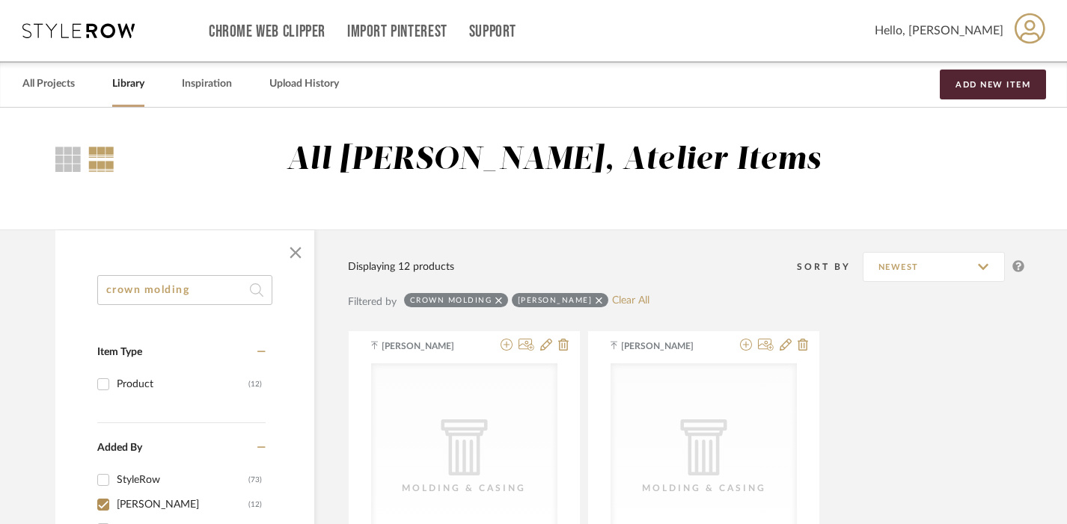
click at [184, 289] on input "crown molding" at bounding box center [184, 290] width 175 height 30
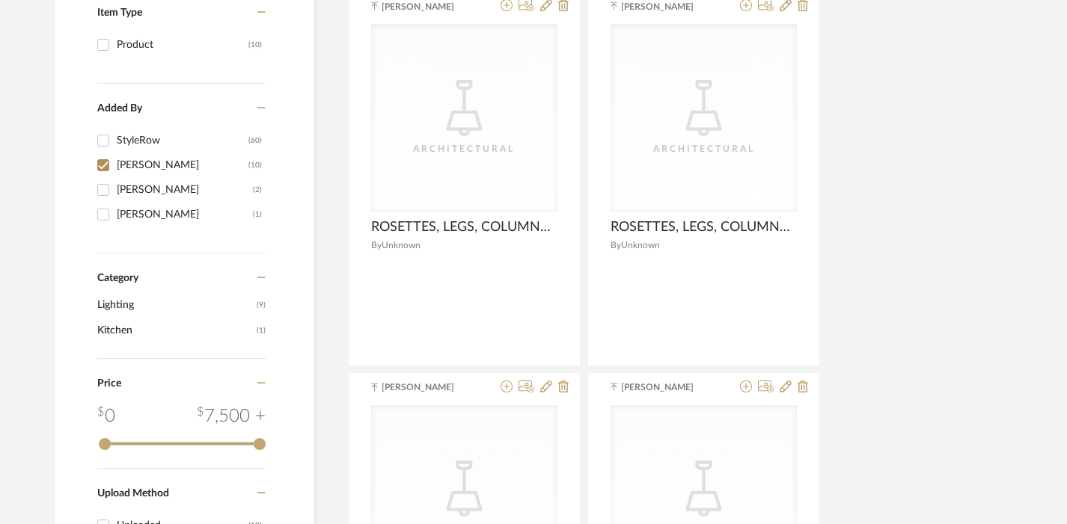
scroll to position [340, 0]
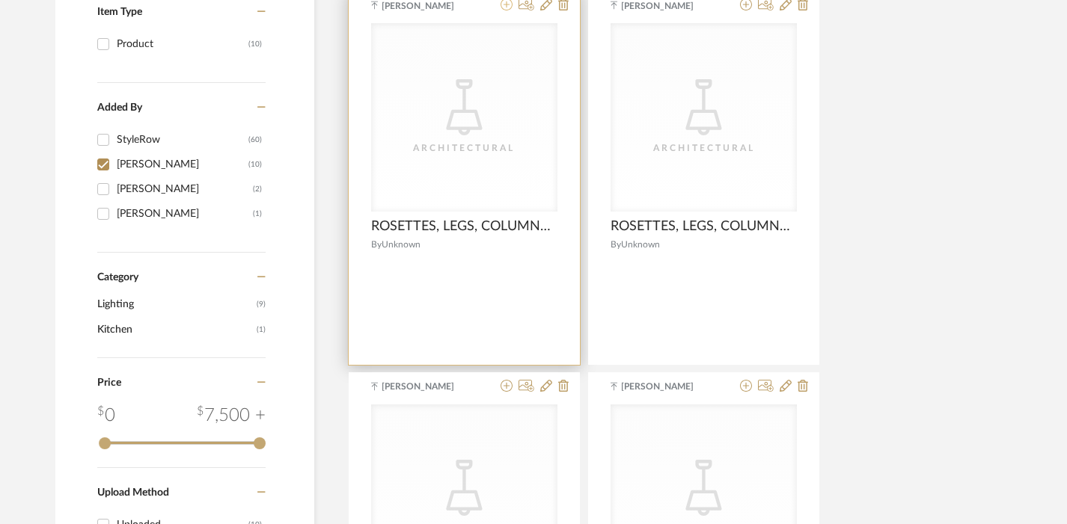
click at [503, 2] on icon at bounding box center [506, 5] width 12 height 12
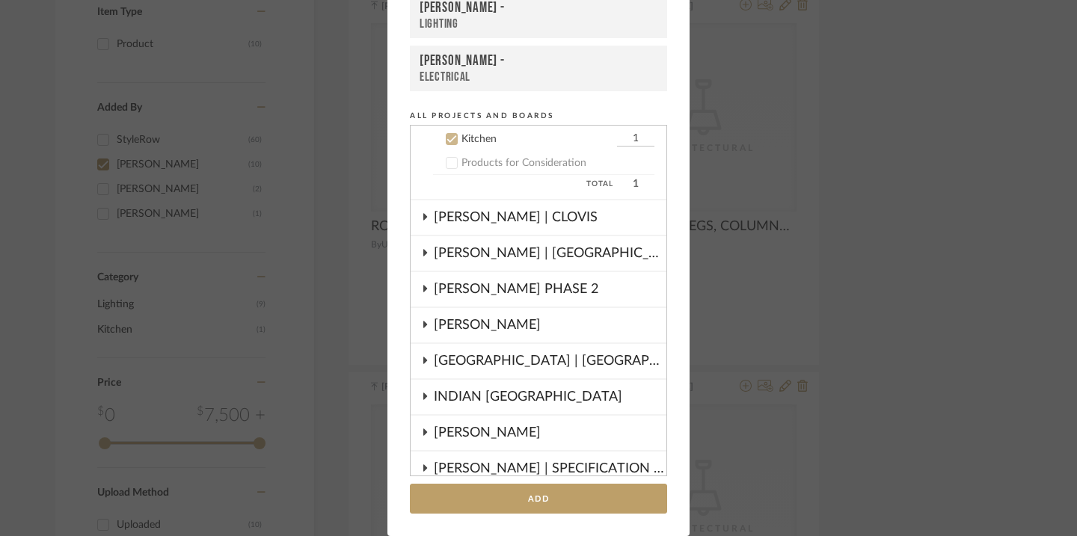
scroll to position [444, 0]
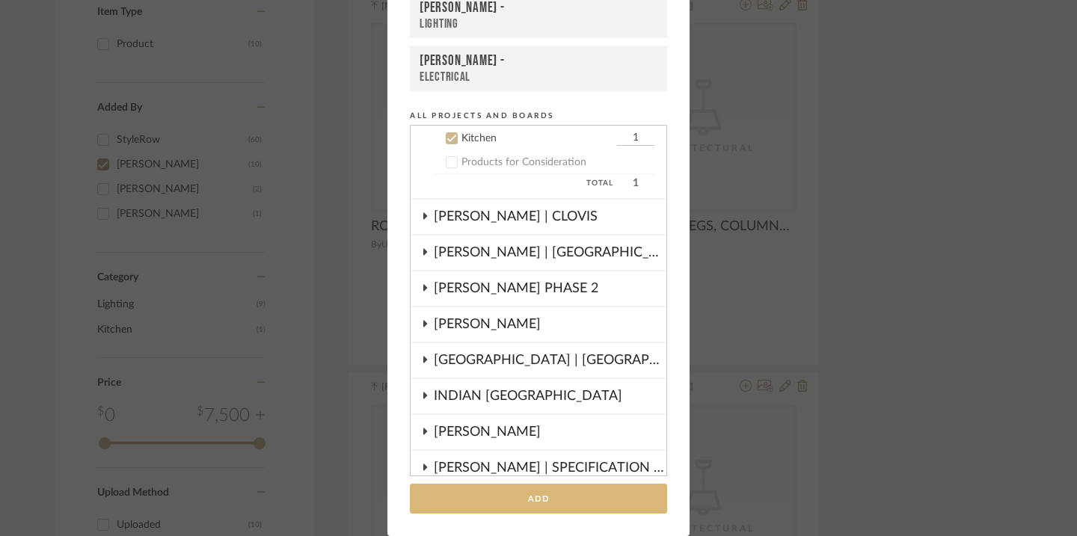
click at [539, 504] on button "Add" at bounding box center [538, 499] width 257 height 31
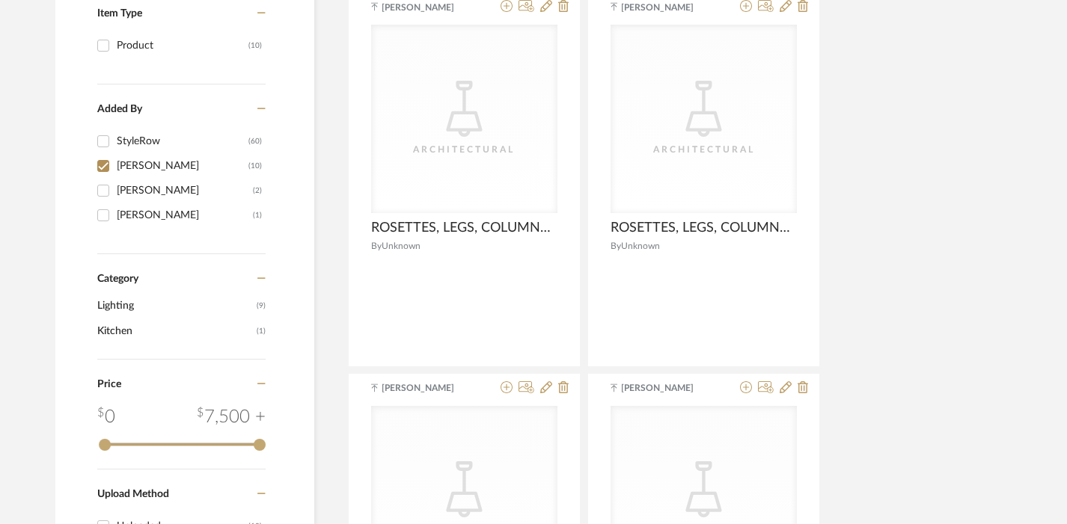
scroll to position [0, 0]
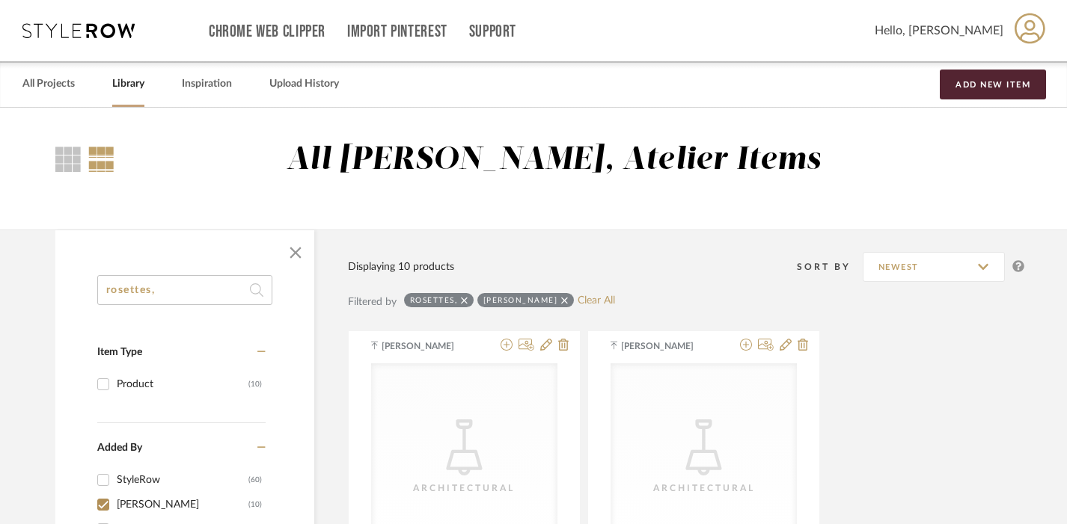
click at [201, 290] on input "rosettes," at bounding box center [184, 290] width 175 height 30
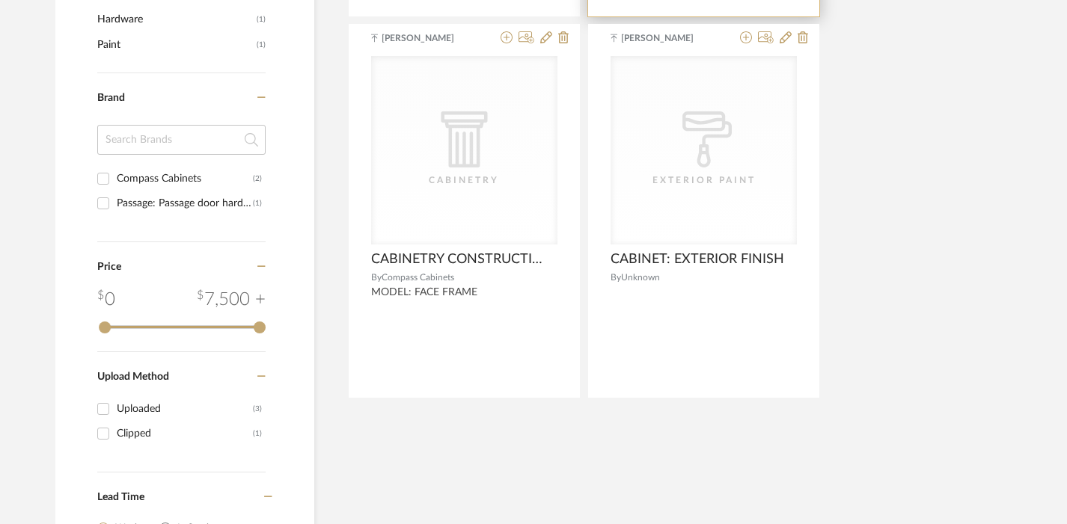
scroll to position [690, 0]
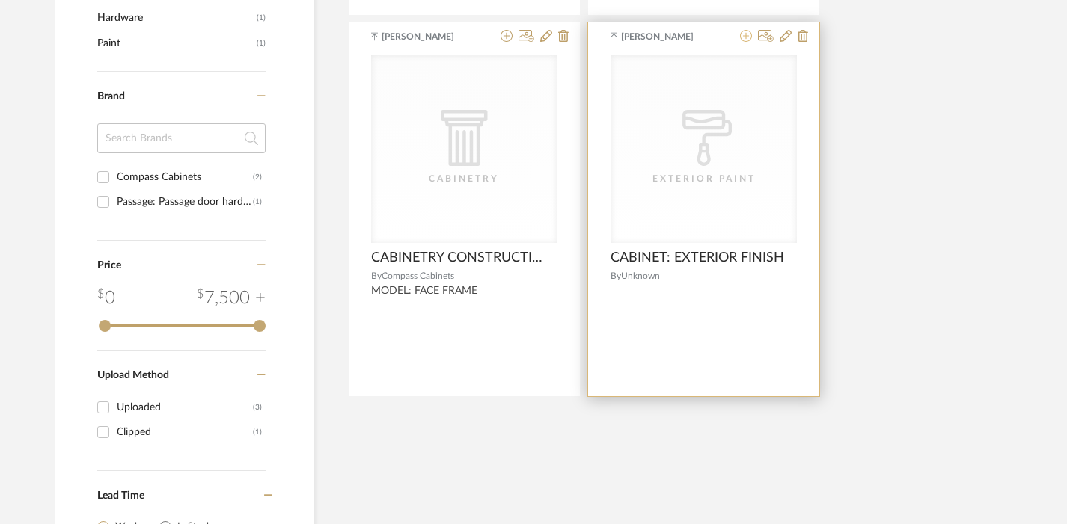
click at [747, 37] on icon at bounding box center [746, 36] width 12 height 12
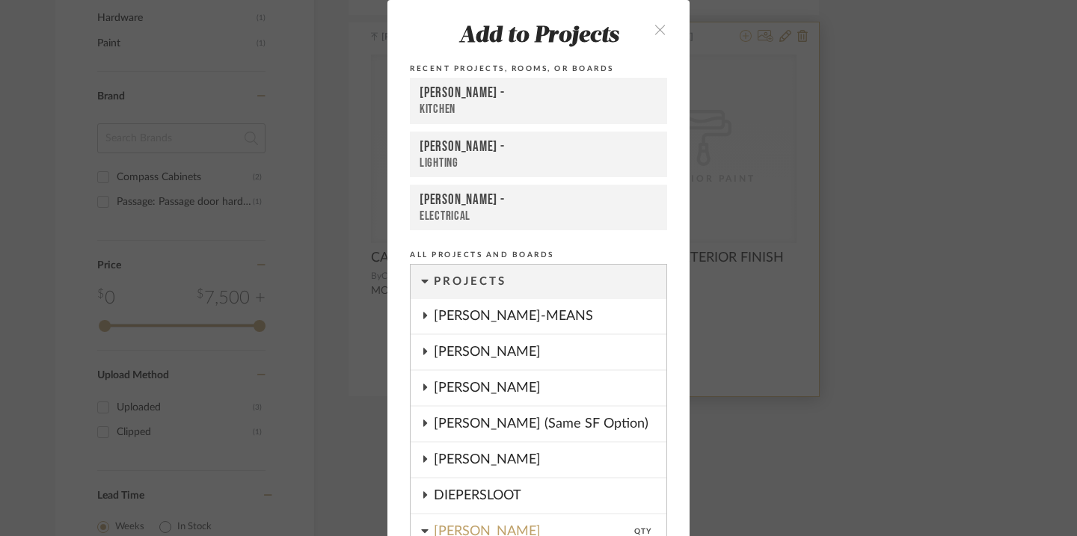
scroll to position [135, 0]
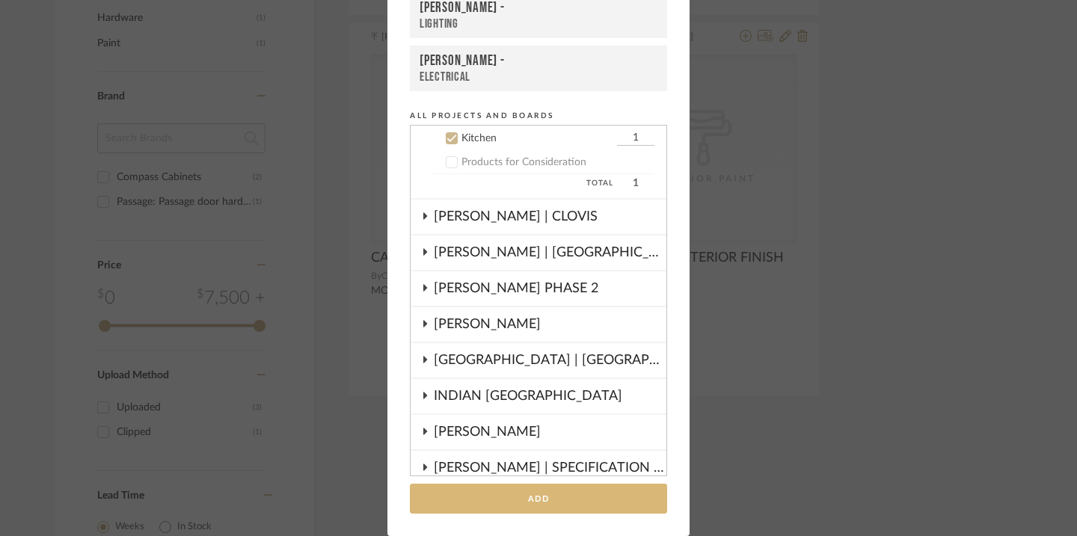
click at [603, 498] on button "Add" at bounding box center [538, 499] width 257 height 31
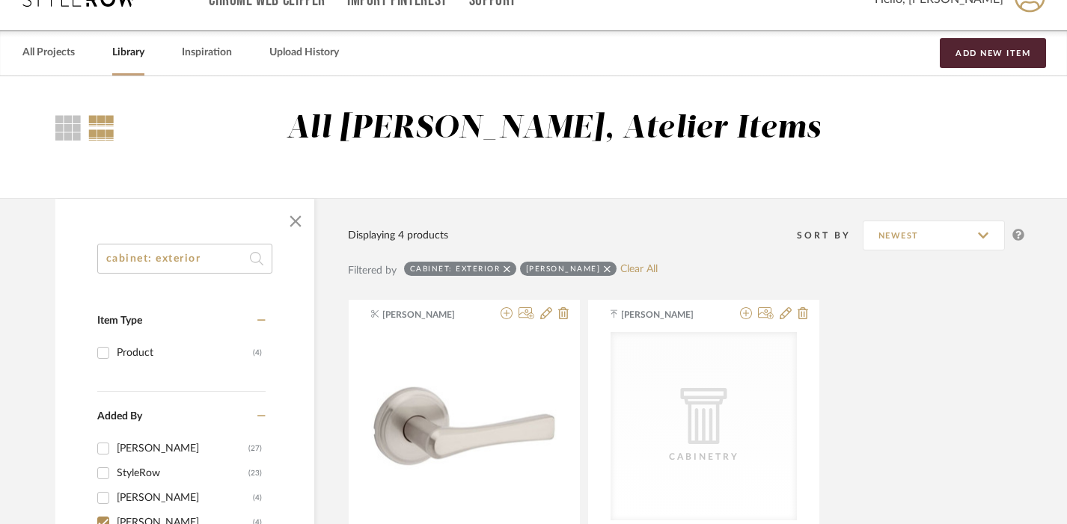
scroll to position [0, 0]
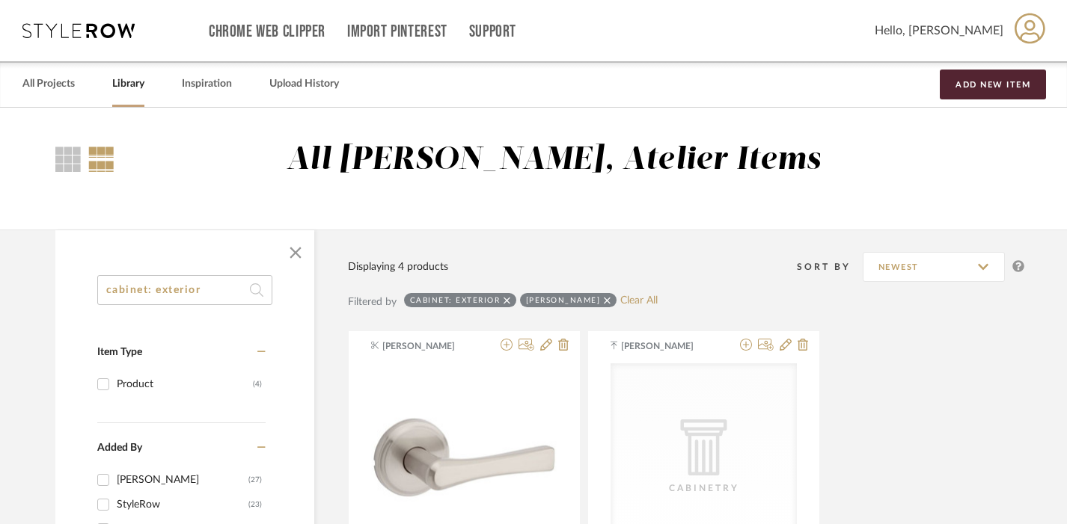
click at [193, 286] on input "cabinet: exterior" at bounding box center [184, 290] width 175 height 30
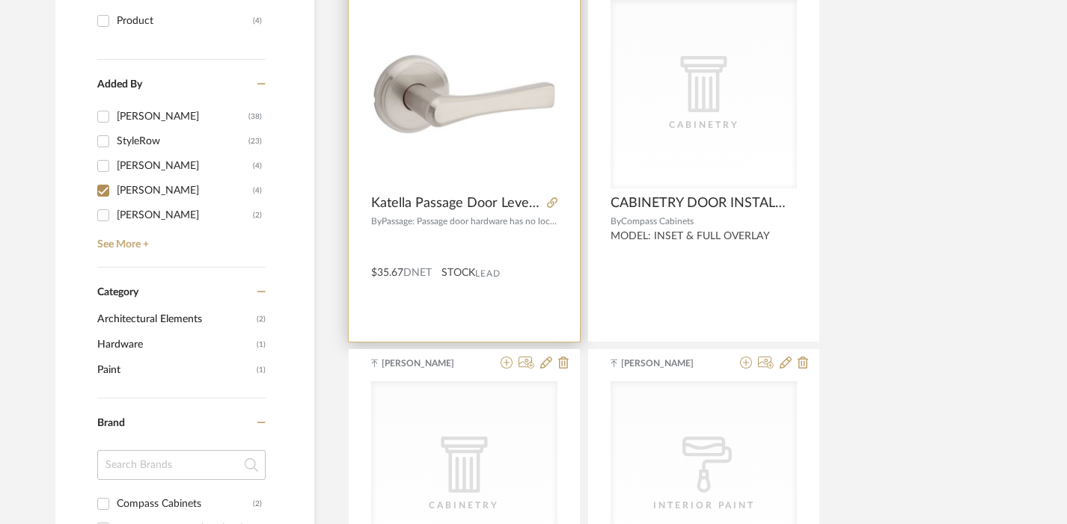
scroll to position [718, 0]
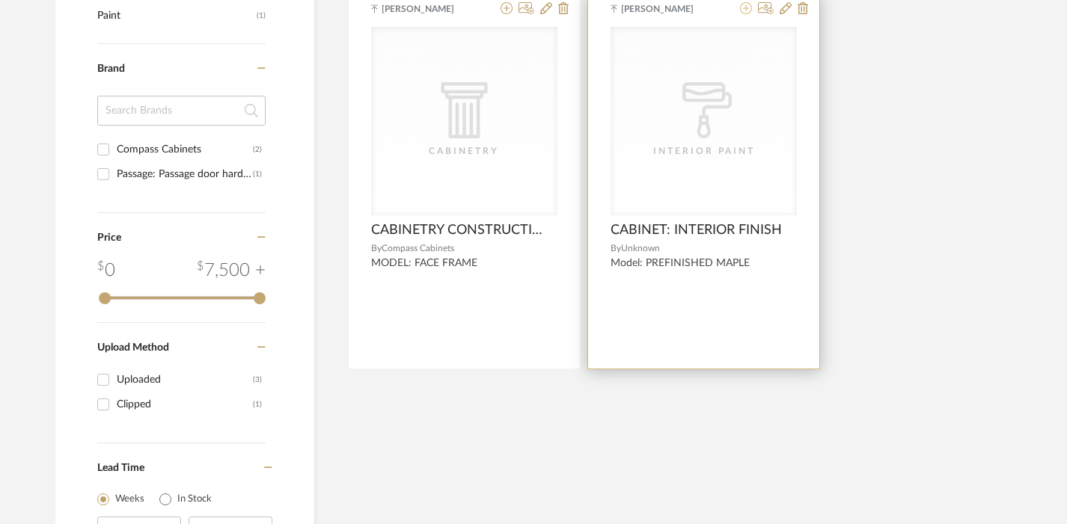
click at [745, 12] on icon at bounding box center [746, 8] width 12 height 12
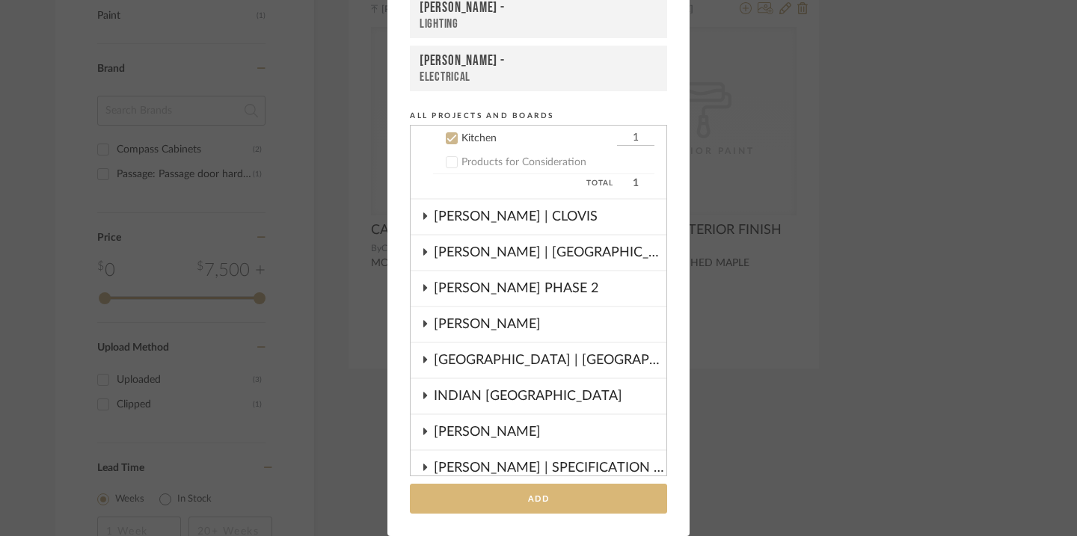
click at [565, 487] on button "Add" at bounding box center [538, 499] width 257 height 31
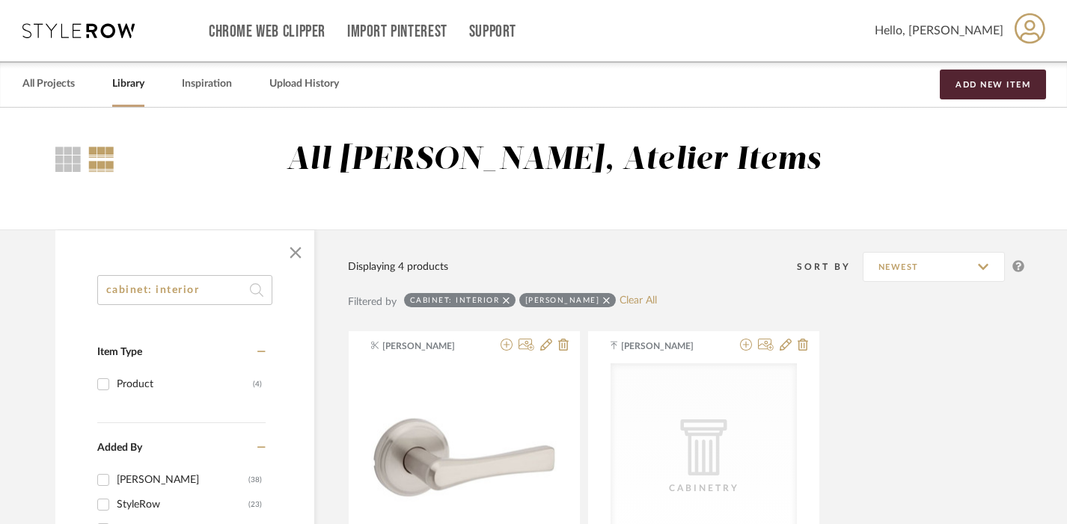
click at [180, 292] on input "cabinet: interior" at bounding box center [184, 290] width 175 height 30
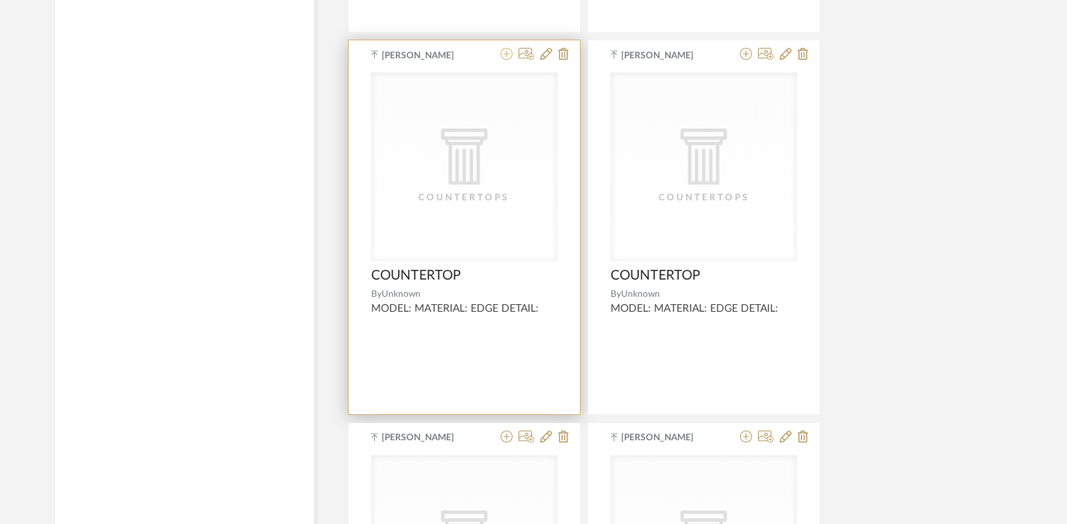
click at [511, 53] on icon at bounding box center [506, 54] width 12 height 12
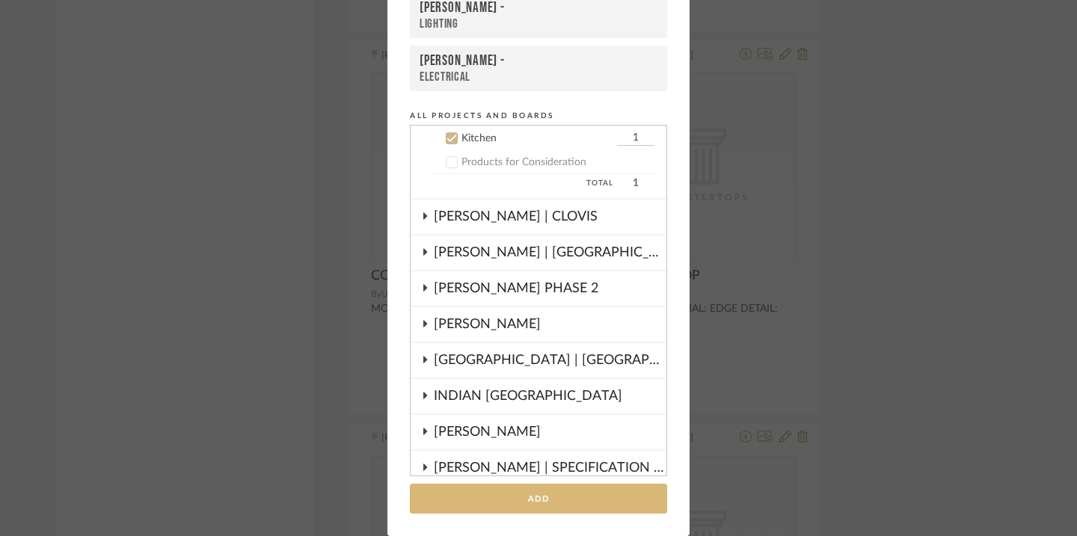
click at [569, 495] on button "Add" at bounding box center [538, 499] width 257 height 31
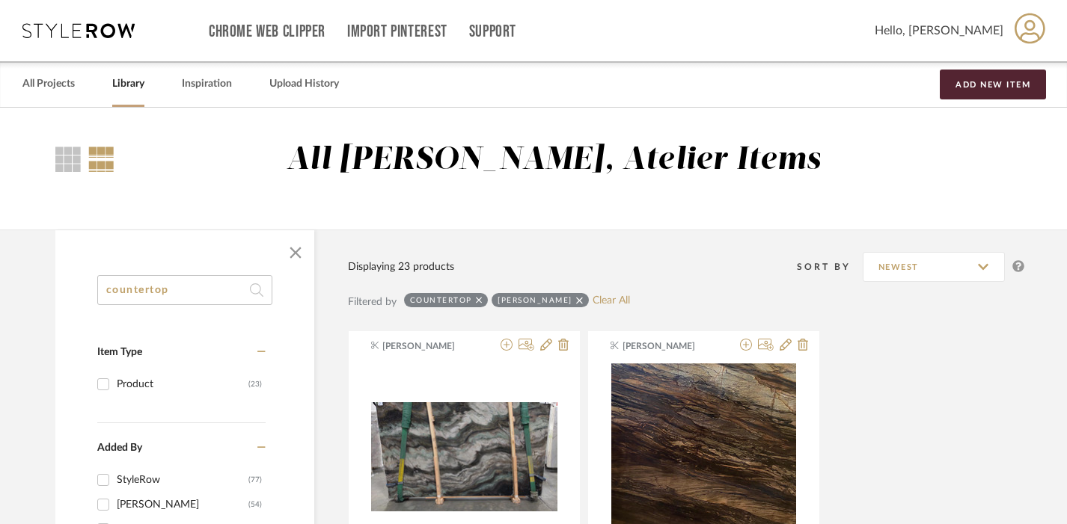
click at [194, 291] on input "countertop" at bounding box center [184, 290] width 175 height 30
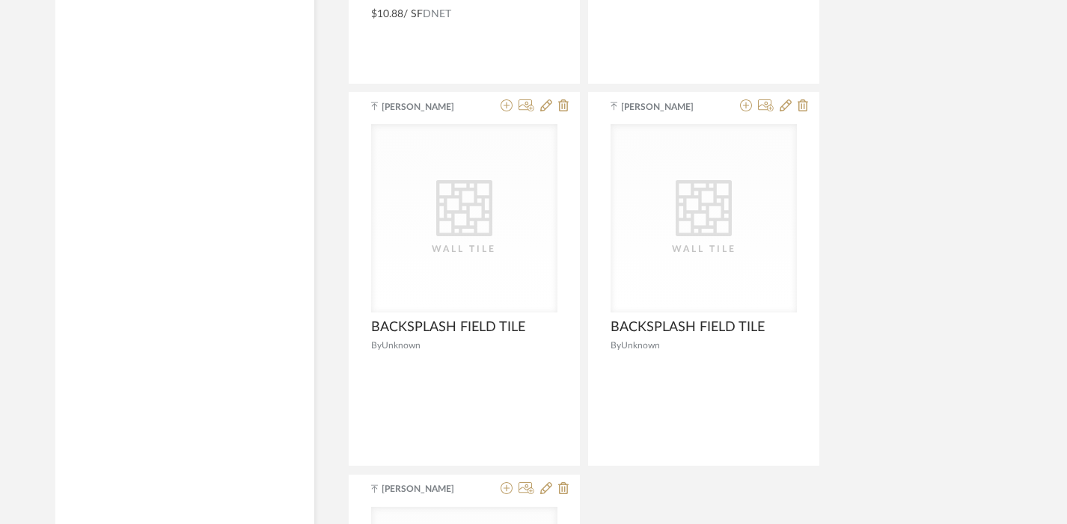
scroll to position [2542, 0]
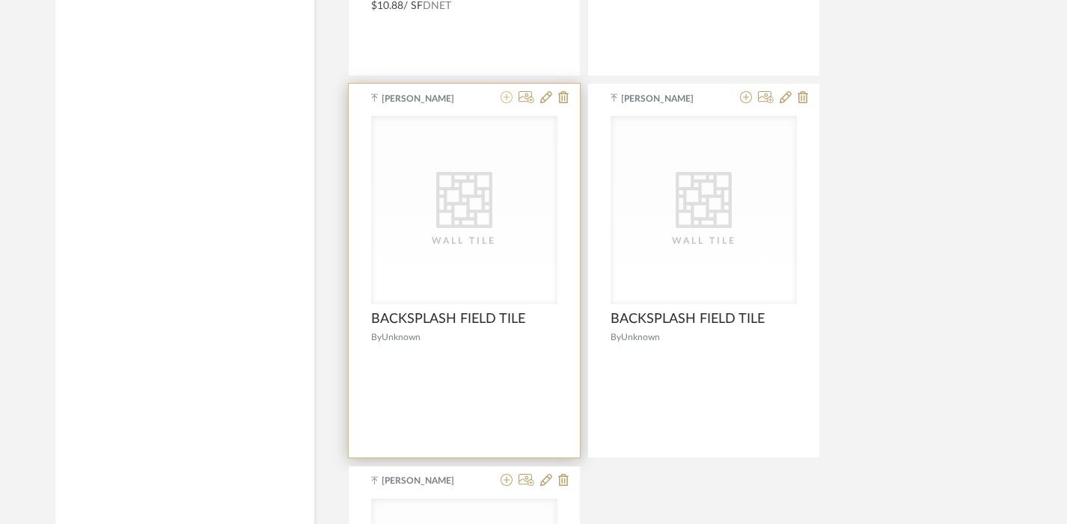
click at [506, 102] on icon at bounding box center [506, 97] width 12 height 12
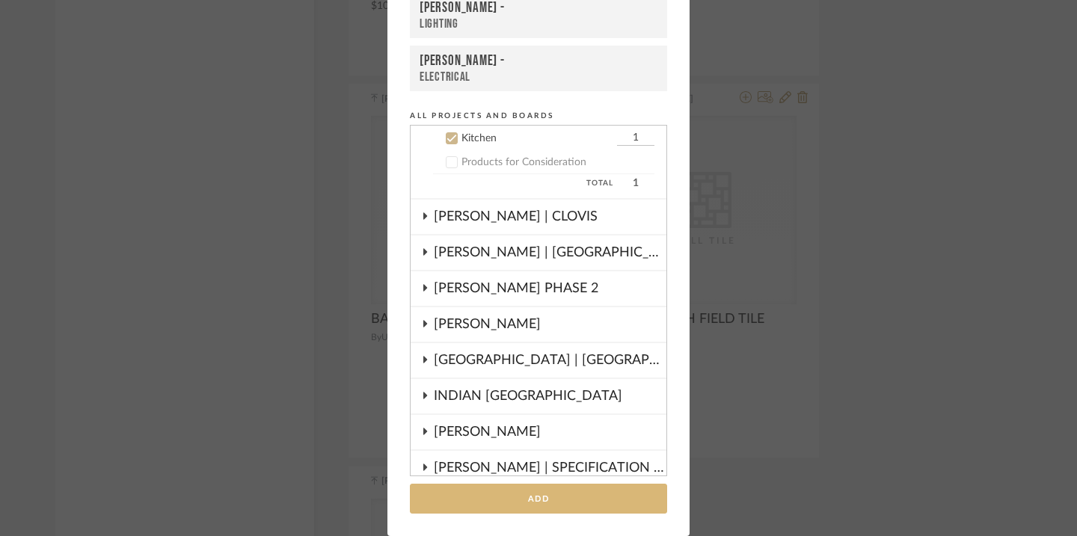
click at [544, 499] on button "Add" at bounding box center [538, 499] width 257 height 31
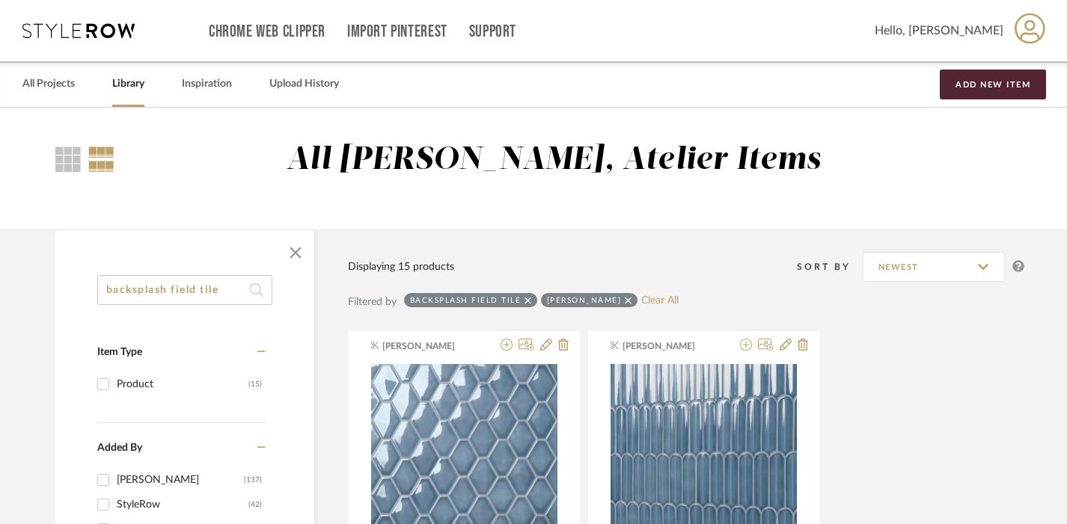
drag, startPoint x: 222, startPoint y: 290, endPoint x: 171, endPoint y: 293, distance: 51.8
click at [171, 293] on input "backsplash field tile" at bounding box center [184, 290] width 175 height 30
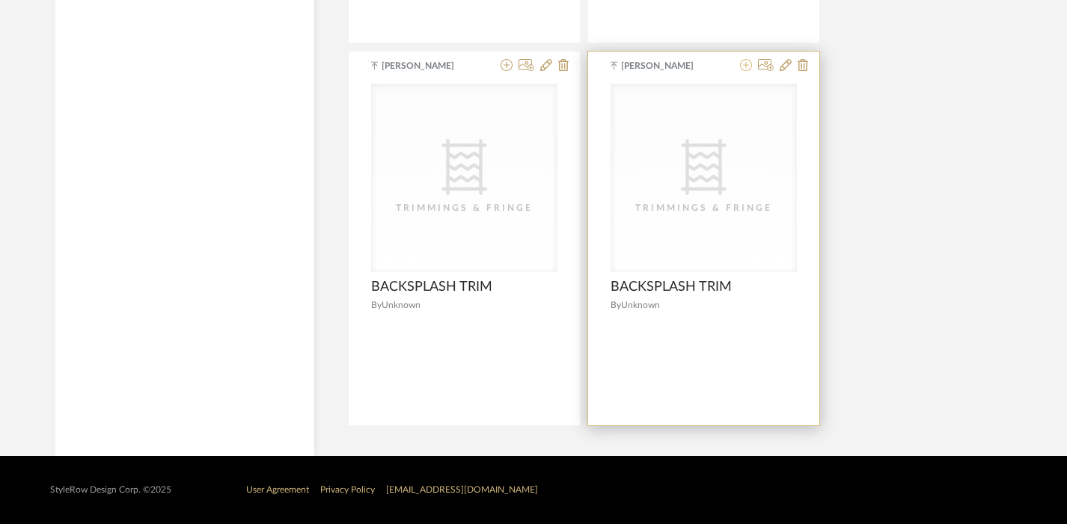
click at [747, 62] on icon at bounding box center [746, 65] width 12 height 12
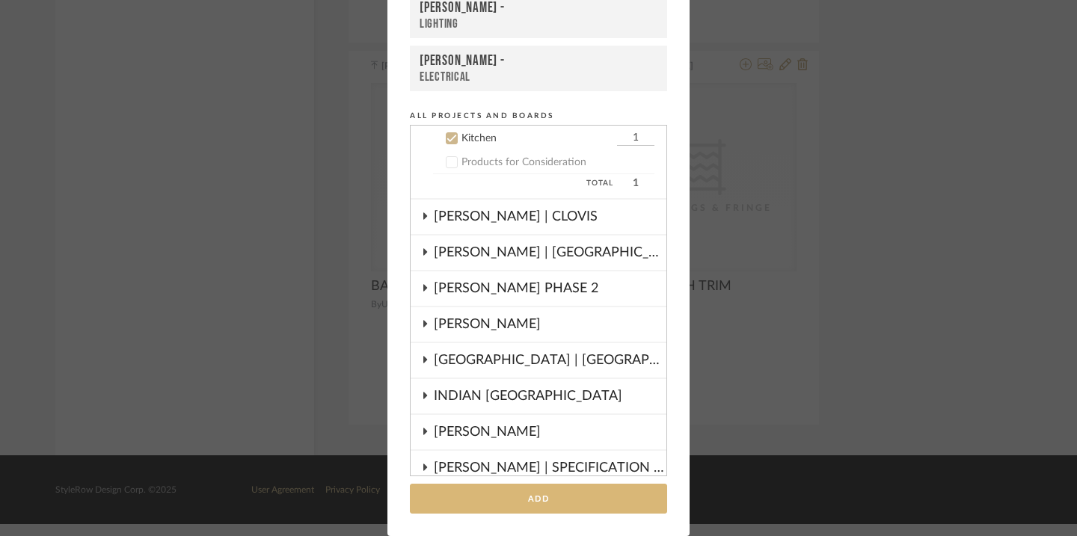
click at [555, 501] on button "Add" at bounding box center [538, 499] width 257 height 31
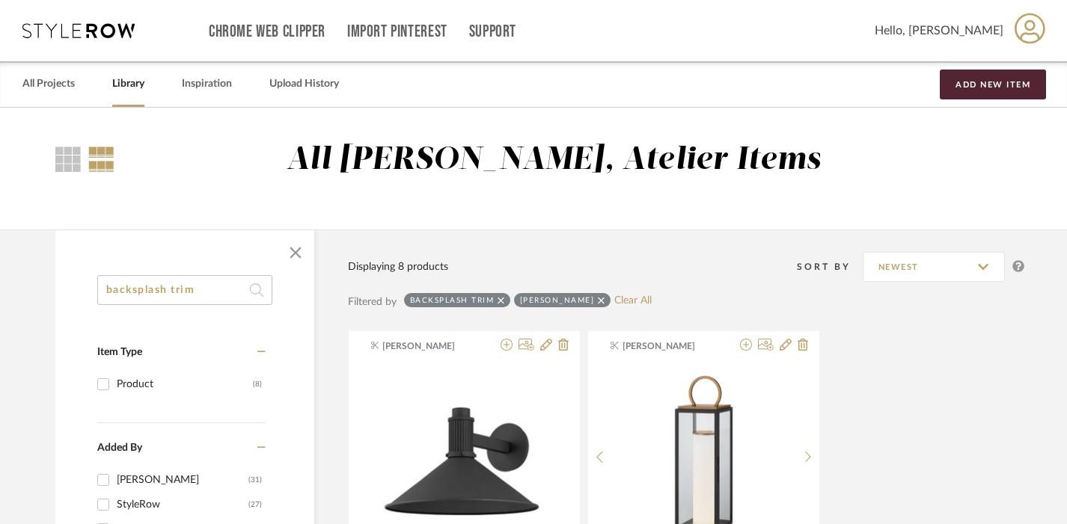
click at [189, 286] on input "backsplash trim" at bounding box center [184, 290] width 175 height 30
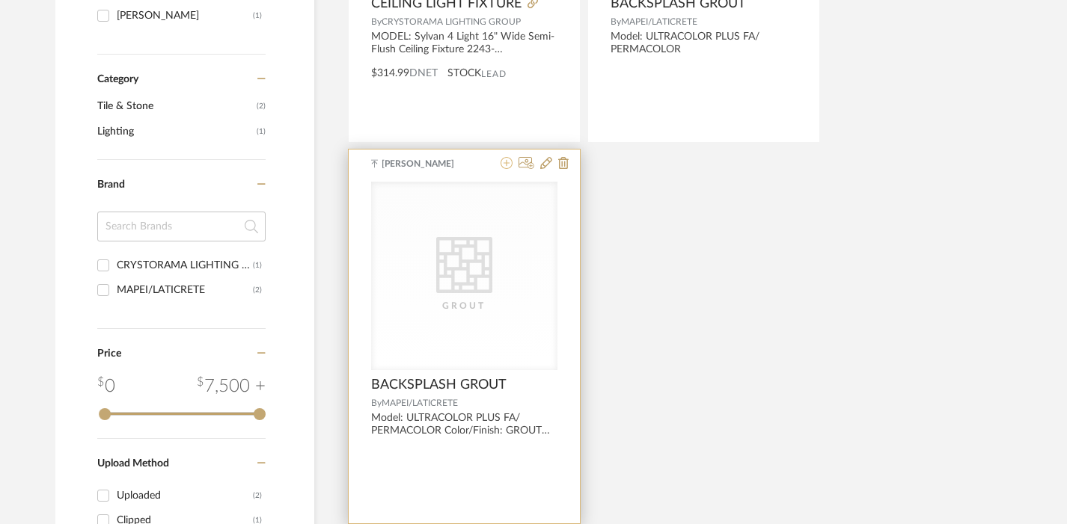
click at [510, 160] on icon at bounding box center [506, 163] width 12 height 12
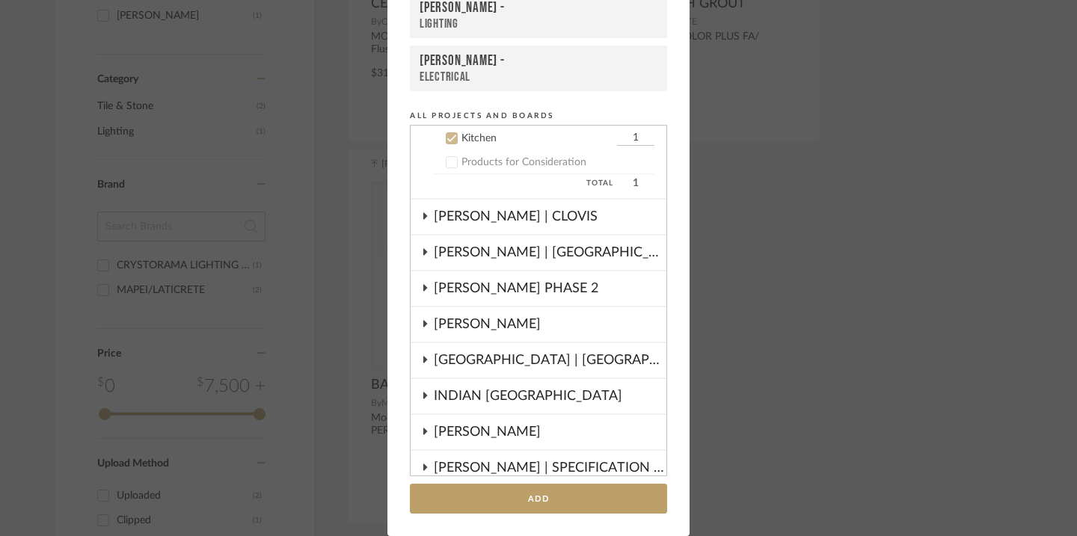
click at [852, 292] on div "Add to Projects Recent Projects, Rooms, or Boards DRAGT - Kitchen DRAGT - LIGHT…" at bounding box center [538, 268] width 1077 height 536
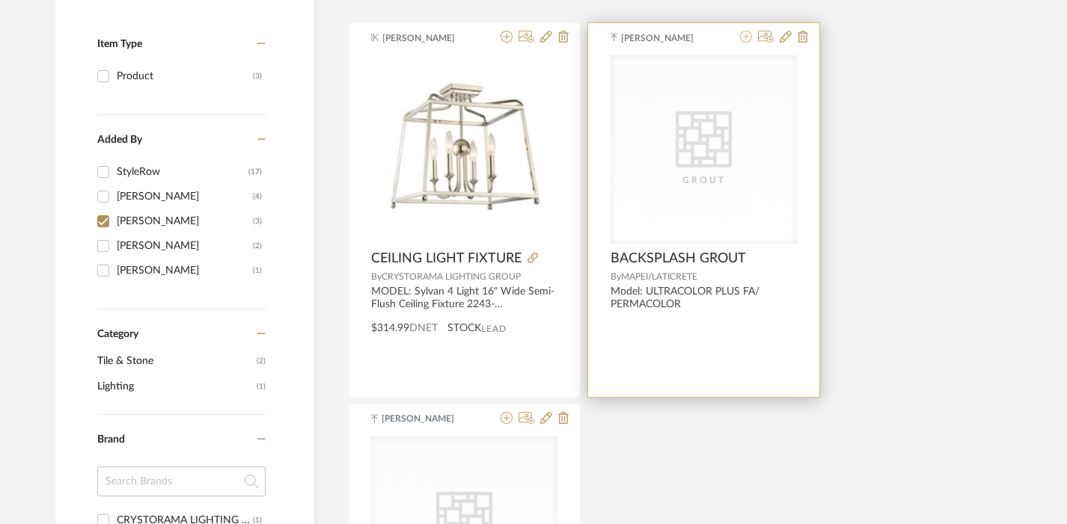
click at [745, 41] on icon at bounding box center [746, 37] width 12 height 12
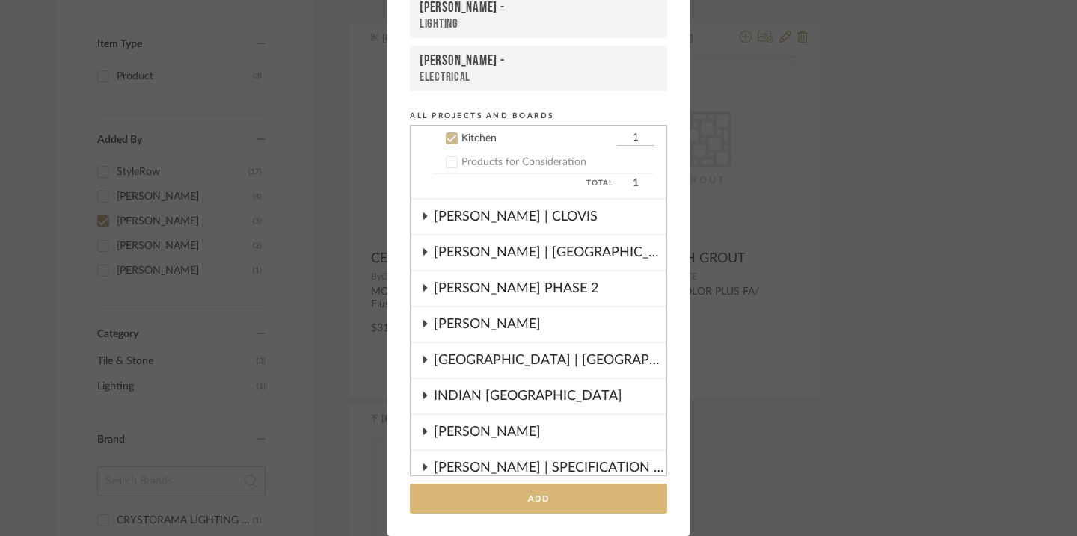
click at [542, 494] on button "Add" at bounding box center [538, 499] width 257 height 31
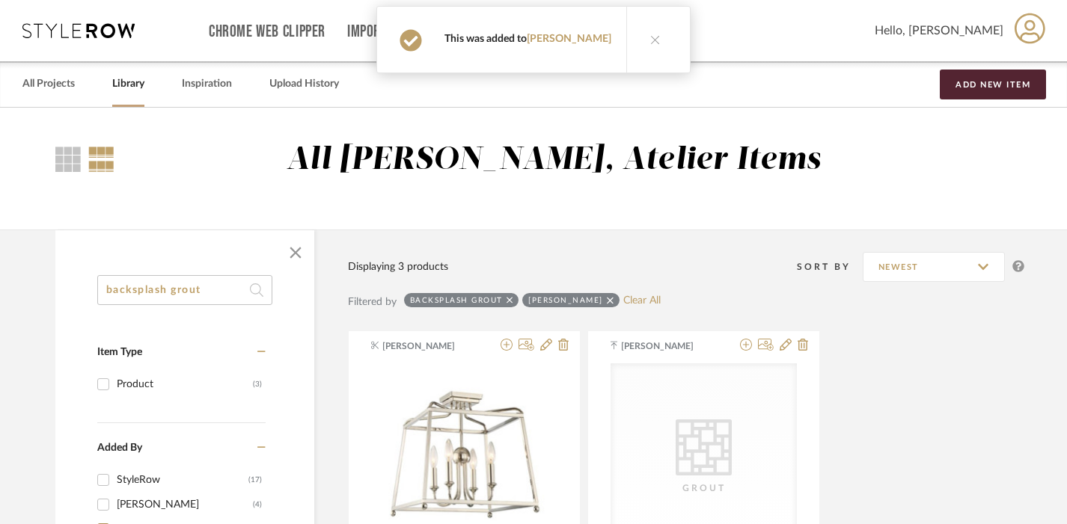
click at [183, 280] on input "backsplash grout" at bounding box center [184, 290] width 175 height 30
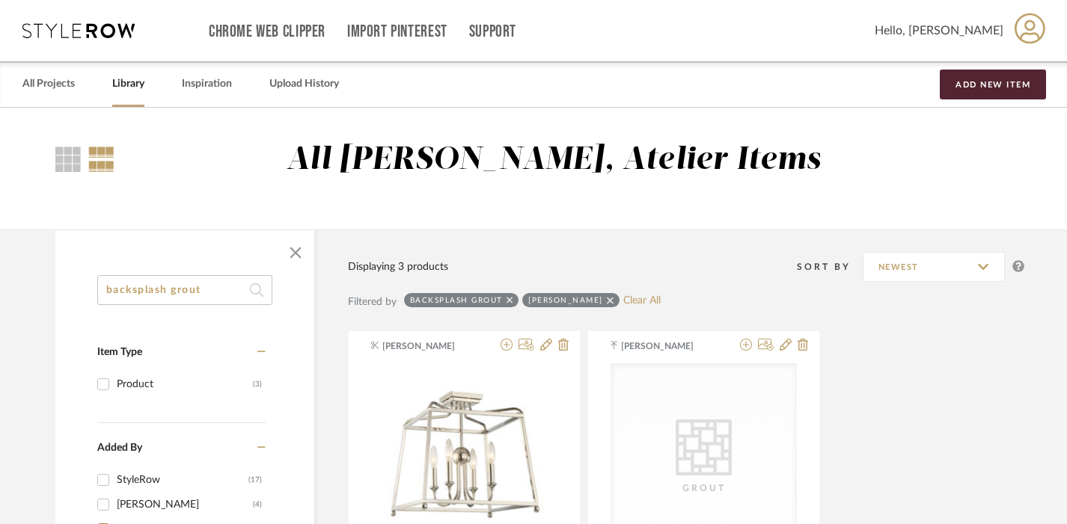
click at [183, 280] on input "backsplash grout" at bounding box center [184, 290] width 175 height 30
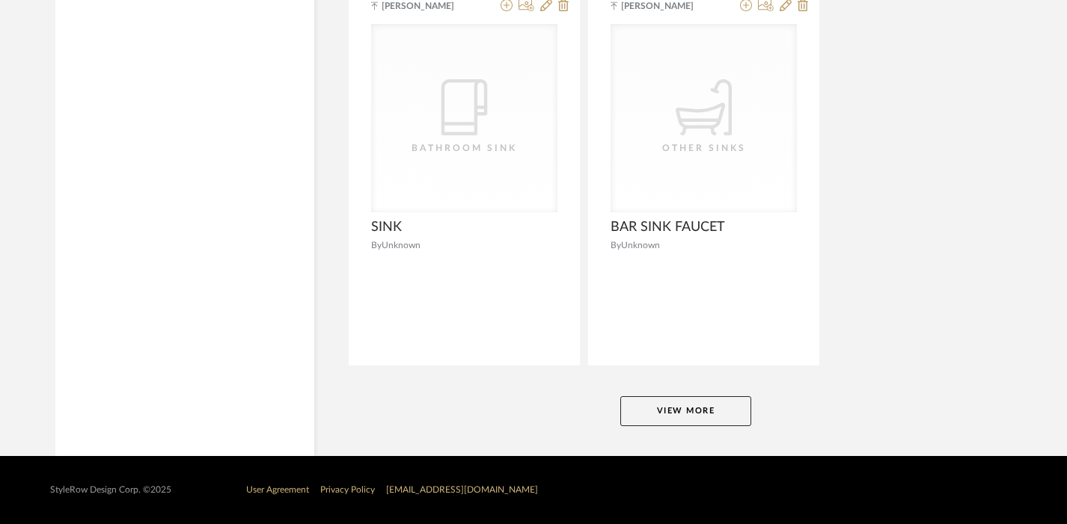
click at [673, 396] on button "View More" at bounding box center [685, 411] width 131 height 30
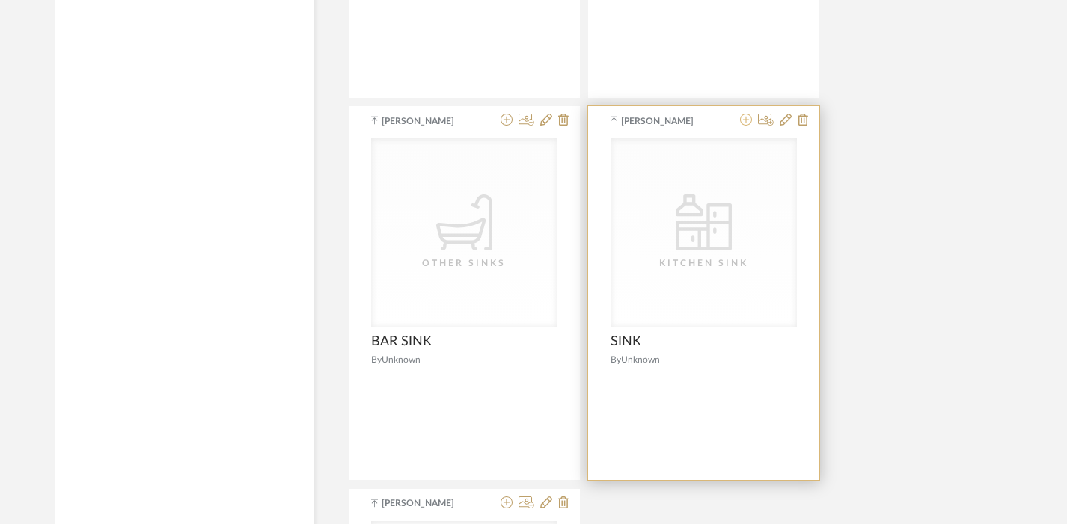
click at [749, 123] on icon at bounding box center [746, 120] width 12 height 12
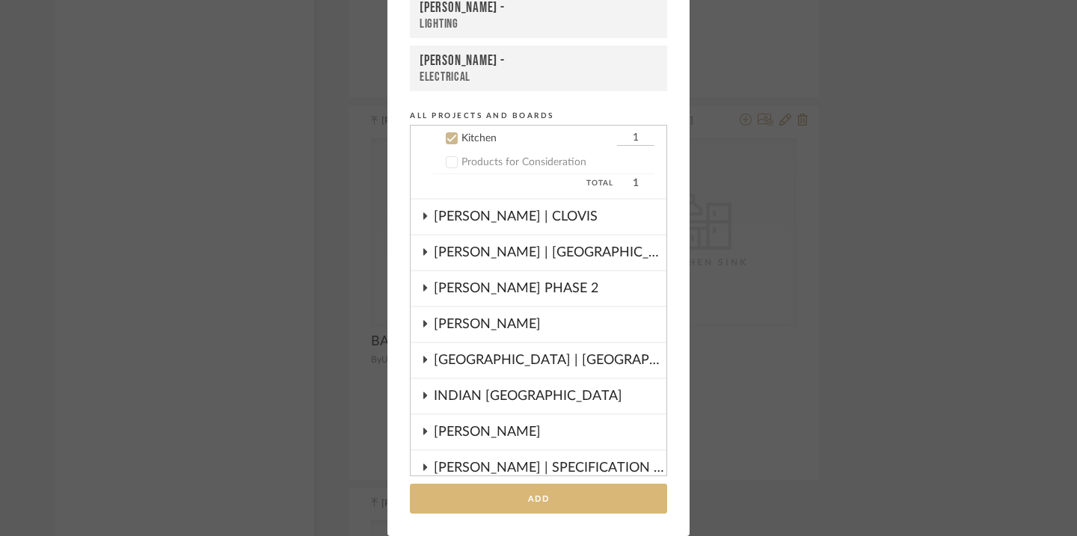
click at [487, 504] on button "Add" at bounding box center [538, 499] width 257 height 31
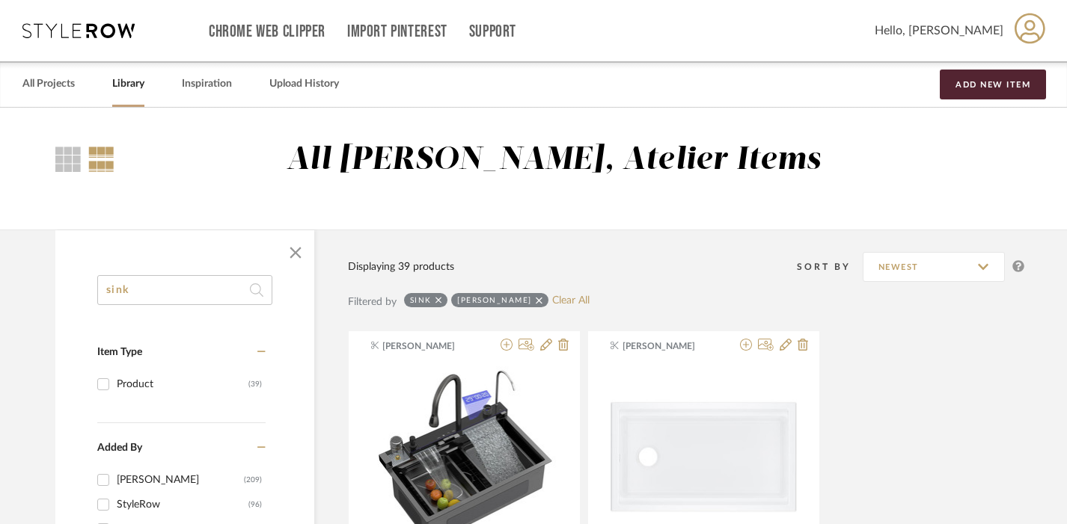
click at [186, 287] on input "sink" at bounding box center [184, 290] width 175 height 30
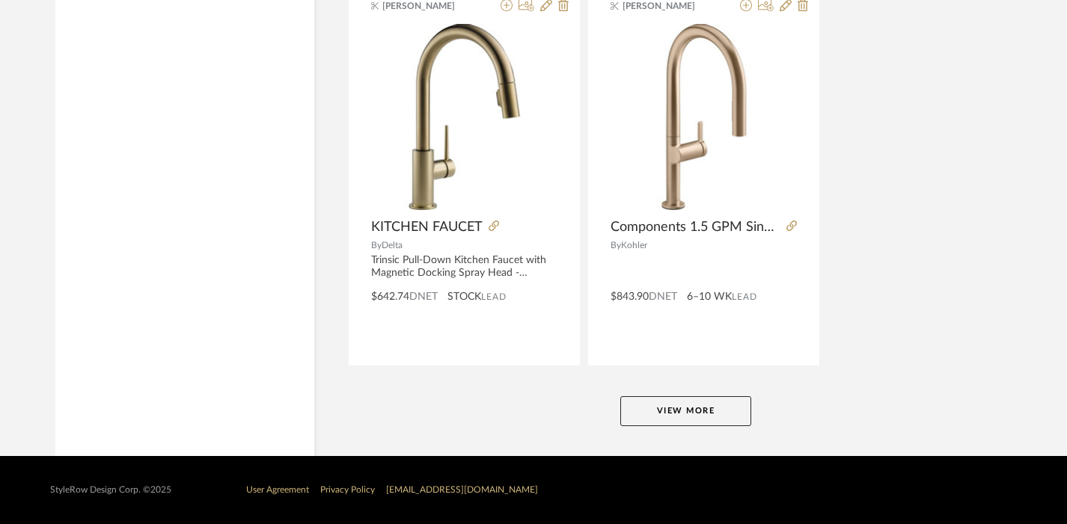
click at [681, 419] on button "View More" at bounding box center [685, 411] width 131 height 30
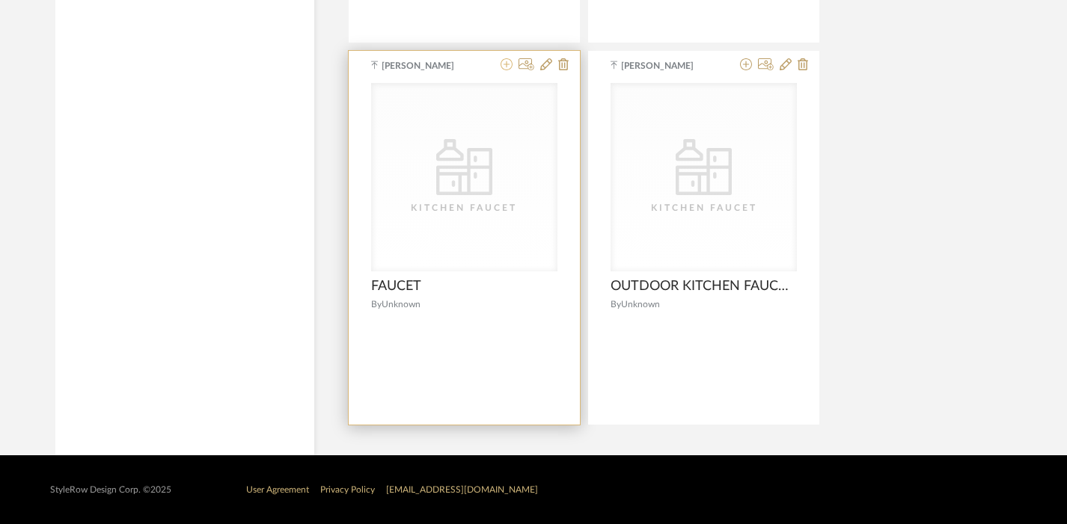
click at [506, 67] on icon at bounding box center [506, 64] width 12 height 12
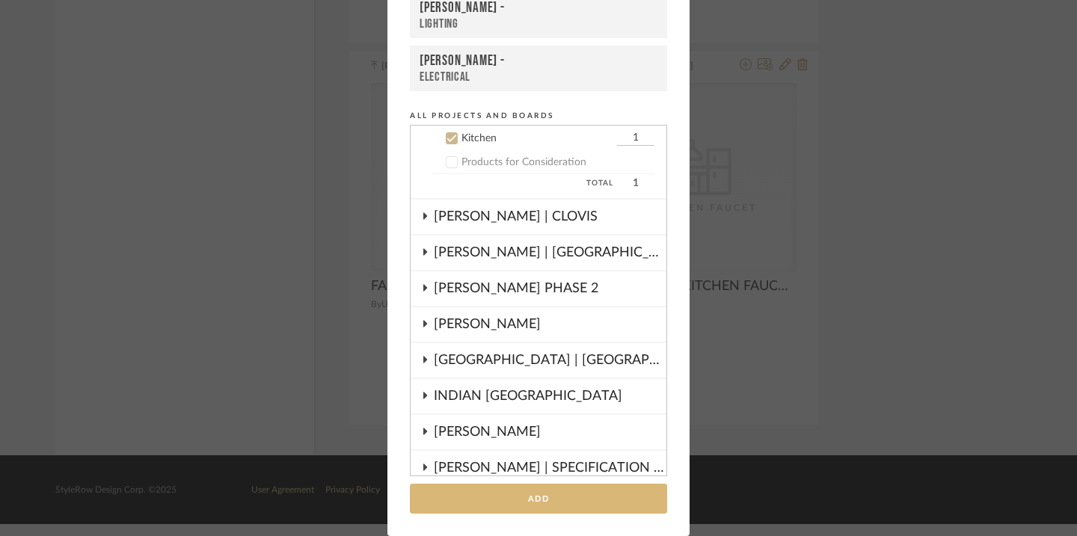
click at [557, 508] on button "Add" at bounding box center [538, 499] width 257 height 31
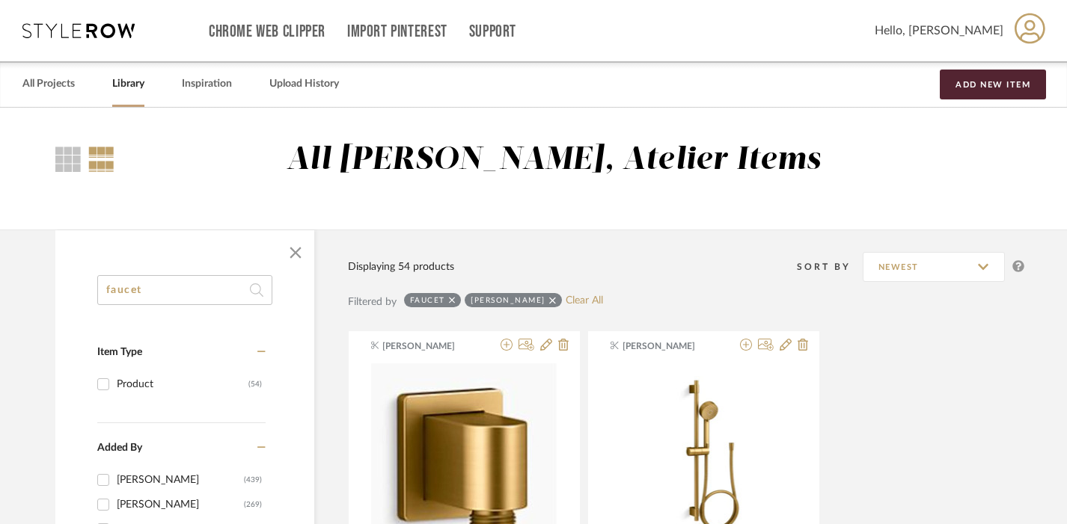
click at [175, 285] on input "faucet" at bounding box center [184, 290] width 175 height 30
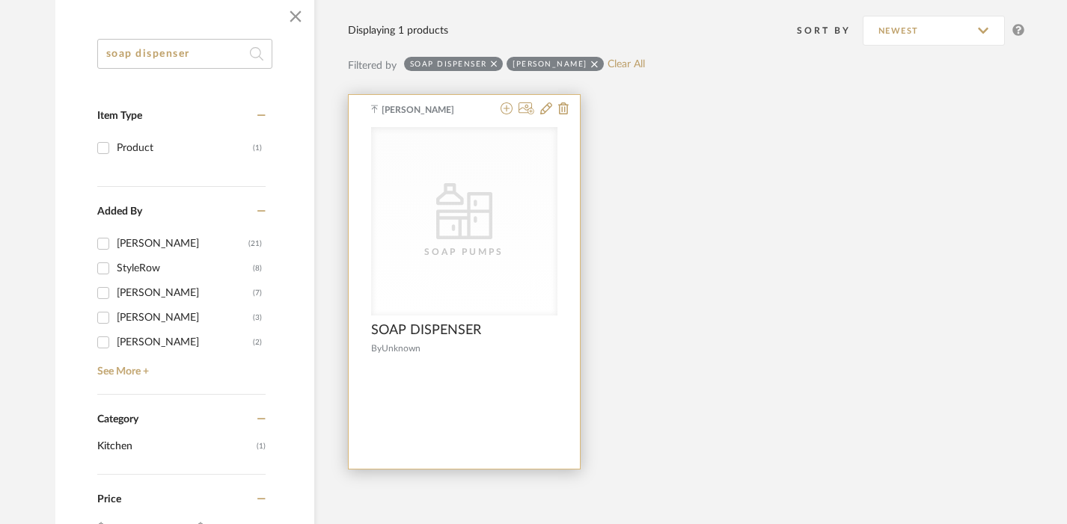
scroll to position [243, 0]
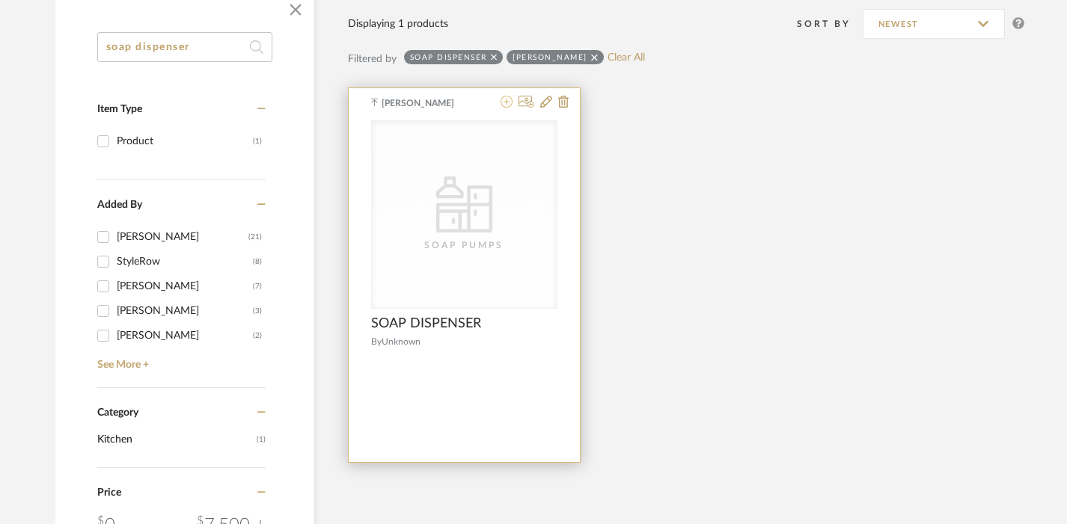
click at [512, 102] on icon at bounding box center [506, 102] width 12 height 12
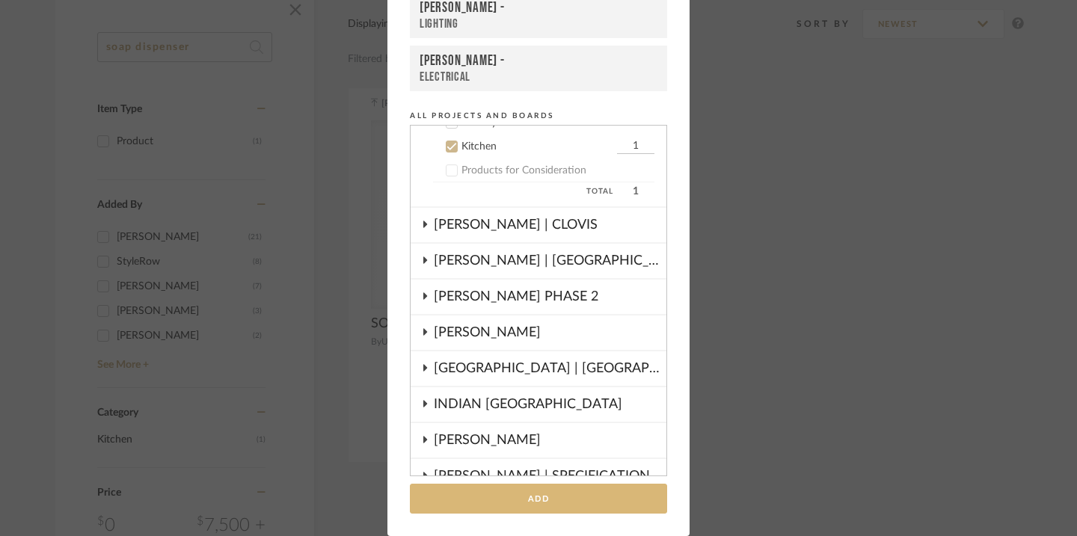
scroll to position [444, 0]
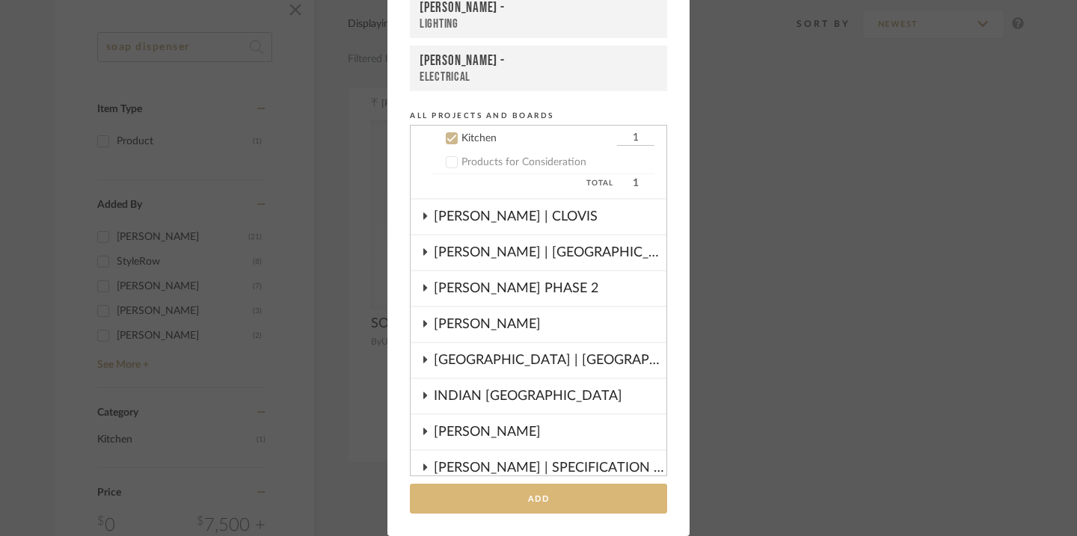
click at [507, 494] on button "Add" at bounding box center [538, 499] width 257 height 31
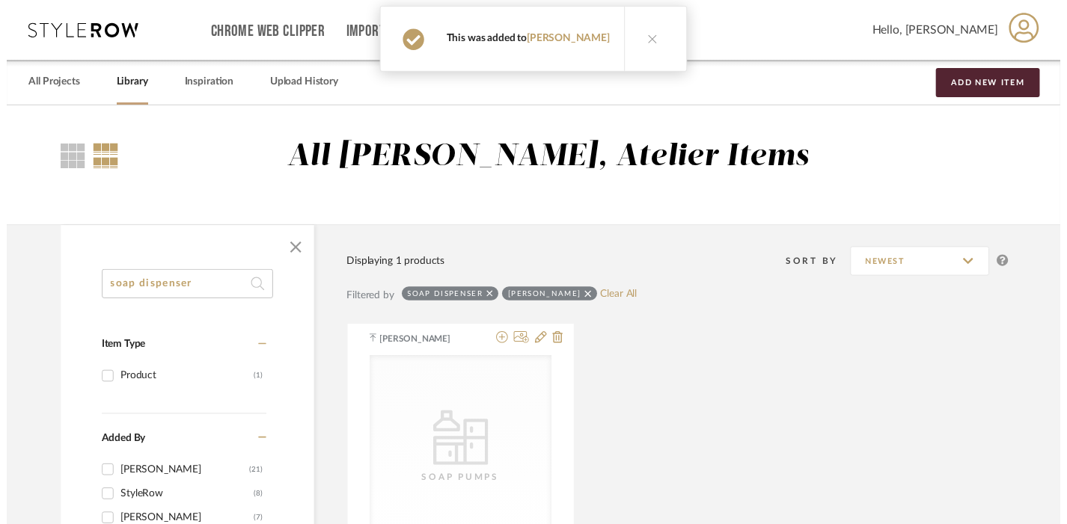
scroll to position [243, 0]
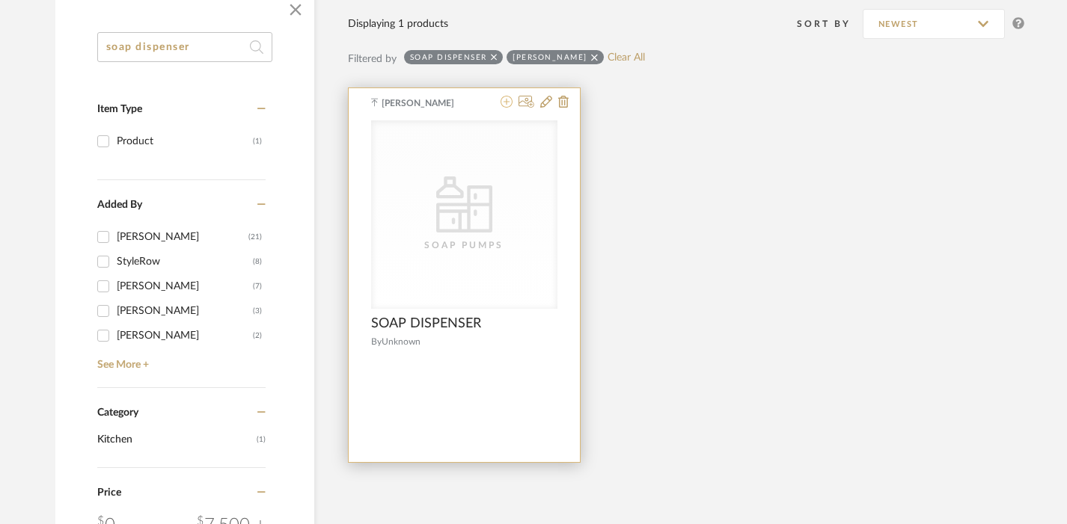
click at [506, 100] on icon at bounding box center [506, 102] width 12 height 12
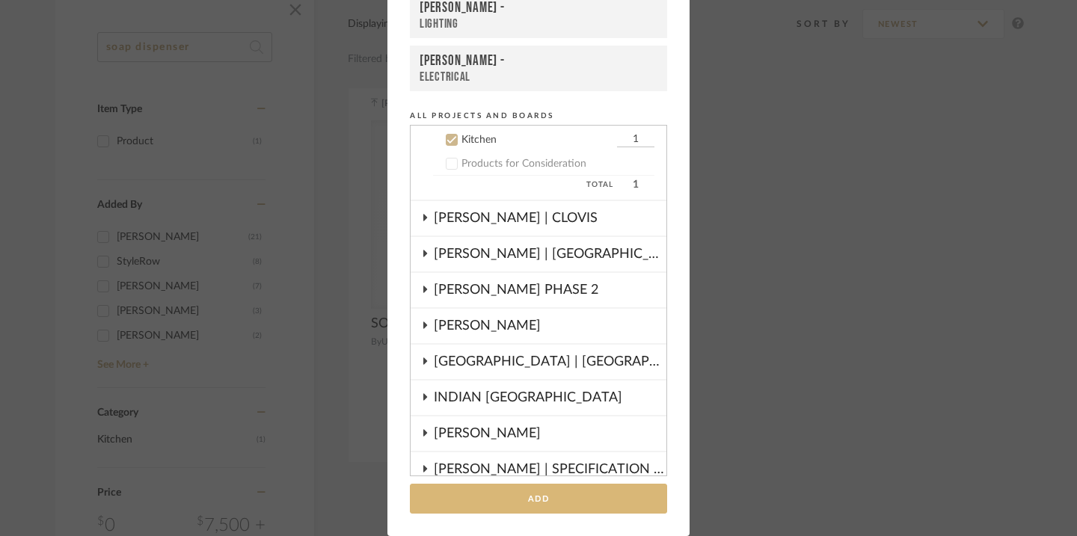
scroll to position [444, 0]
click at [565, 493] on button "Add" at bounding box center [538, 499] width 257 height 31
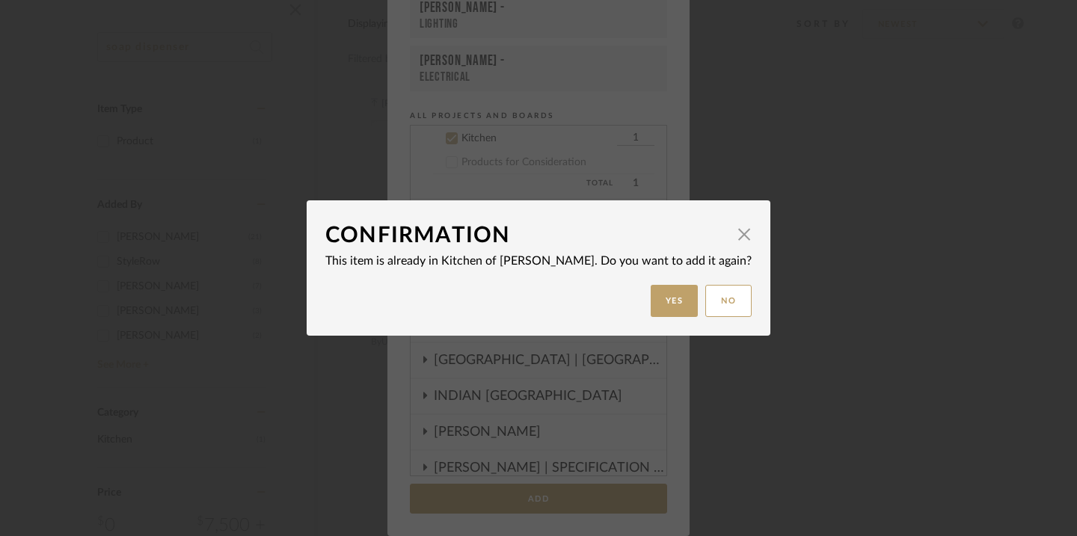
click at [711, 281] on mat-dialog-content "Confirmation × This item is already in Kitchen of DRAGT. Do you want to add it …" at bounding box center [538, 268] width 426 height 98
click at [705, 296] on button "No" at bounding box center [728, 301] width 46 height 32
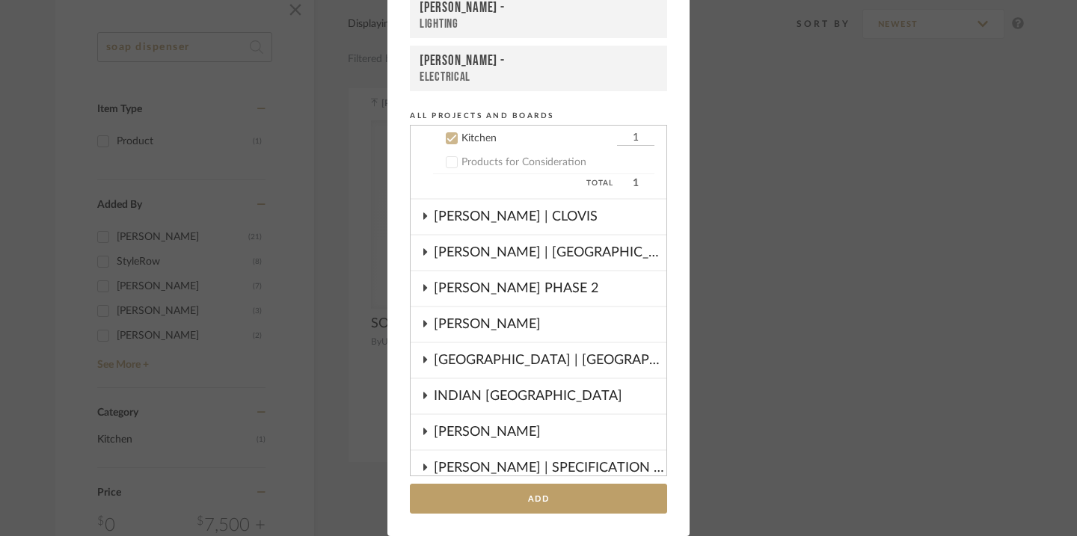
click at [368, 153] on div "Add to Projects Recent Projects, Rooms, or Boards DRAGT - Kitchen DRAGT - LIGHT…" at bounding box center [538, 268] width 1077 height 536
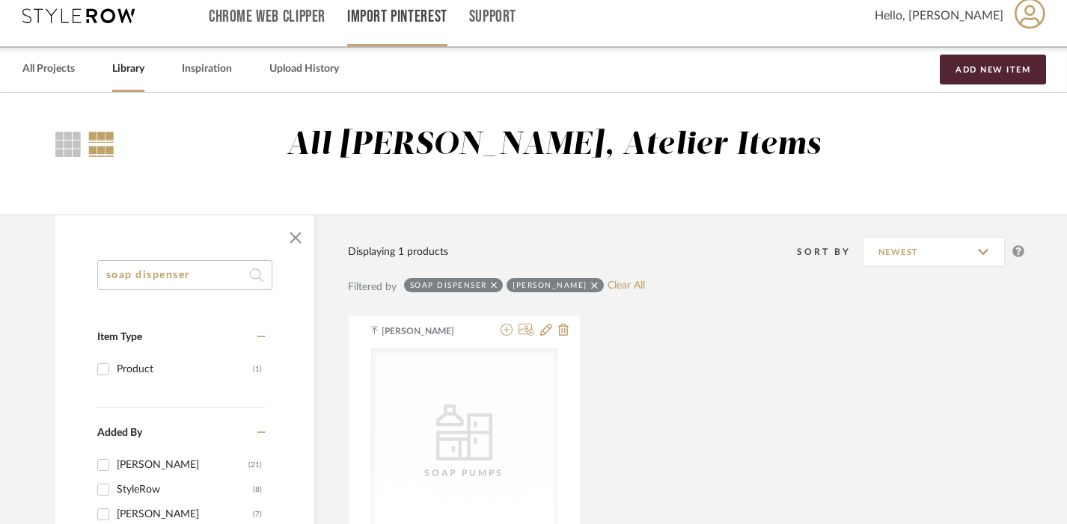
scroll to position [0, 0]
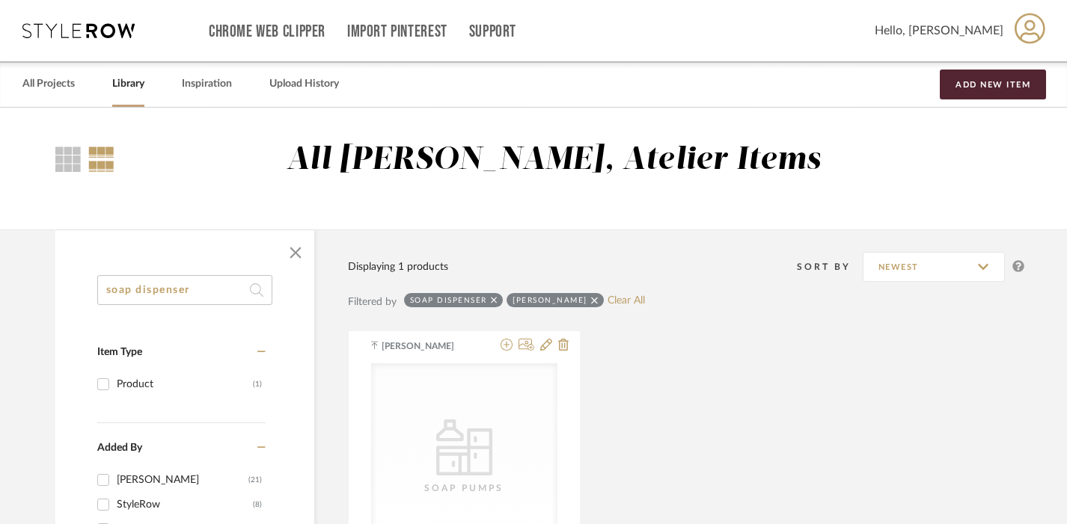
click at [195, 278] on input "soap dispenser" at bounding box center [184, 290] width 175 height 30
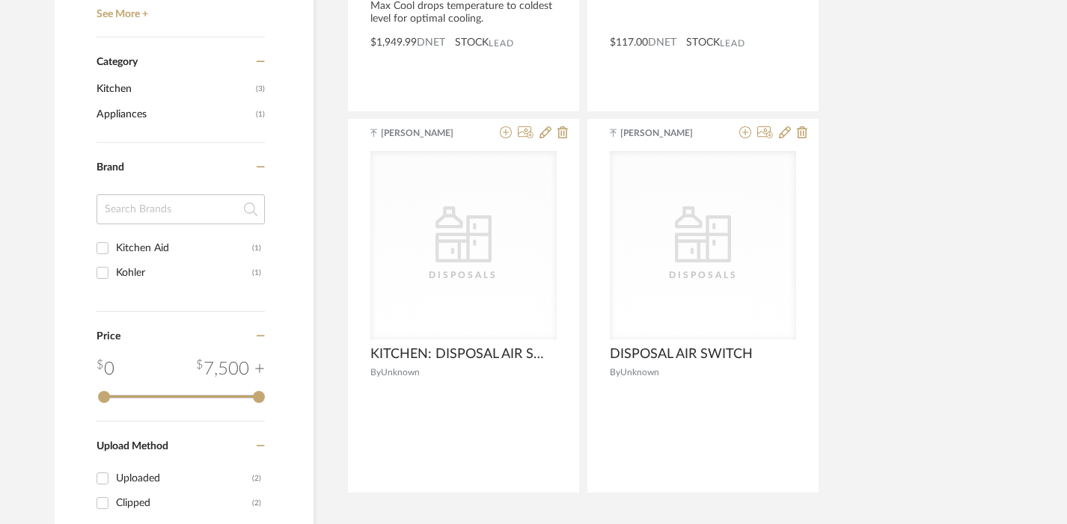
scroll to position [652, 1]
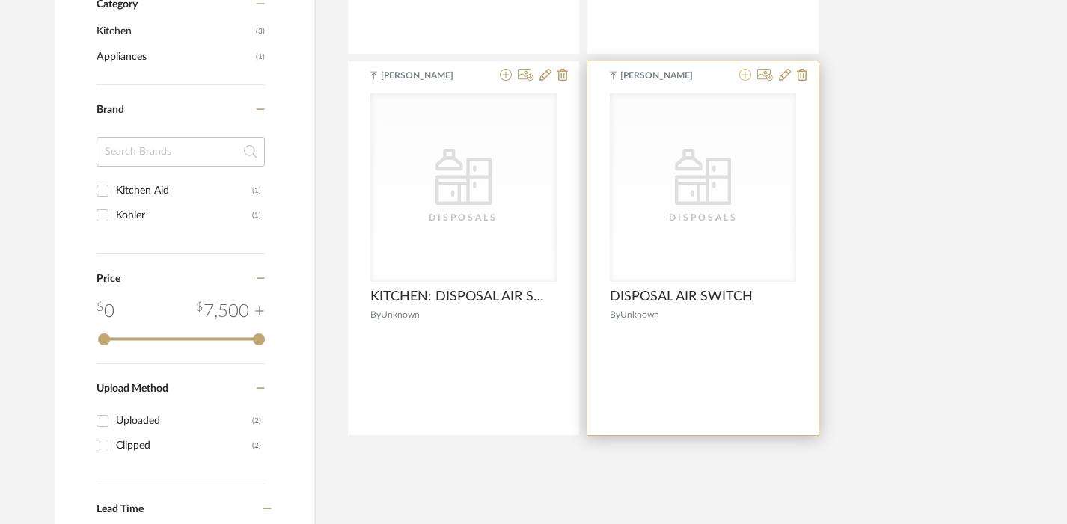
click at [742, 76] on icon at bounding box center [745, 75] width 12 height 12
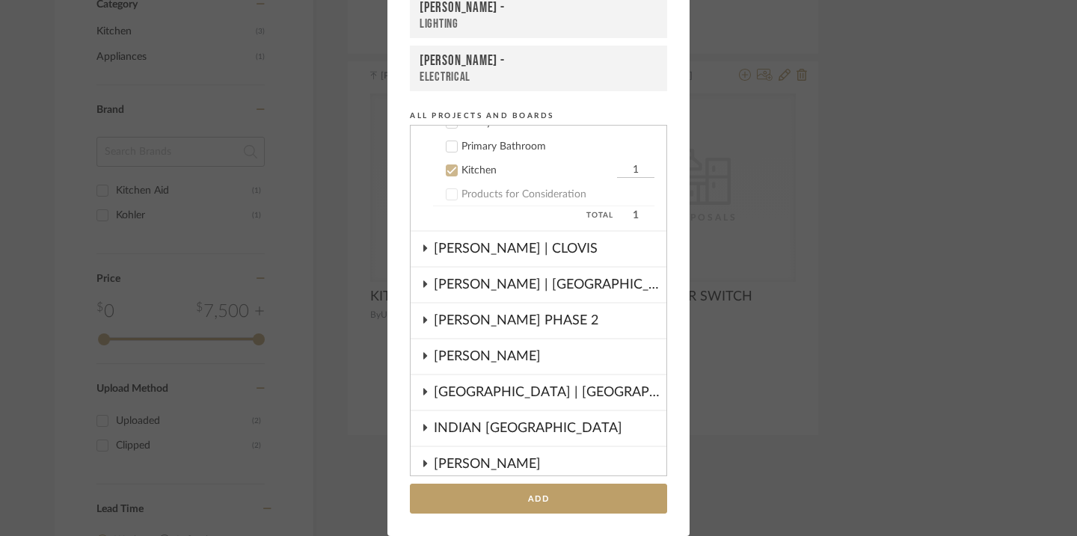
scroll to position [444, 0]
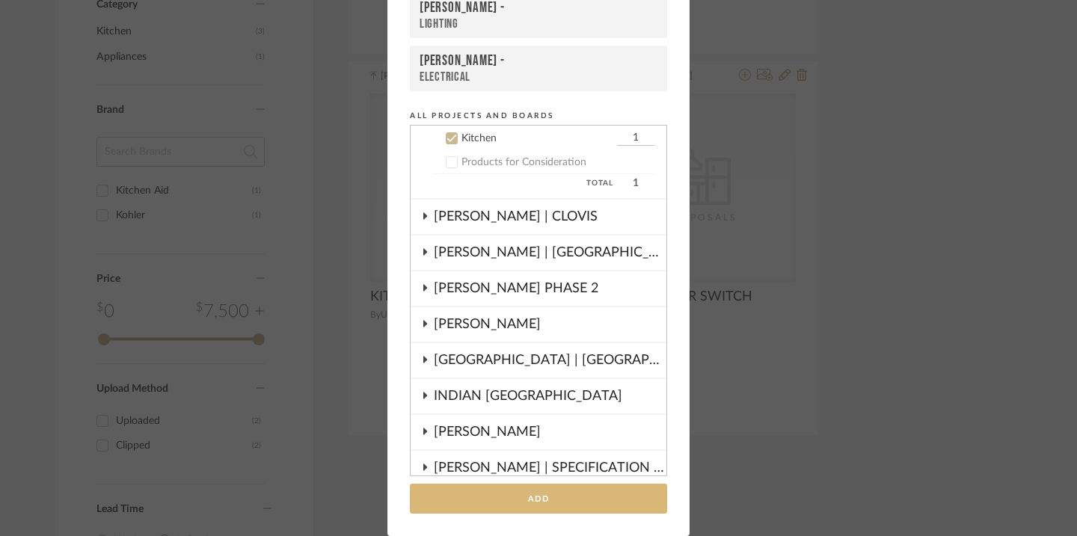
click at [490, 498] on button "Add" at bounding box center [538, 499] width 257 height 31
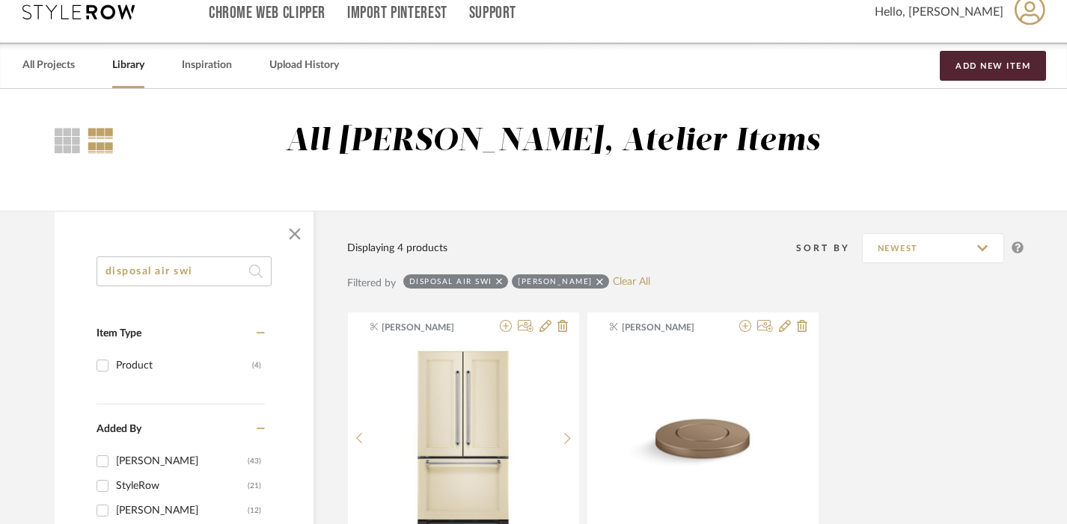
scroll to position [0, 1]
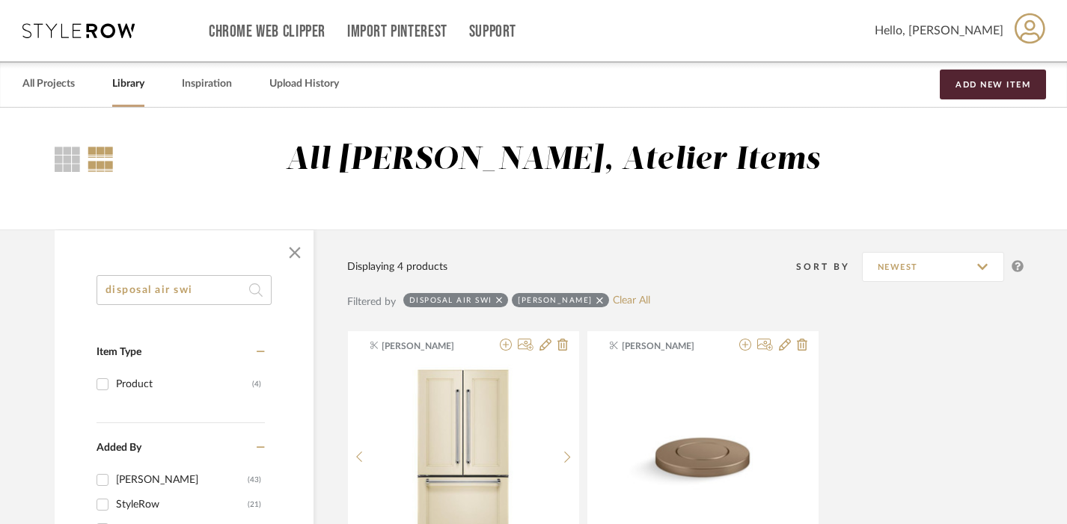
click at [192, 285] on input "disposal air swi" at bounding box center [184, 290] width 175 height 30
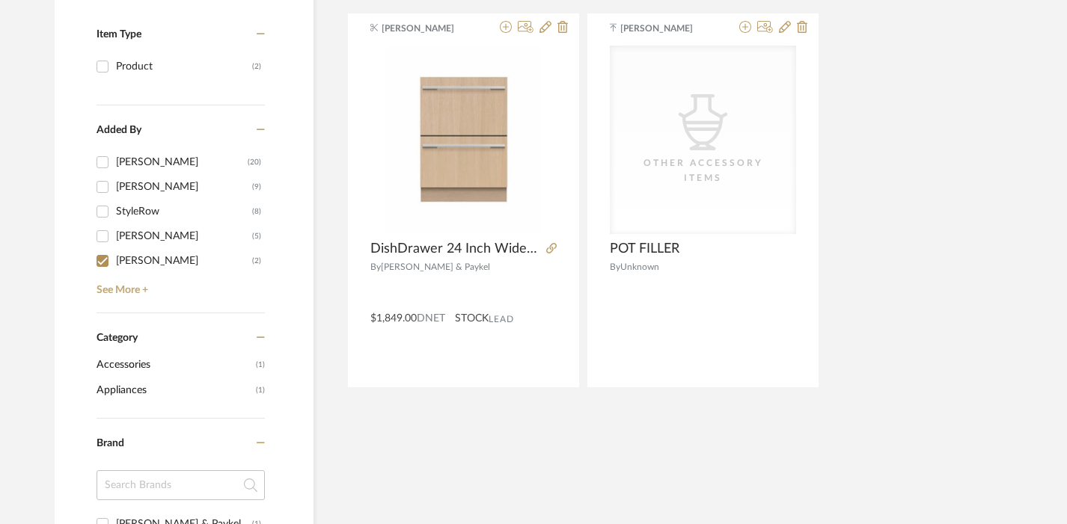
scroll to position [319, 1]
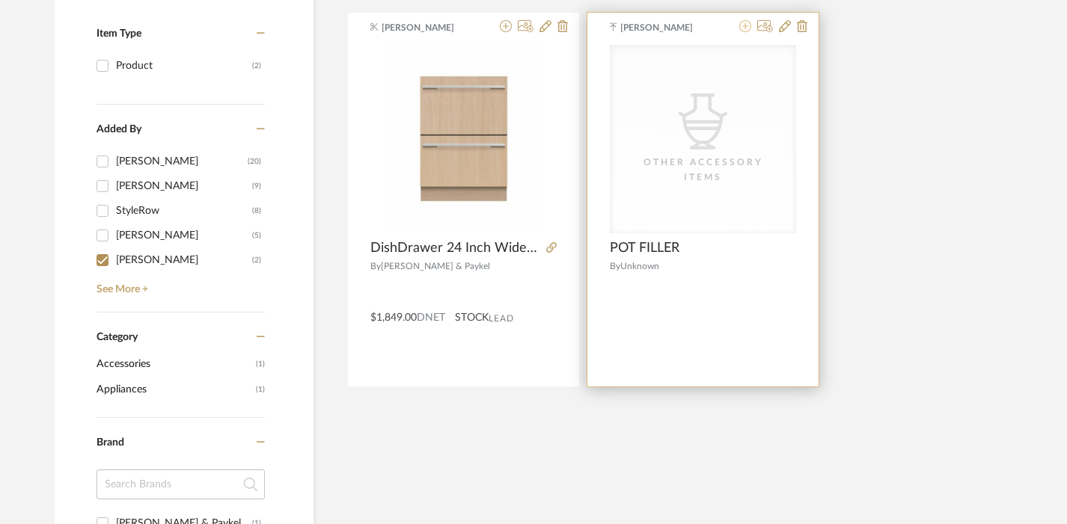
click at [743, 23] on icon at bounding box center [745, 26] width 12 height 12
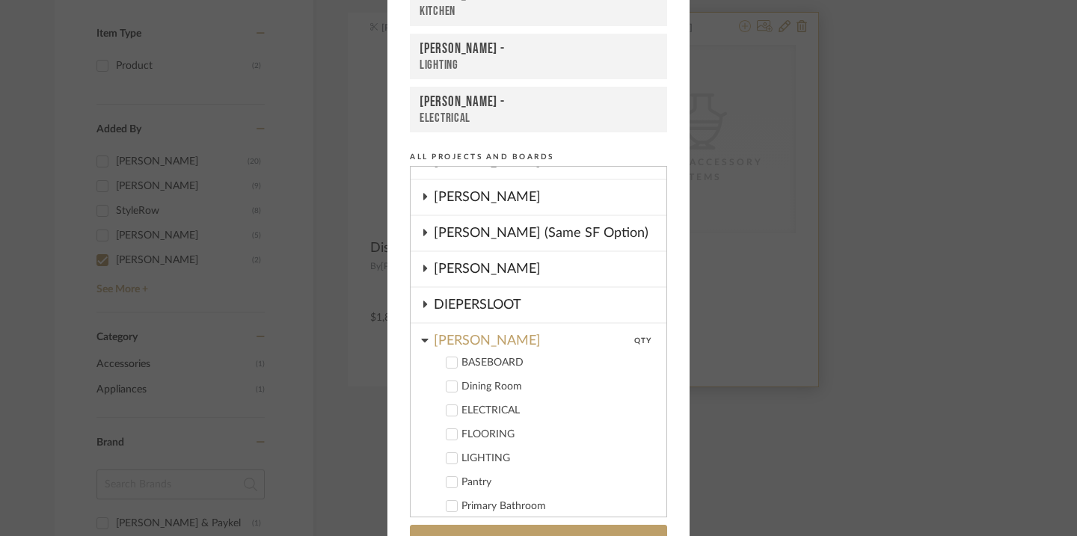
scroll to position [135, 0]
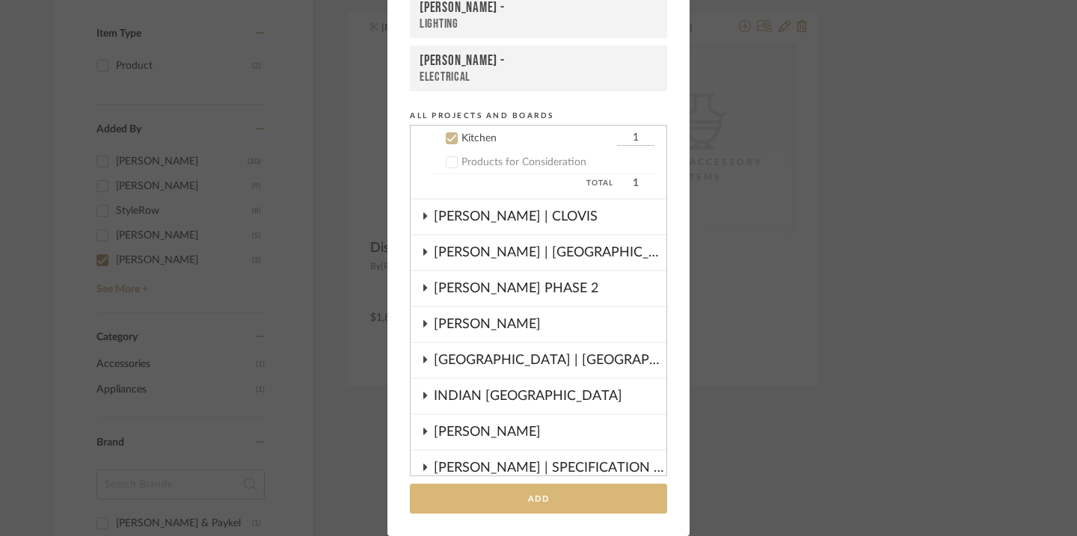
click at [580, 487] on button "Add" at bounding box center [538, 499] width 257 height 31
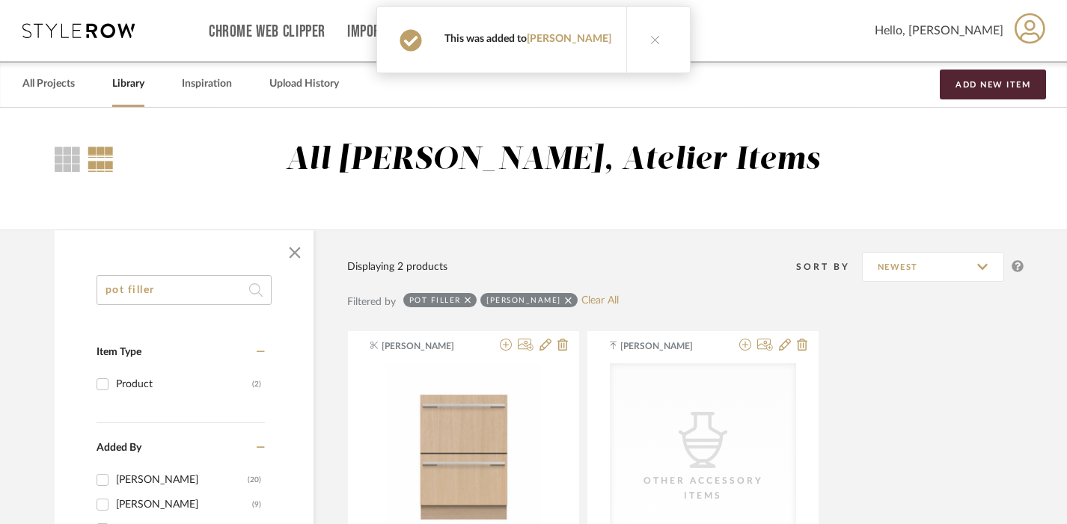
click at [170, 295] on input "pot filler" at bounding box center [184, 290] width 175 height 30
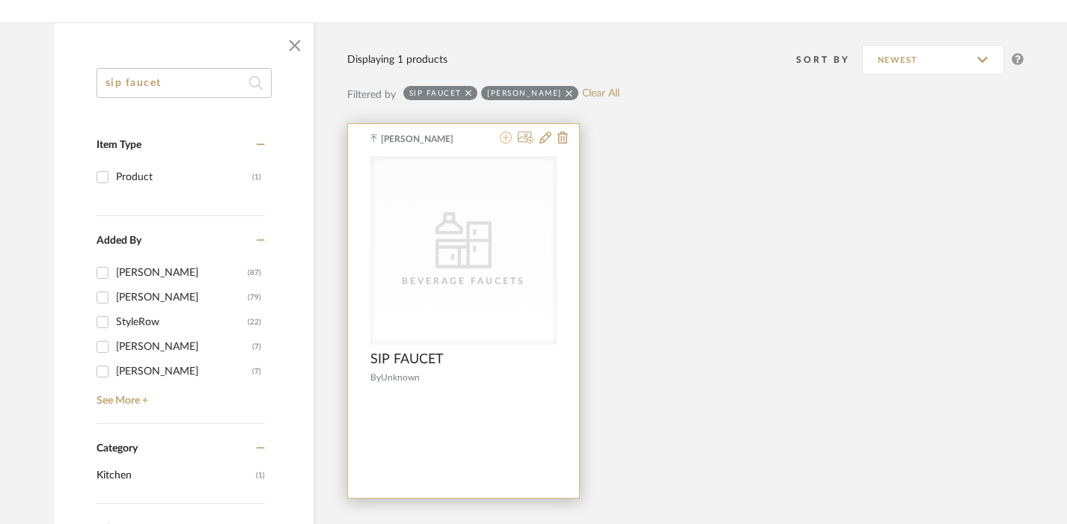
click at [509, 143] on icon at bounding box center [506, 138] width 12 height 12
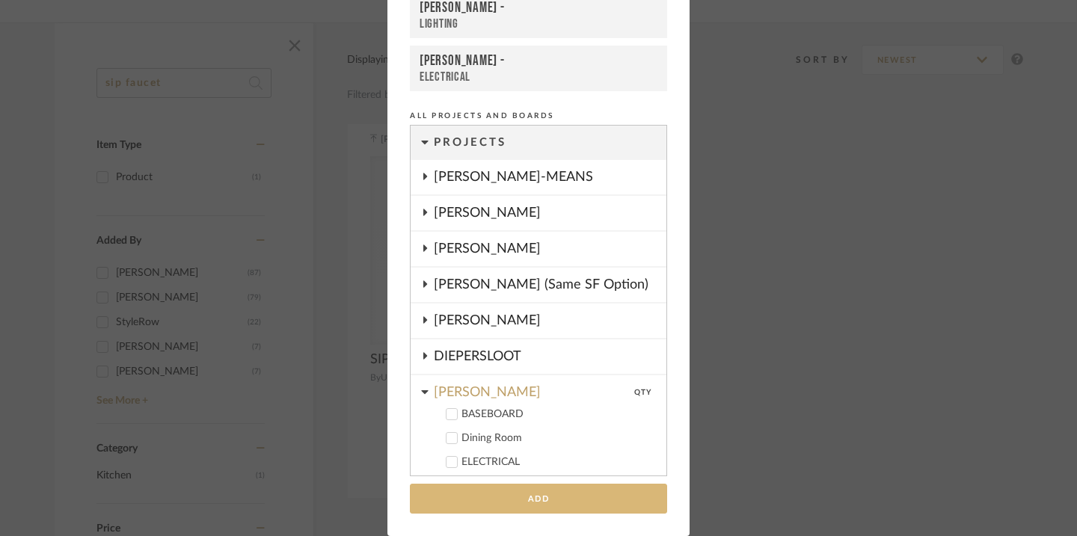
scroll to position [444, 0]
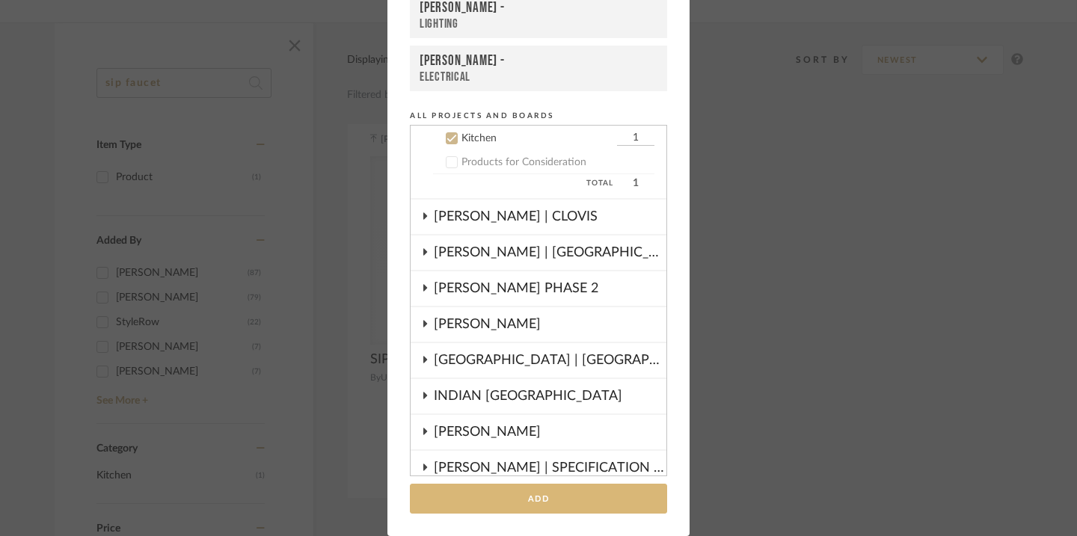
click at [545, 495] on button "Add" at bounding box center [538, 499] width 257 height 31
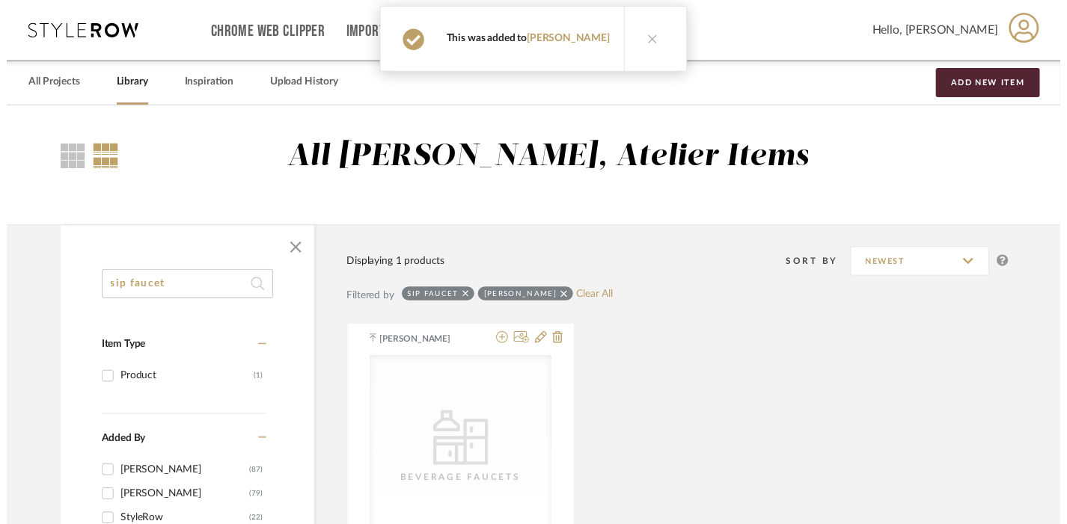
scroll to position [207, 1]
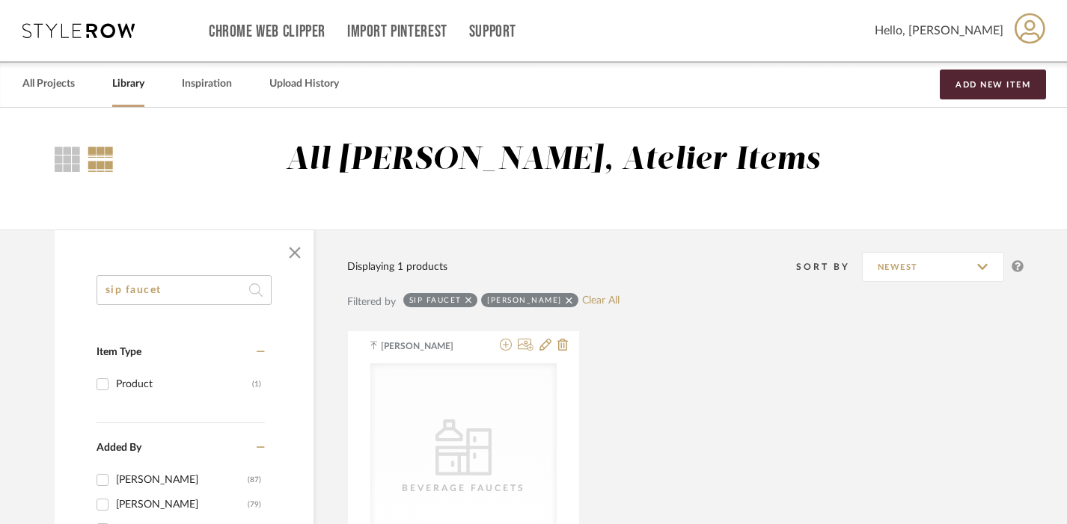
click at [203, 284] on input "sip faucet" at bounding box center [184, 290] width 175 height 30
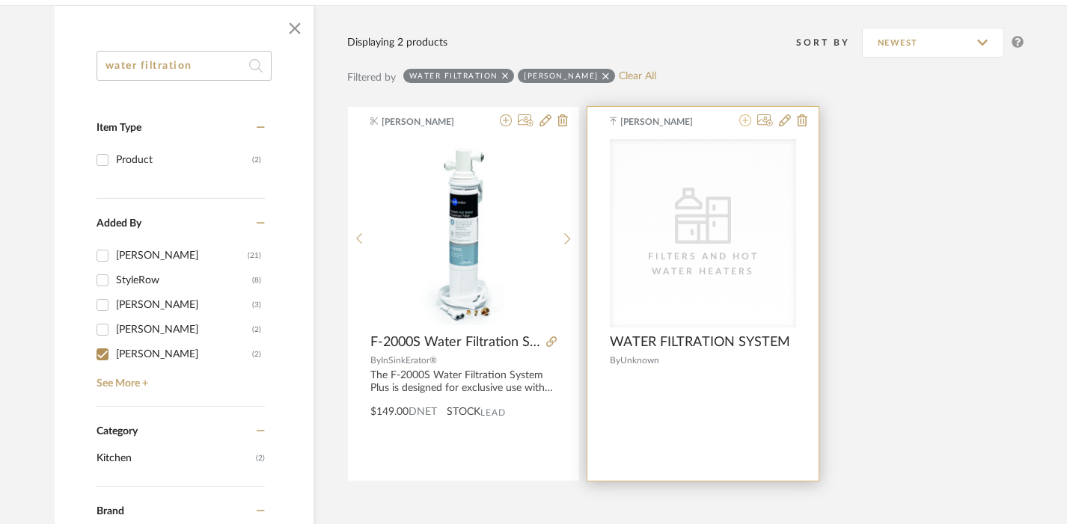
click at [748, 119] on icon at bounding box center [745, 120] width 12 height 12
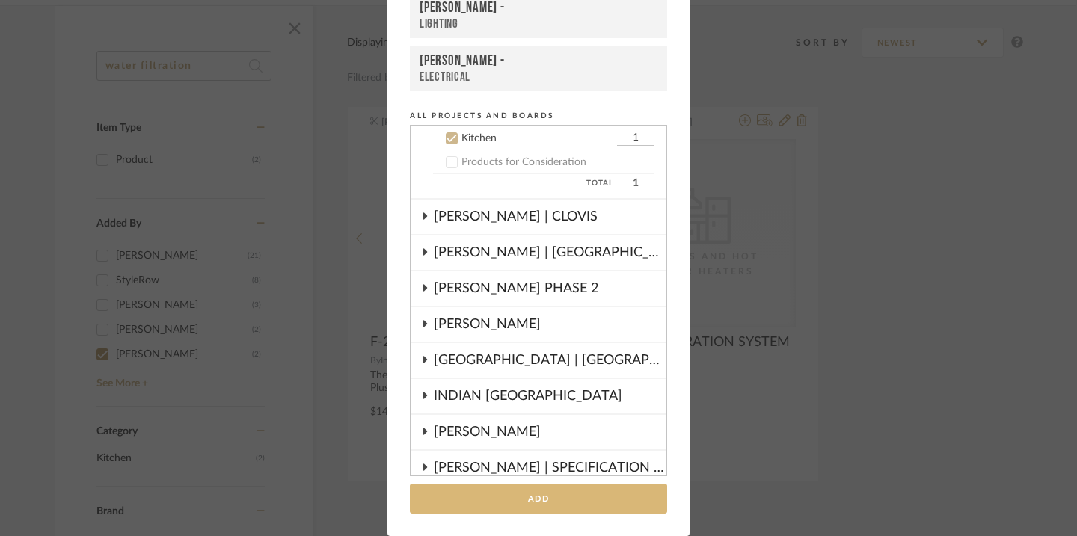
click at [575, 499] on button "Add" at bounding box center [538, 499] width 257 height 31
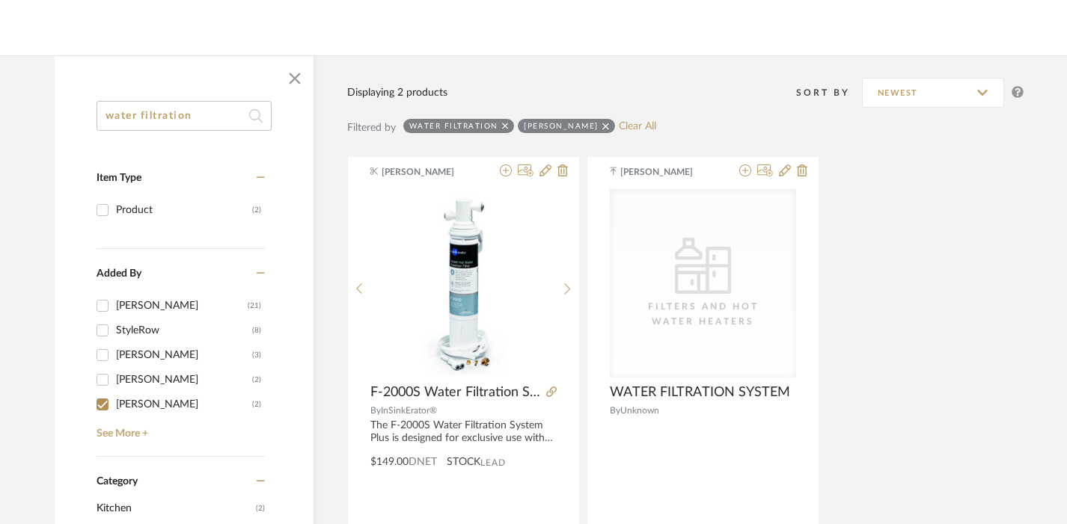
click at [189, 105] on input "water filtration" at bounding box center [184, 116] width 175 height 30
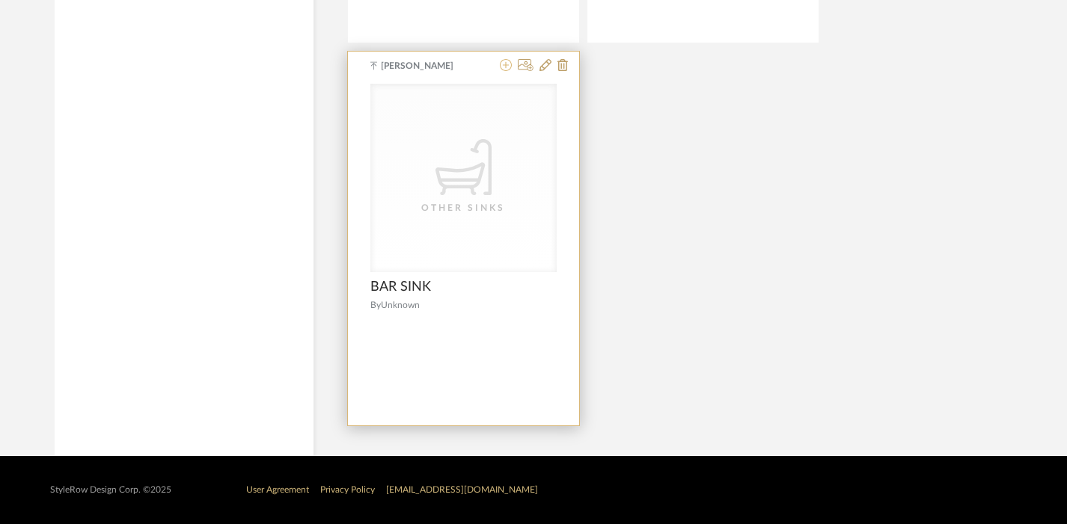
click at [506, 64] on icon at bounding box center [506, 65] width 12 height 12
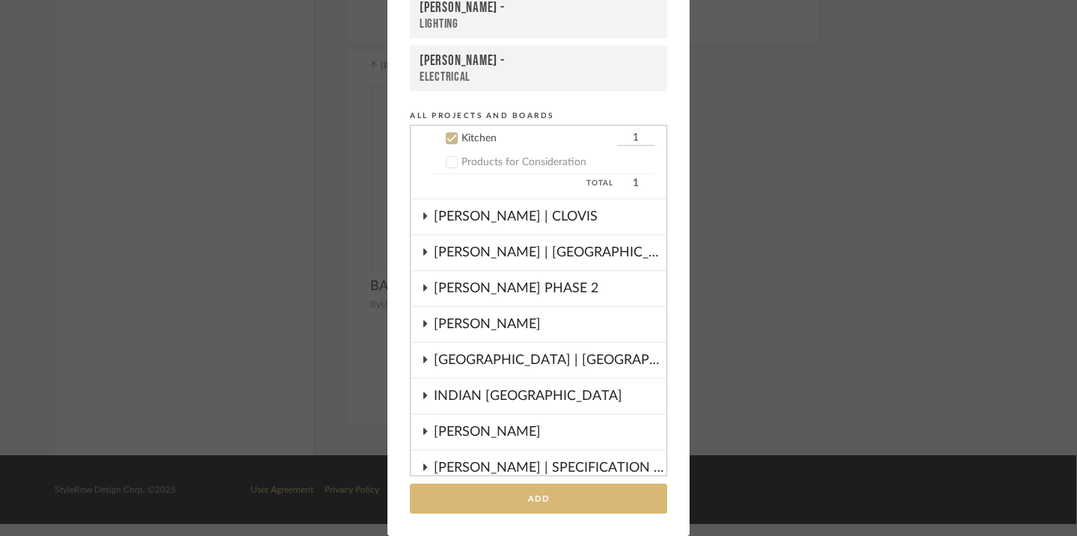
click at [500, 503] on button "Add" at bounding box center [538, 499] width 257 height 31
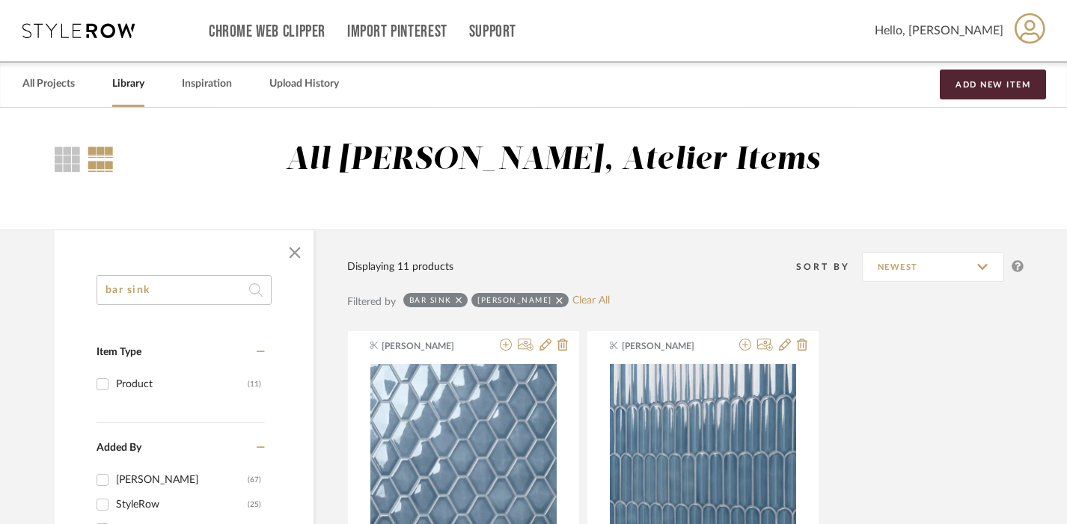
click at [183, 302] on input "bar sink" at bounding box center [184, 290] width 175 height 30
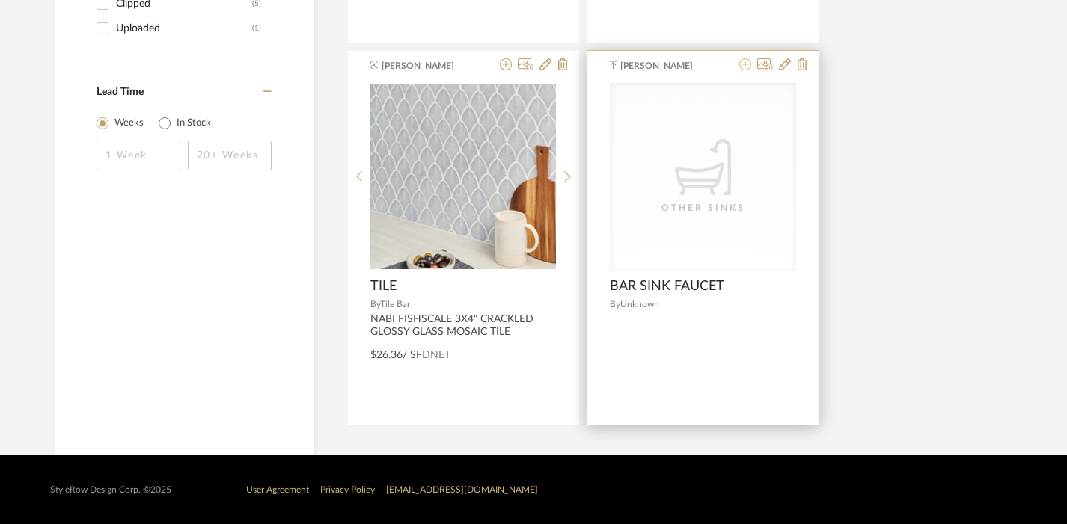
type input "bar sink faucet"
click at [742, 61] on icon at bounding box center [745, 64] width 12 height 12
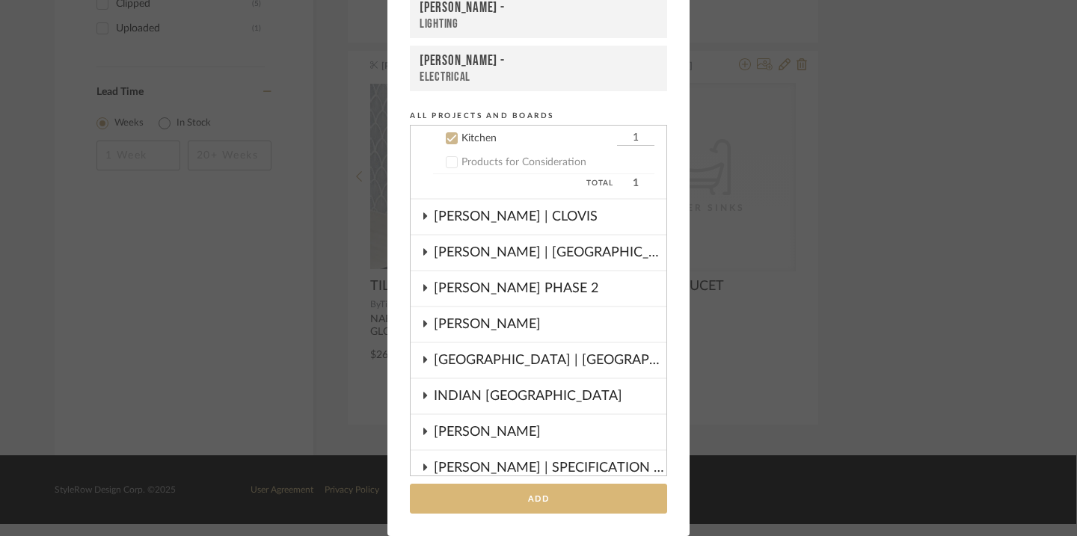
click at [517, 486] on button "Add" at bounding box center [538, 499] width 257 height 31
